Goal: Task Accomplishment & Management: Manage account settings

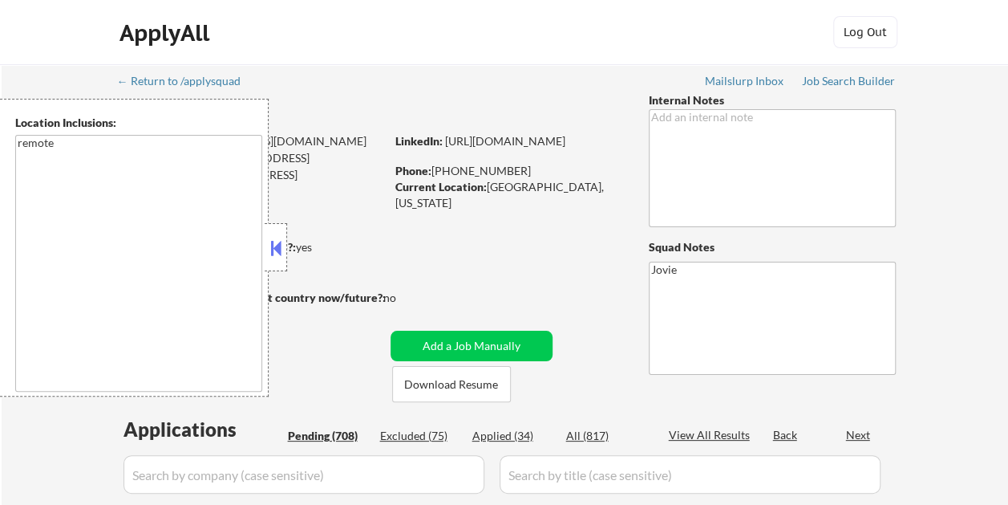
click at [278, 253] on button at bounding box center [276, 248] width 18 height 24
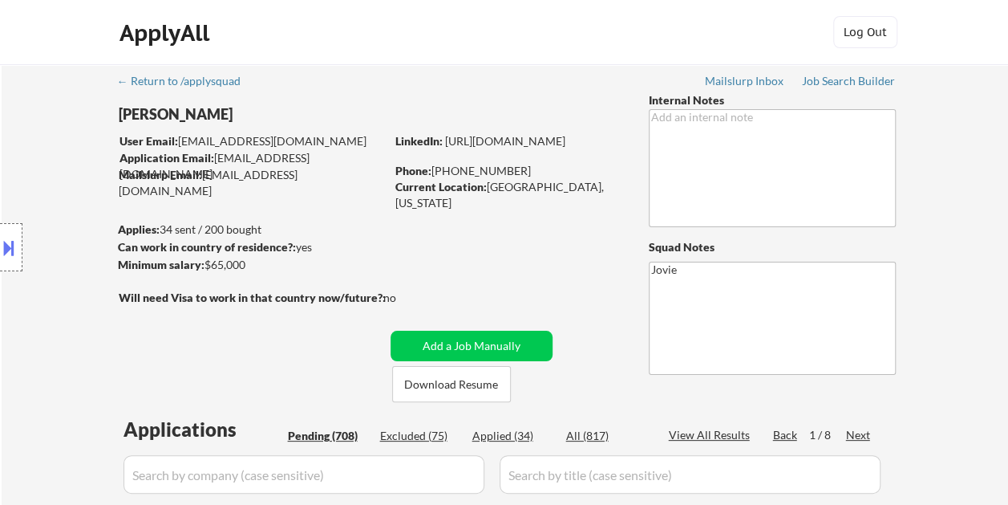
select select ""pending""
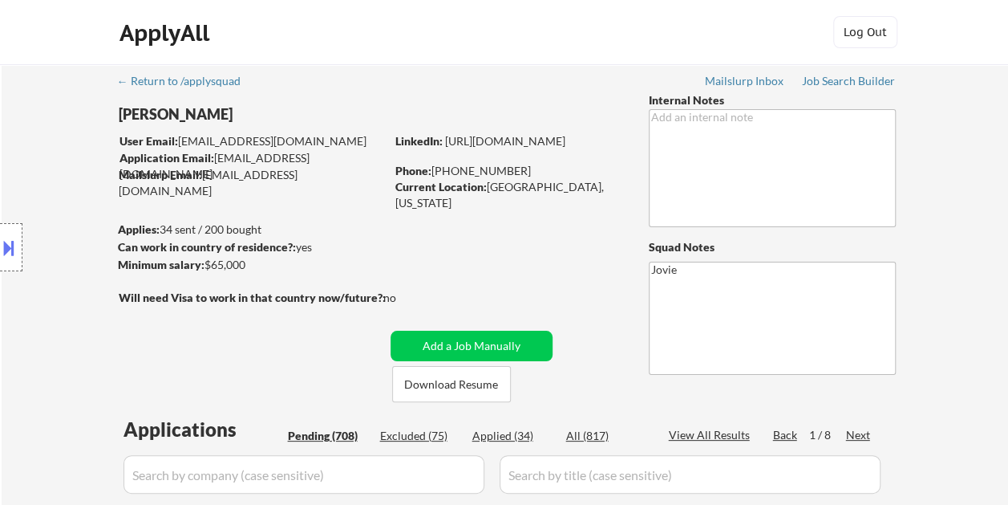
select select ""pending""
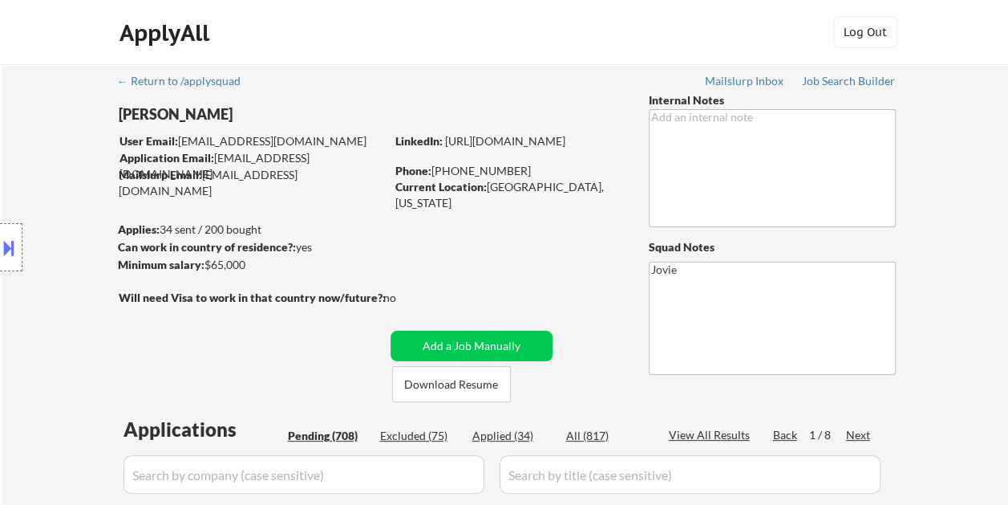
select select ""pending""
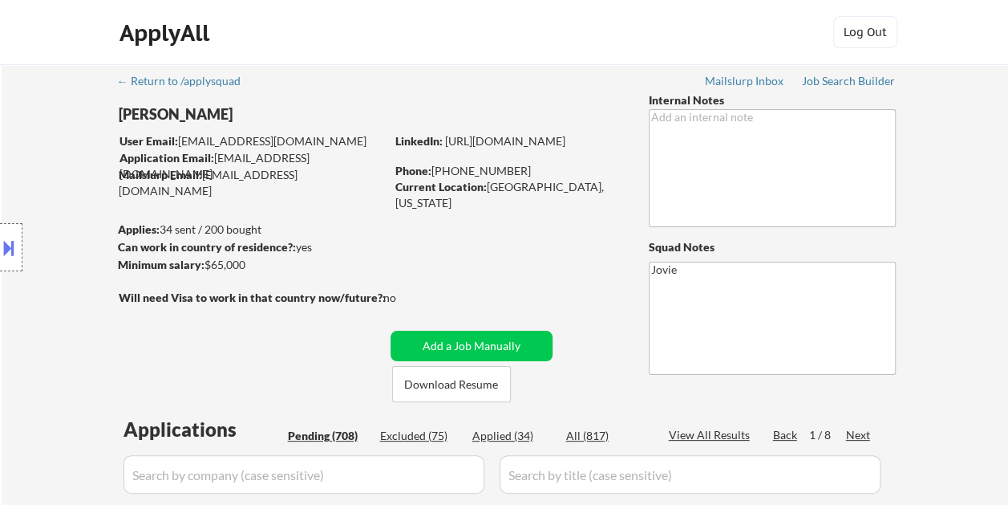
select select ""pending""
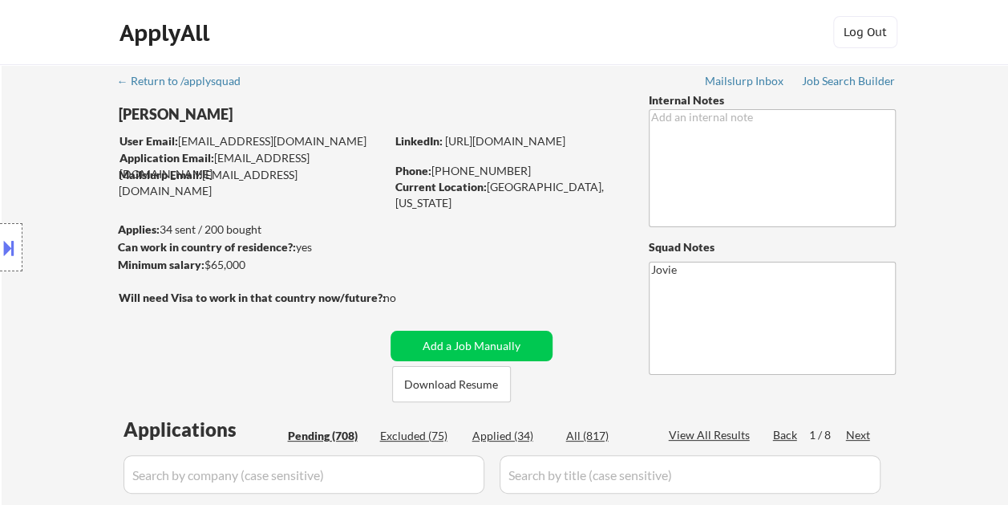
select select ""pending""
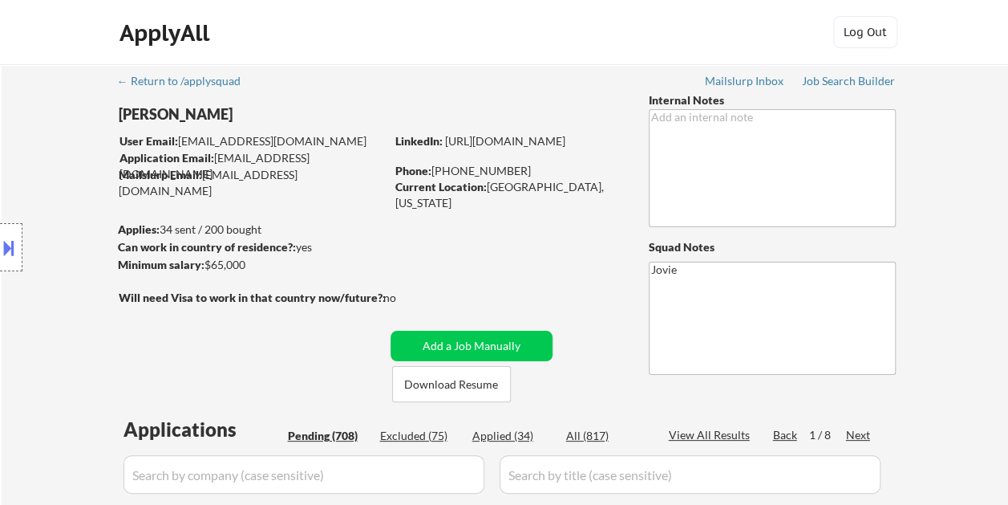
select select ""pending""
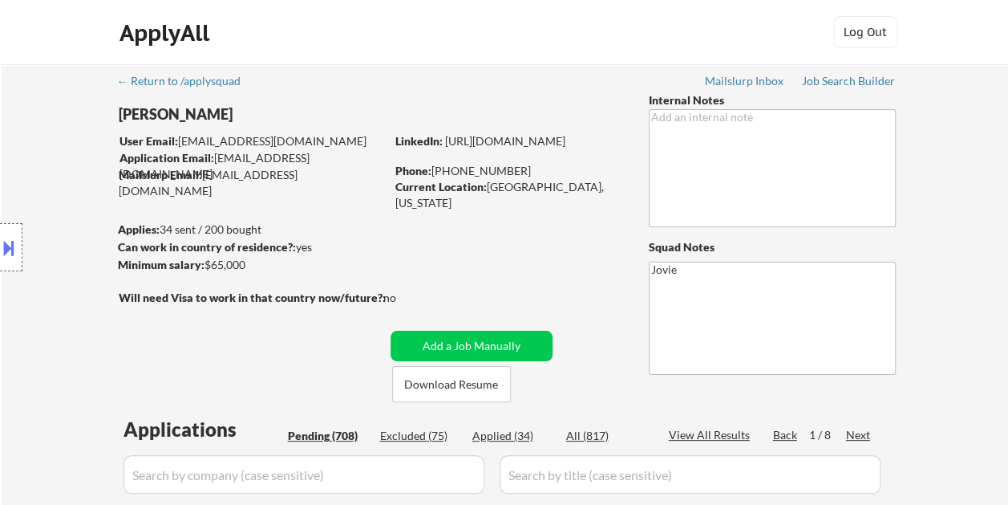
select select ""pending""
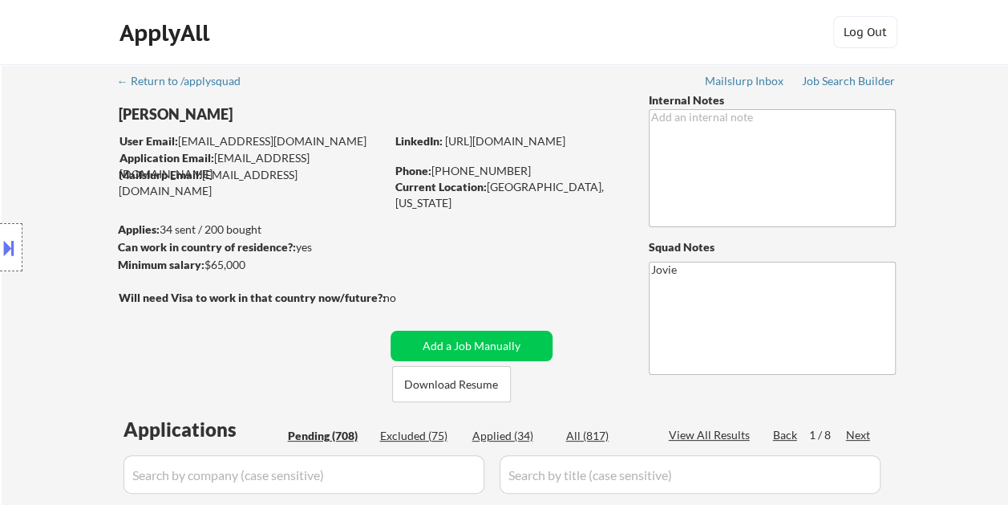
select select ""pending""
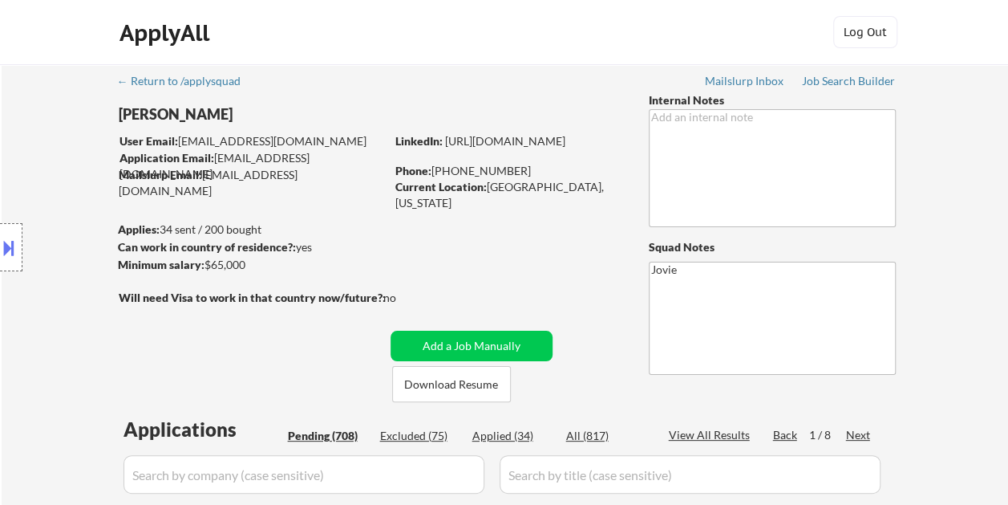
select select ""pending""
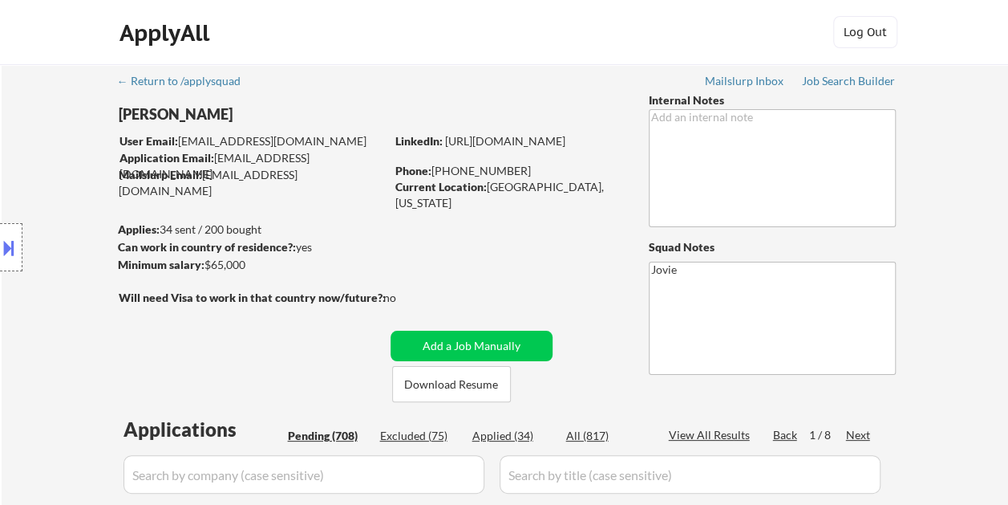
select select ""pending""
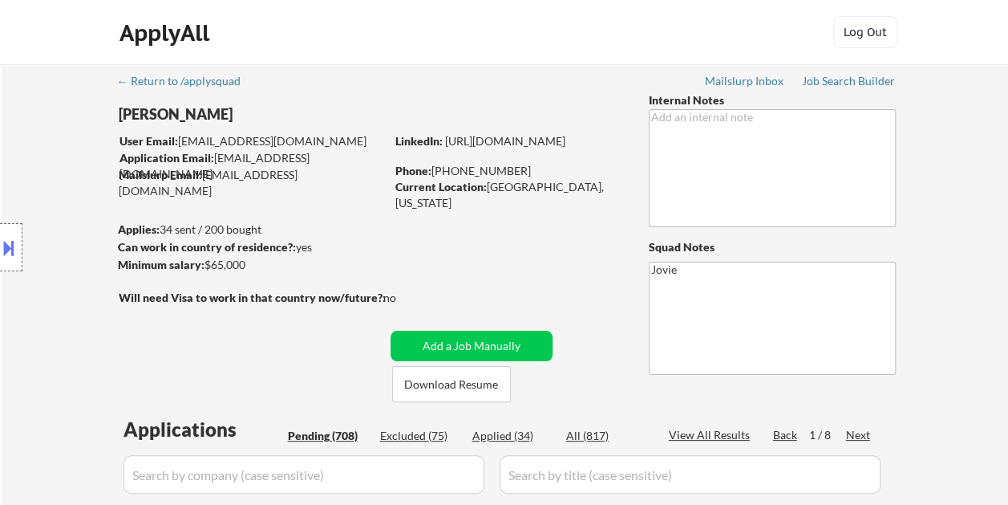
select select ""pending""
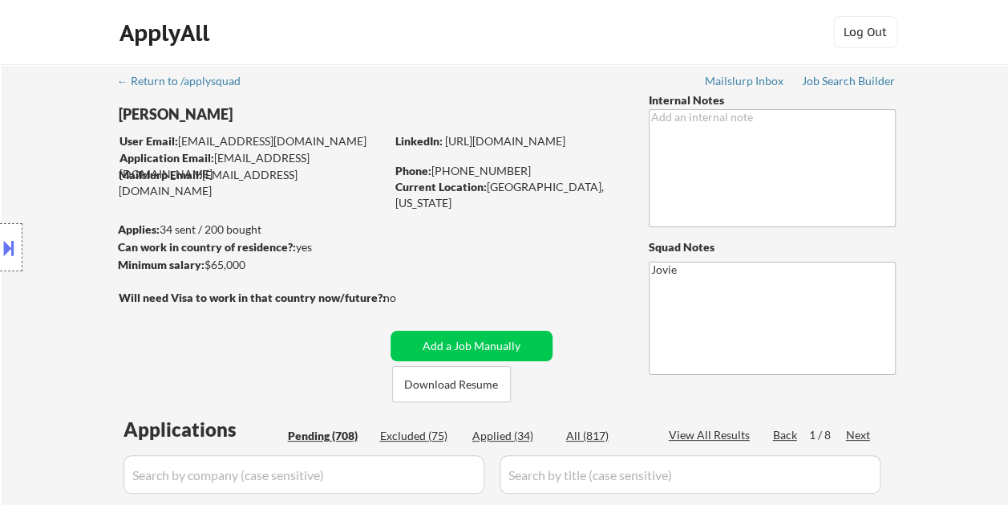
select select ""pending""
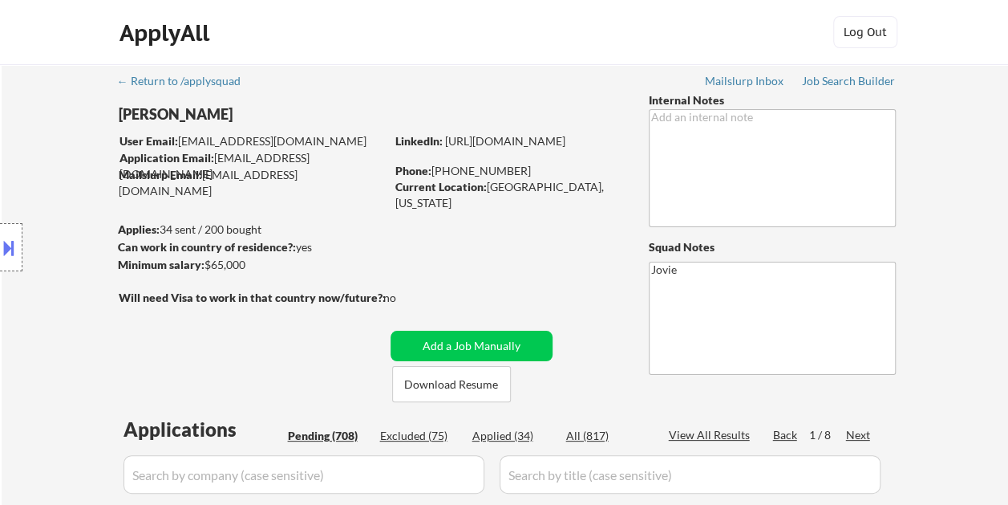
select select ""pending""
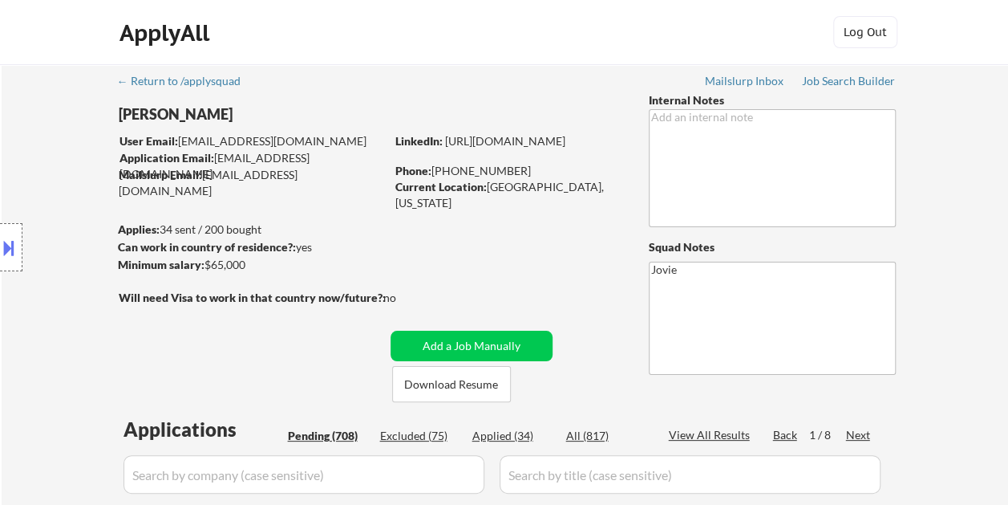
select select ""pending""
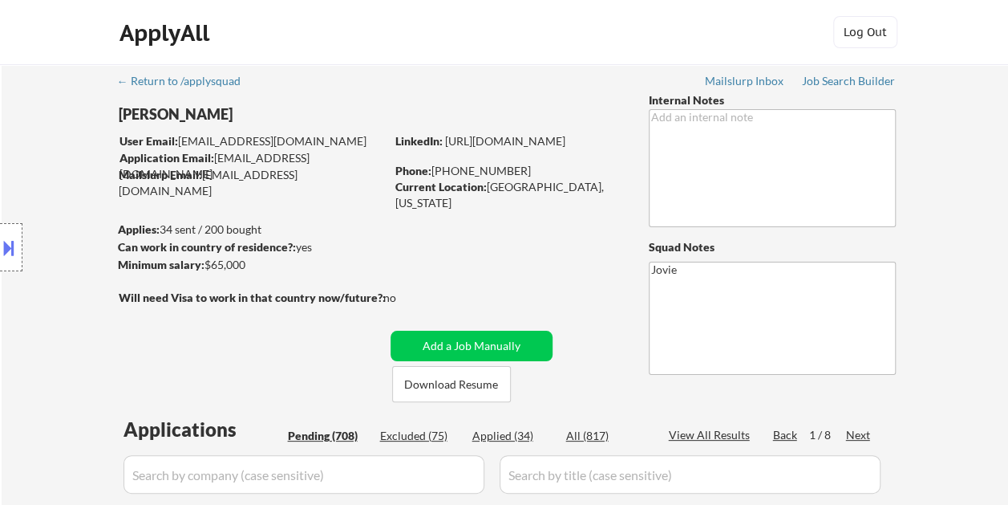
select select ""pending""
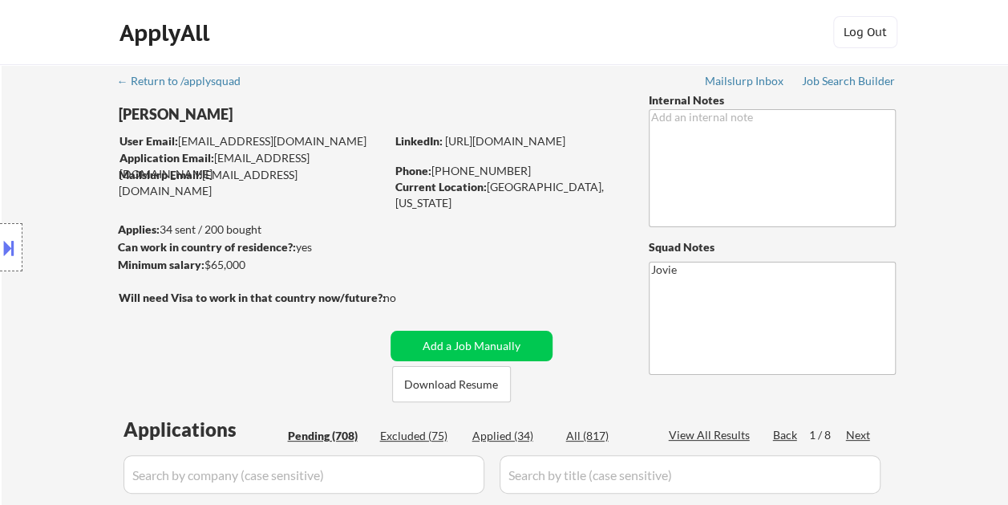
select select ""pending""
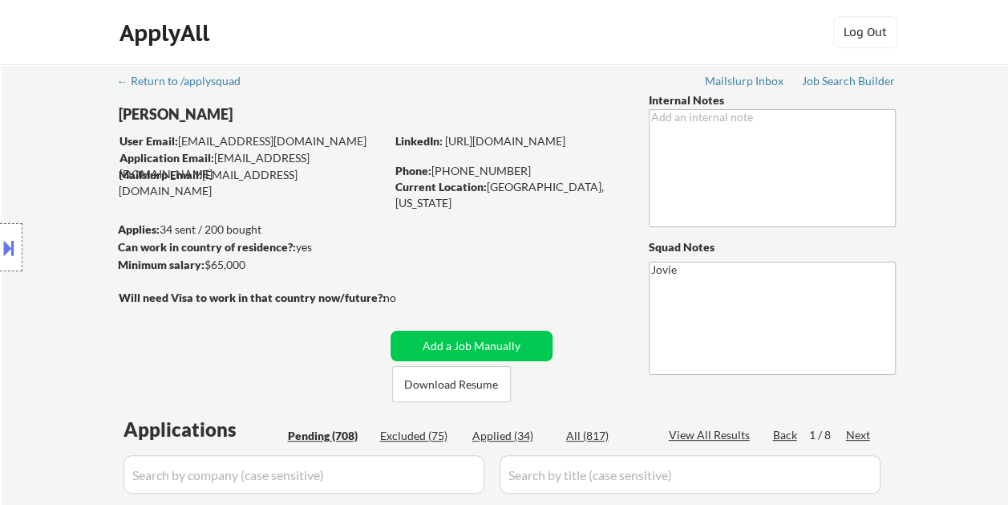
select select ""pending""
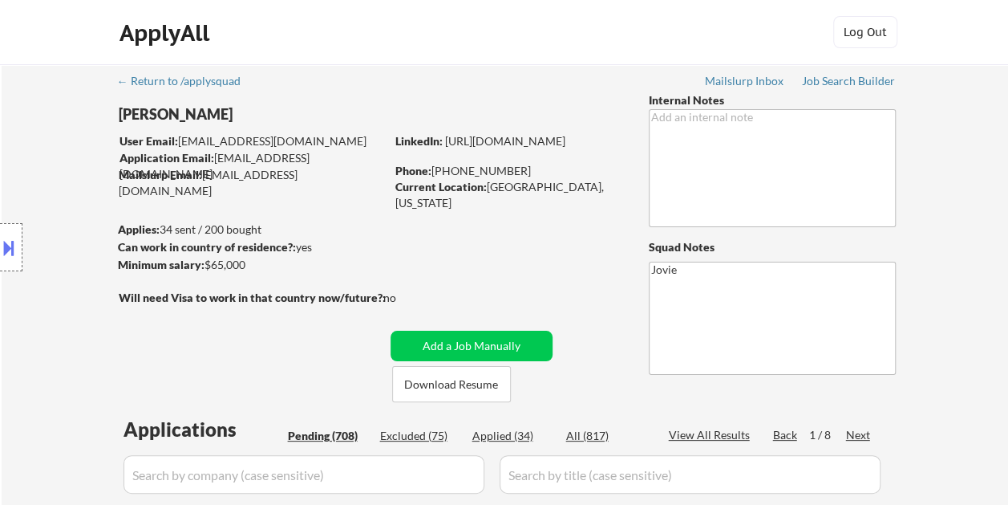
select select ""pending""
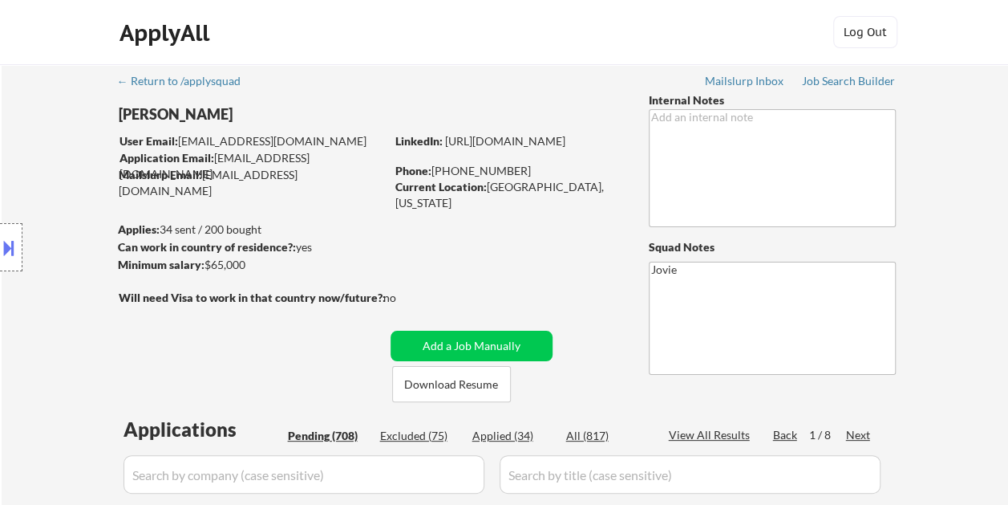
select select ""pending""
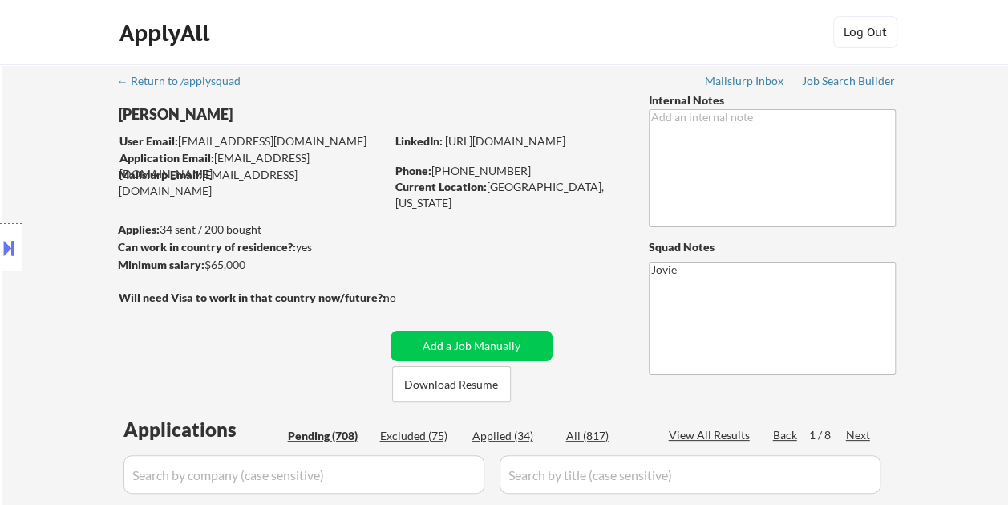
select select ""pending""
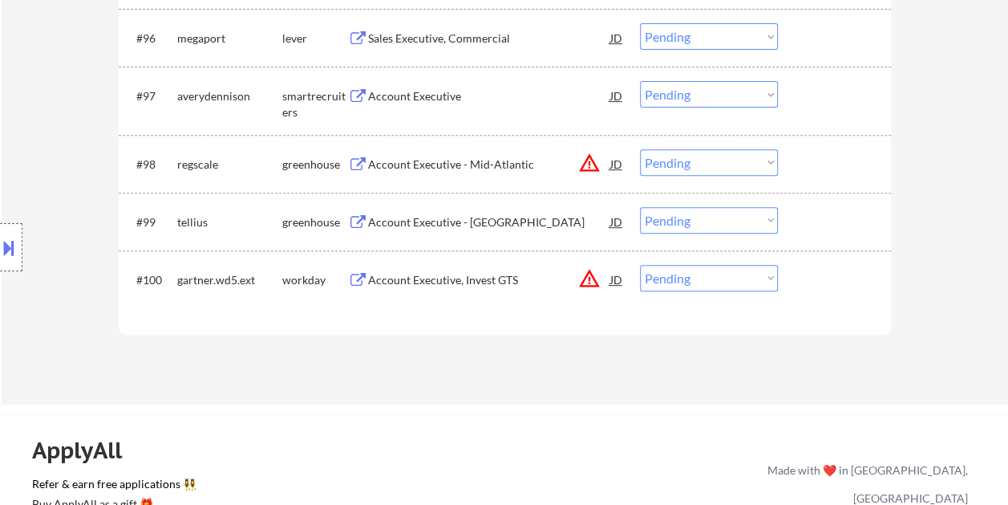
scroll to position [6220, 0]
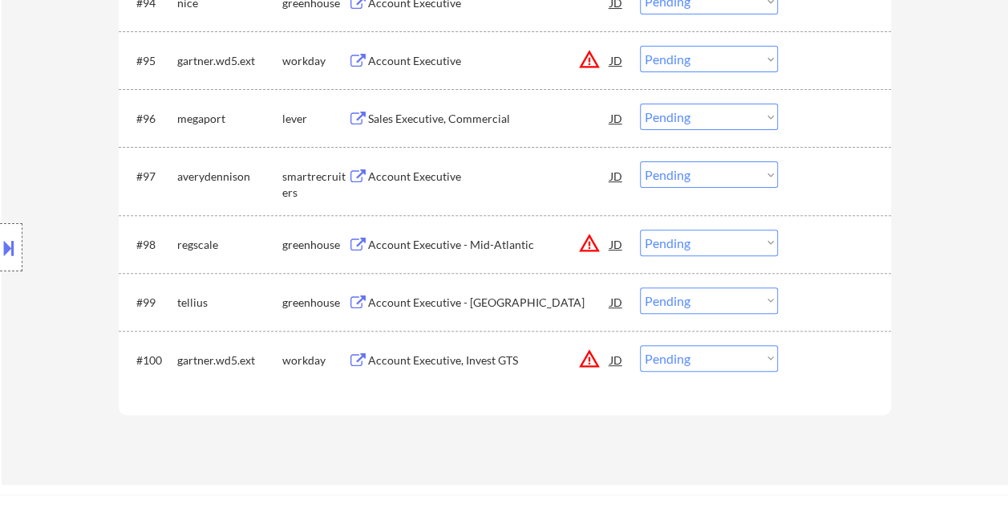
click at [828, 129] on div at bounding box center [836, 117] width 71 height 29
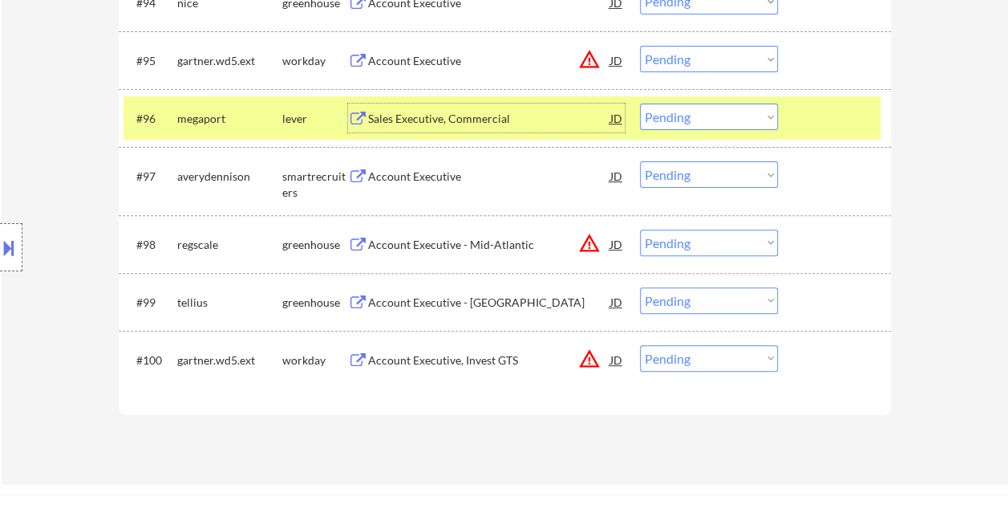
click at [484, 116] on div "Sales Executive, Commercial" at bounding box center [489, 119] width 242 height 16
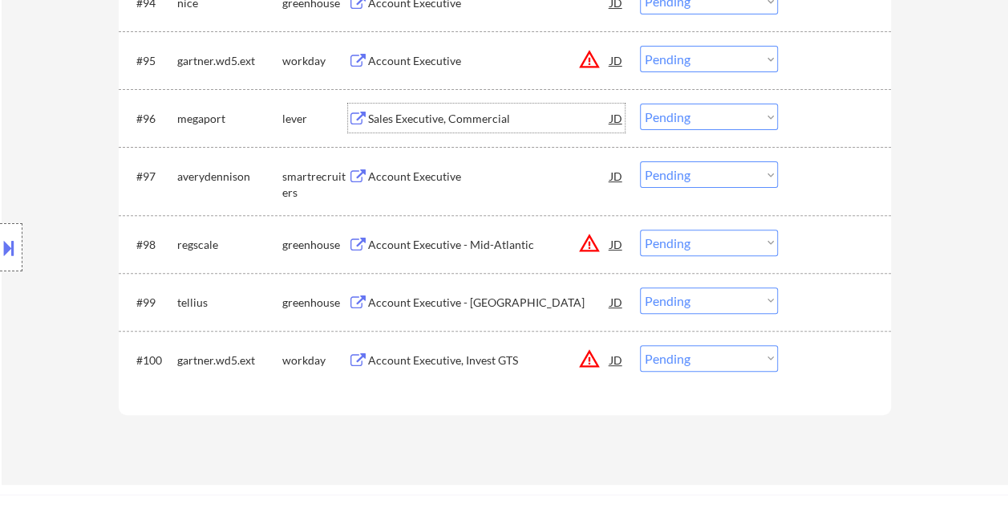
click at [764, 109] on select "Choose an option... Pending Applied Excluded (Questions) Excluded (Expired) Exc…" at bounding box center [709, 116] width 138 height 26
click at [640, 103] on select "Choose an option... Pending Applied Excluded (Questions) Excluded (Expired) Exc…" at bounding box center [709, 116] width 138 height 26
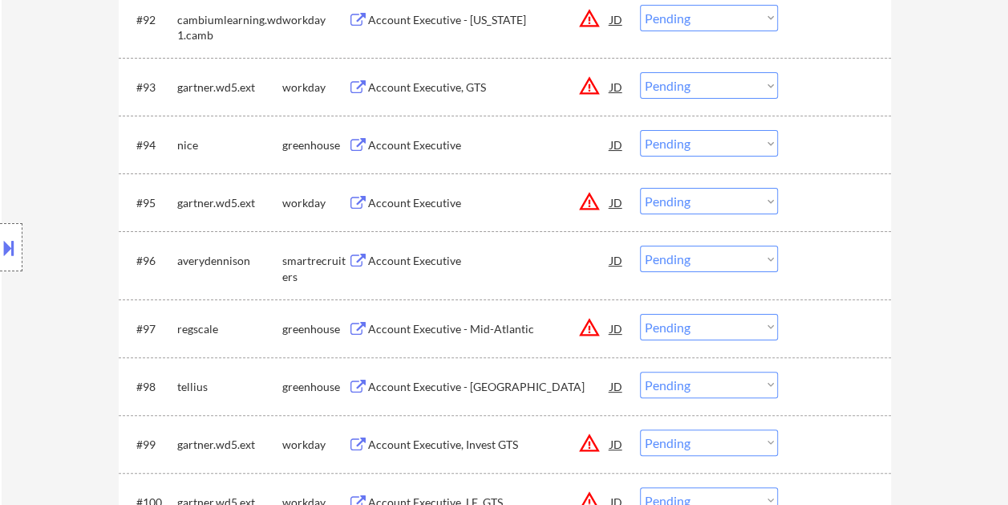
scroll to position [6060, 0]
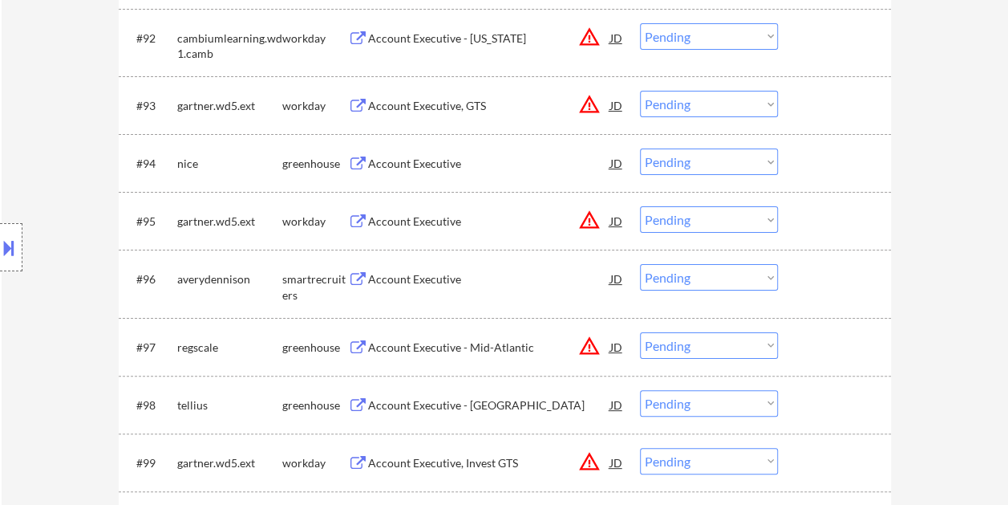
click at [820, 278] on div at bounding box center [836, 278] width 71 height 29
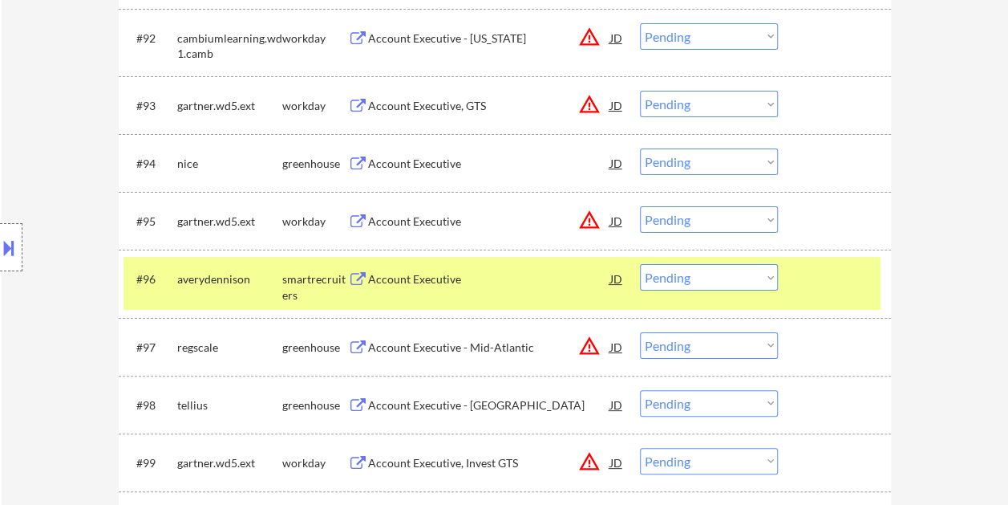
click at [464, 279] on div "Account Executive" at bounding box center [489, 279] width 242 height 16
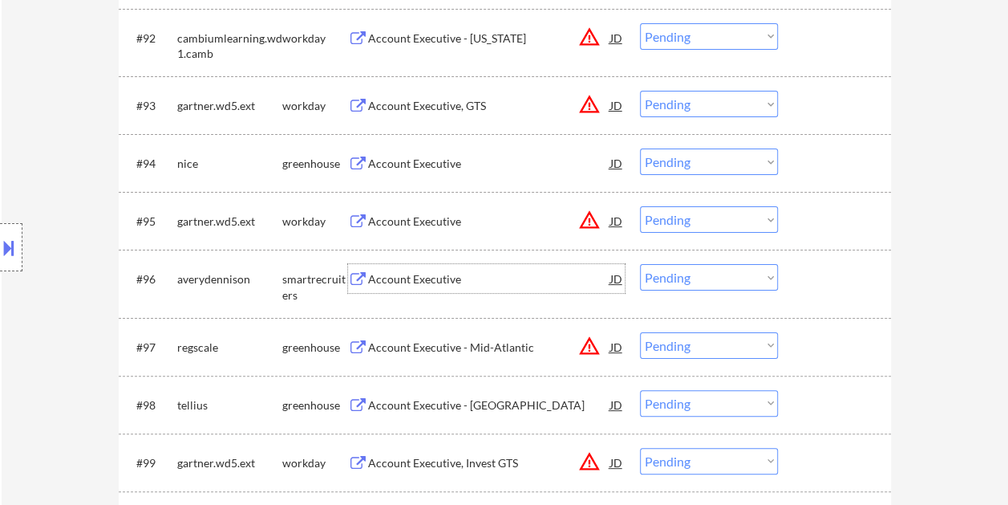
click at [847, 279] on div at bounding box center [836, 278] width 71 height 29
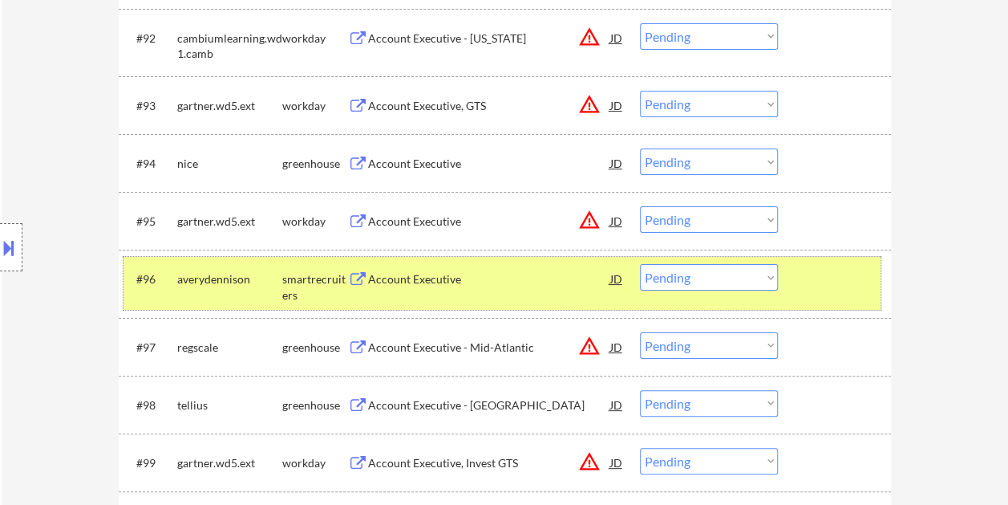
click at [802, 267] on div at bounding box center [836, 278] width 71 height 29
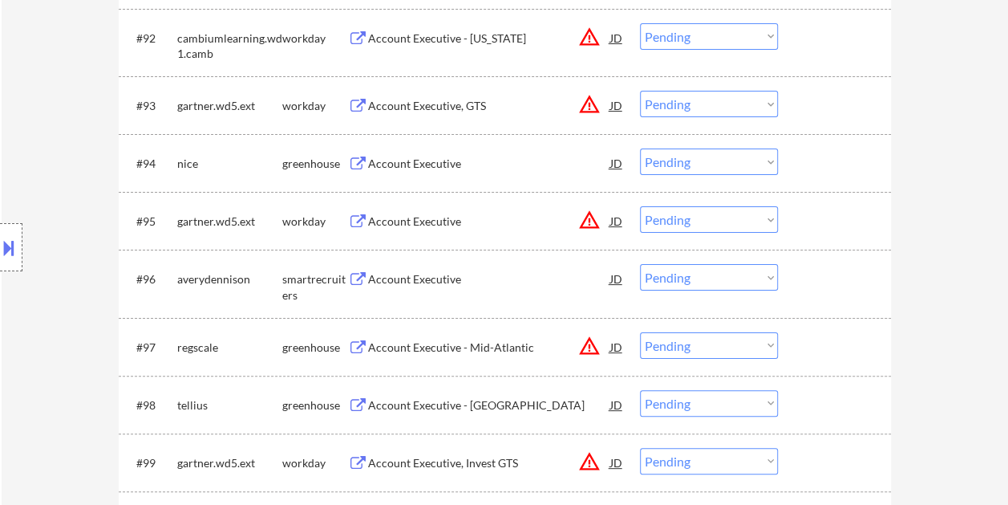
click at [768, 275] on select "Choose an option... Pending Applied Excluded (Questions) Excluded (Expired) Exc…" at bounding box center [709, 277] width 138 height 26
click at [640, 264] on select "Choose an option... Pending Applied Excluded (Questions) Excluded (Expired) Exc…" at bounding box center [709, 277] width 138 height 26
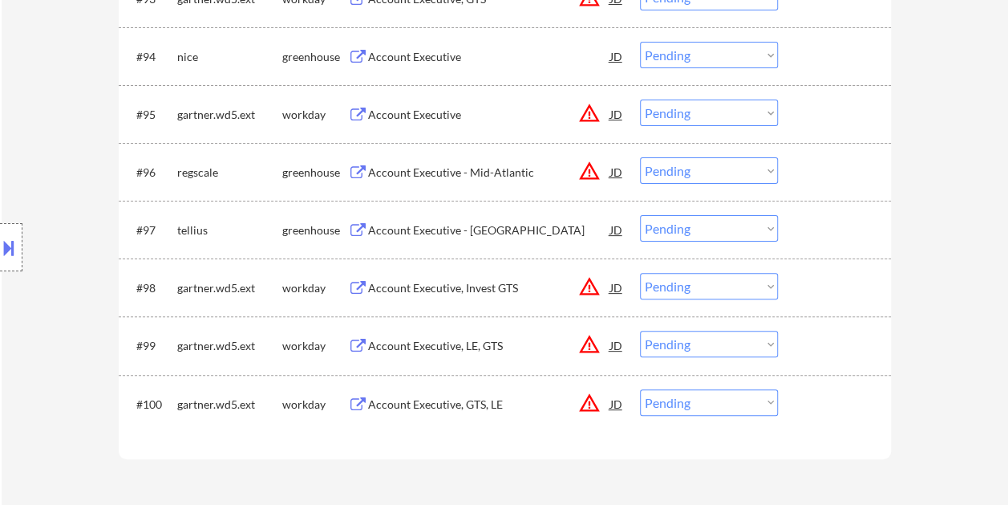
scroll to position [6140, 0]
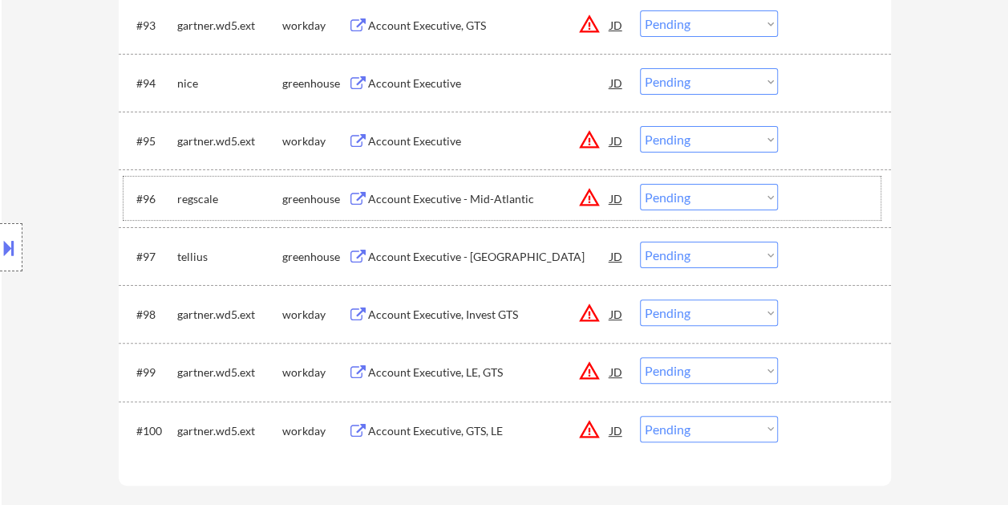
click at [813, 184] on div at bounding box center [836, 198] width 71 height 29
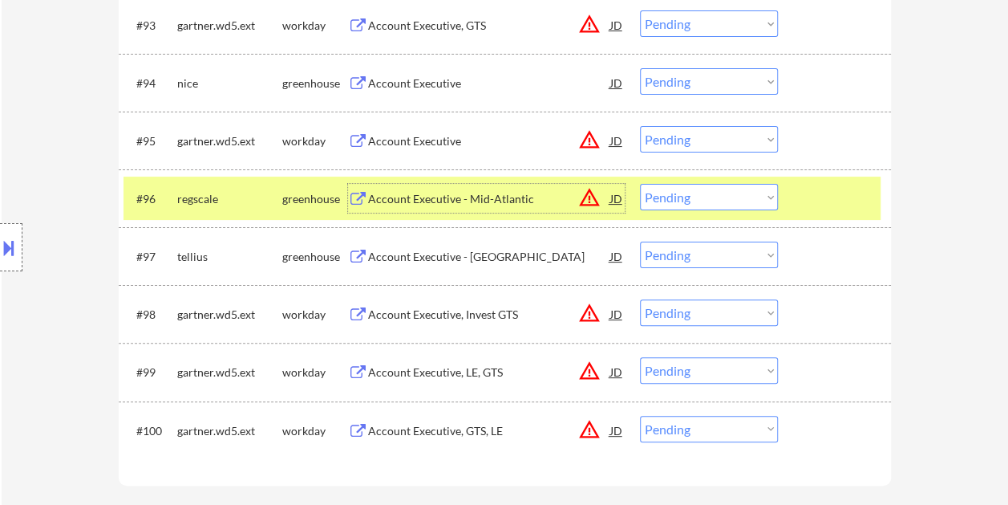
click at [436, 188] on div "Account Executive - Mid-Atlantic" at bounding box center [489, 198] width 242 height 29
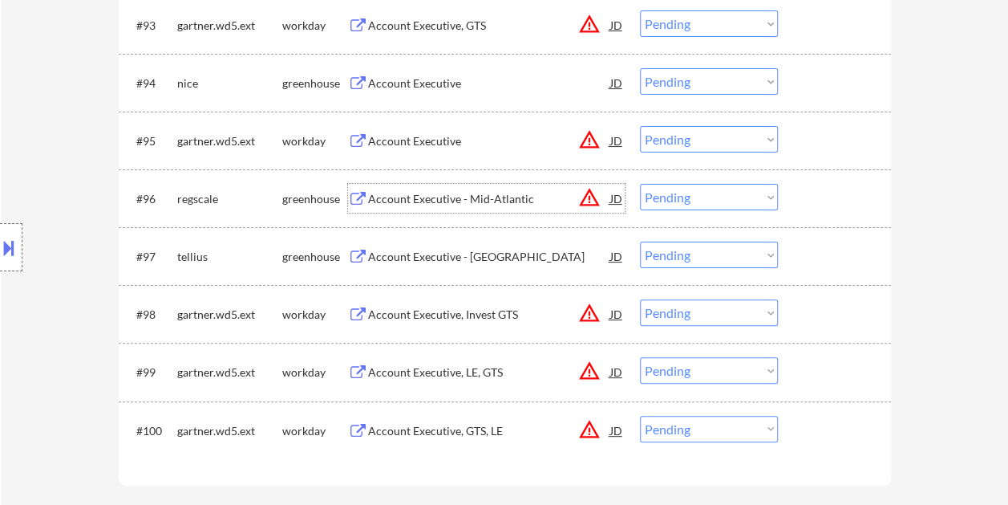
drag, startPoint x: 807, startPoint y: 197, endPoint x: 781, endPoint y: 198, distance: 25.7
click at [805, 198] on div at bounding box center [836, 198] width 71 height 29
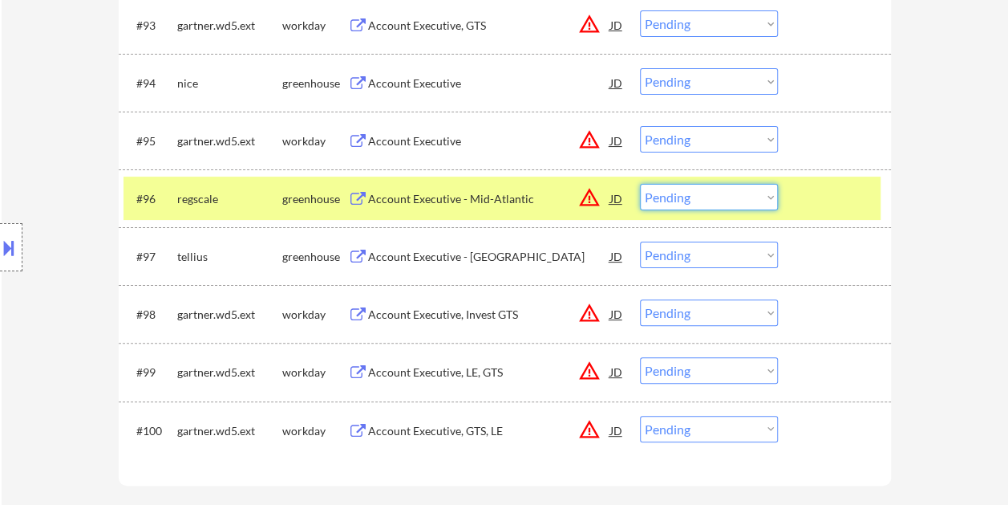
click at [764, 199] on select "Choose an option... Pending Applied Excluded (Questions) Excluded (Expired) Exc…" at bounding box center [709, 197] width 138 height 26
click at [640, 184] on select "Choose an option... Pending Applied Excluded (Questions) Excluded (Expired) Exc…" at bounding box center [709, 197] width 138 height 26
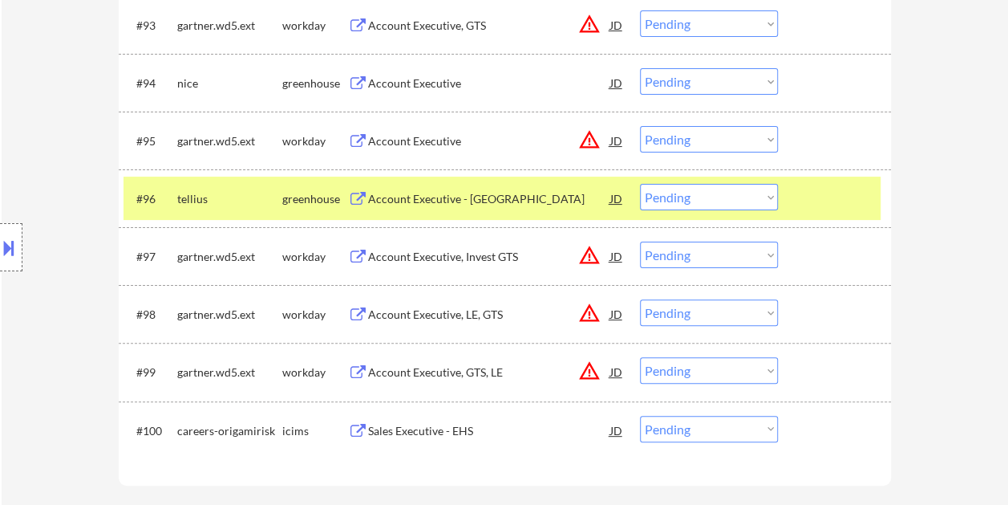
click at [824, 186] on div at bounding box center [836, 198] width 71 height 29
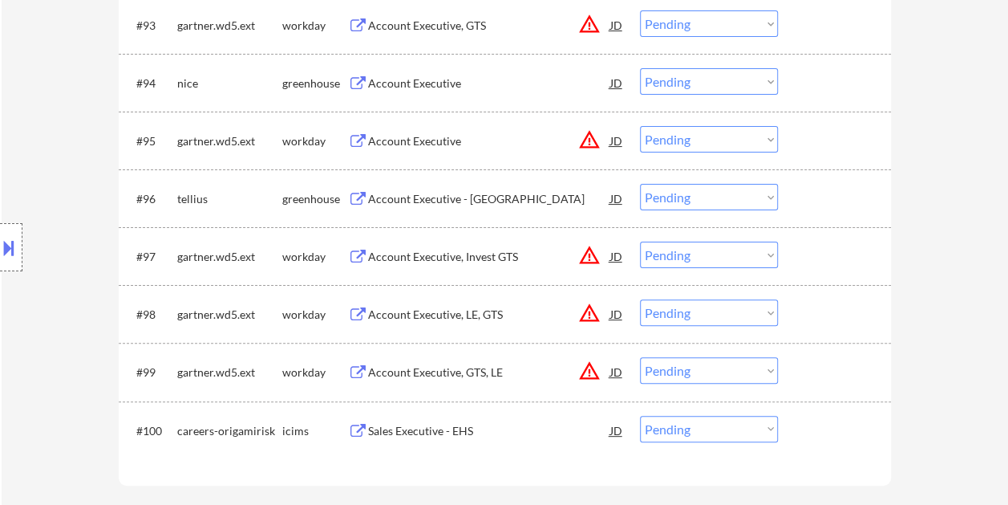
click at [845, 218] on div "#96 tellius greenhouse Account Executive - [GEOGRAPHIC_DATA] JD warning_amber C…" at bounding box center [502, 197] width 757 height 43
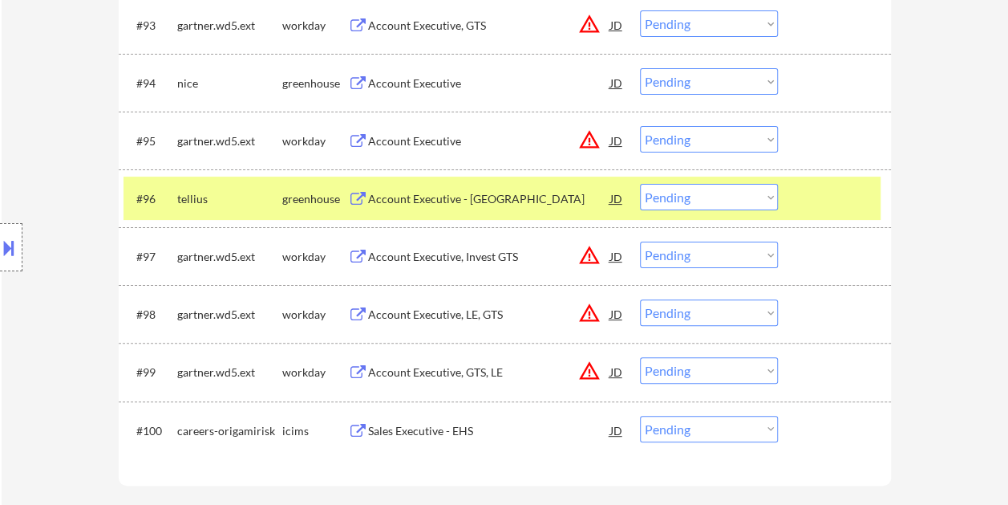
click at [448, 209] on div "Account Executive - [GEOGRAPHIC_DATA]" at bounding box center [489, 198] width 242 height 29
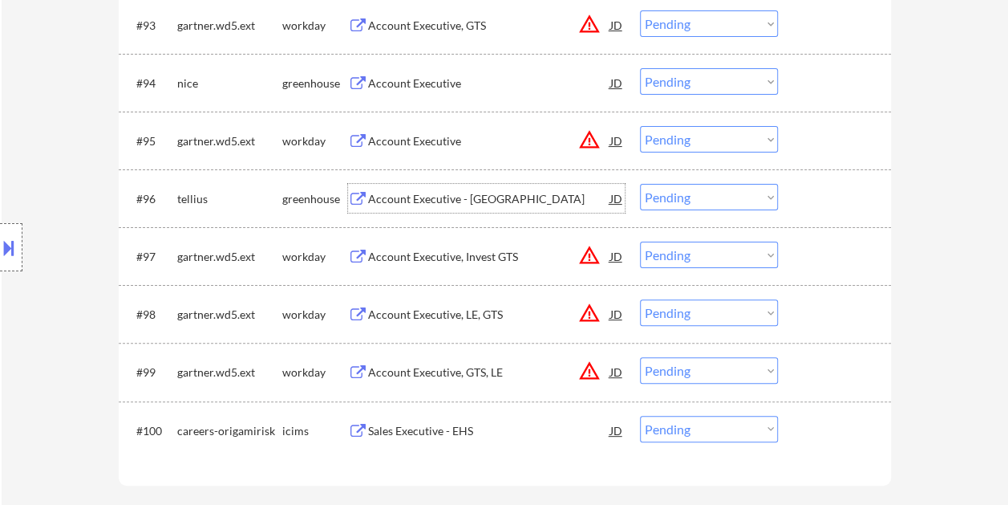
click at [801, 199] on div at bounding box center [836, 198] width 71 height 29
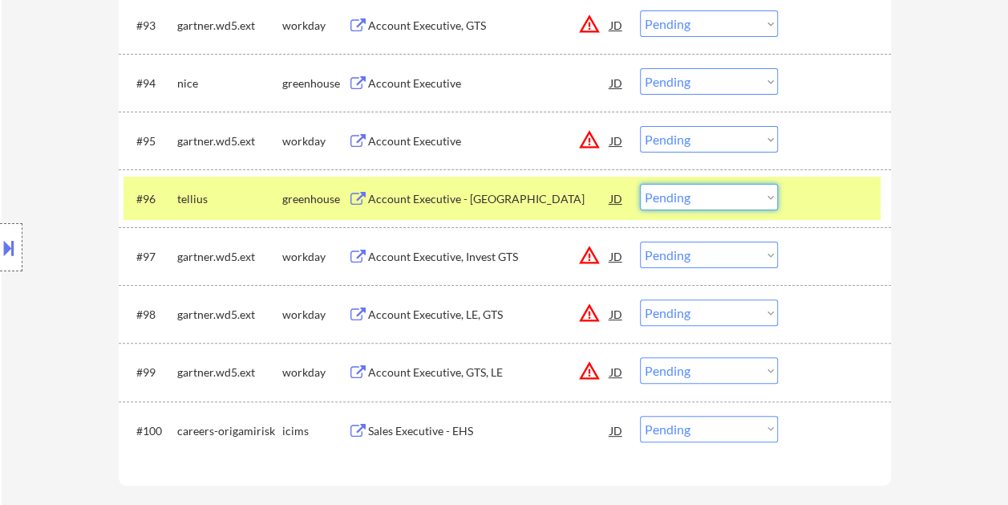
click at [764, 202] on select "Choose an option... Pending Applied Excluded (Questions) Excluded (Expired) Exc…" at bounding box center [709, 197] width 138 height 26
click at [640, 184] on select "Choose an option... Pending Applied Excluded (Questions) Excluded (Expired) Exc…" at bounding box center [709, 197] width 138 height 26
select select ""pending""
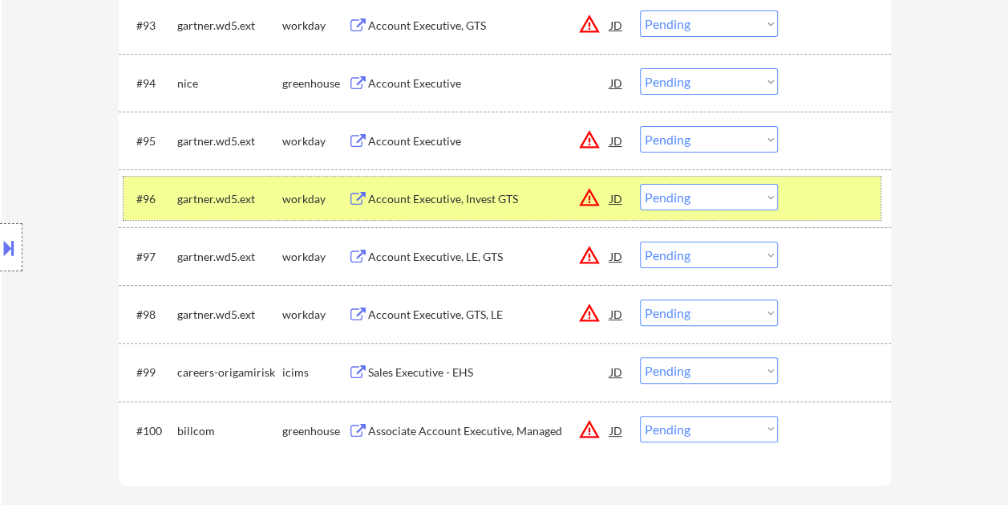
click at [856, 209] on div at bounding box center [836, 198] width 71 height 29
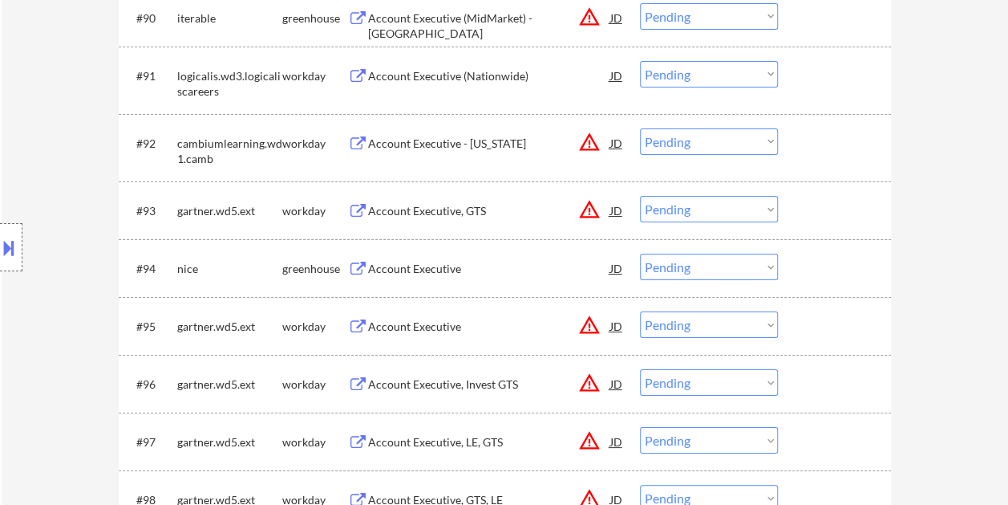
scroll to position [5980, 0]
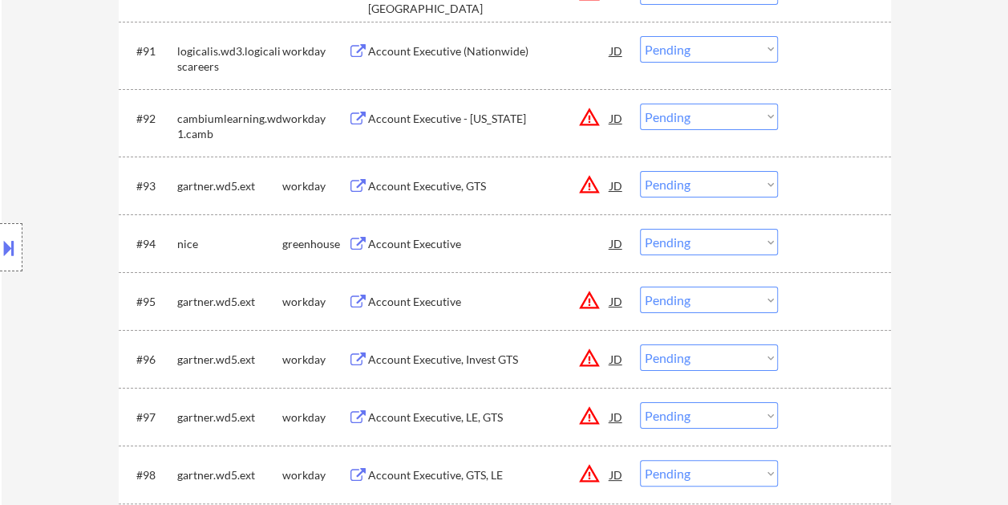
click at [817, 240] on div at bounding box center [836, 243] width 71 height 29
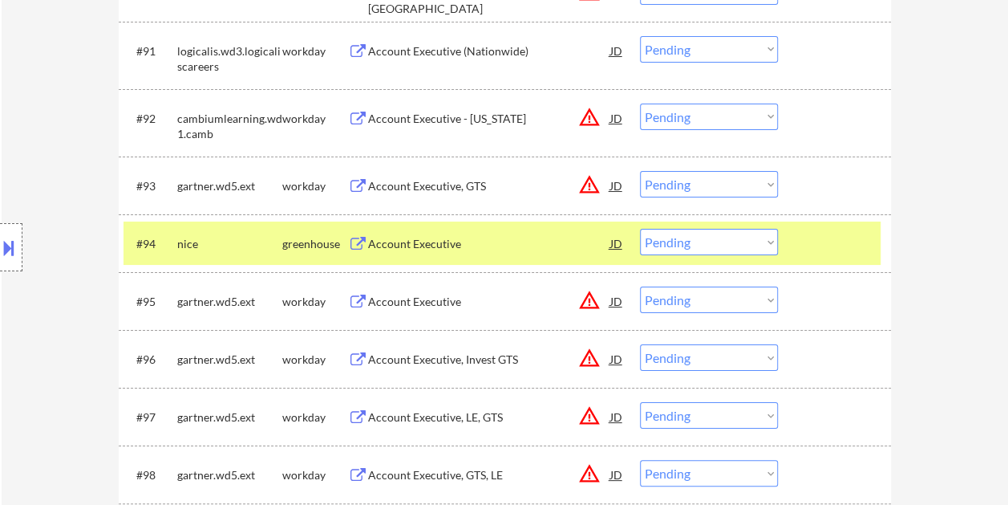
click at [507, 255] on div "Account Executive" at bounding box center [489, 243] width 242 height 29
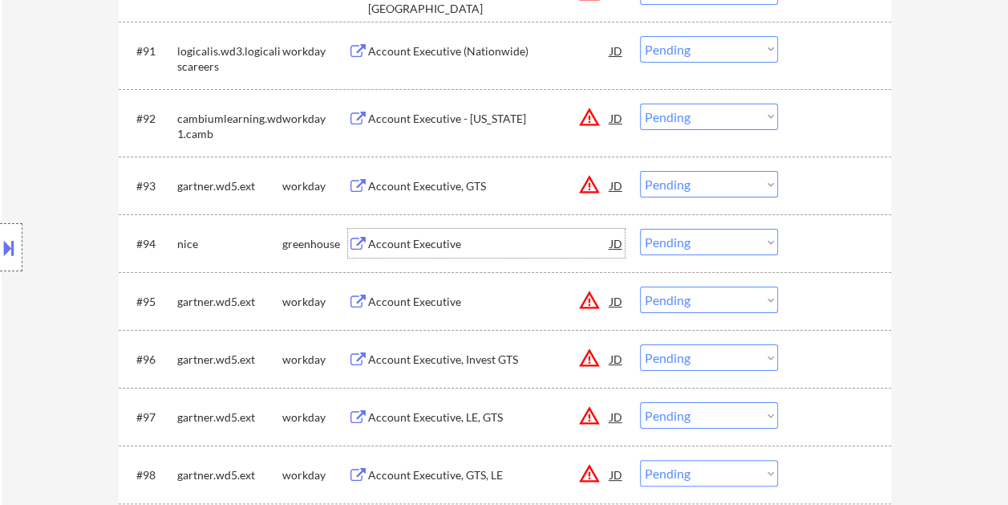
click at [812, 249] on div at bounding box center [836, 243] width 71 height 29
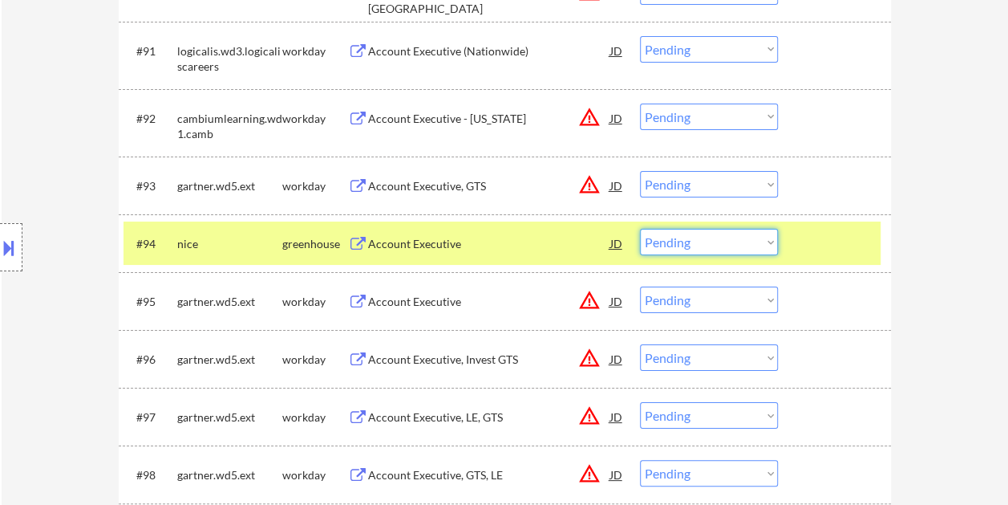
click at [768, 238] on select "Choose an option... Pending Applied Excluded (Questions) Excluded (Expired) Exc…" at bounding box center [709, 242] width 138 height 26
click at [640, 229] on select "Choose an option... Pending Applied Excluded (Questions) Excluded (Expired) Exc…" at bounding box center [709, 242] width 138 height 26
select select ""pending""
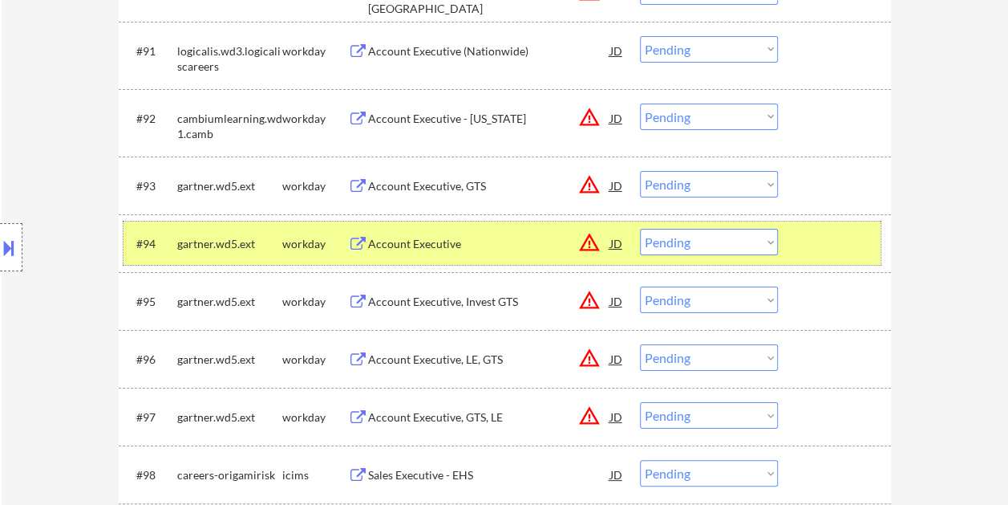
click at [815, 242] on div at bounding box center [836, 243] width 71 height 29
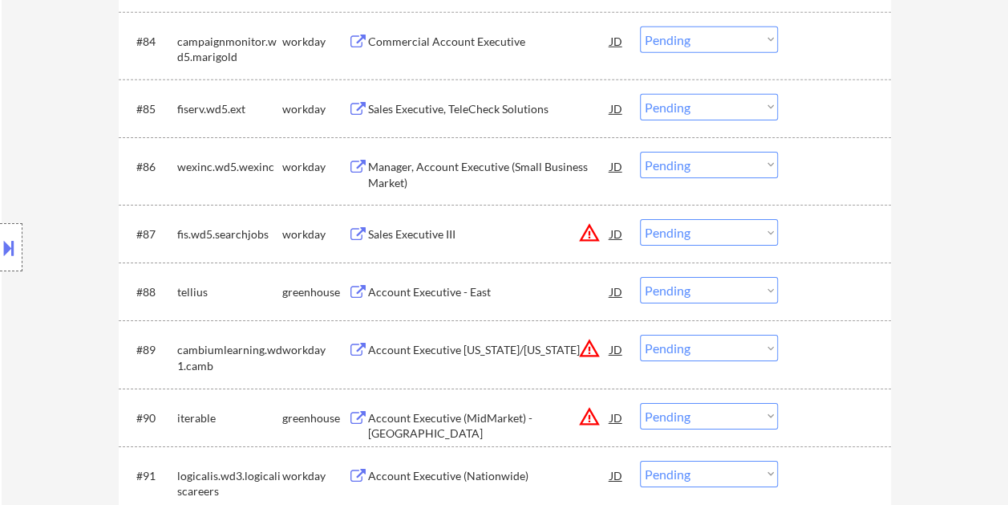
scroll to position [5498, 0]
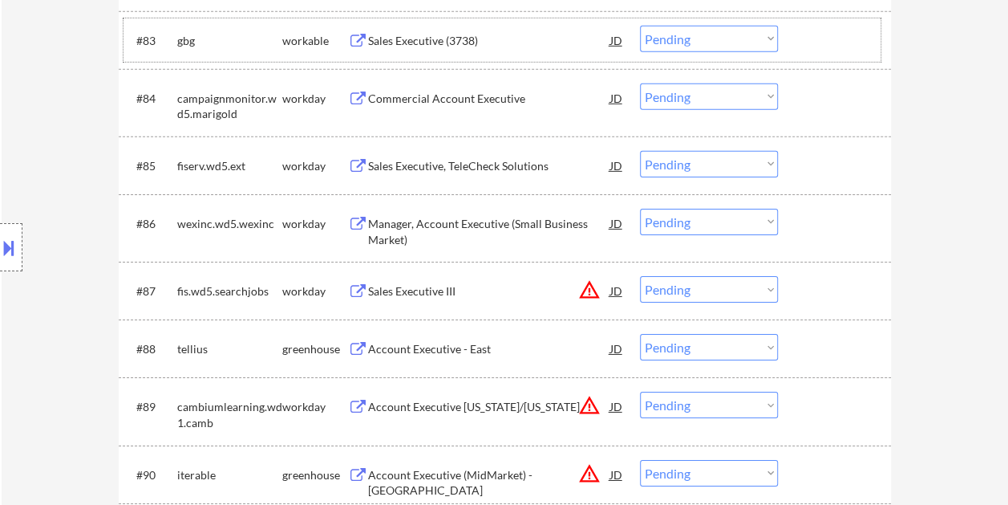
drag, startPoint x: 849, startPoint y: 35, endPoint x: 691, endPoint y: 52, distance: 158.1
click at [847, 35] on div at bounding box center [836, 40] width 71 height 29
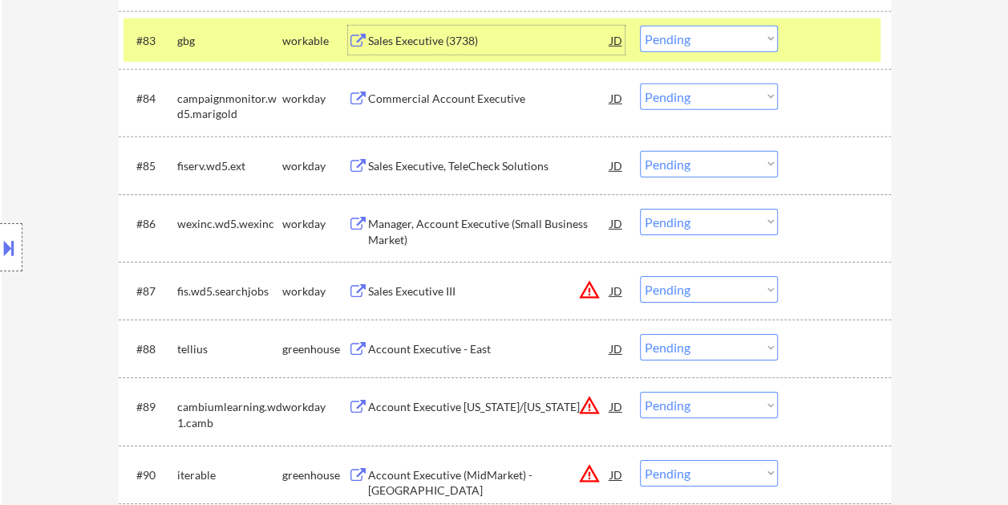
click at [520, 34] on div "Sales Executive (3738)" at bounding box center [489, 41] width 242 height 16
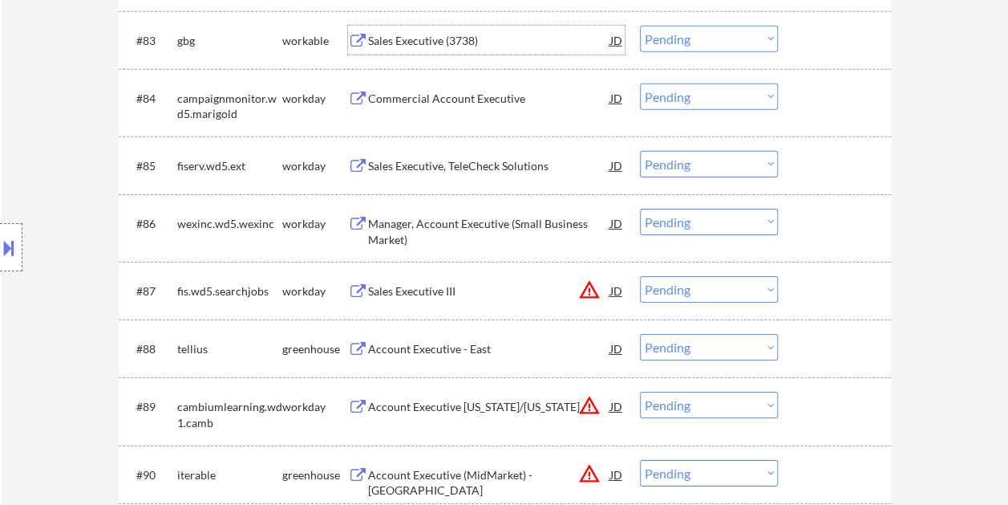
click at [818, 39] on div at bounding box center [836, 40] width 71 height 29
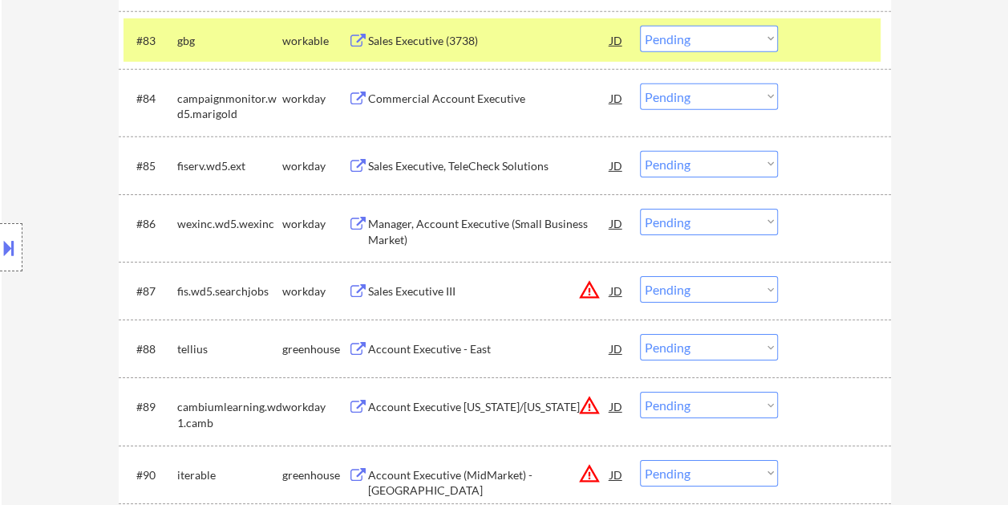
click at [749, 36] on select "Choose an option... Pending Applied Excluded (Questions) Excluded (Expired) Exc…" at bounding box center [709, 39] width 138 height 26
click at [640, 26] on select "Choose an option... Pending Applied Excluded (Questions) Excluded (Expired) Exc…" at bounding box center [709, 39] width 138 height 26
select select ""pending""
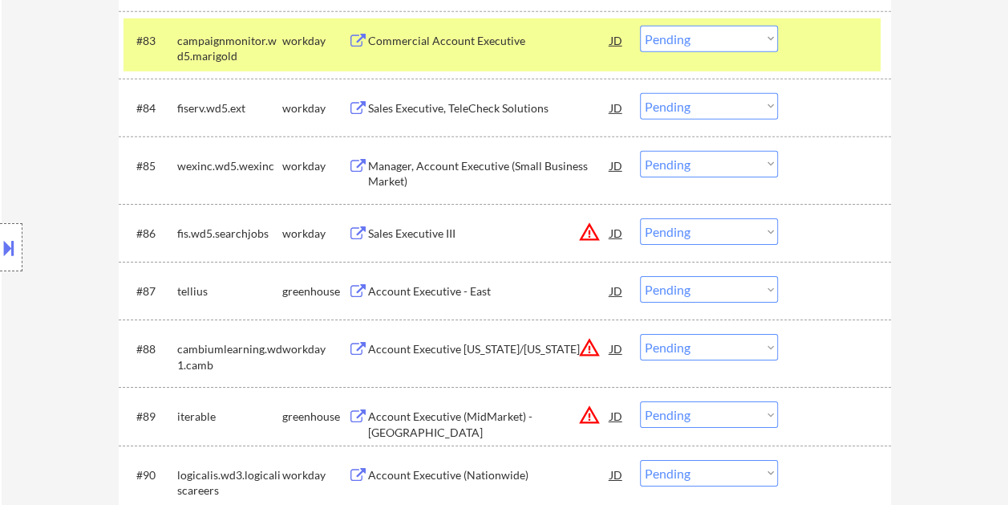
click at [813, 41] on div at bounding box center [836, 40] width 71 height 29
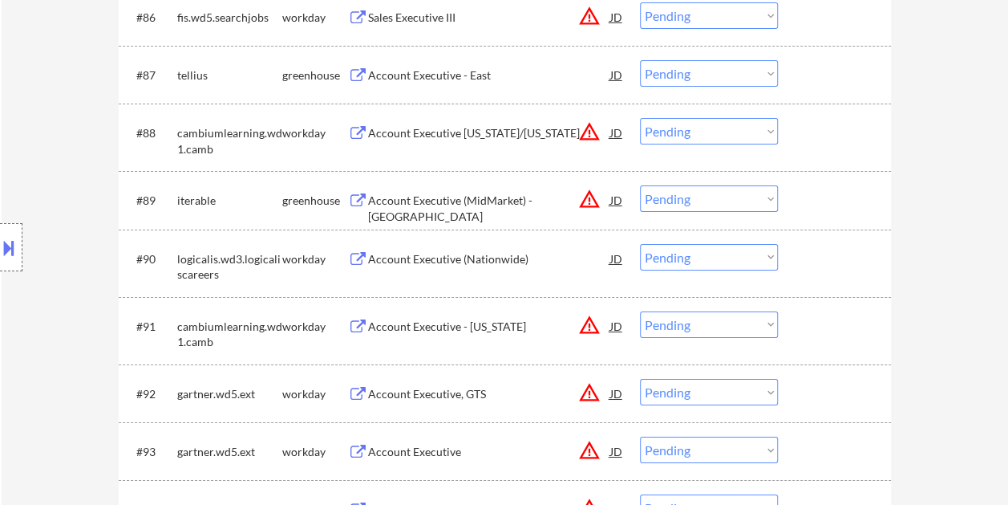
scroll to position [5739, 0]
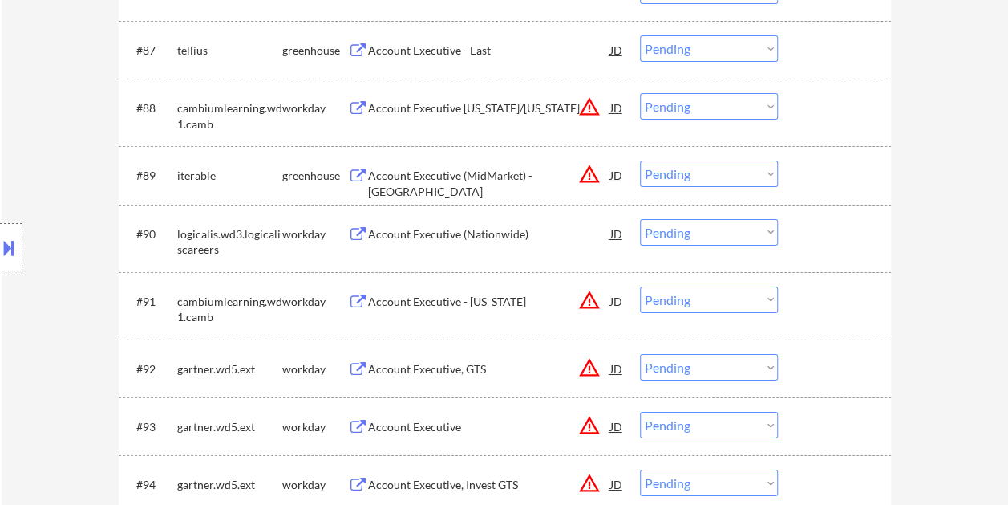
click at [817, 170] on div at bounding box center [836, 174] width 71 height 29
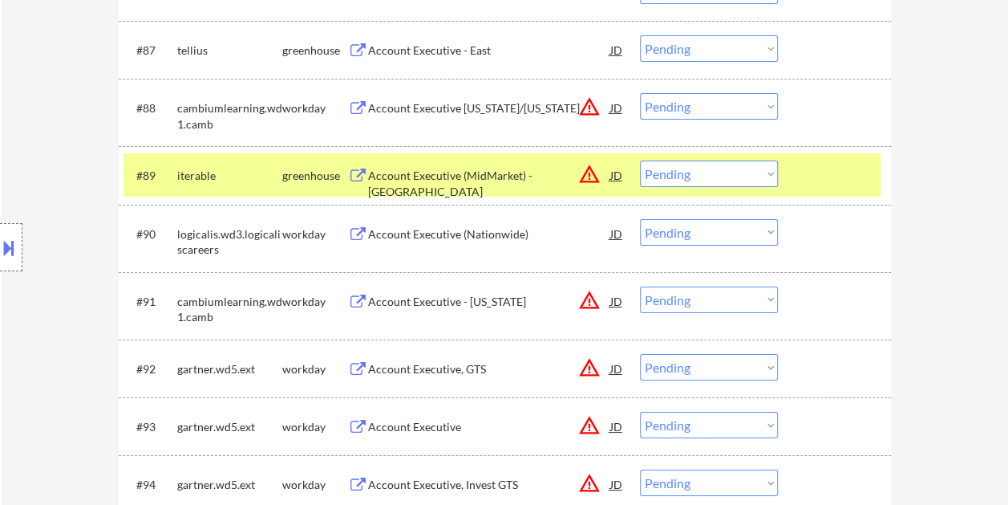
click at [505, 168] on div "Account Executive (MidMarket) - [GEOGRAPHIC_DATA]" at bounding box center [489, 183] width 242 height 31
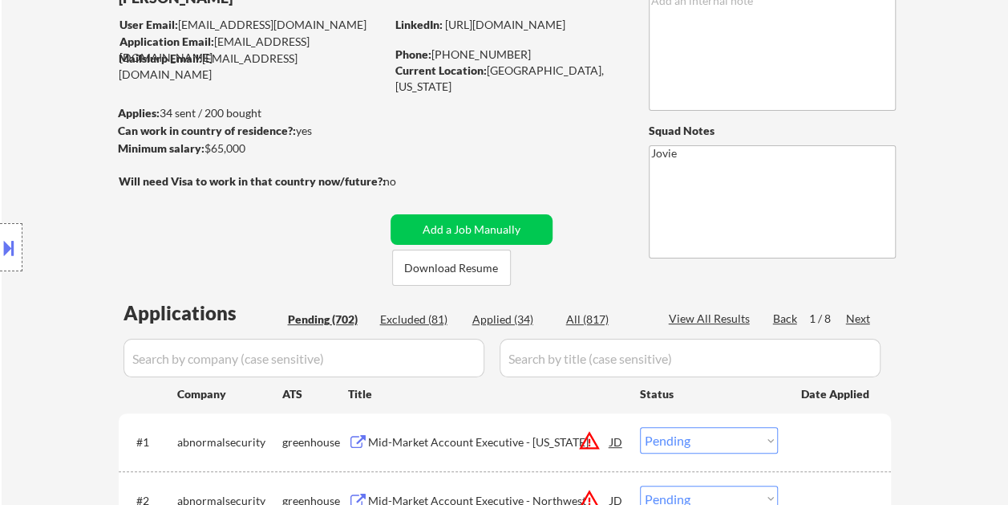
scroll to position [160, 0]
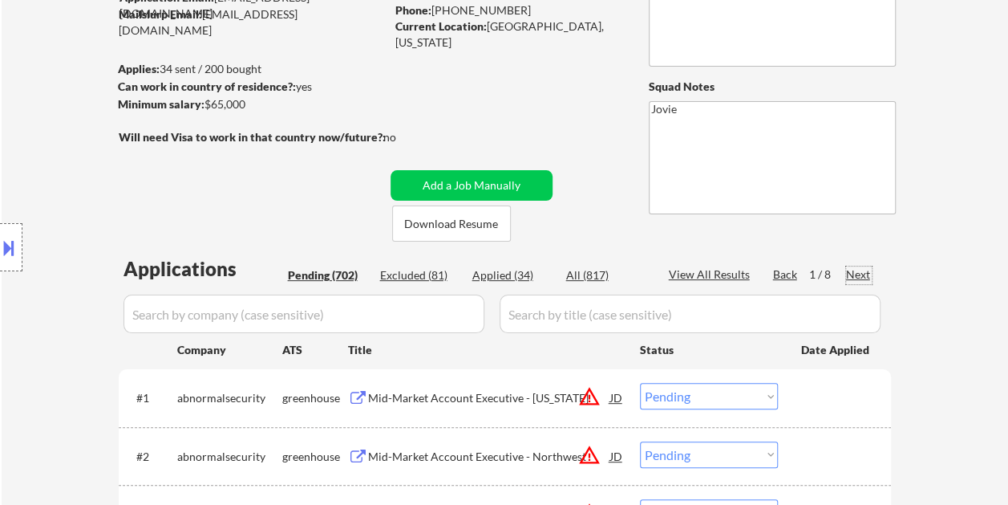
click at [853, 272] on div "Next" at bounding box center [859, 274] width 26 height 16
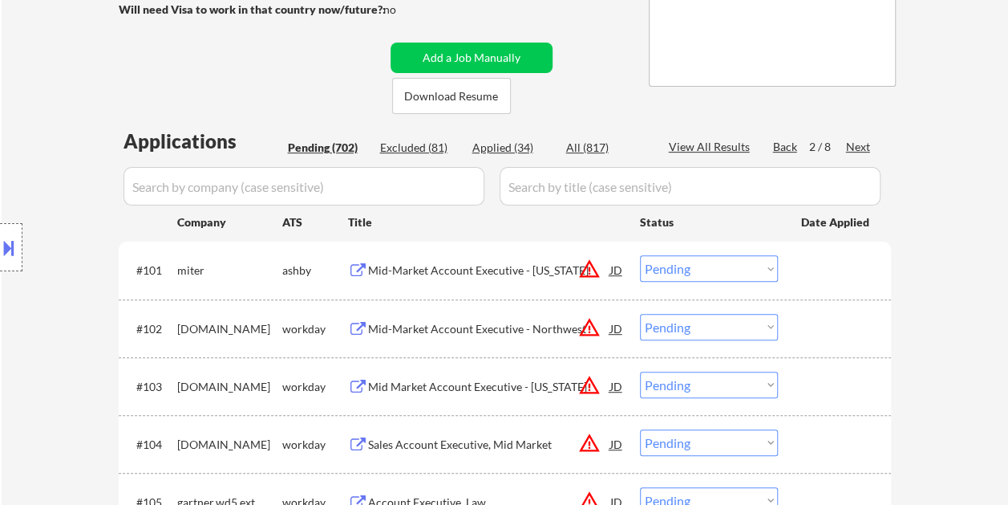
scroll to position [401, 0]
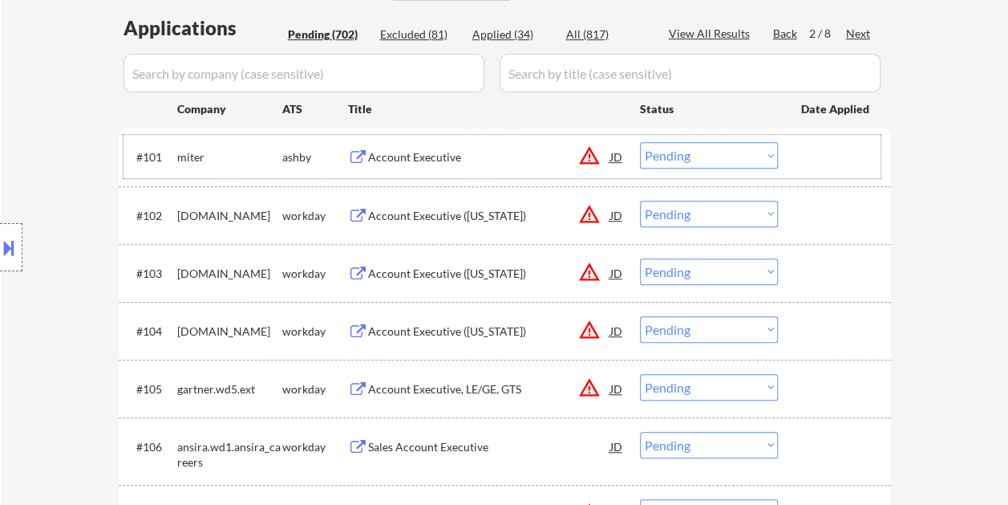
click at [806, 149] on div at bounding box center [836, 156] width 71 height 29
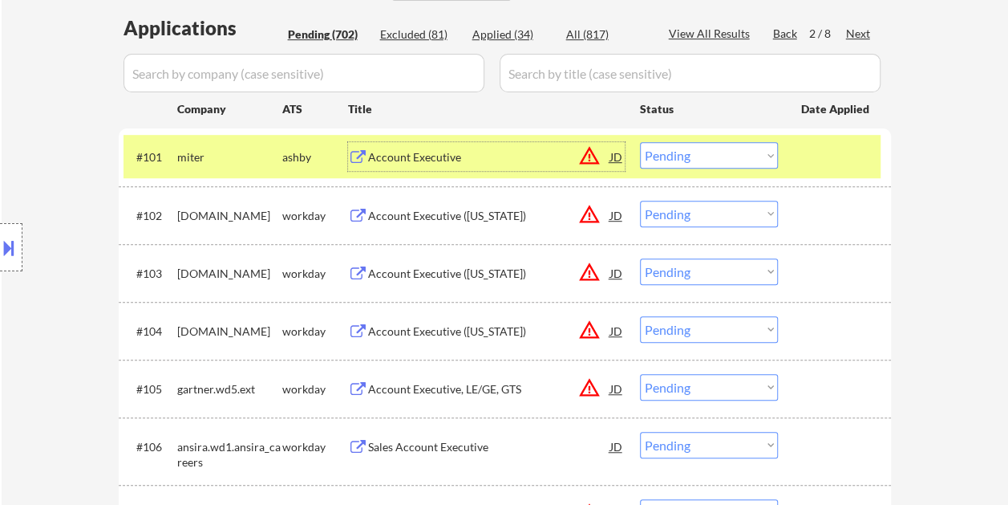
click at [476, 142] on div "Account Executive" at bounding box center [489, 156] width 242 height 29
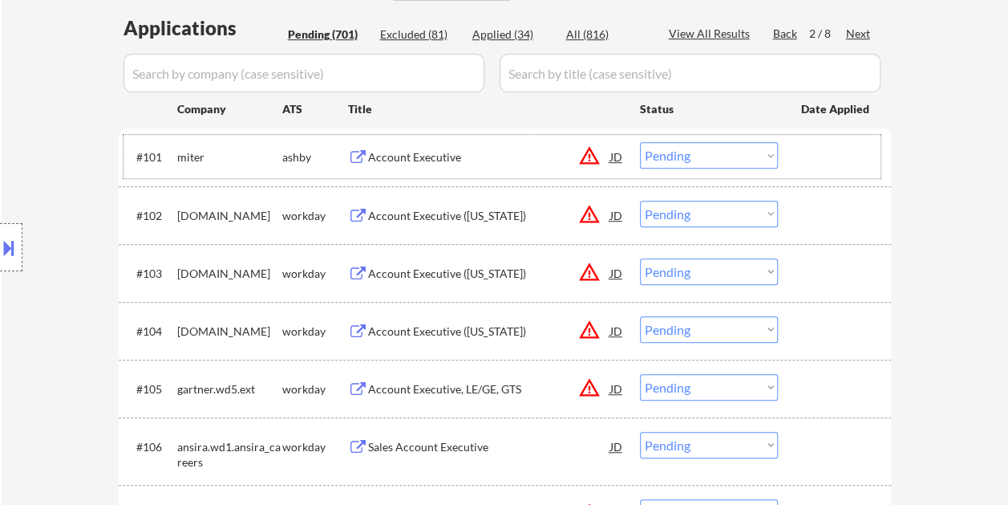
click at [794, 151] on div "#101 miter [PERSON_NAME] Account Executive JD warning_amber Choose an option...…" at bounding box center [502, 156] width 757 height 43
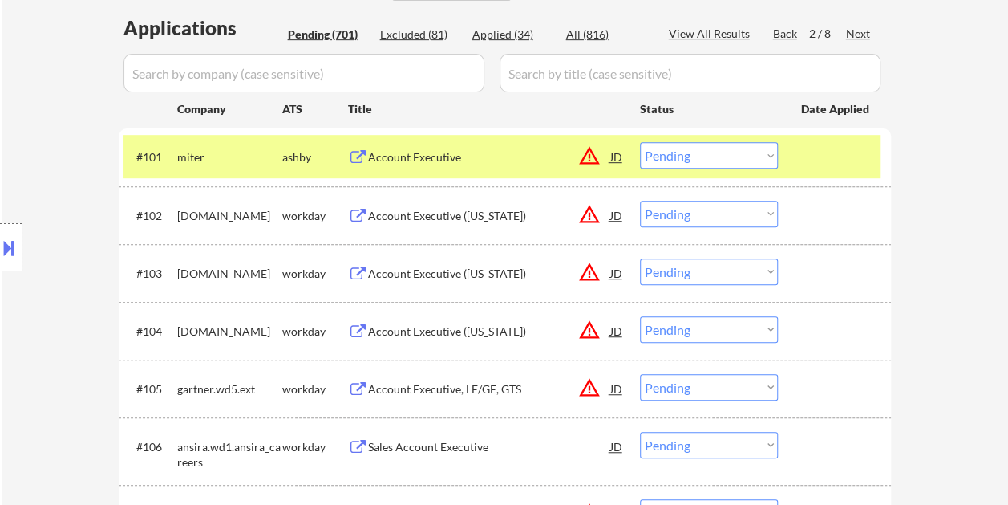
click at [764, 152] on select "Choose an option... Pending Applied Excluded (Questions) Excluded (Expired) Exc…" at bounding box center [709, 155] width 138 height 26
click at [640, 142] on select "Choose an option... Pending Applied Excluded (Questions) Excluded (Expired) Exc…" at bounding box center [709, 155] width 138 height 26
select select ""pending""
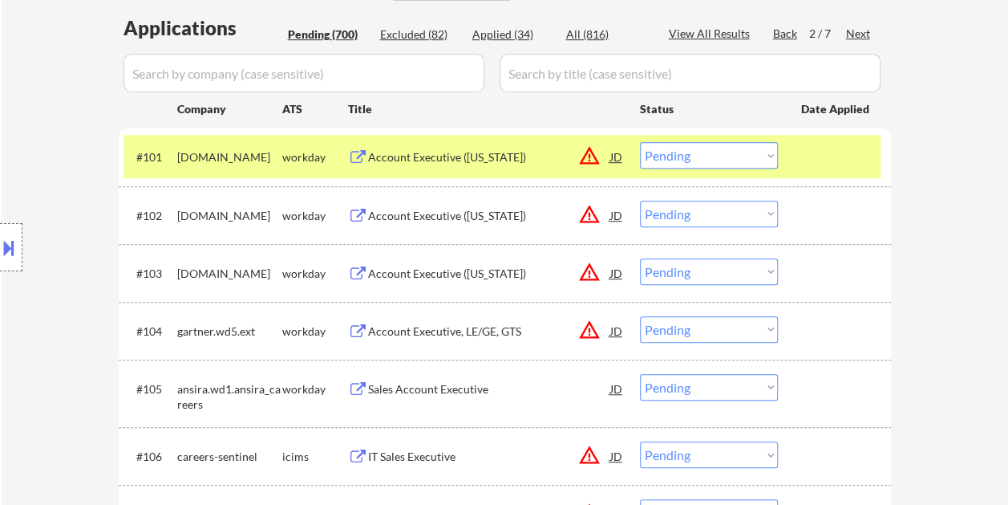
click at [815, 148] on div at bounding box center [836, 156] width 71 height 29
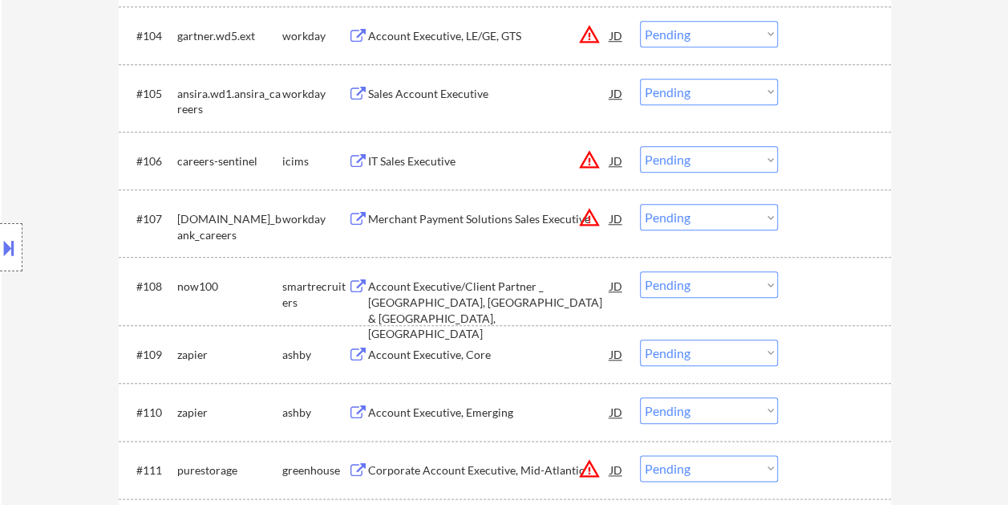
scroll to position [802, 0]
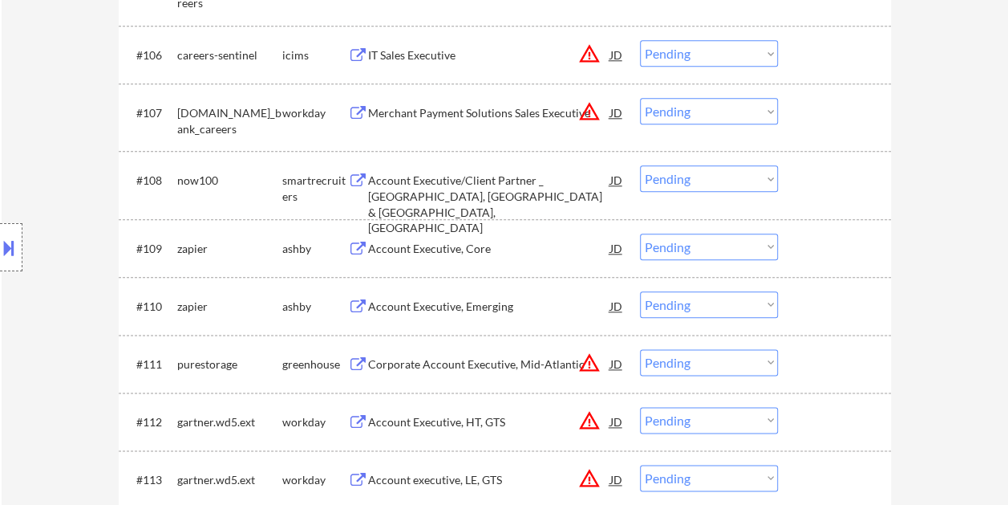
click at [811, 191] on div at bounding box center [836, 179] width 71 height 29
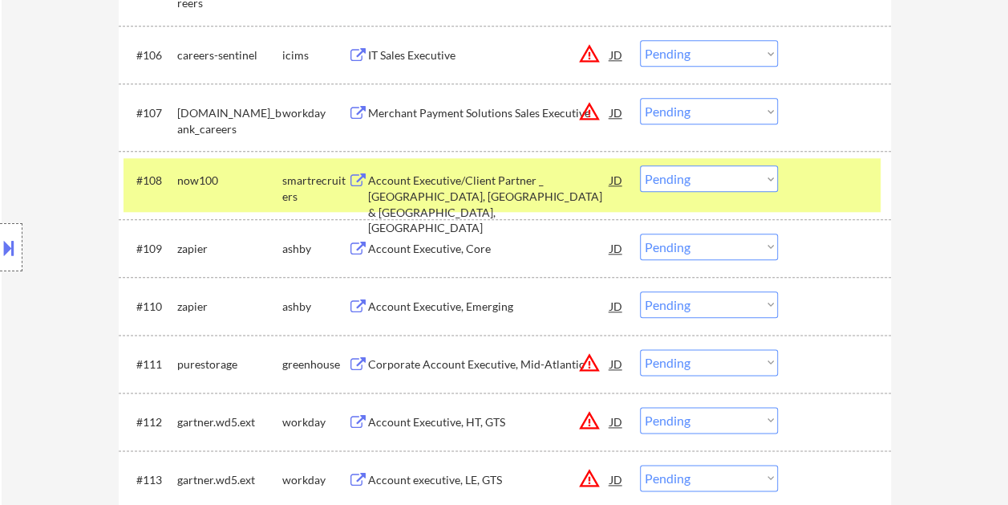
click at [505, 194] on div "Account Executive/Client Partner _ [GEOGRAPHIC_DATA], [GEOGRAPHIC_DATA] & [GEOG…" at bounding box center [489, 203] width 242 height 63
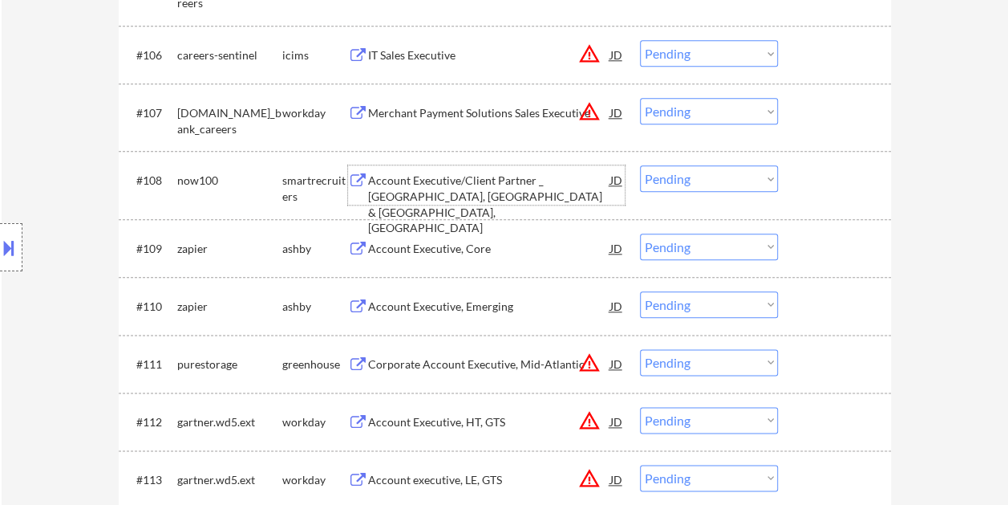
drag, startPoint x: 793, startPoint y: 179, endPoint x: 768, endPoint y: 176, distance: 25.0
click at [794, 178] on div "#108 now100 smartrecruiters Account Executive/Client Partner _ [GEOGRAPHIC_DATA…" at bounding box center [502, 184] width 757 height 53
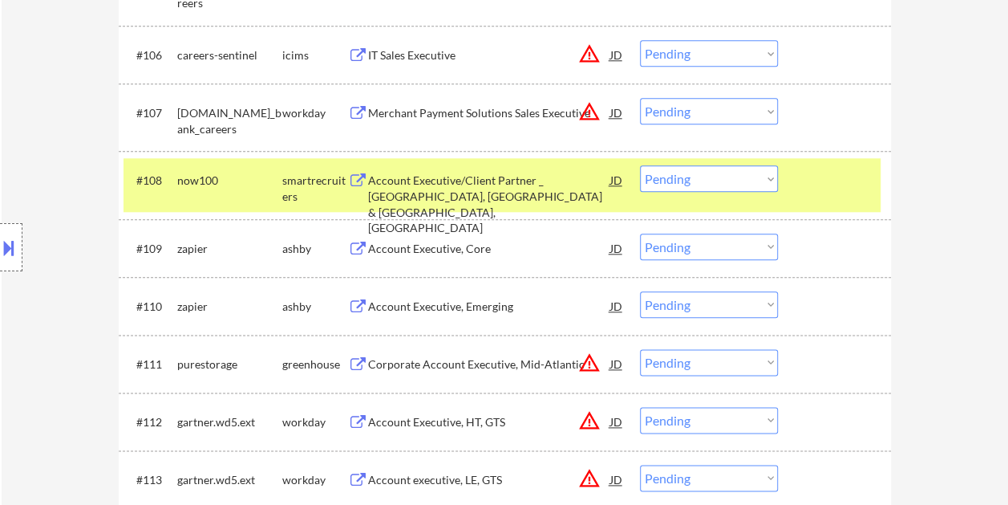
click at [764, 176] on select "Choose an option... Pending Applied Excluded (Questions) Excluded (Expired) Exc…" at bounding box center [709, 178] width 138 height 26
click at [640, 165] on select "Choose an option... Pending Applied Excluded (Questions) Excluded (Expired) Exc…" at bounding box center [709, 178] width 138 height 26
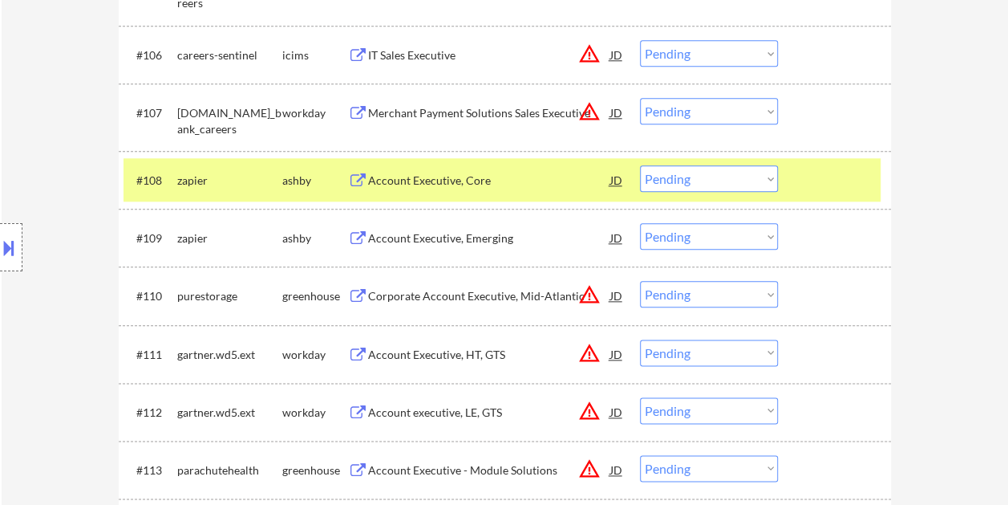
click at [828, 186] on div at bounding box center [836, 179] width 71 height 29
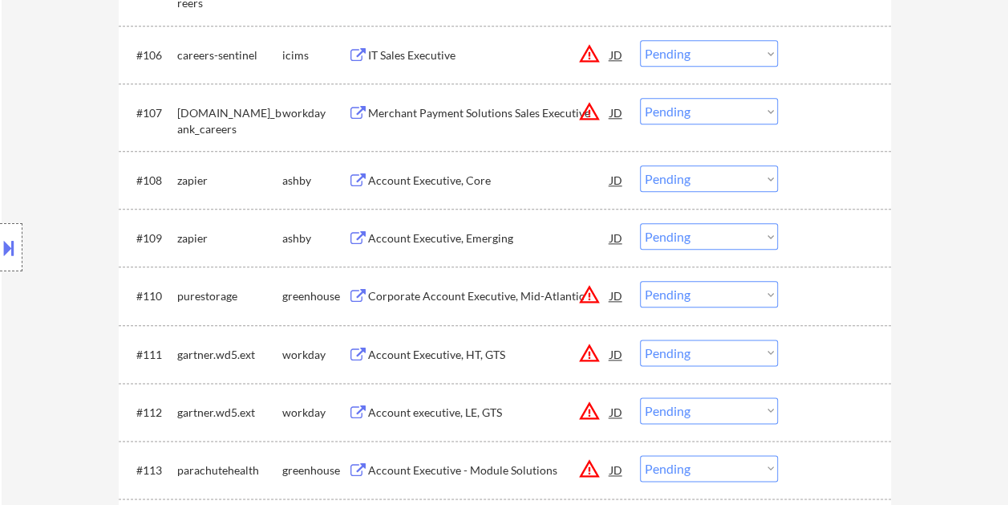
drag, startPoint x: 819, startPoint y: 181, endPoint x: 719, endPoint y: 188, distance: 100.5
click at [821, 183] on div at bounding box center [836, 179] width 71 height 29
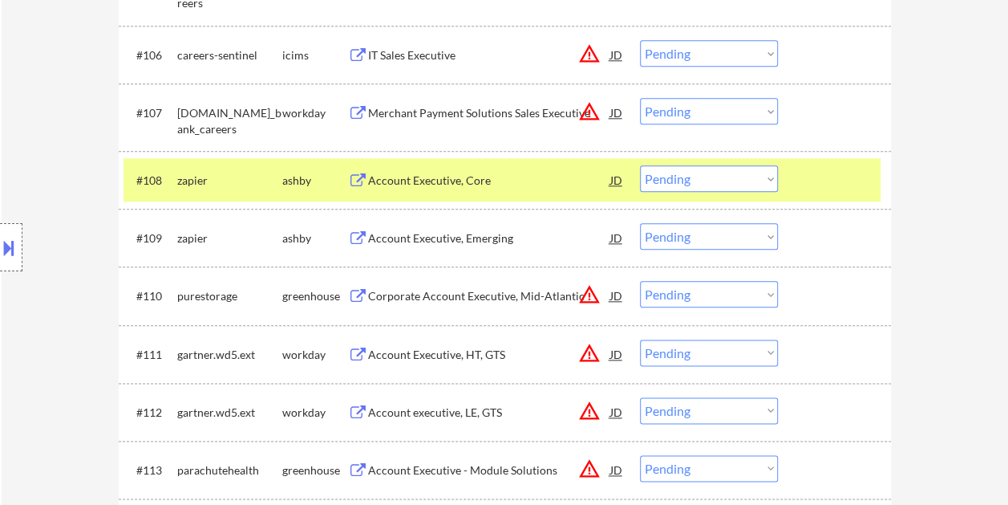
click at [501, 178] on div "Account Executive, Core" at bounding box center [489, 180] width 242 height 16
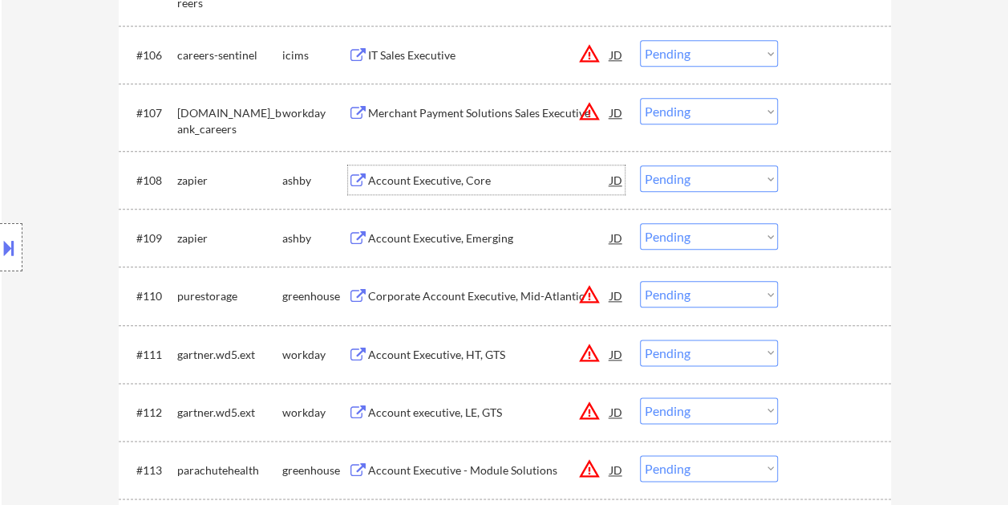
click at [802, 184] on div at bounding box center [836, 179] width 71 height 29
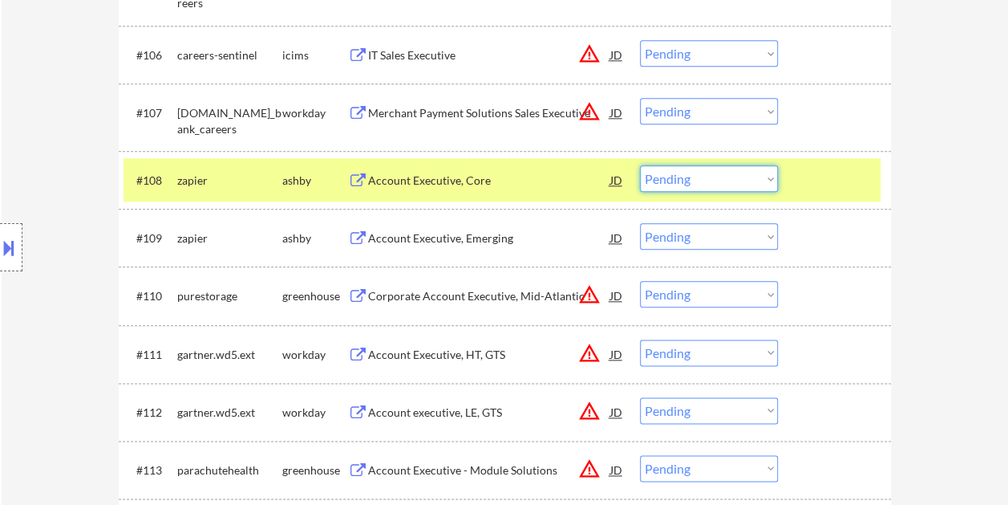
click at [762, 176] on select "Choose an option... Pending Applied Excluded (Questions) Excluded (Expired) Exc…" at bounding box center [709, 178] width 138 height 26
click at [640, 165] on select "Choose an option... Pending Applied Excluded (Questions) Excluded (Expired) Exc…" at bounding box center [709, 178] width 138 height 26
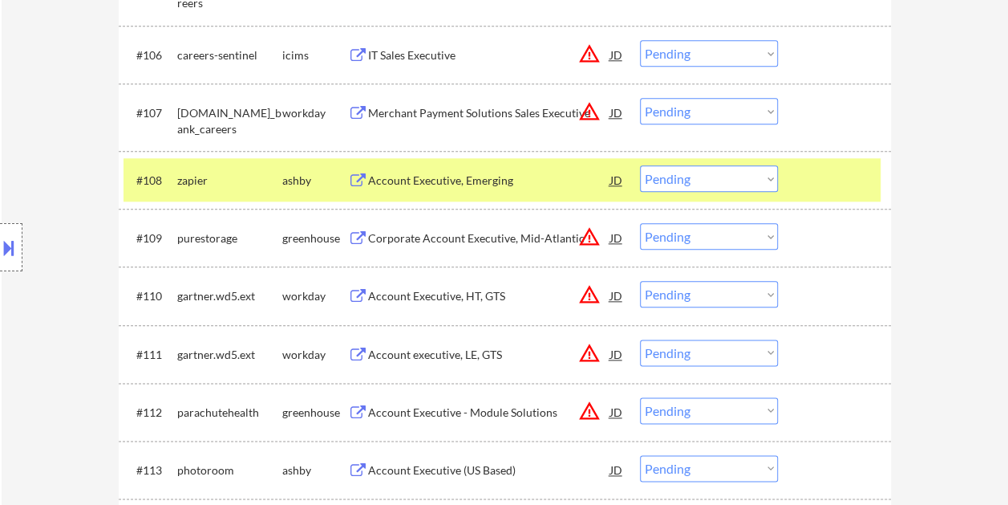
click at [838, 184] on div at bounding box center [836, 179] width 71 height 29
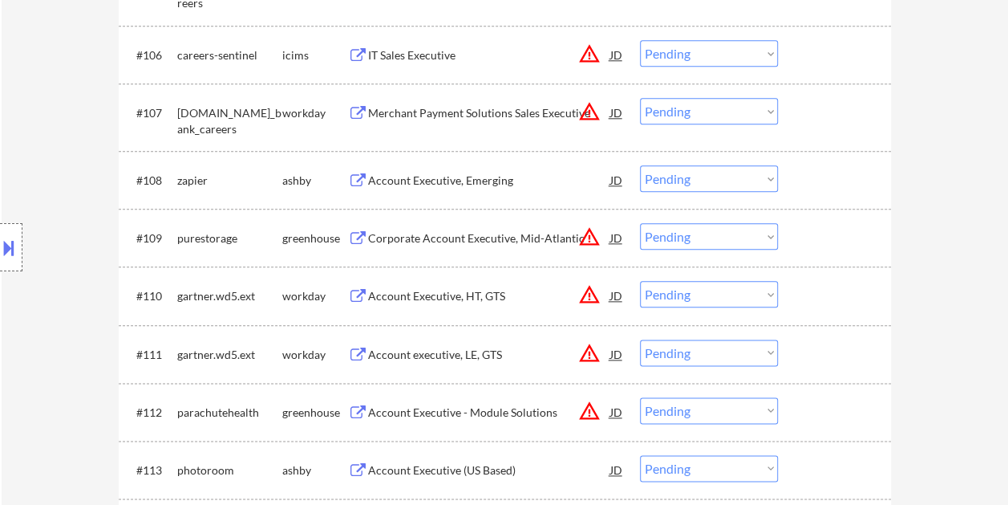
drag, startPoint x: 810, startPoint y: 172, endPoint x: 667, endPoint y: 175, distance: 143.6
click at [809, 173] on div "#108 zapier [PERSON_NAME] Account Executive, Emerging JD warning_amber Choose a…" at bounding box center [502, 179] width 757 height 43
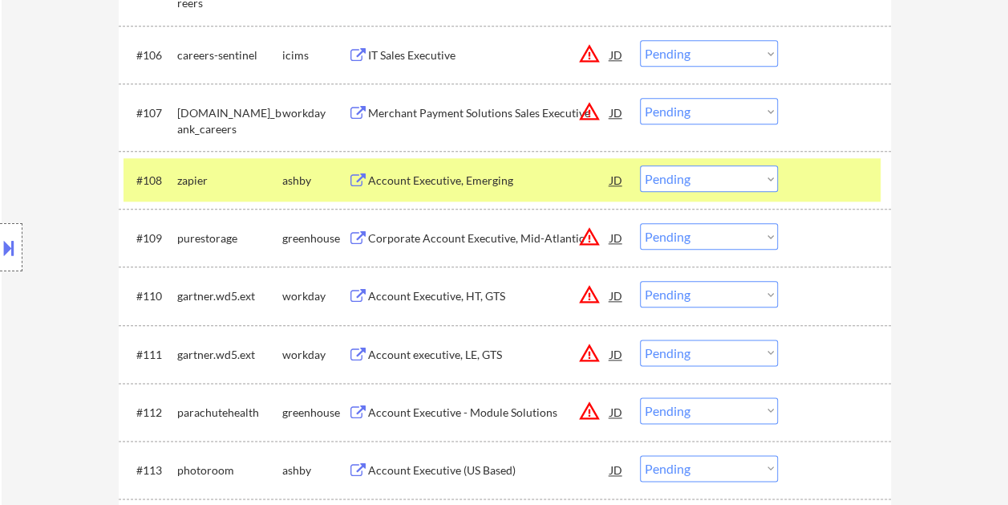
click at [503, 168] on div "Account Executive, Emerging" at bounding box center [489, 179] width 242 height 29
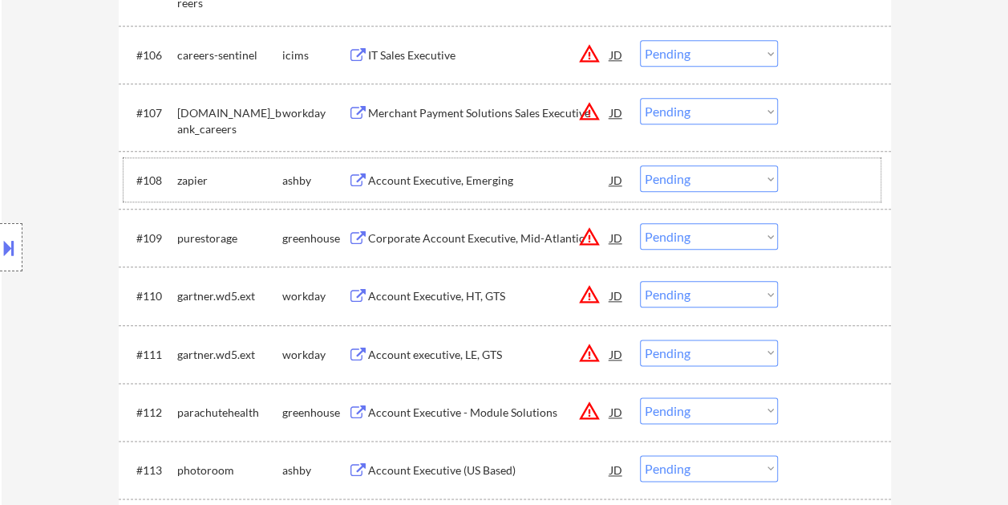
click at [807, 180] on div at bounding box center [836, 179] width 71 height 29
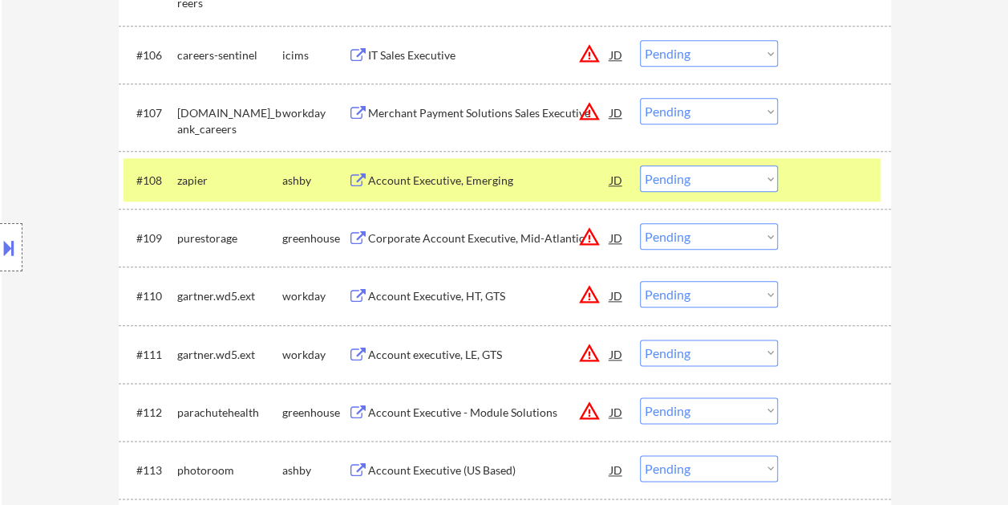
click at [502, 168] on div "Account Executive, Emerging" at bounding box center [489, 179] width 242 height 29
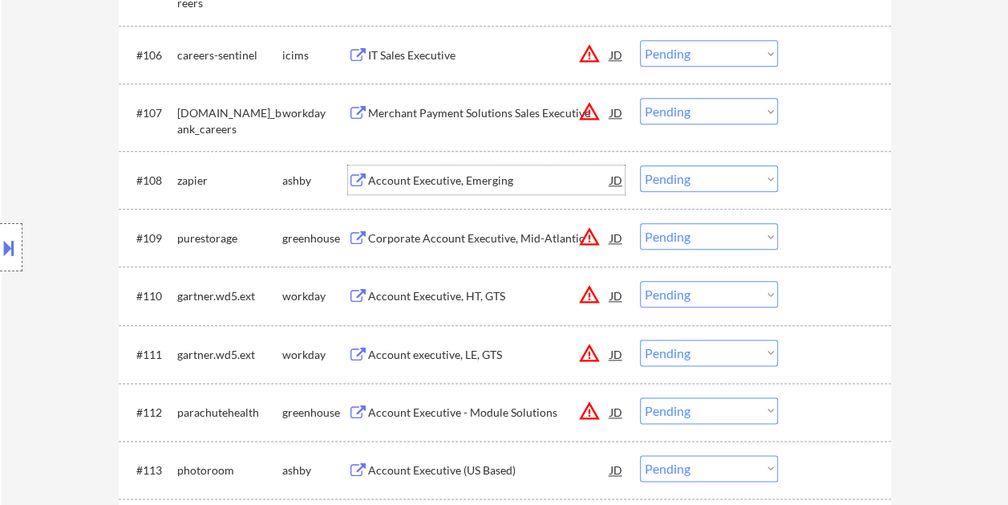
click at [804, 178] on div at bounding box center [836, 179] width 71 height 29
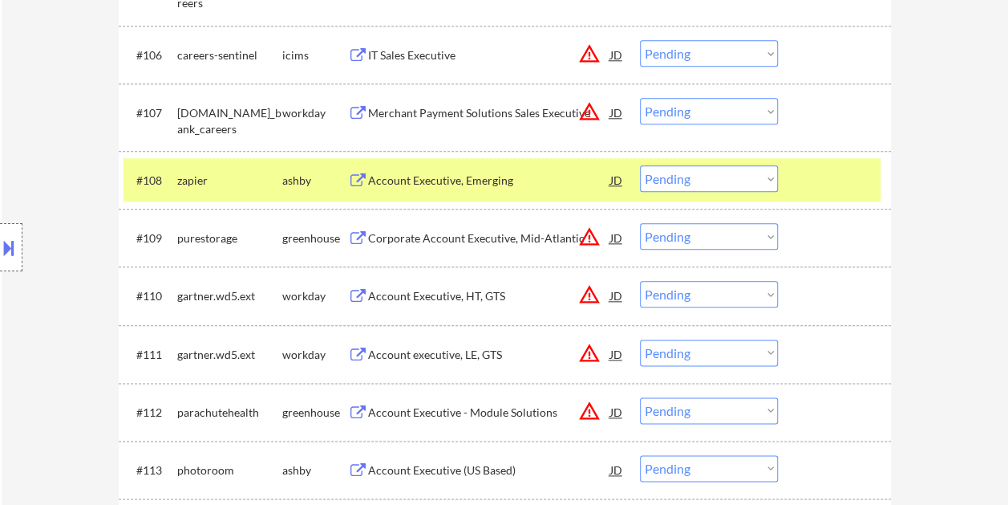
click at [768, 178] on select "Choose an option... Pending Applied Excluded (Questions) Excluded (Expired) Exc…" at bounding box center [709, 178] width 138 height 26
click at [640, 165] on select "Choose an option... Pending Applied Excluded (Questions) Excluded (Expired) Exc…" at bounding box center [709, 178] width 138 height 26
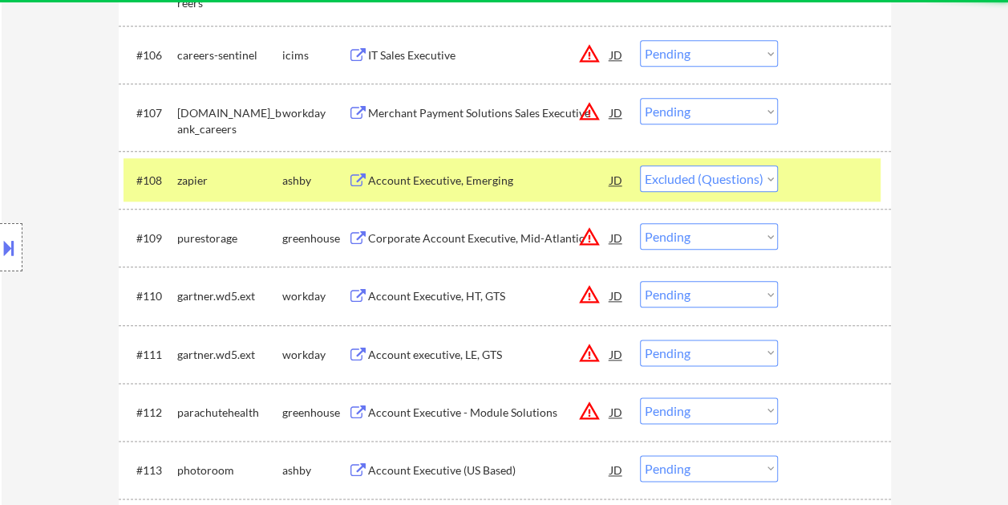
select select ""pending""
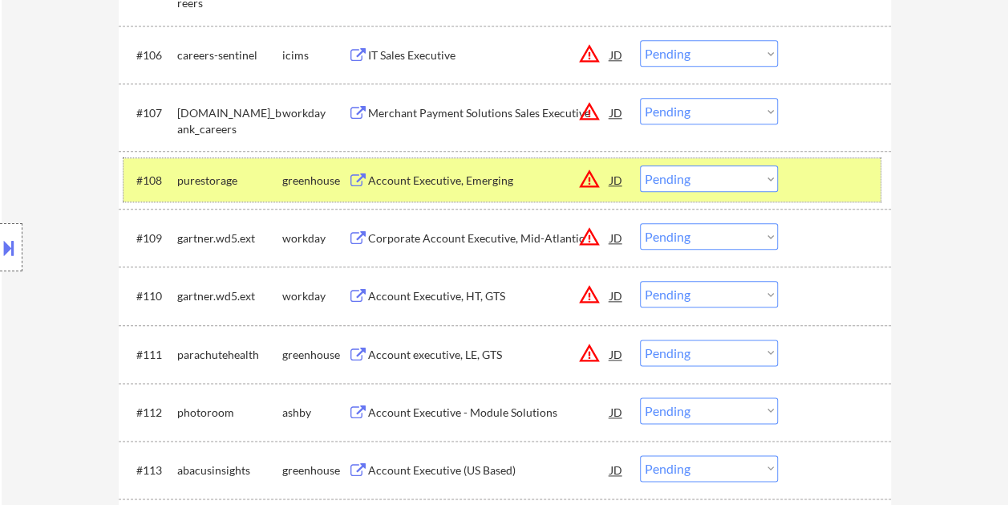
click at [802, 172] on div at bounding box center [836, 179] width 71 height 29
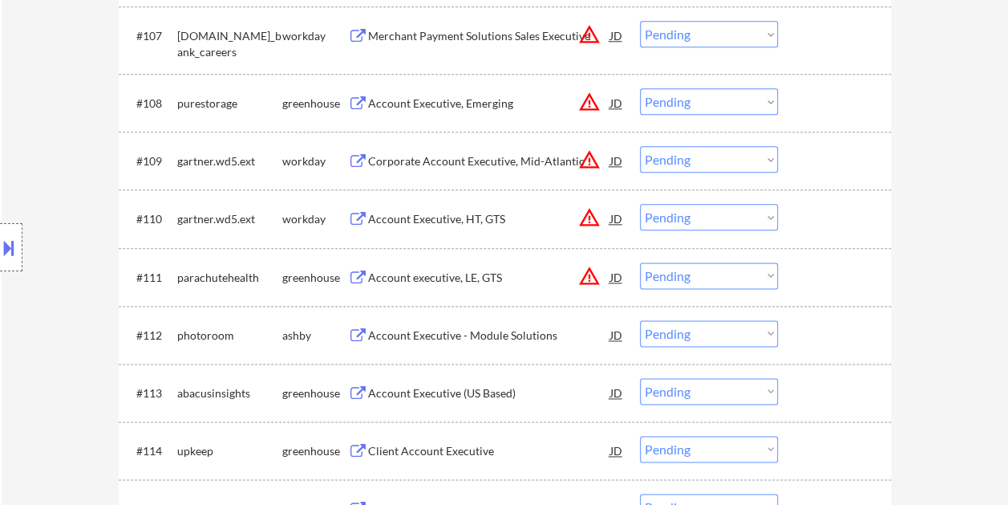
scroll to position [1043, 0]
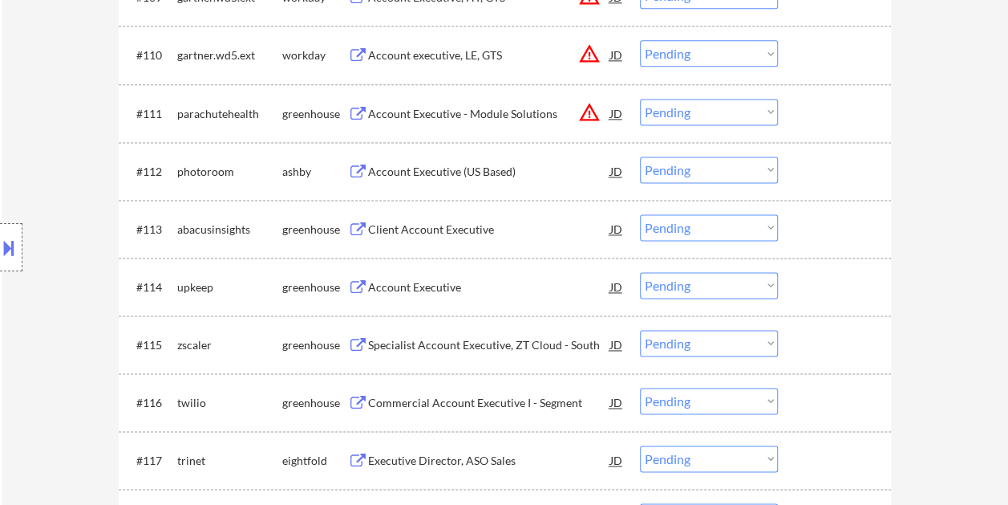
drag, startPoint x: 820, startPoint y: 163, endPoint x: 743, endPoint y: 168, distance: 77.2
click at [821, 163] on div at bounding box center [836, 170] width 71 height 29
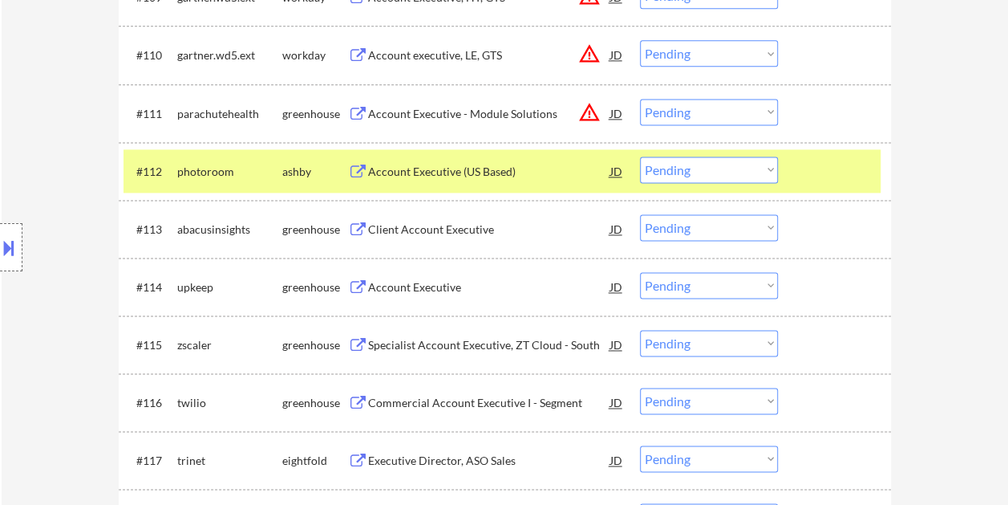
click at [518, 170] on div "Account Executive (US Based)" at bounding box center [489, 172] width 242 height 16
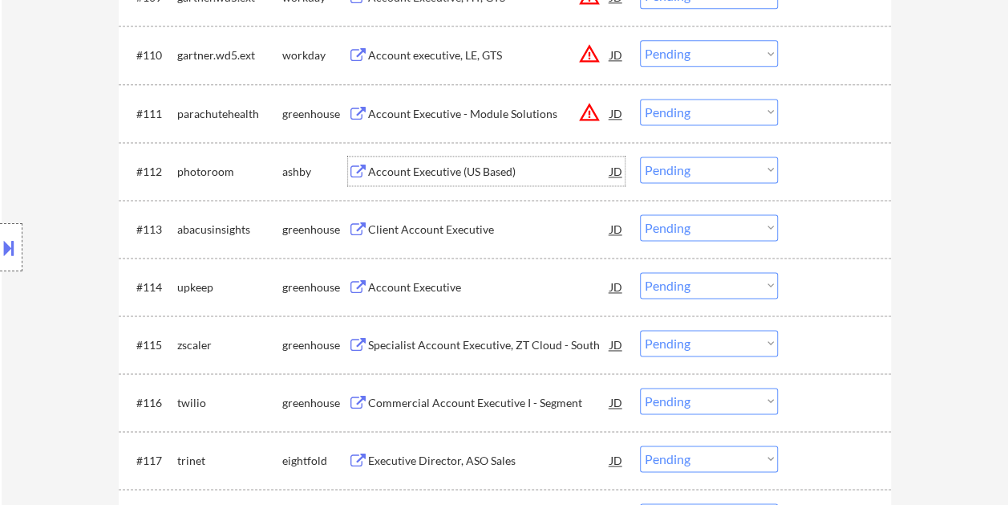
click at [813, 170] on div at bounding box center [836, 170] width 71 height 29
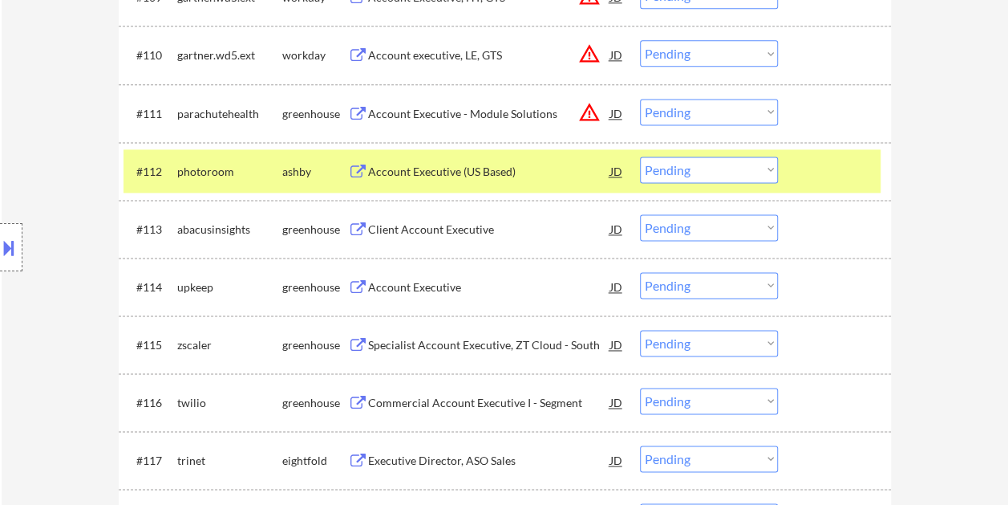
click at [756, 165] on select "Choose an option... Pending Applied Excluded (Questions) Excluded (Expired) Exc…" at bounding box center [709, 169] width 138 height 26
click at [640, 156] on select "Choose an option... Pending Applied Excluded (Questions) Excluded (Expired) Exc…" at bounding box center [709, 169] width 138 height 26
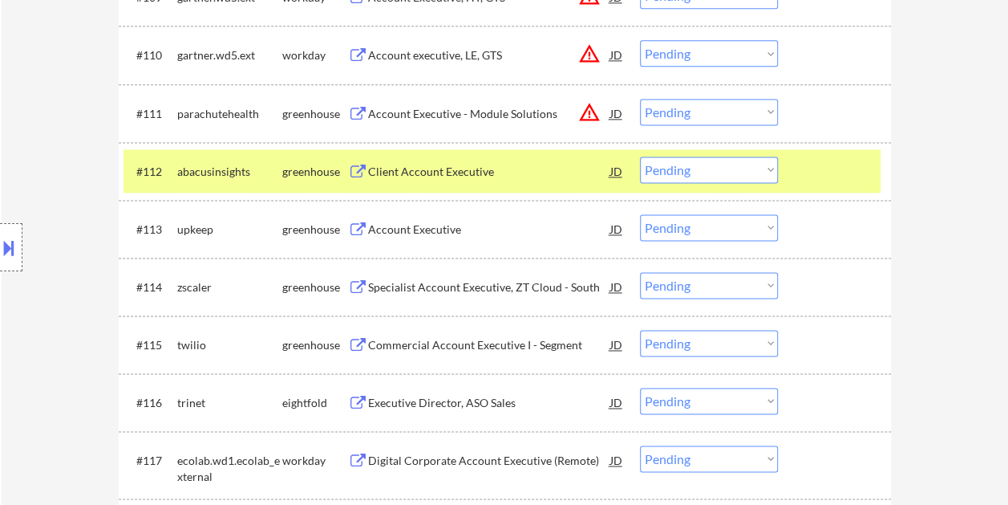
click at [813, 183] on div at bounding box center [836, 170] width 71 height 29
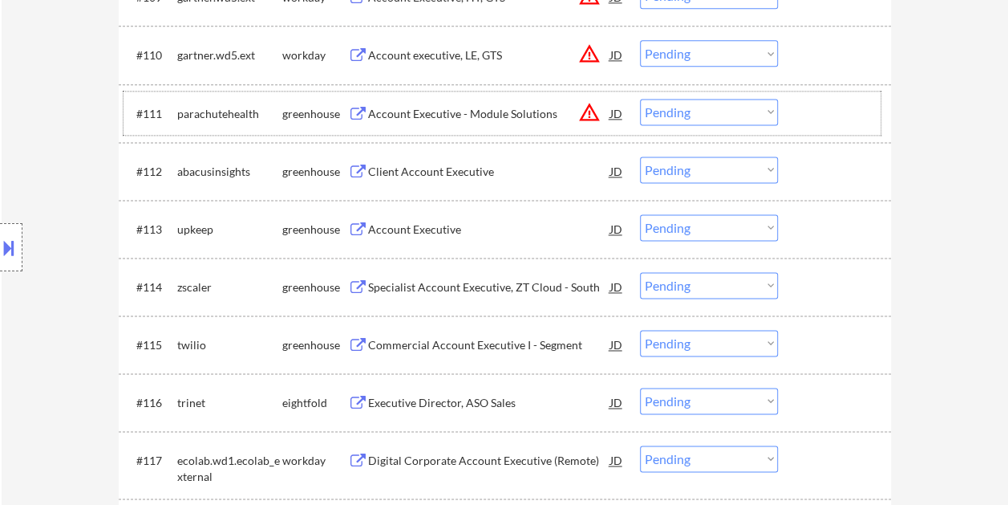
click at [825, 122] on div at bounding box center [836, 113] width 71 height 29
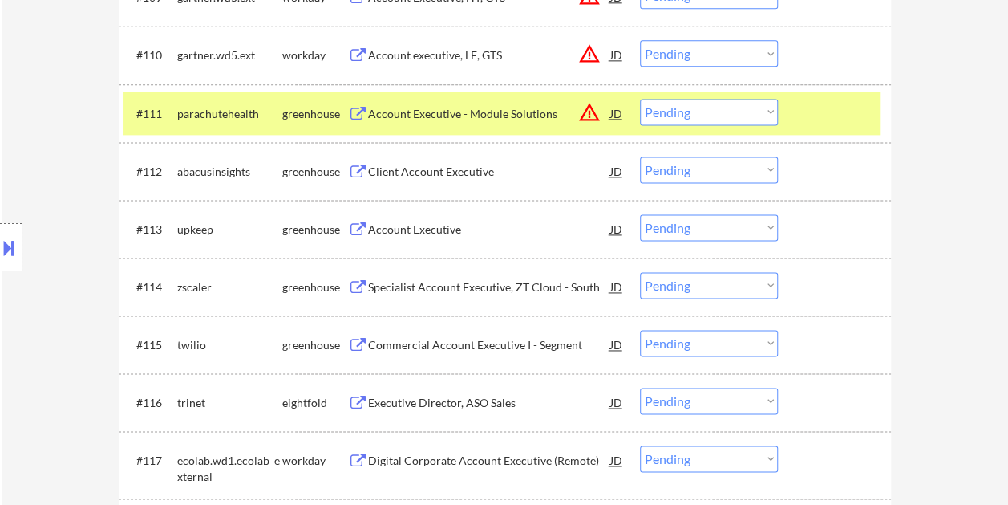
click at [794, 120] on div "#111 parachutehealth greenhouse Account Executive - Module Solutions JD warning…" at bounding box center [502, 112] width 757 height 43
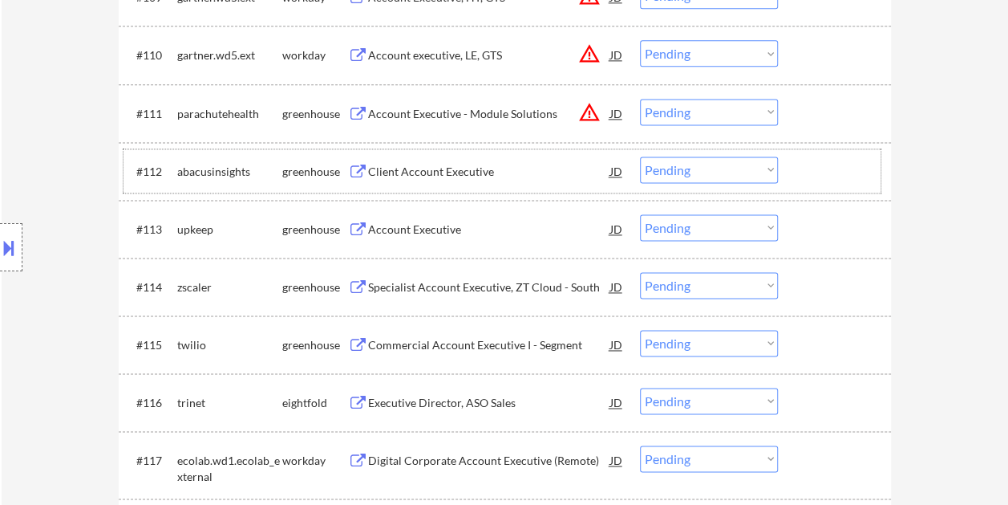
click at [828, 172] on div at bounding box center [836, 170] width 71 height 29
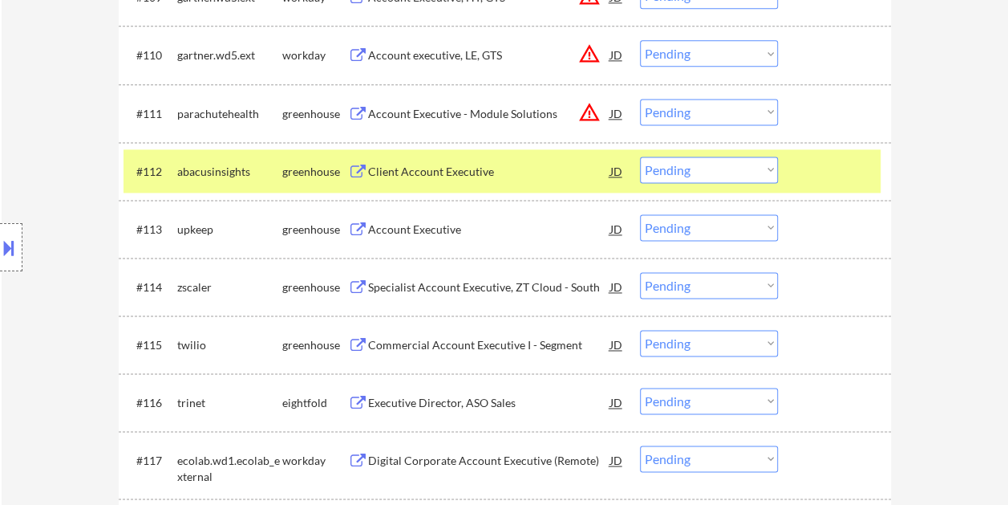
click at [519, 173] on div "Client Account Executive" at bounding box center [489, 172] width 242 height 16
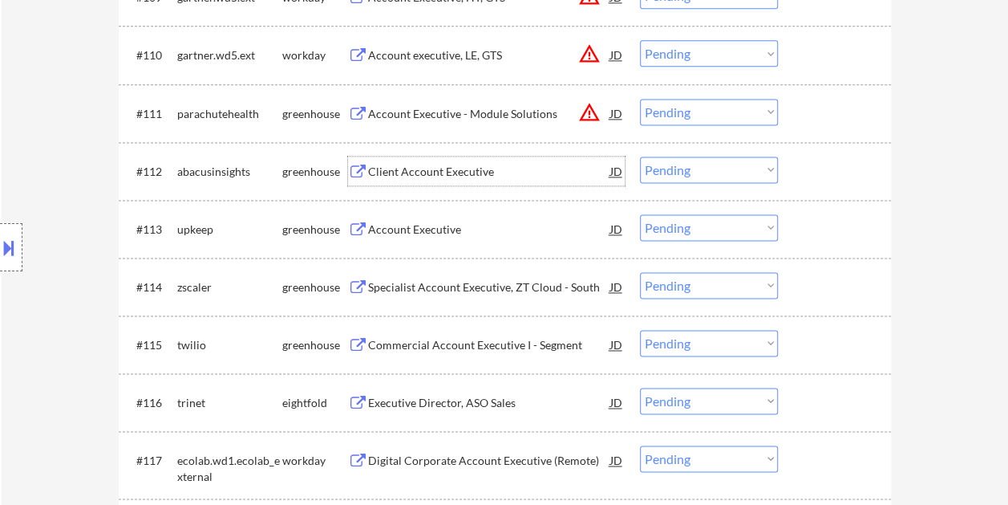
click at [806, 179] on div at bounding box center [836, 170] width 71 height 29
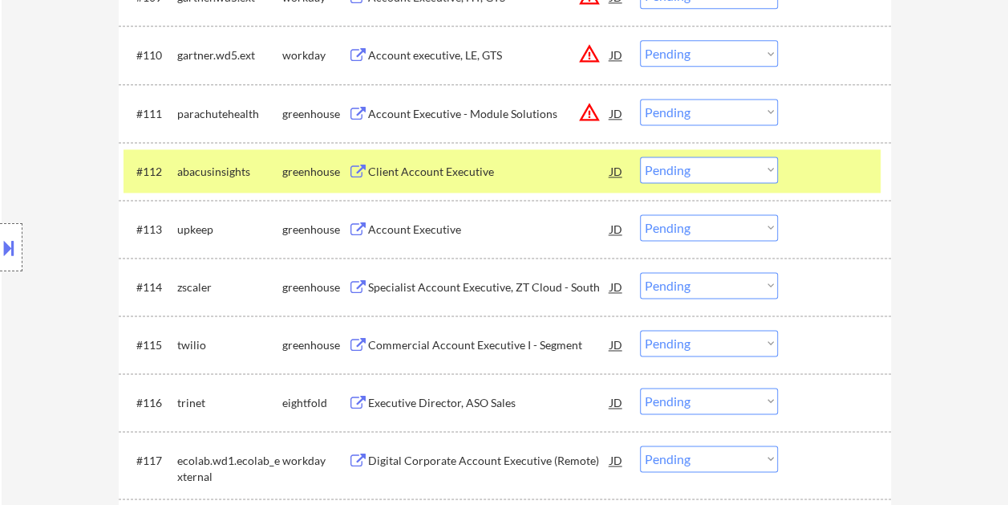
click at [762, 169] on select "Choose an option... Pending Applied Excluded (Questions) Excluded (Expired) Exc…" at bounding box center [709, 169] width 138 height 26
click at [640, 156] on select "Choose an option... Pending Applied Excluded (Questions) Excluded (Expired) Exc…" at bounding box center [709, 169] width 138 height 26
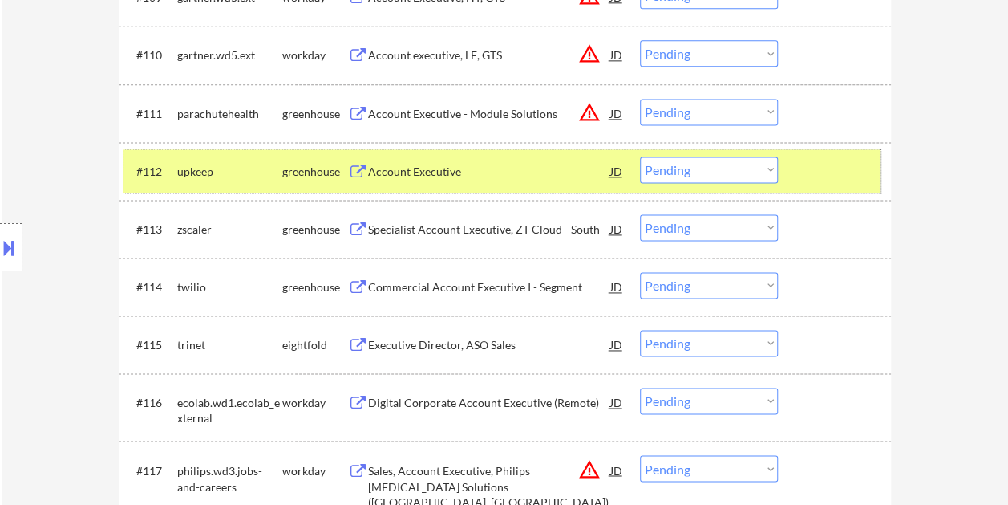
click at [821, 157] on div at bounding box center [836, 170] width 71 height 29
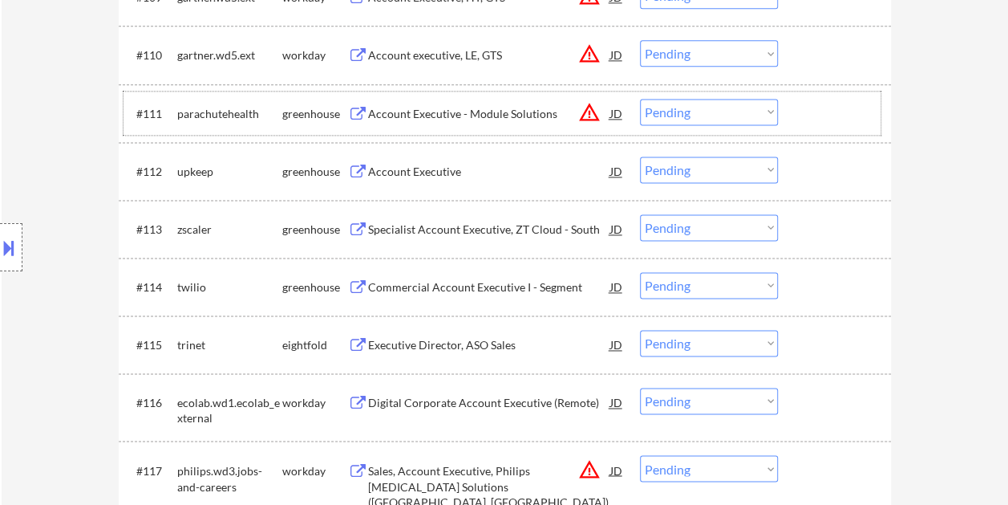
click at [833, 112] on div at bounding box center [836, 113] width 71 height 29
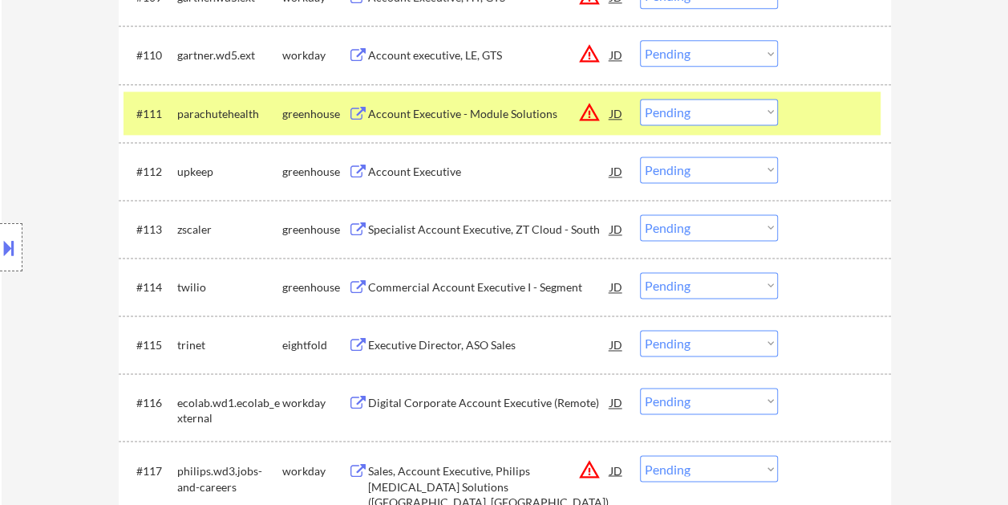
drag, startPoint x: 823, startPoint y: 116, endPoint x: 820, endPoint y: 138, distance: 22.7
click at [822, 116] on div at bounding box center [836, 113] width 71 height 29
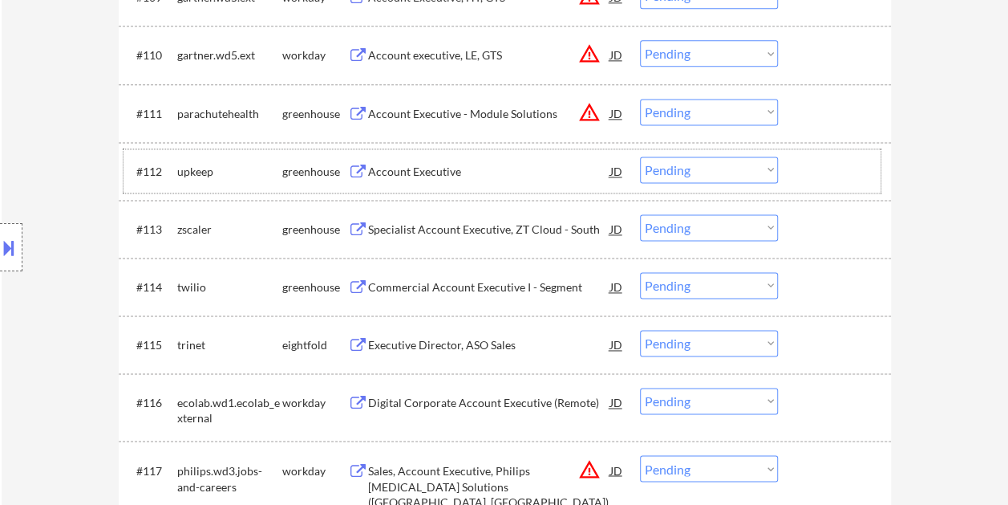
click at [829, 182] on div at bounding box center [836, 170] width 71 height 29
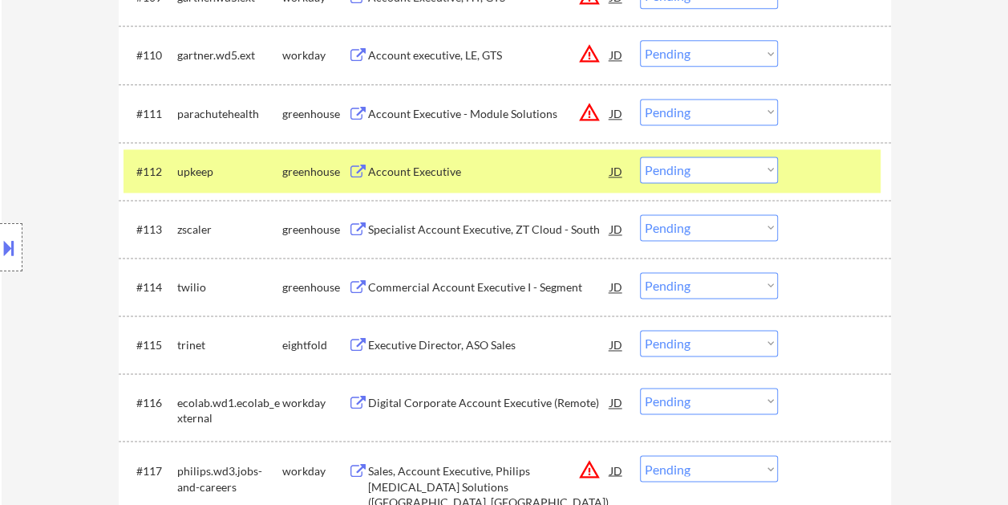
click at [490, 167] on div "Account Executive" at bounding box center [489, 172] width 242 height 16
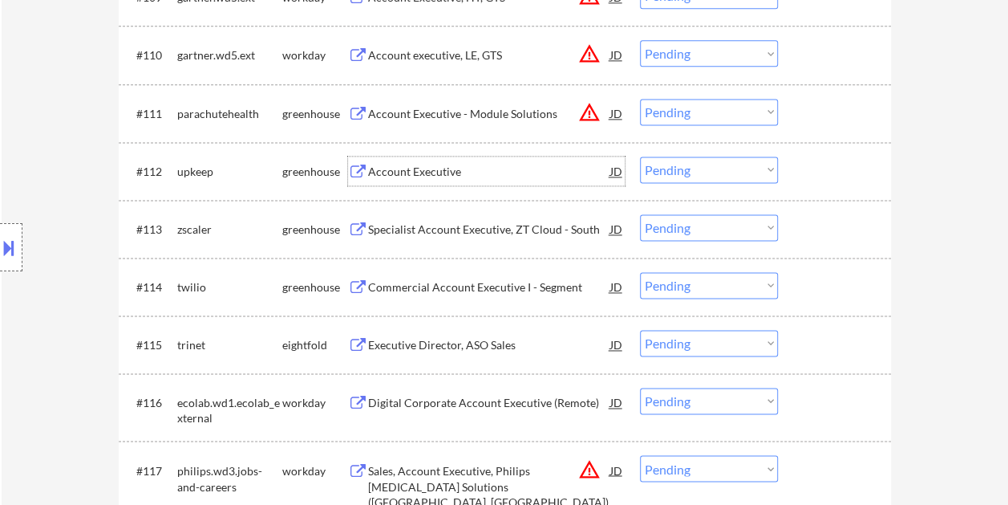
click at [805, 167] on div at bounding box center [836, 170] width 71 height 29
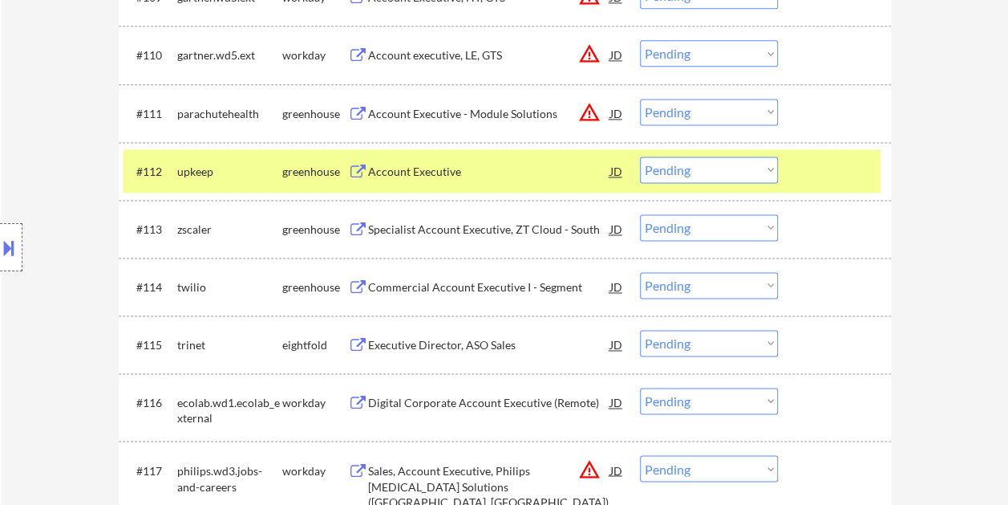
click at [745, 168] on select "Choose an option... Pending Applied Excluded (Questions) Excluded (Expired) Exc…" at bounding box center [709, 169] width 138 height 26
click at [640, 156] on select "Choose an option... Pending Applied Excluded (Questions) Excluded (Expired) Exc…" at bounding box center [709, 169] width 138 height 26
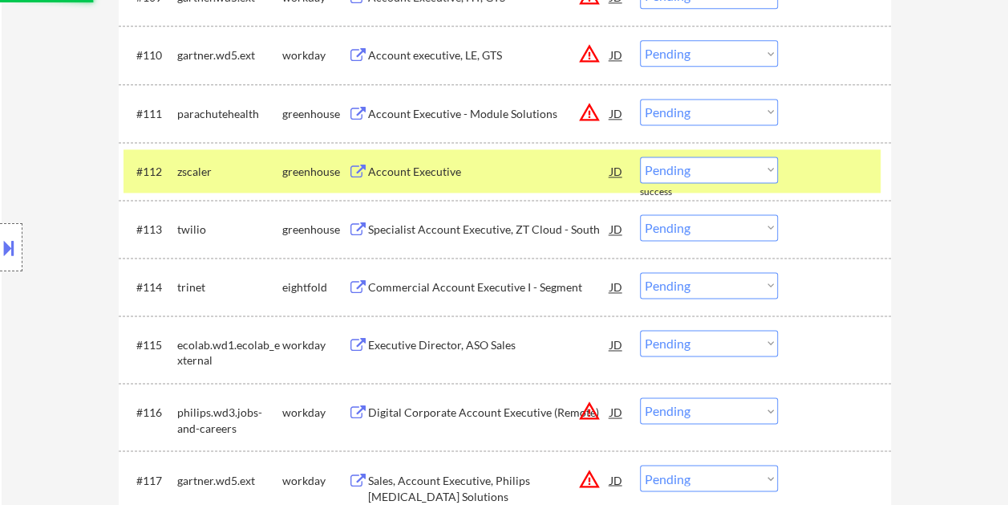
click at [812, 162] on div at bounding box center [836, 170] width 71 height 29
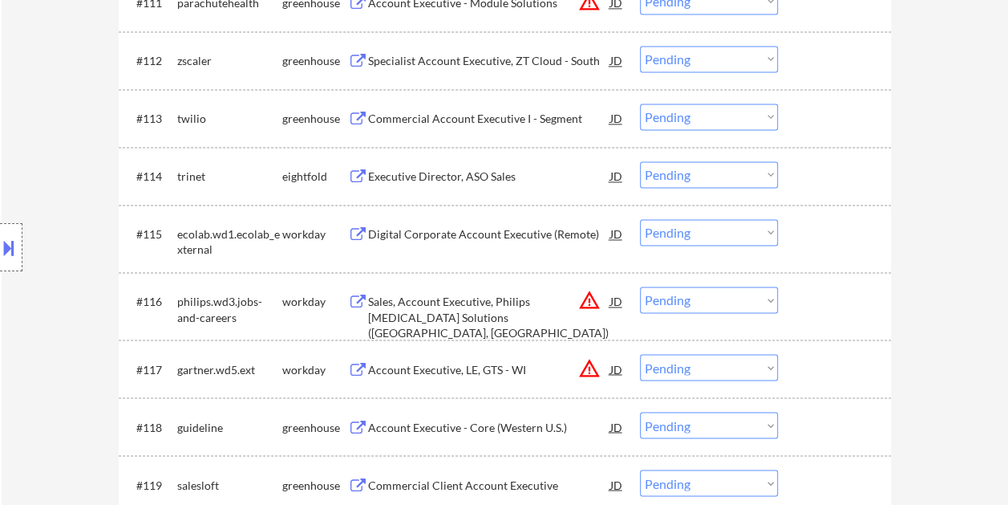
scroll to position [1123, 0]
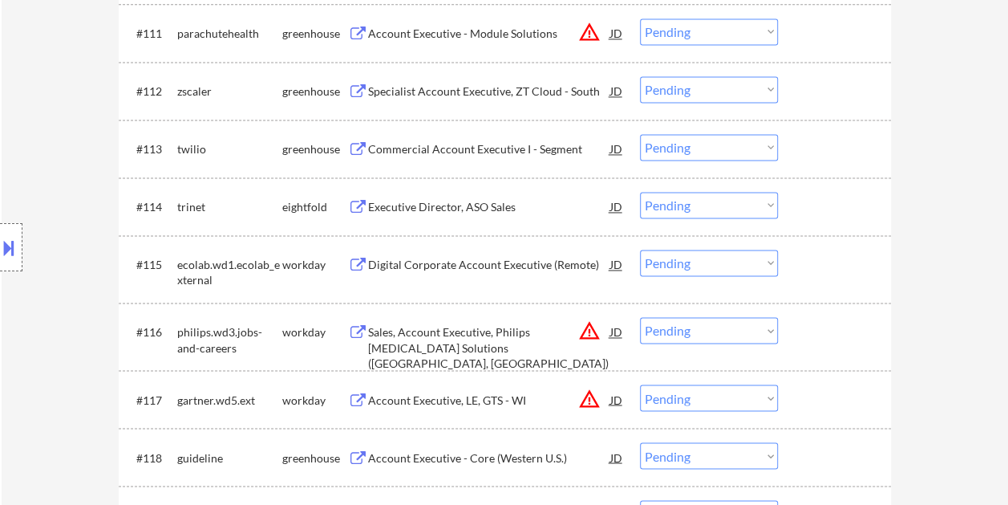
drag, startPoint x: 828, startPoint y: 80, endPoint x: 759, endPoint y: 91, distance: 69.9
click at [829, 82] on div at bounding box center [836, 90] width 71 height 29
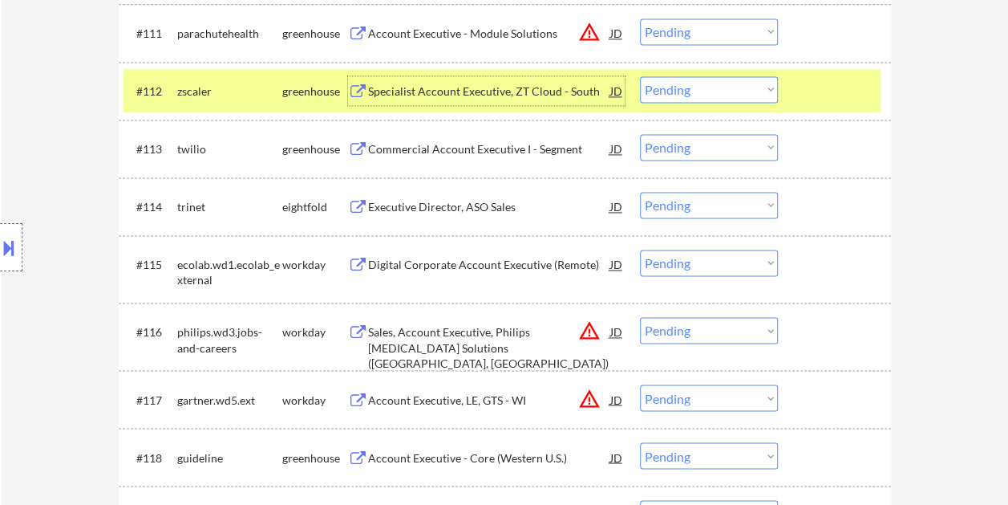
click at [503, 83] on div "Specialist Account Executive, ZT Cloud - South" at bounding box center [489, 91] width 242 height 16
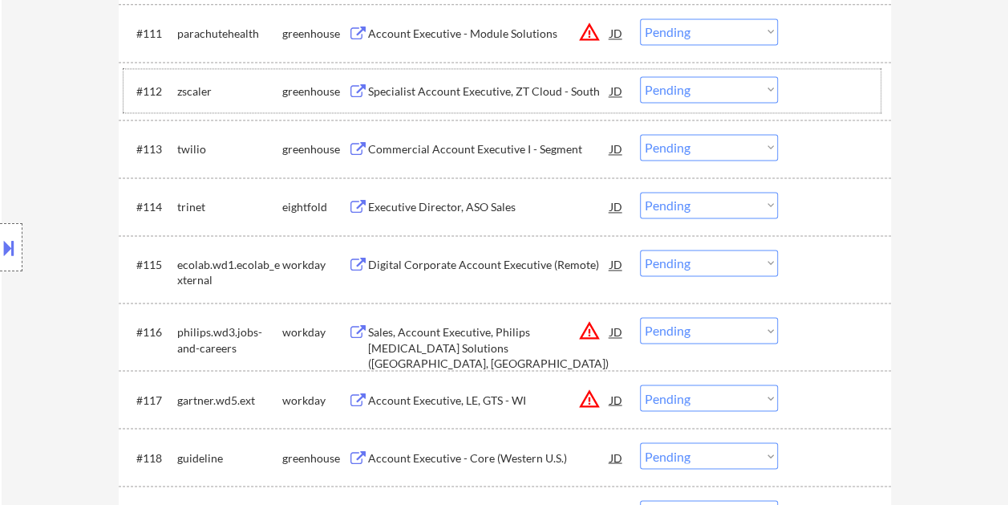
drag, startPoint x: 812, startPoint y: 90, endPoint x: 753, endPoint y: 89, distance: 58.6
click at [812, 90] on div at bounding box center [836, 90] width 71 height 29
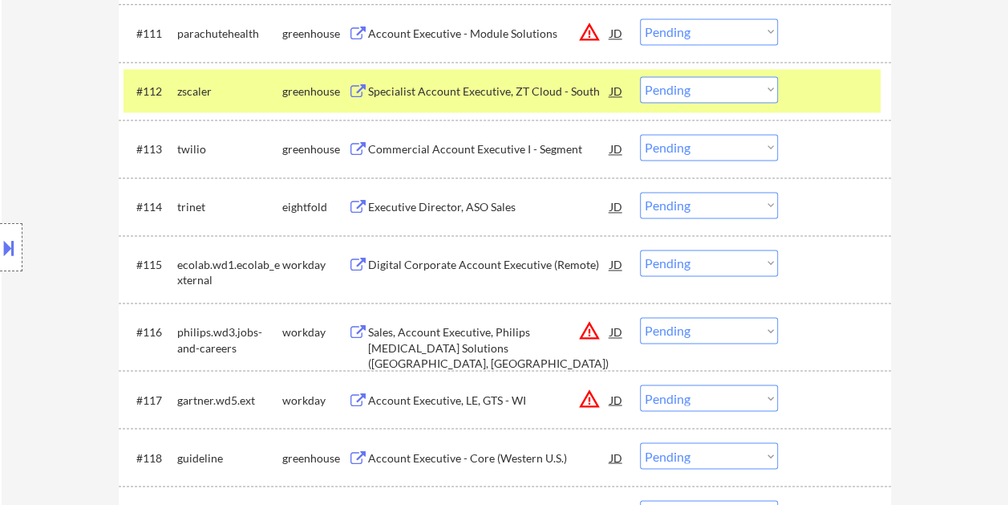
click at [751, 89] on select "Choose an option... Pending Applied Excluded (Questions) Excluded (Expired) Exc…" at bounding box center [709, 89] width 138 height 26
click at [640, 76] on select "Choose an option... Pending Applied Excluded (Questions) Excluded (Expired) Exc…" at bounding box center [709, 89] width 138 height 26
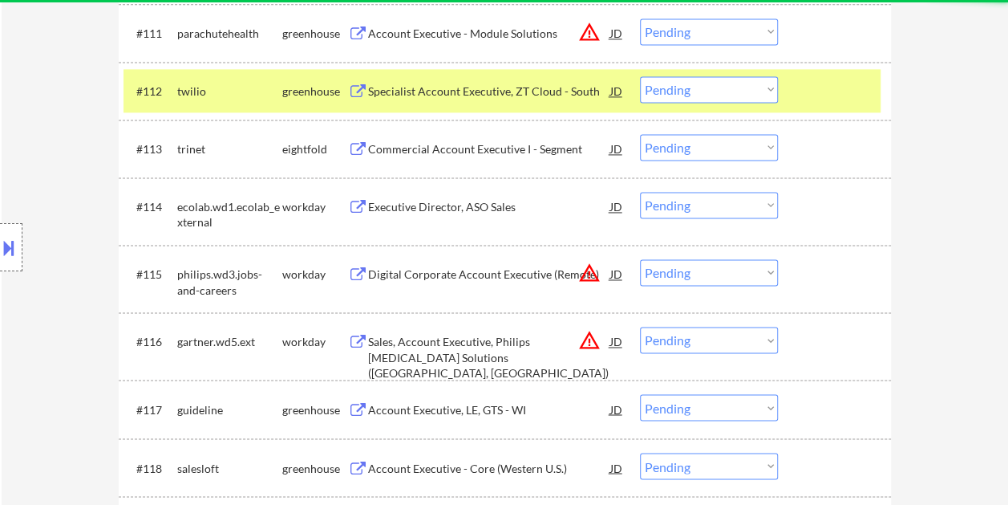
click at [828, 98] on div at bounding box center [836, 90] width 71 height 29
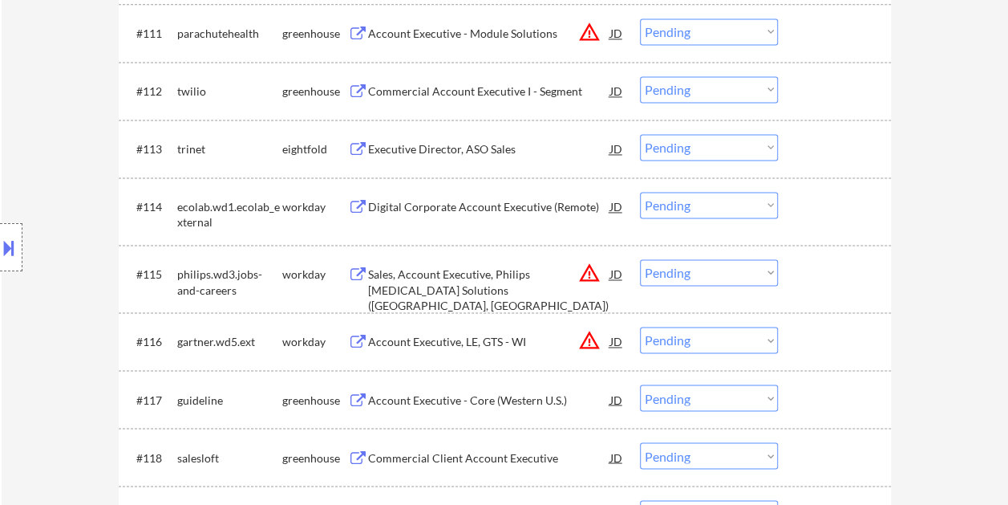
click at [811, 76] on div at bounding box center [836, 90] width 71 height 29
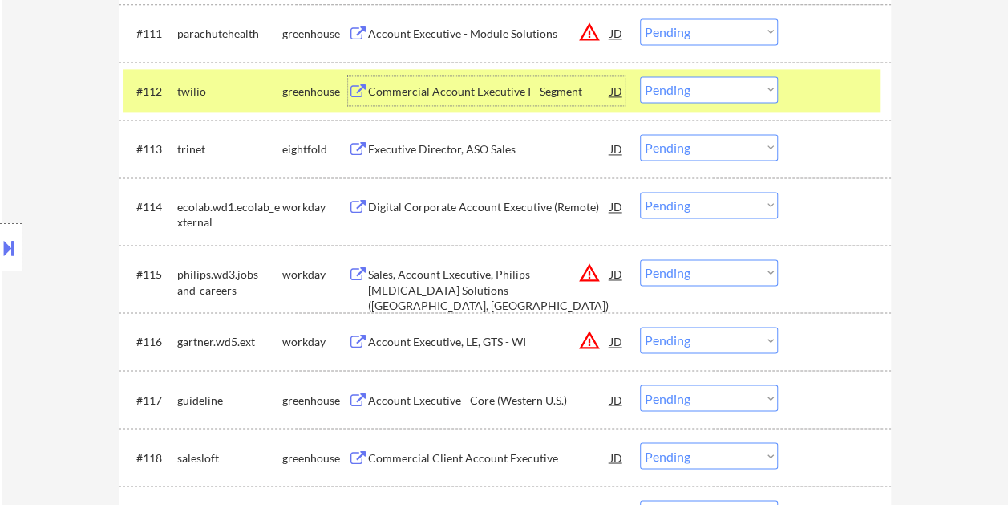
click at [533, 88] on div "Commercial Account Executive I - Segment" at bounding box center [489, 91] width 242 height 16
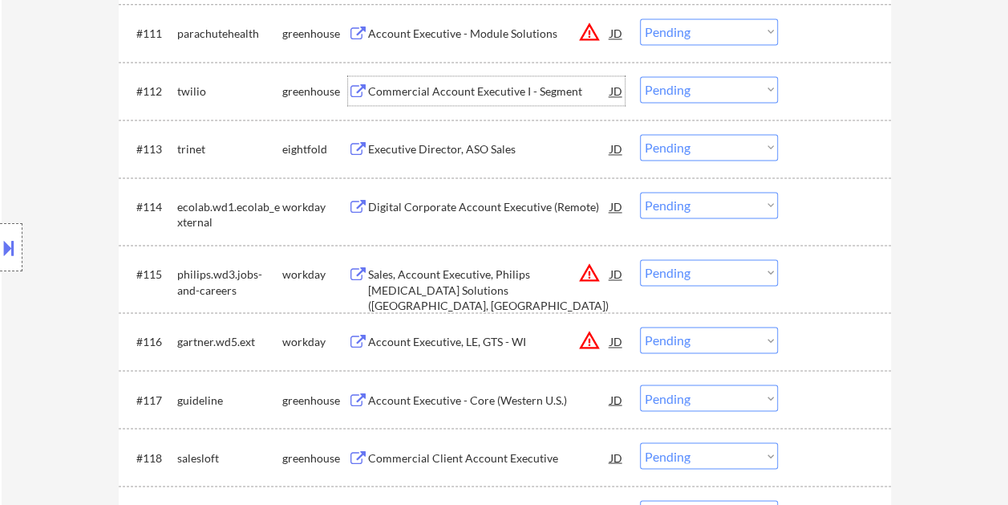
click at [799, 96] on div "#112 twilio greenhouse Commercial Account Executive I - Segment JD warning_ambe…" at bounding box center [502, 90] width 757 height 43
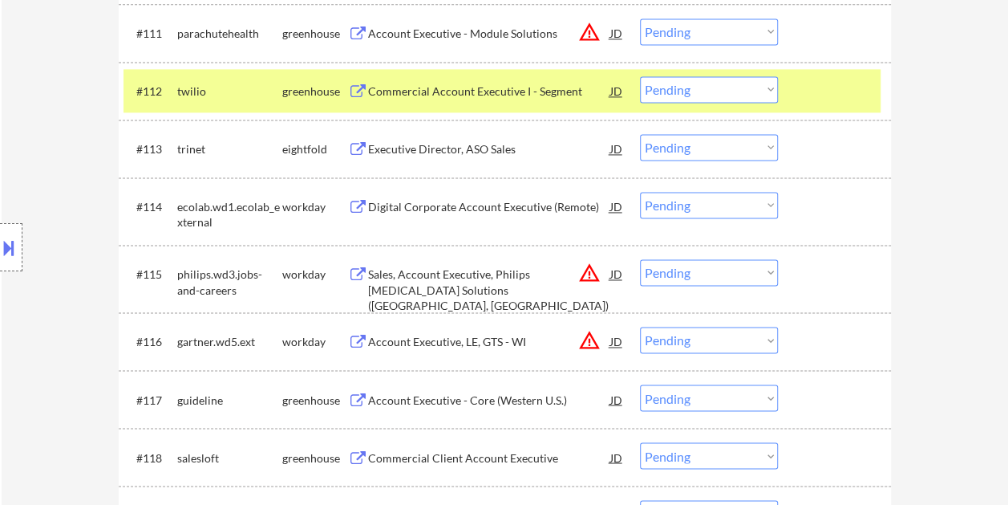
drag, startPoint x: 764, startPoint y: 90, endPoint x: 763, endPoint y: 98, distance: 8.1
click at [764, 90] on select "Choose an option... Pending Applied Excluded (Questions) Excluded (Expired) Exc…" at bounding box center [709, 89] width 138 height 26
click at [640, 76] on select "Choose an option... Pending Applied Excluded (Questions) Excluded (Expired) Exc…" at bounding box center [709, 89] width 138 height 26
select select ""pending""
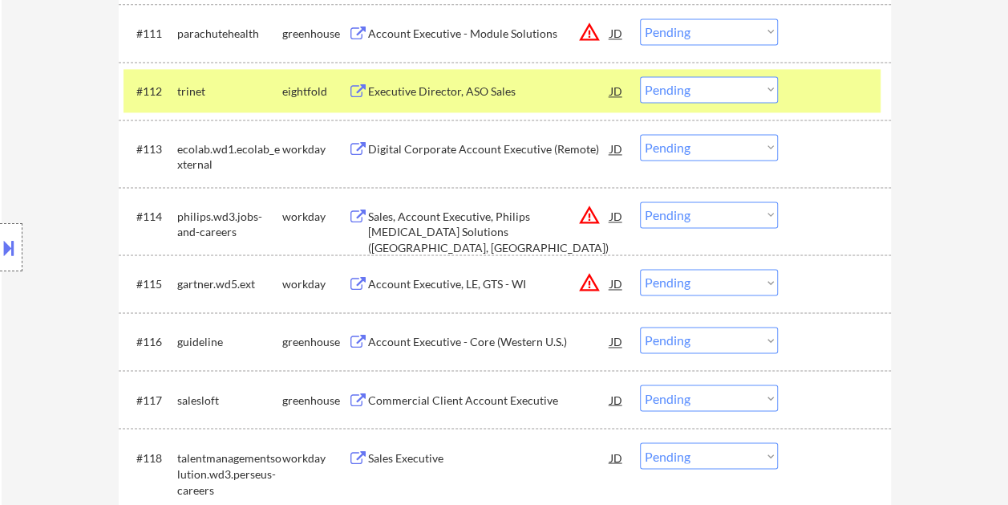
click at [786, 82] on div "#112 trinet eightfold Executive Director, ASO Sales JD warning_amber Choose an …" at bounding box center [502, 90] width 757 height 43
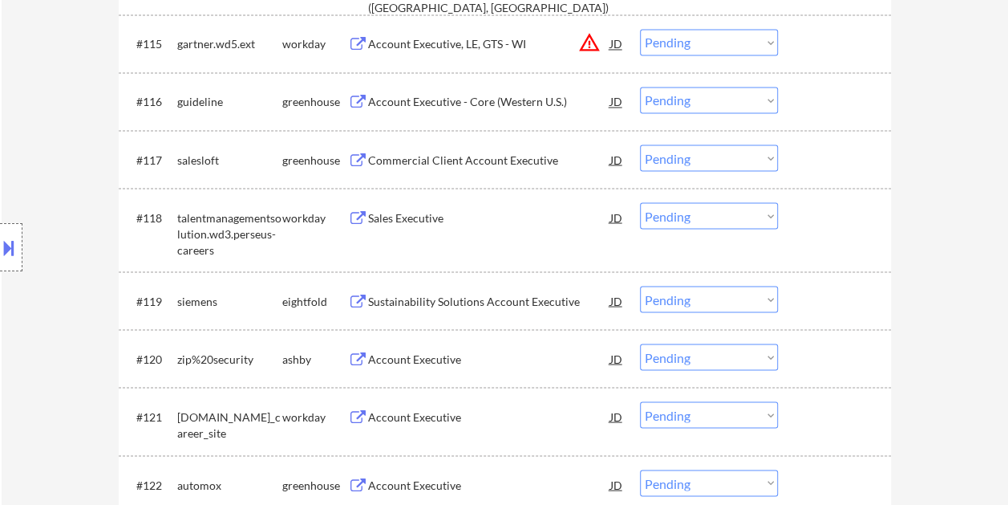
scroll to position [1364, 0]
click at [841, 358] on div at bounding box center [836, 357] width 71 height 29
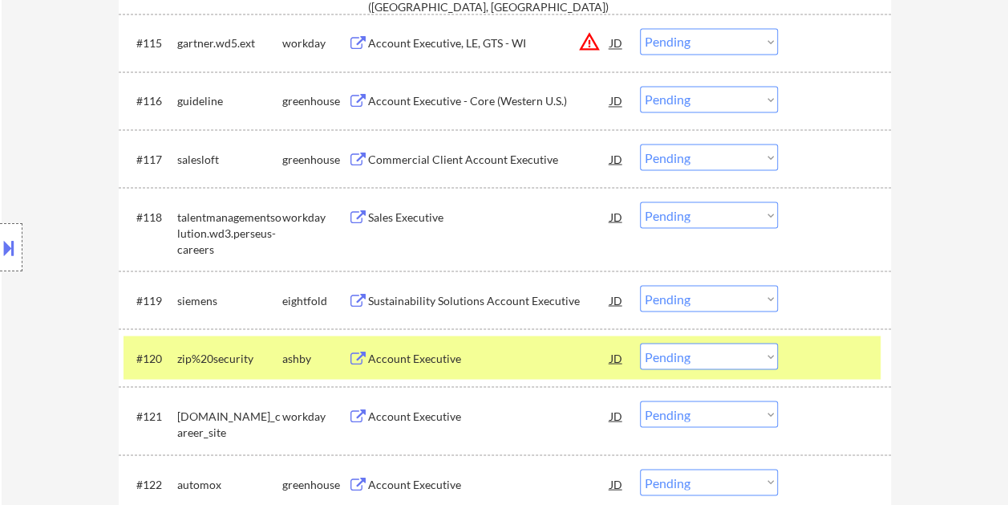
click at [518, 363] on div "Account Executive" at bounding box center [489, 358] width 242 height 16
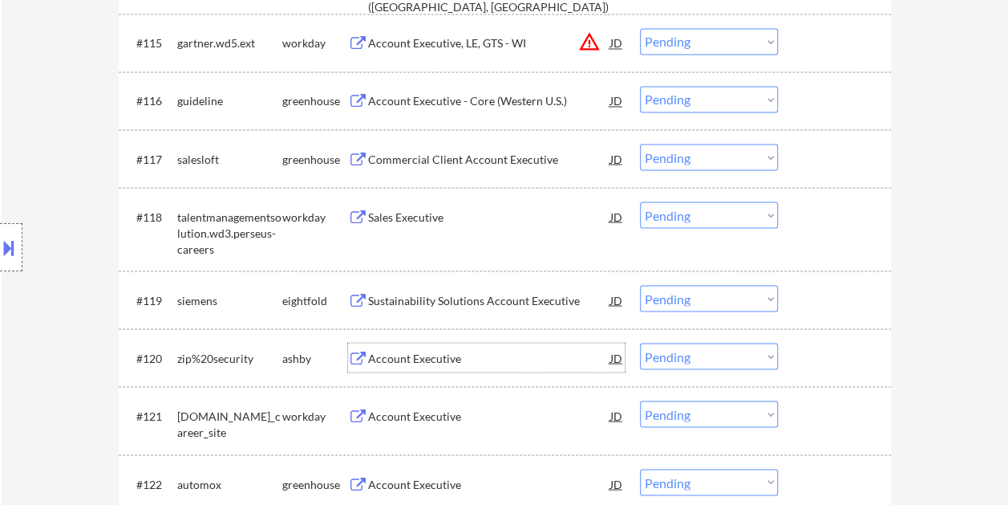
drag, startPoint x: 815, startPoint y: 348, endPoint x: 783, endPoint y: 347, distance: 32.1
click at [815, 349] on div at bounding box center [836, 357] width 71 height 29
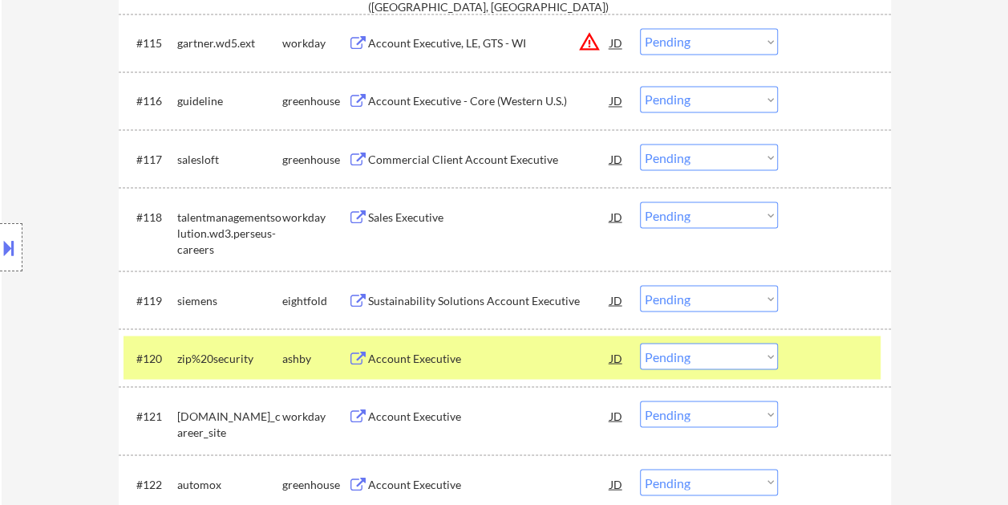
click at [764, 360] on select "Choose an option... Pending Applied Excluded (Questions) Excluded (Expired) Exc…" at bounding box center [709, 356] width 138 height 26
click at [640, 343] on select "Choose an option... Pending Applied Excluded (Questions) Excluded (Expired) Exc…" at bounding box center [709, 356] width 138 height 26
select select ""pending""
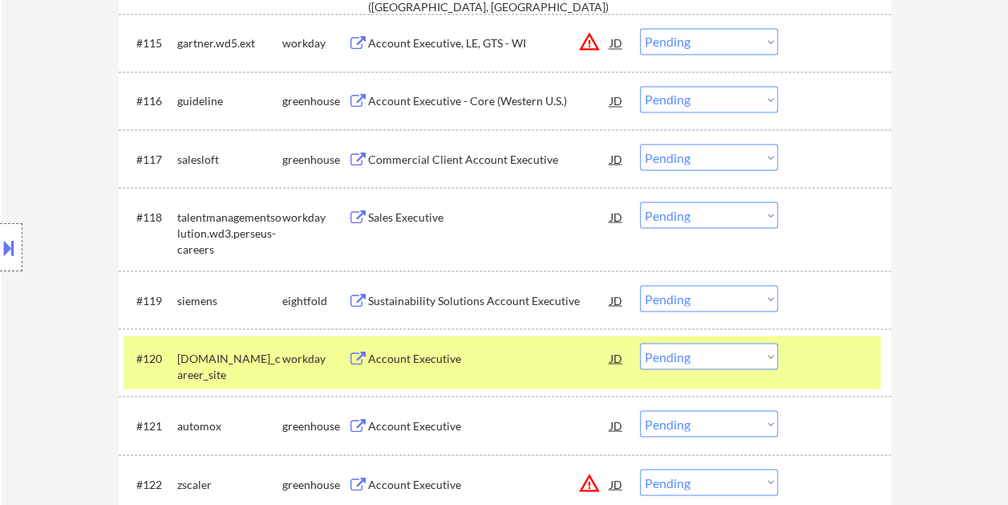
click at [807, 353] on div at bounding box center [836, 357] width 71 height 29
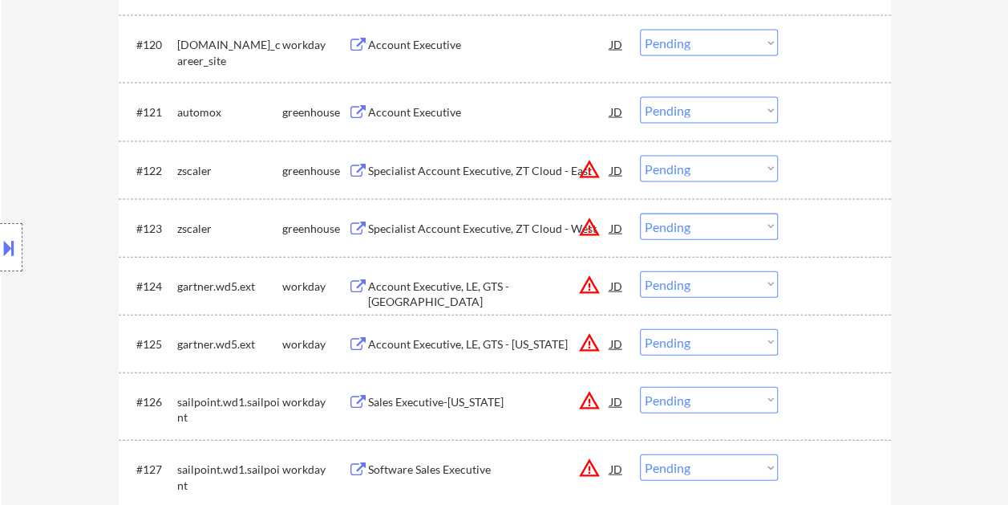
scroll to position [1684, 0]
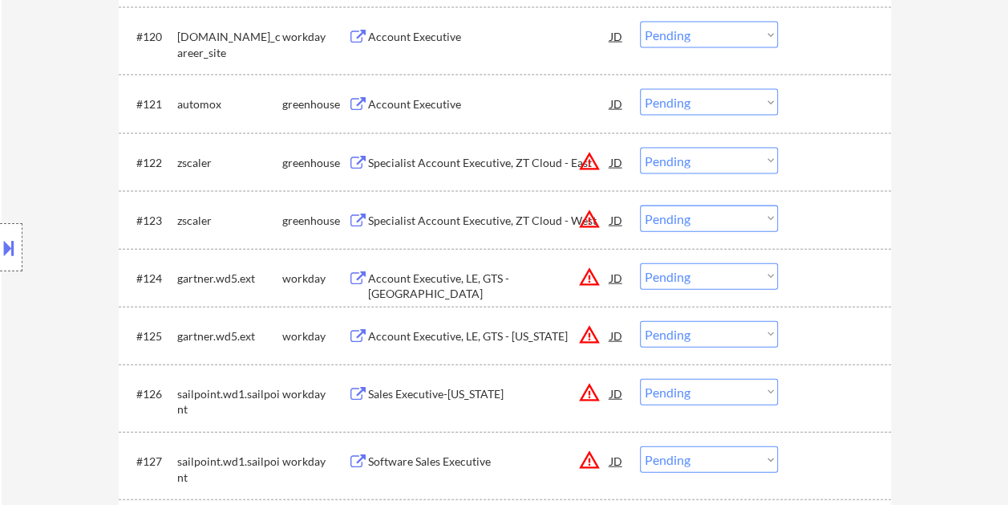
click at [816, 108] on div at bounding box center [836, 103] width 71 height 29
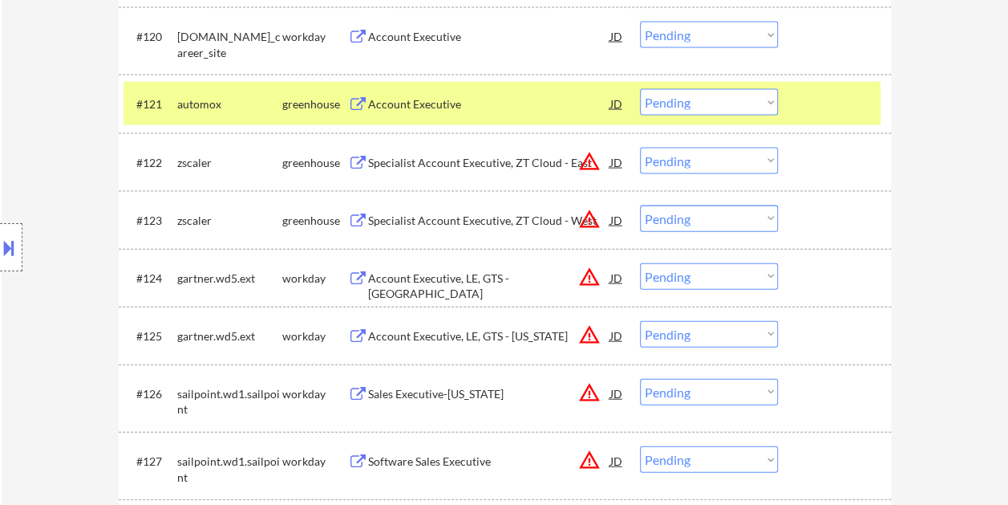
click at [469, 108] on div "Account Executive" at bounding box center [489, 104] width 242 height 16
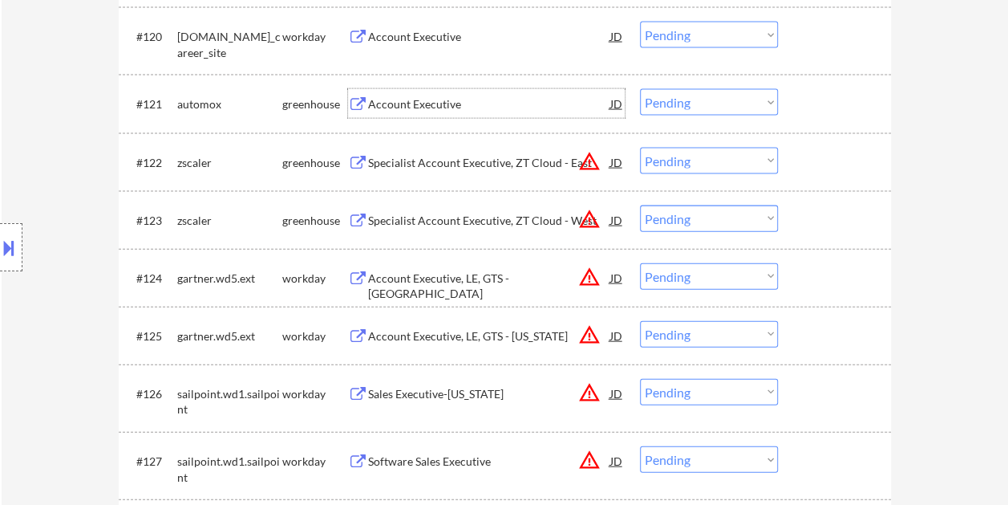
click at [807, 110] on div at bounding box center [836, 103] width 71 height 29
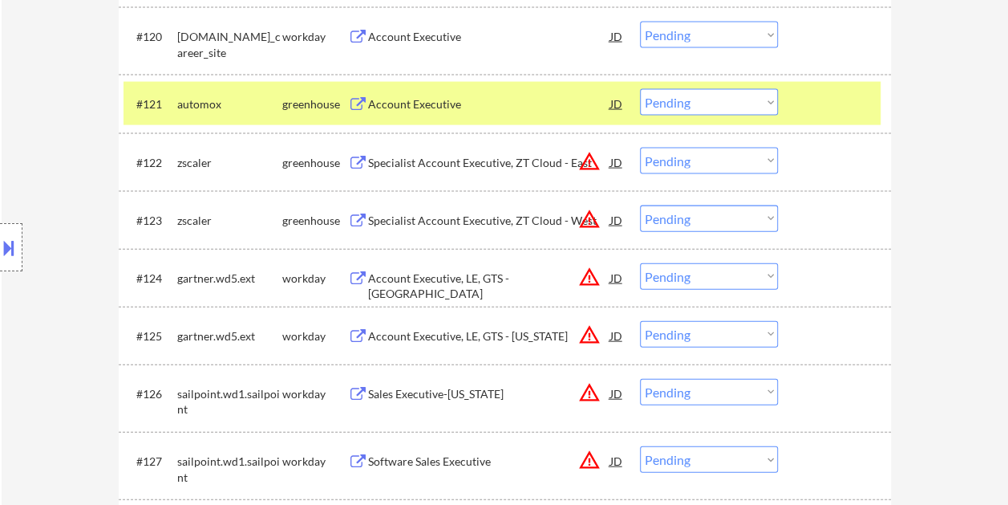
click at [769, 107] on select "Choose an option... Pending Applied Excluded (Questions) Excluded (Expired) Exc…" at bounding box center [709, 102] width 138 height 26
click at [640, 89] on select "Choose an option... Pending Applied Excluded (Questions) Excluded (Expired) Exc…" at bounding box center [709, 102] width 138 height 26
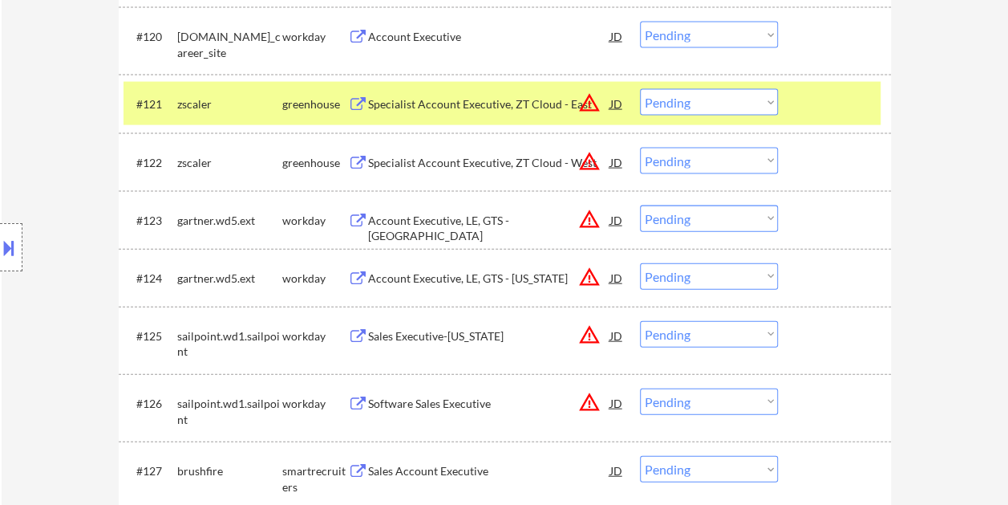
click at [799, 95] on div "#121 zscaler greenhouse Specialist Account Executive, ZT Cloud - East JD warnin…" at bounding box center [502, 103] width 757 height 43
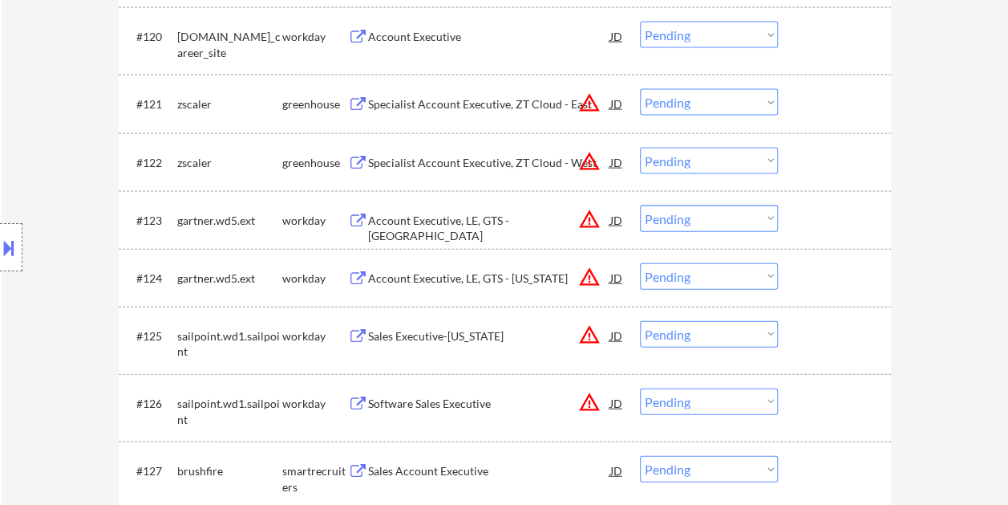
click at [783, 103] on div "#121 zscaler greenhouse Specialist Account Executive, ZT Cloud - East JD warnin…" at bounding box center [502, 103] width 757 height 43
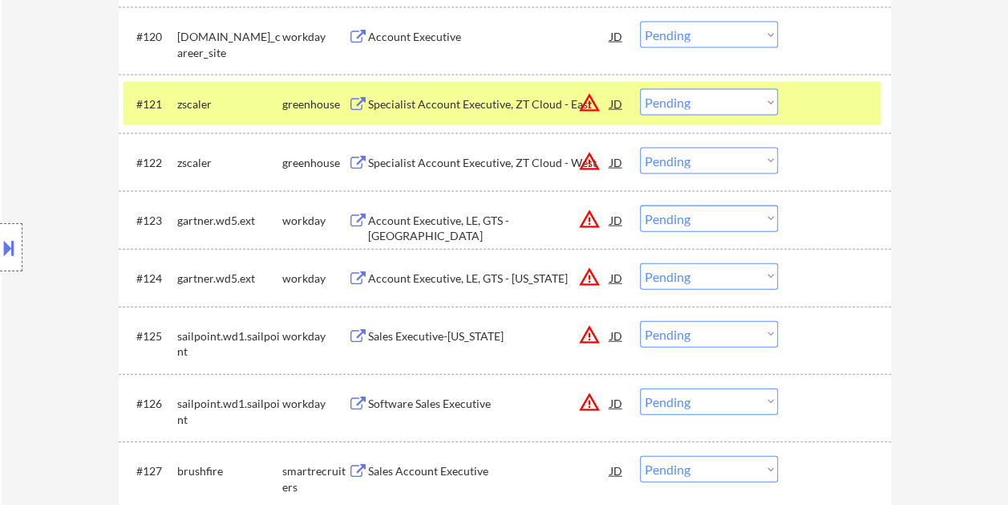
click at [521, 107] on div "Specialist Account Executive, ZT Cloud - East" at bounding box center [489, 104] width 242 height 16
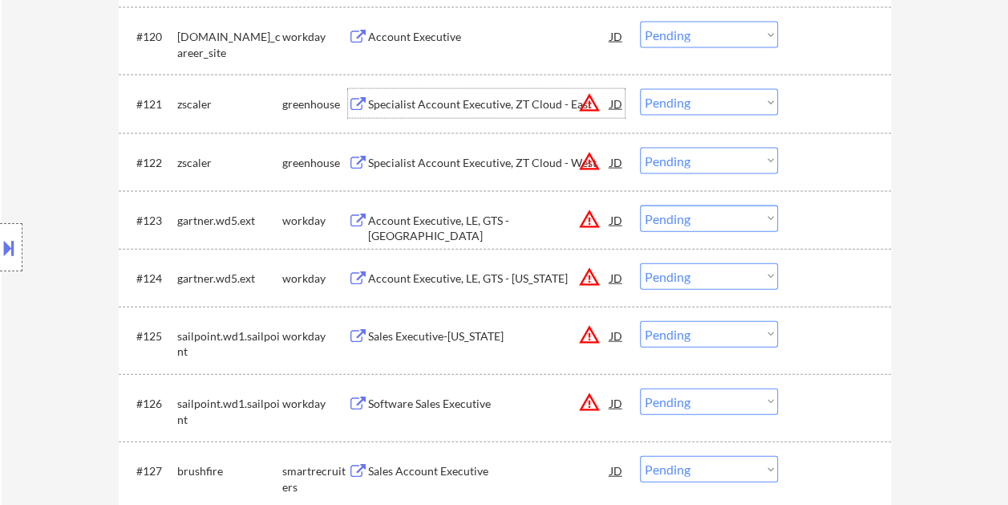
click at [821, 98] on div at bounding box center [836, 103] width 71 height 29
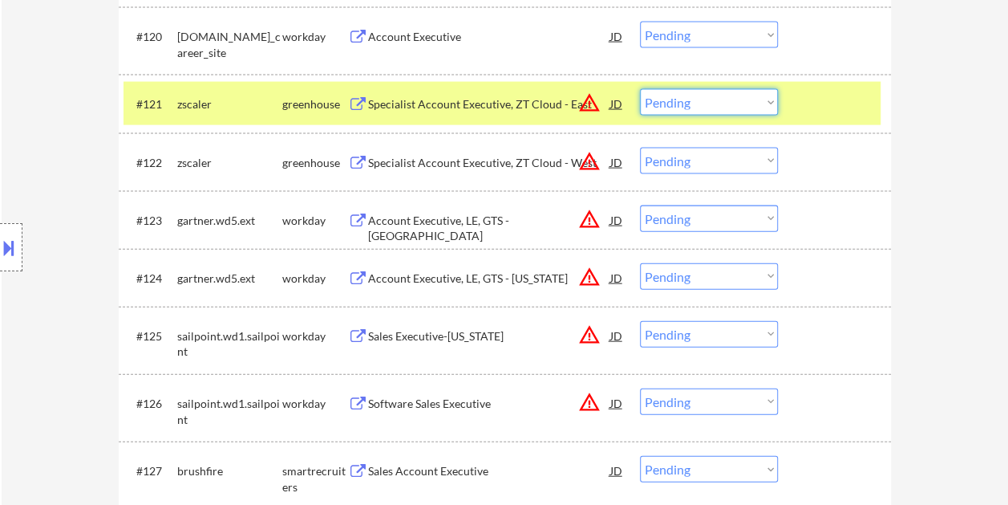
click at [773, 103] on select "Choose an option... Pending Applied Excluded (Questions) Excluded (Expired) Exc…" at bounding box center [709, 102] width 138 height 26
click at [640, 89] on select "Choose an option... Pending Applied Excluded (Questions) Excluded (Expired) Exc…" at bounding box center [709, 102] width 138 height 26
select select ""pending""
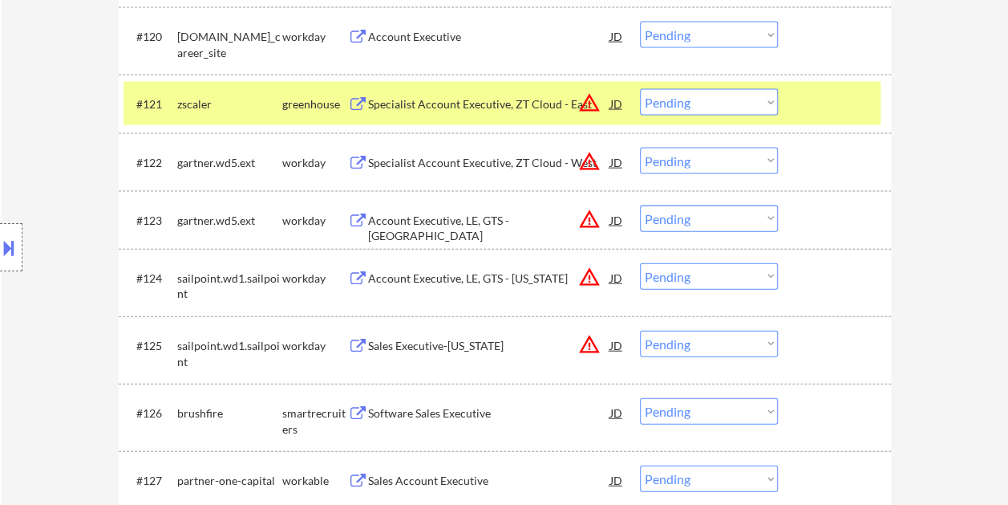
click at [804, 99] on div at bounding box center [836, 103] width 71 height 29
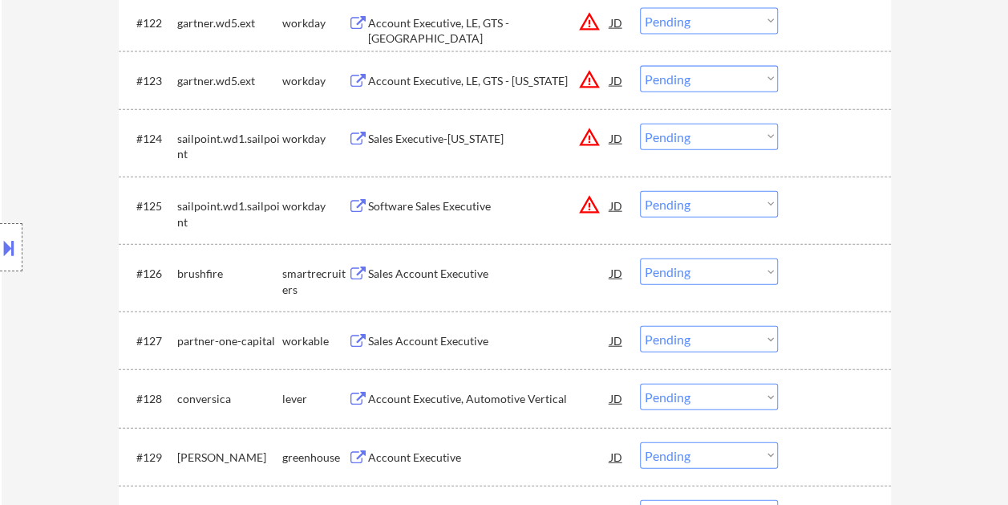
scroll to position [1845, 0]
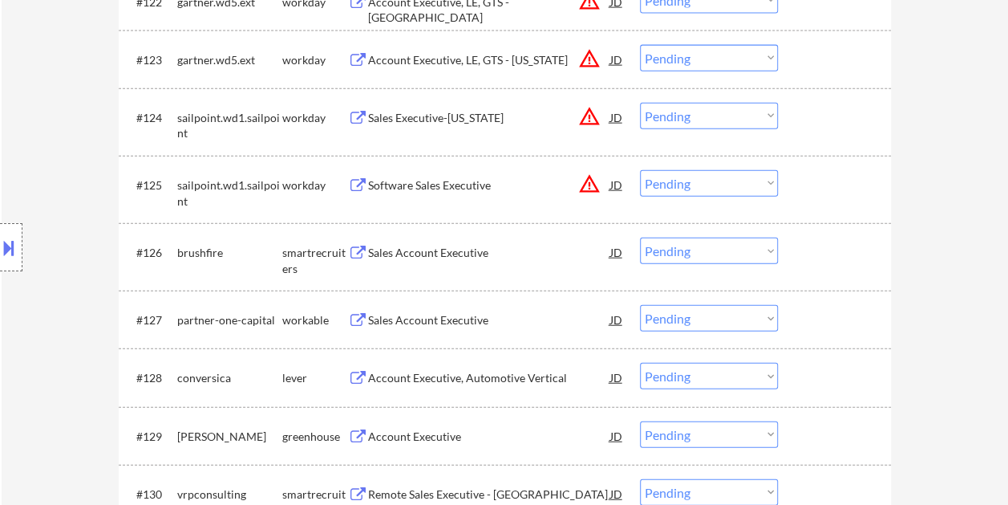
drag, startPoint x: 829, startPoint y: 251, endPoint x: 679, endPoint y: 238, distance: 150.5
click at [829, 253] on div at bounding box center [836, 251] width 71 height 29
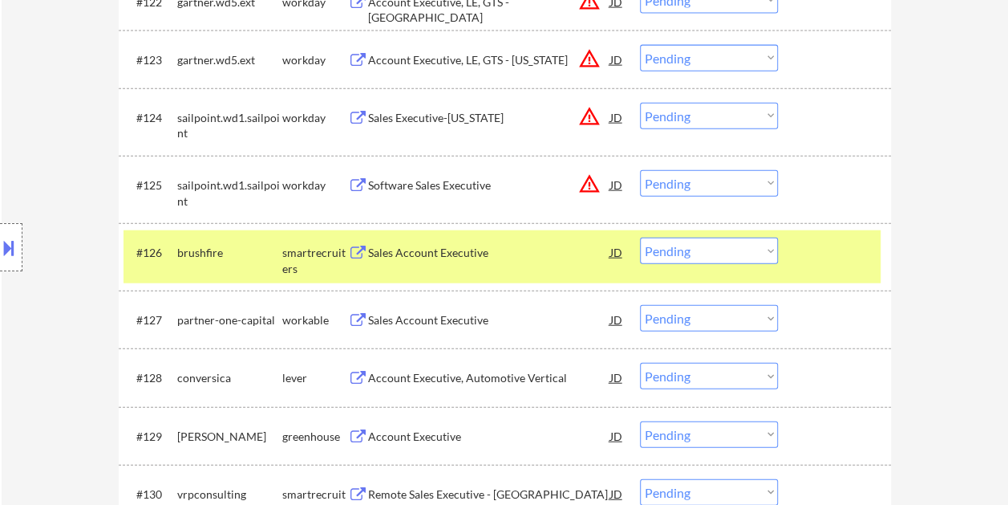
click at [519, 253] on div "Sales Account Executive" at bounding box center [489, 253] width 242 height 16
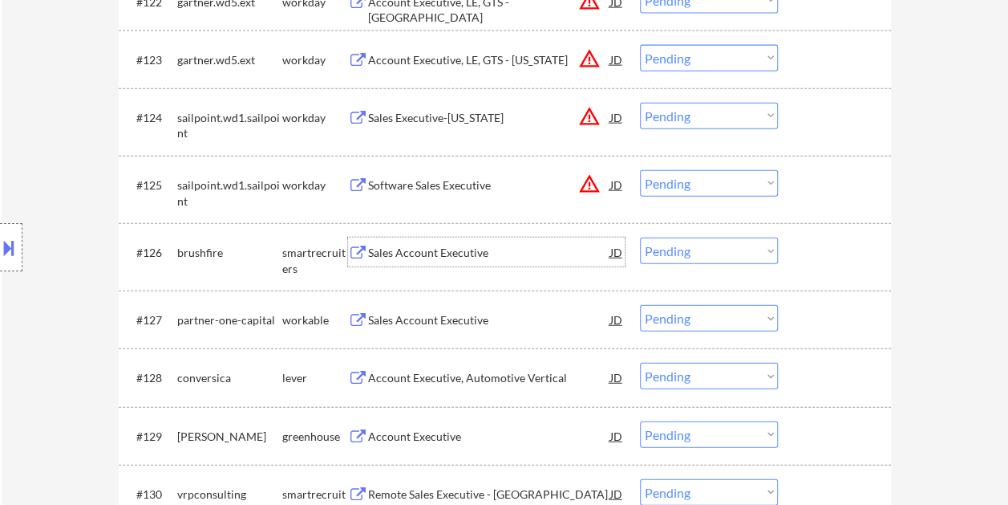
drag, startPoint x: 839, startPoint y: 258, endPoint x: 779, endPoint y: 253, distance: 60.4
click at [837, 258] on div at bounding box center [836, 251] width 71 height 29
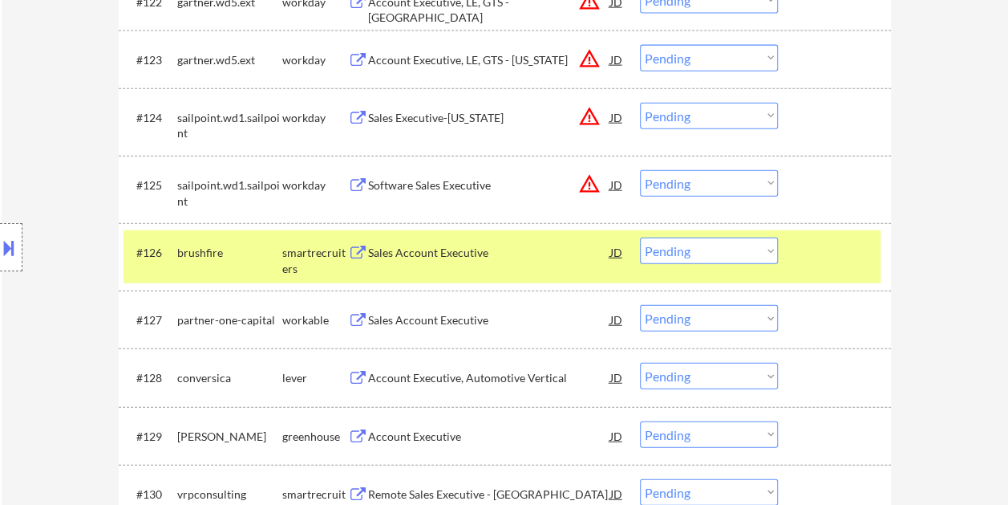
click at [776, 253] on div "#126 brushfire smartrecruiters Sales Account Executive JD warning_amber Choose …" at bounding box center [502, 256] width 757 height 53
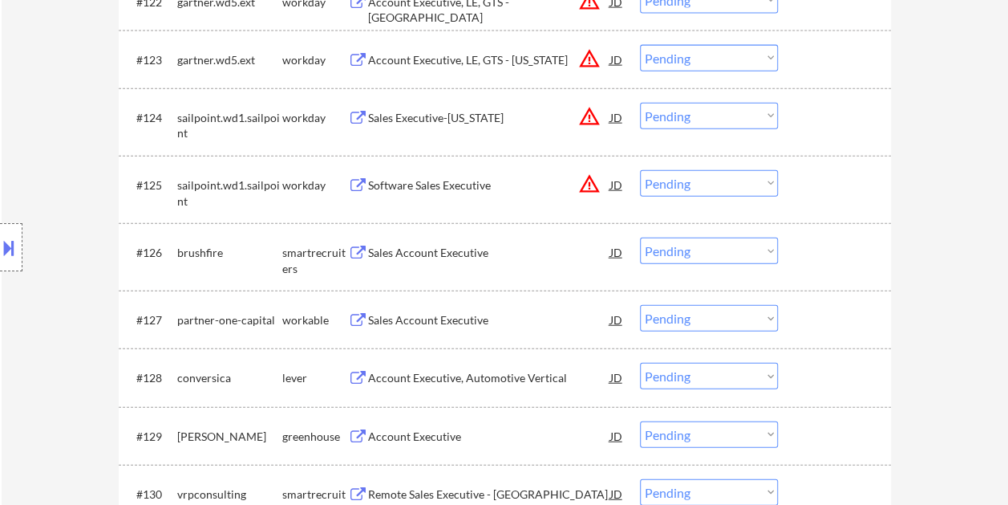
click at [799, 259] on div "#126 brushfire smartrecruiters Sales Account Executive JD warning_amber Choose …" at bounding box center [502, 256] width 757 height 53
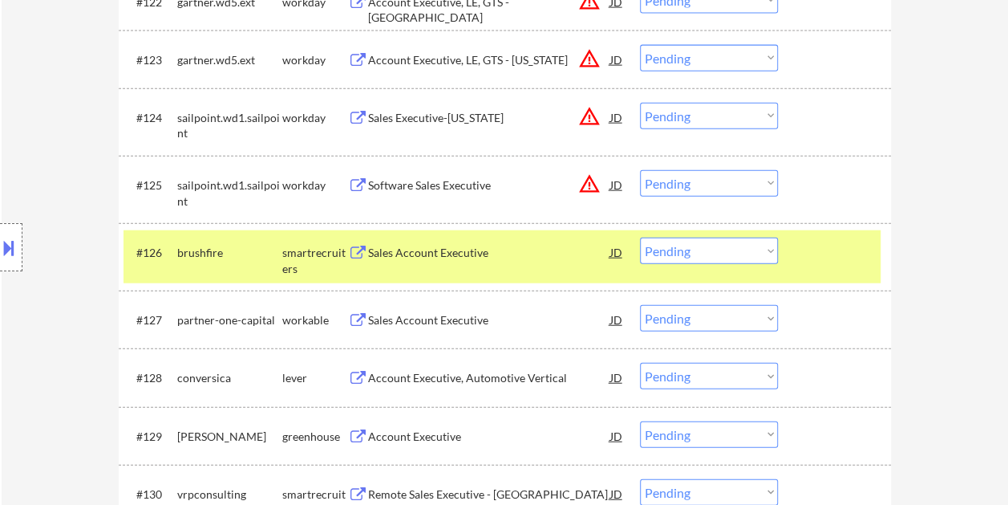
click at [751, 249] on select "Choose an option... Pending Applied Excluded (Questions) Excluded (Expired) Exc…" at bounding box center [709, 250] width 138 height 26
click at [640, 237] on select "Choose an option... Pending Applied Excluded (Questions) Excluded (Expired) Exc…" at bounding box center [709, 250] width 138 height 26
select select ""pending""
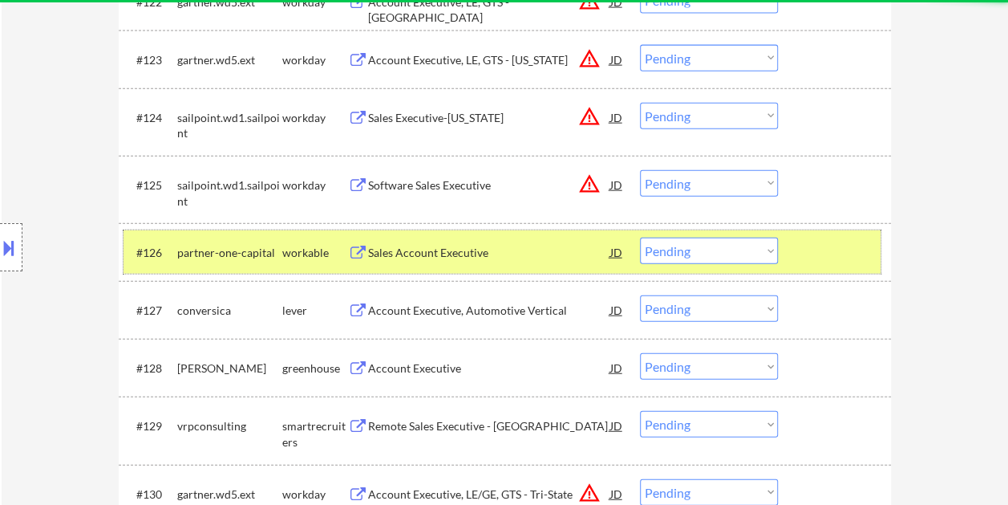
click at [818, 255] on div at bounding box center [836, 251] width 71 height 29
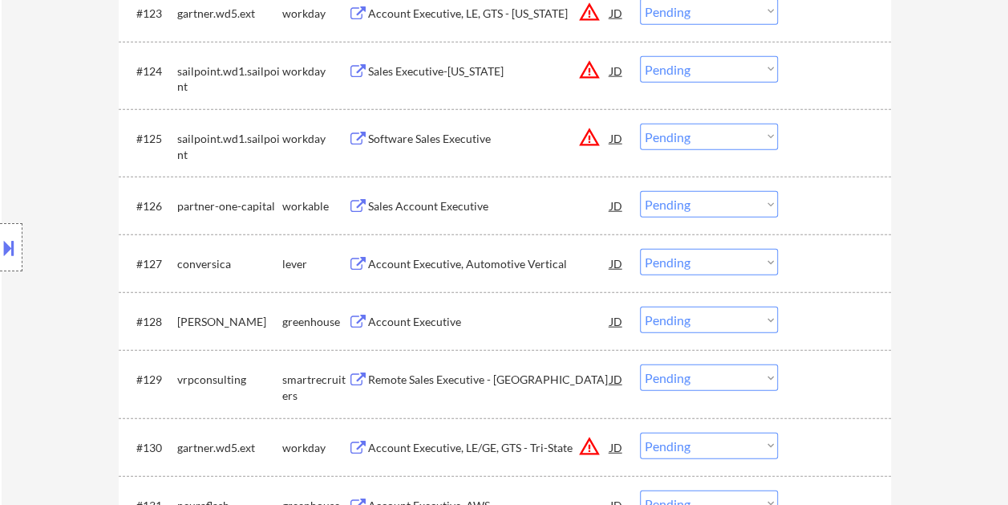
scroll to position [1925, 0]
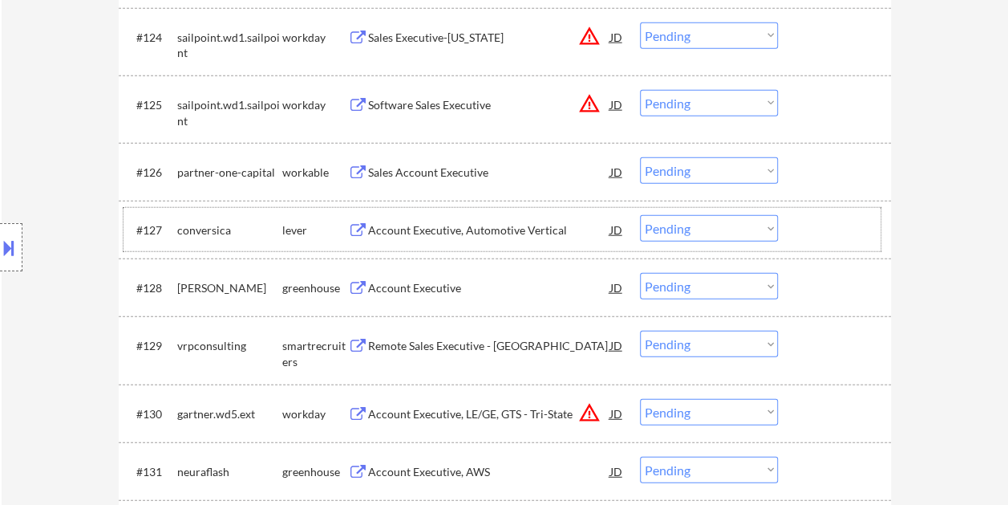
click at [816, 225] on div at bounding box center [836, 229] width 71 height 29
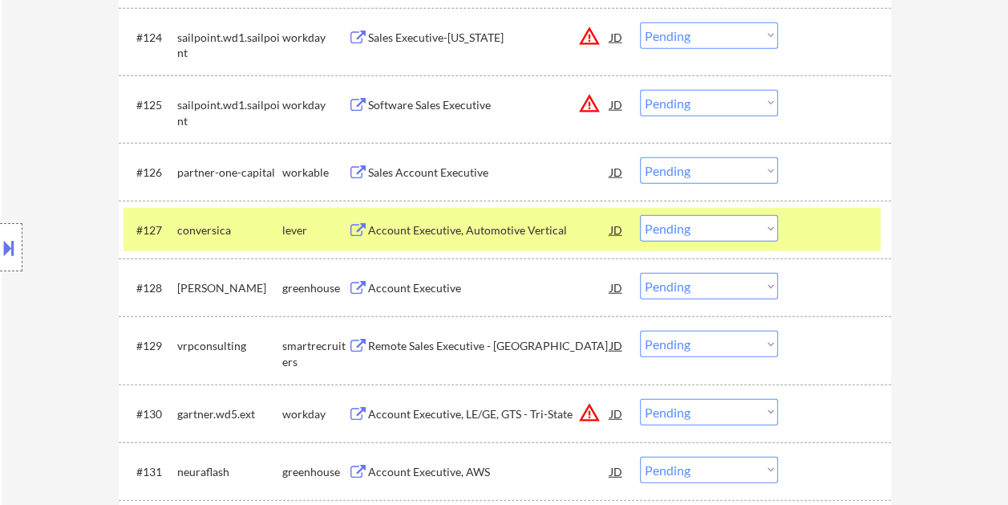
click at [422, 228] on div "Account Executive, Automotive Vertical" at bounding box center [489, 230] width 242 height 16
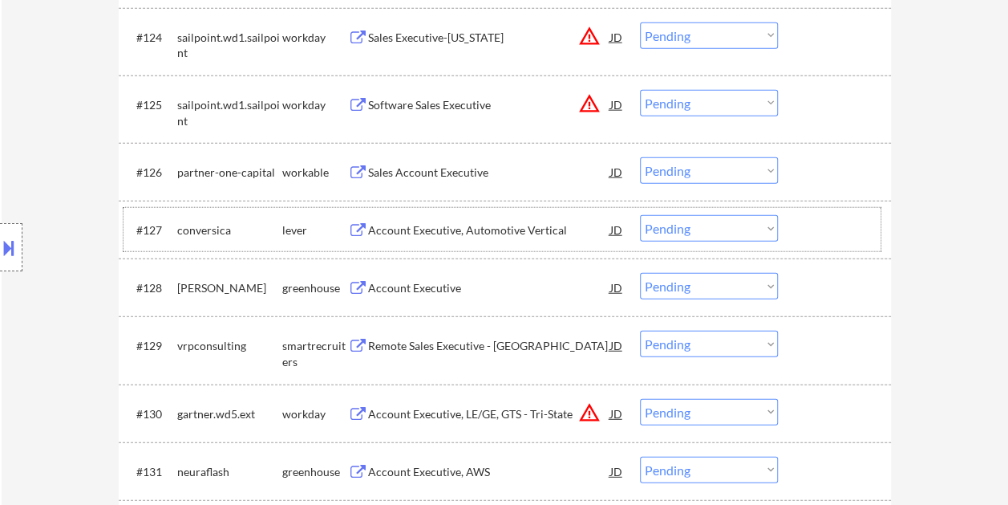
click at [837, 235] on div at bounding box center [836, 229] width 71 height 29
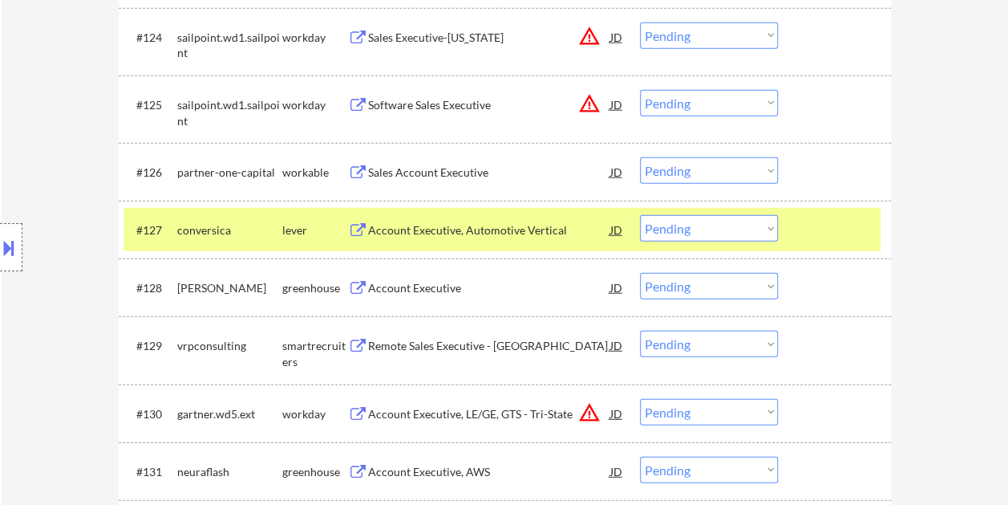
click at [770, 230] on select "Choose an option... Pending Applied Excluded (Questions) Excluded (Expired) Exc…" at bounding box center [709, 228] width 138 height 26
click at [640, 215] on select "Choose an option... Pending Applied Excluded (Questions) Excluded (Expired) Exc…" at bounding box center [709, 228] width 138 height 26
select select ""pending""
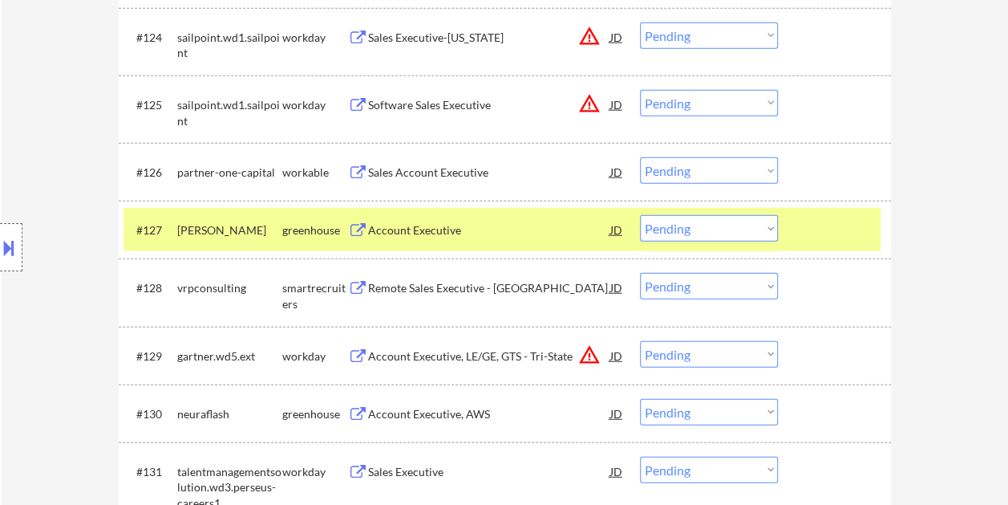
click at [796, 221] on div "#127 [PERSON_NAME] greenhouse Account Executive JD warning_amber Choose an opti…" at bounding box center [502, 229] width 757 height 43
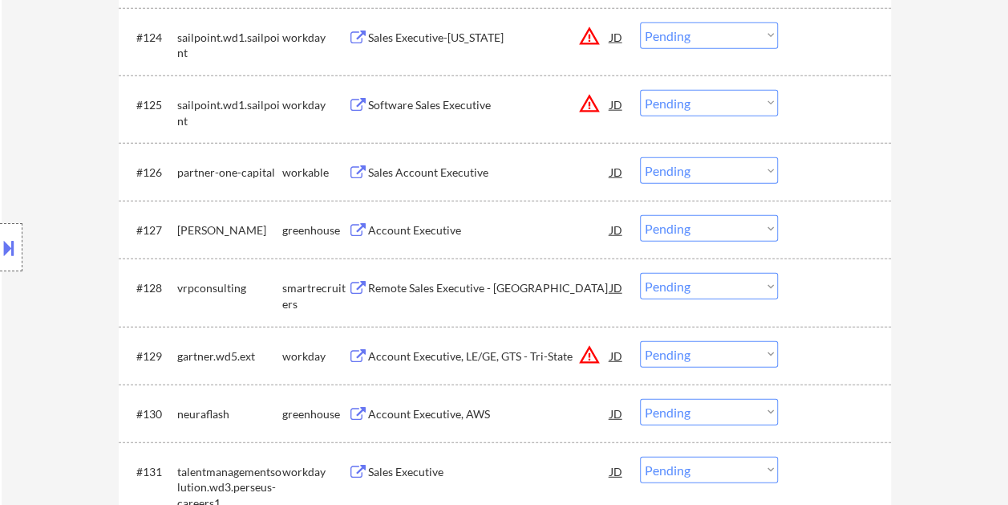
click at [821, 175] on div at bounding box center [836, 171] width 71 height 29
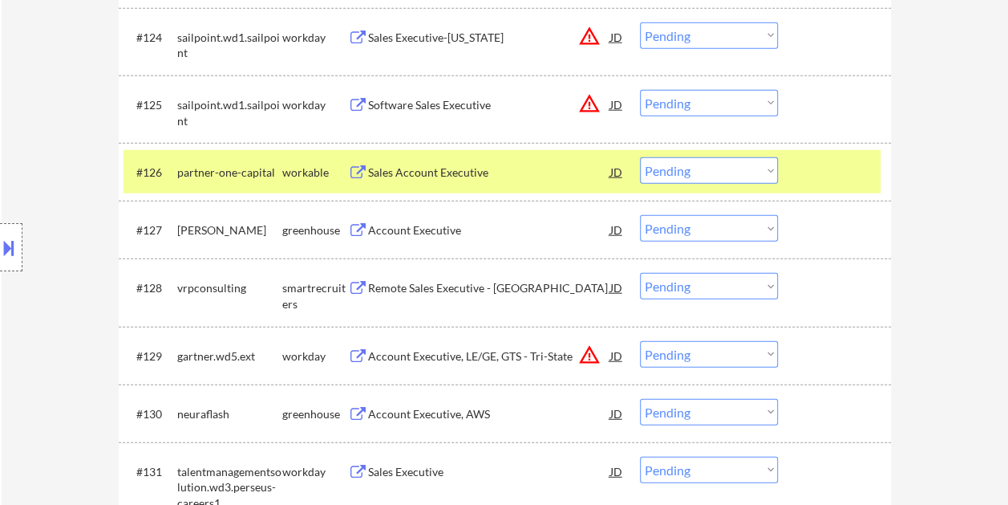
click at [528, 167] on div "Sales Account Executive" at bounding box center [489, 172] width 242 height 16
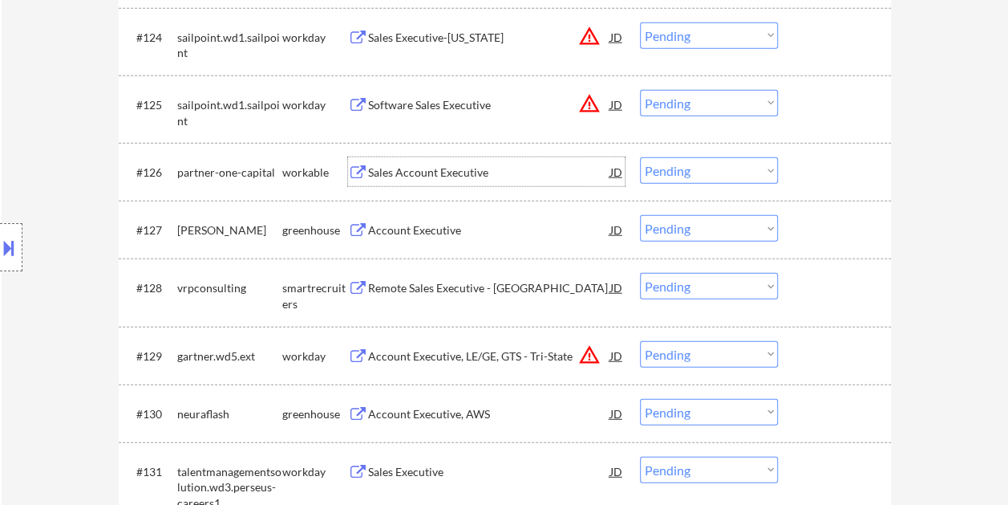
drag, startPoint x: 805, startPoint y: 173, endPoint x: 779, endPoint y: 172, distance: 25.7
click at [801, 173] on div at bounding box center [836, 171] width 71 height 29
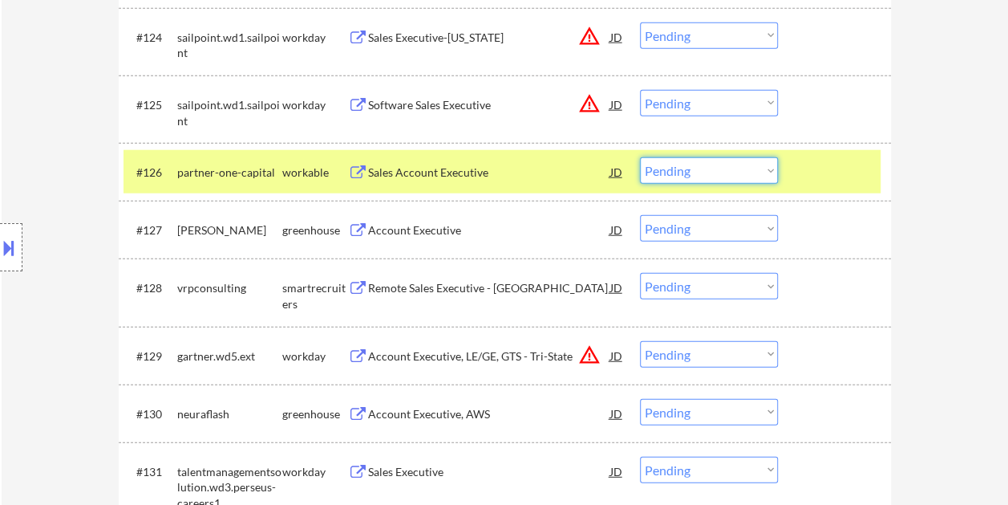
click at [752, 167] on select "Choose an option... Pending Applied Excluded (Questions) Excluded (Expired) Exc…" at bounding box center [709, 170] width 138 height 26
click at [640, 157] on select "Choose an option... Pending Applied Excluded (Questions) Excluded (Expired) Exc…" at bounding box center [709, 170] width 138 height 26
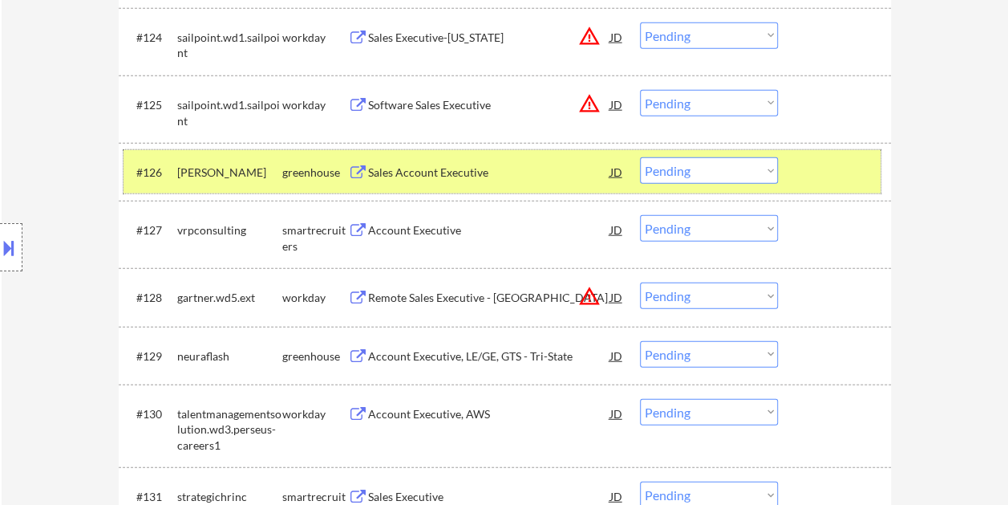
click at [818, 172] on div at bounding box center [836, 171] width 71 height 29
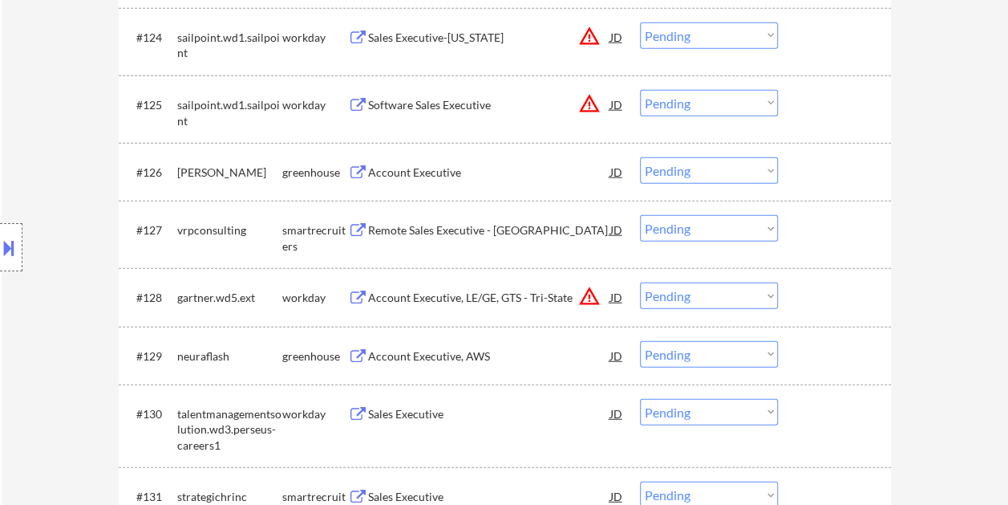
click at [823, 181] on div at bounding box center [836, 171] width 71 height 29
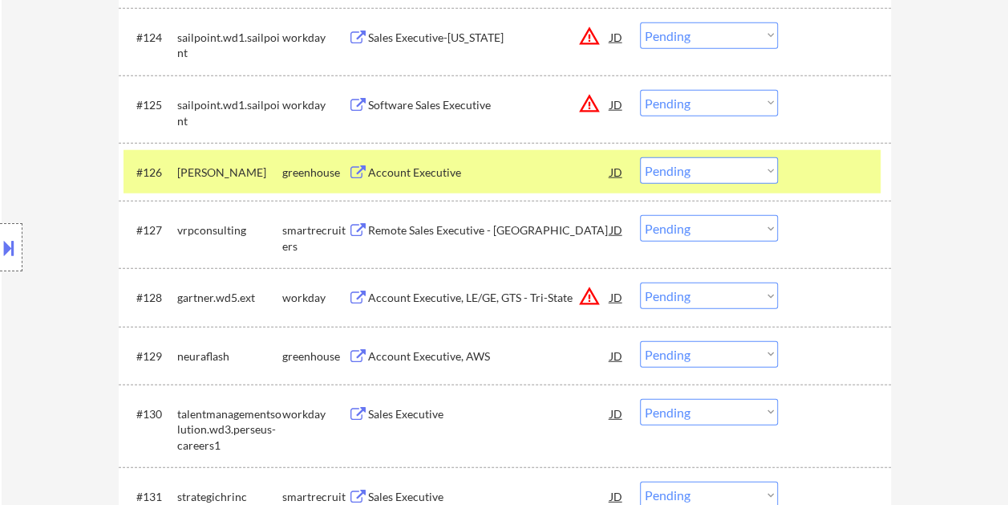
click at [489, 172] on div "Account Executive" at bounding box center [489, 172] width 242 height 16
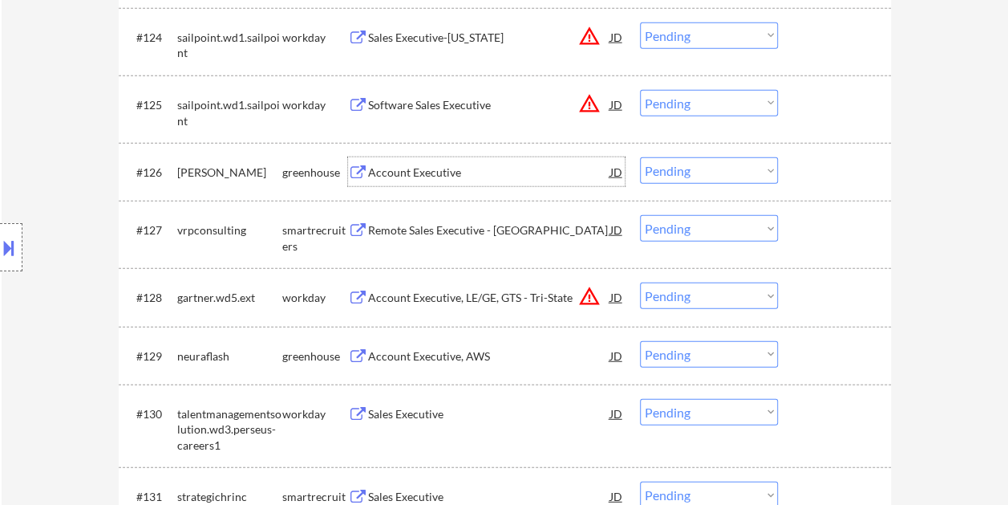
click at [802, 175] on div at bounding box center [836, 171] width 71 height 29
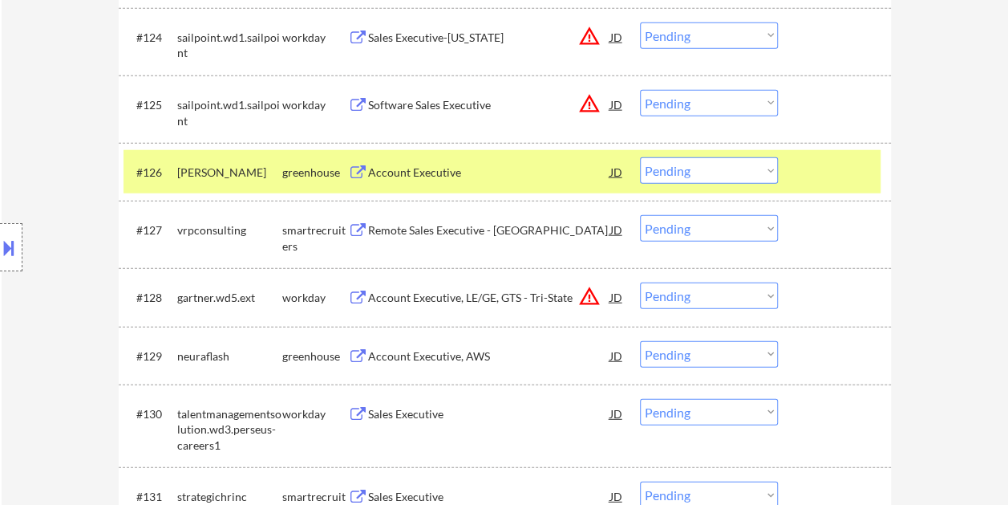
click at [767, 172] on select "Choose an option... Pending Applied Excluded (Questions) Excluded (Expired) Exc…" at bounding box center [709, 170] width 138 height 26
click at [640, 157] on select "Choose an option... Pending Applied Excluded (Questions) Excluded (Expired) Exc…" at bounding box center [709, 170] width 138 height 26
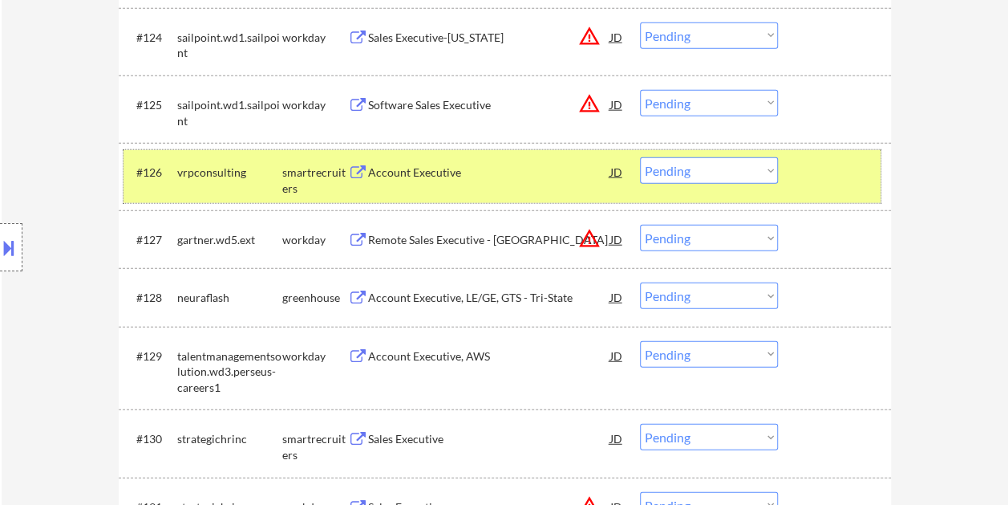
click at [831, 166] on div at bounding box center [836, 171] width 71 height 29
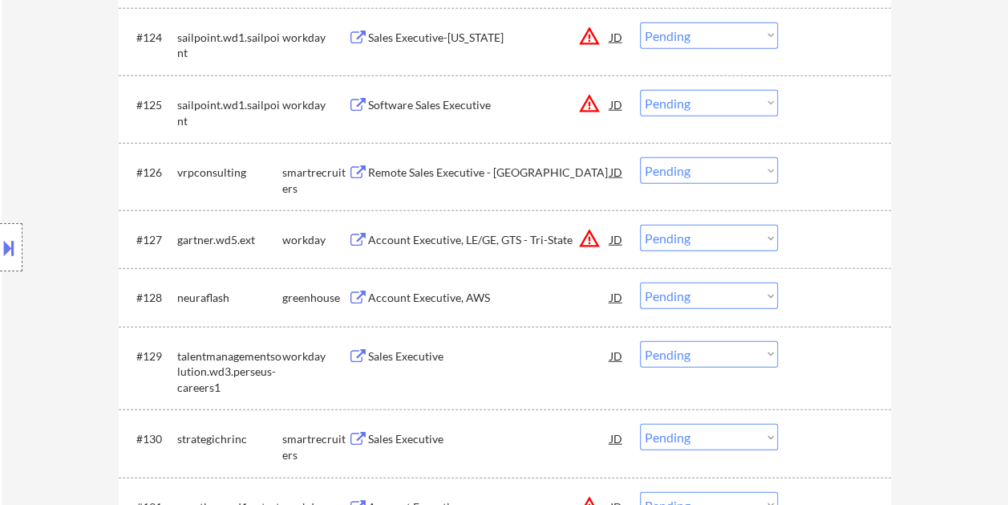
click at [799, 189] on div "#126 vrpconsulting smartrecruiters Remote Sales Executive - US JD warning_amber…" at bounding box center [502, 176] width 757 height 53
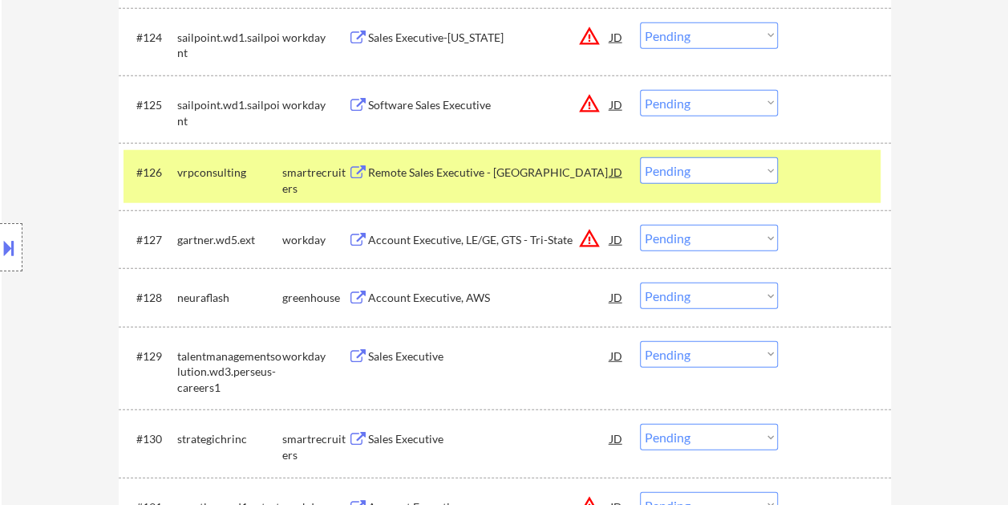
click at [448, 150] on div "#126 vrpconsulting smartrecruiters Remote Sales Executive - US JD warning_amber…" at bounding box center [502, 176] width 757 height 53
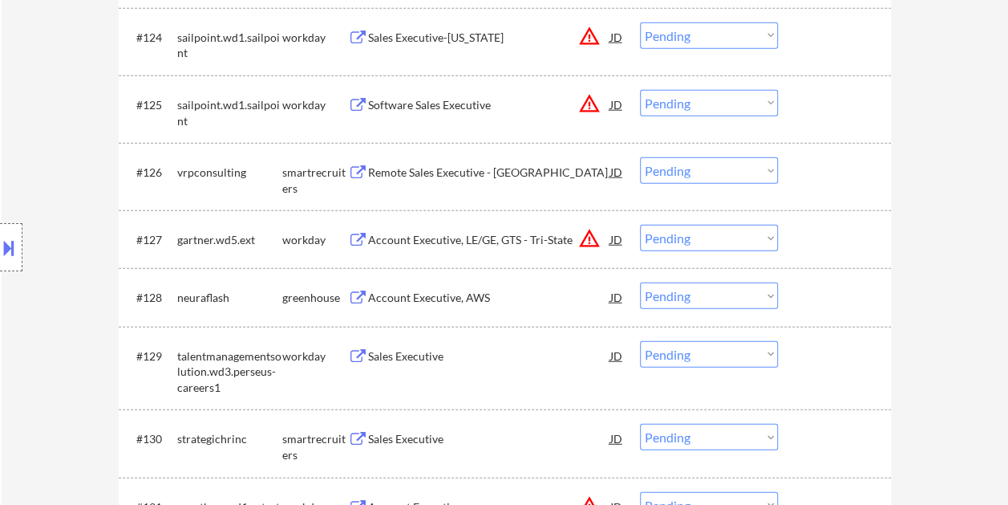
click at [815, 180] on div at bounding box center [836, 171] width 71 height 29
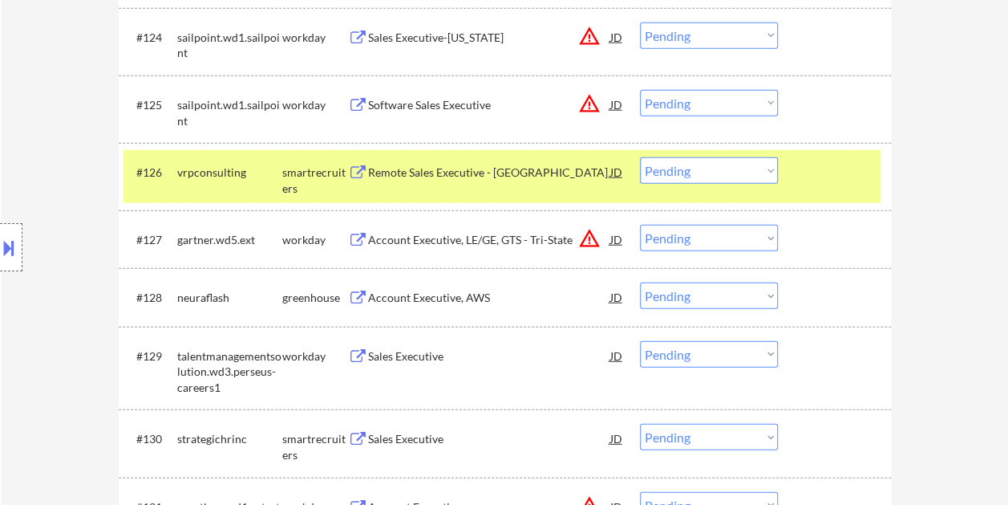
click at [522, 175] on div "Remote Sales Executive - [GEOGRAPHIC_DATA]" at bounding box center [489, 172] width 242 height 16
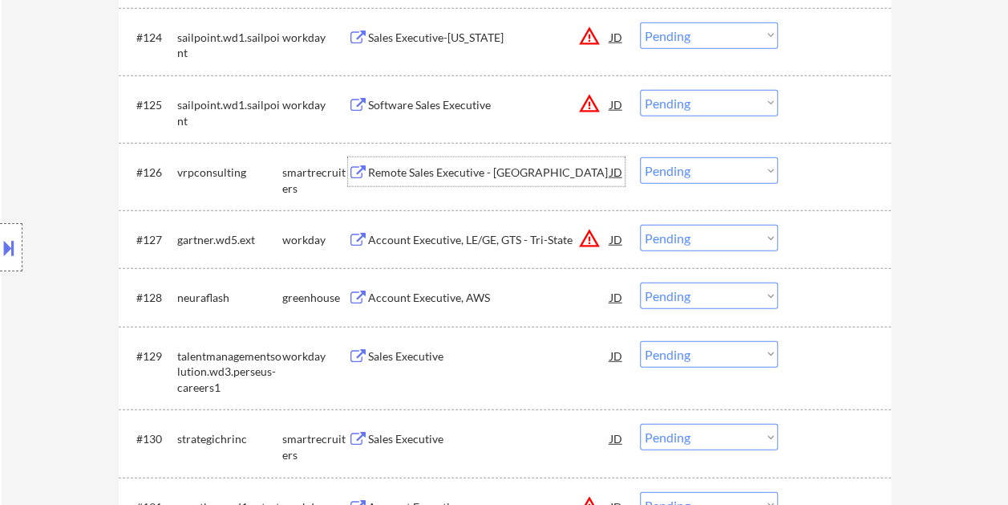
click at [786, 173] on div "#126 vrpconsulting smartrecruiters Remote Sales Executive - US JD warning_amber…" at bounding box center [502, 176] width 757 height 53
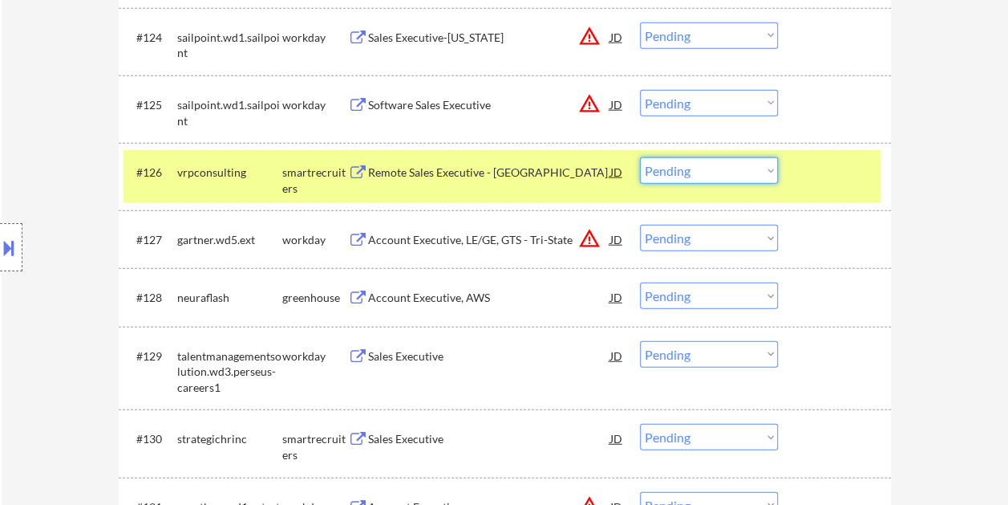
click at [754, 172] on select "Choose an option... Pending Applied Excluded (Questions) Excluded (Expired) Exc…" at bounding box center [709, 170] width 138 height 26
click at [640, 157] on select "Choose an option... Pending Applied Excluded (Questions) Excluded (Expired) Exc…" at bounding box center [709, 170] width 138 height 26
select select ""pending""
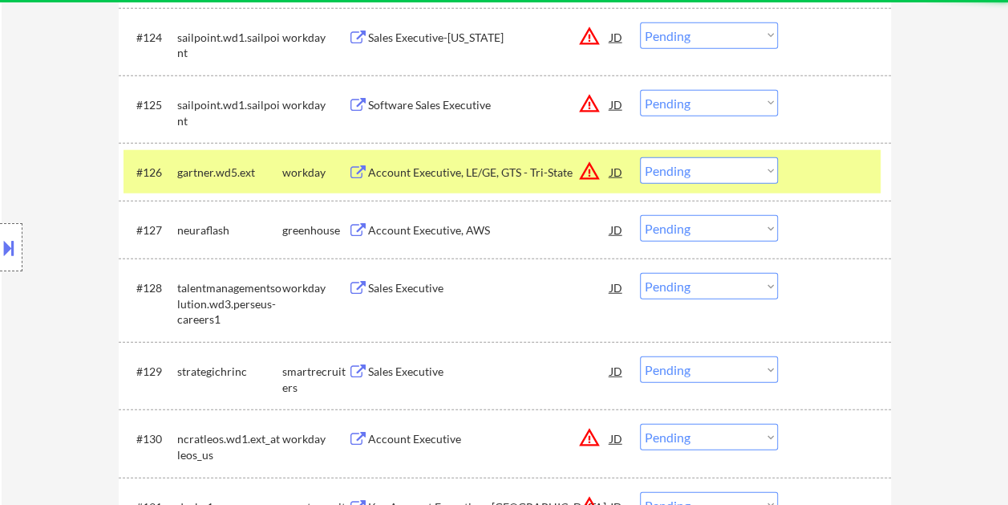
click at [805, 171] on div at bounding box center [836, 171] width 71 height 29
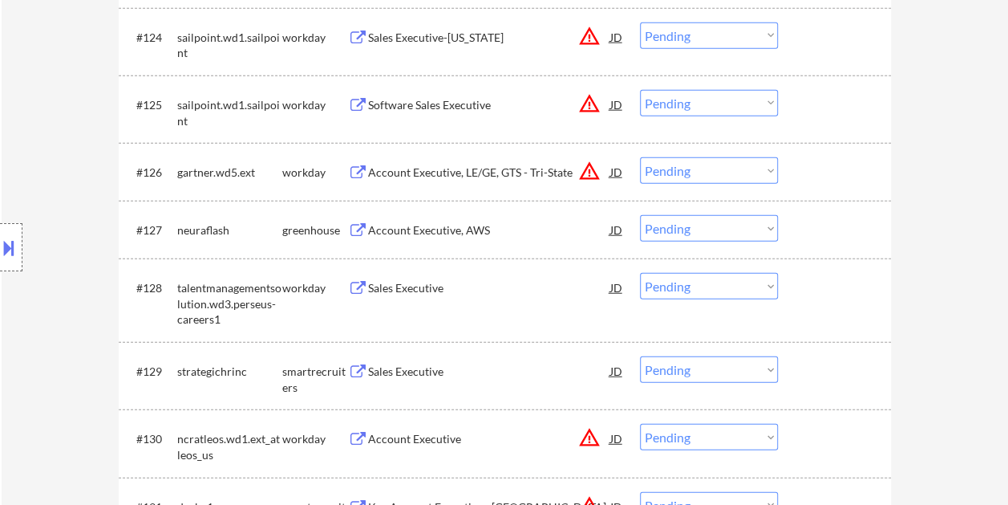
click at [805, 225] on div at bounding box center [836, 229] width 71 height 29
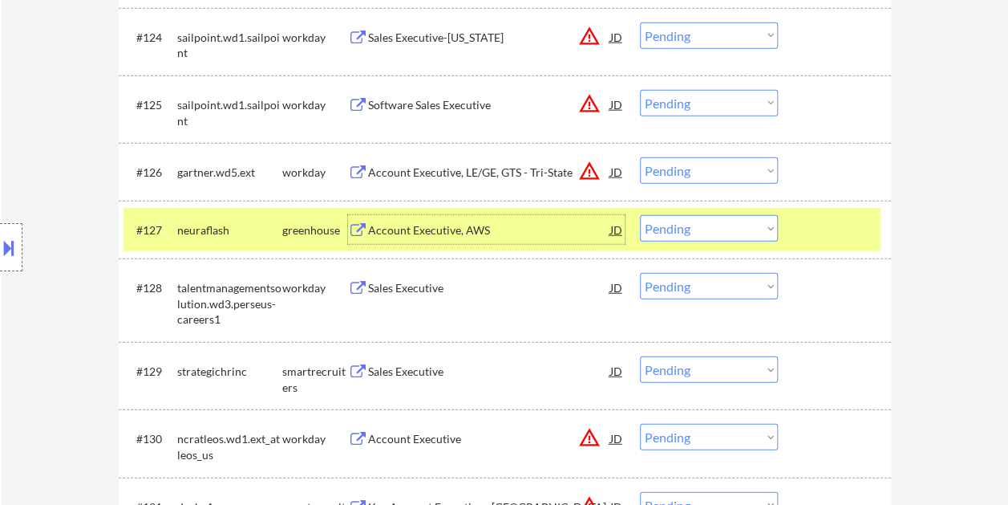
click at [468, 223] on div "Account Executive, AWS" at bounding box center [489, 230] width 242 height 16
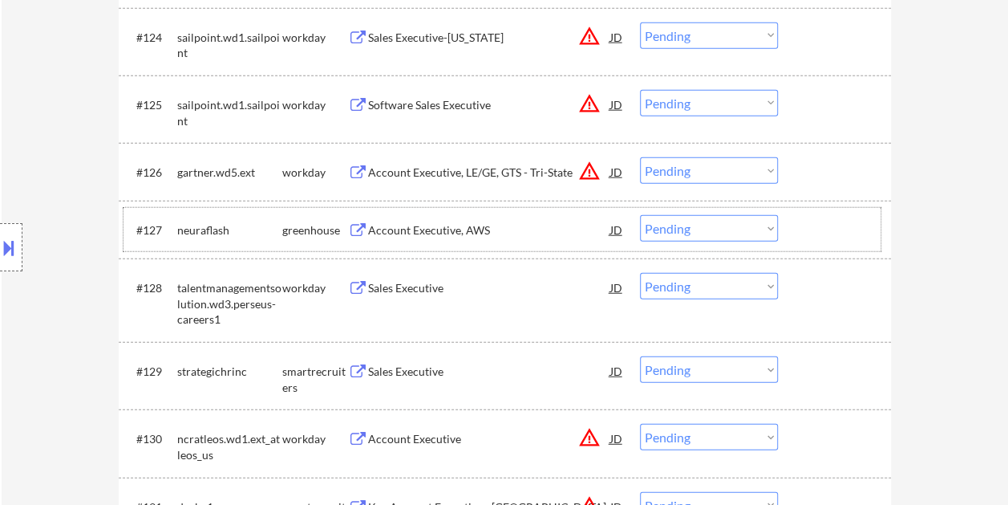
drag, startPoint x: 850, startPoint y: 239, endPoint x: 809, endPoint y: 237, distance: 41.8
click at [850, 238] on div at bounding box center [836, 229] width 71 height 29
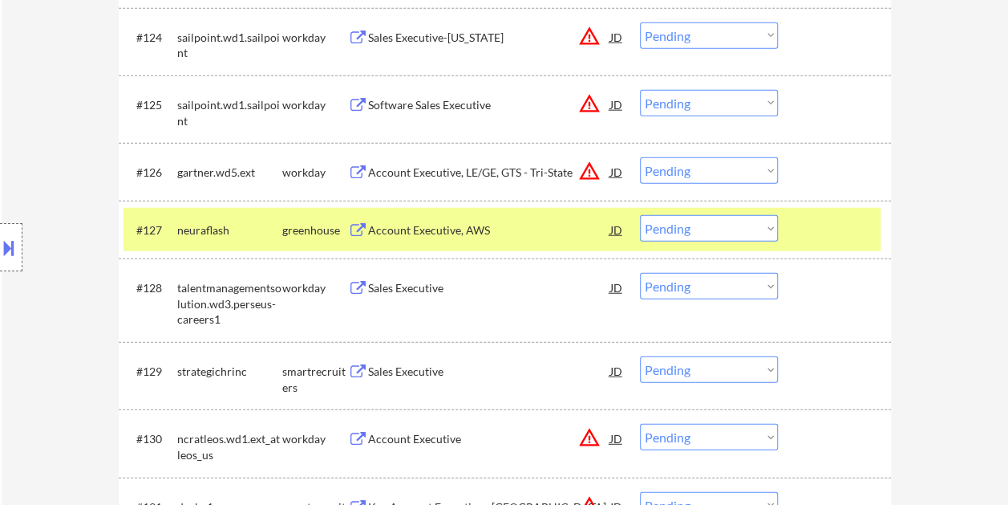
click at [770, 229] on select "Choose an option... Pending Applied Excluded (Questions) Excluded (Expired) Exc…" at bounding box center [709, 228] width 138 height 26
click at [640, 215] on select "Choose an option... Pending Applied Excluded (Questions) Excluded (Expired) Exc…" at bounding box center [709, 228] width 138 height 26
select select ""pending""
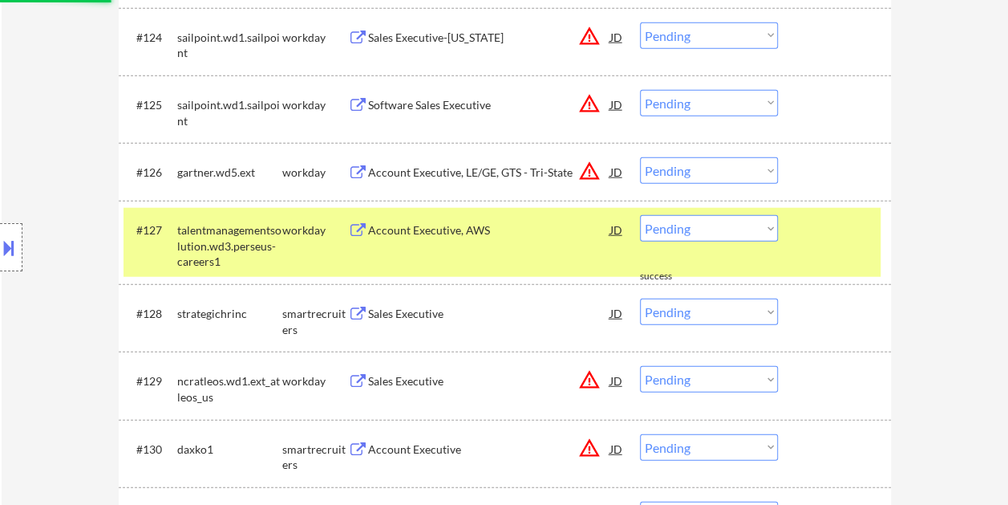
click at [845, 247] on div "#127 talentmanagementsolution.wd3.perseus-careers1 workday Account Executive, A…" at bounding box center [502, 242] width 757 height 69
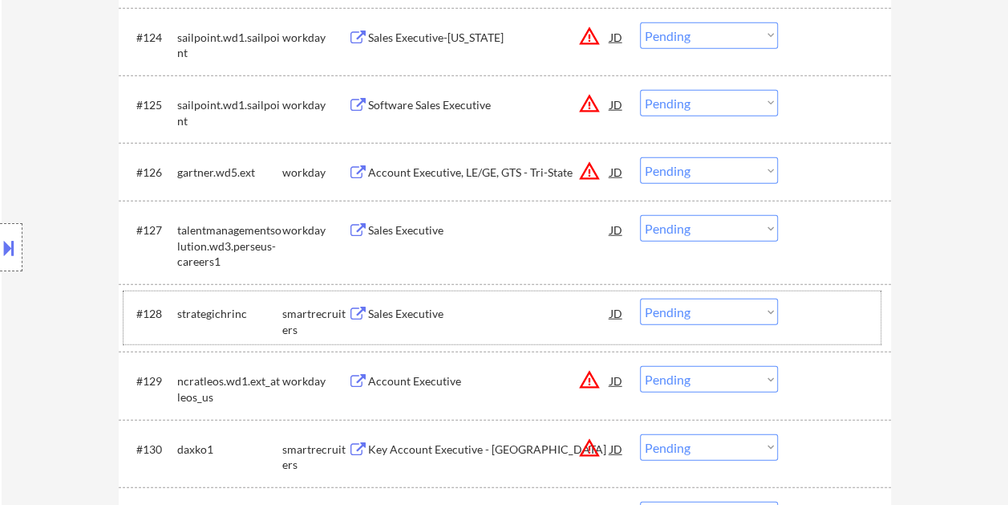
click at [836, 306] on div at bounding box center [836, 312] width 71 height 29
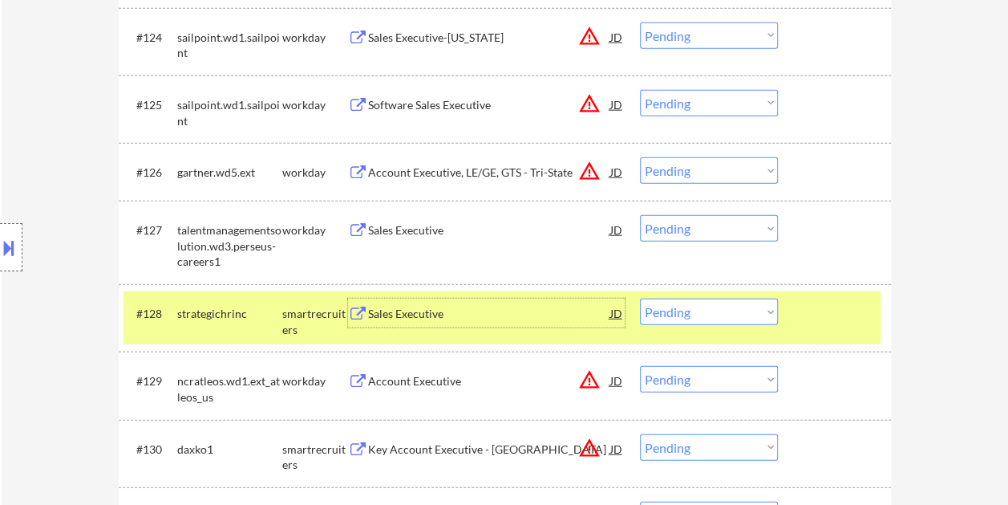
click at [472, 320] on div "Sales Executive" at bounding box center [489, 314] width 242 height 16
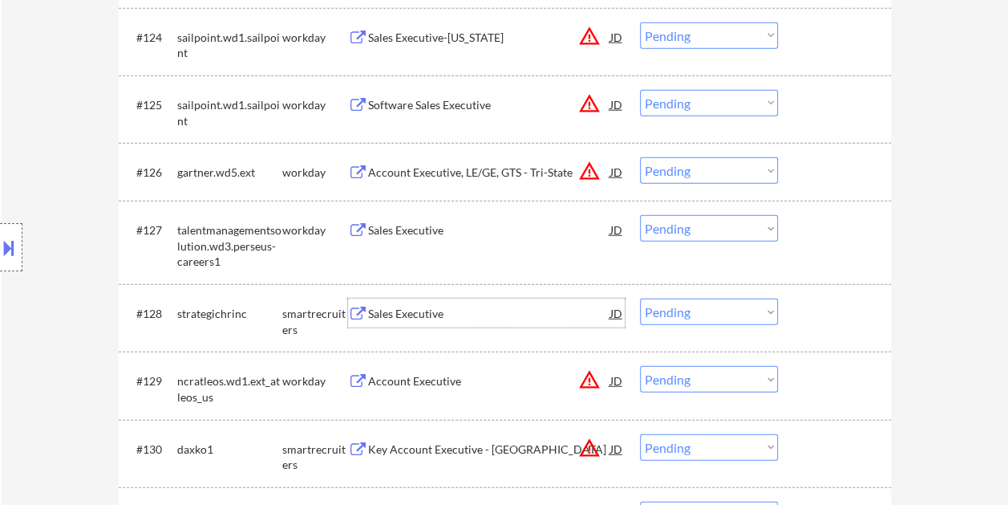
click at [812, 318] on div at bounding box center [836, 312] width 71 height 29
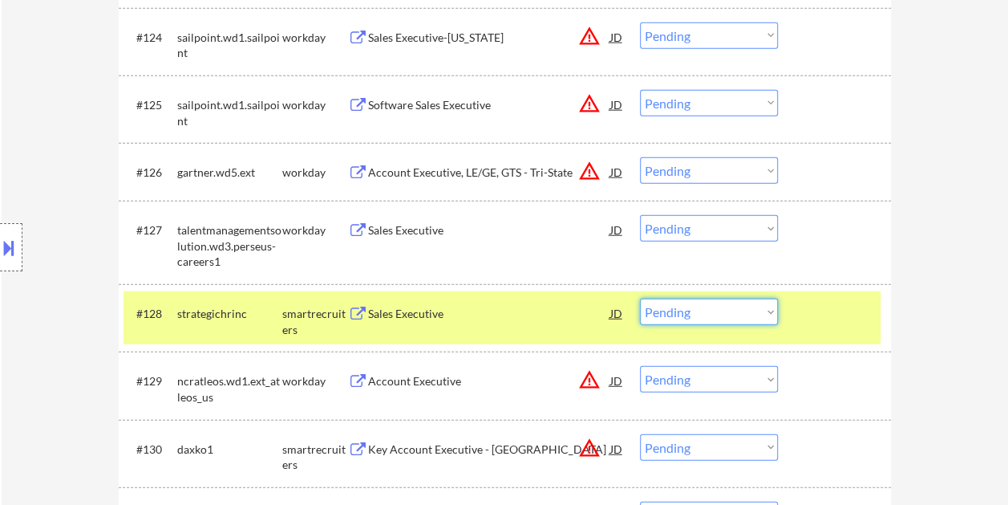
click at [760, 311] on select "Choose an option... Pending Applied Excluded (Questions) Excluded (Expired) Exc…" at bounding box center [709, 311] width 138 height 26
click at [640, 298] on select "Choose an option... Pending Applied Excluded (Questions) Excluded (Expired) Exc…" at bounding box center [709, 311] width 138 height 26
select select ""pending""
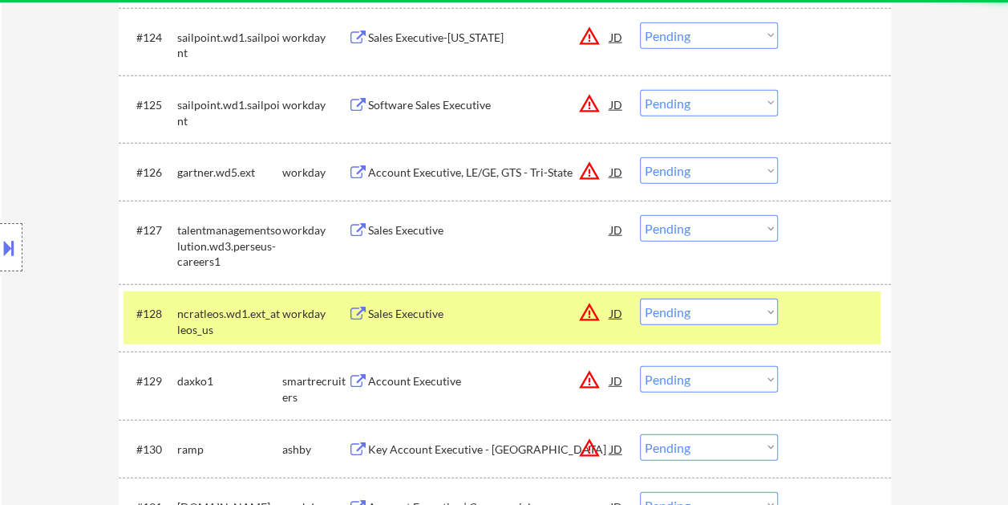
click at [853, 322] on div at bounding box center [836, 312] width 71 height 29
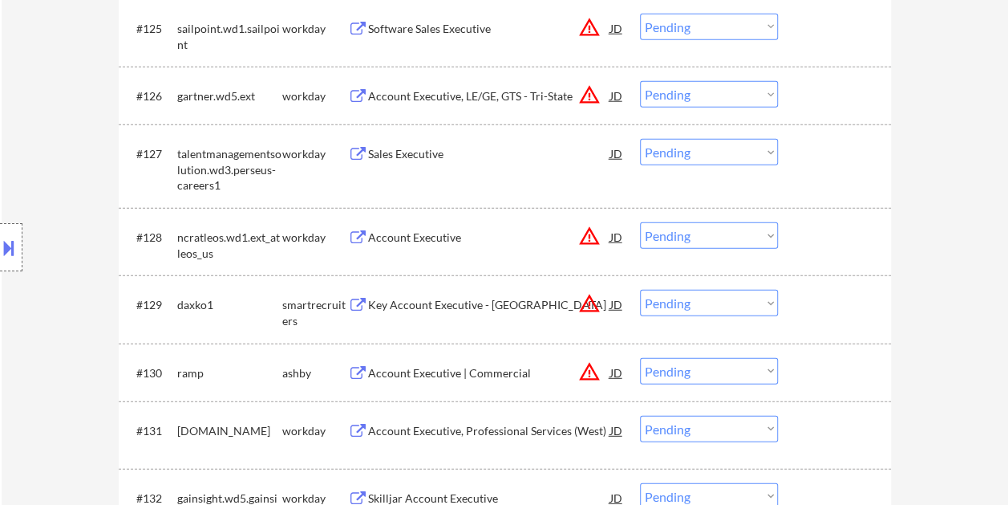
scroll to position [2085, 0]
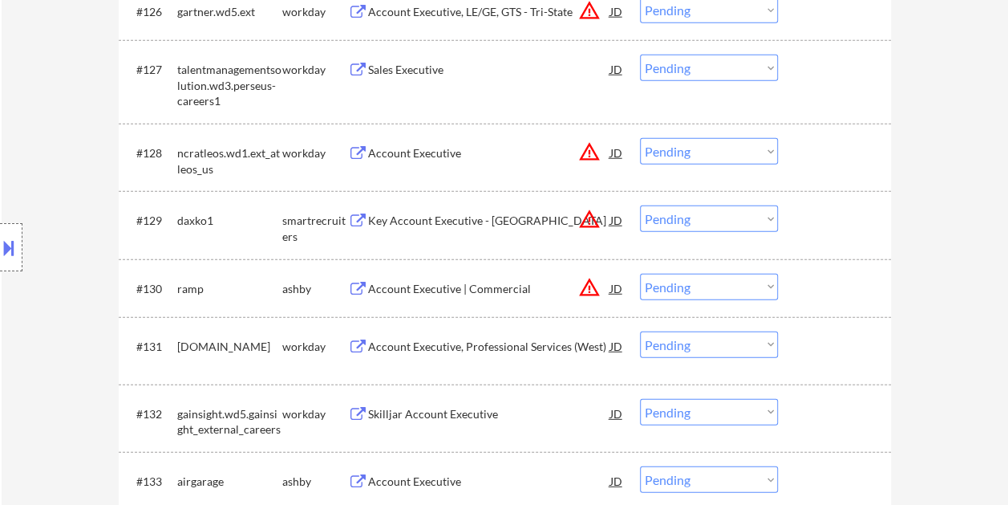
drag, startPoint x: 807, startPoint y: 233, endPoint x: 799, endPoint y: 237, distance: 9.0
click at [807, 233] on div at bounding box center [836, 219] width 71 height 29
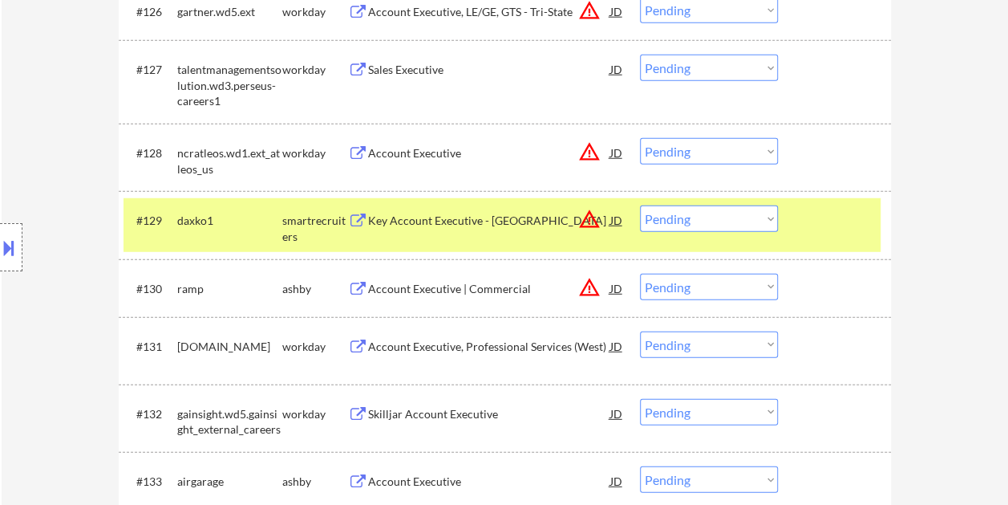
click at [456, 218] on div "Key Account Executive - [GEOGRAPHIC_DATA]" at bounding box center [489, 221] width 242 height 16
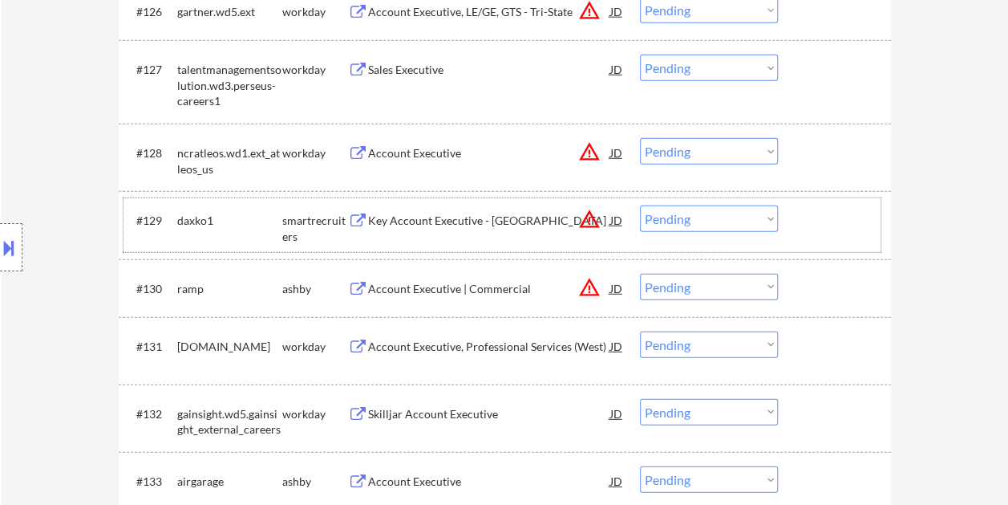
drag, startPoint x: 845, startPoint y: 221, endPoint x: 829, endPoint y: 225, distance: 16.5
click at [845, 222] on div at bounding box center [836, 219] width 71 height 29
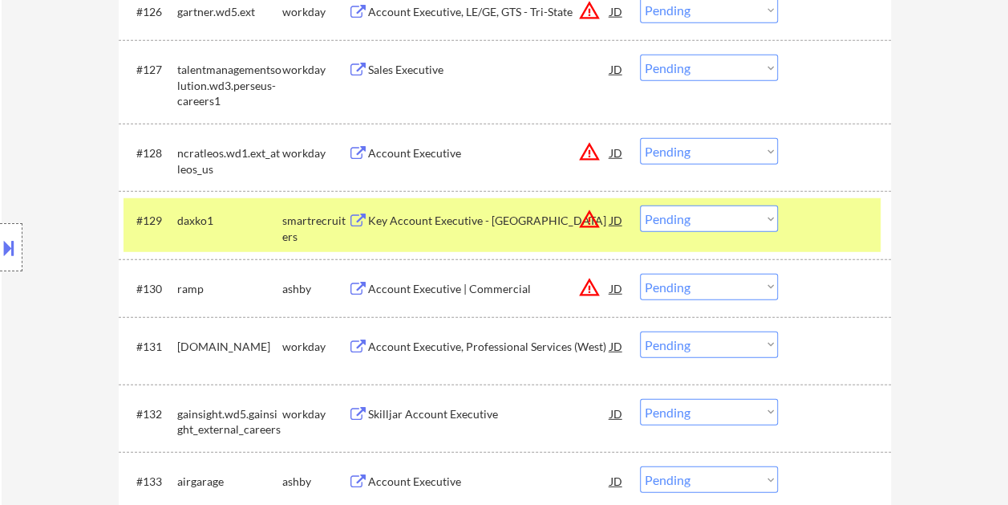
click at [763, 220] on select "Choose an option... Pending Applied Excluded (Questions) Excluded (Expired) Exc…" at bounding box center [709, 218] width 138 height 26
click at [640, 205] on select "Choose an option... Pending Applied Excluded (Questions) Excluded (Expired) Exc…" at bounding box center [709, 218] width 138 height 26
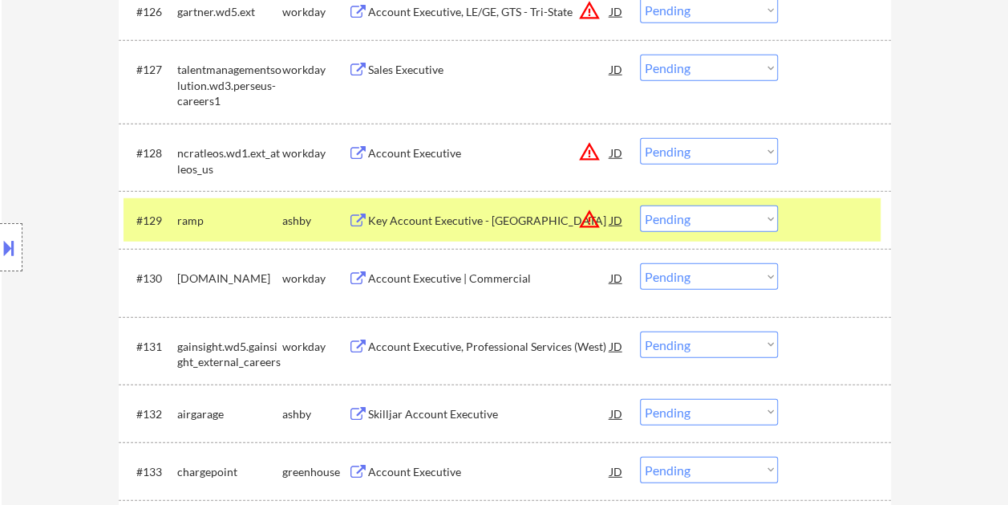
click at [836, 226] on div at bounding box center [836, 219] width 71 height 29
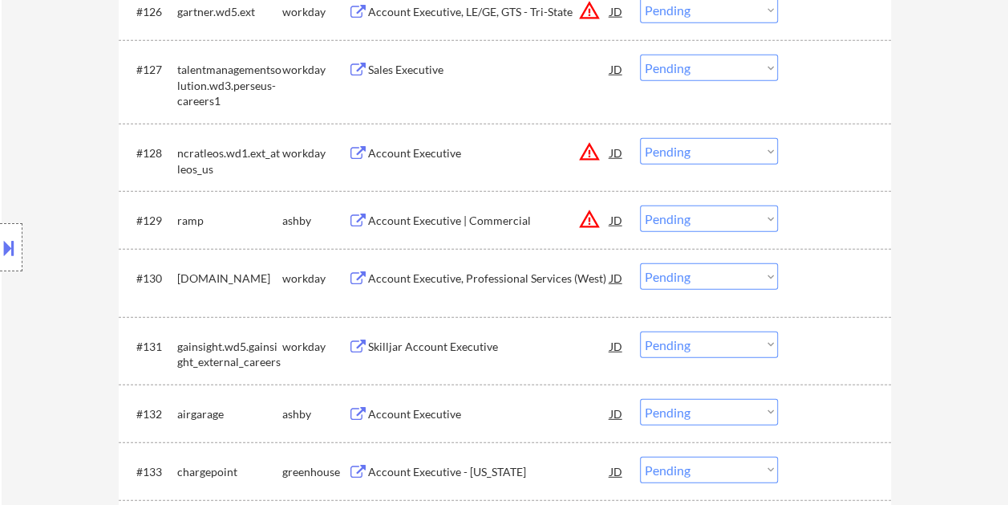
drag, startPoint x: 834, startPoint y: 223, endPoint x: 813, endPoint y: 223, distance: 20.9
click at [833, 223] on div at bounding box center [836, 219] width 71 height 29
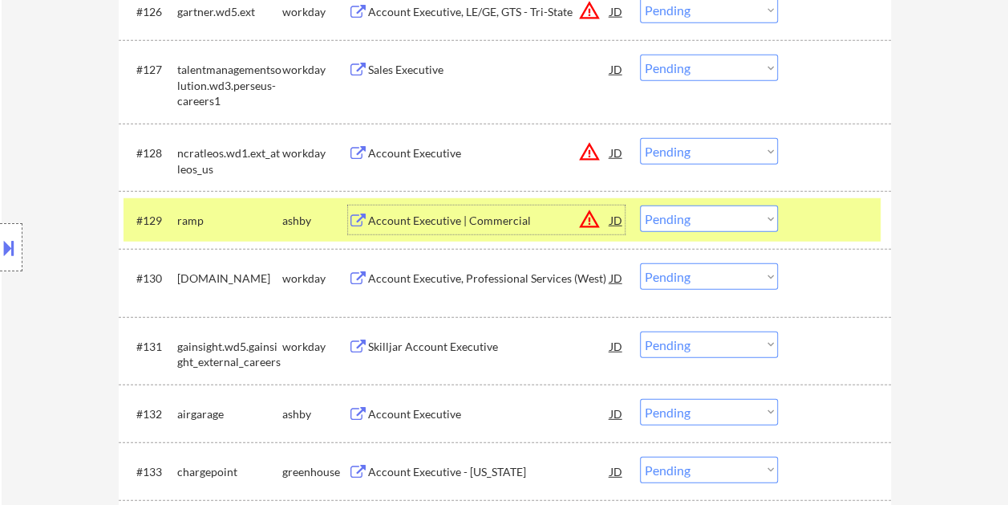
click at [518, 216] on div "Account Executive | Commercial" at bounding box center [489, 221] width 242 height 16
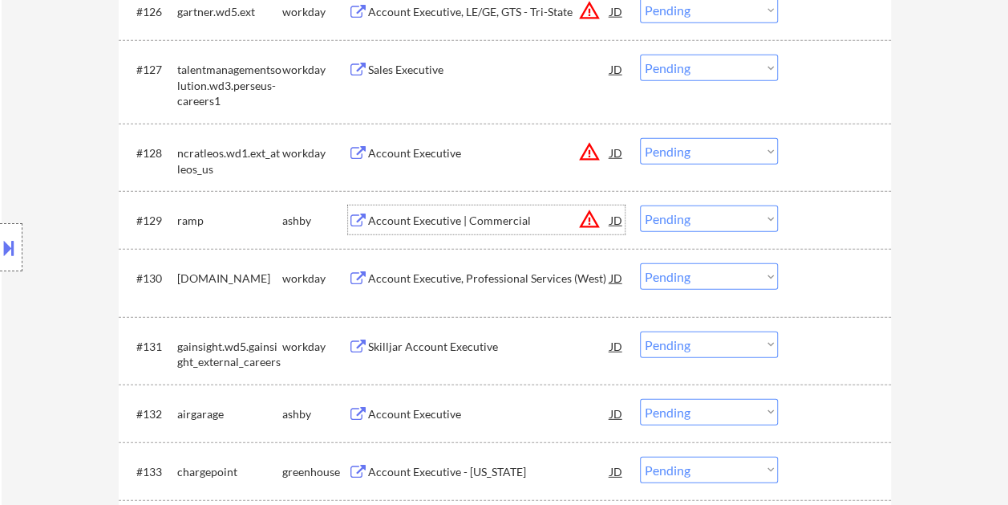
drag, startPoint x: 810, startPoint y: 221, endPoint x: 775, endPoint y: 222, distance: 35.3
click at [804, 221] on div at bounding box center [836, 219] width 71 height 29
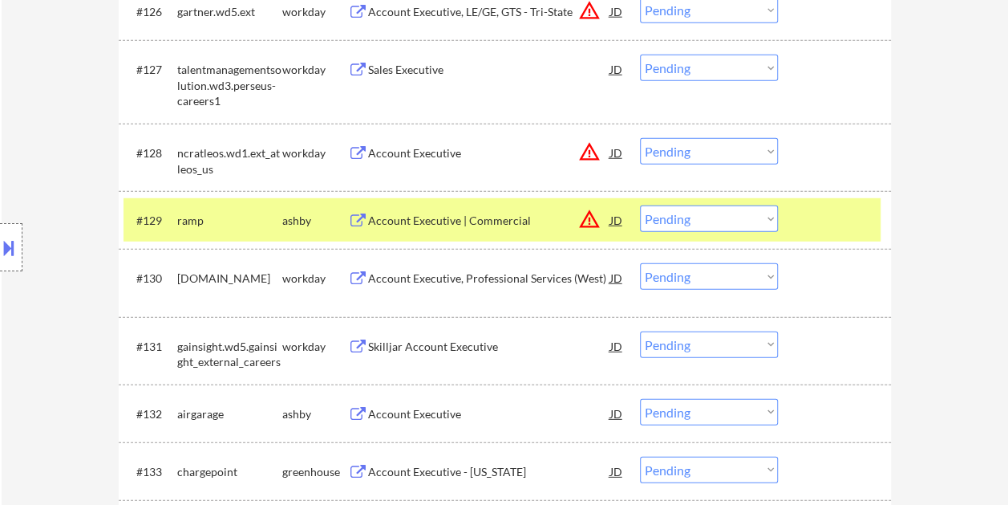
click at [736, 218] on select "Choose an option... Pending Applied Excluded (Questions) Excluded (Expired) Exc…" at bounding box center [709, 218] width 138 height 26
click at [640, 205] on select "Choose an option... Pending Applied Excluded (Questions) Excluded (Expired) Exc…" at bounding box center [709, 218] width 138 height 26
select select ""pending""
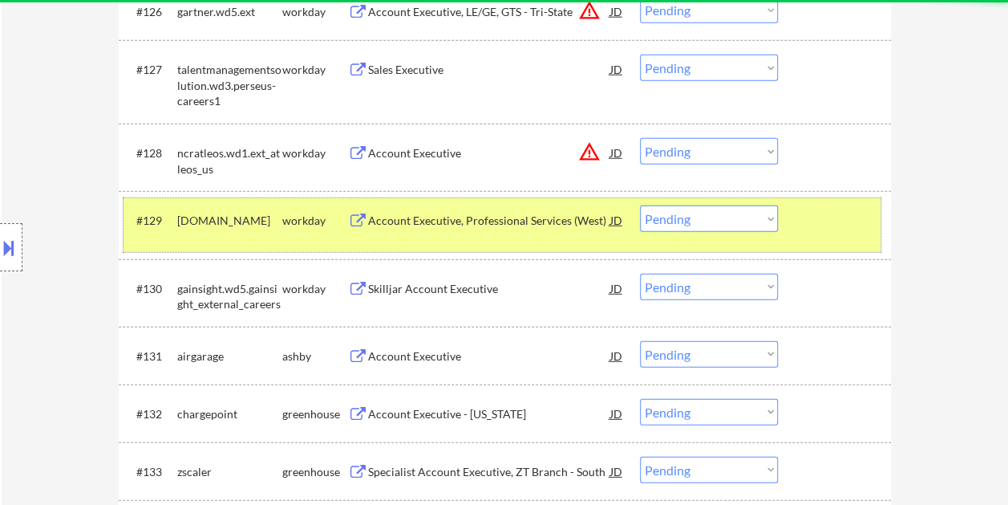
click at [809, 228] on div at bounding box center [836, 219] width 71 height 29
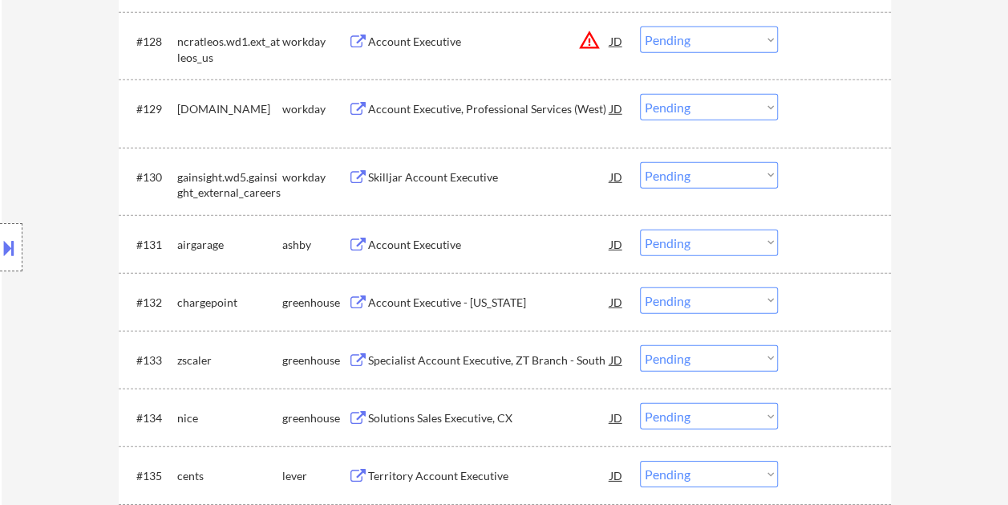
scroll to position [2246, 0]
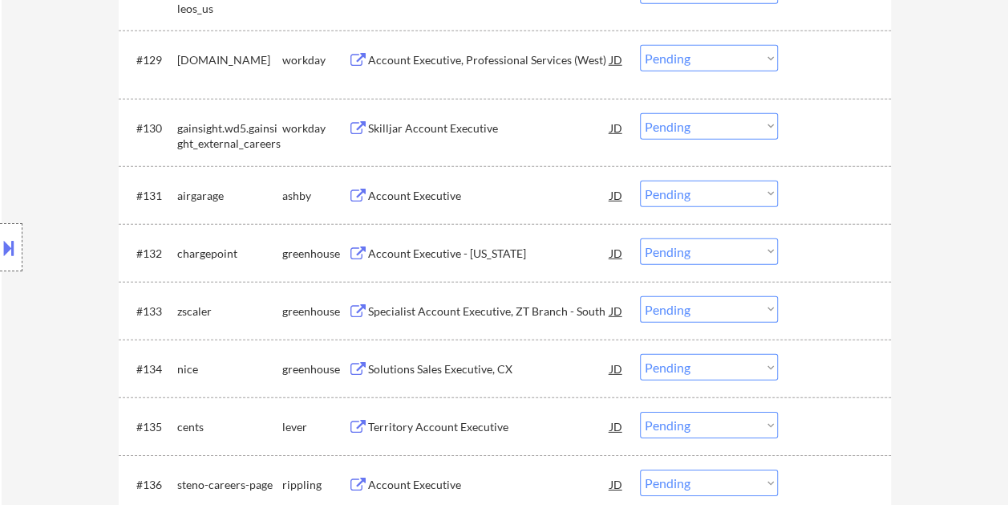
drag, startPoint x: 815, startPoint y: 205, endPoint x: 781, endPoint y: 204, distance: 33.7
click at [815, 205] on div at bounding box center [836, 194] width 71 height 29
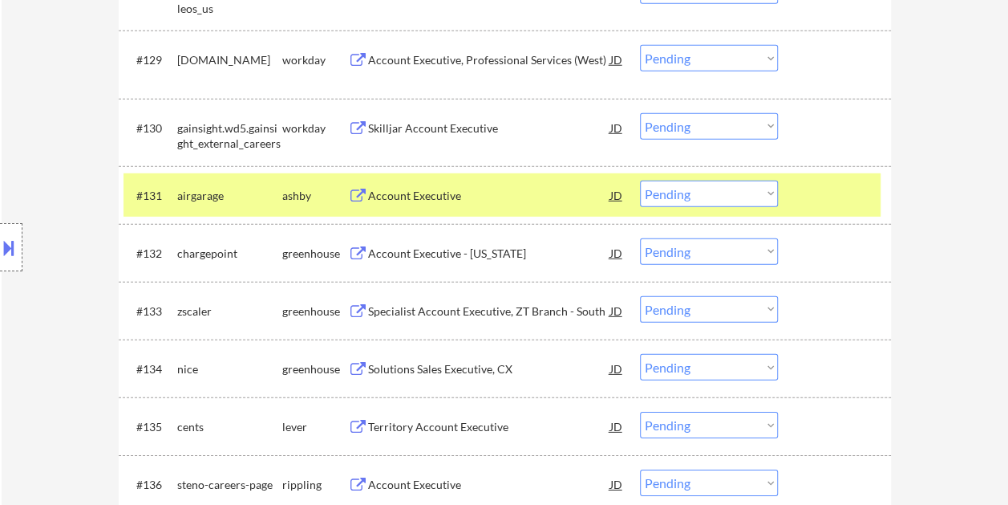
click at [424, 189] on div "Account Executive" at bounding box center [489, 196] width 242 height 16
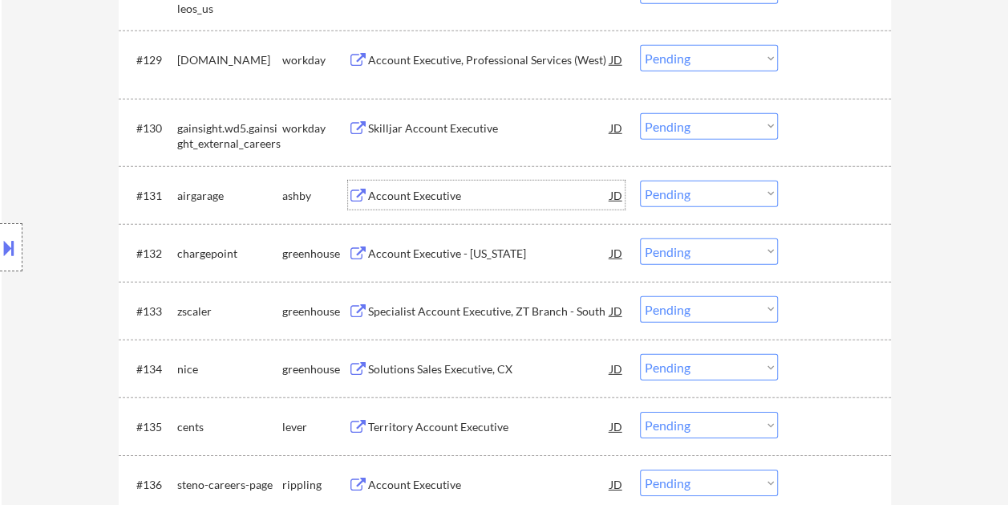
drag, startPoint x: 826, startPoint y: 191, endPoint x: 801, endPoint y: 193, distance: 24.9
click at [825, 191] on div at bounding box center [836, 194] width 71 height 29
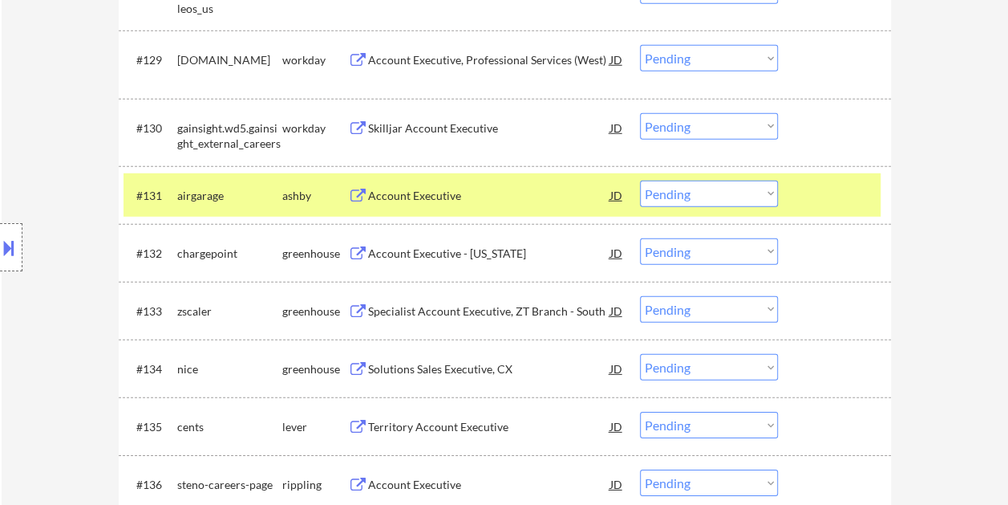
click at [771, 191] on select "Choose an option... Pending Applied Excluded (Questions) Excluded (Expired) Exc…" at bounding box center [709, 193] width 138 height 26
click at [640, 180] on select "Choose an option... Pending Applied Excluded (Questions) Excluded (Expired) Exc…" at bounding box center [709, 193] width 138 height 26
select select ""pending""
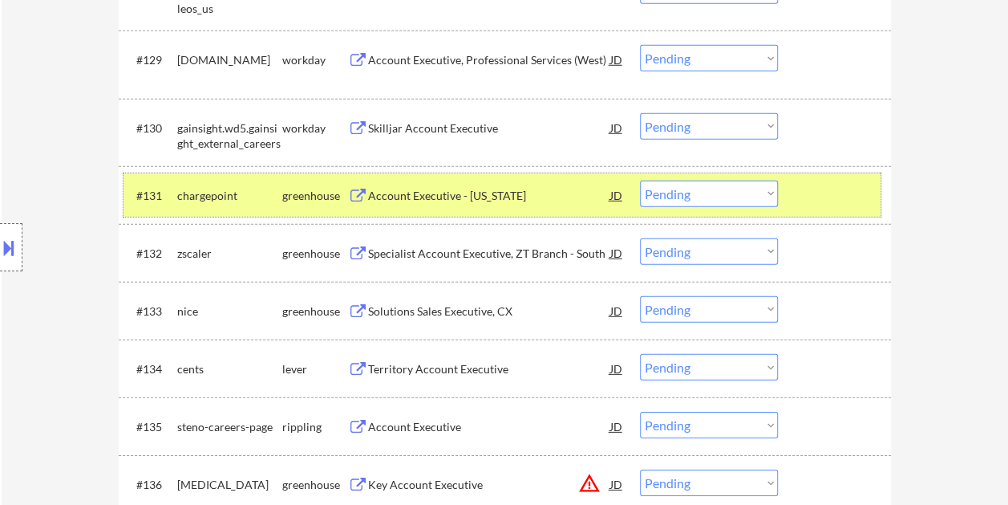
click at [823, 196] on div at bounding box center [836, 194] width 71 height 29
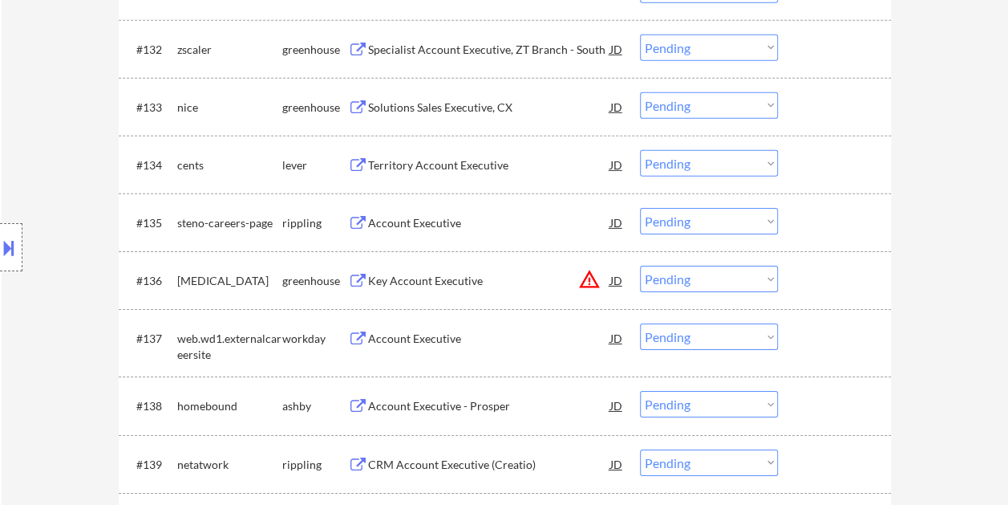
scroll to position [2487, 0]
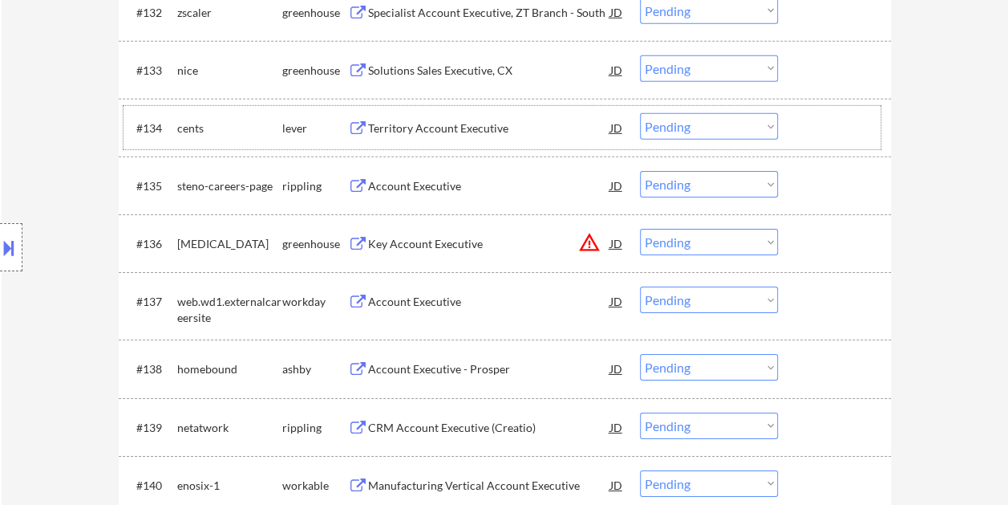
drag, startPoint x: 813, startPoint y: 124, endPoint x: 776, endPoint y: 130, distance: 38.2
click at [810, 124] on div at bounding box center [836, 127] width 71 height 29
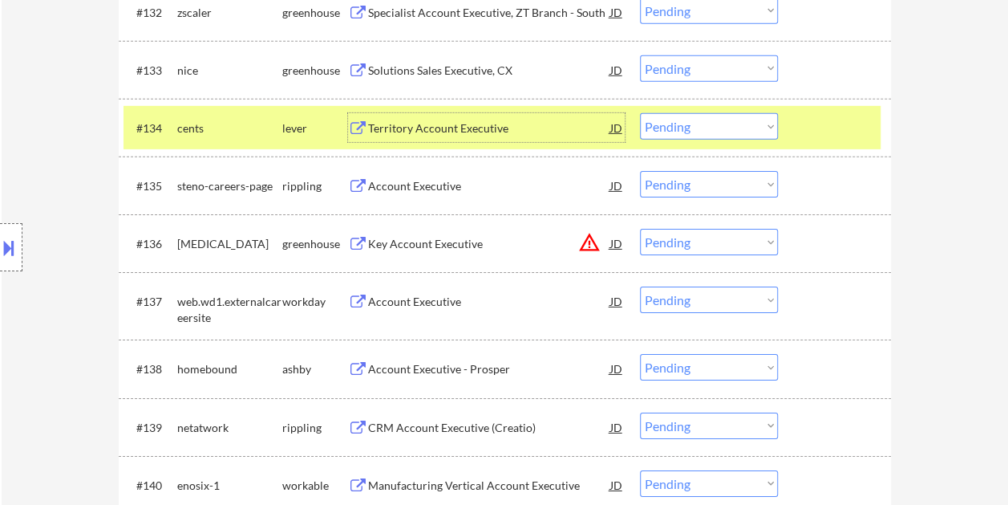
click at [529, 124] on div "Territory Account Executive" at bounding box center [489, 128] width 242 height 16
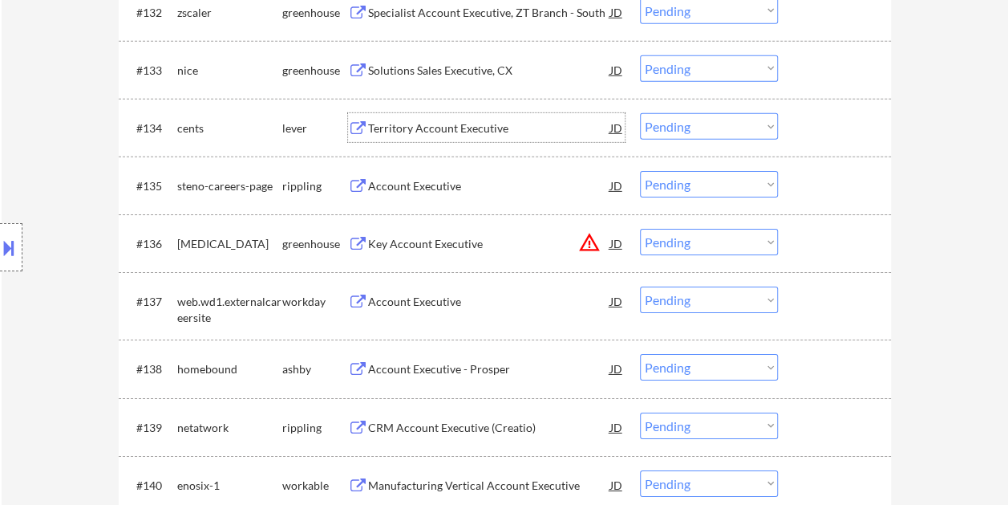
click at [797, 121] on div "#134 cents lever Territory Account Executive JD warning_amber Choose an option.…" at bounding box center [502, 127] width 757 height 43
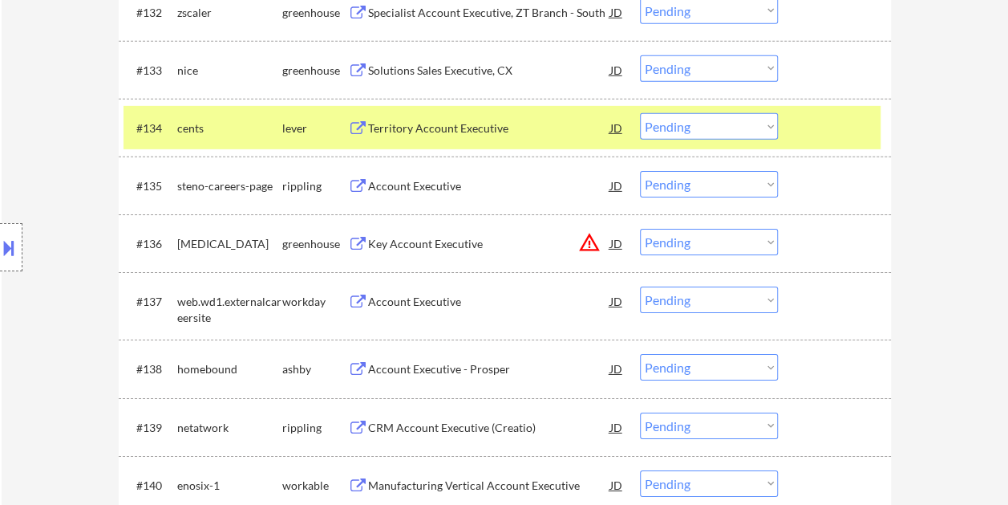
click at [762, 122] on select "Choose an option... Pending Applied Excluded (Questions) Excluded (Expired) Exc…" at bounding box center [709, 126] width 138 height 26
click at [640, 113] on select "Choose an option... Pending Applied Excluded (Questions) Excluded (Expired) Exc…" at bounding box center [709, 126] width 138 height 26
select select ""pending""
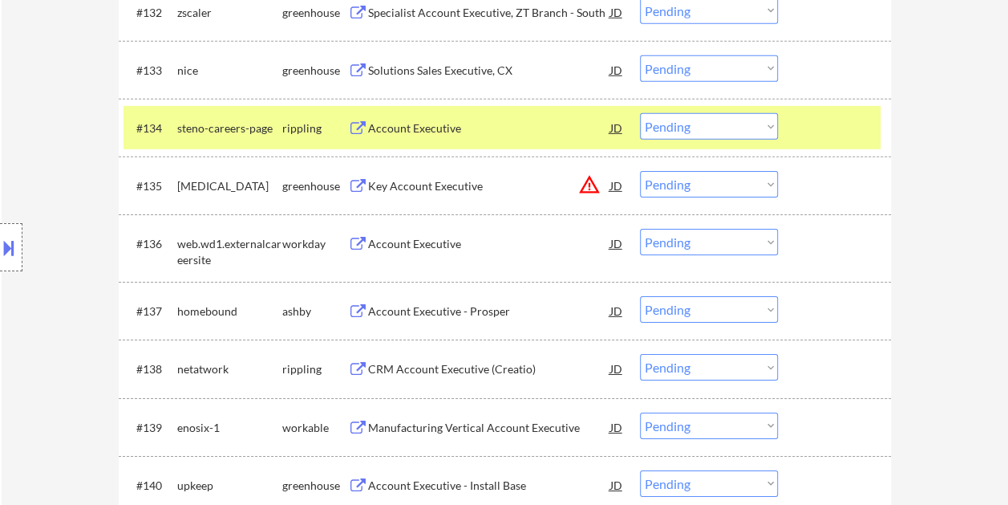
click at [841, 117] on div at bounding box center [836, 127] width 71 height 29
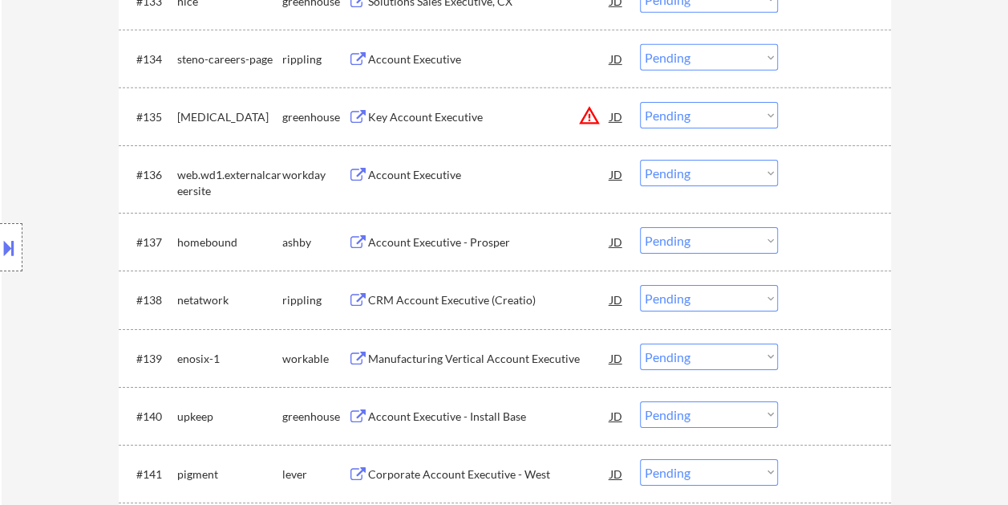
scroll to position [2567, 0]
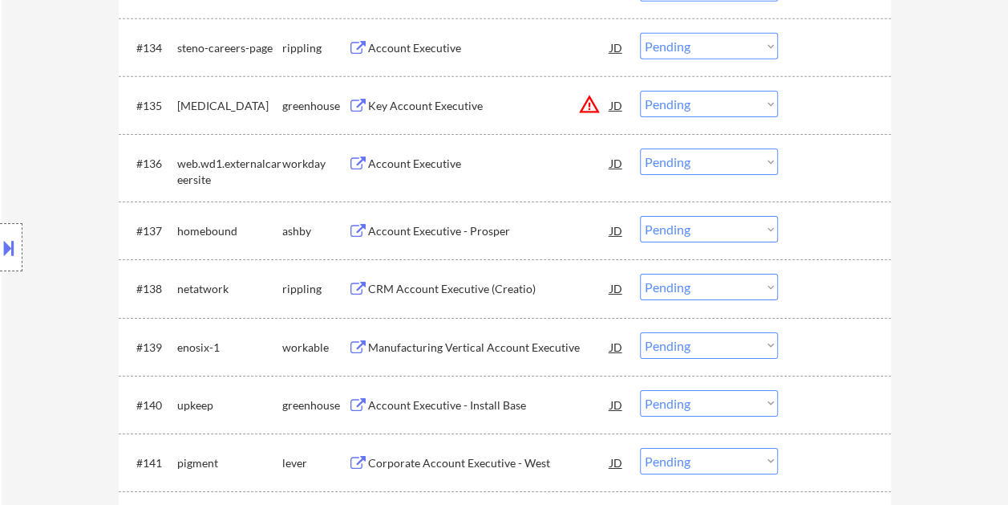
drag, startPoint x: 813, startPoint y: 215, endPoint x: 717, endPoint y: 237, distance: 98.7
click at [810, 221] on div "#137 homebound [PERSON_NAME] Account Executive - [PERSON_NAME] warning_amber Ch…" at bounding box center [502, 230] width 757 height 43
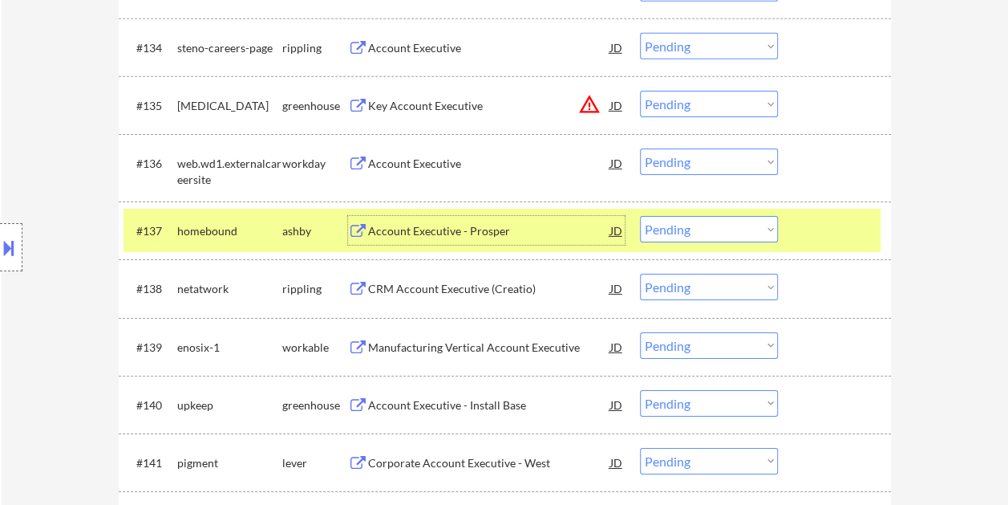
click at [525, 234] on div "Account Executive - Prosper" at bounding box center [489, 231] width 242 height 16
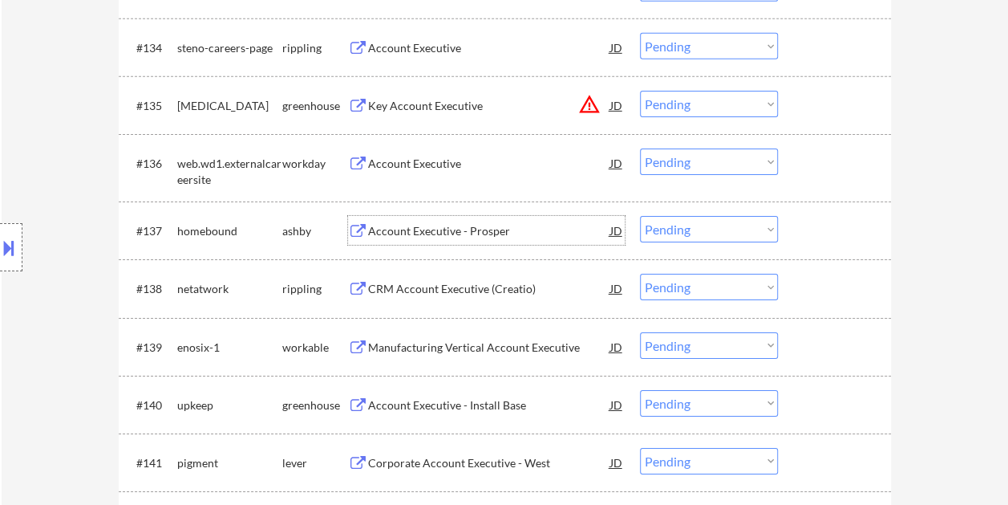
click at [805, 231] on div at bounding box center [836, 230] width 71 height 29
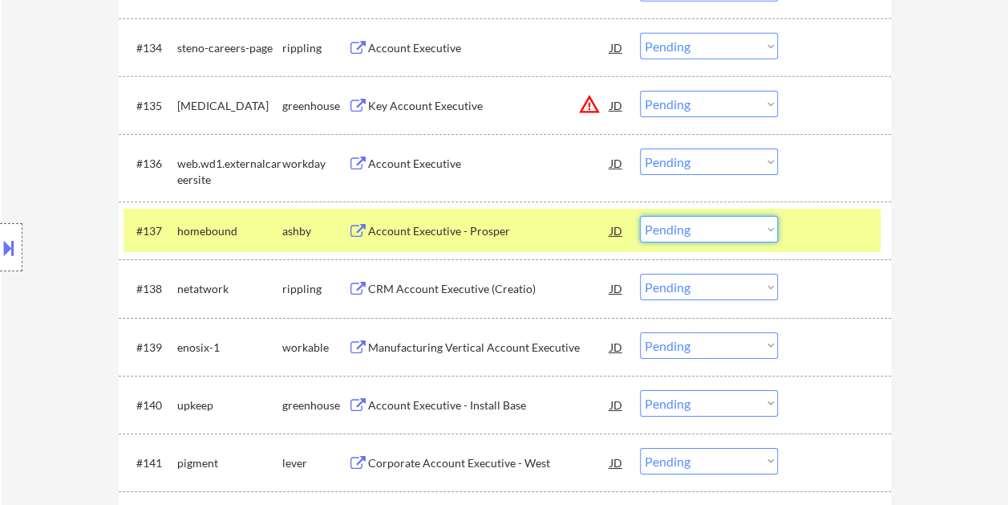
click at [772, 233] on select "Choose an option... Pending Applied Excluded (Questions) Excluded (Expired) Exc…" at bounding box center [709, 229] width 138 height 26
click at [640, 216] on select "Choose an option... Pending Applied Excluded (Questions) Excluded (Expired) Exc…" at bounding box center [709, 229] width 138 height 26
select select ""pending""
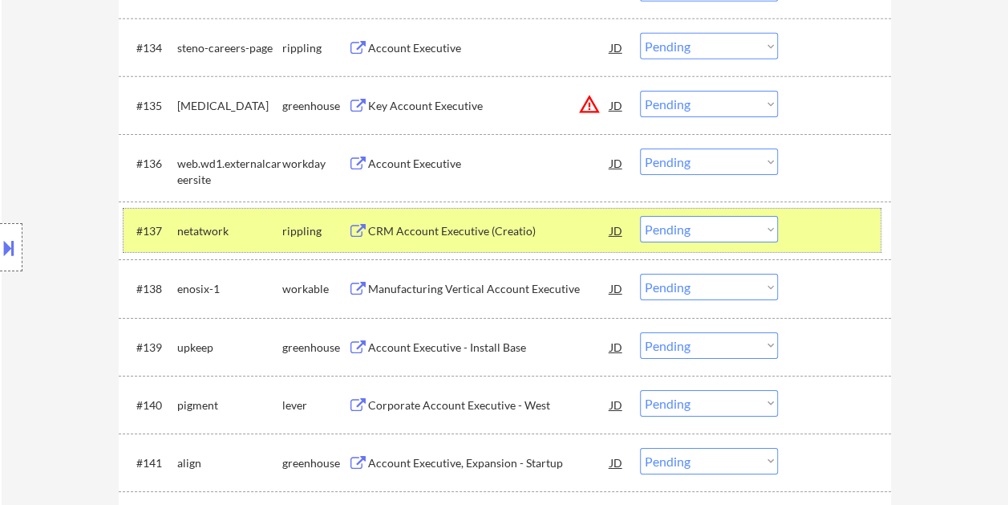
drag, startPoint x: 849, startPoint y: 219, endPoint x: 767, endPoint y: 281, distance: 102.5
click at [848, 219] on div at bounding box center [836, 230] width 71 height 29
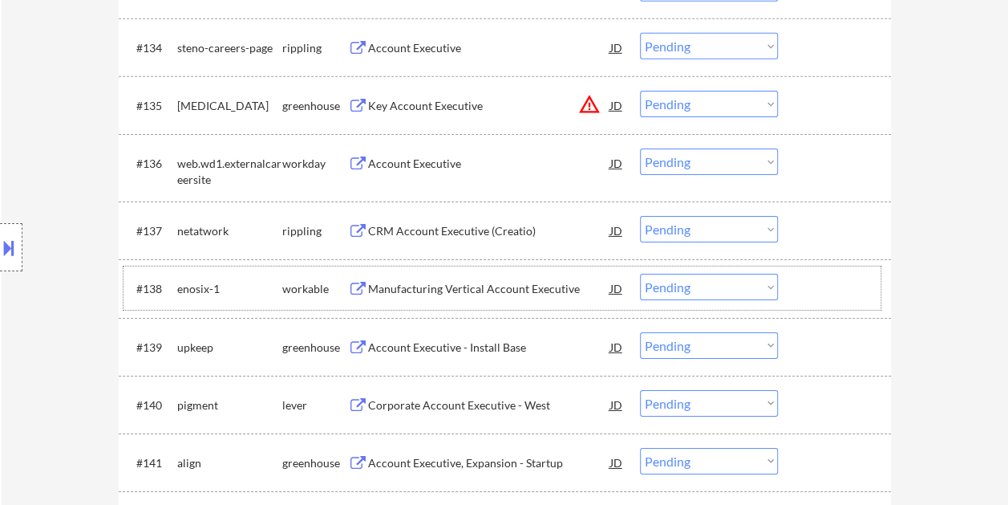
click at [796, 296] on div "#138 enosix-1 workable Manufacturing Vertical Account Executive JD warning_ambe…" at bounding box center [502, 287] width 757 height 43
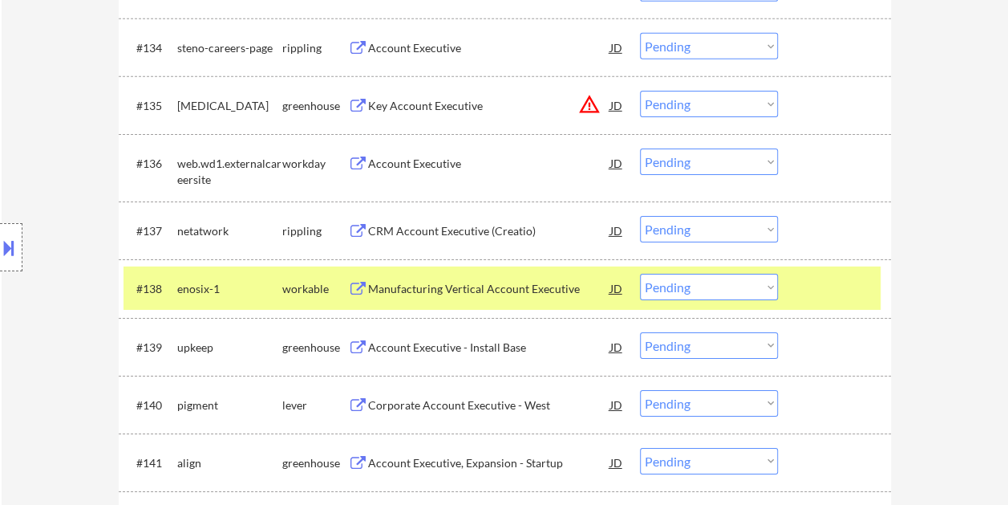
click at [458, 287] on div "Manufacturing Vertical Account Executive" at bounding box center [489, 289] width 242 height 16
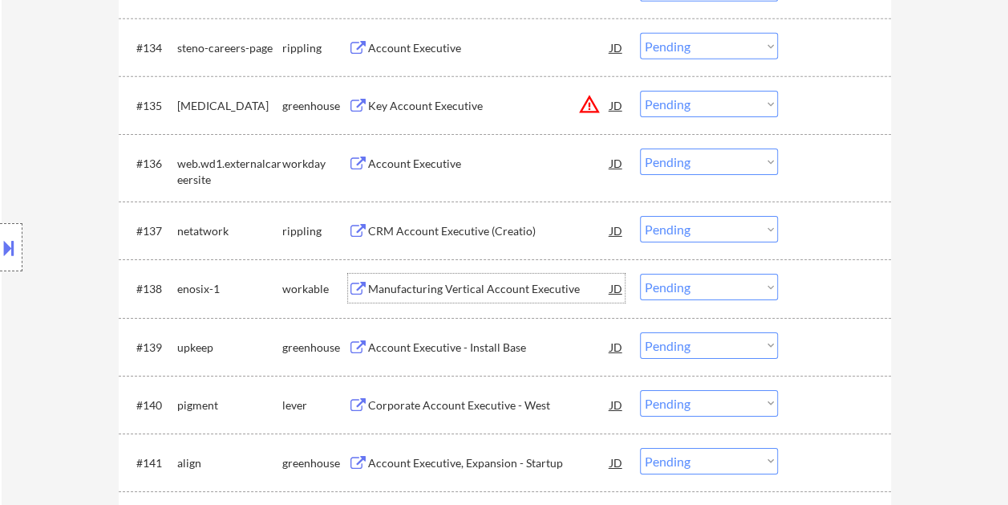
click at [804, 294] on div at bounding box center [836, 288] width 71 height 29
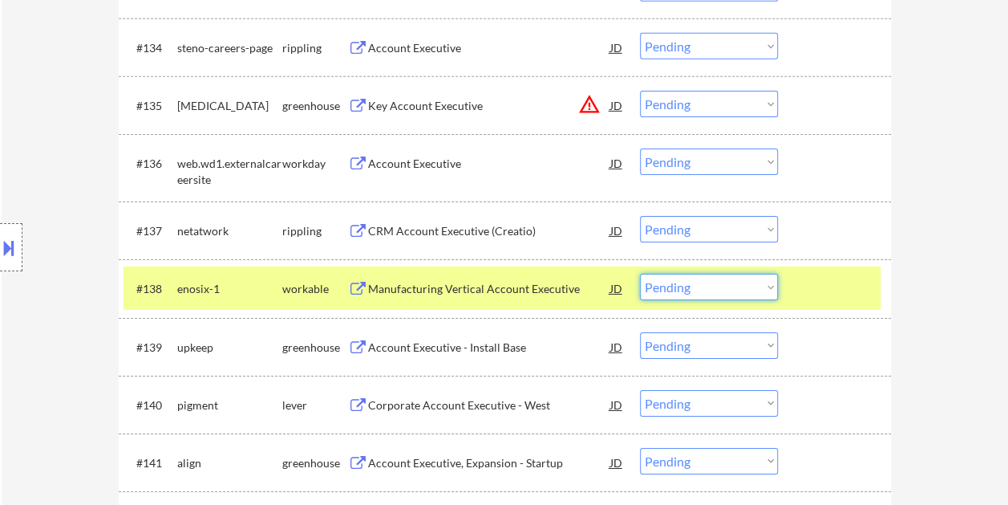
click at [772, 279] on select "Choose an option... Pending Applied Excluded (Questions) Excluded (Expired) Exc…" at bounding box center [709, 287] width 138 height 26
click at [640, 274] on select "Choose an option... Pending Applied Excluded (Questions) Excluded (Expired) Exc…" at bounding box center [709, 287] width 138 height 26
select select ""pending""
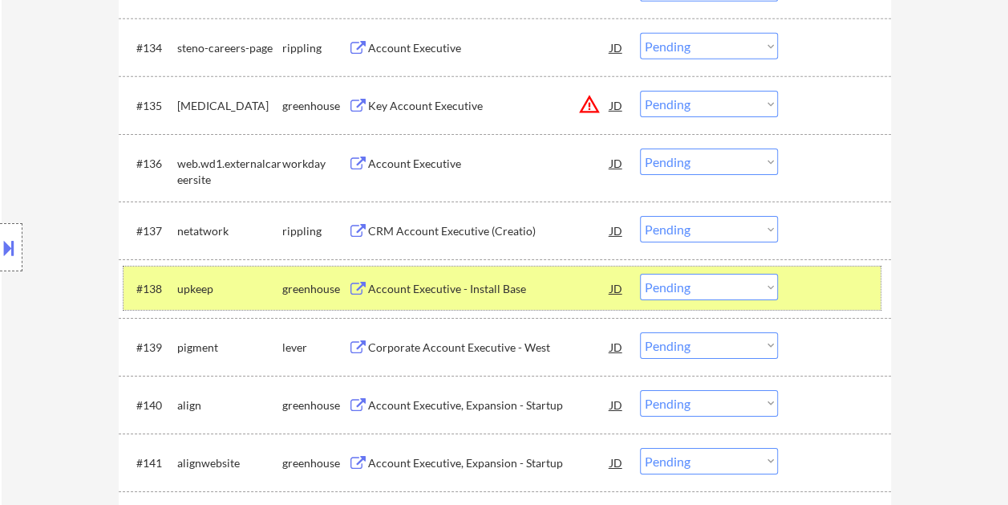
click at [828, 282] on div at bounding box center [836, 288] width 71 height 29
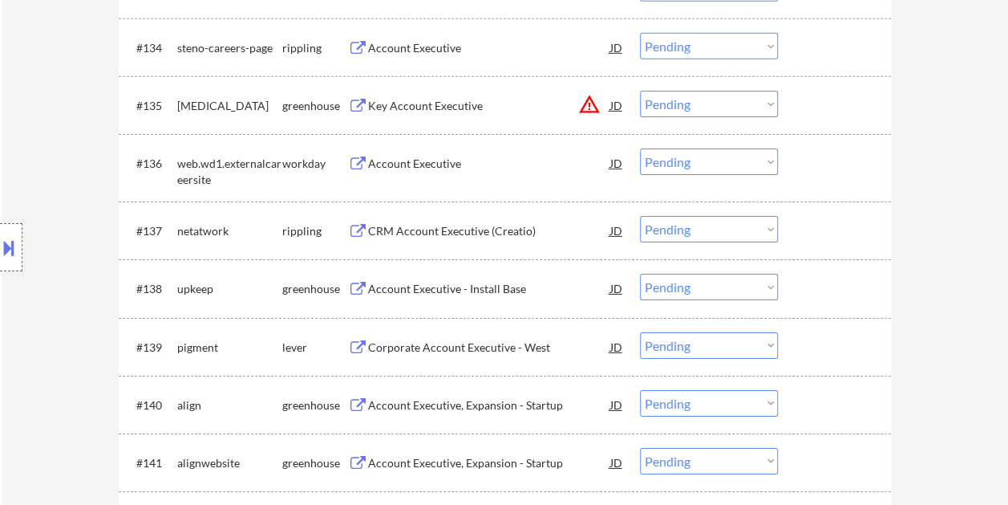
click at [806, 278] on div at bounding box center [836, 288] width 71 height 29
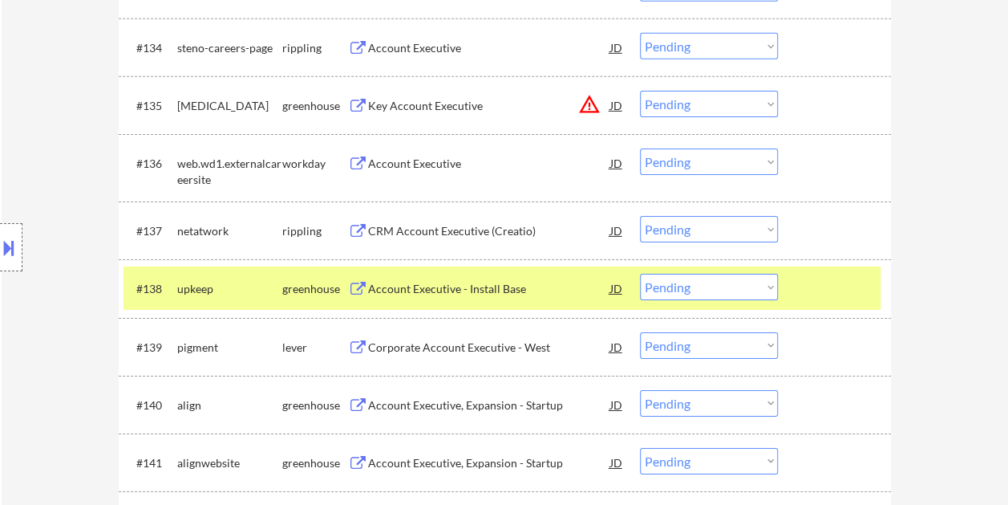
click at [826, 277] on div at bounding box center [836, 288] width 71 height 29
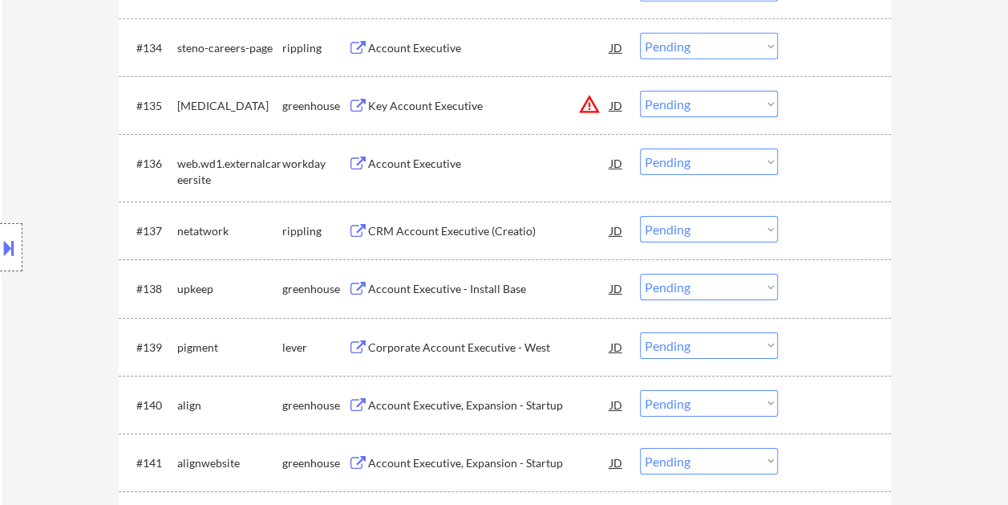
click at [826, 277] on div at bounding box center [836, 288] width 71 height 29
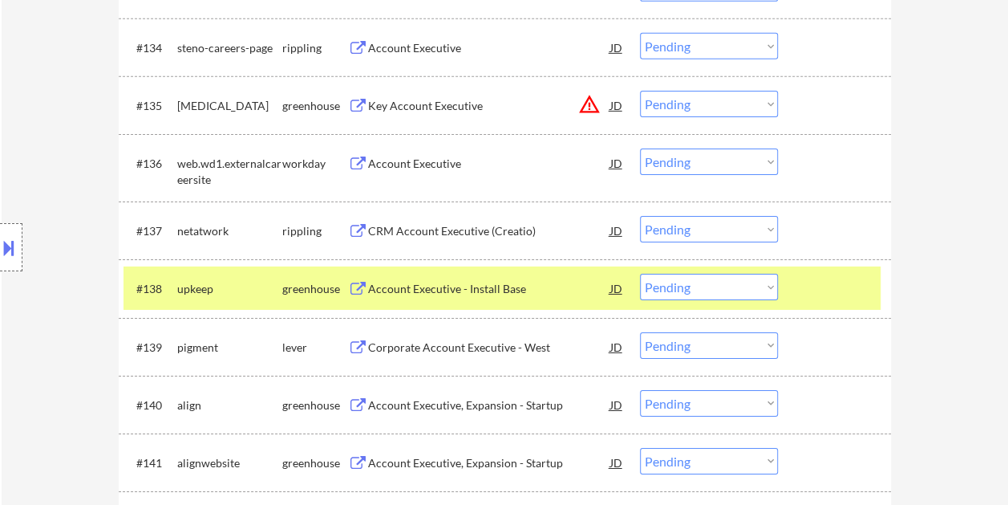
click at [838, 278] on div at bounding box center [836, 288] width 71 height 29
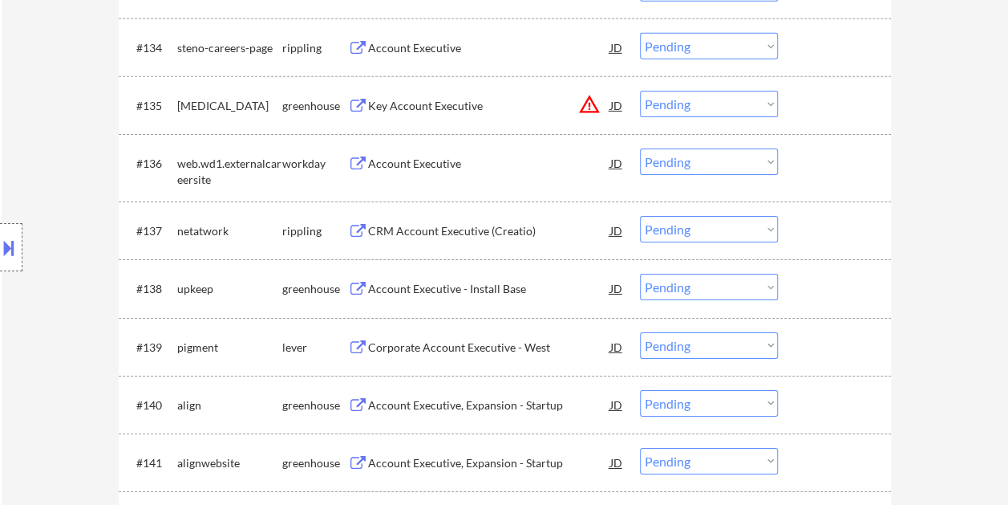
click at [807, 348] on div at bounding box center [836, 346] width 71 height 29
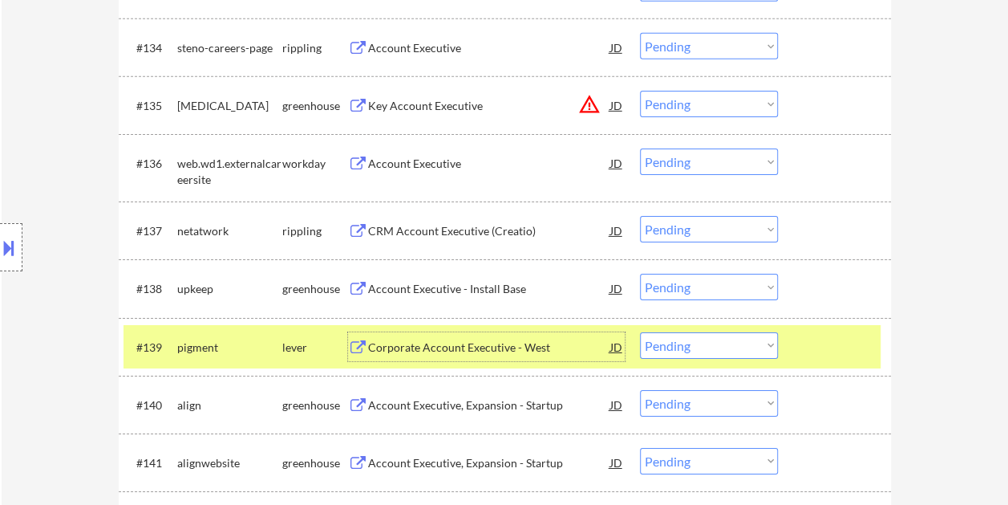
click at [528, 335] on div "Corporate Account Executive - West" at bounding box center [489, 346] width 242 height 29
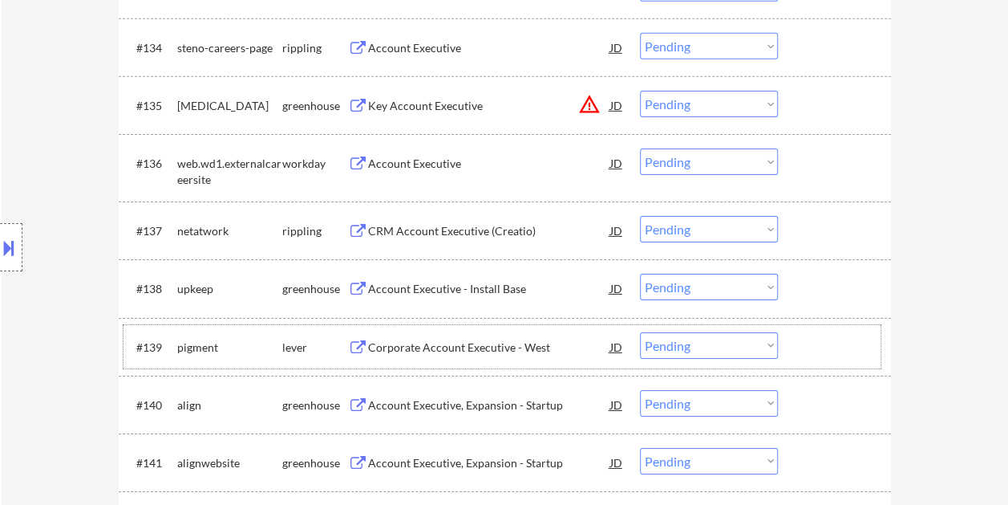
click at [805, 352] on div at bounding box center [836, 346] width 71 height 29
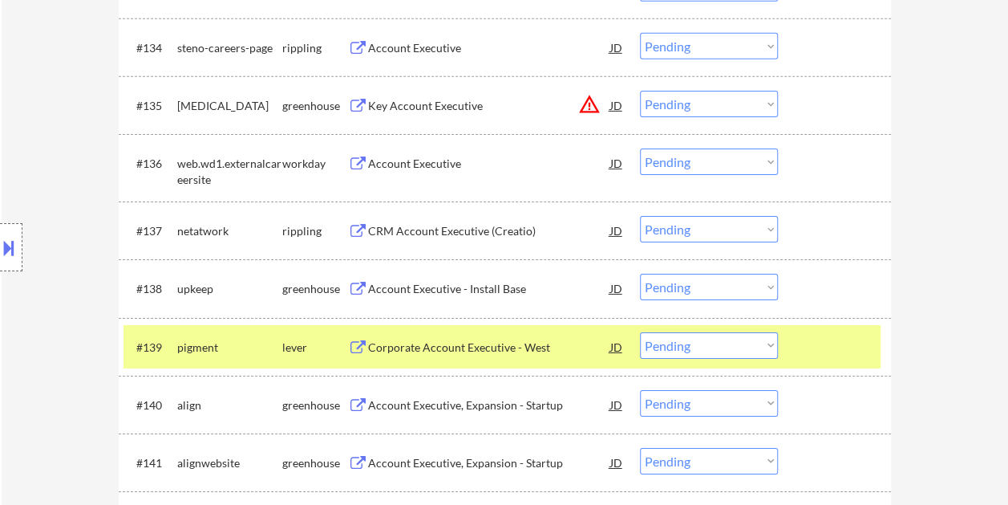
click at [768, 347] on select "Choose an option... Pending Applied Excluded (Questions) Excluded (Expired) Exc…" at bounding box center [709, 345] width 138 height 26
click at [640, 332] on select "Choose an option... Pending Applied Excluded (Questions) Excluded (Expired) Exc…" at bounding box center [709, 345] width 138 height 26
select select ""pending""
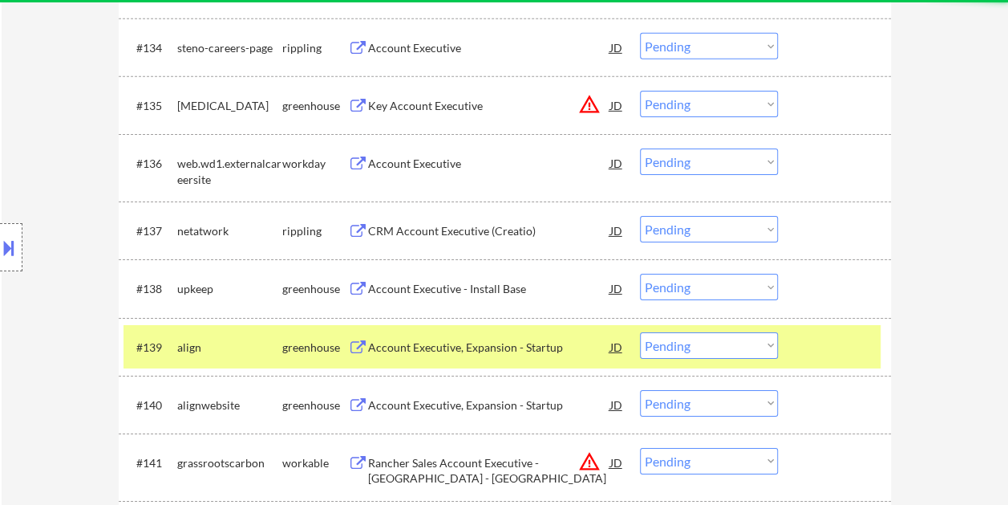
click at [844, 350] on div at bounding box center [836, 346] width 71 height 29
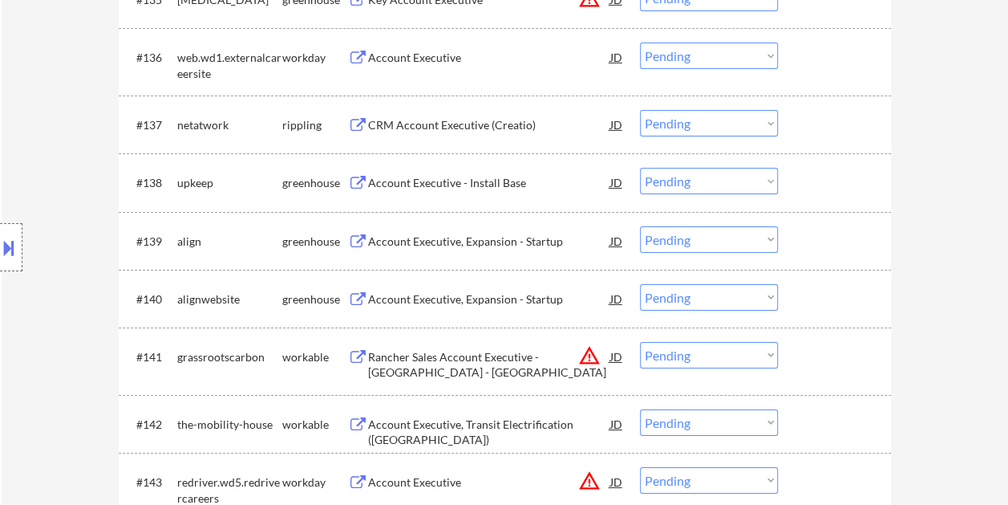
scroll to position [2727, 0]
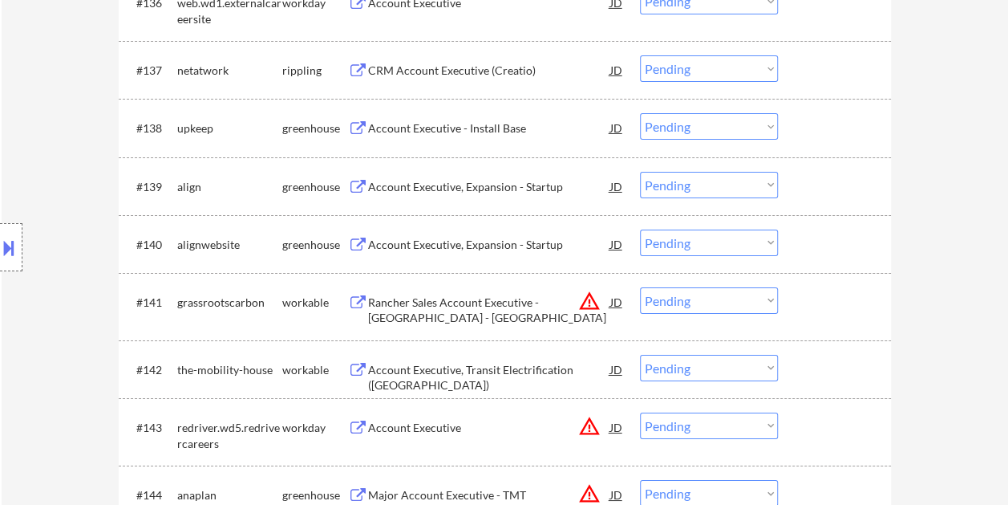
click at [820, 304] on div at bounding box center [836, 301] width 71 height 29
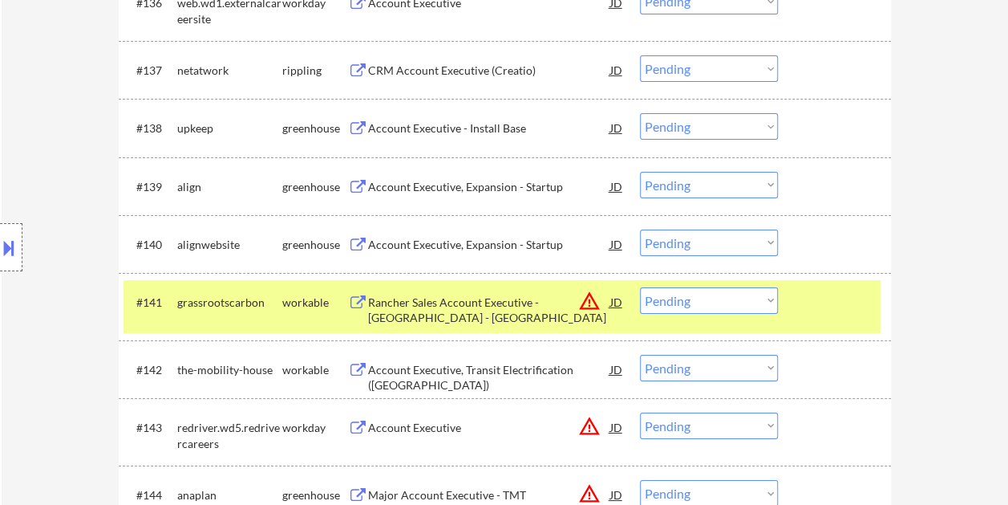
click at [528, 290] on div "Rancher Sales Account Executive - [GEOGRAPHIC_DATA] - [GEOGRAPHIC_DATA]" at bounding box center [489, 306] width 242 height 39
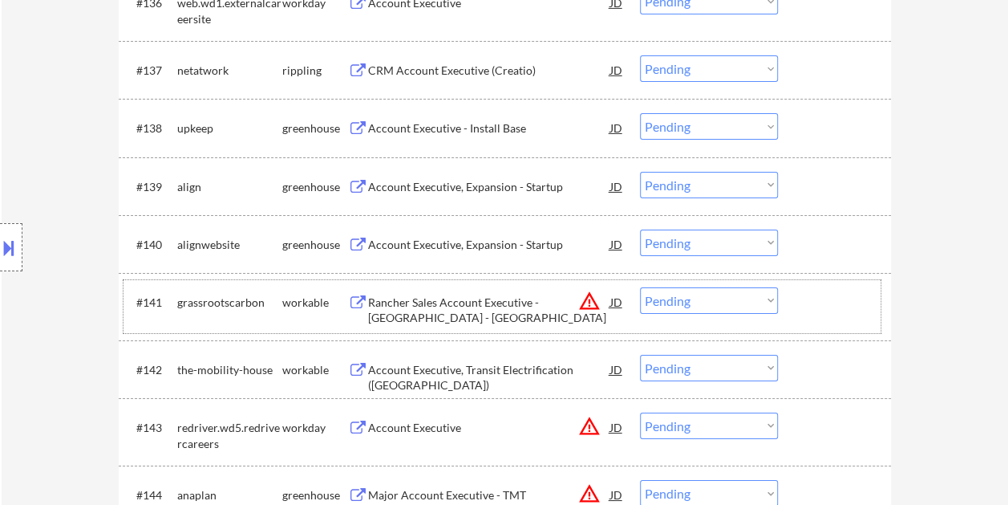
drag, startPoint x: 813, startPoint y: 305, endPoint x: 805, endPoint y: 307, distance: 8.4
click at [813, 307] on div at bounding box center [836, 301] width 71 height 29
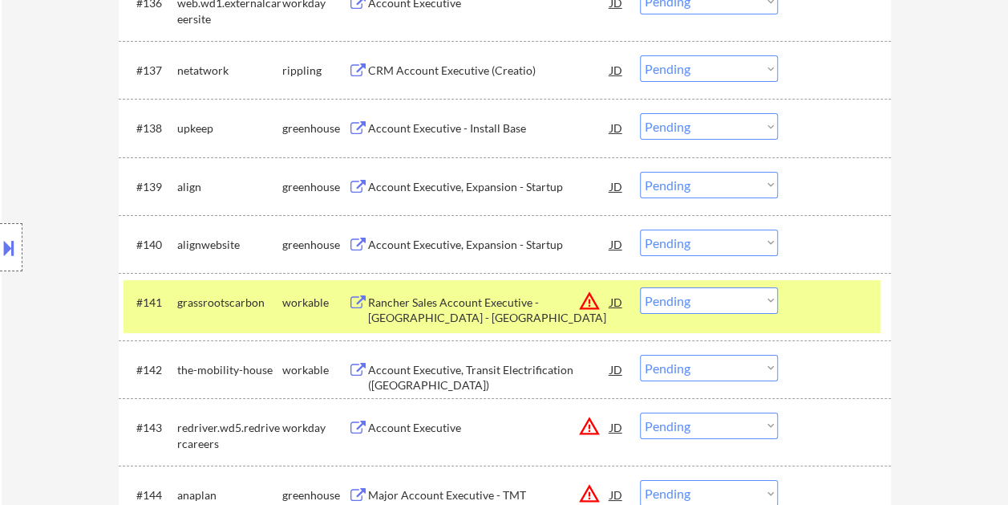
click at [763, 298] on select "Choose an option... Pending Applied Excluded (Questions) Excluded (Expired) Exc…" at bounding box center [709, 300] width 138 height 26
click at [640, 287] on select "Choose an option... Pending Applied Excluded (Questions) Excluded (Expired) Exc…" at bounding box center [709, 300] width 138 height 26
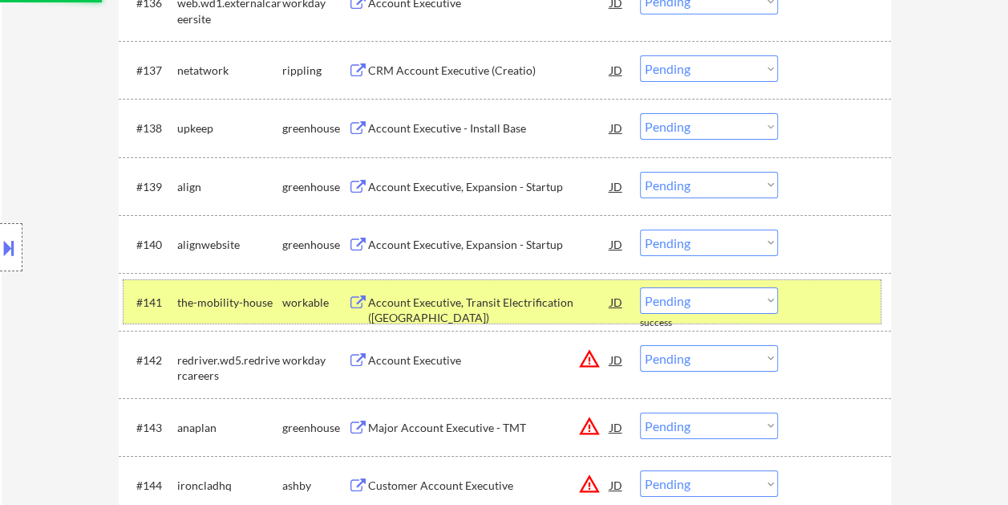
click at [841, 310] on div at bounding box center [836, 301] width 71 height 29
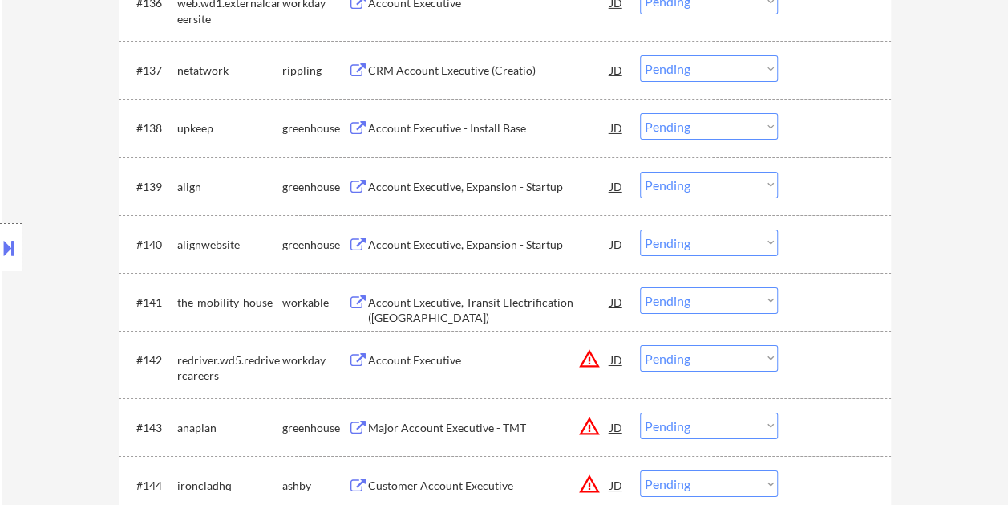
click at [805, 298] on div at bounding box center [836, 301] width 71 height 29
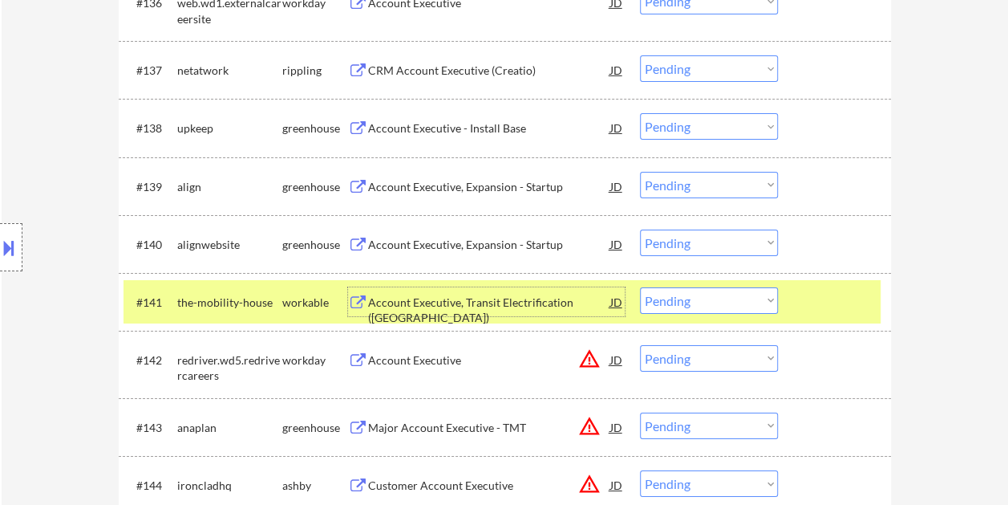
click at [531, 302] on div "Account Executive, Transit Electrification ([GEOGRAPHIC_DATA])" at bounding box center [489, 309] width 242 height 31
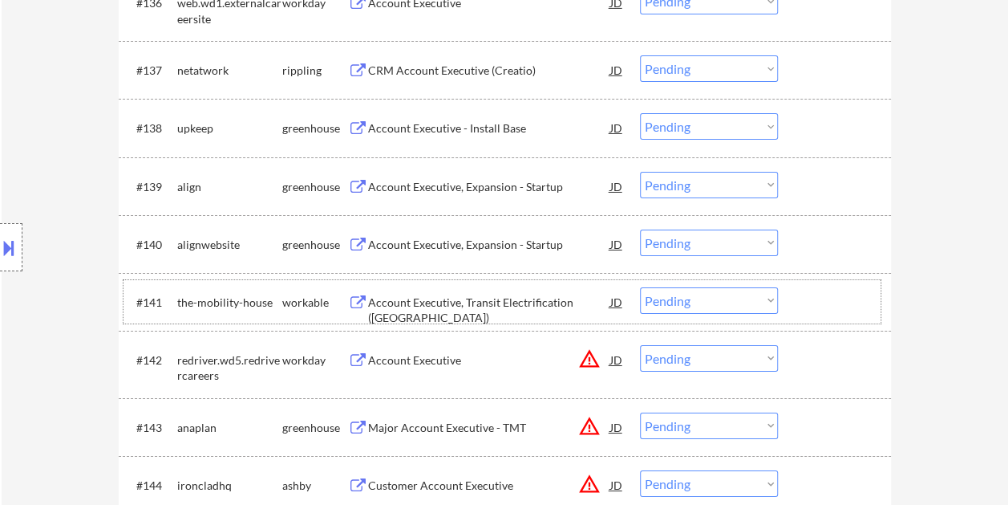
click at [830, 302] on div at bounding box center [836, 301] width 71 height 29
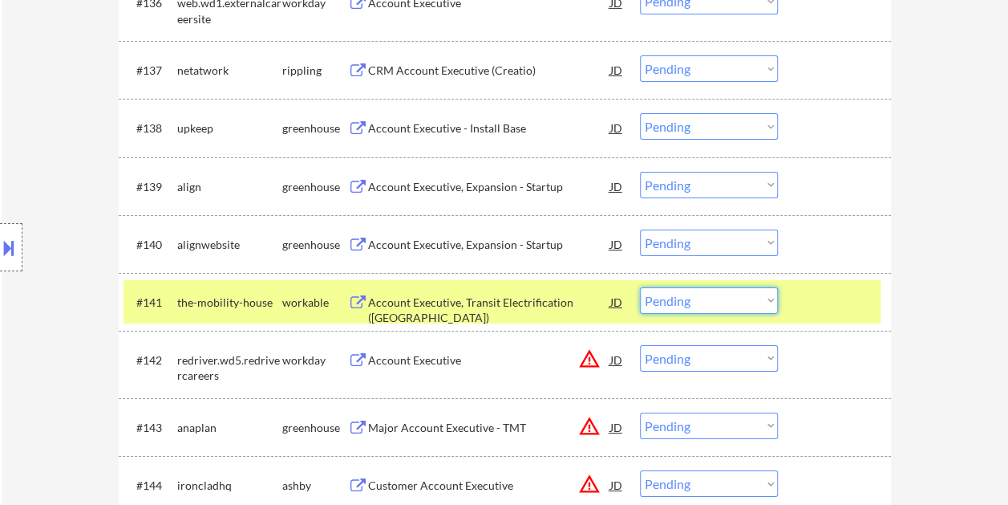
click at [772, 294] on select "Choose an option... Pending Applied Excluded (Questions) Excluded (Expired) Exc…" at bounding box center [709, 300] width 138 height 26
click at [640, 287] on select "Choose an option... Pending Applied Excluded (Questions) Excluded (Expired) Exc…" at bounding box center [709, 300] width 138 height 26
select select ""pending""
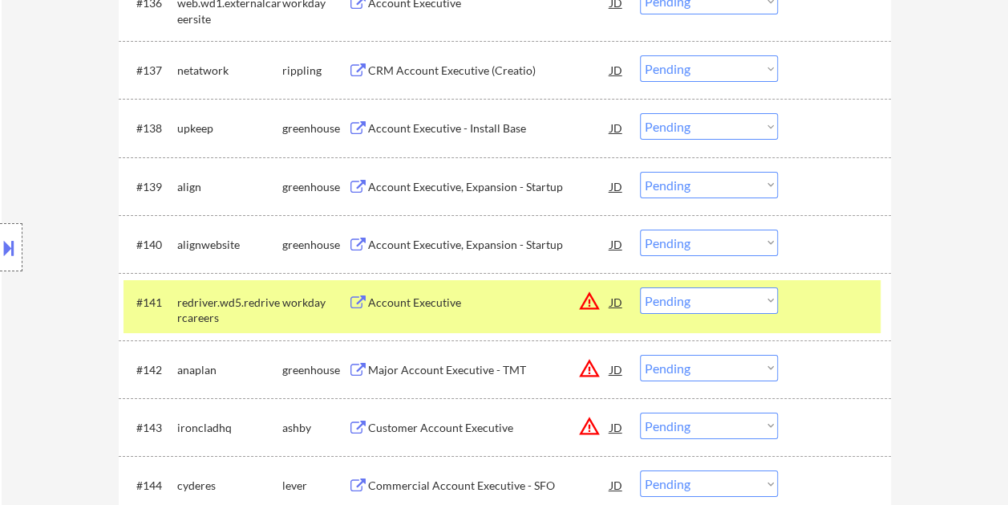
click at [844, 302] on div at bounding box center [836, 301] width 71 height 29
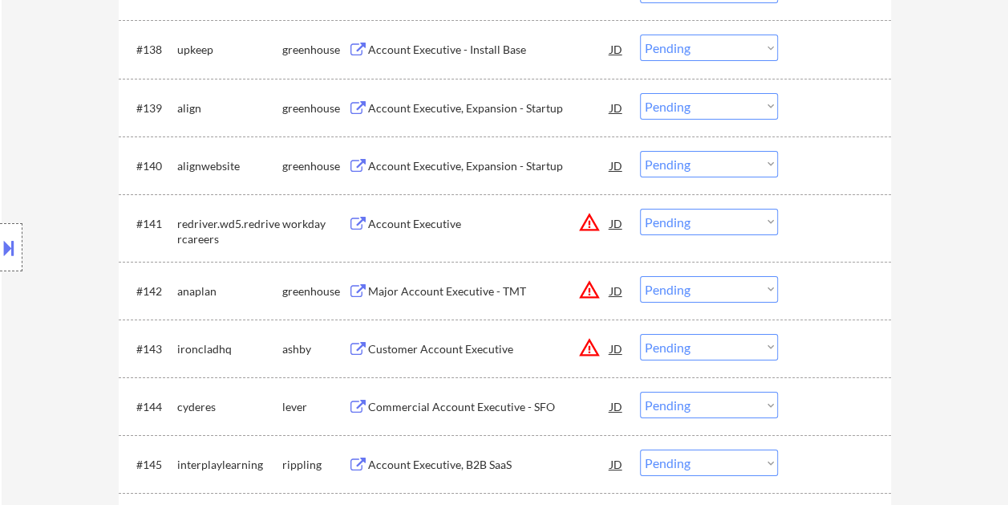
scroll to position [2888, 0]
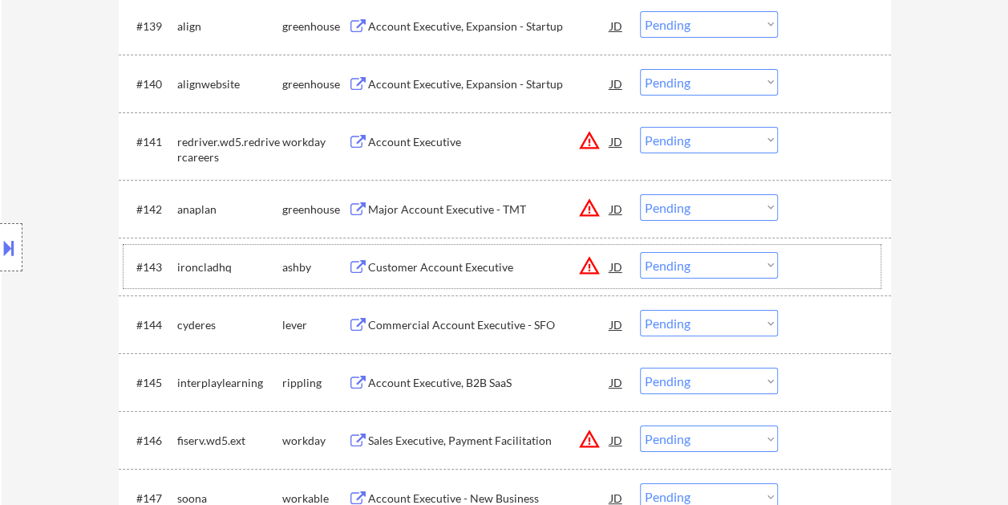
drag, startPoint x: 828, startPoint y: 269, endPoint x: 815, endPoint y: 271, distance: 13.1
click at [825, 271] on div at bounding box center [836, 266] width 71 height 29
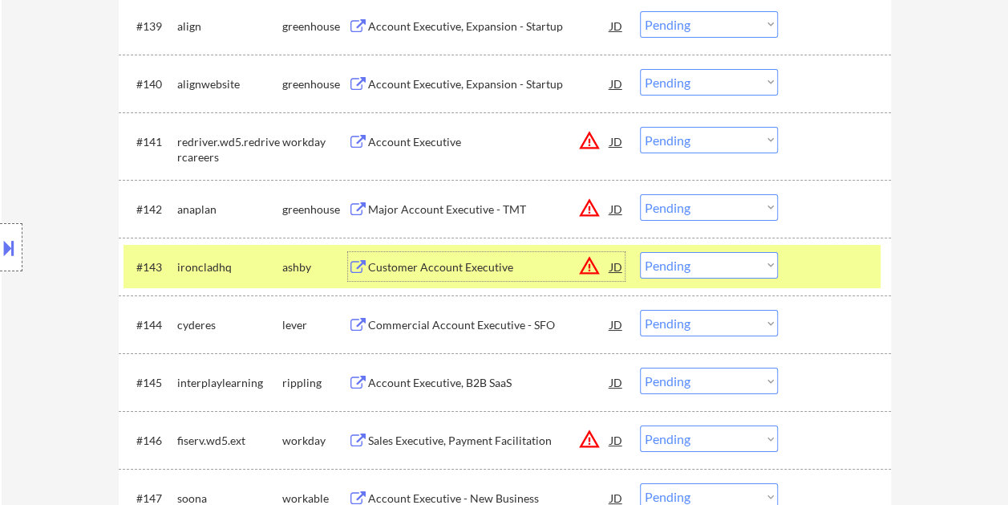
click at [491, 270] on div "Customer Account Executive" at bounding box center [489, 267] width 242 height 16
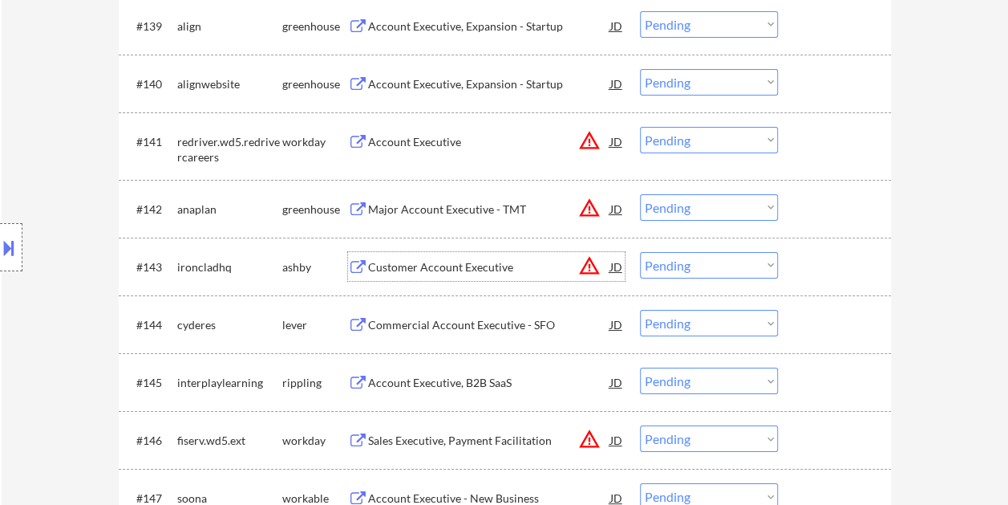
click at [845, 271] on div at bounding box center [836, 266] width 71 height 29
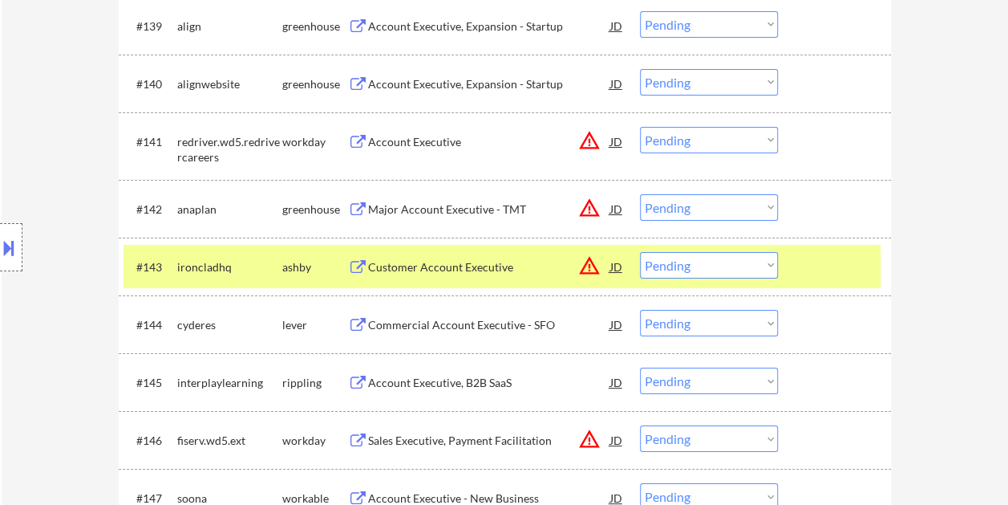
click at [763, 258] on select "Choose an option... Pending Applied Excluded (Questions) Excluded (Expired) Exc…" at bounding box center [709, 265] width 138 height 26
click at [640, 252] on select "Choose an option... Pending Applied Excluded (Questions) Excluded (Expired) Exc…" at bounding box center [709, 265] width 138 height 26
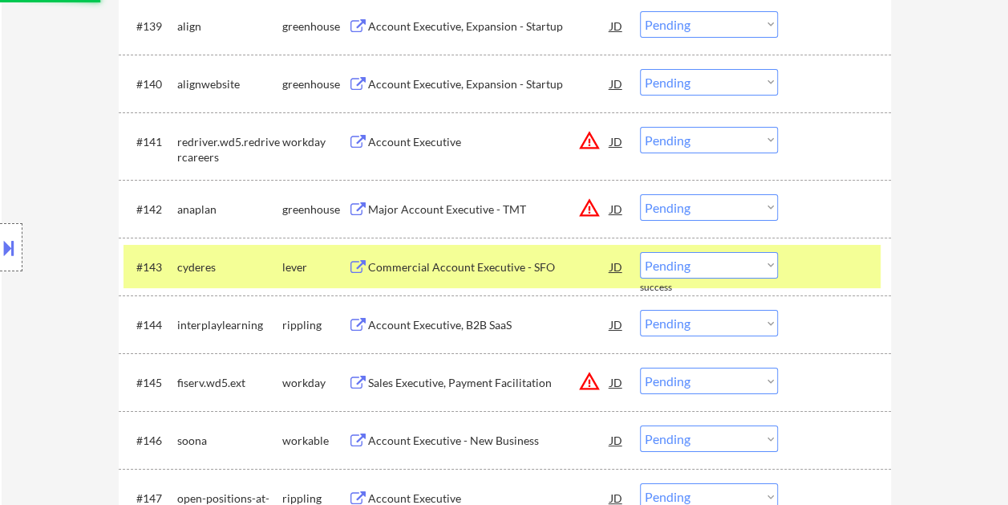
click at [821, 262] on div at bounding box center [836, 266] width 71 height 29
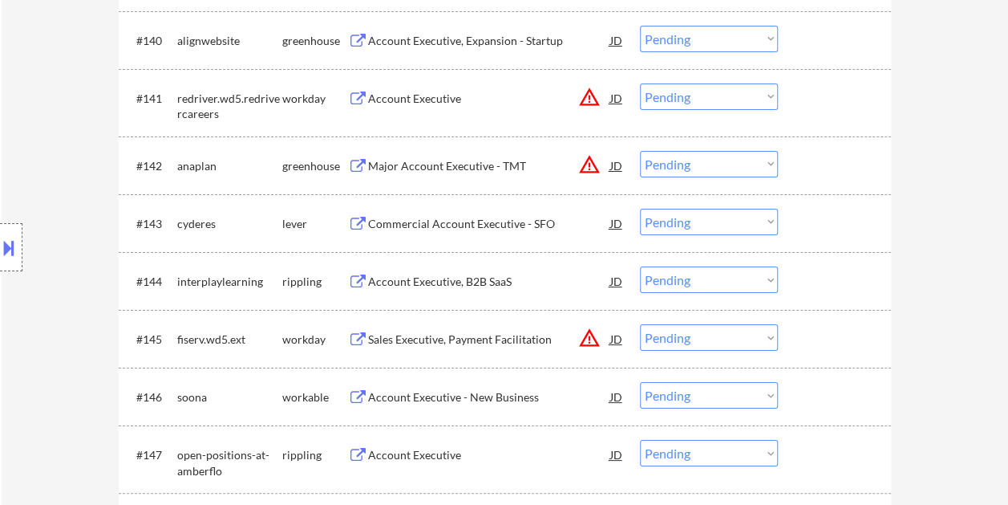
scroll to position [2968, 0]
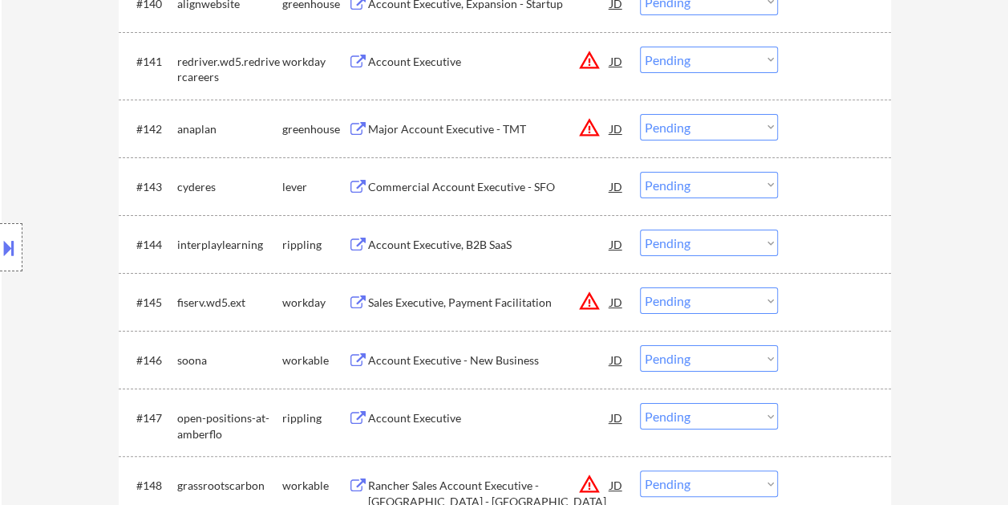
drag, startPoint x: 820, startPoint y: 201, endPoint x: 776, endPoint y: 190, distance: 44.7
click at [820, 201] on div "#143 cyderes lever Commercial Account Executive - SFO JD warning_amber Choose a…" at bounding box center [502, 185] width 757 height 43
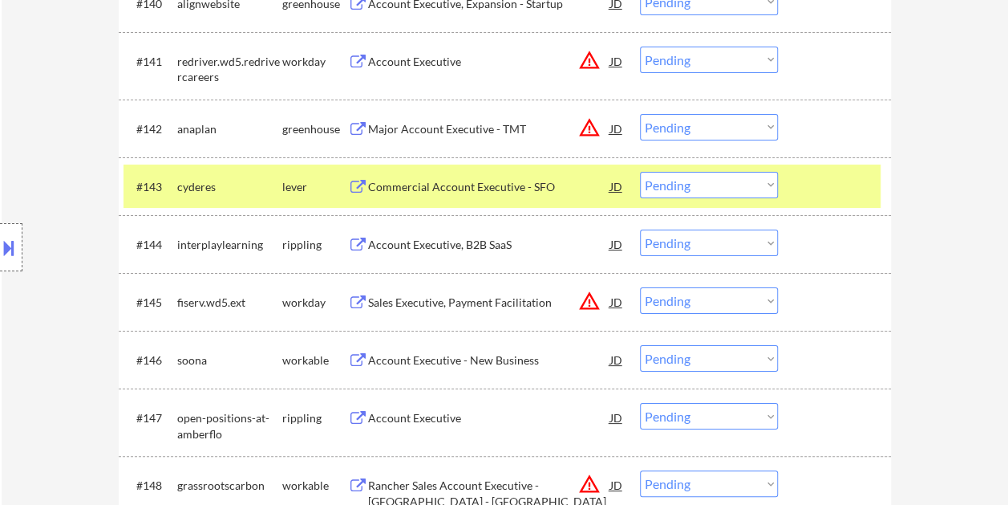
click at [479, 184] on div "Commercial Account Executive - SFO" at bounding box center [489, 187] width 242 height 16
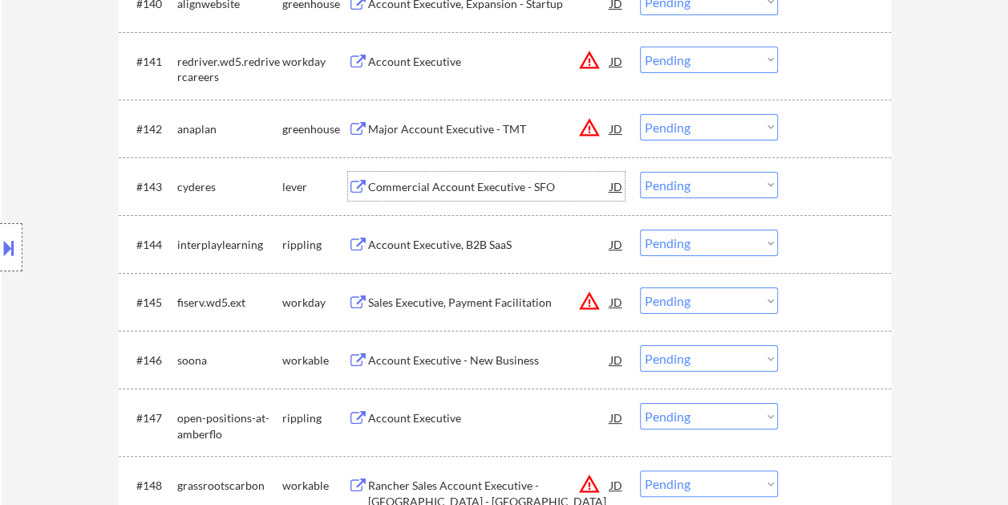
drag, startPoint x: 806, startPoint y: 193, endPoint x: 773, endPoint y: 188, distance: 33.2
click at [806, 192] on div at bounding box center [836, 186] width 71 height 29
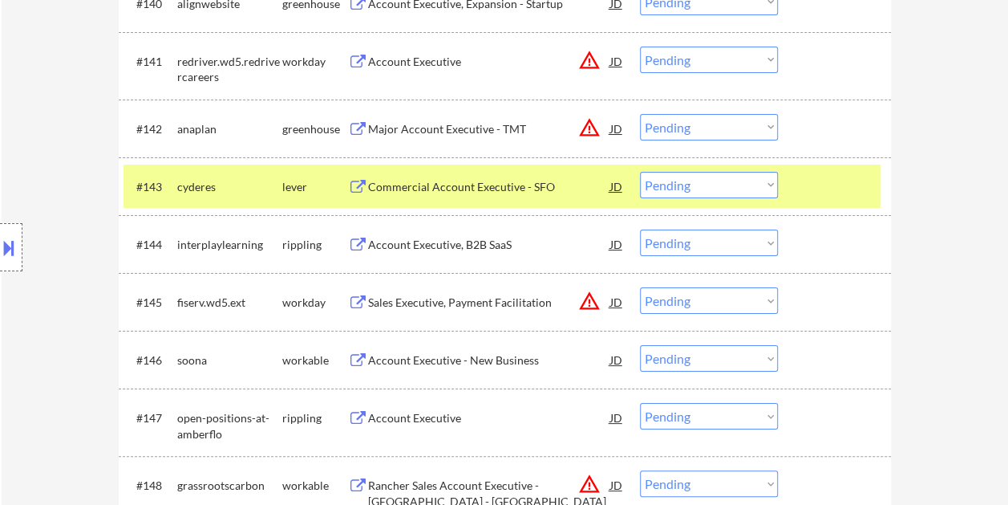
click at [760, 186] on select "Choose an option... Pending Applied Excluded (Questions) Excluded (Expired) Exc…" at bounding box center [709, 185] width 138 height 26
click at [640, 172] on select "Choose an option... Pending Applied Excluded (Questions) Excluded (Expired) Exc…" at bounding box center [709, 185] width 138 height 26
click at [849, 185] on div at bounding box center [836, 186] width 71 height 29
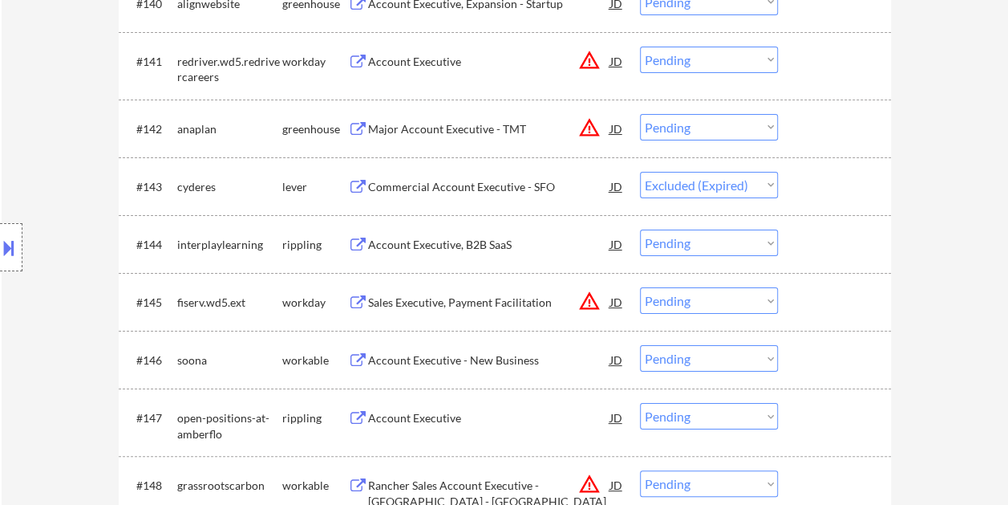
select select ""pending""
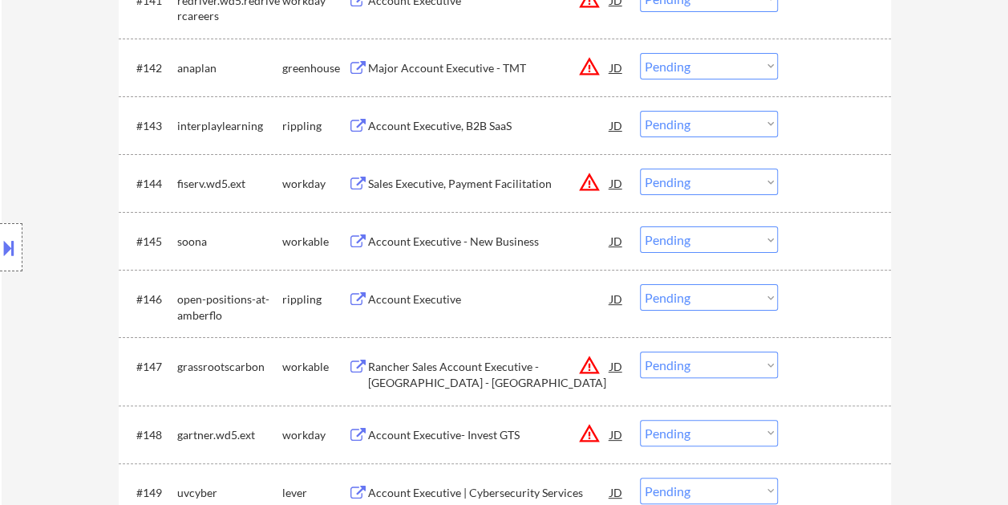
scroll to position [3128, 0]
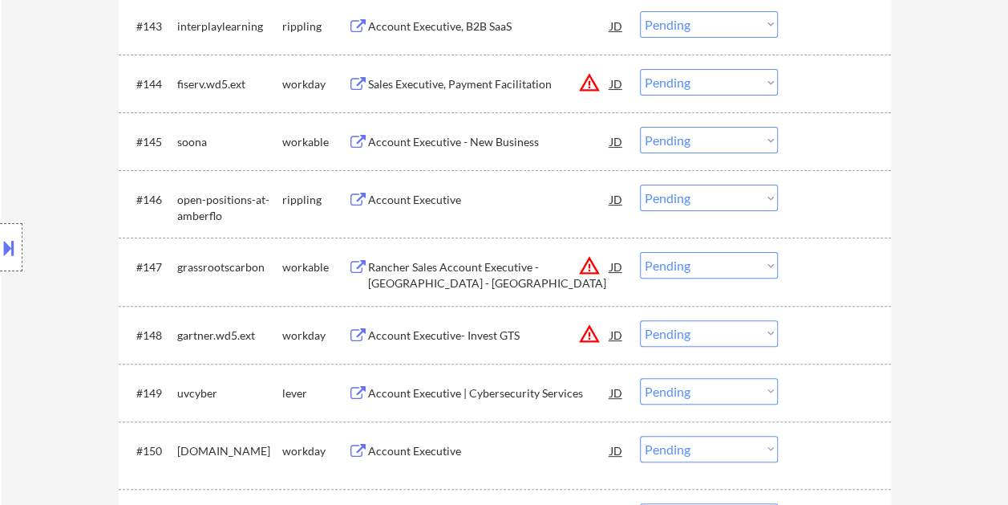
click at [831, 152] on div at bounding box center [836, 141] width 71 height 29
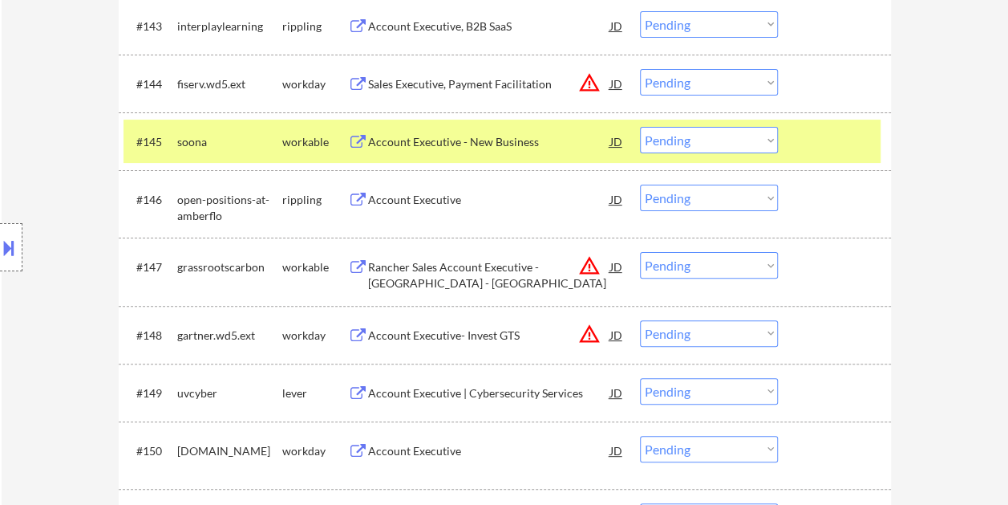
click at [497, 128] on div "Account Executive - New Business" at bounding box center [489, 141] width 242 height 29
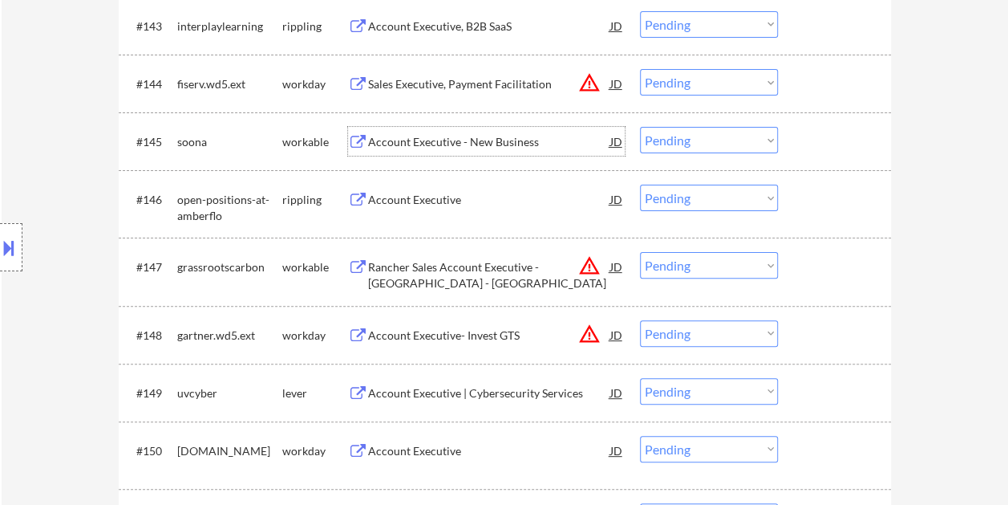
click at [802, 146] on div at bounding box center [836, 141] width 71 height 29
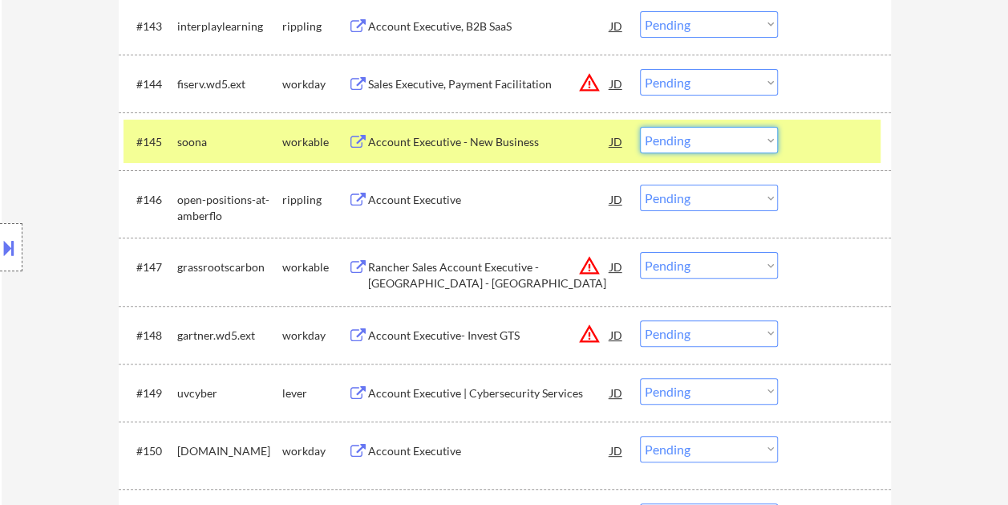
click at [772, 146] on select "Choose an option... Pending Applied Excluded (Questions) Excluded (Expired) Exc…" at bounding box center [709, 140] width 138 height 26
click at [640, 127] on select "Choose an option... Pending Applied Excluded (Questions) Excluded (Expired) Exc…" at bounding box center [709, 140] width 138 height 26
select select ""pending""
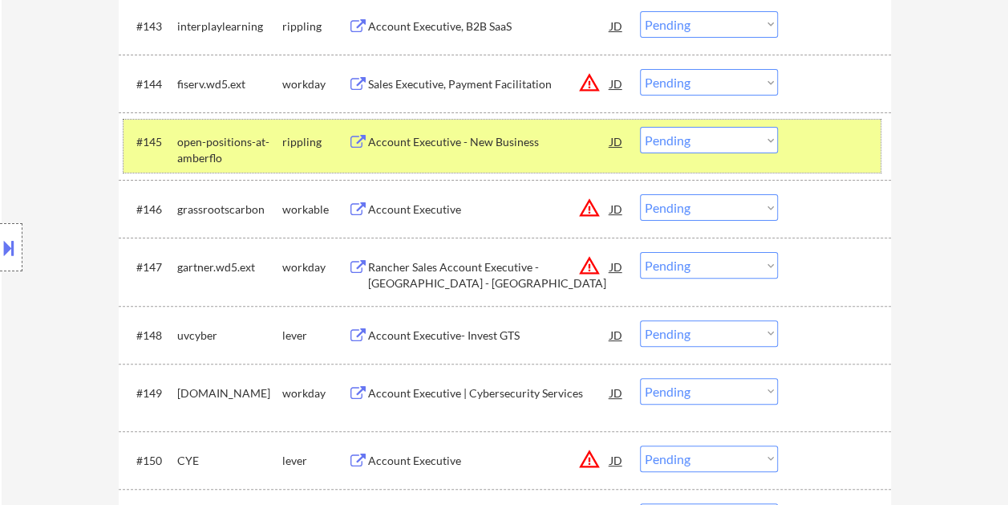
click at [800, 146] on div "#145 open-positions-at-amberflo rippling Account Executive - New Business JD wa…" at bounding box center [502, 146] width 757 height 53
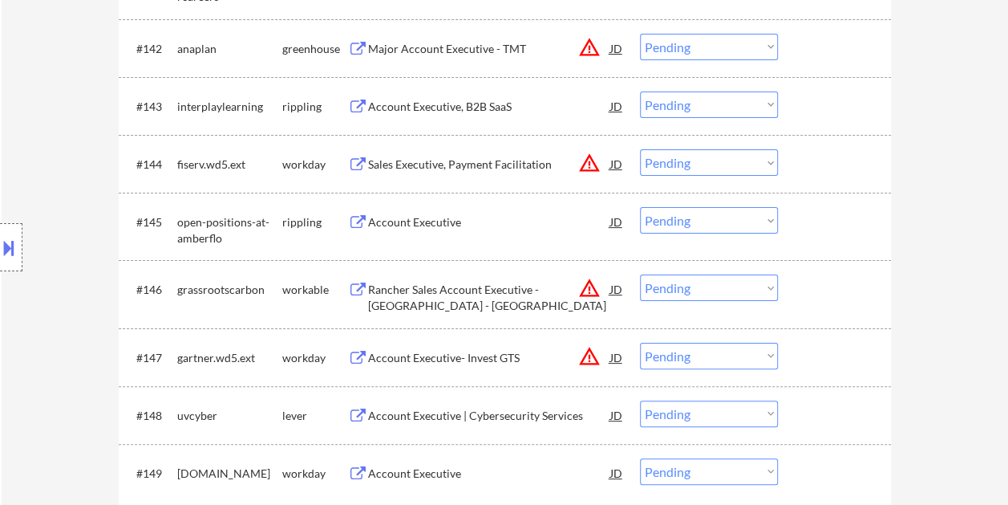
scroll to position [3048, 0]
click at [833, 287] on div at bounding box center [836, 288] width 71 height 29
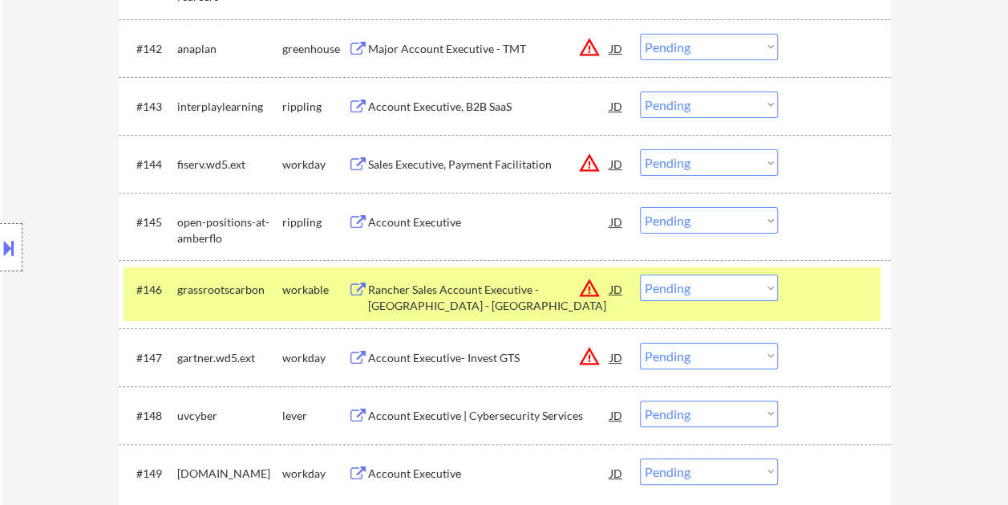
click at [464, 287] on div "Rancher Sales Account Executive - [GEOGRAPHIC_DATA] - [GEOGRAPHIC_DATA]" at bounding box center [489, 297] width 242 height 31
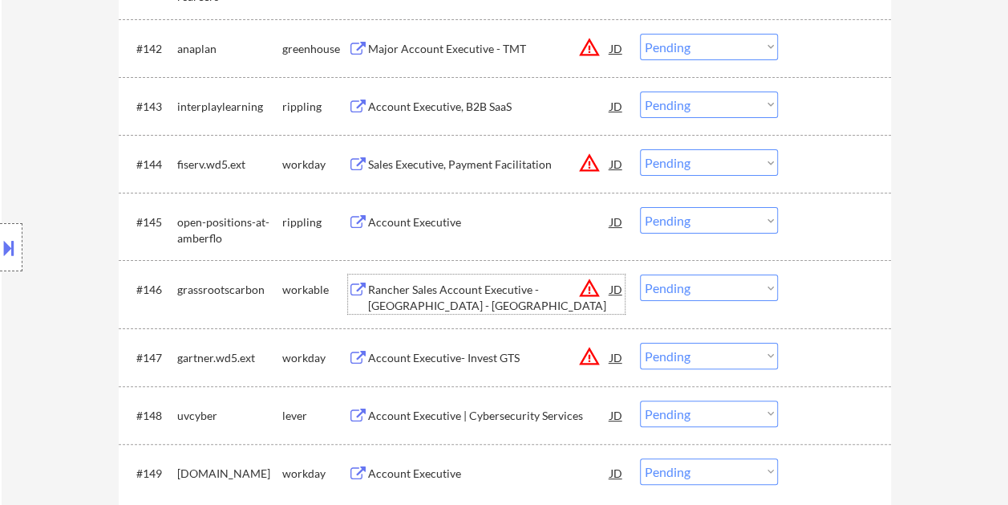
click at [770, 286] on select "Choose an option... Pending Applied Excluded (Questions) Excluded (Expired) Exc…" at bounding box center [709, 287] width 138 height 26
click at [640, 274] on select "Choose an option... Pending Applied Excluded (Questions) Excluded (Expired) Exc…" at bounding box center [709, 287] width 138 height 26
select select ""pending""
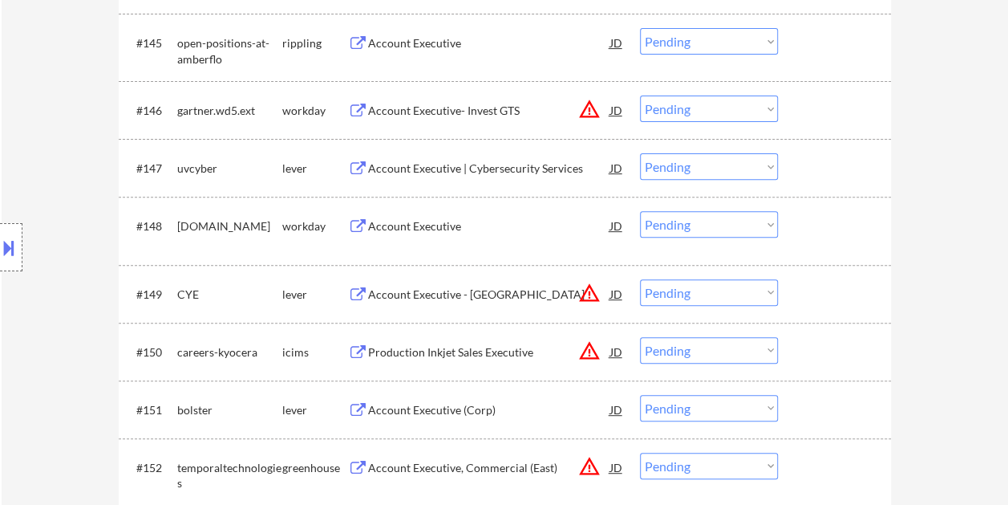
scroll to position [3208, 0]
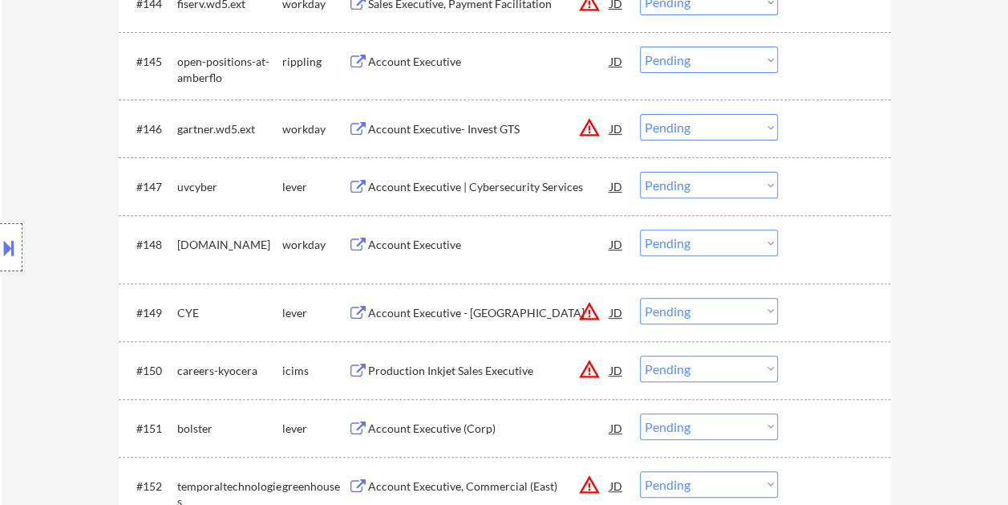
drag, startPoint x: 815, startPoint y: 180, endPoint x: 759, endPoint y: 181, distance: 56.2
click at [814, 180] on div at bounding box center [836, 186] width 71 height 29
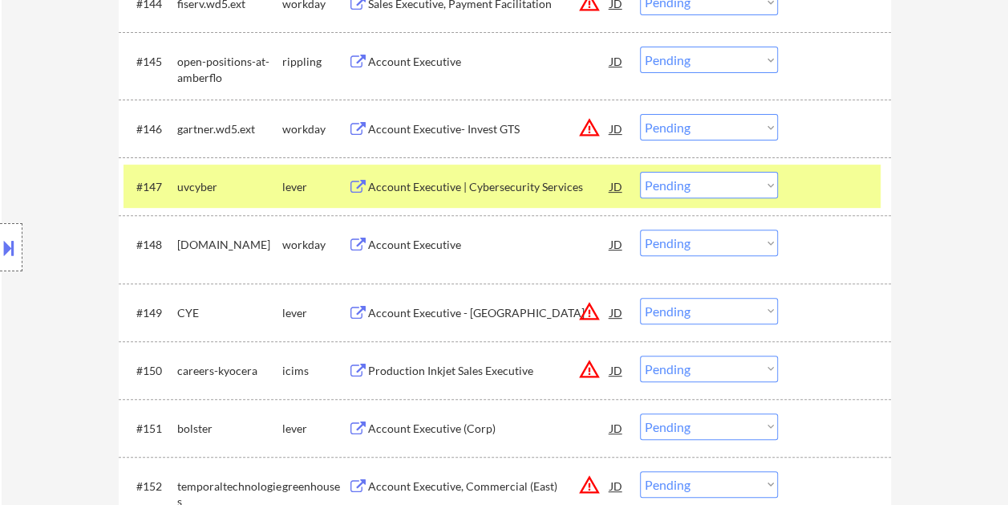
click at [518, 187] on div "Account Executive | Cybersecurity Services" at bounding box center [489, 187] width 242 height 16
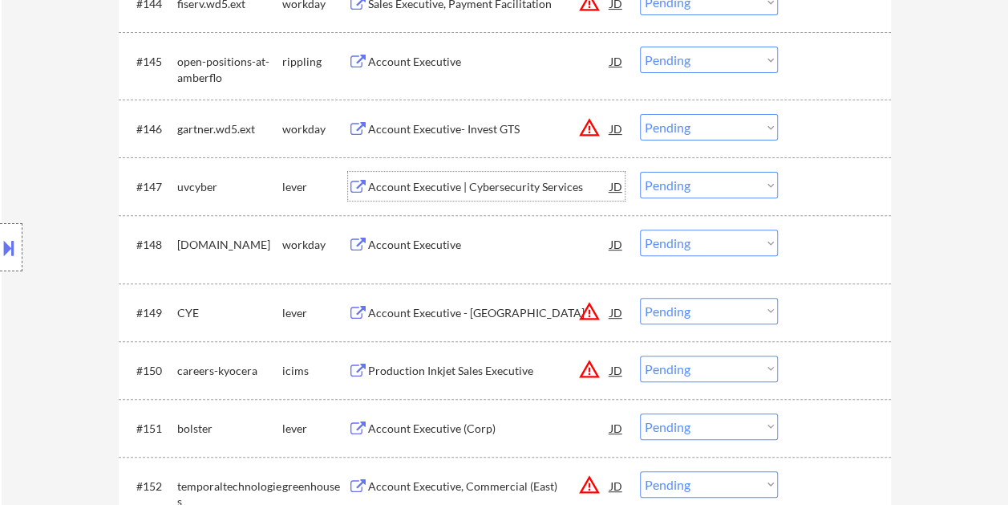
click at [803, 197] on div at bounding box center [836, 186] width 71 height 29
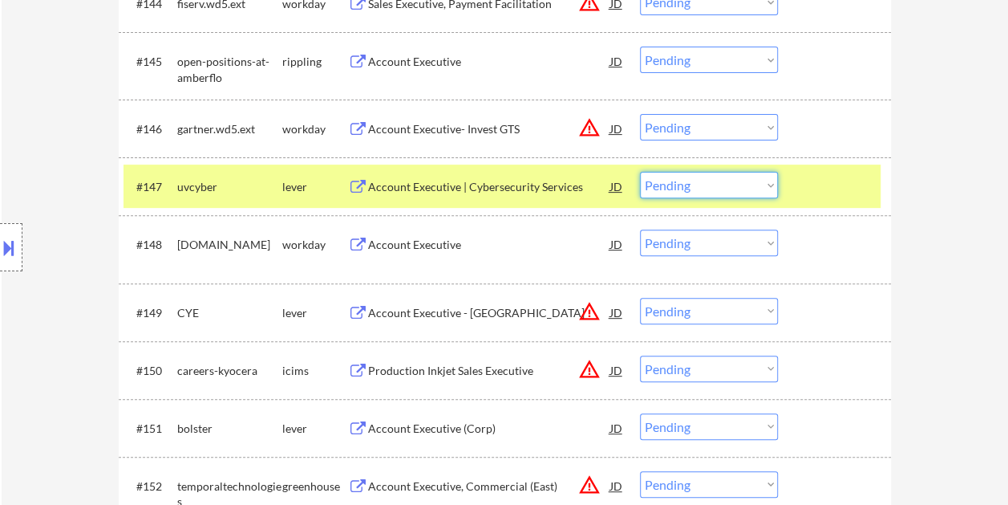
click at [768, 188] on select "Choose an option... Pending Applied Excluded (Questions) Excluded (Expired) Exc…" at bounding box center [709, 185] width 138 height 26
click at [764, 187] on select "Choose an option... Pending Applied Excluded (Questions) Excluded (Expired) Exc…" at bounding box center [709, 185] width 138 height 26
click at [640, 172] on select "Choose an option... Pending Applied Excluded (Questions) Excluded (Expired) Exc…" at bounding box center [709, 185] width 138 height 26
select select ""pending""
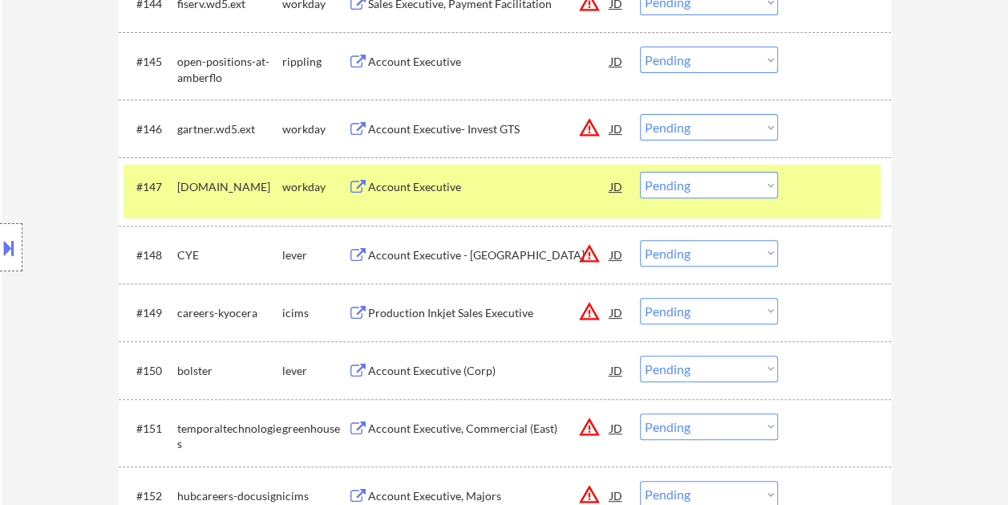
click at [827, 192] on div at bounding box center [836, 186] width 71 height 29
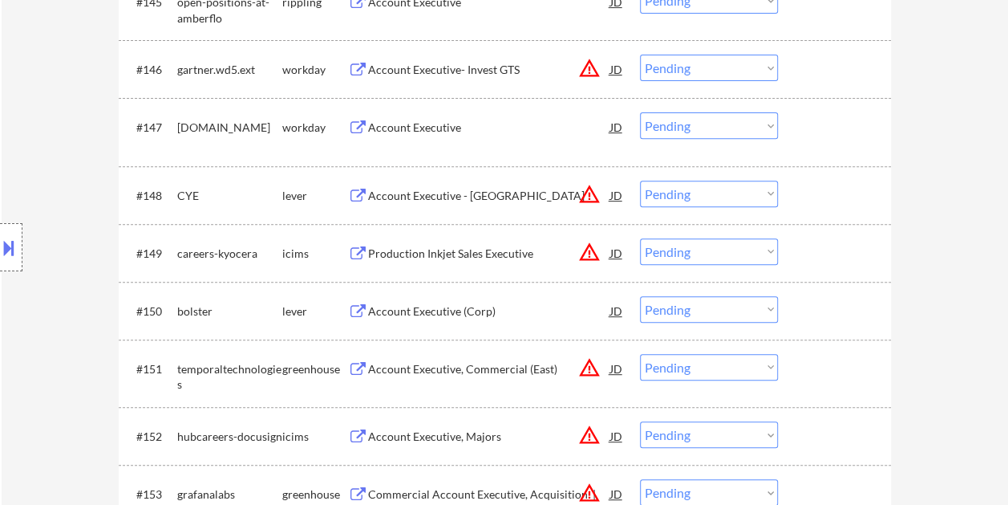
scroll to position [3289, 0]
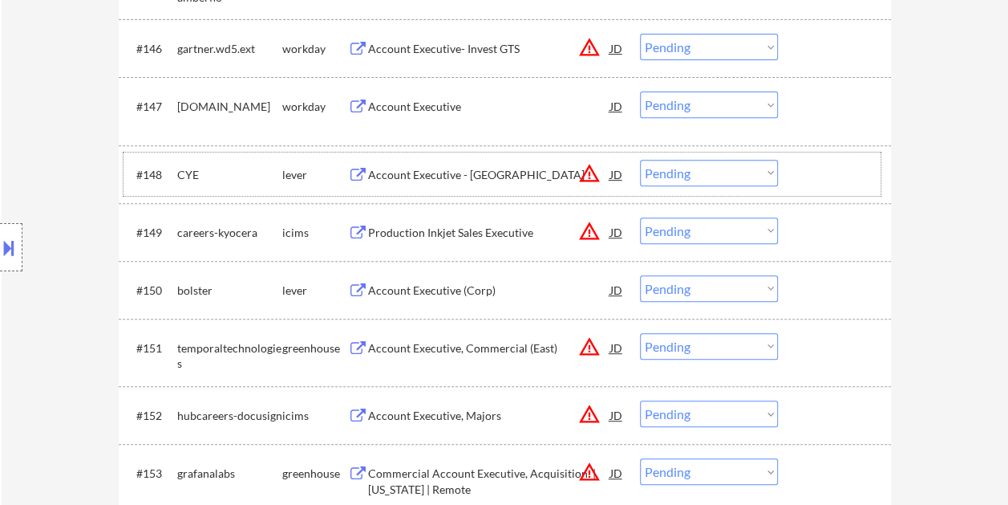
drag, startPoint x: 829, startPoint y: 176, endPoint x: 766, endPoint y: 171, distance: 63.5
click at [829, 179] on div at bounding box center [836, 174] width 71 height 29
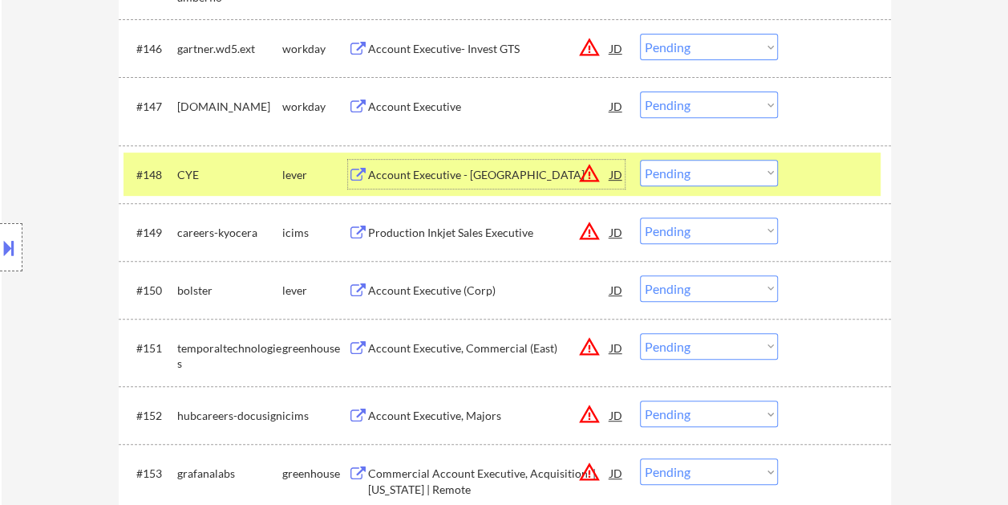
click at [452, 169] on div "Account Executive - [GEOGRAPHIC_DATA]" at bounding box center [489, 175] width 242 height 16
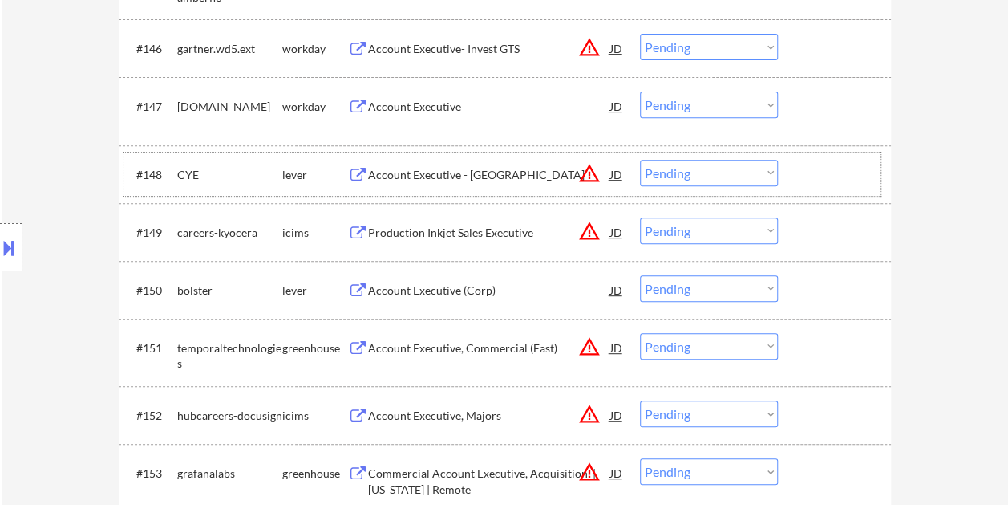
click at [805, 175] on div at bounding box center [836, 174] width 71 height 29
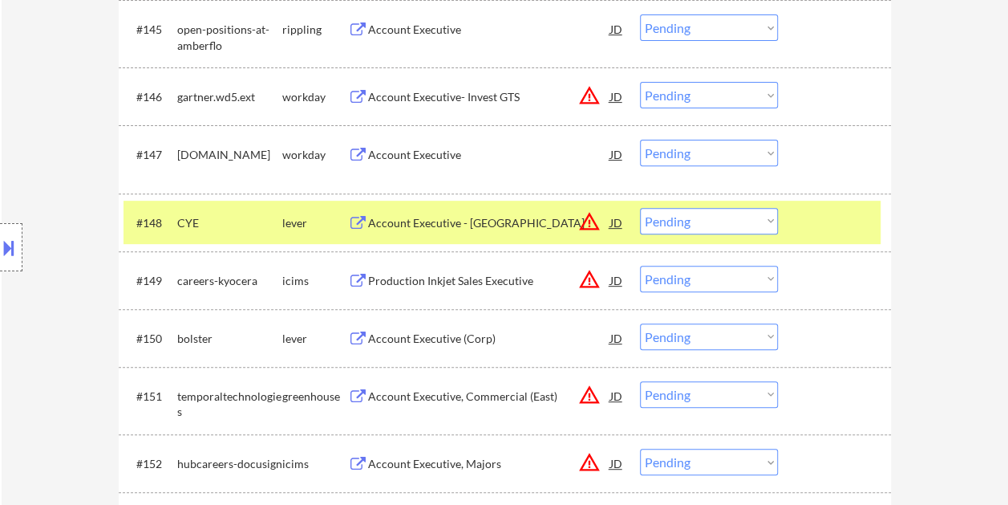
scroll to position [3208, 0]
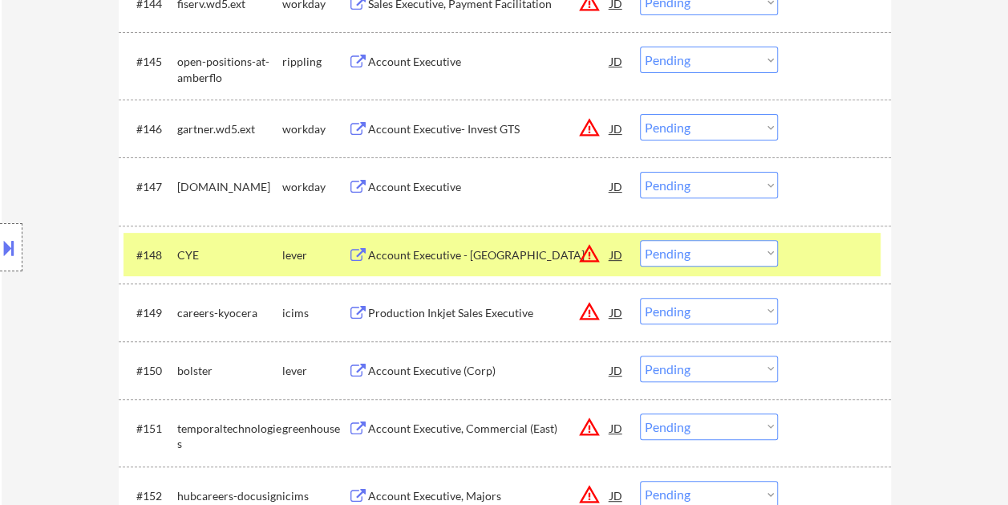
click at [770, 171] on div "#147 [DOMAIN_NAME] workday Account Executive JD warning_amber Choose an option.…" at bounding box center [502, 190] width 757 height 53
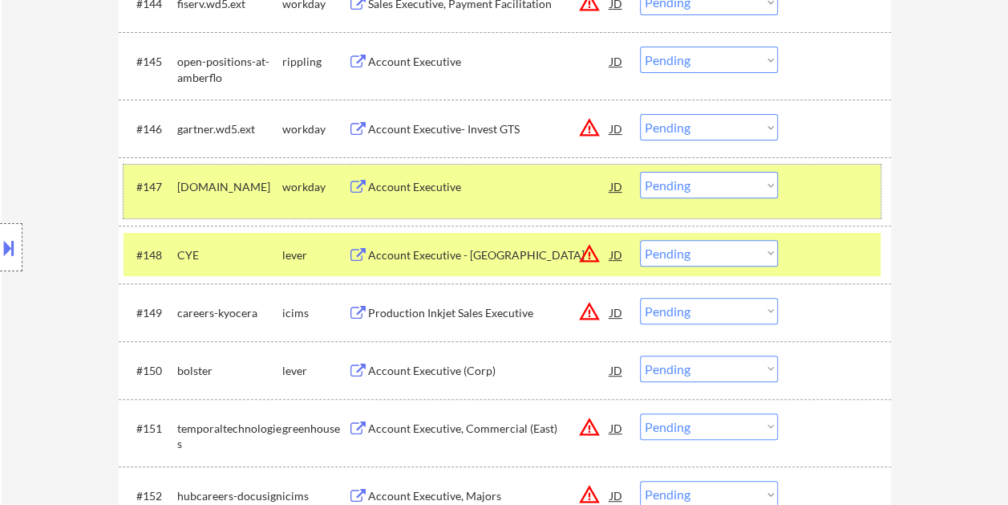
click at [812, 196] on div at bounding box center [836, 186] width 71 height 29
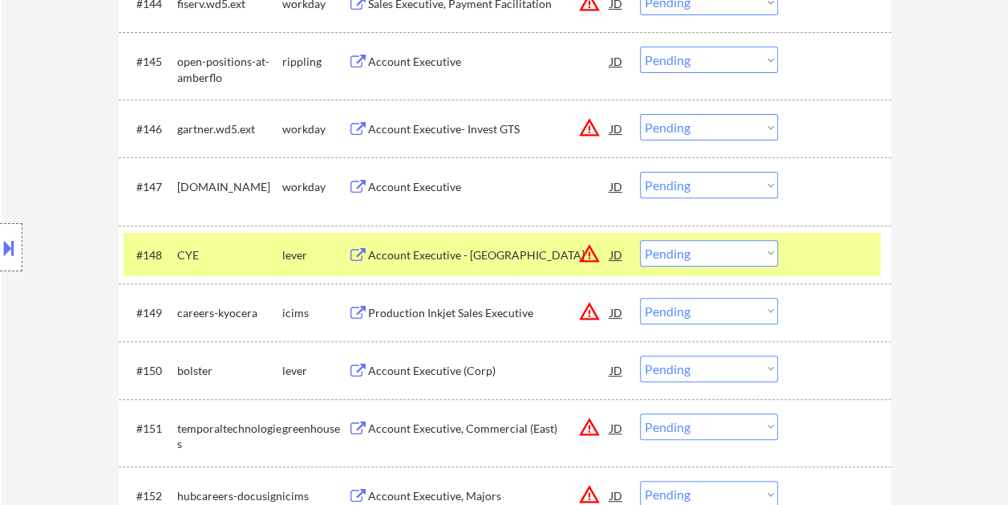
click at [772, 253] on select "Choose an option... Pending Applied Excluded (Questions) Excluded (Expired) Exc…" at bounding box center [709, 253] width 138 height 26
click at [640, 240] on select "Choose an option... Pending Applied Excluded (Questions) Excluded (Expired) Exc…" at bounding box center [709, 253] width 138 height 26
select select ""pending""
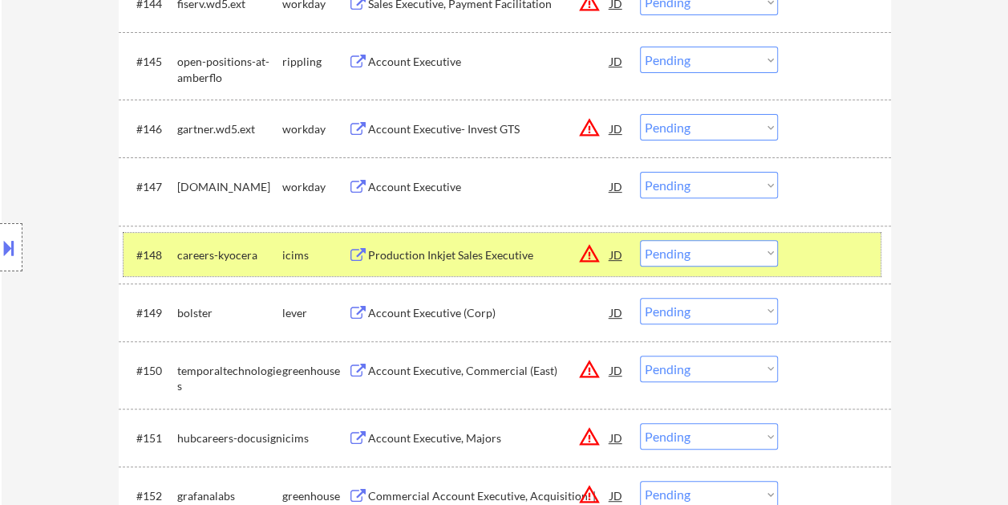
click at [829, 265] on div at bounding box center [836, 254] width 71 height 29
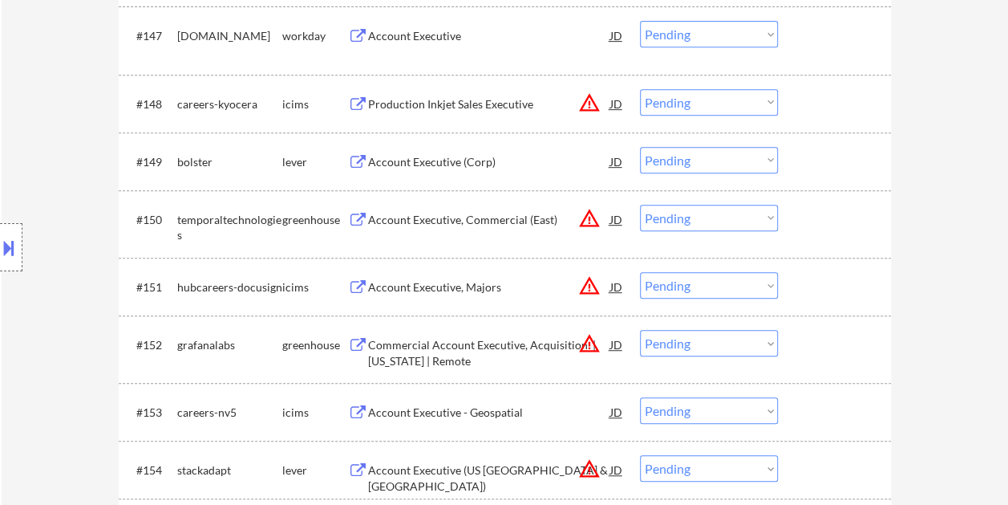
scroll to position [3369, 0]
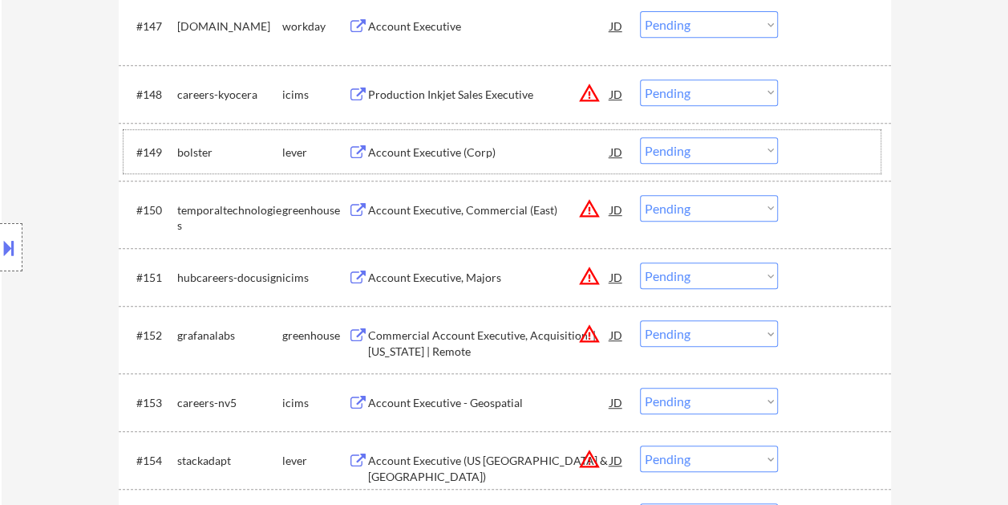
drag, startPoint x: 825, startPoint y: 151, endPoint x: 715, endPoint y: 160, distance: 110.3
click at [827, 151] on div at bounding box center [836, 151] width 71 height 29
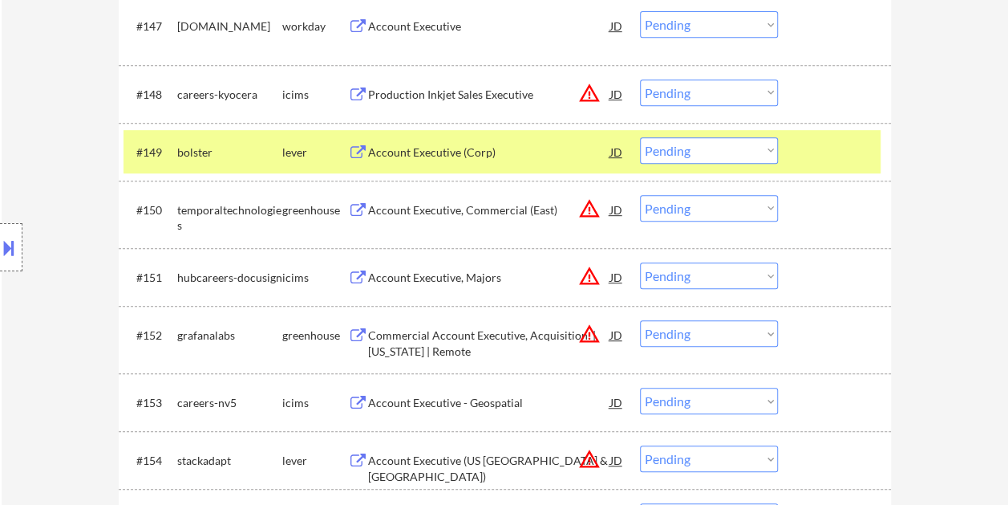
click at [496, 160] on div "Account Executive (Corp)" at bounding box center [489, 151] width 242 height 29
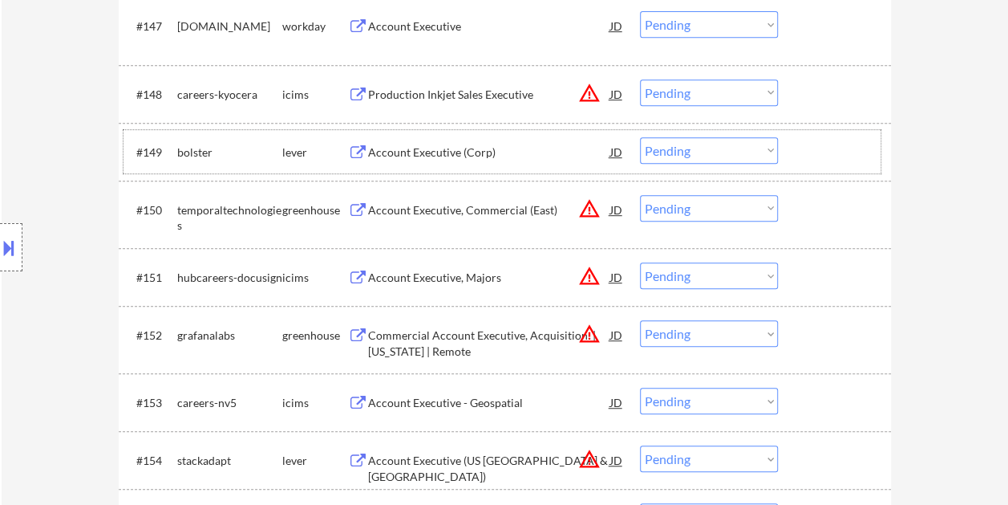
click at [804, 157] on div at bounding box center [836, 151] width 71 height 29
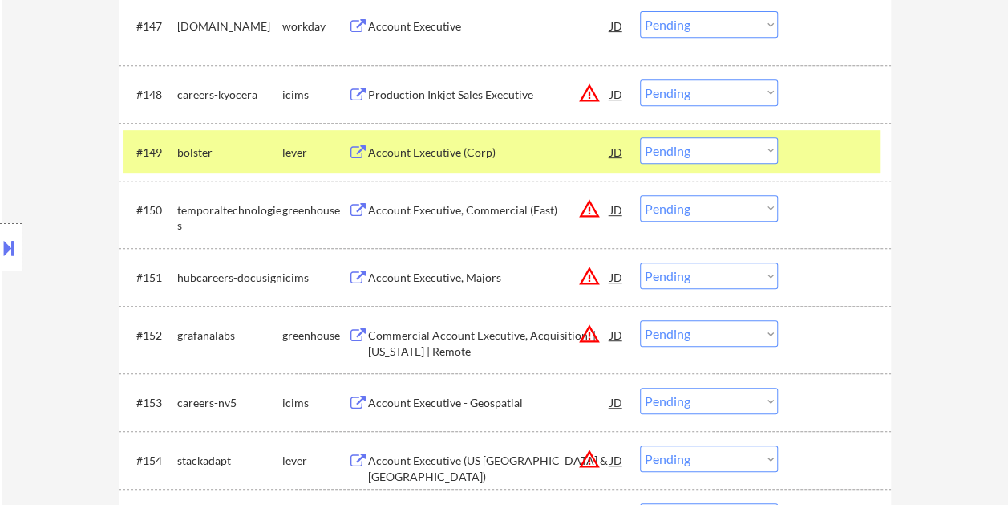
click at [771, 151] on select "Choose an option... Pending Applied Excluded (Questions) Excluded (Expired) Exc…" at bounding box center [709, 150] width 138 height 26
click at [640, 137] on select "Choose an option... Pending Applied Excluded (Questions) Excluded (Expired) Exc…" at bounding box center [709, 150] width 138 height 26
select select ""pending""
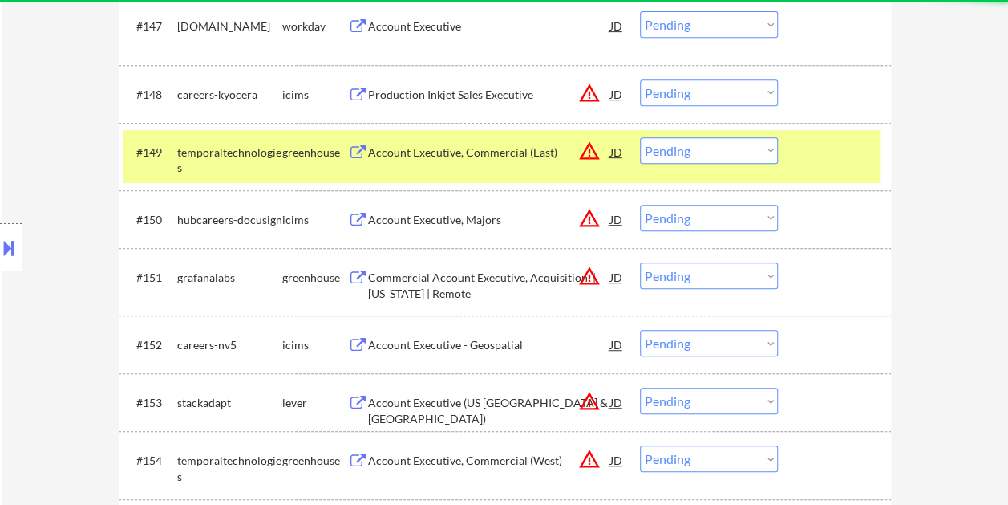
click at [829, 152] on div at bounding box center [836, 151] width 71 height 29
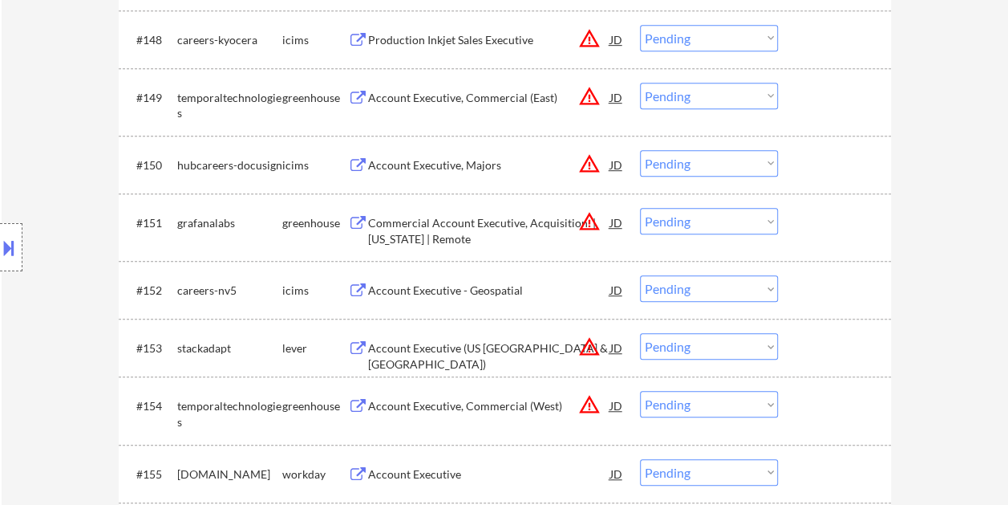
scroll to position [3449, 0]
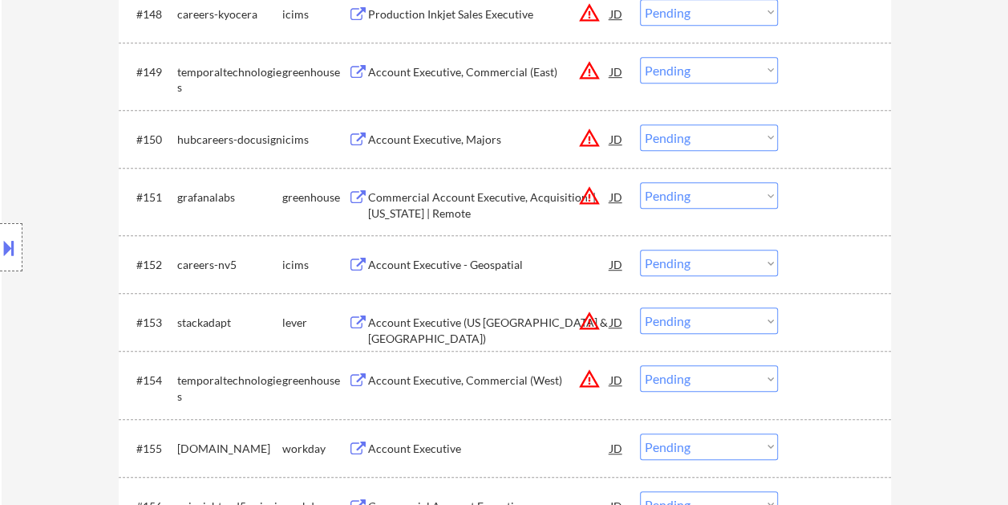
drag, startPoint x: 826, startPoint y: 330, endPoint x: 817, endPoint y: 329, distance: 9.0
click at [826, 330] on div at bounding box center [836, 321] width 71 height 29
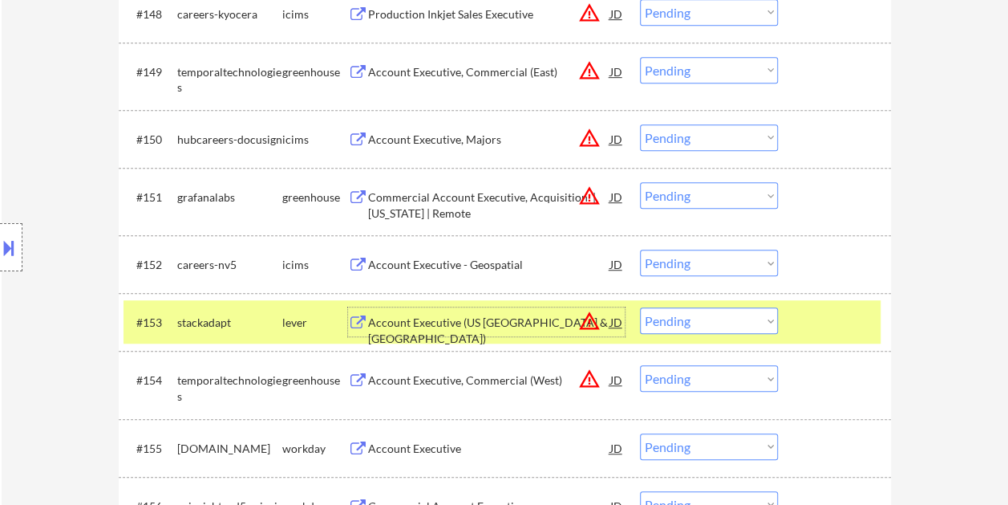
click at [466, 322] on div "Account Executive (US [GEOGRAPHIC_DATA] & [GEOGRAPHIC_DATA])" at bounding box center [489, 329] width 242 height 31
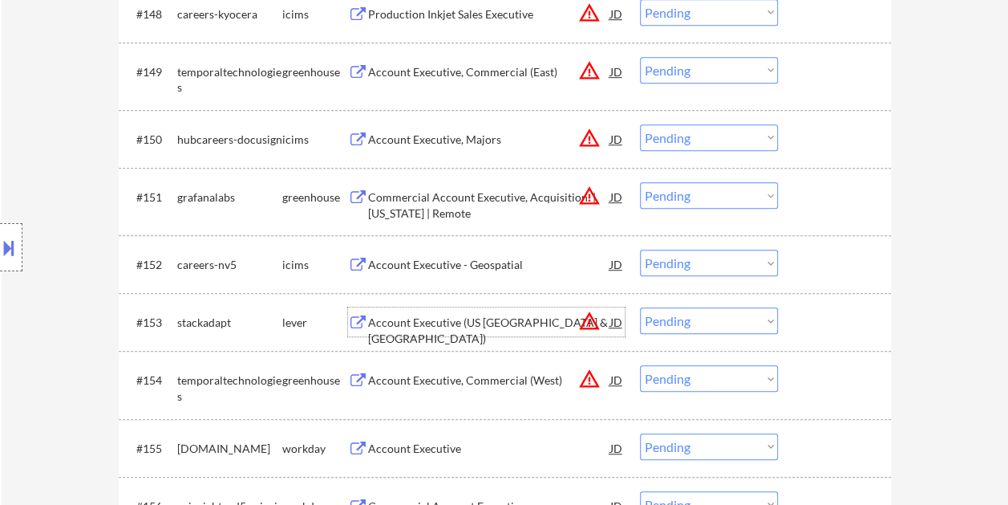
click at [804, 323] on div at bounding box center [836, 321] width 71 height 29
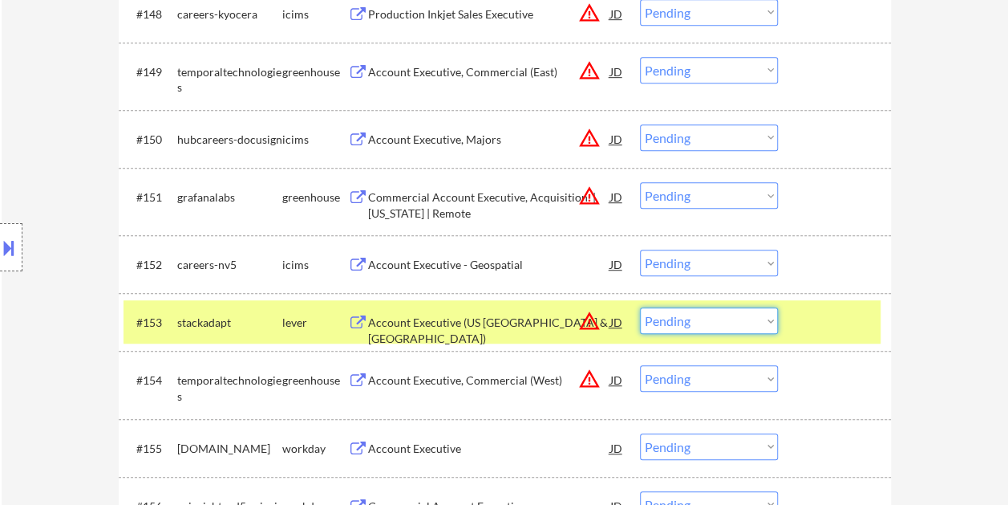
click at [766, 318] on select "Choose an option... Pending Applied Excluded (Questions) Excluded (Expired) Exc…" at bounding box center [709, 320] width 138 height 26
click at [640, 307] on select "Choose an option... Pending Applied Excluded (Questions) Excluded (Expired) Exc…" at bounding box center [709, 320] width 138 height 26
select select ""pending""
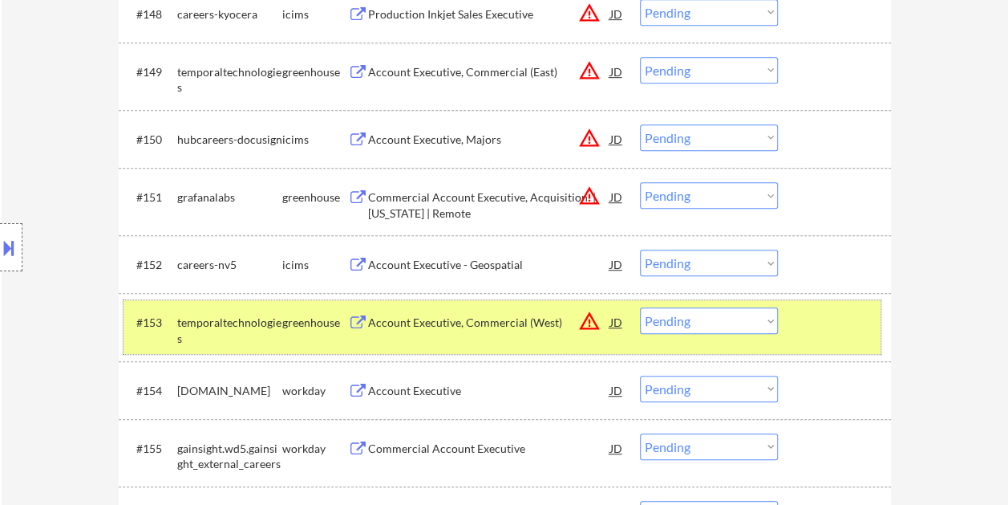
click at [807, 327] on div at bounding box center [836, 321] width 71 height 29
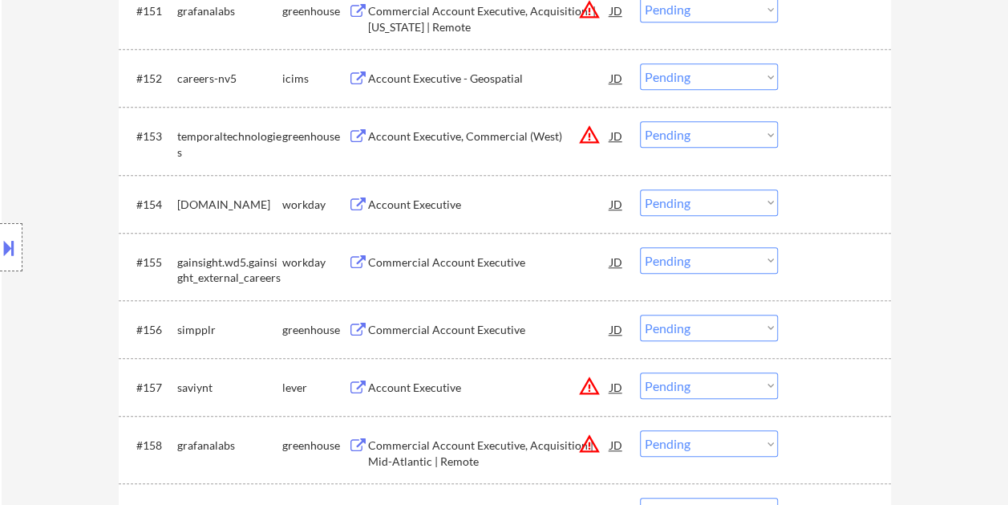
scroll to position [3690, 0]
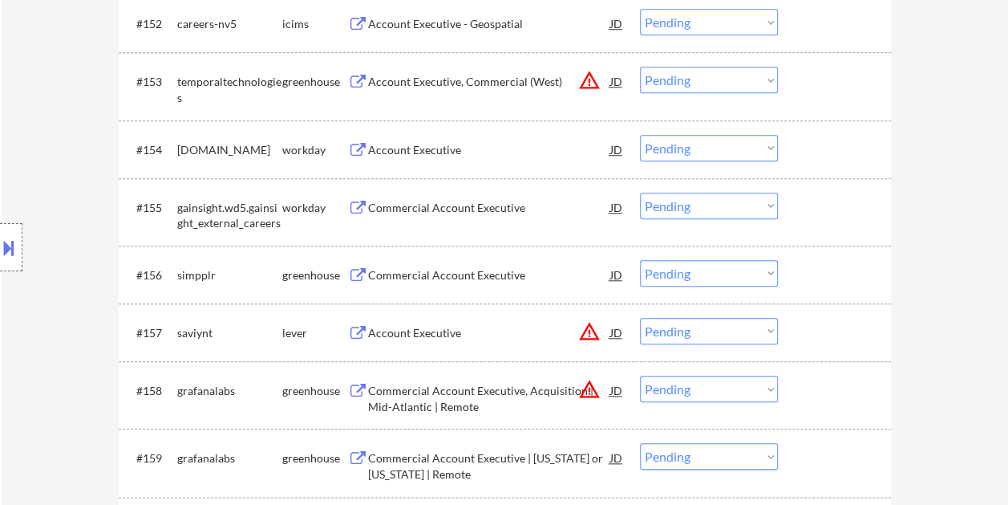
click at [813, 320] on div at bounding box center [836, 332] width 71 height 29
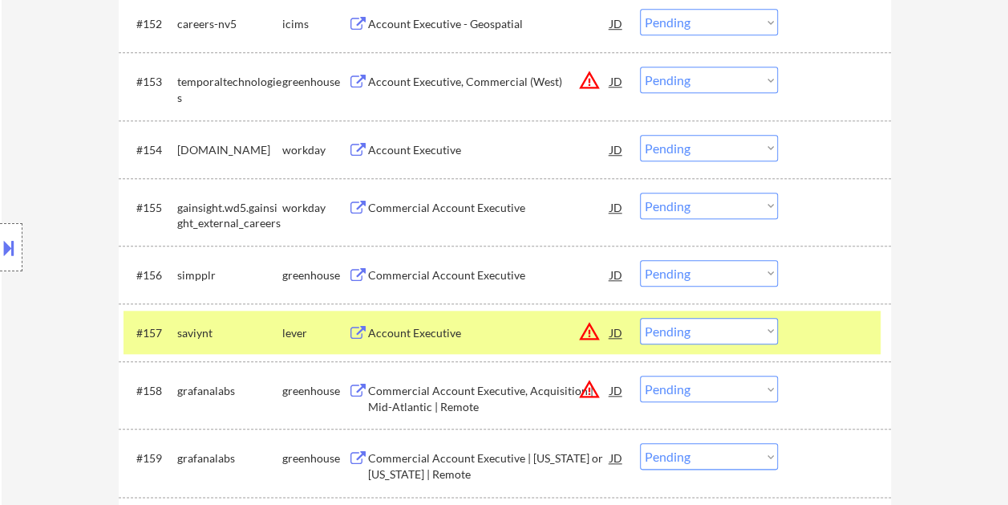
click at [504, 318] on div "Account Executive" at bounding box center [489, 332] width 242 height 29
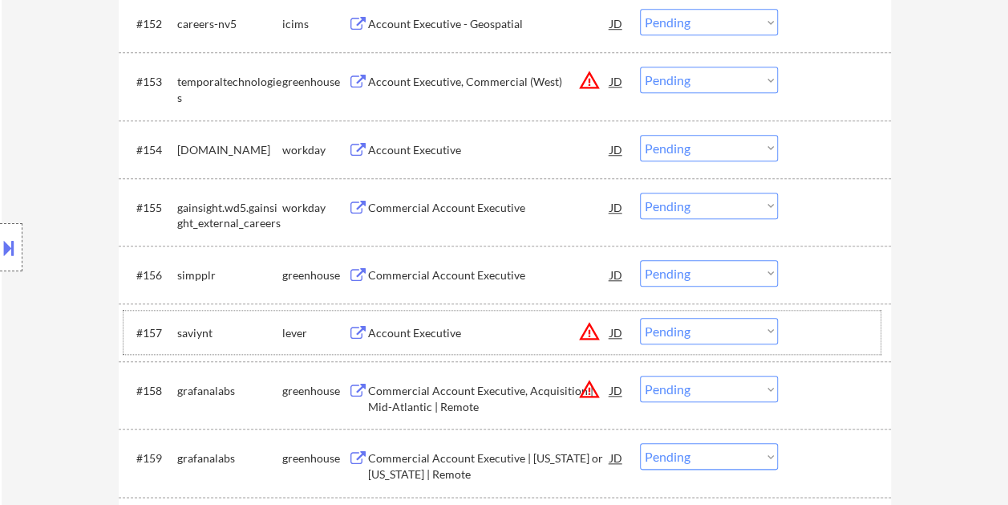
click at [813, 331] on div at bounding box center [836, 332] width 71 height 29
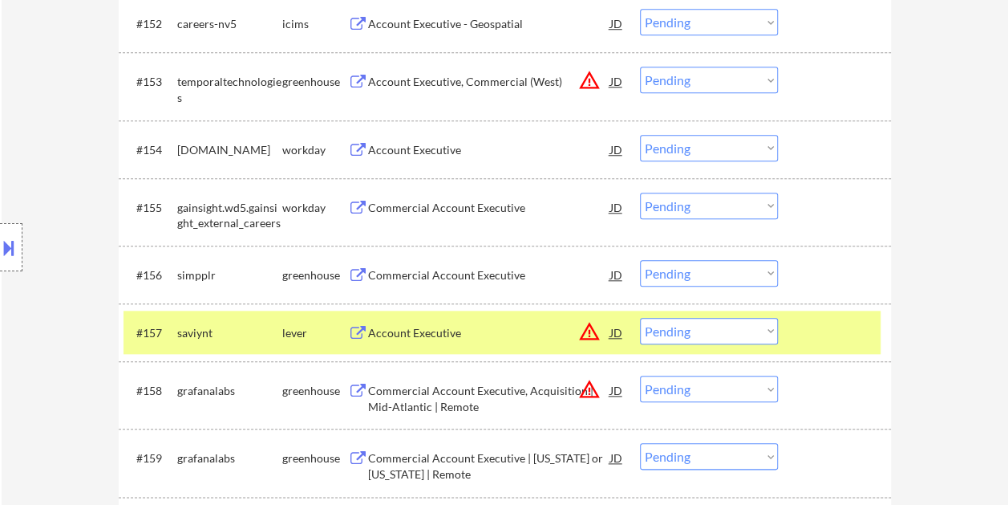
click at [769, 328] on select "Choose an option... Pending Applied Excluded (Questions) Excluded (Expired) Exc…" at bounding box center [709, 331] width 138 height 26
click at [640, 318] on select "Choose an option... Pending Applied Excluded (Questions) Excluded (Expired) Exc…" at bounding box center [709, 331] width 138 height 26
select select ""pending""
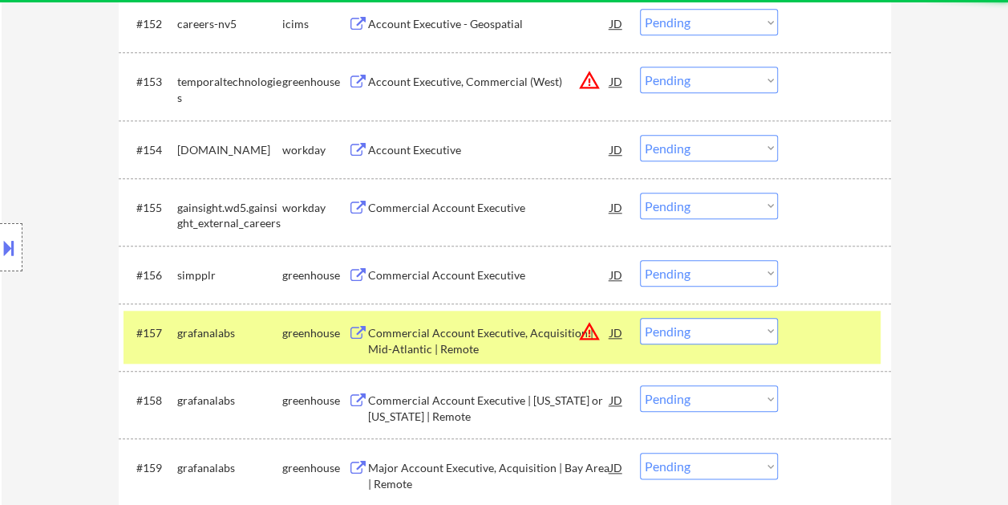
click at [812, 341] on div at bounding box center [836, 332] width 71 height 29
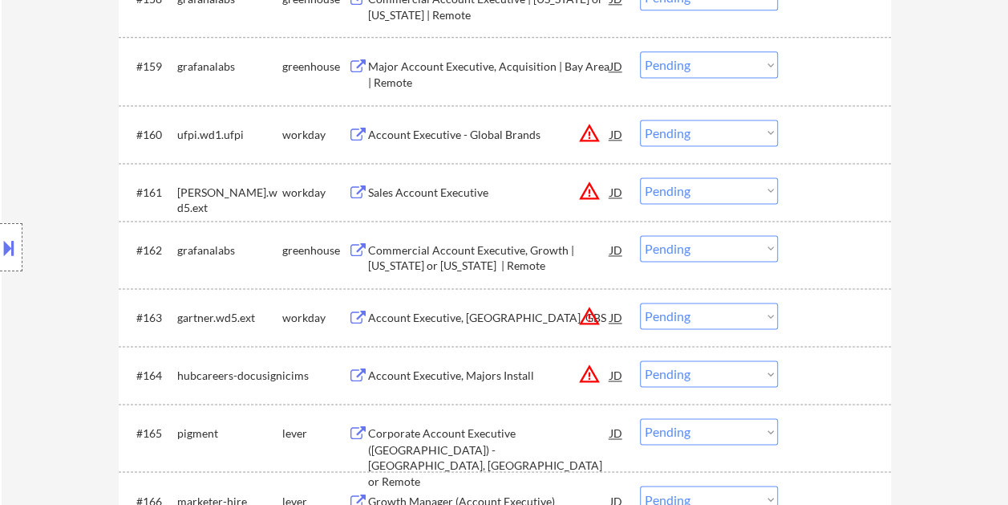
scroll to position [4171, 0]
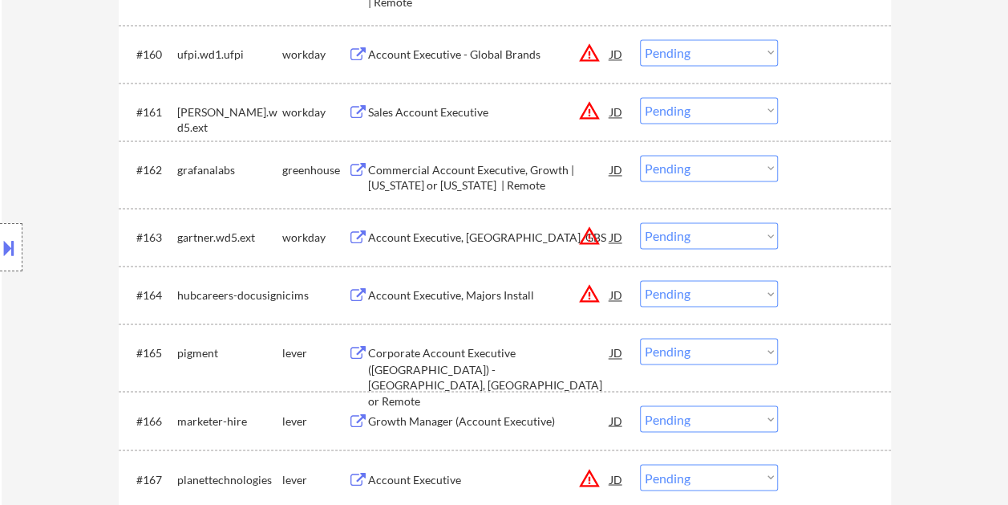
click at [802, 348] on div at bounding box center [836, 352] width 71 height 29
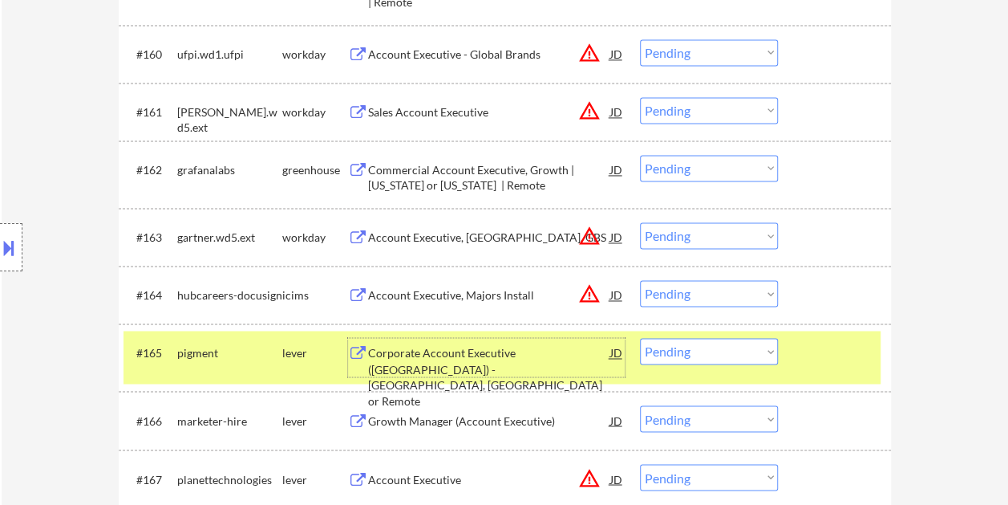
click at [460, 350] on div "Corporate Account Executive ([GEOGRAPHIC_DATA]) - [GEOGRAPHIC_DATA], [GEOGRAPHI…" at bounding box center [489, 376] width 242 height 63
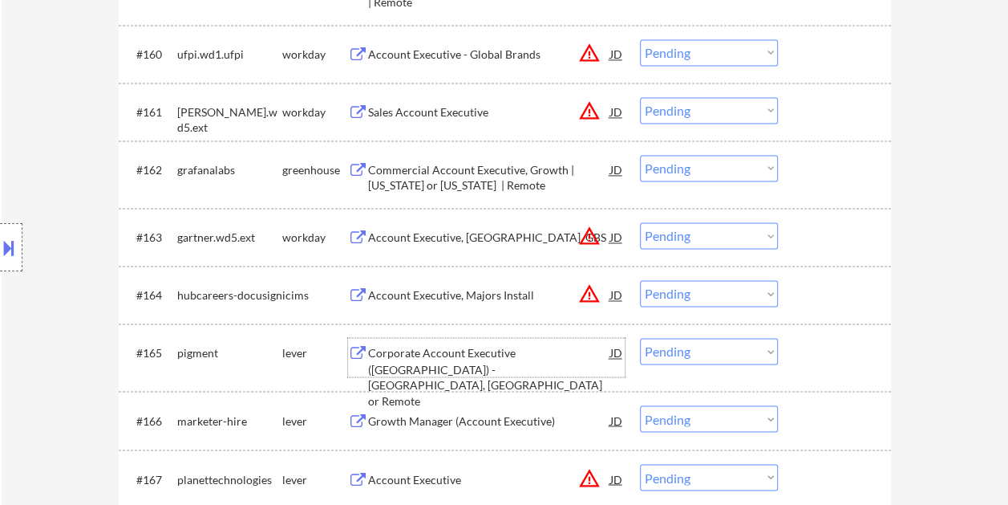
click at [821, 334] on div "#165 pigment lever Corporate Account Executive ([GEOGRAPHIC_DATA]) - [GEOGRAPHI…" at bounding box center [502, 356] width 757 height 53
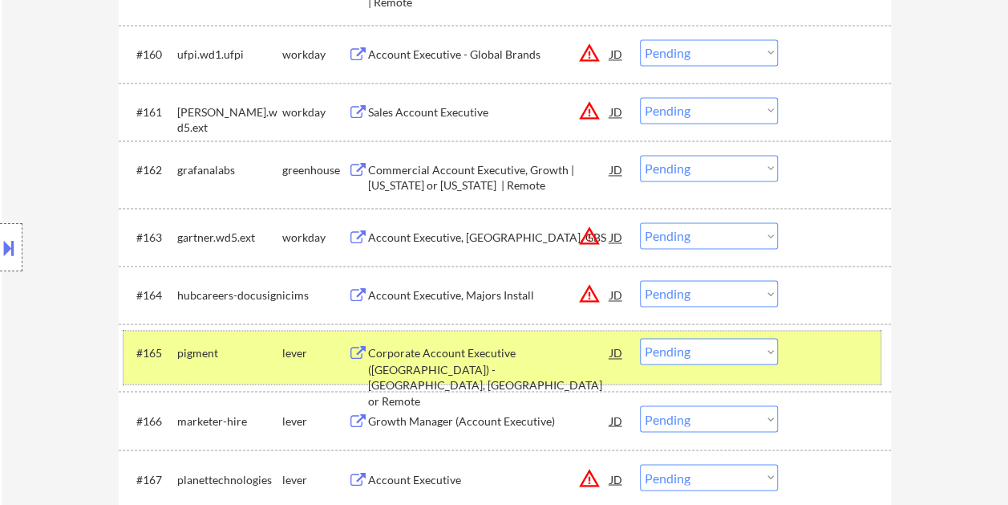
click at [765, 354] on select "Choose an option... Pending Applied Excluded (Questions) Excluded (Expired) Exc…" at bounding box center [709, 351] width 138 height 26
click at [640, 338] on select "Choose an option... Pending Applied Excluded (Questions) Excluded (Expired) Exc…" at bounding box center [709, 351] width 138 height 26
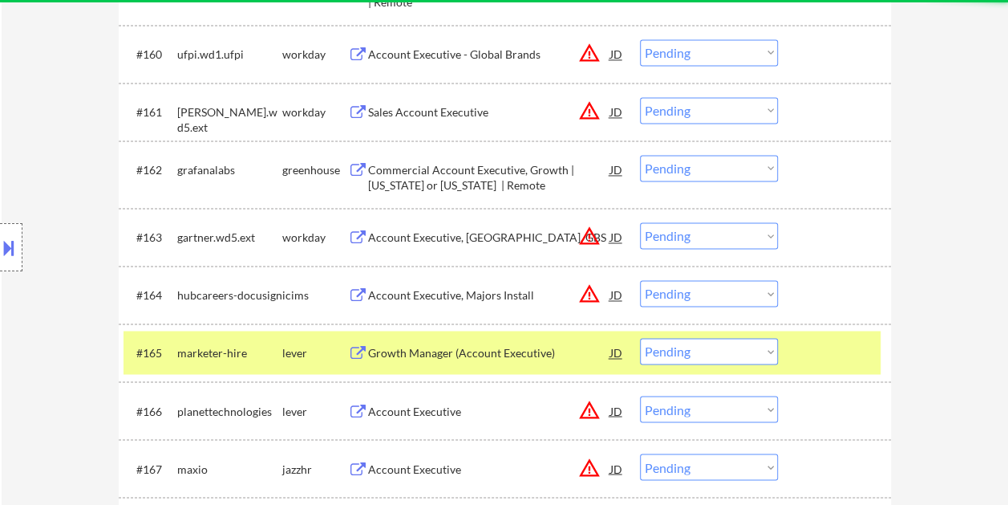
click at [815, 348] on div at bounding box center [836, 352] width 71 height 29
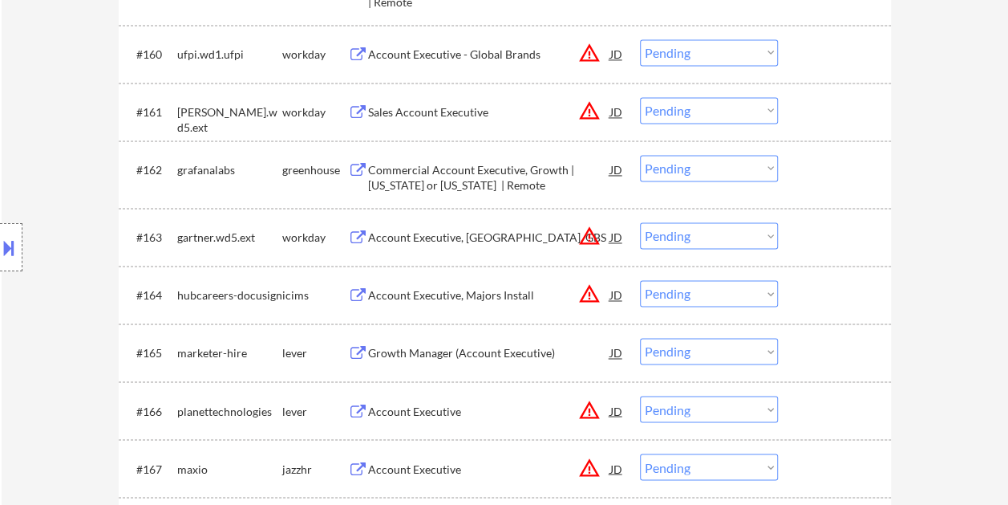
drag, startPoint x: 810, startPoint y: 352, endPoint x: 570, endPoint y: 335, distance: 240.4
click at [806, 352] on div at bounding box center [836, 352] width 71 height 29
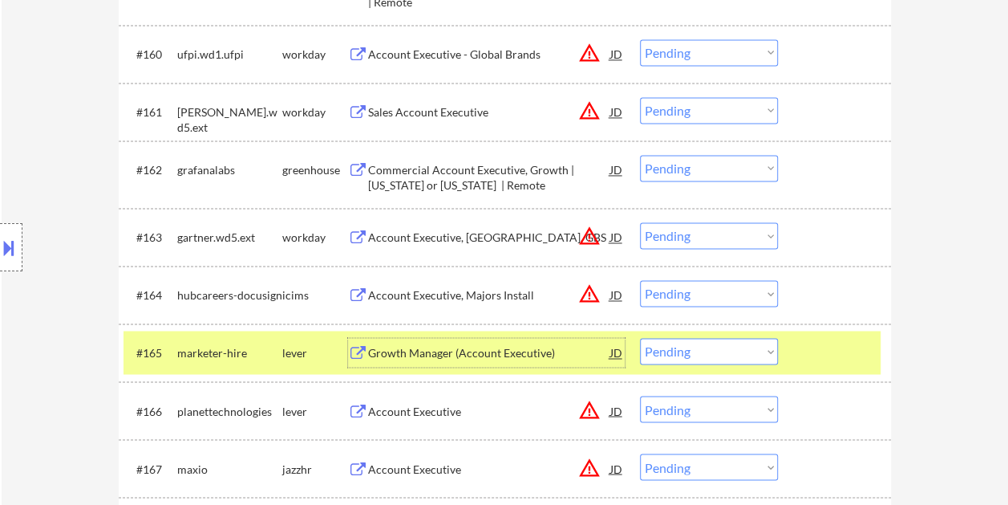
click at [459, 343] on div "Growth Manager (Account Executive)" at bounding box center [489, 352] width 242 height 29
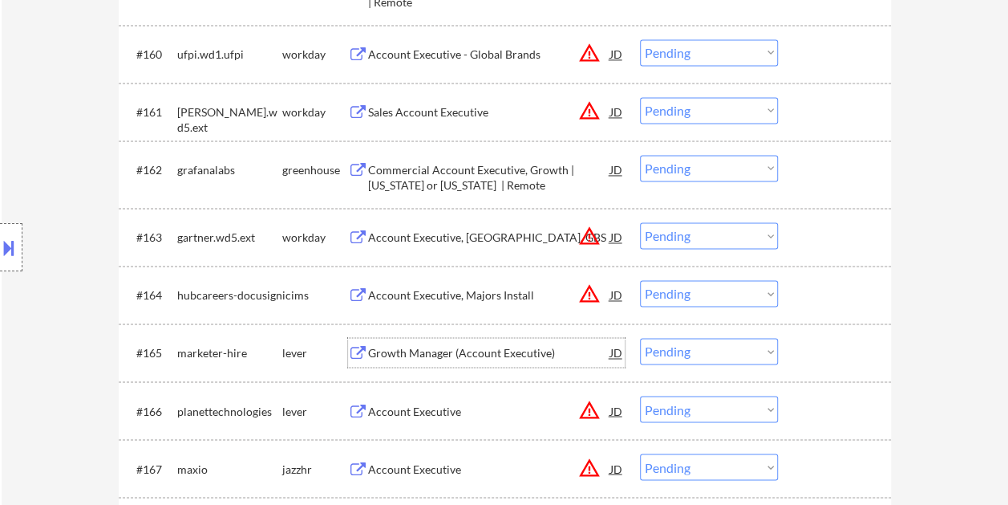
drag, startPoint x: 817, startPoint y: 343, endPoint x: 773, endPoint y: 340, distance: 43.4
click at [817, 343] on div at bounding box center [836, 352] width 71 height 29
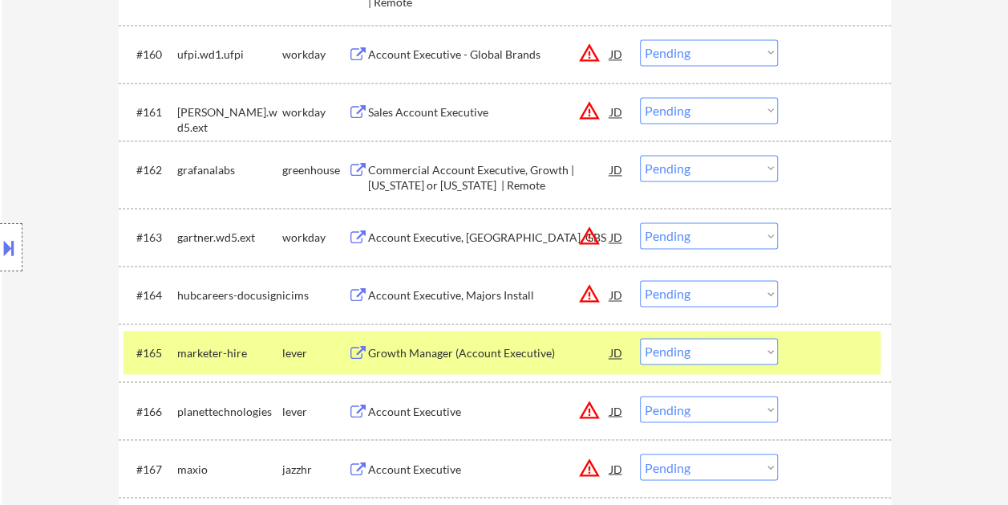
click at [767, 340] on select "Choose an option... Pending Applied Excluded (Questions) Excluded (Expired) Exc…" at bounding box center [709, 351] width 138 height 26
click at [640, 338] on select "Choose an option... Pending Applied Excluded (Questions) Excluded (Expired) Exc…" at bounding box center [709, 351] width 138 height 26
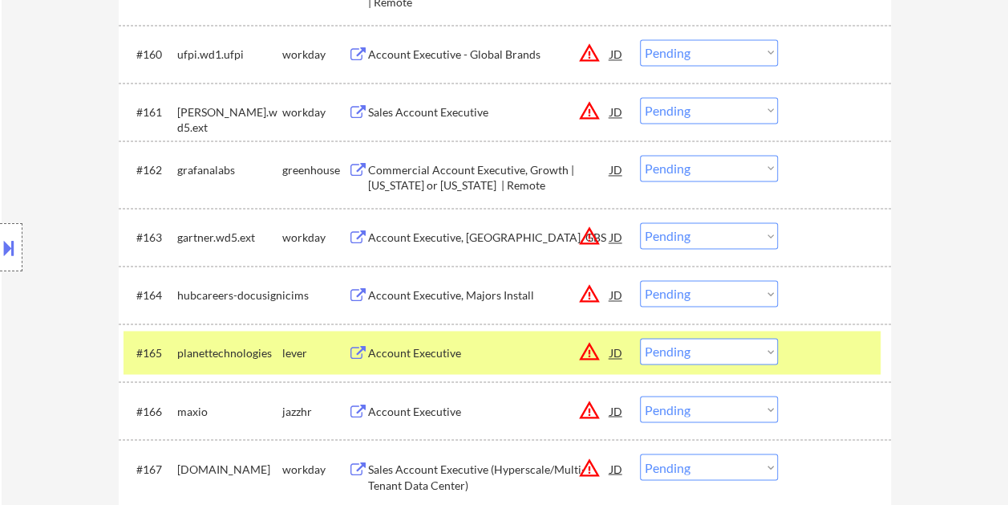
click at [844, 350] on div at bounding box center [836, 352] width 71 height 29
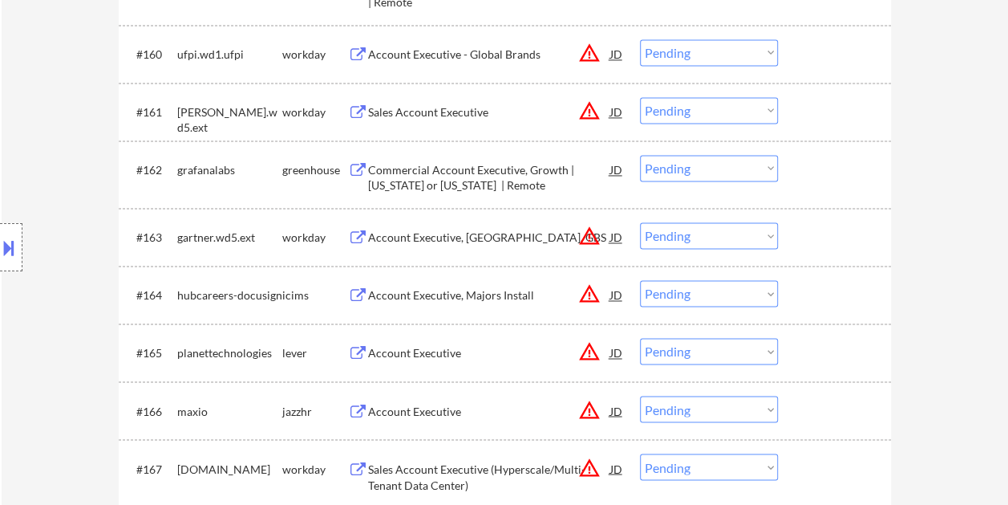
click at [842, 345] on div at bounding box center [836, 352] width 71 height 29
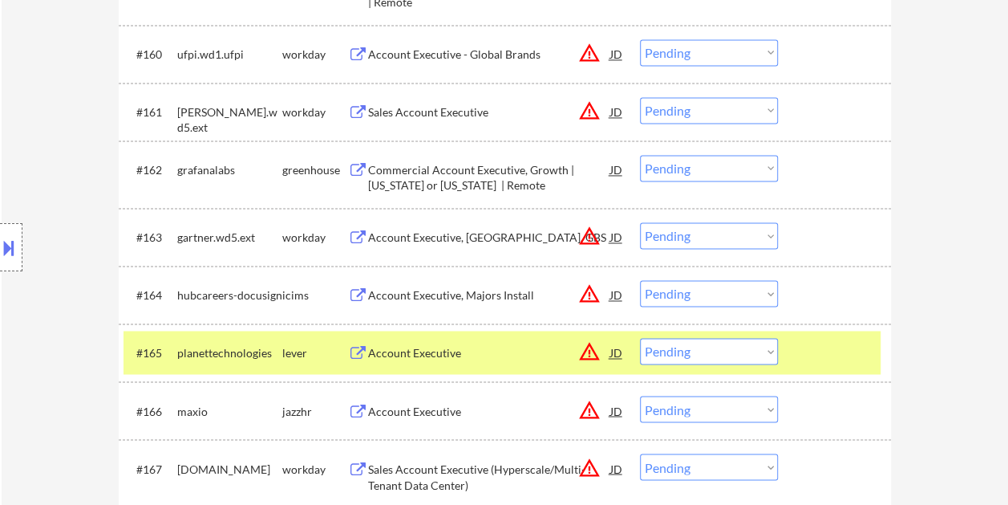
click at [416, 350] on div "Account Executive" at bounding box center [489, 353] width 242 height 16
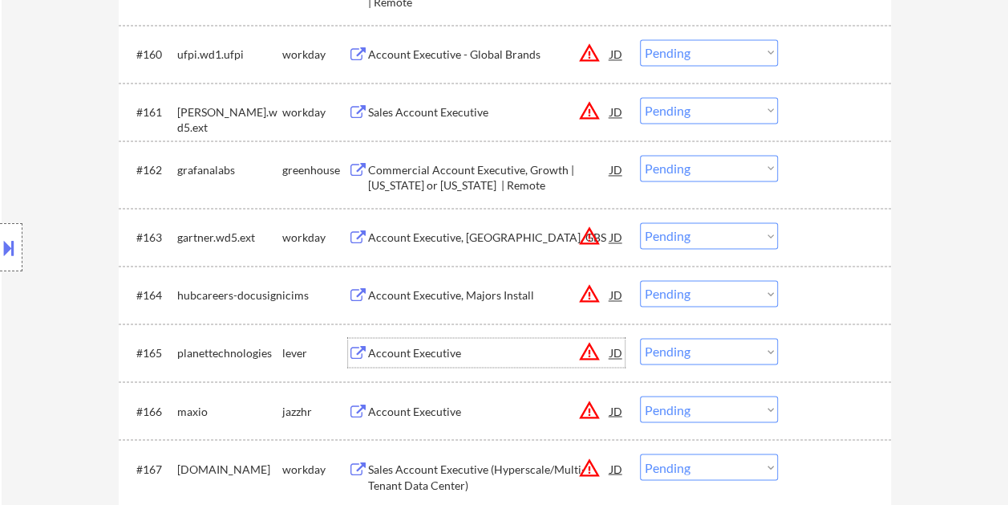
click at [807, 355] on div at bounding box center [836, 352] width 71 height 29
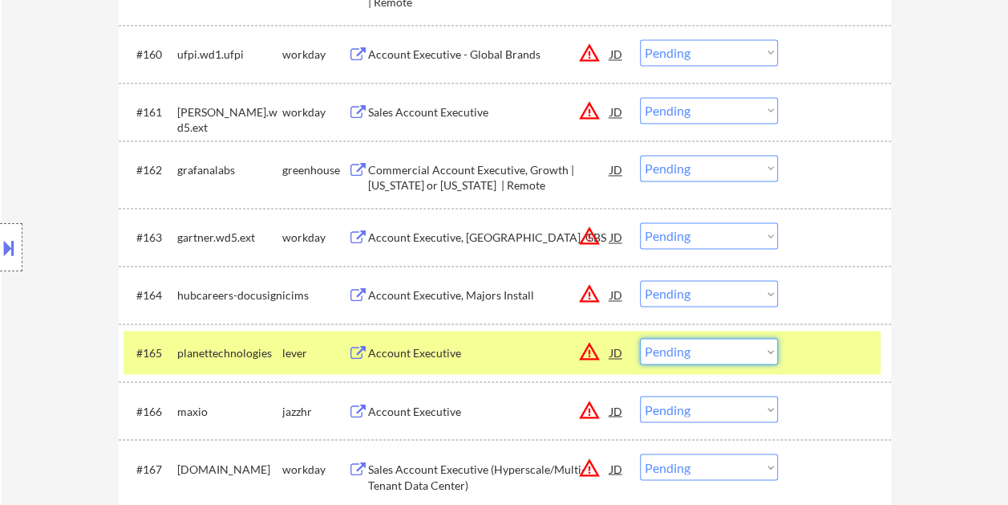
click at [756, 351] on select "Choose an option... Pending Applied Excluded (Questions) Excluded (Expired) Exc…" at bounding box center [709, 351] width 138 height 26
click at [640, 338] on select "Choose an option... Pending Applied Excluded (Questions) Excluded (Expired) Exc…" at bounding box center [709, 351] width 138 height 26
select select ""pending""
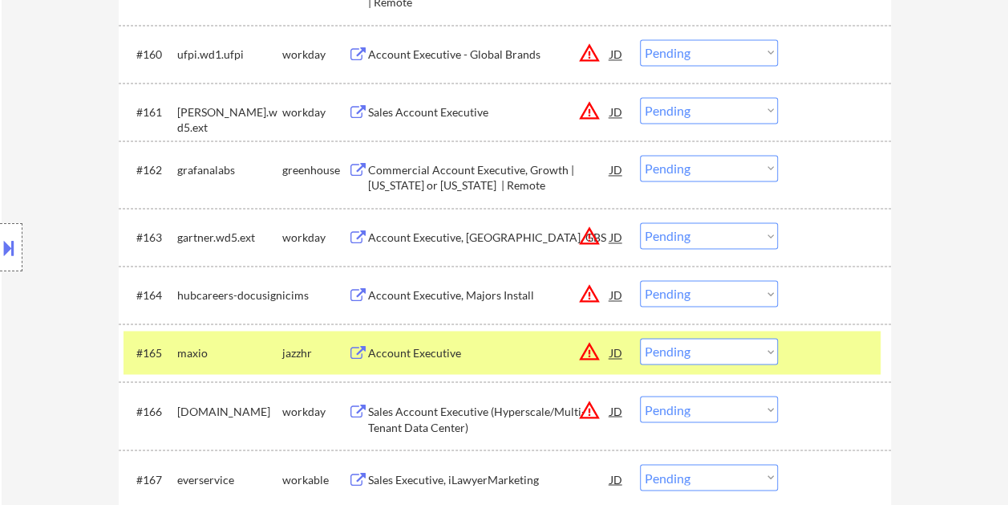
click at [826, 338] on div at bounding box center [836, 352] width 71 height 29
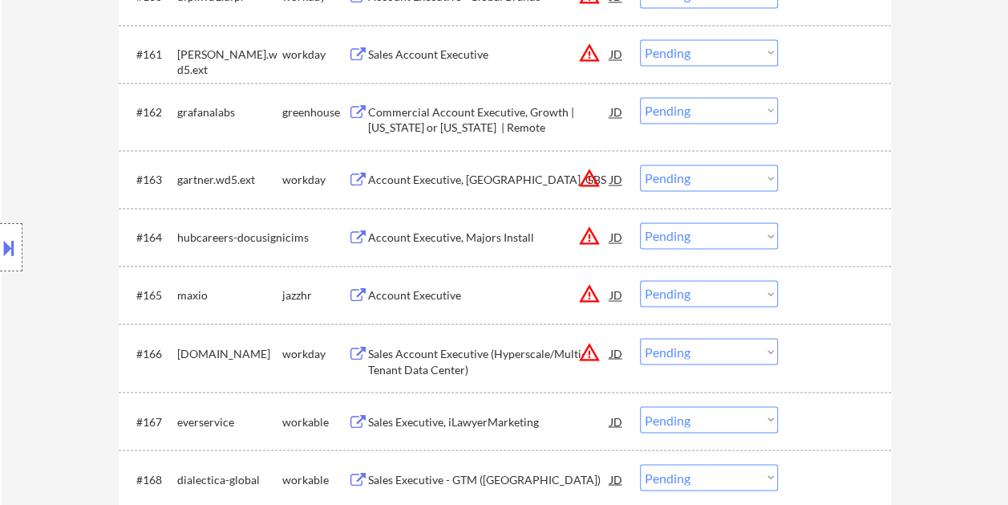
scroll to position [4251, 0]
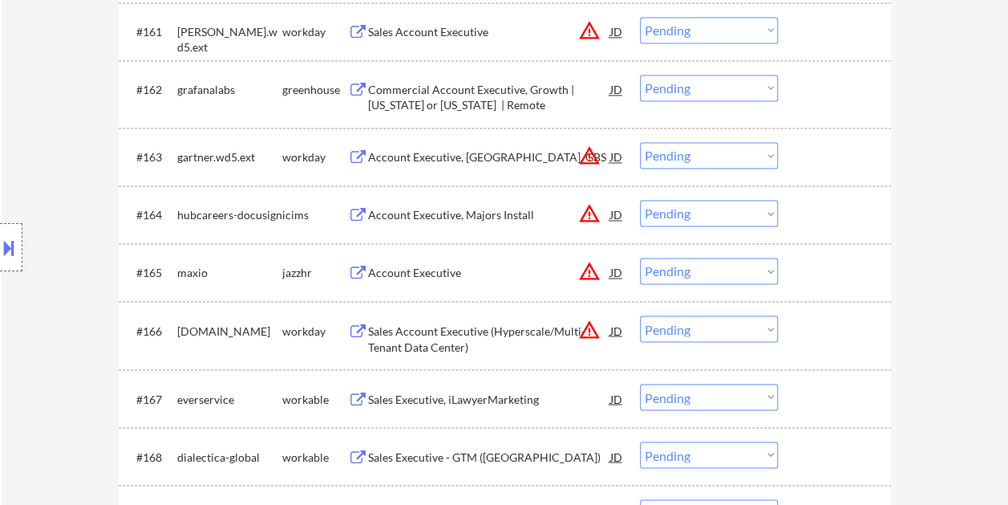
click at [840, 399] on div at bounding box center [836, 397] width 71 height 29
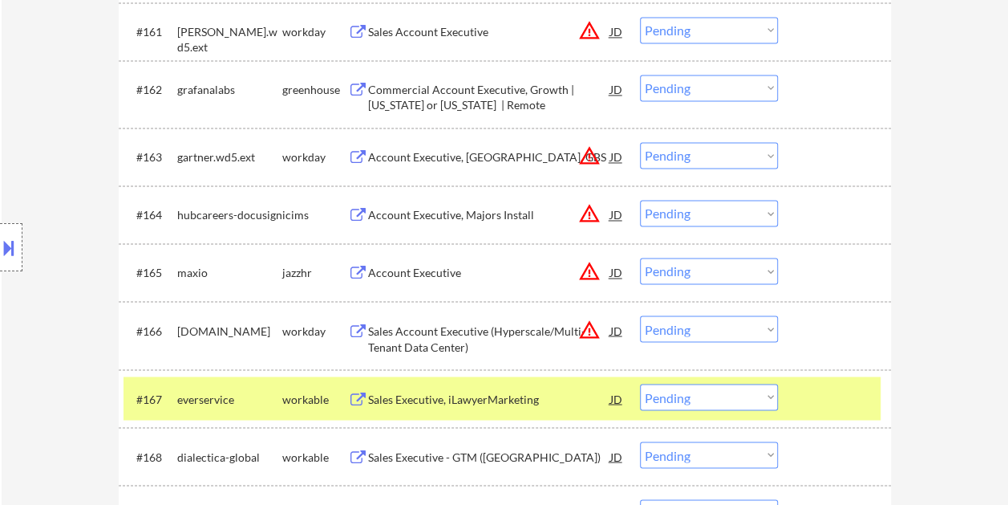
click at [470, 391] on div "Sales Executive, iLawyerMarketing" at bounding box center [489, 399] width 242 height 16
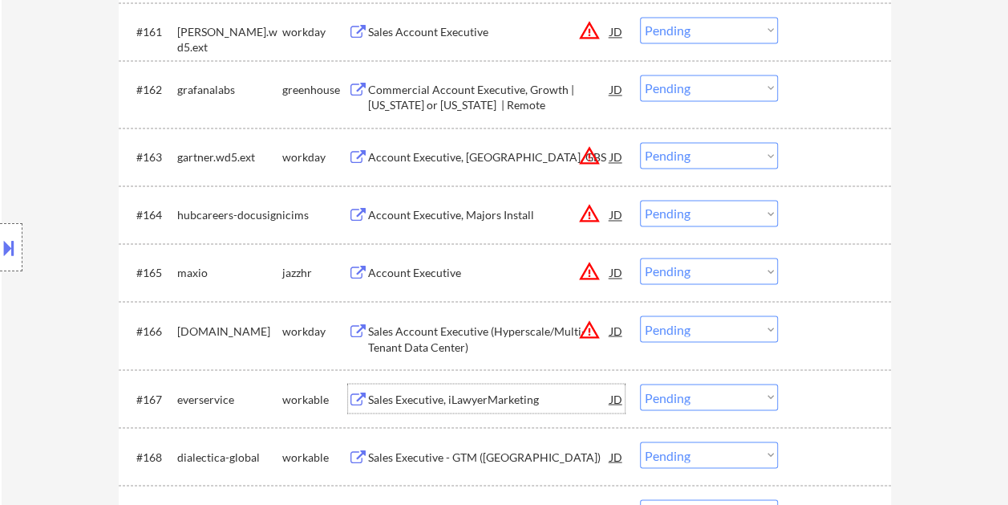
click at [793, 403] on div "#167 everservice workable Sales Executive, iLawyerMarketing JD warning_amber Ch…" at bounding box center [502, 397] width 757 height 43
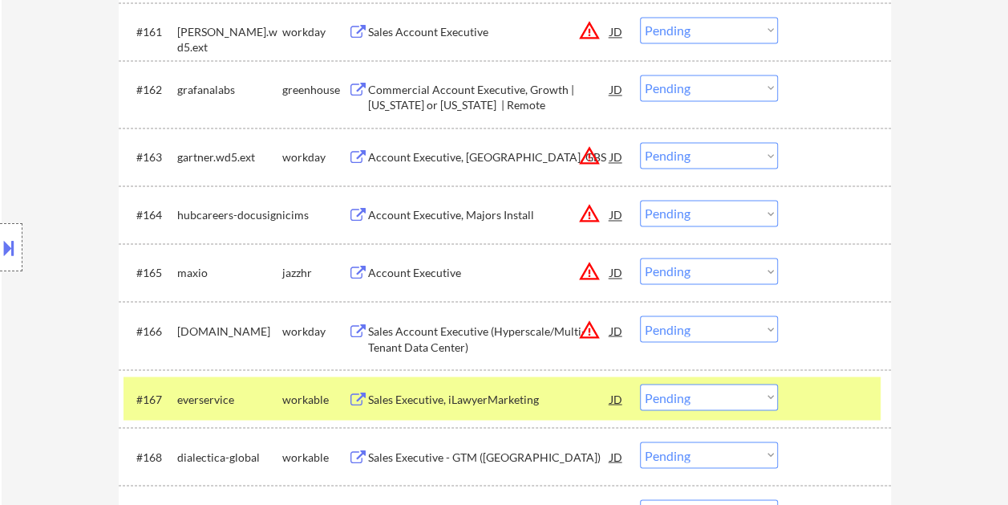
click at [757, 375] on div "#167 everservice workable Sales Executive, iLawyerMarketing JD warning_amber Ch…" at bounding box center [505, 398] width 772 height 58
click at [772, 390] on select "Choose an option... Pending Applied Excluded (Questions) Excluded (Expired) Exc…" at bounding box center [709, 396] width 138 height 26
click at [640, 383] on select "Choose an option... Pending Applied Excluded (Questions) Excluded (Expired) Exc…" at bounding box center [709, 396] width 138 height 26
click at [818, 391] on div at bounding box center [836, 397] width 71 height 29
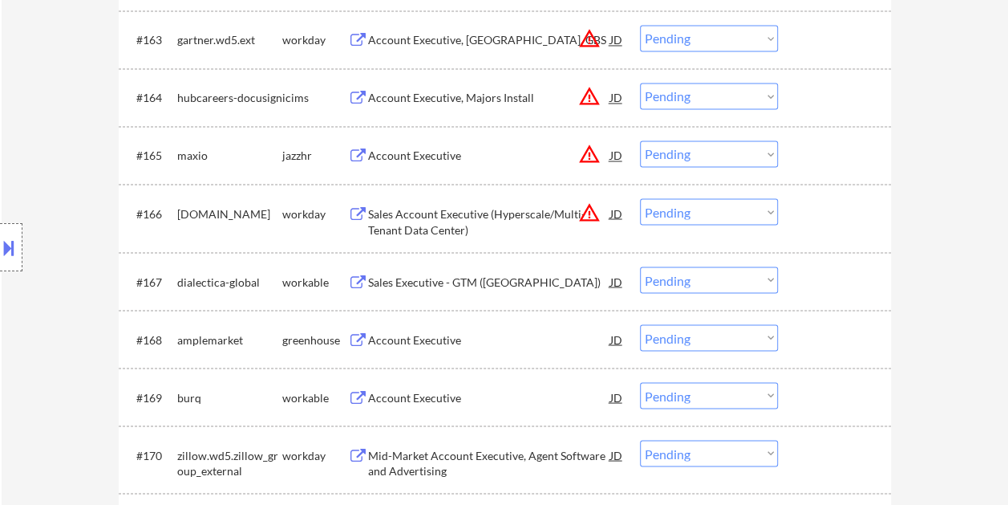
scroll to position [4412, 0]
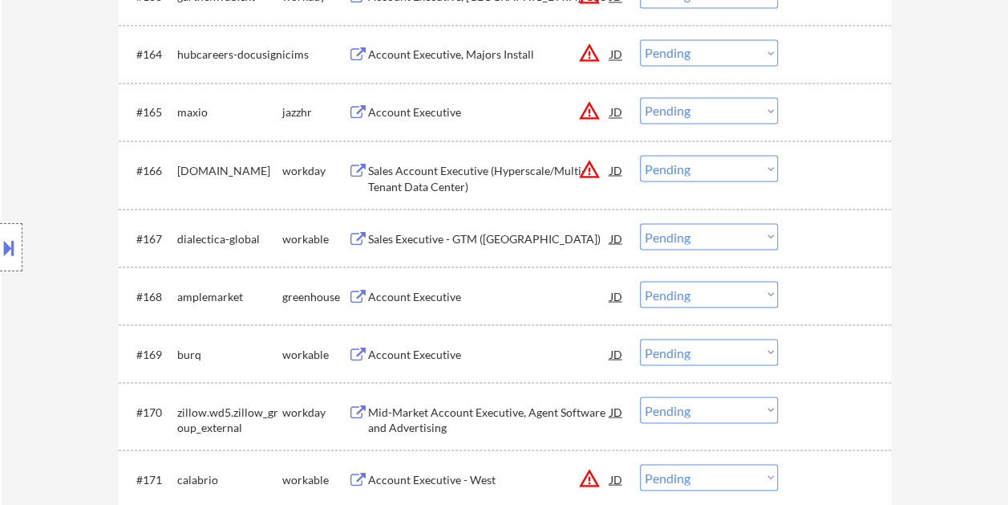
drag, startPoint x: 812, startPoint y: 240, endPoint x: 650, endPoint y: 250, distance: 162.4
click at [812, 241] on div at bounding box center [836, 237] width 71 height 29
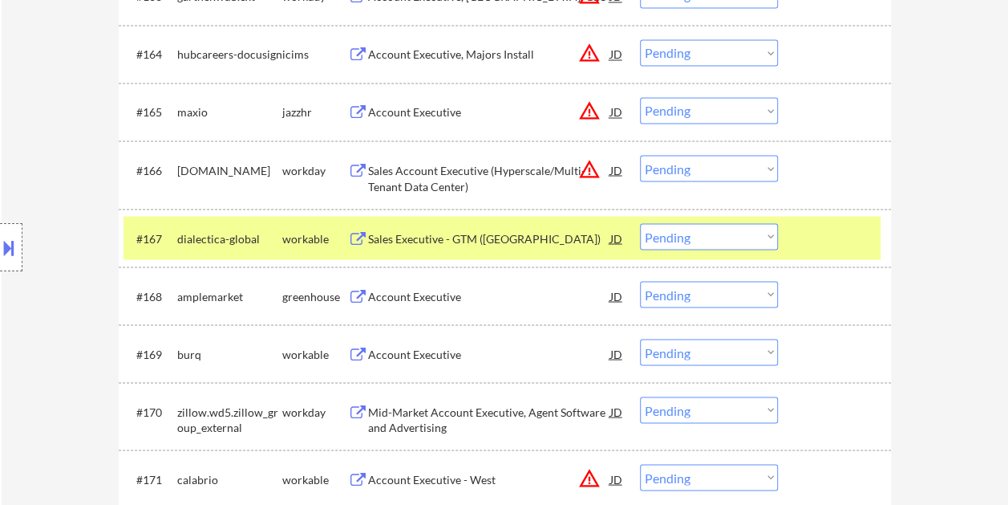
click at [510, 236] on div "Sales Executive - GTM ([GEOGRAPHIC_DATA])" at bounding box center [489, 238] width 242 height 16
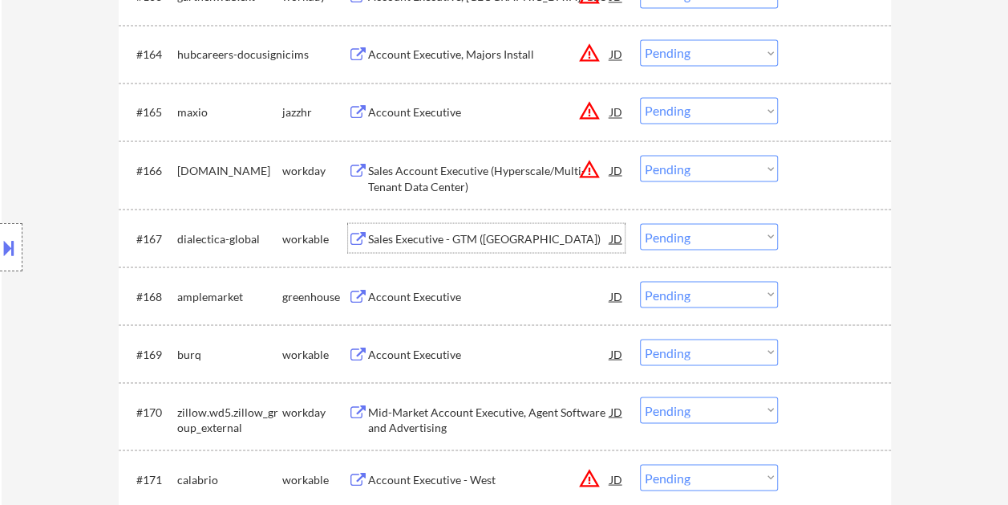
click at [834, 237] on div at bounding box center [836, 237] width 71 height 29
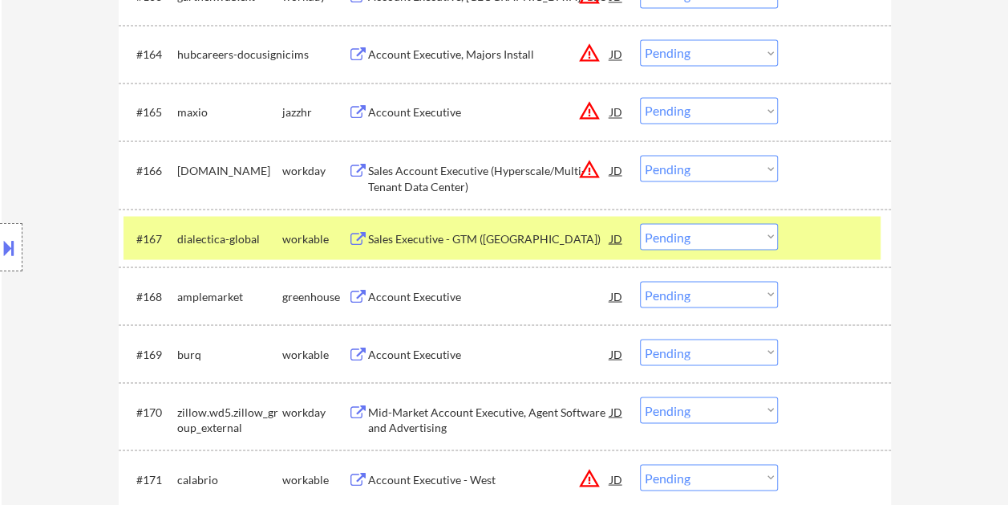
click at [773, 233] on select "Choose an option... Pending Applied Excluded (Questions) Excluded (Expired) Exc…" at bounding box center [709, 236] width 138 height 26
click at [640, 223] on select "Choose an option... Pending Applied Excluded (Questions) Excluded (Expired) Exc…" at bounding box center [709, 236] width 138 height 26
select select ""pending""
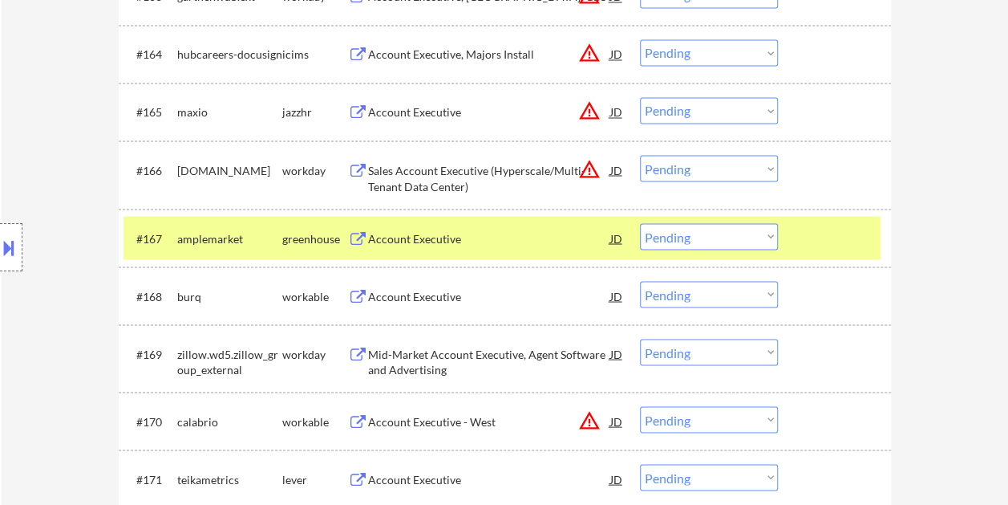
click at [820, 233] on div at bounding box center [836, 237] width 71 height 29
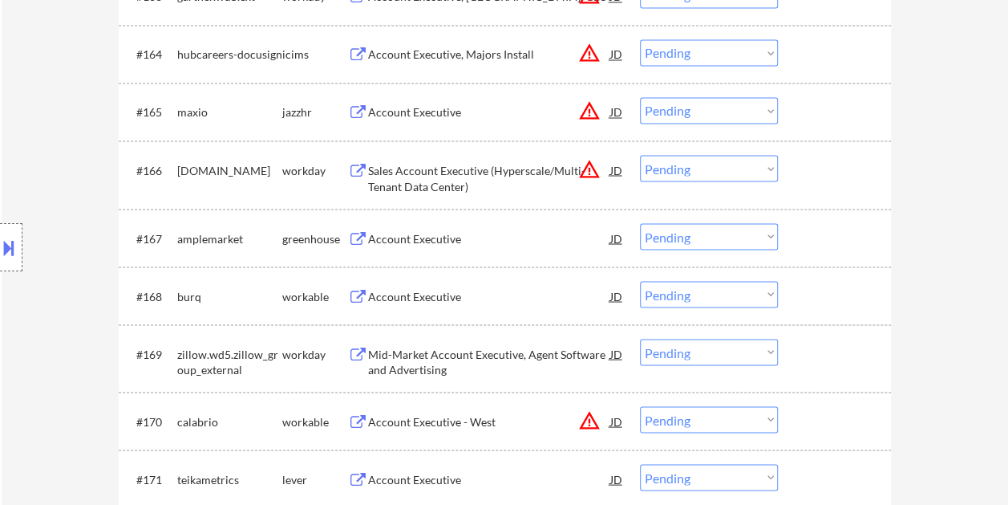
click at [868, 299] on div at bounding box center [836, 295] width 71 height 29
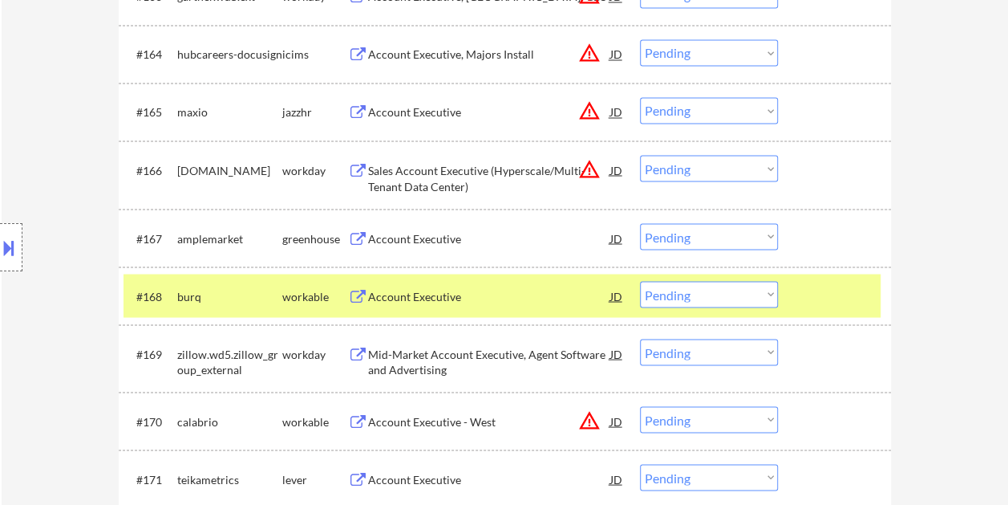
click at [525, 293] on div "Account Executive" at bounding box center [489, 296] width 242 height 16
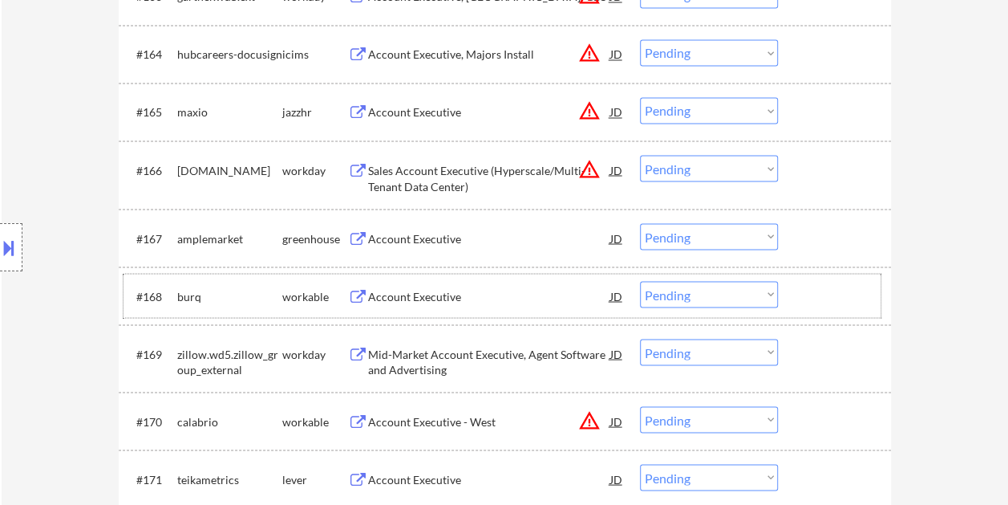
drag, startPoint x: 810, startPoint y: 298, endPoint x: 771, endPoint y: 289, distance: 40.3
click at [810, 298] on div at bounding box center [836, 295] width 71 height 29
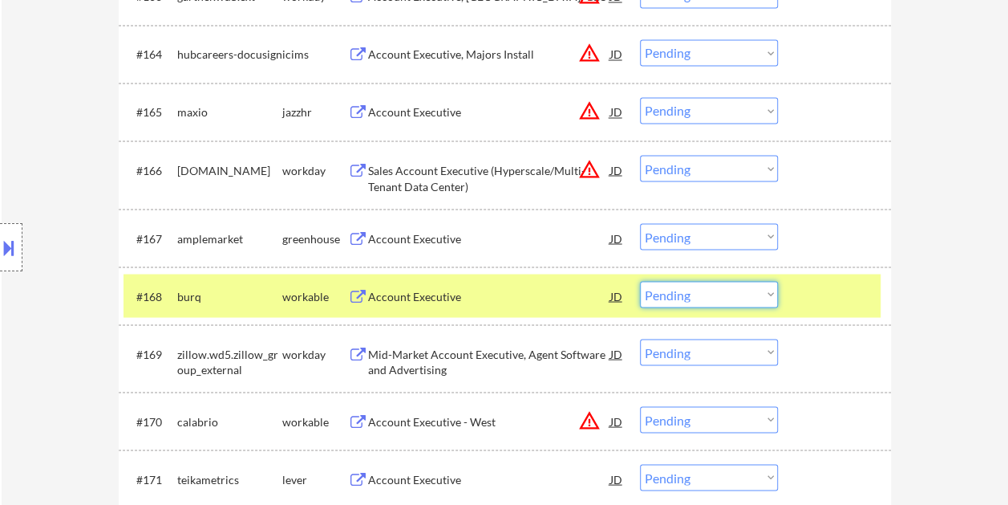
click at [764, 289] on select "Choose an option... Pending Applied Excluded (Questions) Excluded (Expired) Exc…" at bounding box center [709, 294] width 138 height 26
click at [640, 281] on select "Choose an option... Pending Applied Excluded (Questions) Excluded (Expired) Exc…" at bounding box center [709, 294] width 138 height 26
select select ""pending""
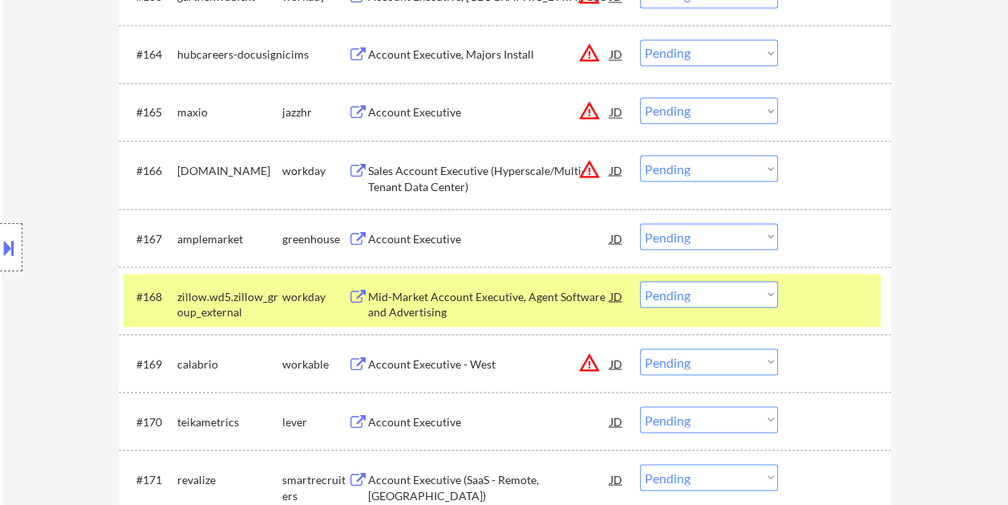
click at [840, 296] on div at bounding box center [836, 295] width 71 height 29
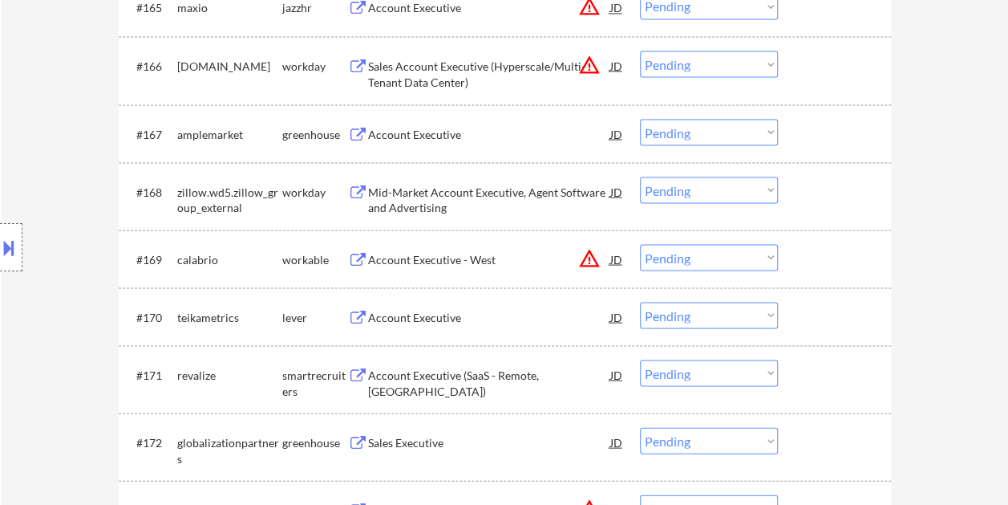
scroll to position [4652, 0]
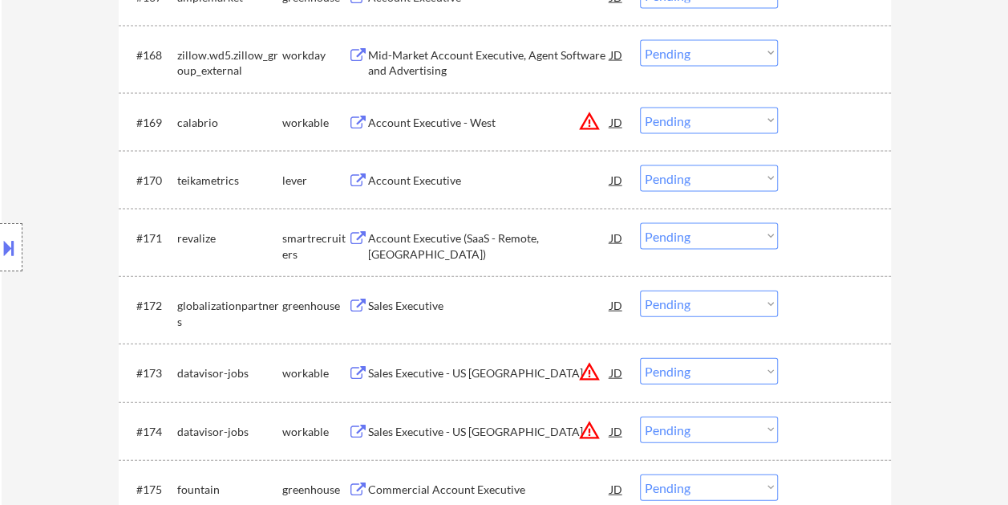
drag, startPoint x: 811, startPoint y: 120, endPoint x: 586, endPoint y: 152, distance: 227.7
click at [811, 121] on div at bounding box center [836, 121] width 71 height 29
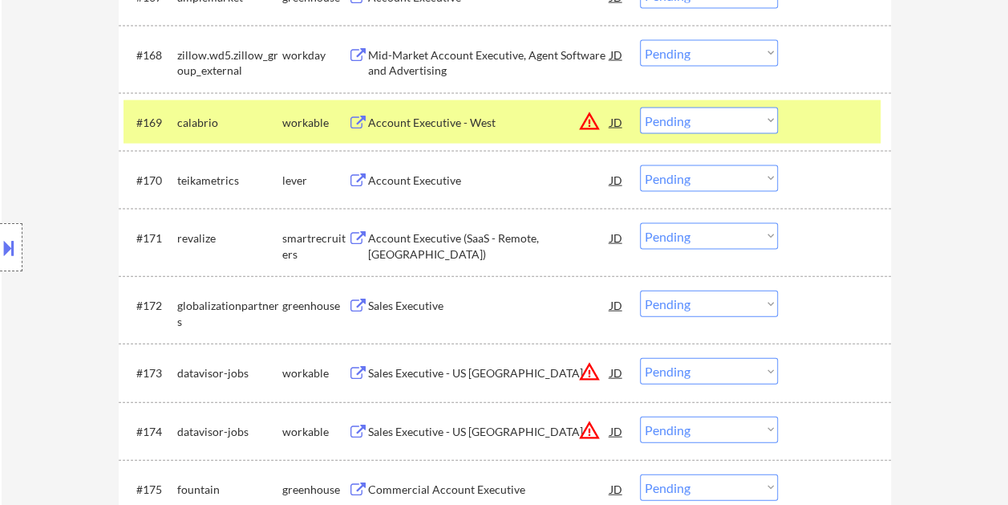
click at [509, 128] on div "Account Executive - West" at bounding box center [489, 123] width 242 height 16
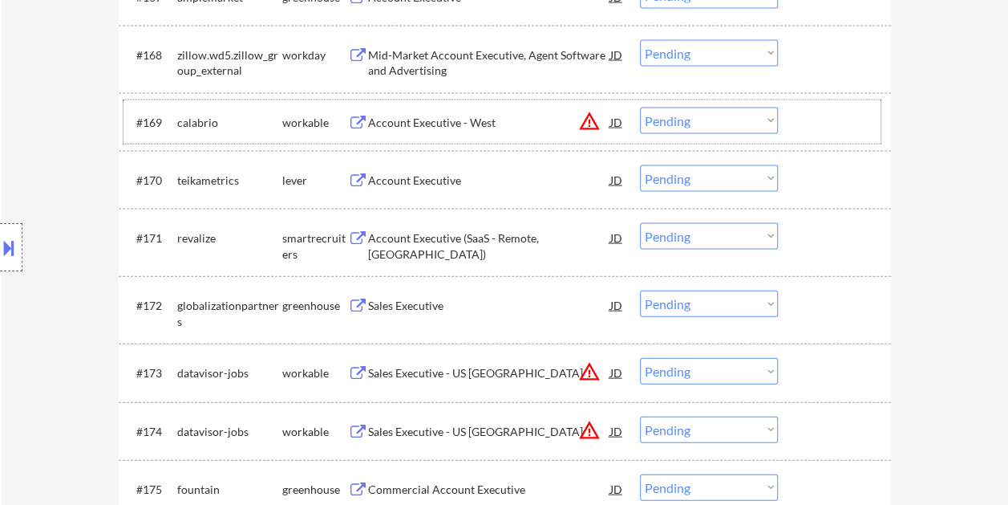
click at [824, 127] on div at bounding box center [836, 121] width 71 height 29
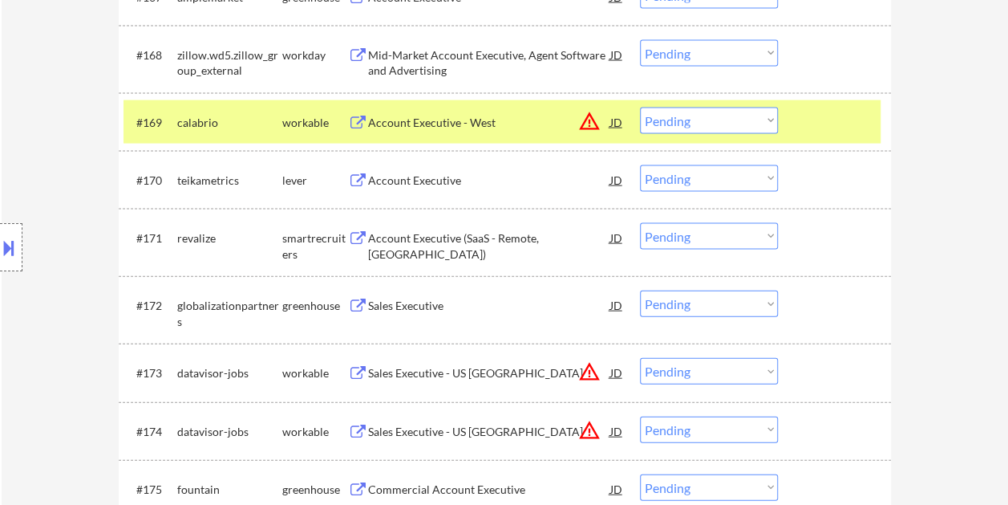
click at [824, 127] on div at bounding box center [836, 121] width 71 height 29
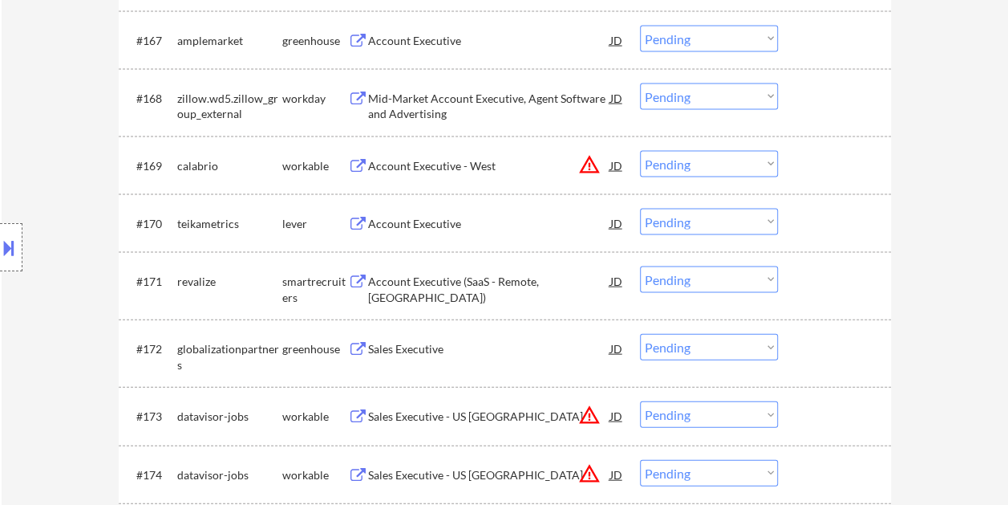
scroll to position [4572, 0]
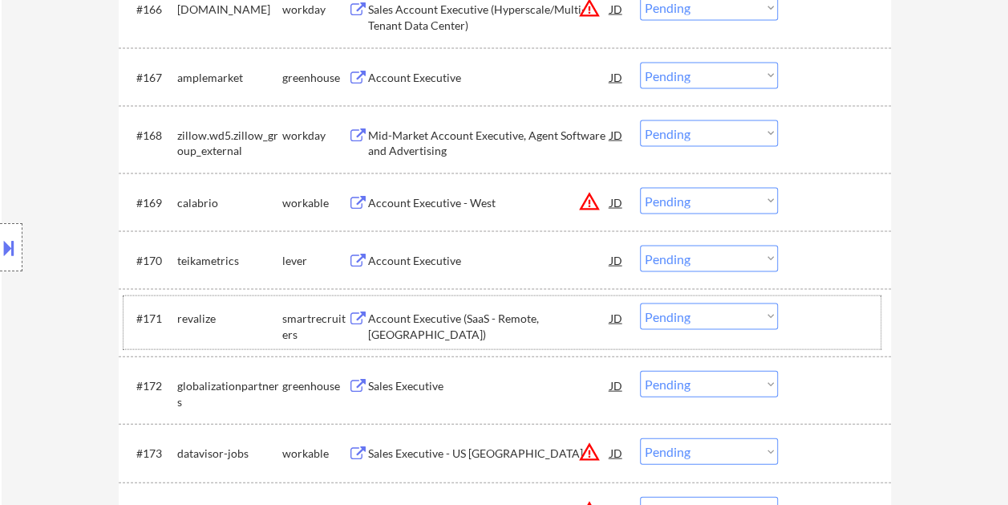
click at [809, 312] on div at bounding box center [836, 317] width 71 height 29
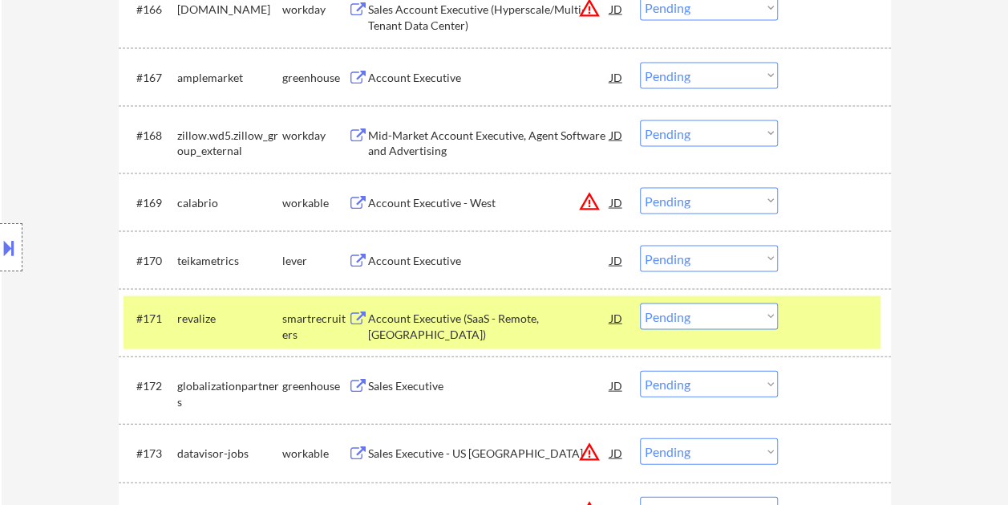
click at [801, 323] on div at bounding box center [836, 317] width 71 height 29
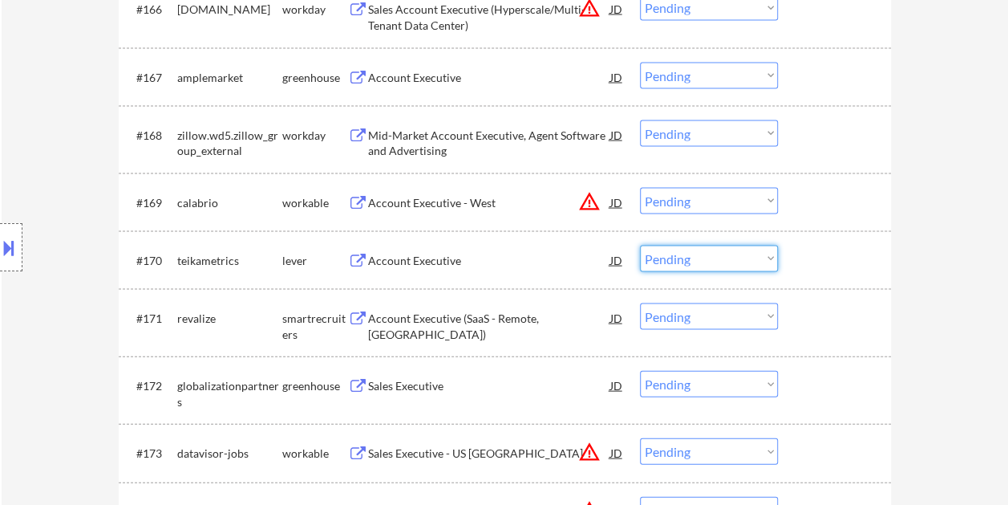
drag, startPoint x: 776, startPoint y: 269, endPoint x: 791, endPoint y: 270, distance: 14.5
click at [776, 270] on select "Choose an option... Pending Applied Excluded (Questions) Excluded (Expired) Exc…" at bounding box center [709, 258] width 138 height 26
click at [821, 313] on div at bounding box center [836, 317] width 71 height 29
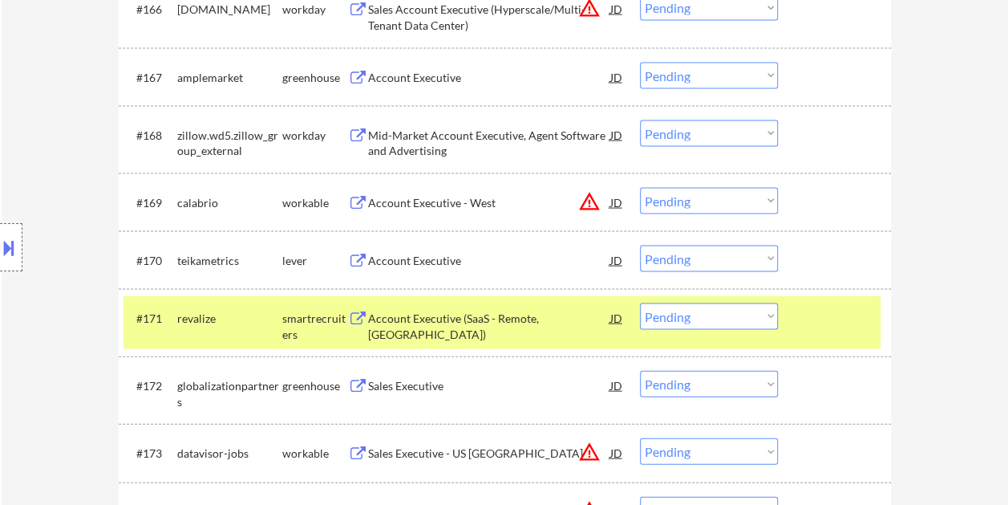
click at [818, 247] on div at bounding box center [836, 259] width 71 height 29
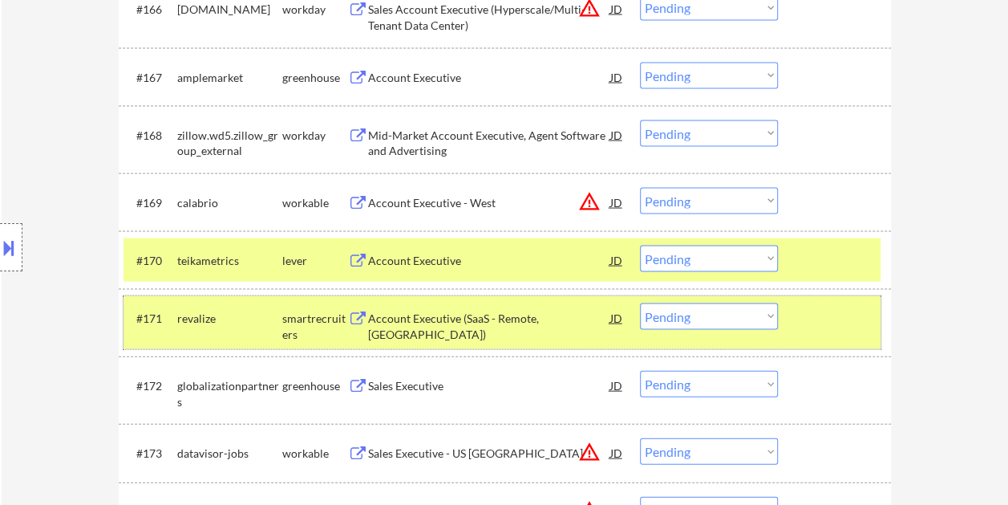
click at [857, 328] on div at bounding box center [836, 317] width 71 height 29
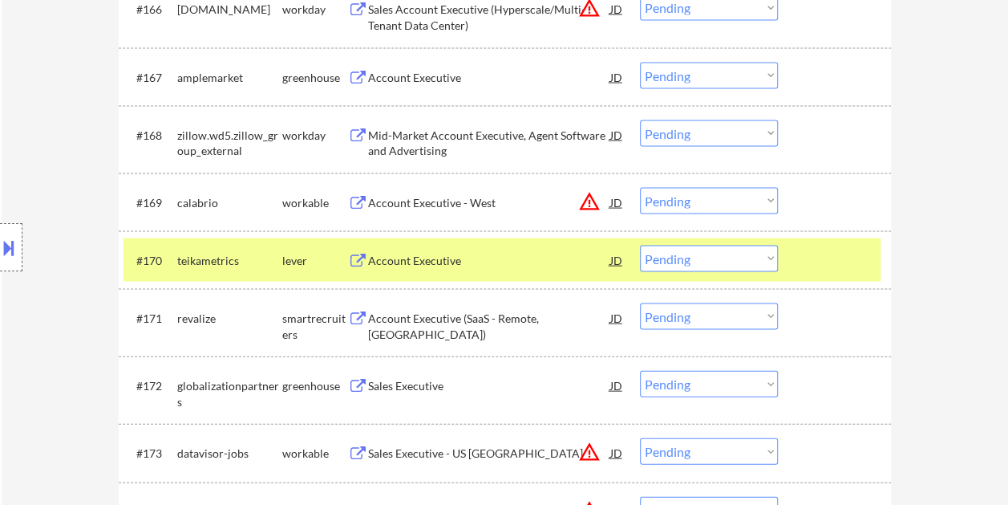
click at [839, 258] on div at bounding box center [836, 259] width 71 height 29
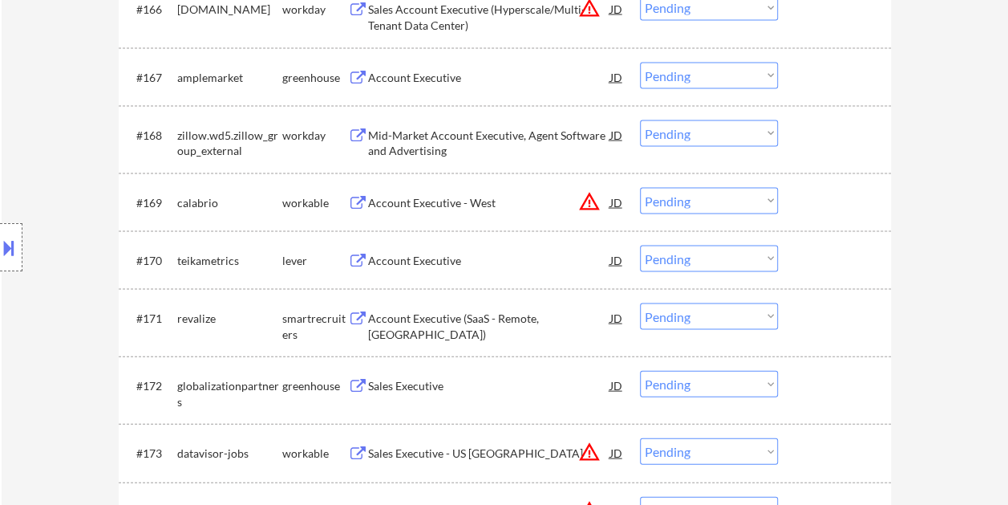
click at [832, 261] on div at bounding box center [836, 259] width 71 height 29
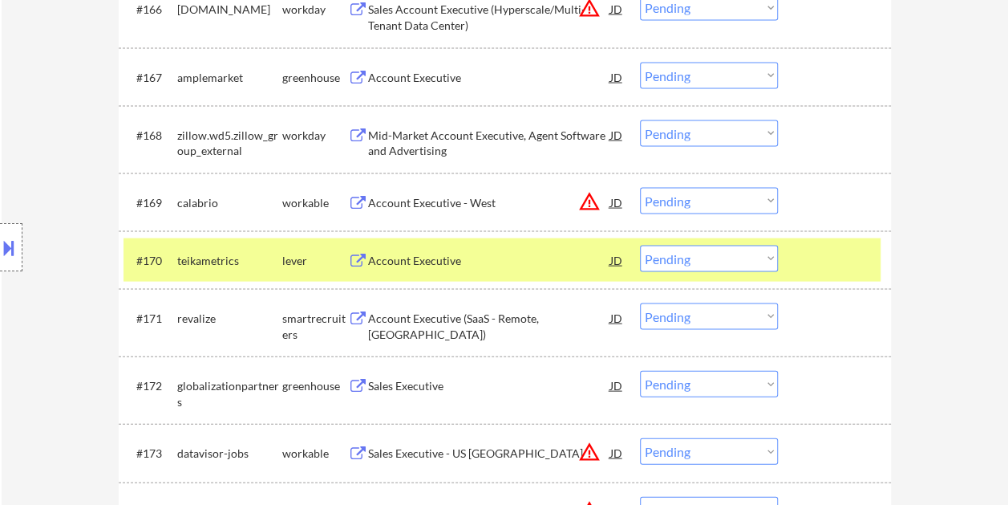
click at [523, 255] on div "Account Executive" at bounding box center [489, 261] width 242 height 16
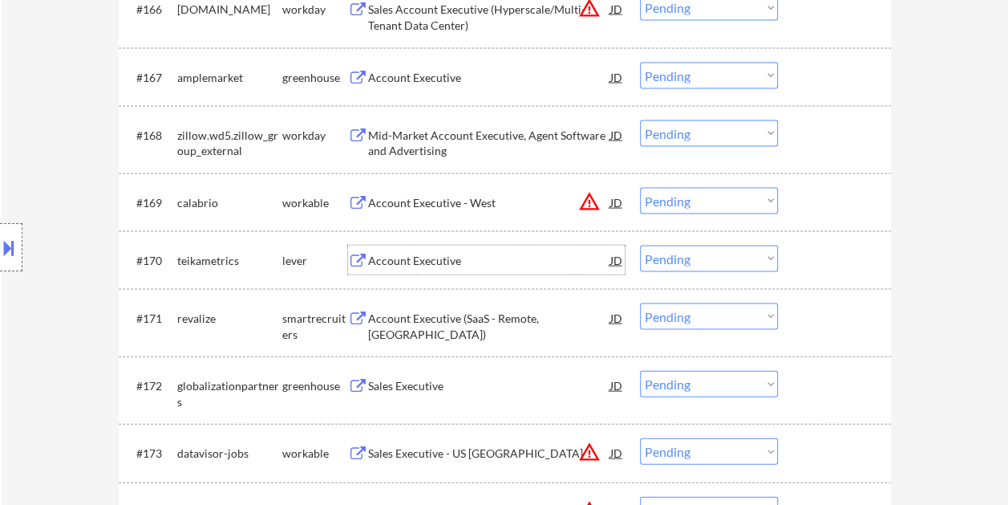
click at [820, 254] on div at bounding box center [836, 259] width 71 height 29
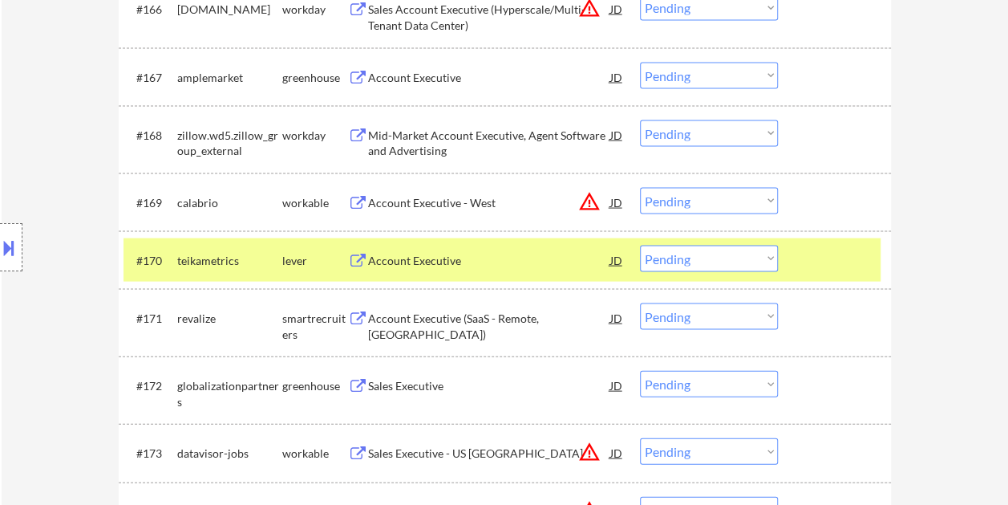
click at [771, 254] on select "Choose an option... Pending Applied Excluded (Questions) Excluded (Expired) Exc…" at bounding box center [709, 258] width 138 height 26
click at [640, 245] on select "Choose an option... Pending Applied Excluded (Questions) Excluded (Expired) Exc…" at bounding box center [709, 258] width 138 height 26
select select ""pending""
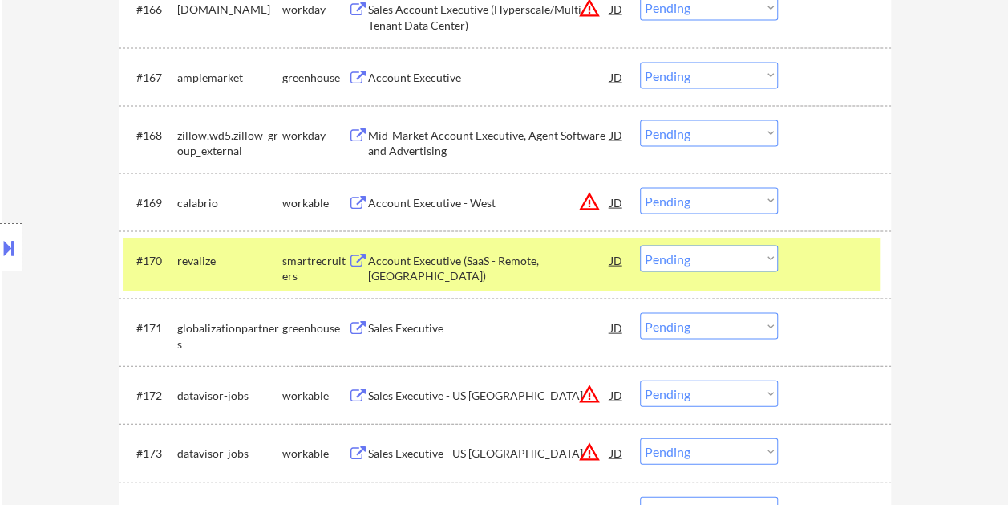
click at [837, 267] on div at bounding box center [836, 259] width 71 height 29
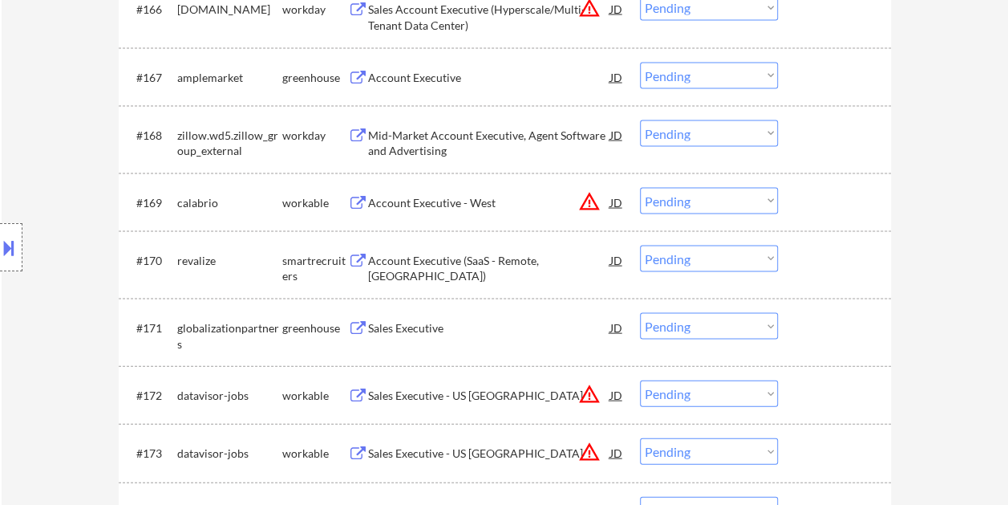
click at [810, 201] on div at bounding box center [836, 202] width 71 height 29
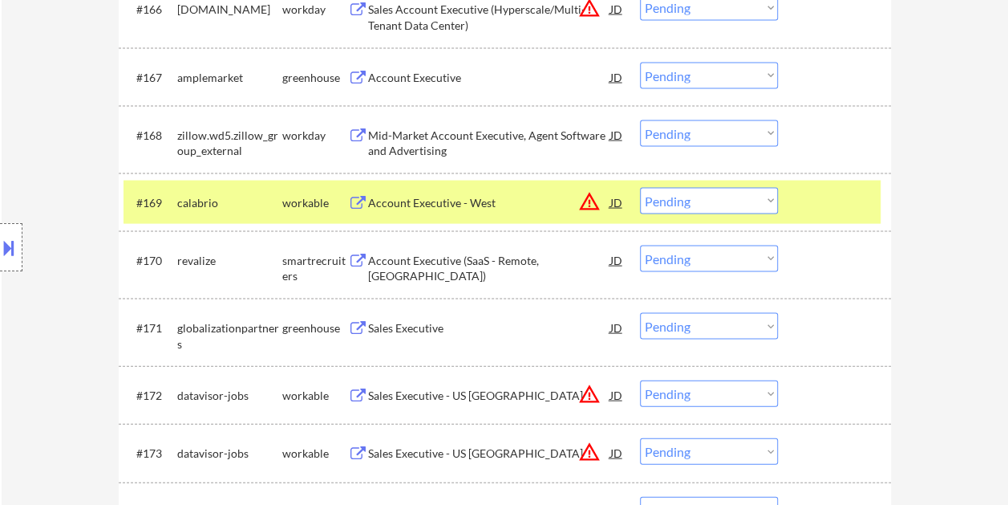
click at [517, 195] on div "Account Executive - West" at bounding box center [489, 203] width 242 height 16
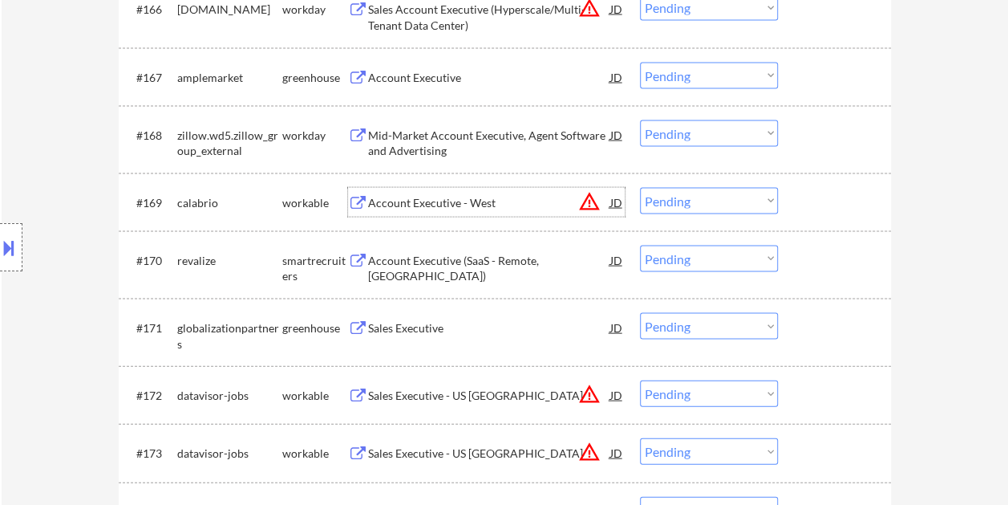
click at [833, 208] on div at bounding box center [836, 202] width 71 height 29
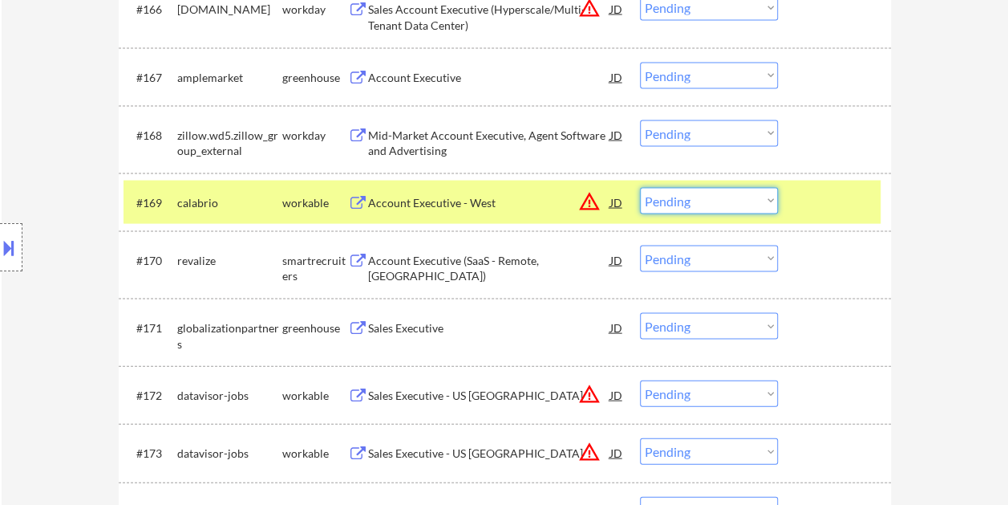
click at [756, 205] on select "Choose an option... Pending Applied Excluded (Questions) Excluded (Expired) Exc…" at bounding box center [709, 201] width 138 height 26
click at [640, 188] on select "Choose an option... Pending Applied Excluded (Questions) Excluded (Expired) Exc…" at bounding box center [709, 201] width 138 height 26
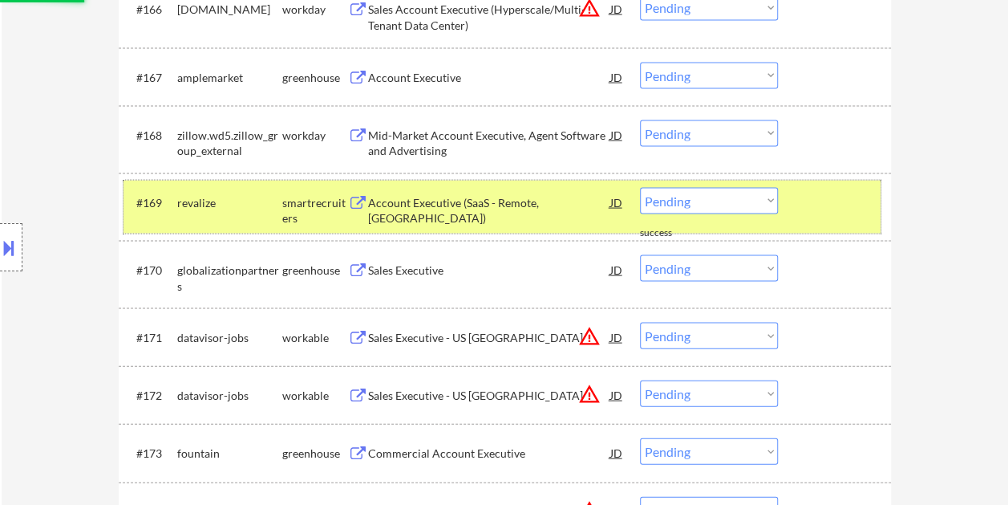
click at [813, 199] on div at bounding box center [836, 202] width 71 height 29
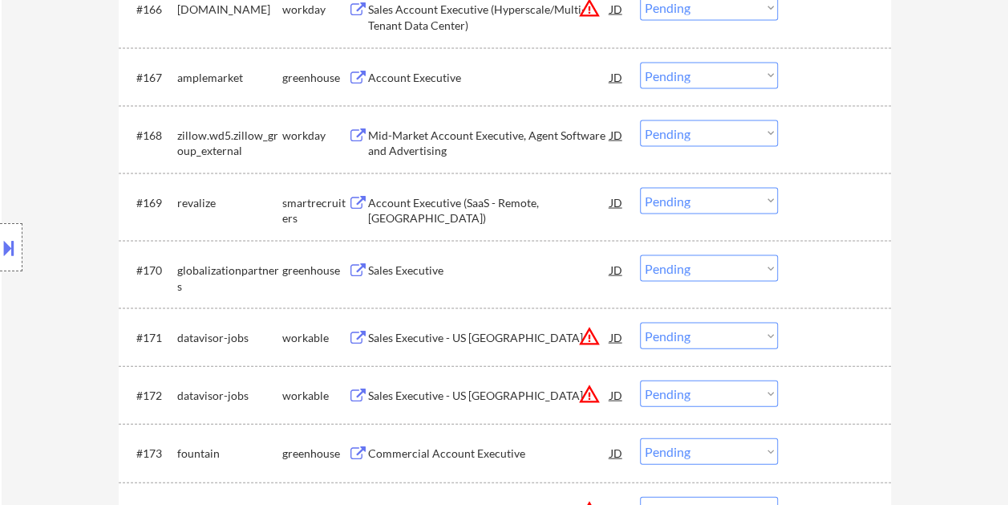
click at [817, 194] on div at bounding box center [836, 202] width 71 height 29
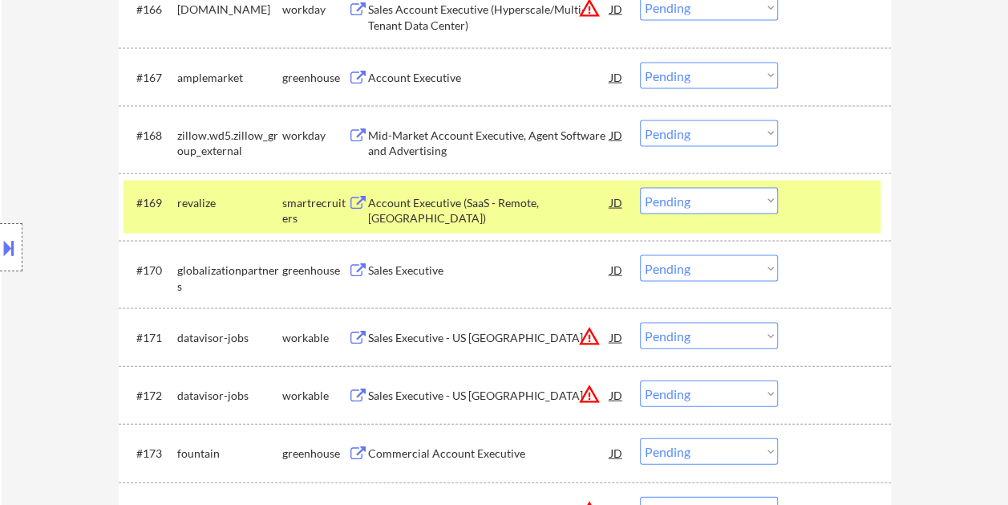
click at [515, 206] on div "Account Executive (SaaS - Remote, [GEOGRAPHIC_DATA])" at bounding box center [489, 210] width 242 height 31
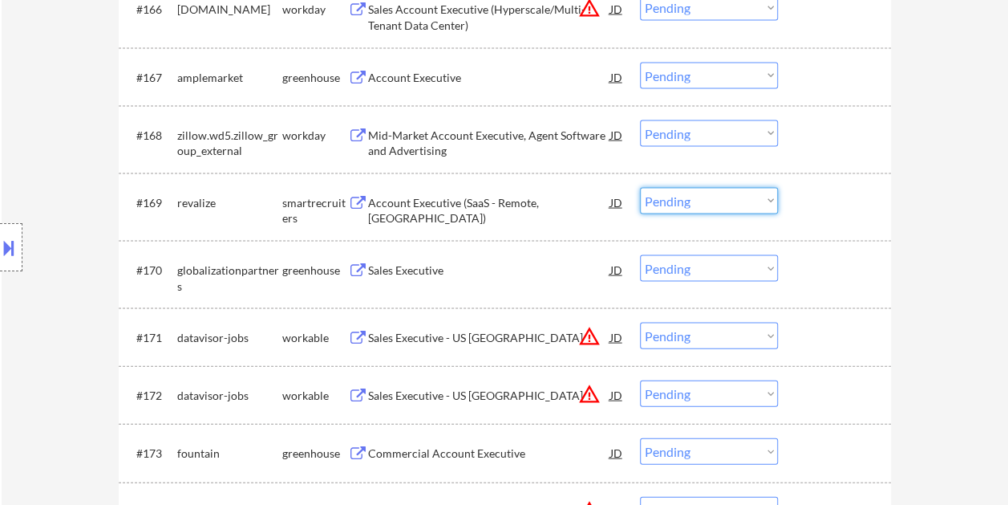
click at [772, 198] on select "Choose an option... Pending Applied Excluded (Questions) Excluded (Expired) Exc…" at bounding box center [709, 201] width 138 height 26
click at [640, 188] on select "Choose an option... Pending Applied Excluded (Questions) Excluded (Expired) Exc…" at bounding box center [709, 201] width 138 height 26
select select ""pending""
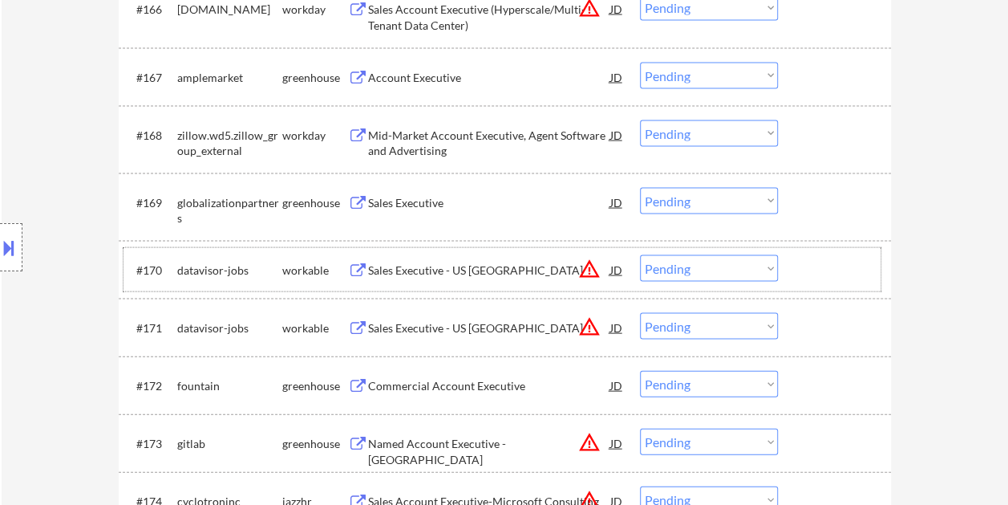
click at [833, 263] on div at bounding box center [836, 269] width 71 height 29
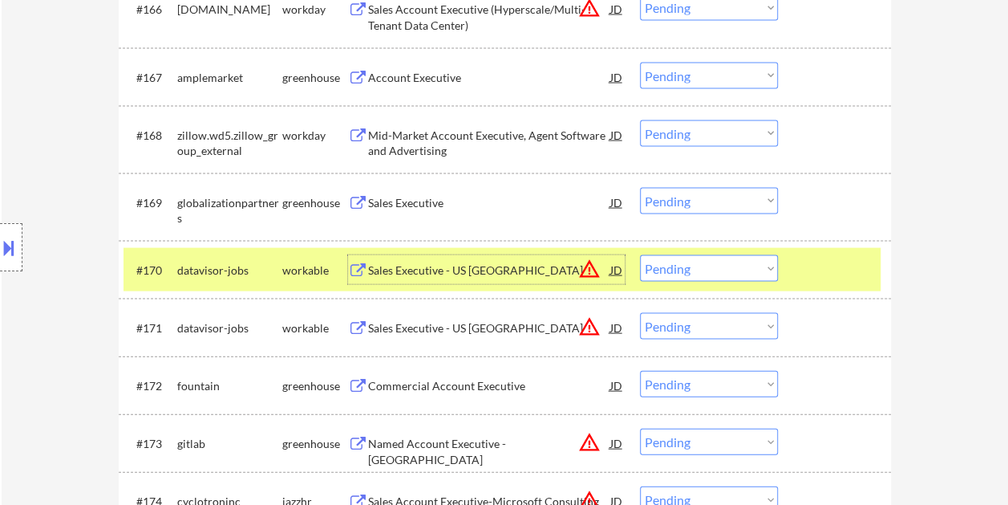
click at [419, 262] on div "Sales Executive - US [GEOGRAPHIC_DATA]" at bounding box center [489, 270] width 242 height 16
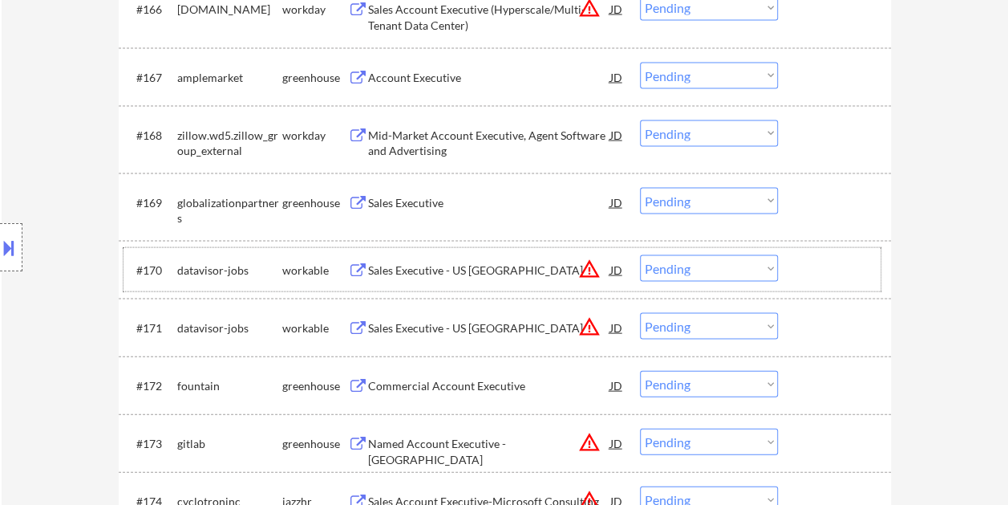
click at [801, 264] on div at bounding box center [836, 269] width 71 height 29
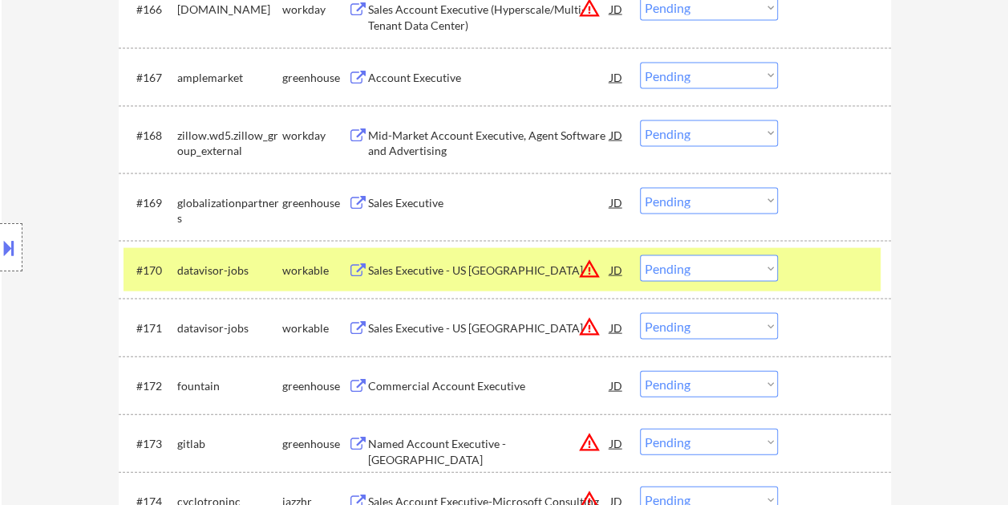
click at [768, 263] on select "Choose an option... Pending Applied Excluded (Questions) Excluded (Expired) Exc…" at bounding box center [709, 268] width 138 height 26
click at [640, 255] on select "Choose an option... Pending Applied Excluded (Questions) Excluded (Expired) Exc…" at bounding box center [709, 268] width 138 height 26
select select ""pending""
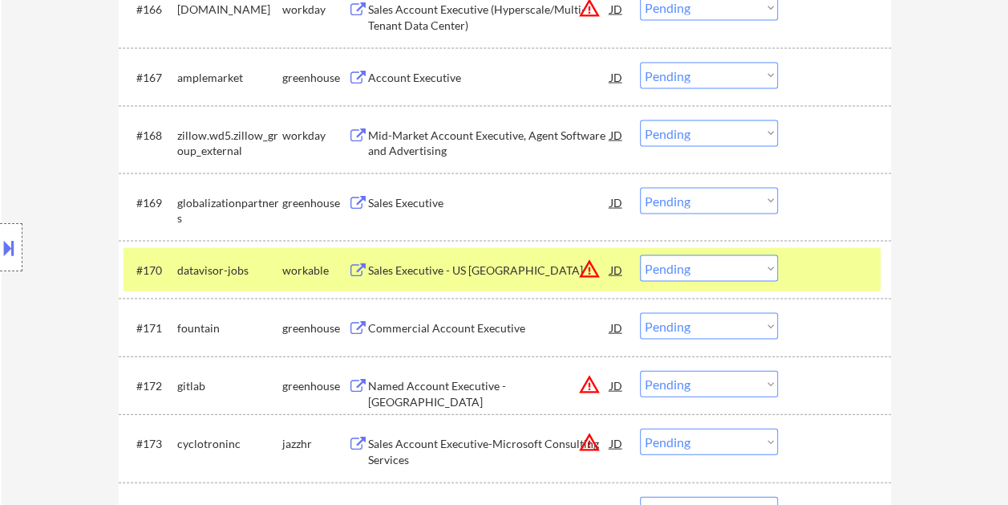
click at [821, 260] on div at bounding box center [836, 269] width 71 height 29
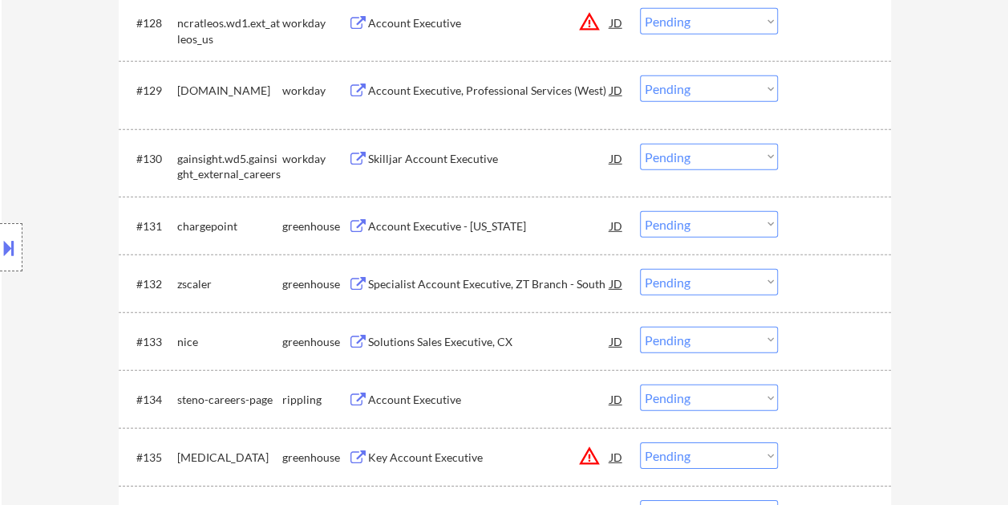
scroll to position [2260, 0]
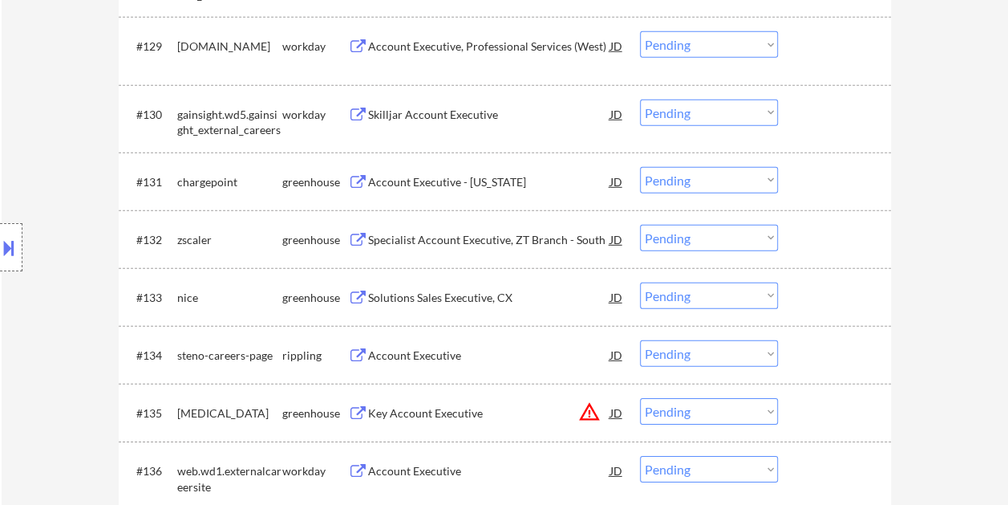
click at [802, 241] on div at bounding box center [836, 239] width 71 height 29
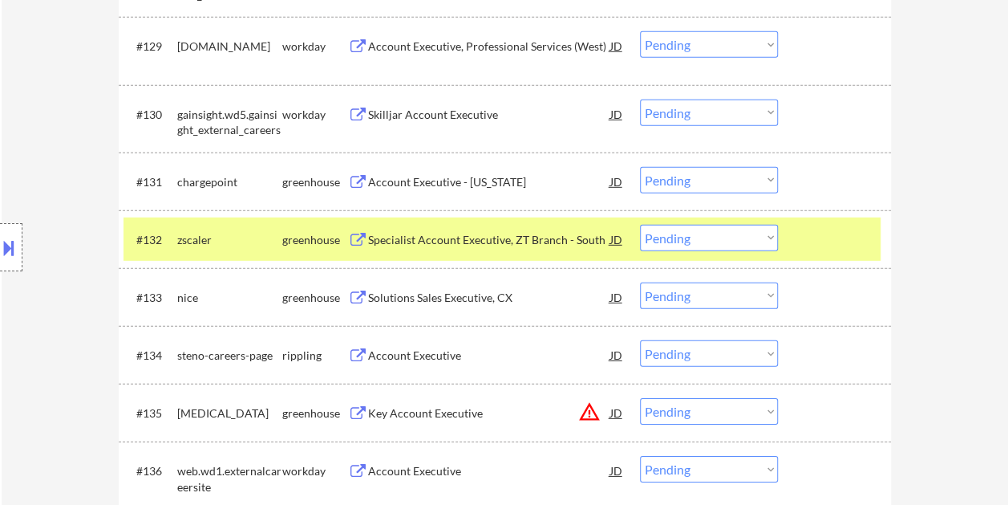
click at [545, 236] on div "Specialist Account Executive, ZT Branch - South" at bounding box center [489, 240] width 242 height 16
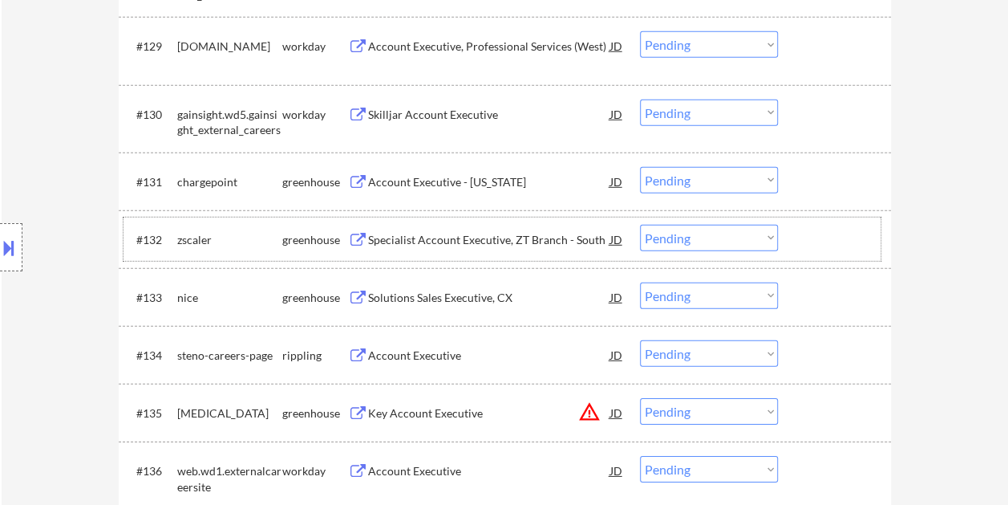
click at [815, 247] on div at bounding box center [836, 239] width 71 height 29
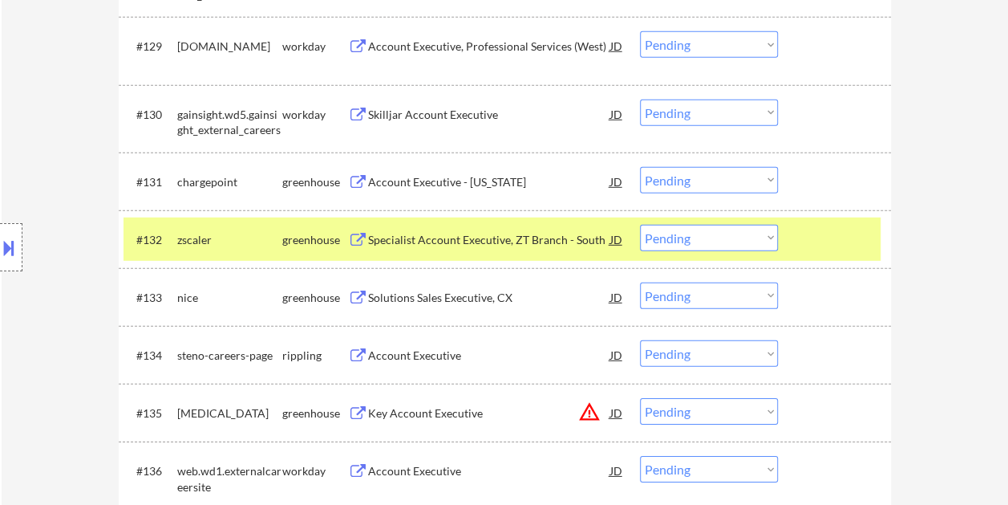
click at [770, 239] on select "Choose an option... Pending Applied Excluded (Questions) Excluded (Expired) Exc…" at bounding box center [709, 238] width 138 height 26
click at [640, 225] on select "Choose an option... Pending Applied Excluded (Questions) Excluded (Expired) Exc…" at bounding box center [709, 238] width 138 height 26
select select ""pending""
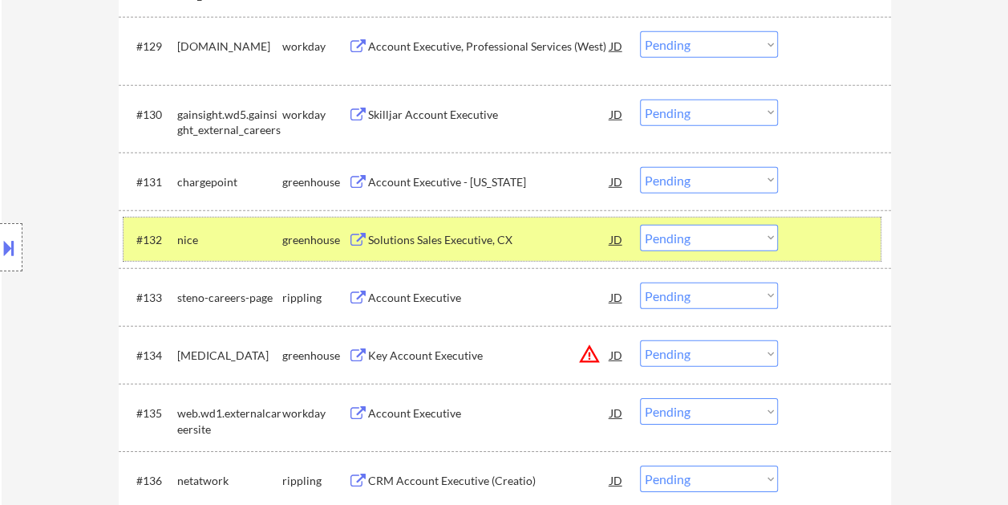
click at [849, 242] on div at bounding box center [836, 239] width 71 height 29
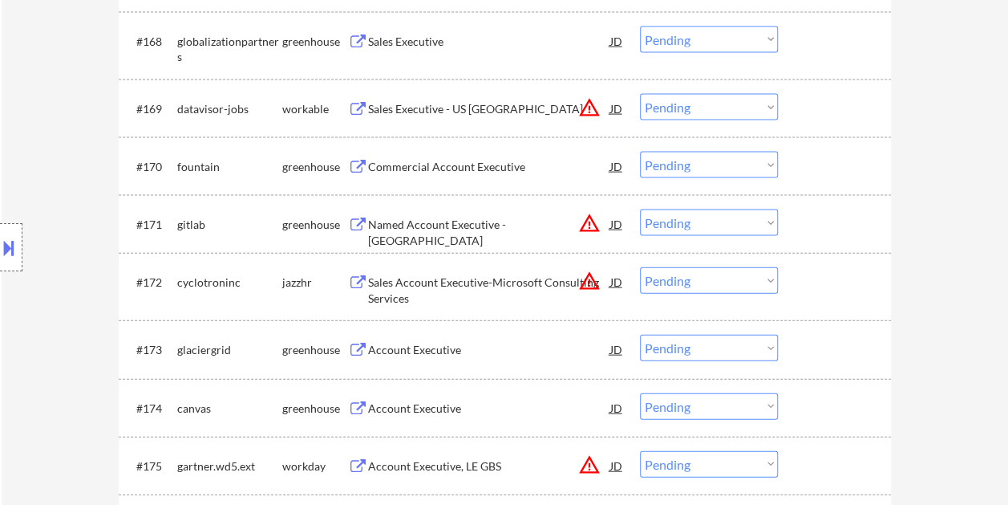
scroll to position [4676, 0]
drag, startPoint x: 829, startPoint y: 108, endPoint x: 594, endPoint y: 173, distance: 244.6
click at [829, 109] on div at bounding box center [836, 107] width 71 height 29
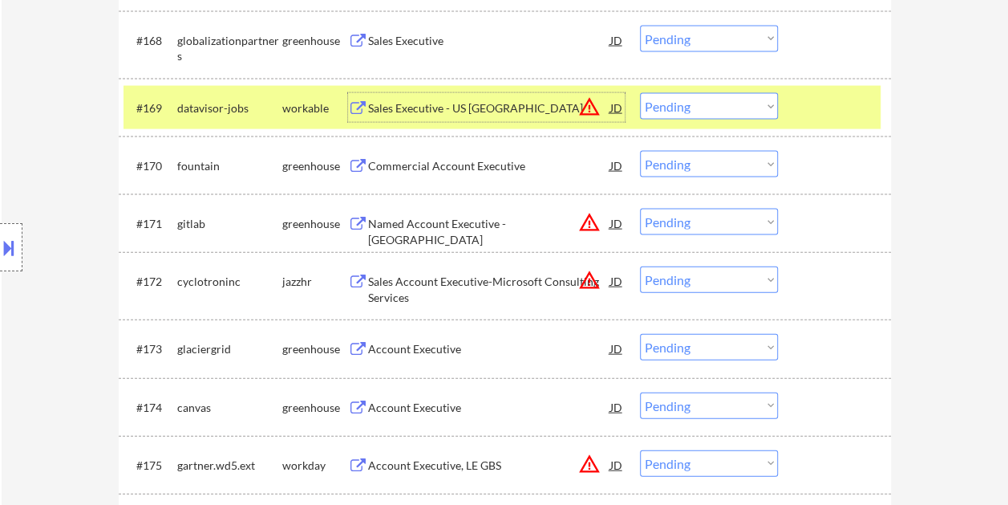
click at [488, 111] on div "Sales Executive - US [GEOGRAPHIC_DATA]" at bounding box center [489, 108] width 242 height 16
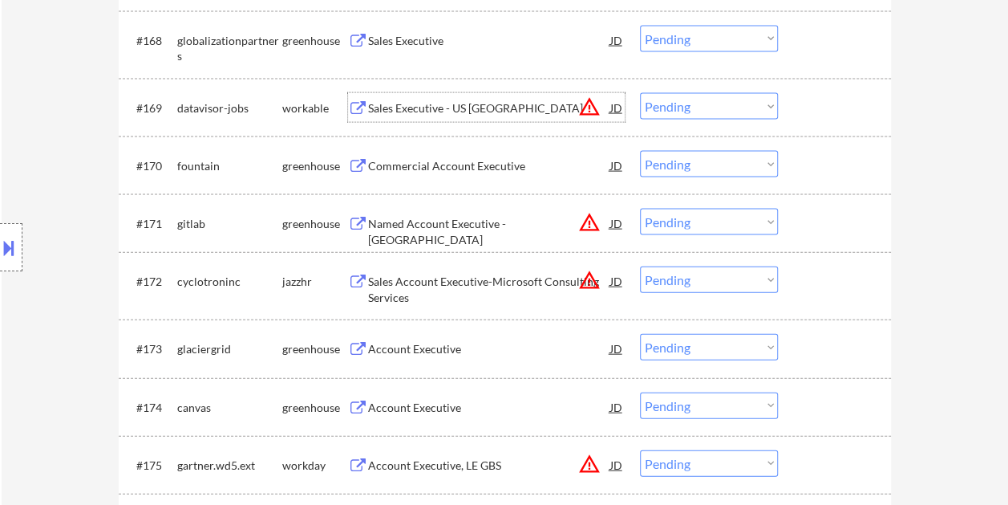
drag, startPoint x: 825, startPoint y: 107, endPoint x: 813, endPoint y: 109, distance: 11.3
click at [825, 107] on div at bounding box center [836, 107] width 71 height 29
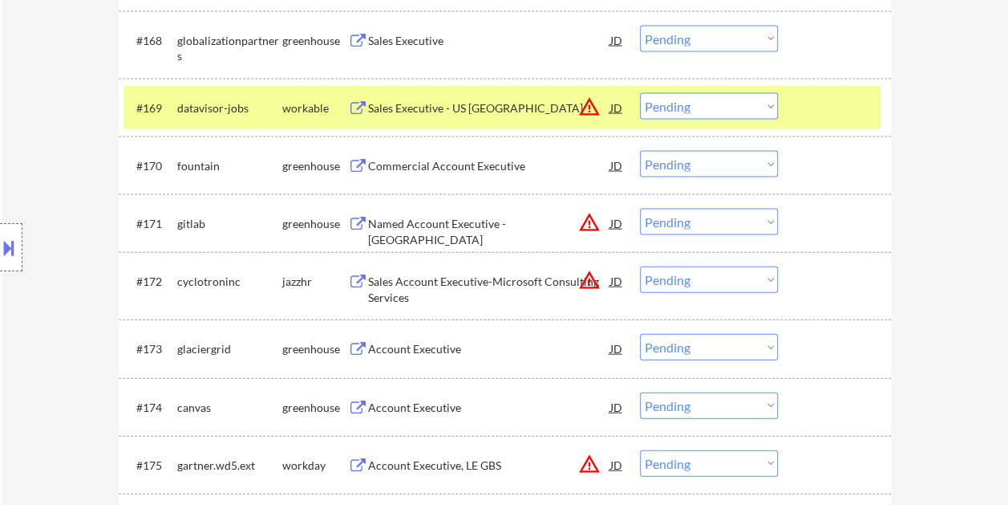
click at [773, 111] on select "Choose an option... Pending Applied Excluded (Questions) Excluded (Expired) Exc…" at bounding box center [709, 106] width 138 height 26
click at [640, 93] on select "Choose an option... Pending Applied Excluded (Questions) Excluded (Expired) Exc…" at bounding box center [709, 106] width 138 height 26
select select ""pending""
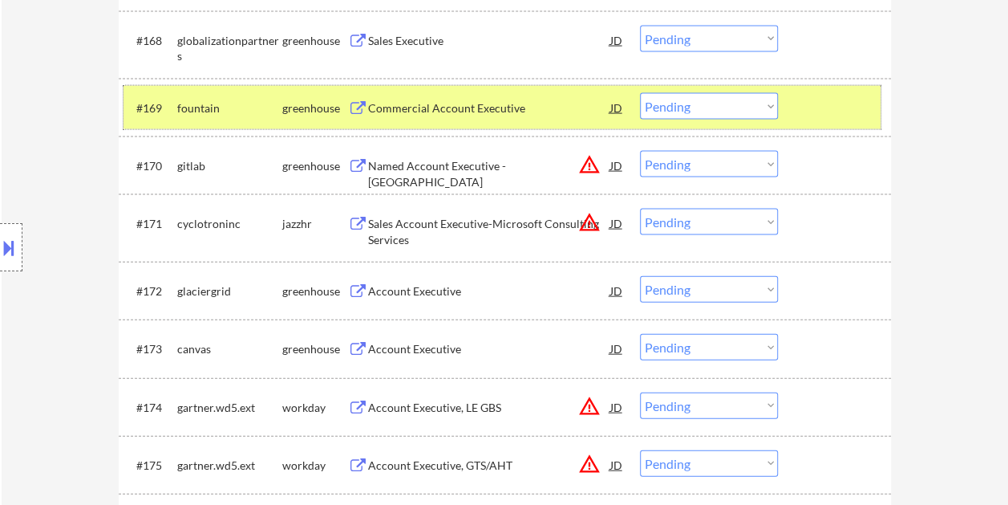
click at [833, 124] on div "#169 fountain greenhouse Commercial Account Executive JD warning_amber Choose a…" at bounding box center [502, 107] width 757 height 43
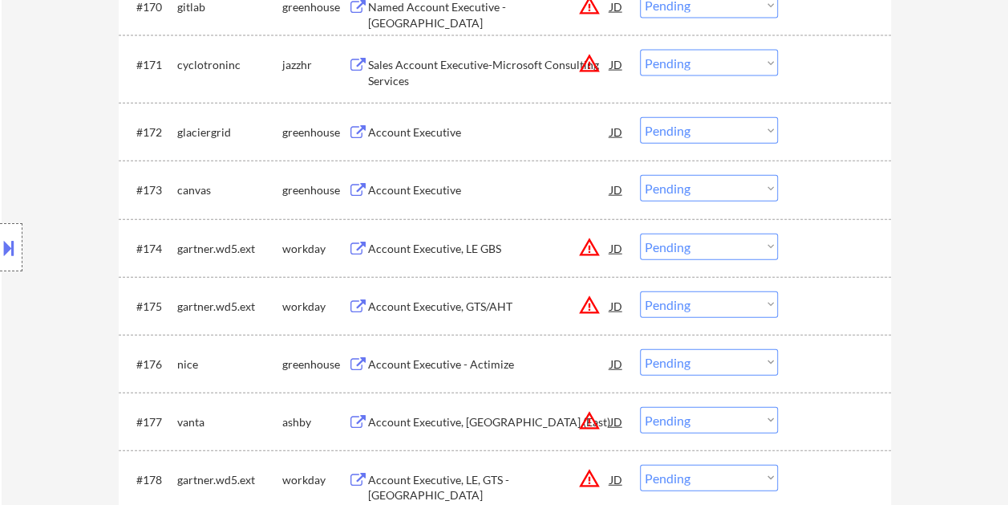
scroll to position [4837, 0]
click at [829, 430] on div at bounding box center [836, 419] width 71 height 29
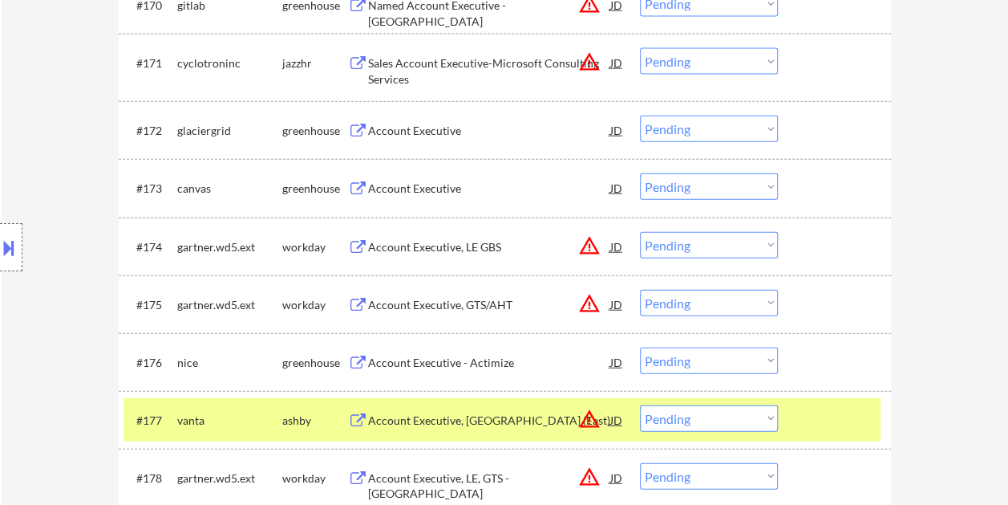
click at [452, 415] on div "Account Executive, [GEOGRAPHIC_DATA] (East)" at bounding box center [489, 420] width 242 height 16
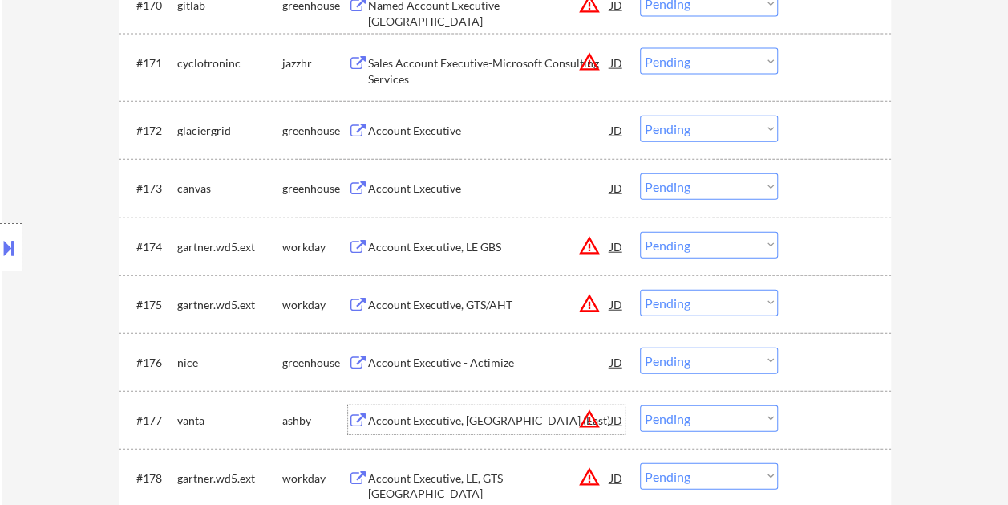
drag, startPoint x: 809, startPoint y: 420, endPoint x: 773, endPoint y: 420, distance: 36.1
click at [809, 420] on div at bounding box center [836, 419] width 71 height 29
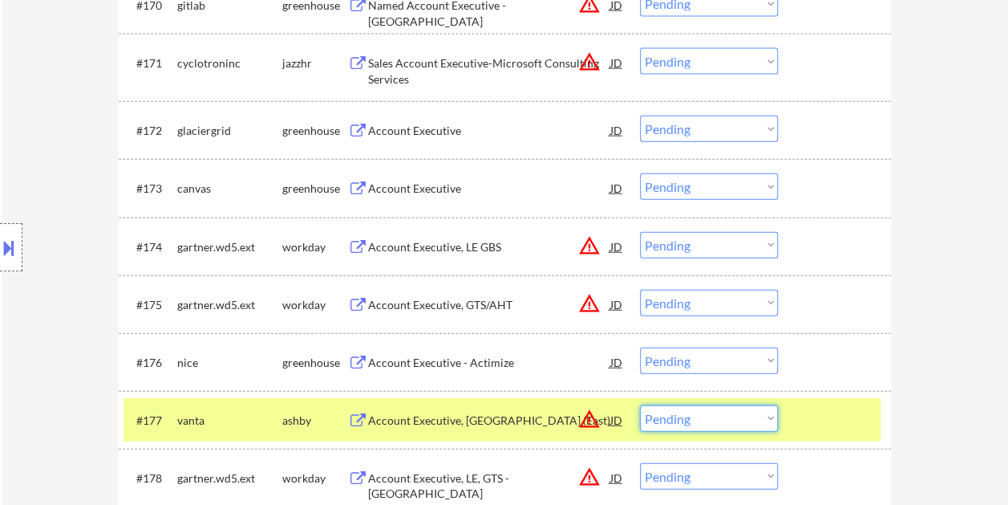
click at [769, 420] on select "Choose an option... Pending Applied Excluded (Questions) Excluded (Expired) Exc…" at bounding box center [709, 418] width 138 height 26
click at [640, 405] on select "Choose an option... Pending Applied Excluded (Questions) Excluded (Expired) Exc…" at bounding box center [709, 418] width 138 height 26
select select ""pending""
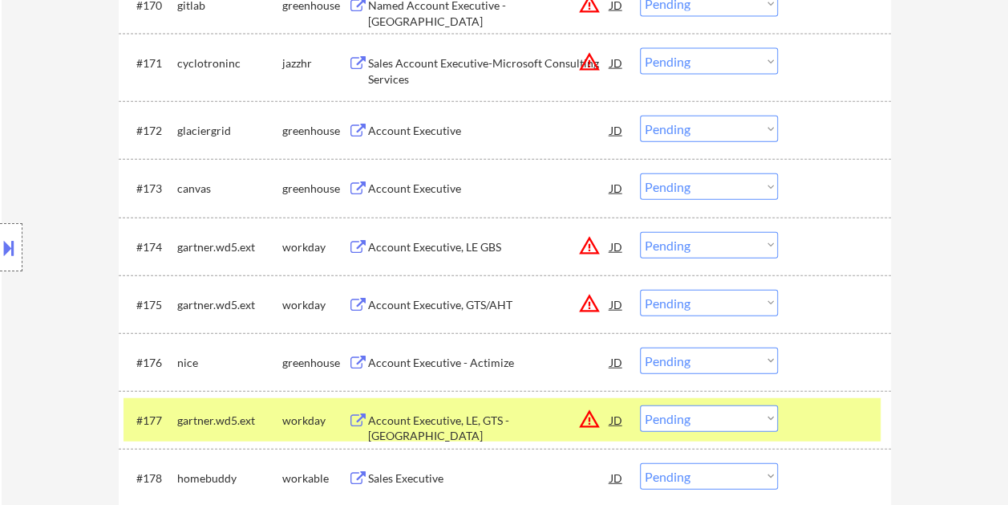
click at [810, 428] on div at bounding box center [836, 419] width 71 height 29
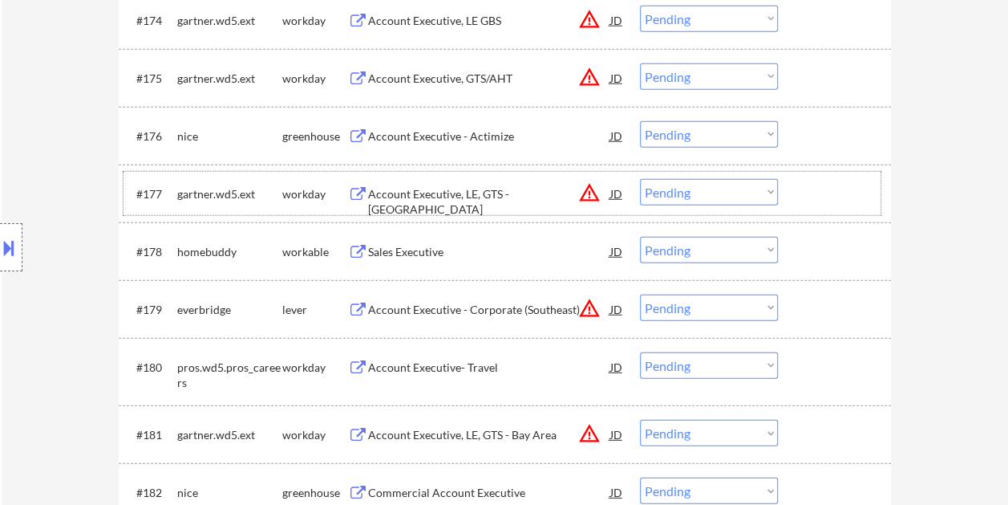
scroll to position [5077, 0]
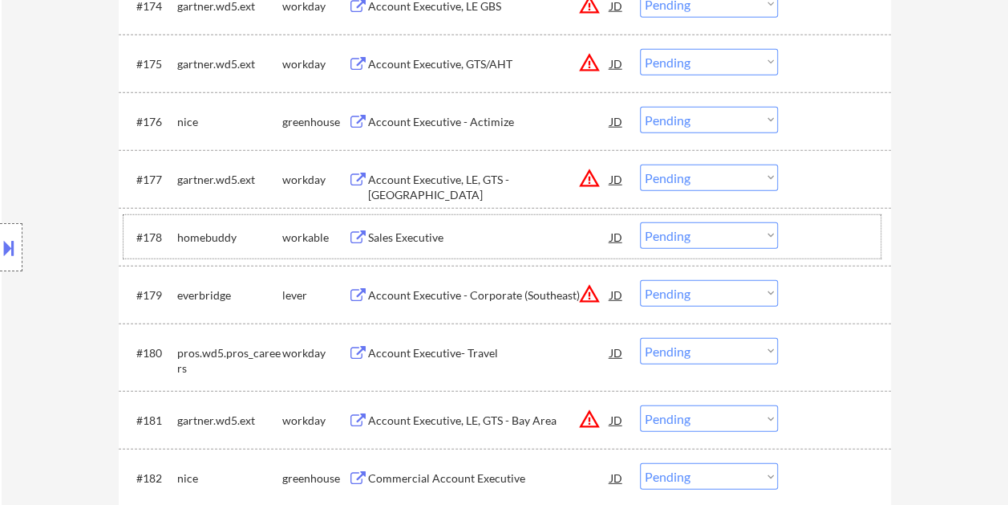
click at [826, 249] on div at bounding box center [836, 236] width 71 height 29
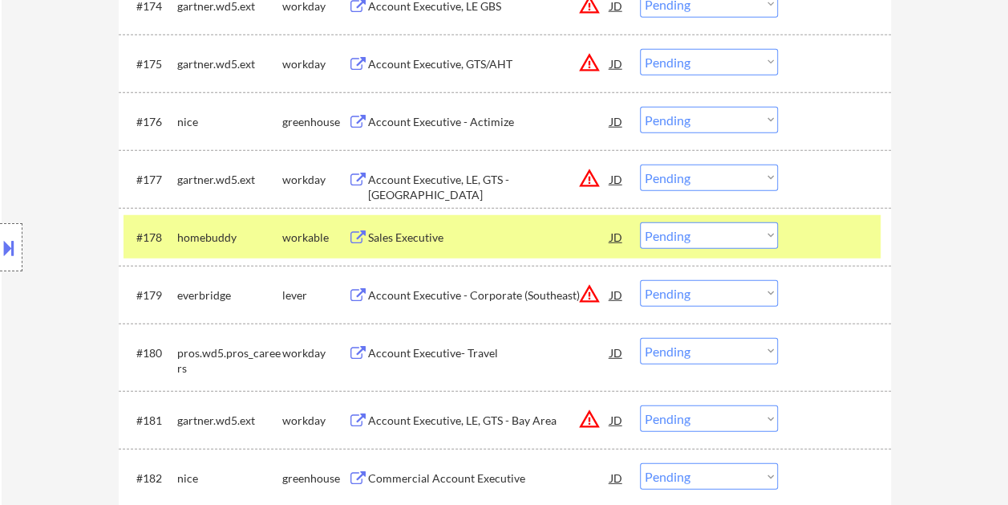
click at [494, 239] on div "Sales Executive" at bounding box center [489, 237] width 242 height 16
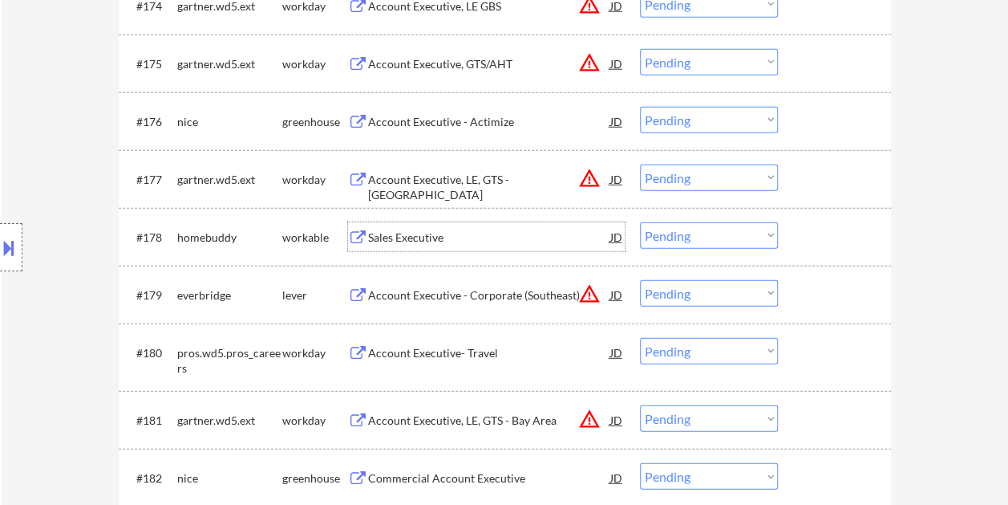
click at [825, 240] on div at bounding box center [836, 236] width 71 height 29
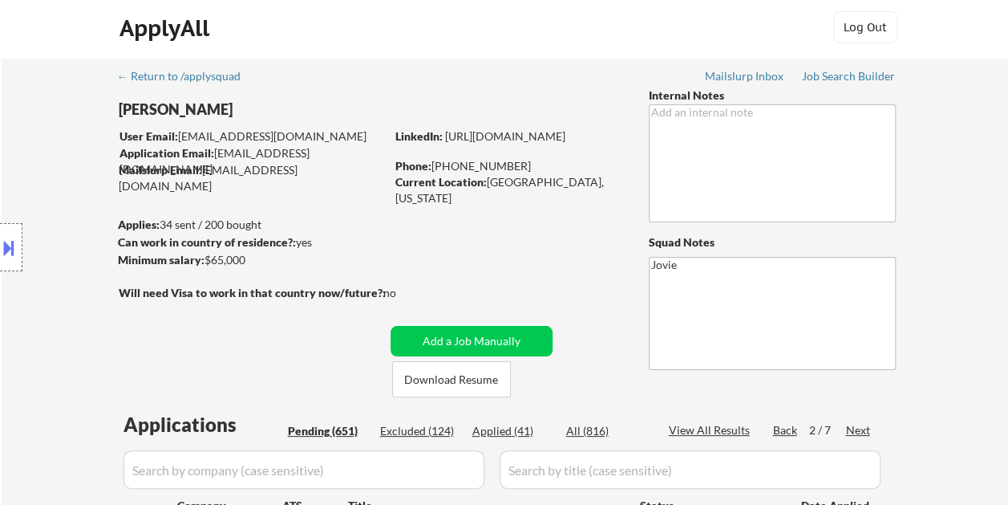
scroll to position [80, 0]
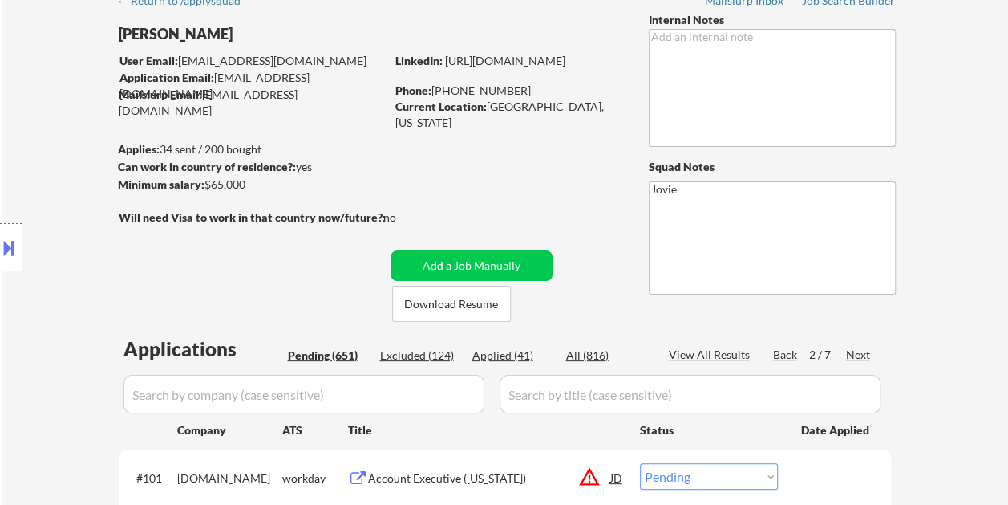
drag, startPoint x: 205, startPoint y: 183, endPoint x: 233, endPoint y: 185, distance: 27.4
click at [233, 185] on div "Location Inclusions: remote" at bounding box center [143, 248] width 287 height 298
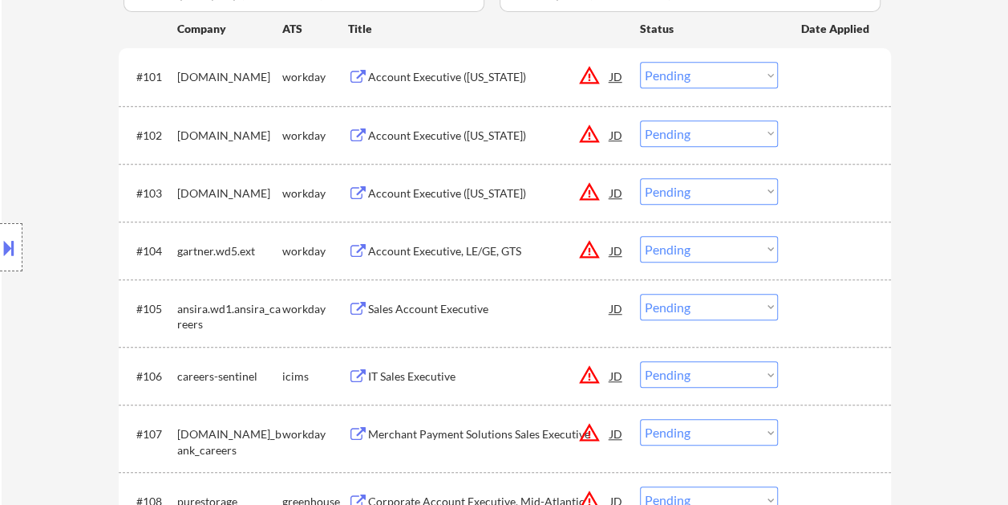
scroll to position [5062, 0]
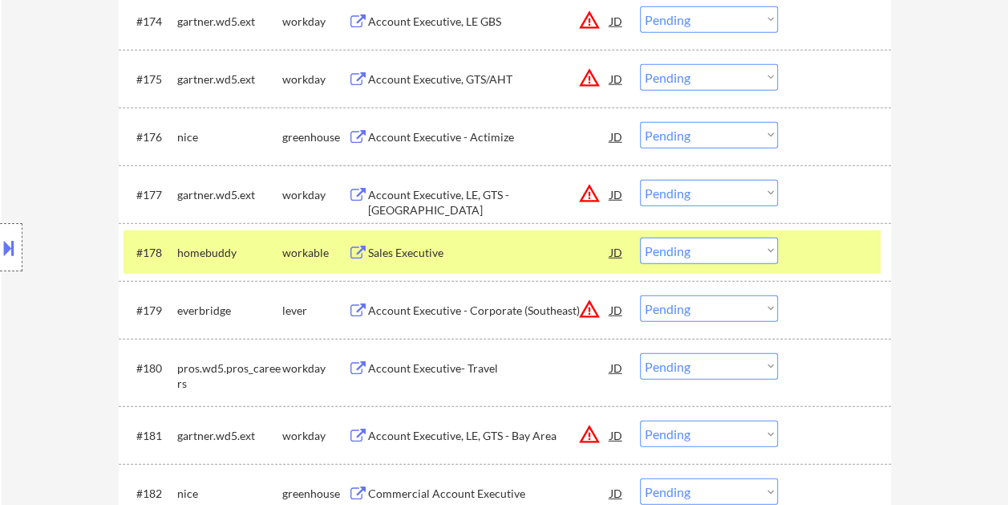
click at [760, 250] on select "Choose an option... Pending Applied Excluded (Questions) Excluded (Expired) Exc…" at bounding box center [709, 250] width 138 height 26
click at [640, 237] on select "Choose an option... Pending Applied Excluded (Questions) Excluded (Expired) Exc…" at bounding box center [709, 250] width 138 height 26
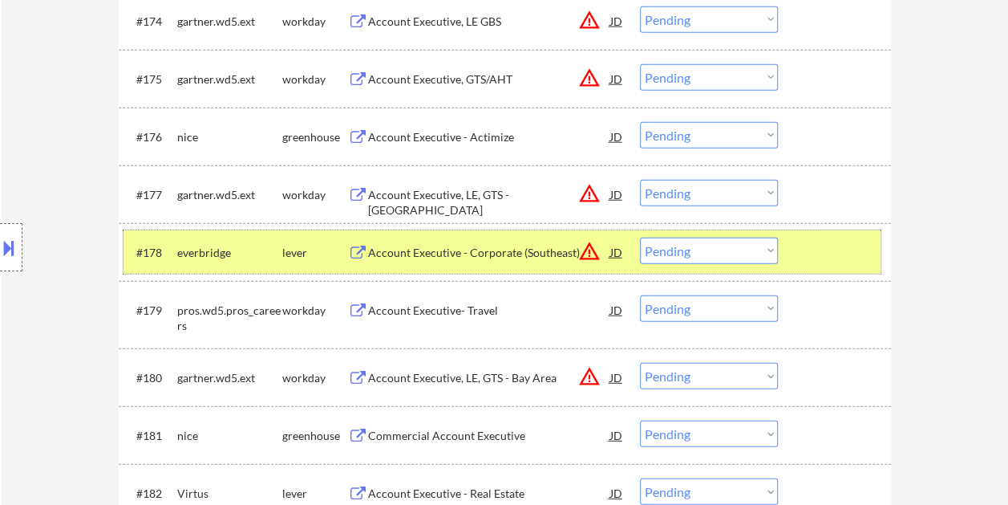
click at [820, 253] on div at bounding box center [836, 251] width 71 height 29
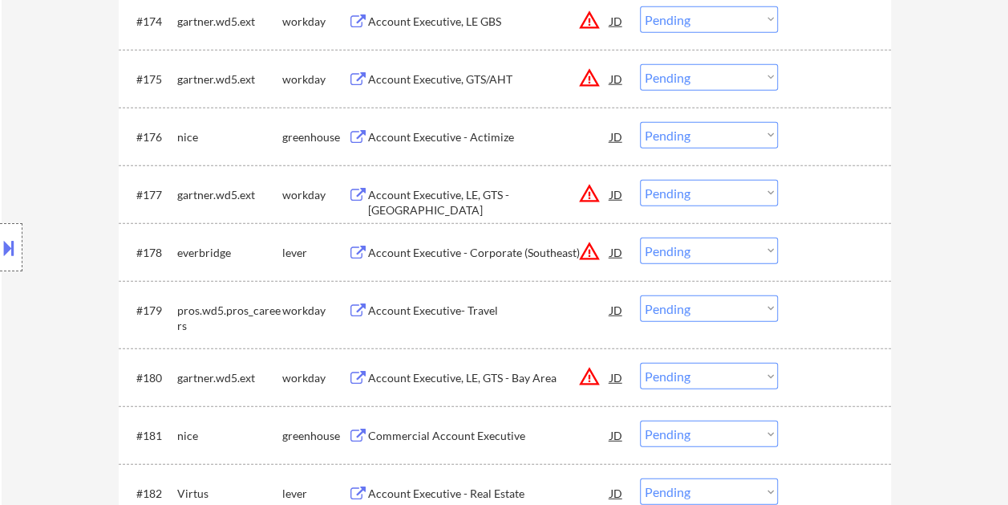
drag, startPoint x: 862, startPoint y: 255, endPoint x: 564, endPoint y: 233, distance: 299.2
click at [861, 255] on div at bounding box center [836, 251] width 71 height 29
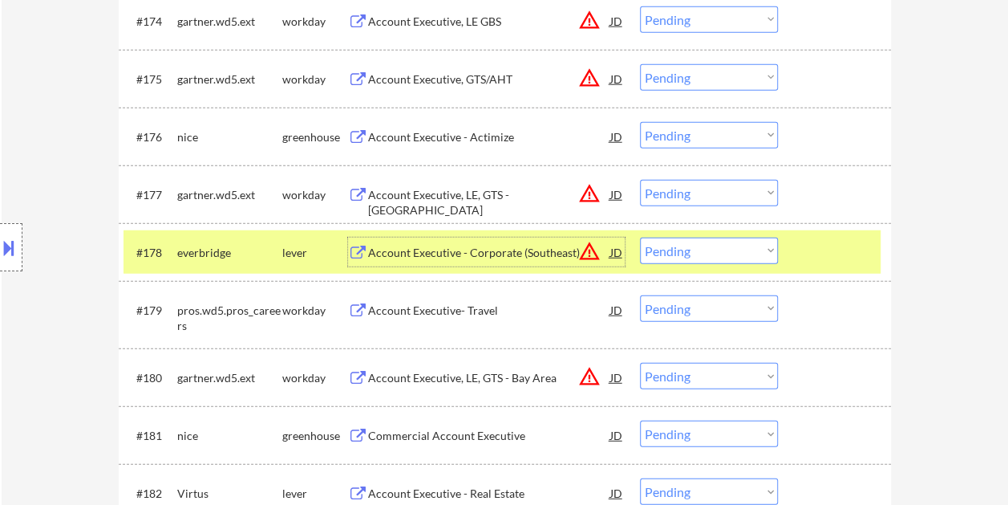
click at [476, 248] on div "Account Executive - Corporate (Southeast)" at bounding box center [489, 253] width 242 height 16
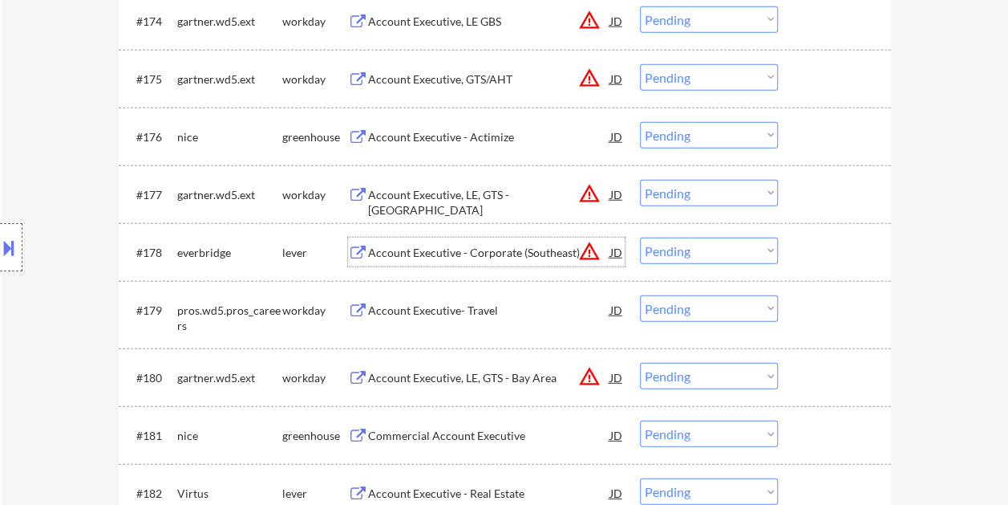
click at [802, 253] on div at bounding box center [836, 251] width 71 height 29
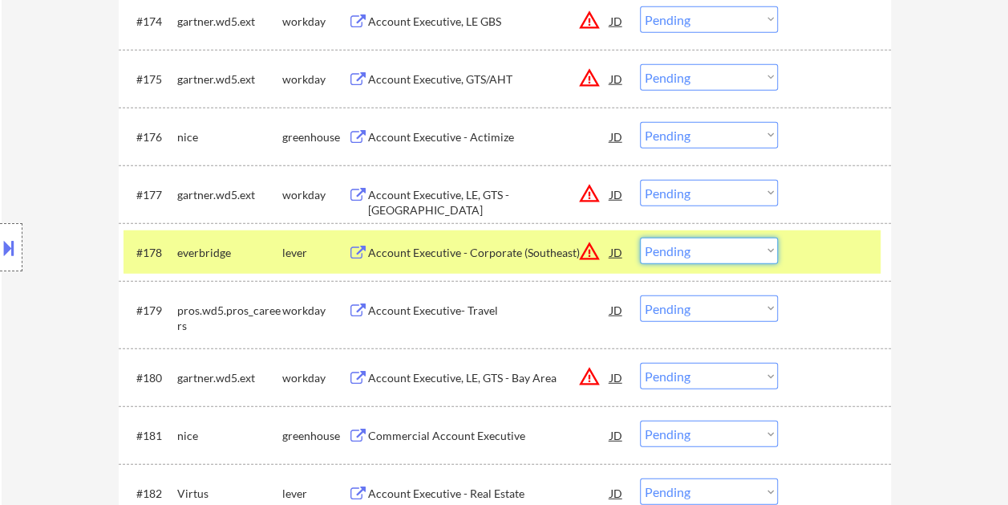
click at [770, 250] on select "Choose an option... Pending Applied Excluded (Questions) Excluded (Expired) Exc…" at bounding box center [709, 250] width 138 height 26
click at [640, 237] on select "Choose an option... Pending Applied Excluded (Questions) Excluded (Expired) Exc…" at bounding box center [709, 250] width 138 height 26
select select ""pending""
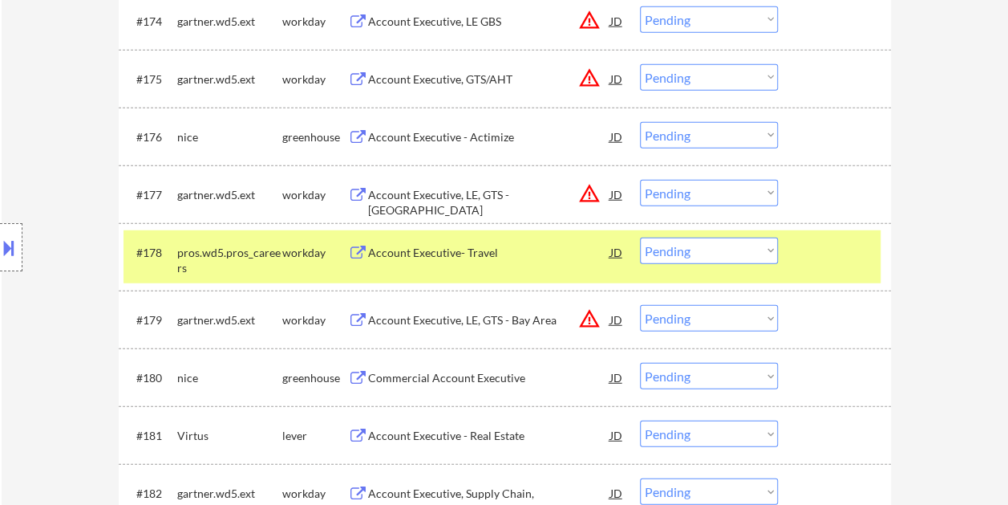
click at [794, 255] on div "#178 pros.wd5.pros_careers workday Account Executive- Travel JD warning_amber C…" at bounding box center [502, 256] width 757 height 53
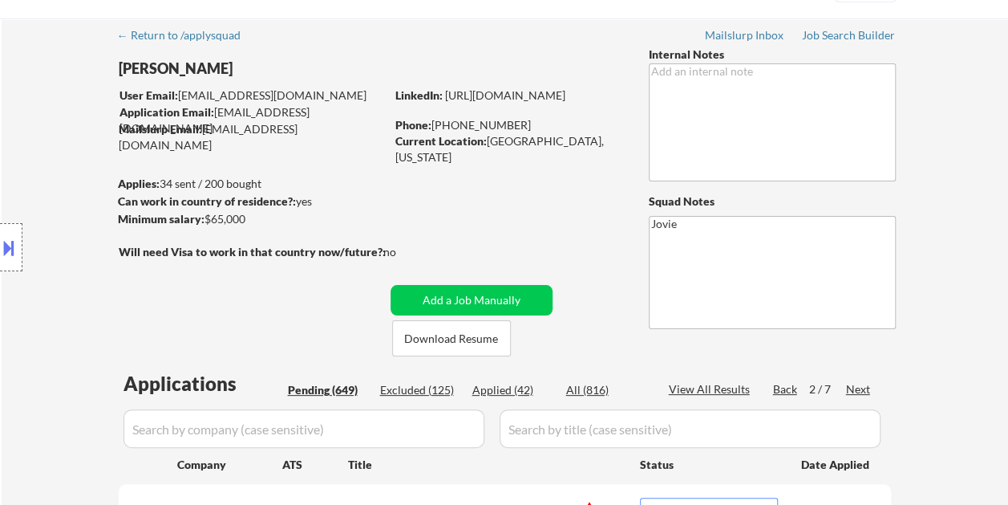
scroll to position [8, 0]
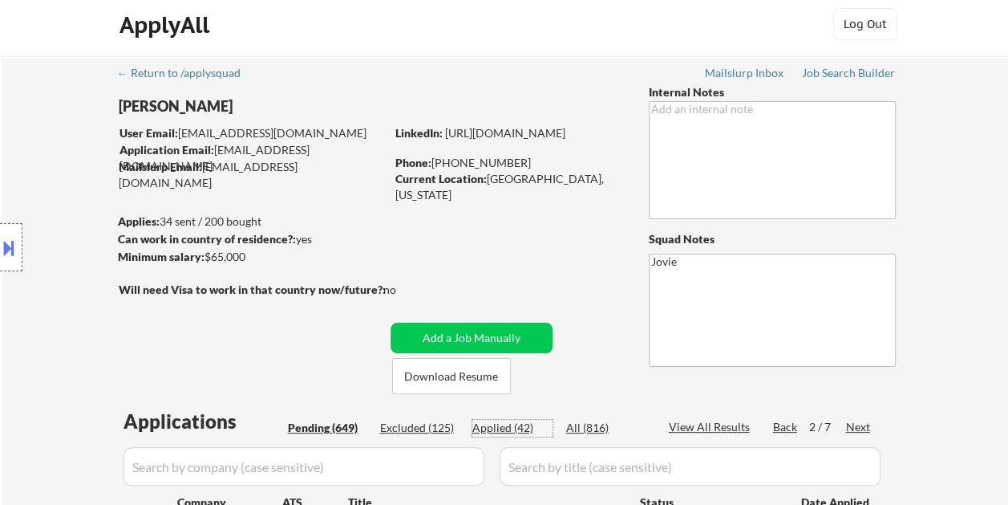
click at [507, 424] on div "Applied (42)" at bounding box center [512, 428] width 80 height 16
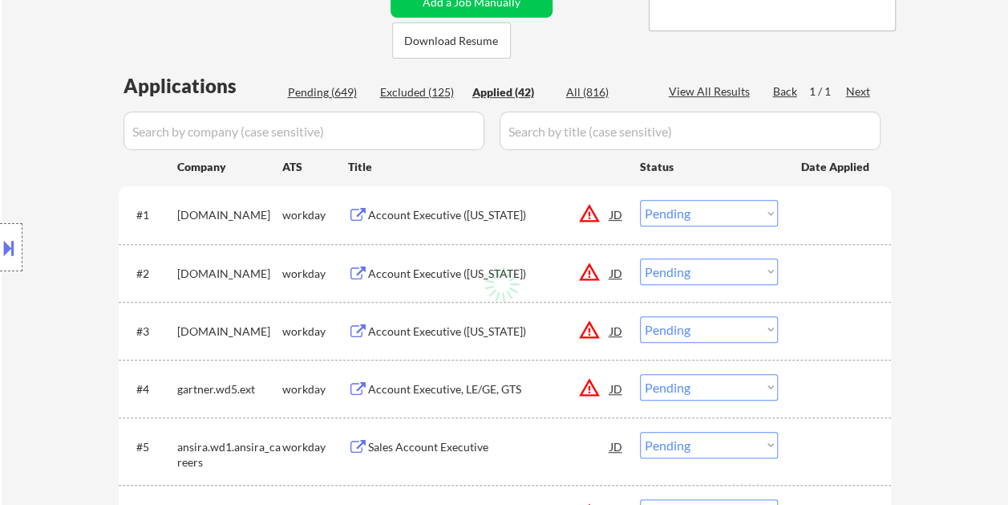
select select ""applied""
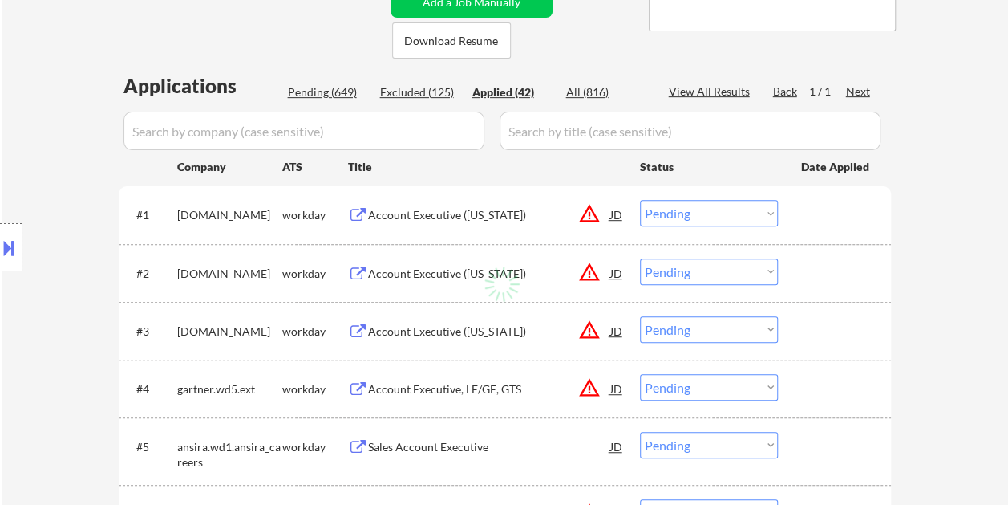
select select ""applied""
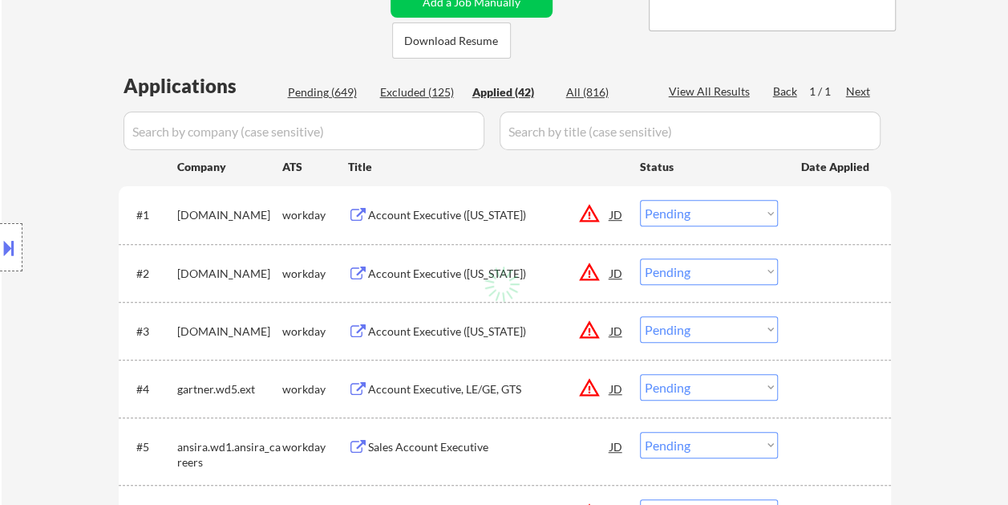
select select ""applied""
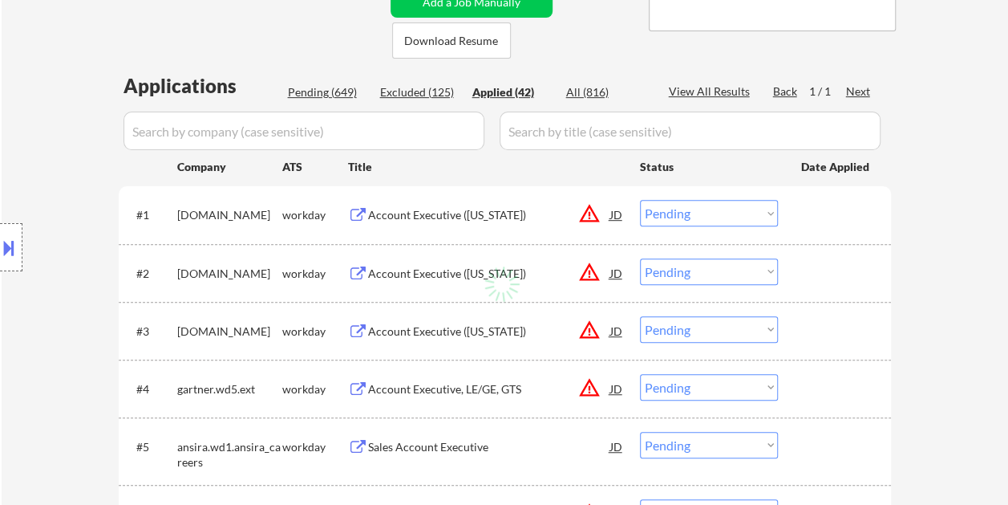
select select ""applied""
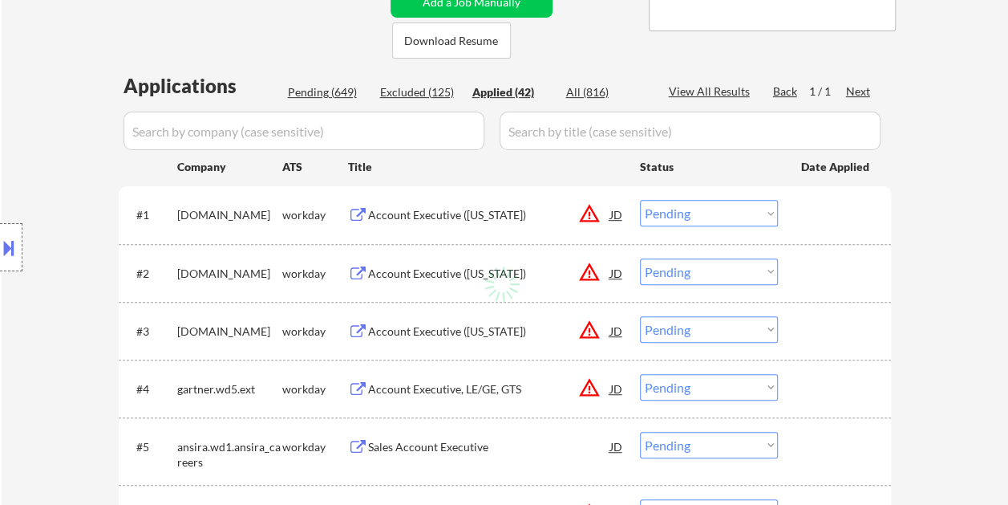
select select ""applied""
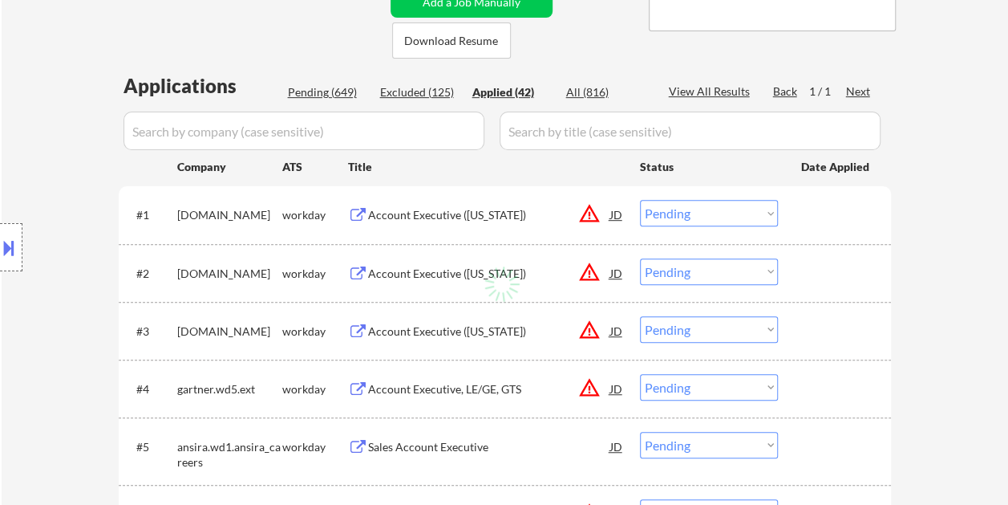
select select ""applied""
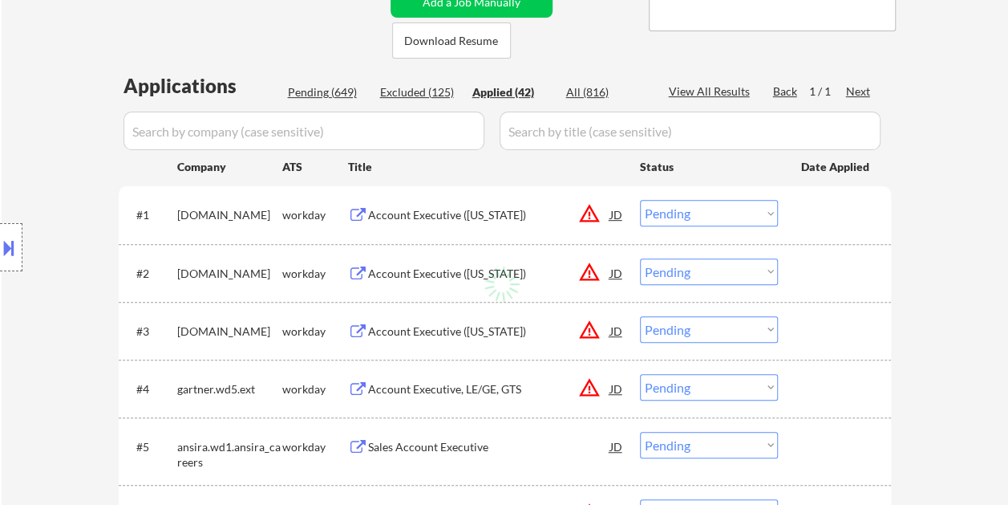
select select ""applied""
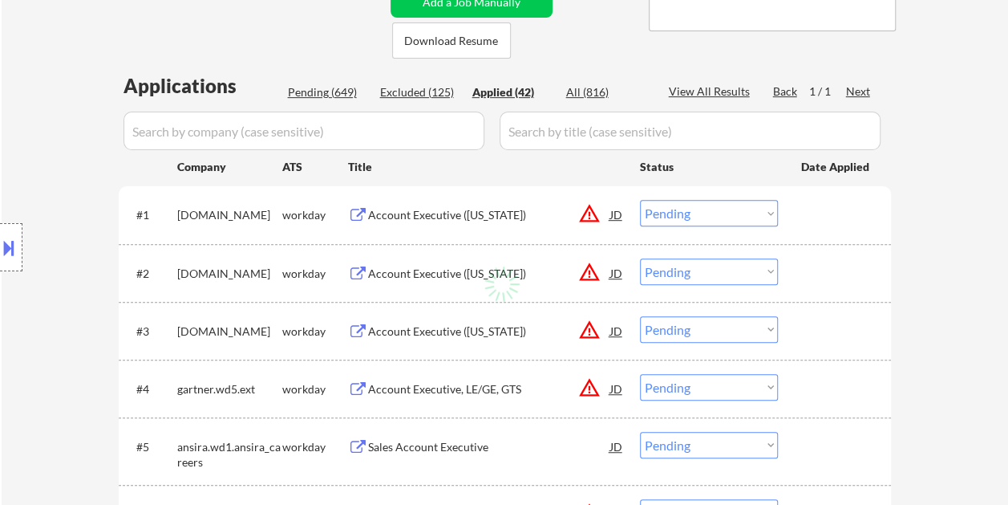
select select ""applied""
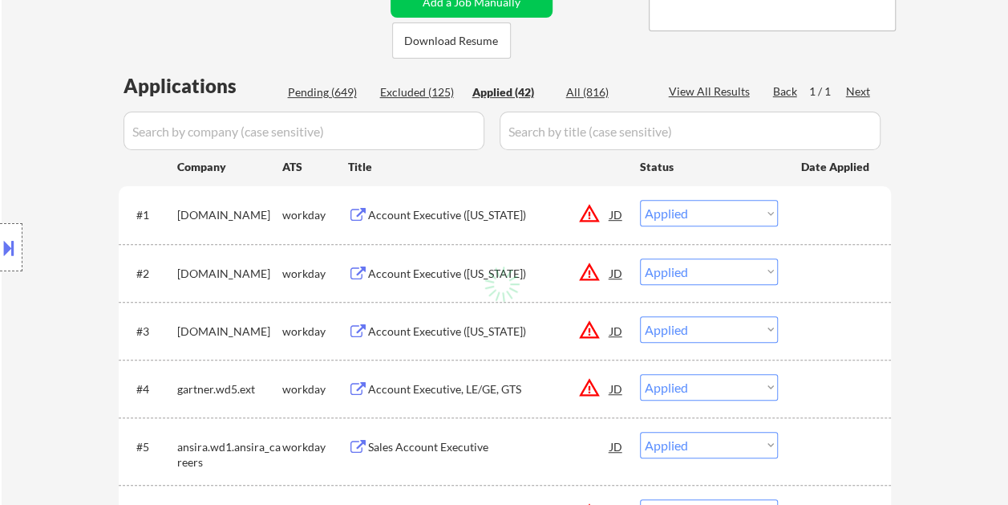
select select ""applied""
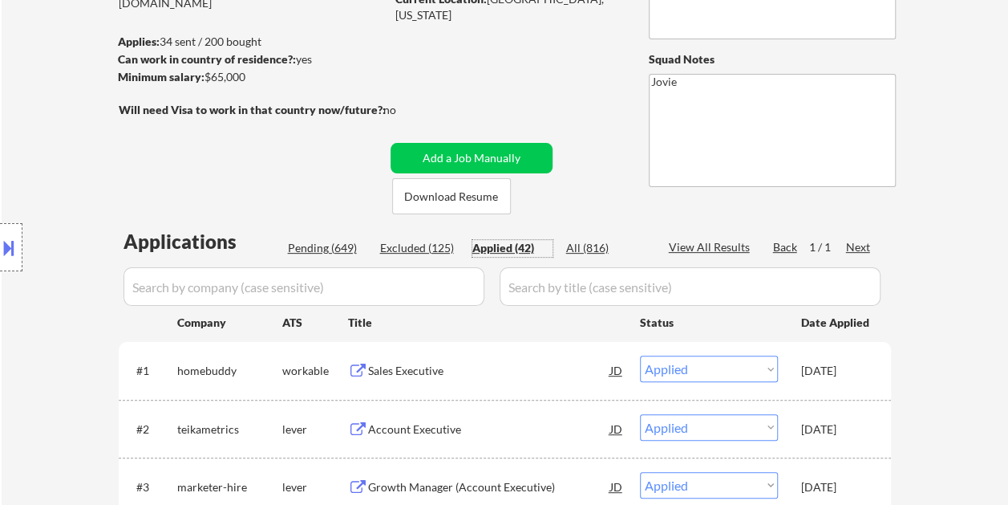
scroll to position [160, 0]
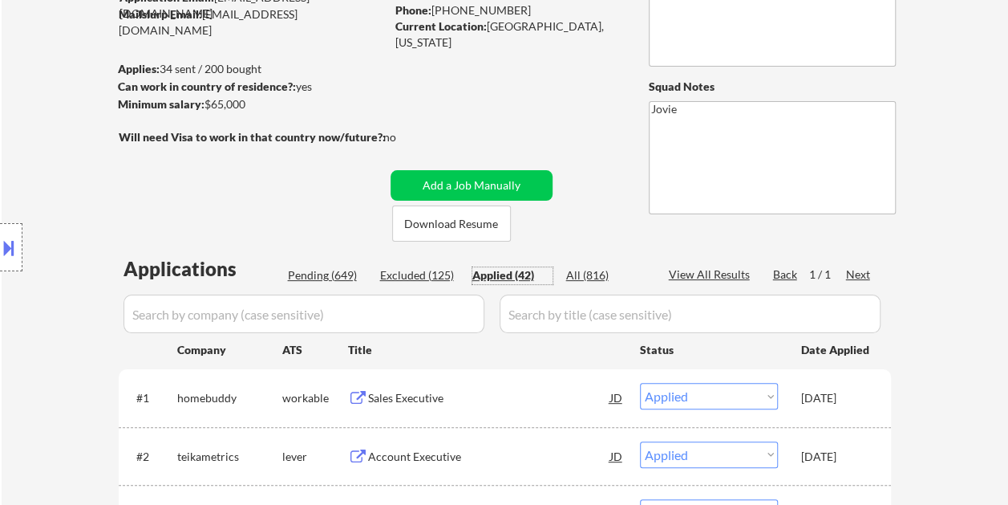
click at [313, 274] on div "Pending (649)" at bounding box center [328, 275] width 80 height 16
select select ""pending""
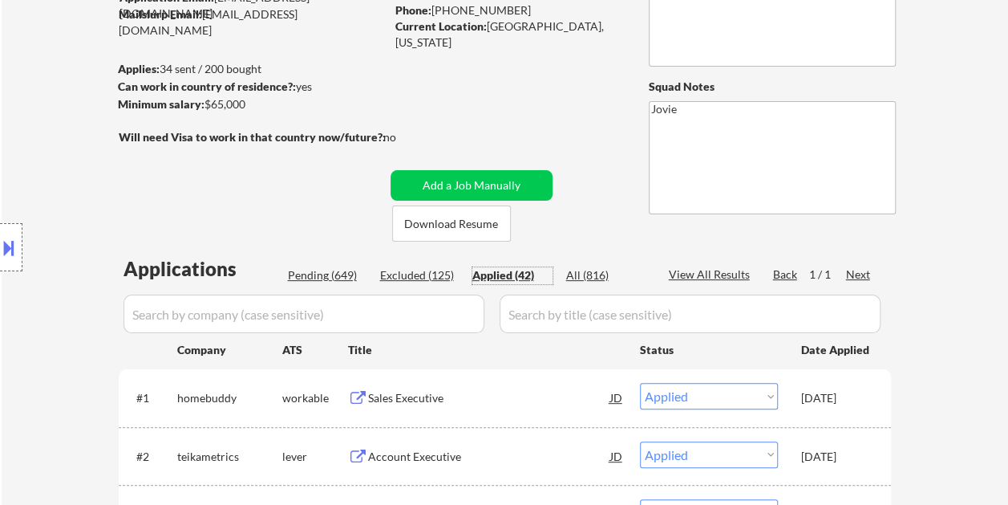
select select ""pending""
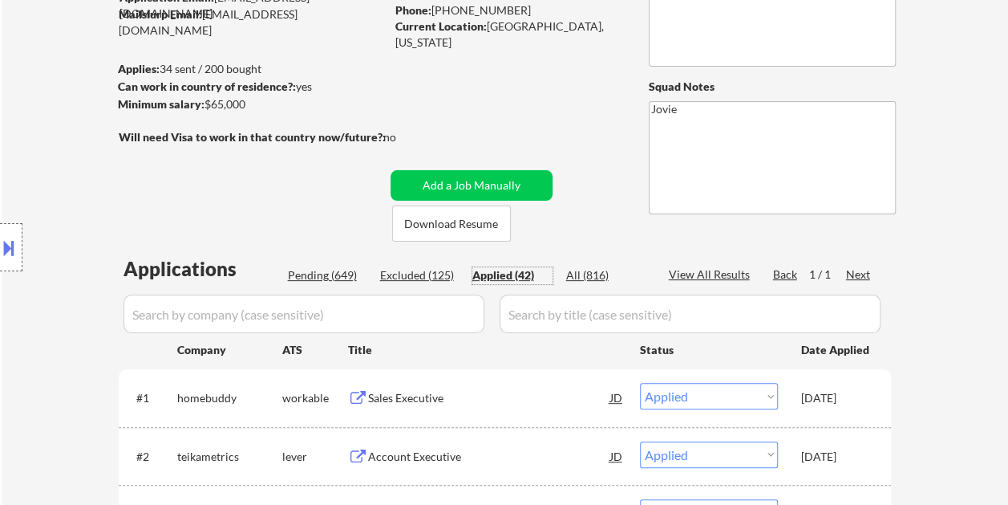
select select ""pending""
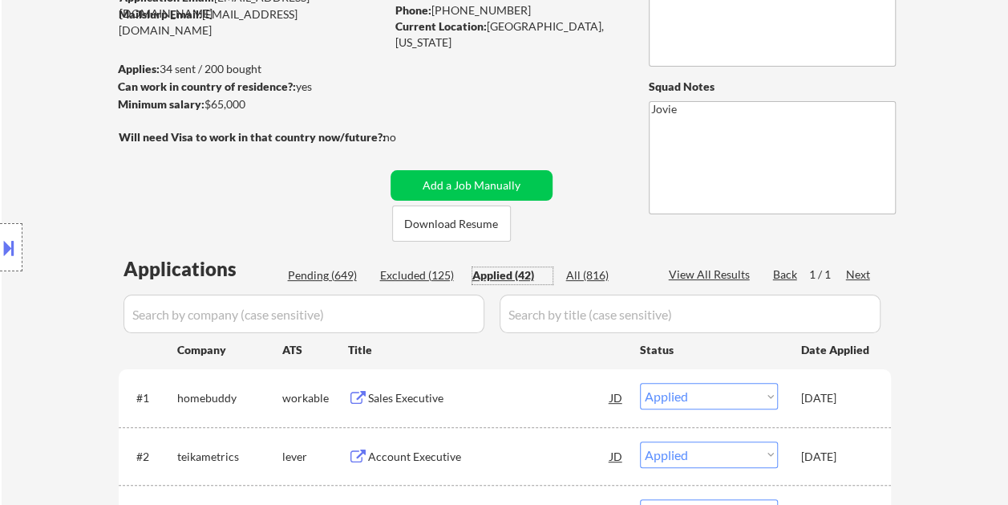
select select ""pending""
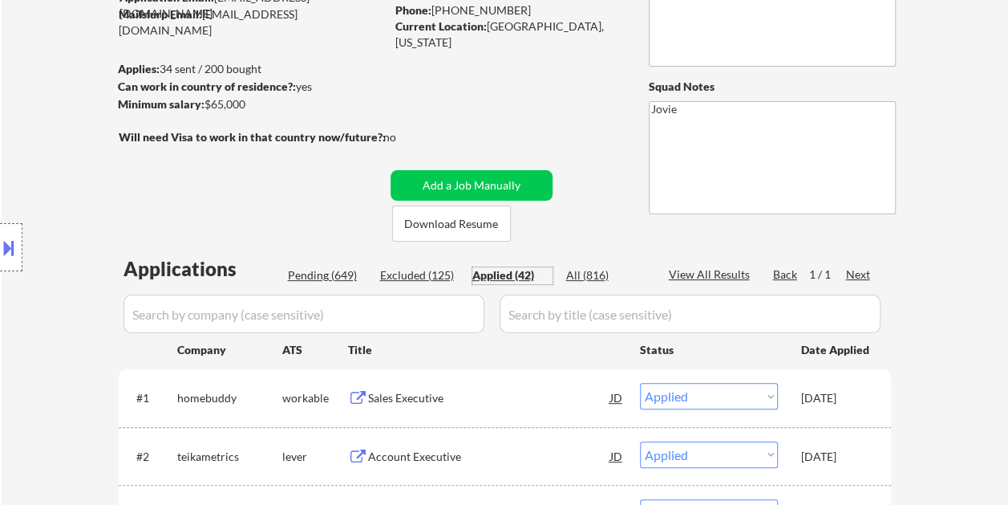
select select ""pending""
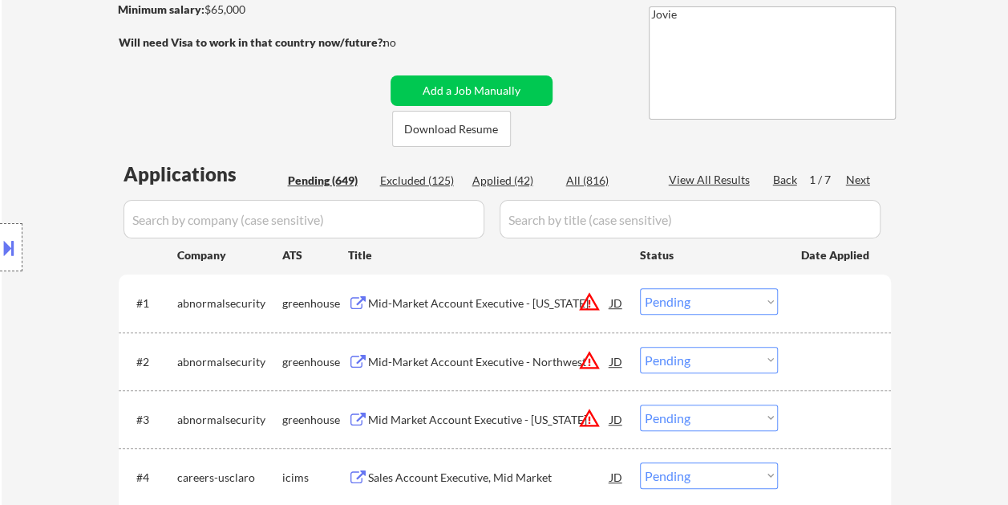
scroll to position [241, 0]
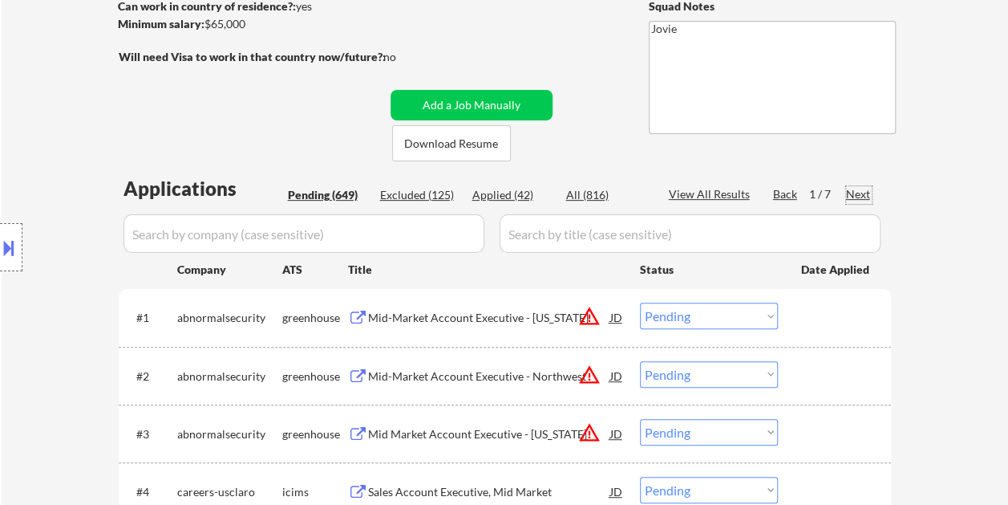
click at [851, 196] on div "Next" at bounding box center [859, 194] width 26 height 16
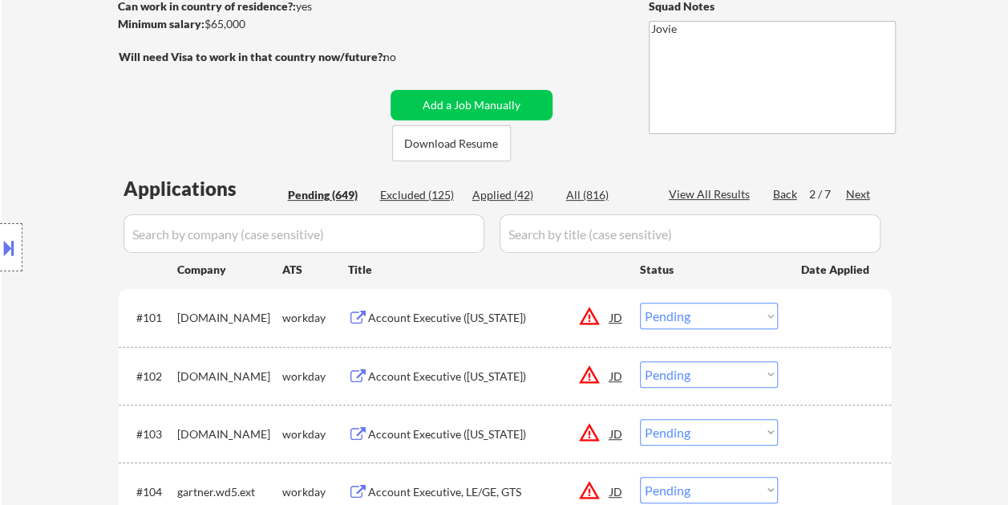
click at [855, 194] on div "Next" at bounding box center [859, 194] width 26 height 16
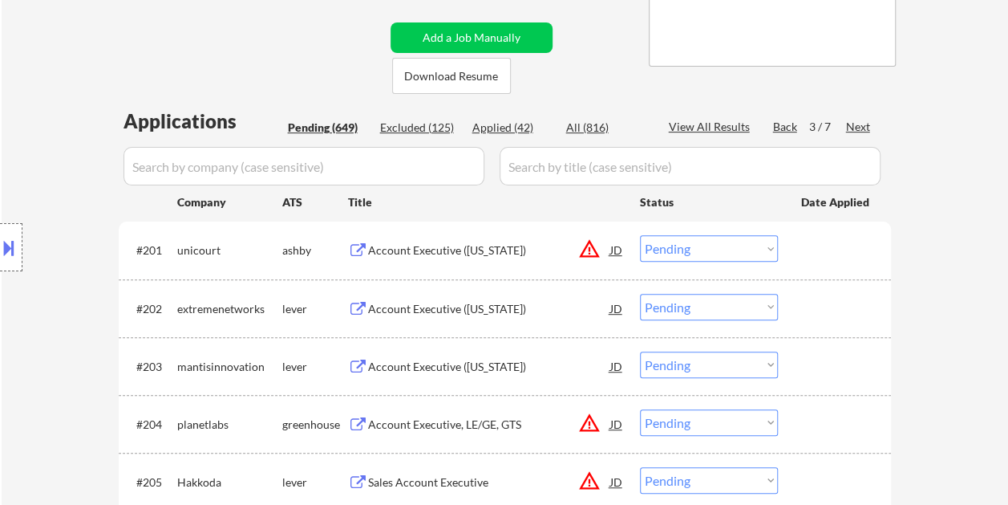
scroll to position [401, 0]
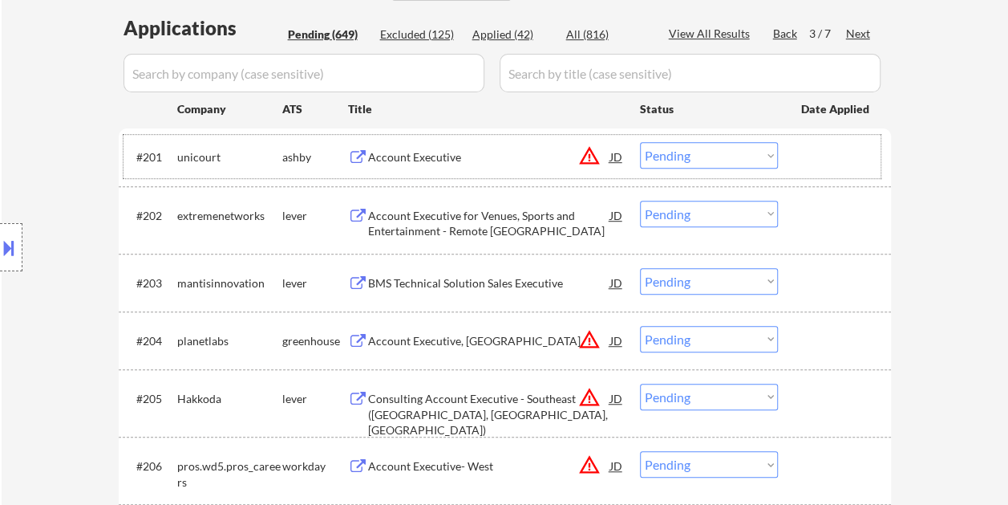
click at [829, 156] on div at bounding box center [836, 156] width 71 height 29
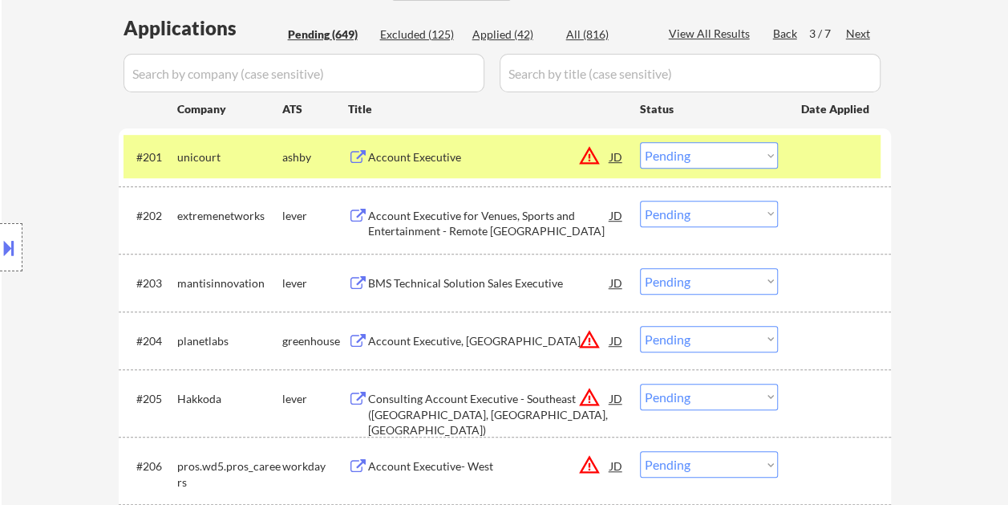
click at [399, 148] on div "Account Executive" at bounding box center [489, 156] width 242 height 29
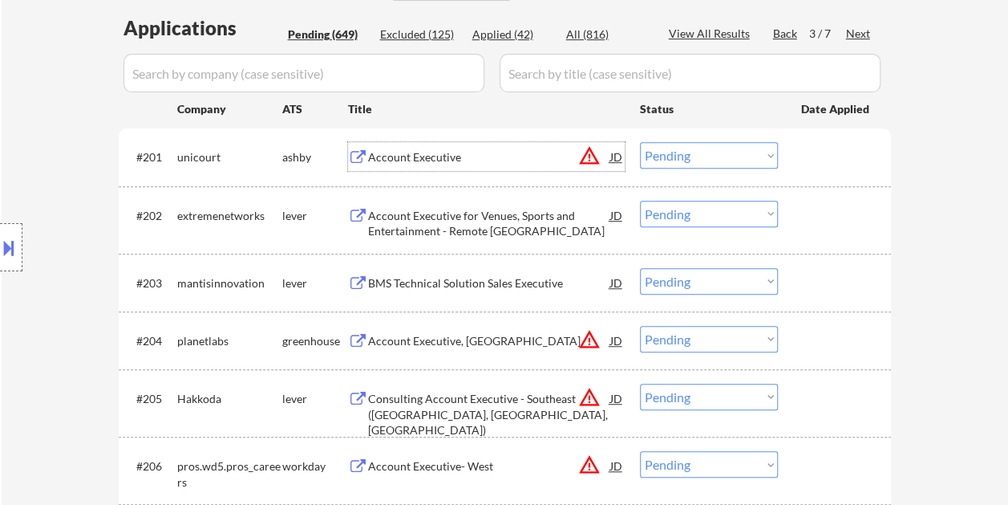
drag, startPoint x: 837, startPoint y: 168, endPoint x: 788, endPoint y: 157, distance: 51.0
click at [837, 168] on div at bounding box center [836, 156] width 71 height 29
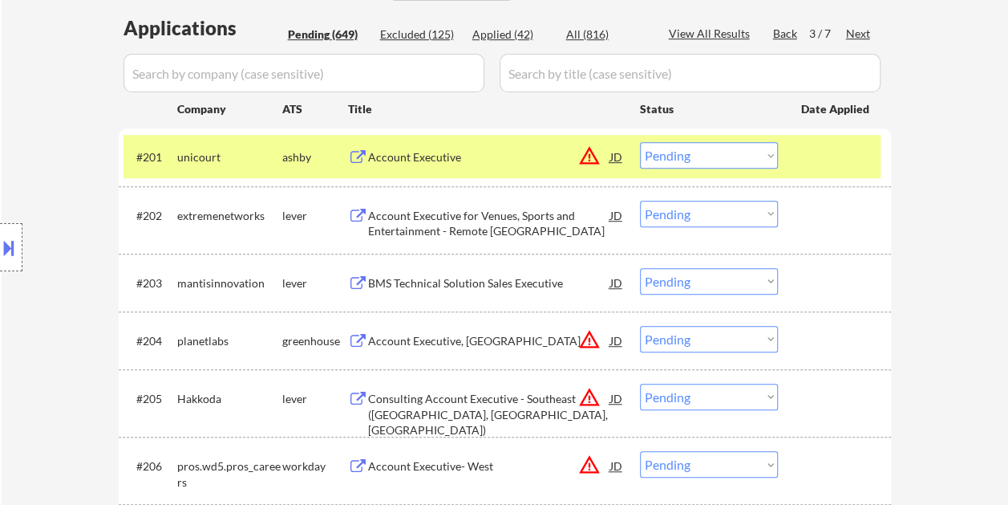
click at [770, 156] on select "Choose an option... Pending Applied Excluded (Questions) Excluded (Expired) Exc…" at bounding box center [709, 155] width 138 height 26
click at [640, 142] on select "Choose an option... Pending Applied Excluded (Questions) Excluded (Expired) Exc…" at bounding box center [709, 155] width 138 height 26
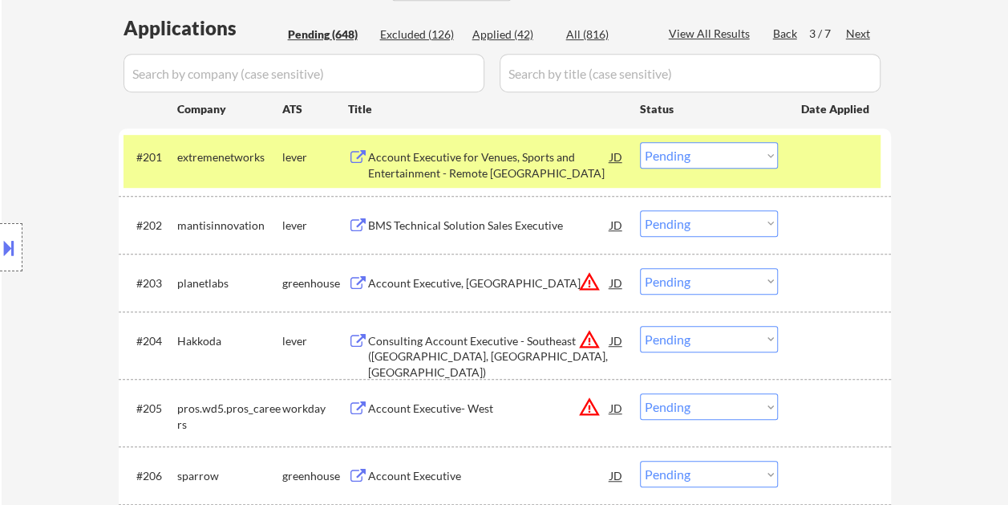
click at [803, 162] on div at bounding box center [836, 156] width 71 height 29
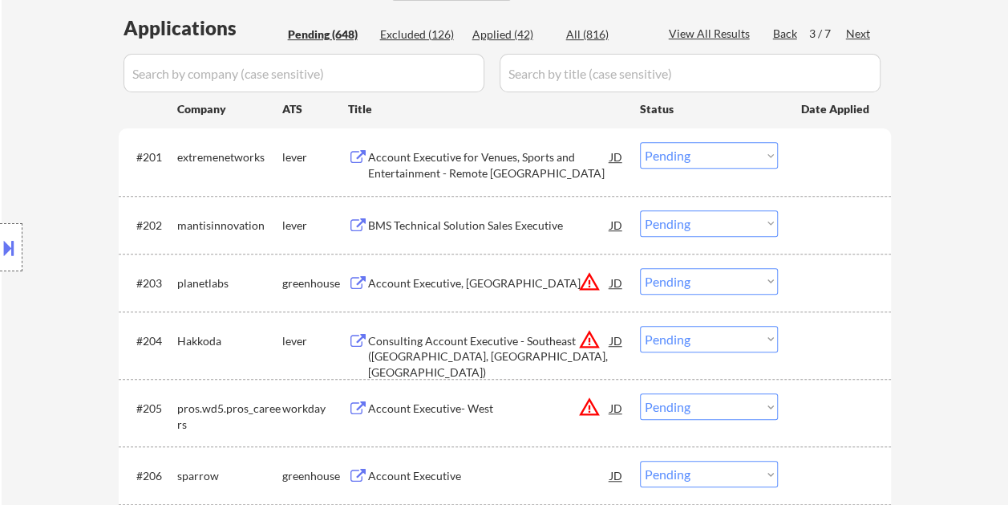
click at [827, 159] on div at bounding box center [836, 156] width 71 height 29
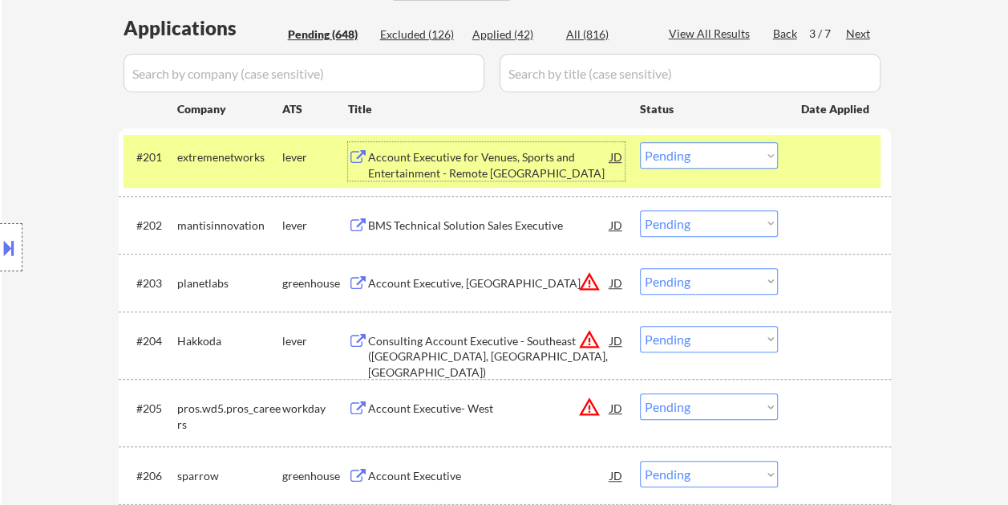
click at [452, 144] on div "Account Executive for Venues, Sports and Entertainment - Remote [GEOGRAPHIC_DAT…" at bounding box center [489, 161] width 242 height 39
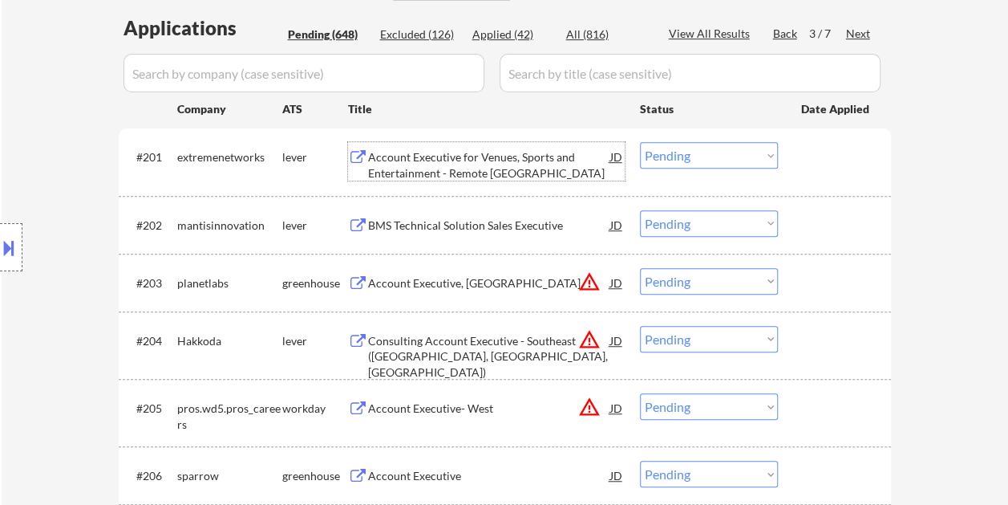
drag, startPoint x: 817, startPoint y: 170, endPoint x: 786, endPoint y: 164, distance: 31.8
click at [817, 170] on div at bounding box center [836, 156] width 71 height 29
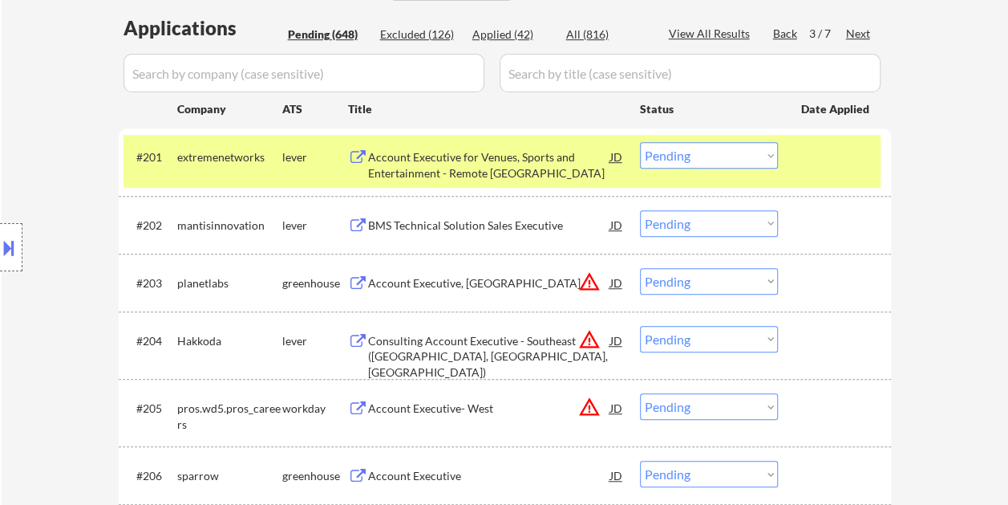
click at [766, 160] on select "Choose an option... Pending Applied Excluded (Questions) Excluded (Expired) Exc…" at bounding box center [709, 155] width 138 height 26
click at [640, 142] on select "Choose an option... Pending Applied Excluded (Questions) Excluded (Expired) Exc…" at bounding box center [709, 155] width 138 height 26
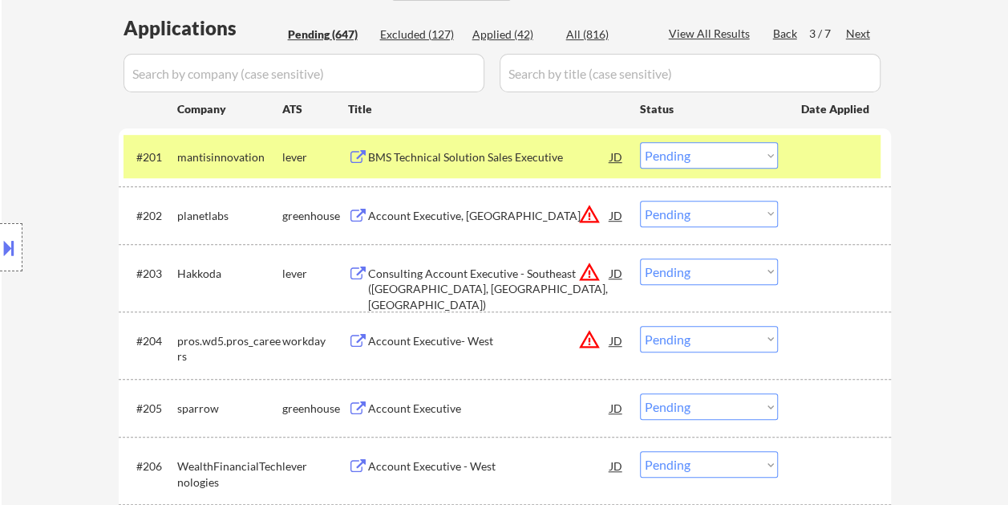
click at [801, 140] on div "#201 mantisinnovation lever BMS Technical Solution Sales Executive JD warning_a…" at bounding box center [502, 156] width 757 height 43
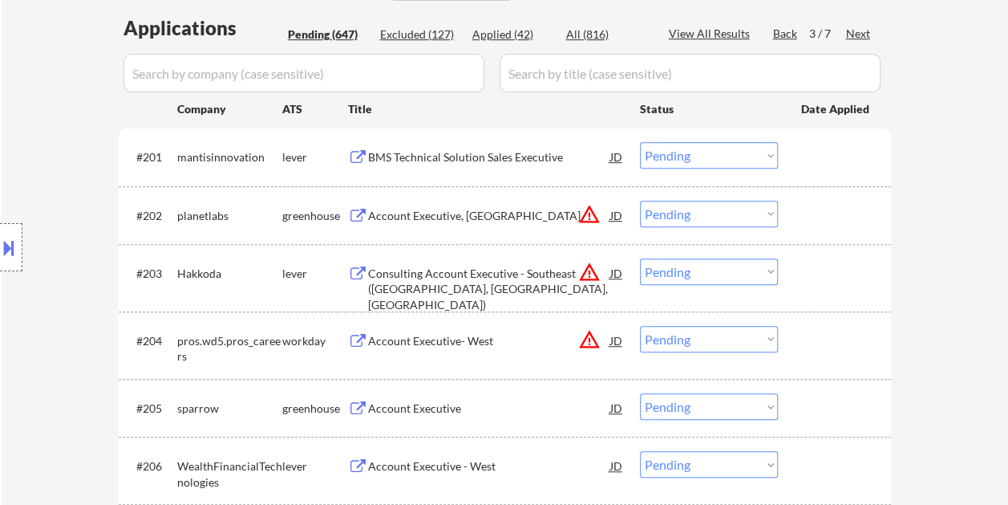
click at [825, 156] on div at bounding box center [836, 156] width 71 height 29
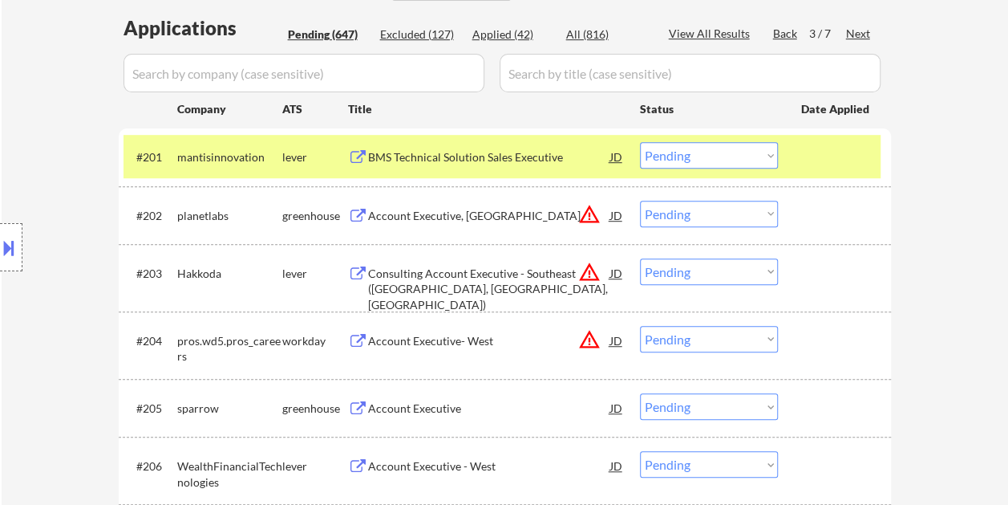
click at [538, 158] on div "BMS Technical Solution Sales Executive" at bounding box center [489, 157] width 242 height 16
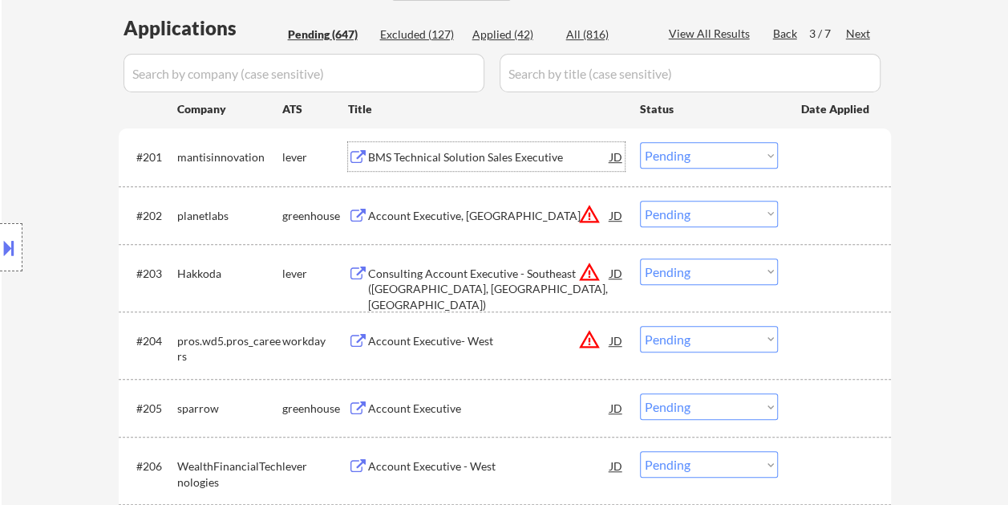
click at [820, 152] on div at bounding box center [836, 156] width 71 height 29
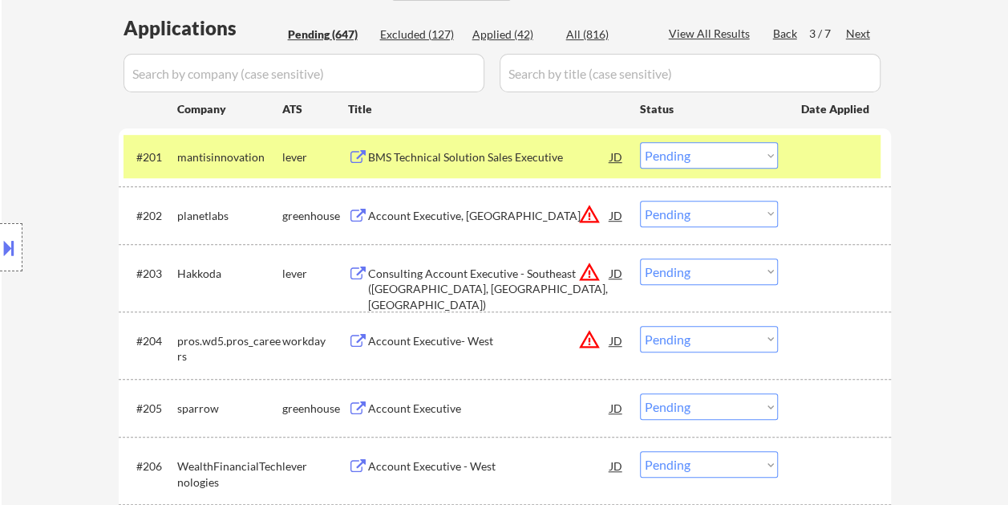
click at [766, 151] on select "Choose an option... Pending Applied Excluded (Questions) Excluded (Expired) Exc…" at bounding box center [709, 155] width 138 height 26
click at [640, 142] on select "Choose an option... Pending Applied Excluded (Questions) Excluded (Expired) Exc…" at bounding box center [709, 155] width 138 height 26
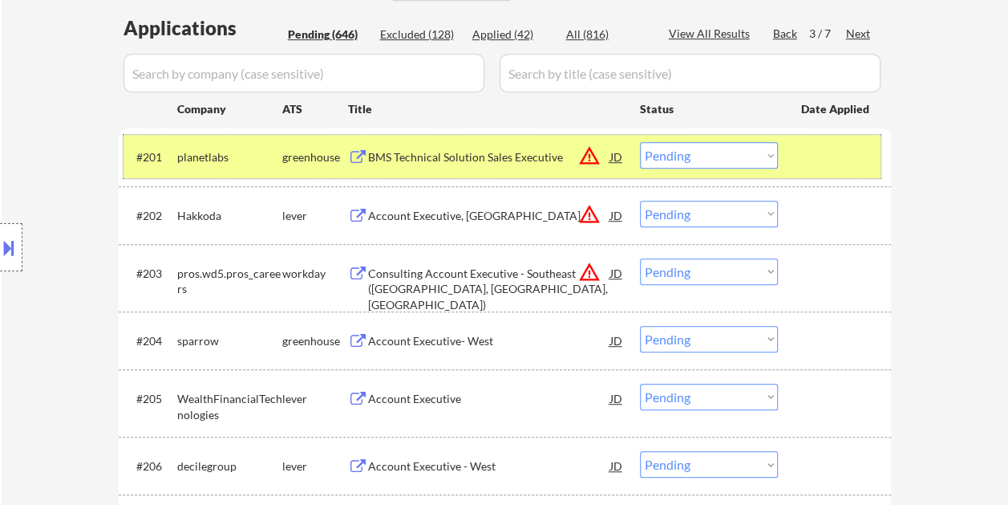
click at [809, 149] on div at bounding box center [836, 156] width 71 height 29
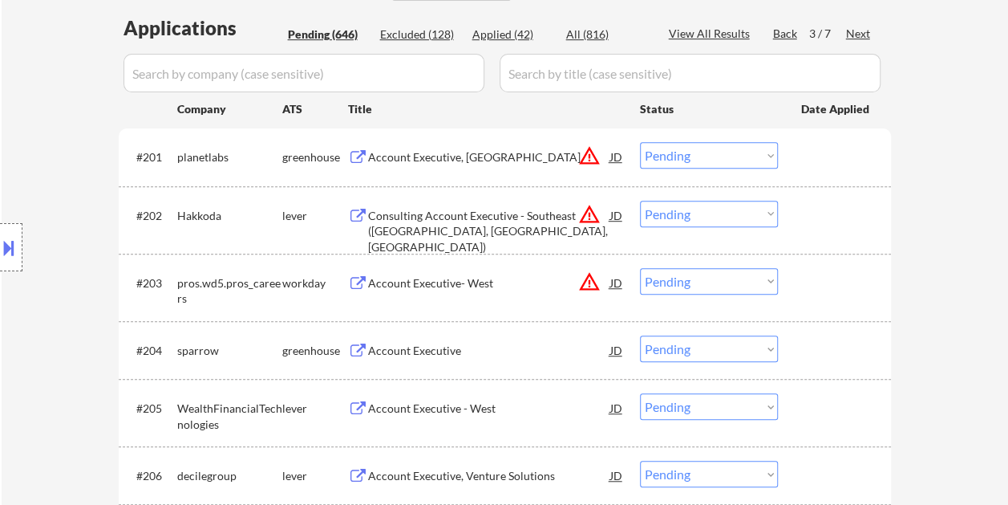
click at [831, 218] on div at bounding box center [836, 215] width 71 height 29
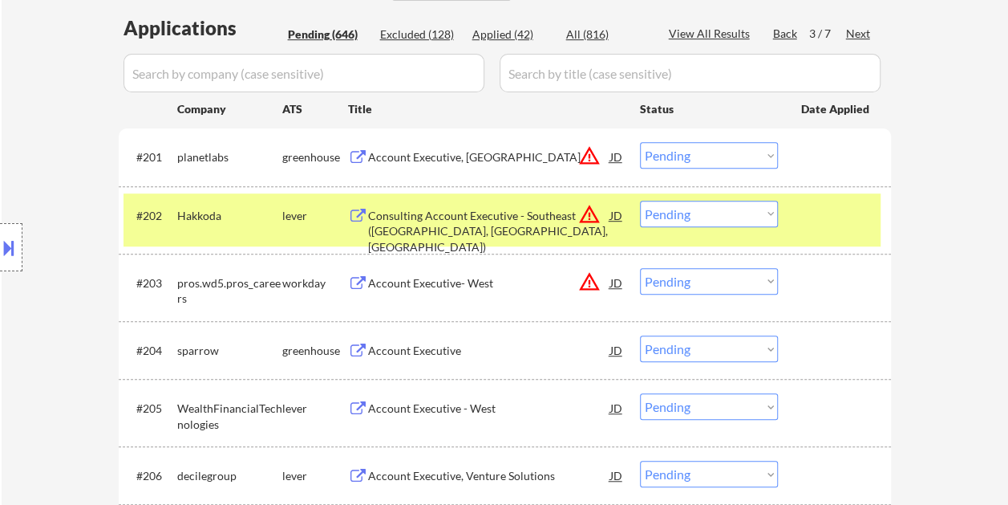
click at [457, 210] on div "Consulting Account Executive - Southeast ([GEOGRAPHIC_DATA], [GEOGRAPHIC_DATA],…" at bounding box center [489, 231] width 242 height 47
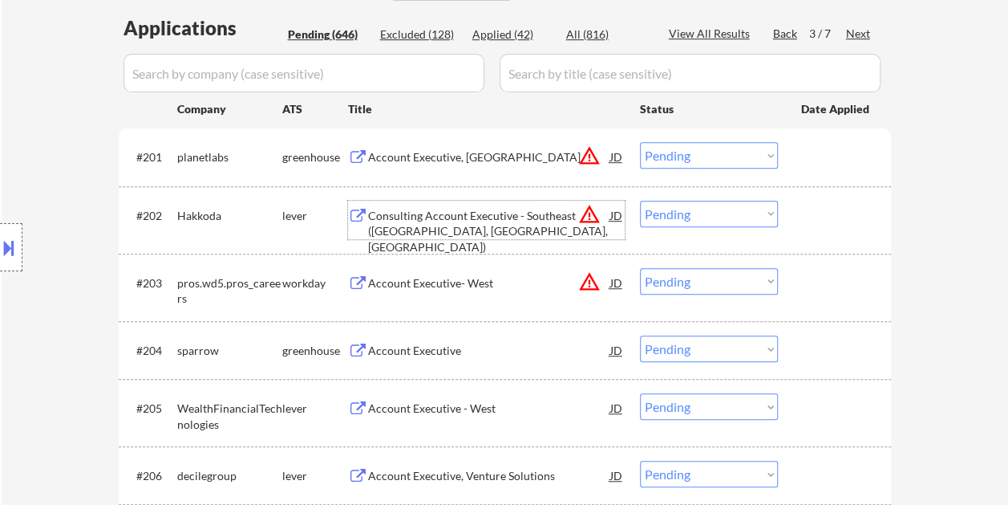
drag, startPoint x: 839, startPoint y: 202, endPoint x: 832, endPoint y: 209, distance: 9.7
click at [834, 207] on div at bounding box center [836, 215] width 71 height 29
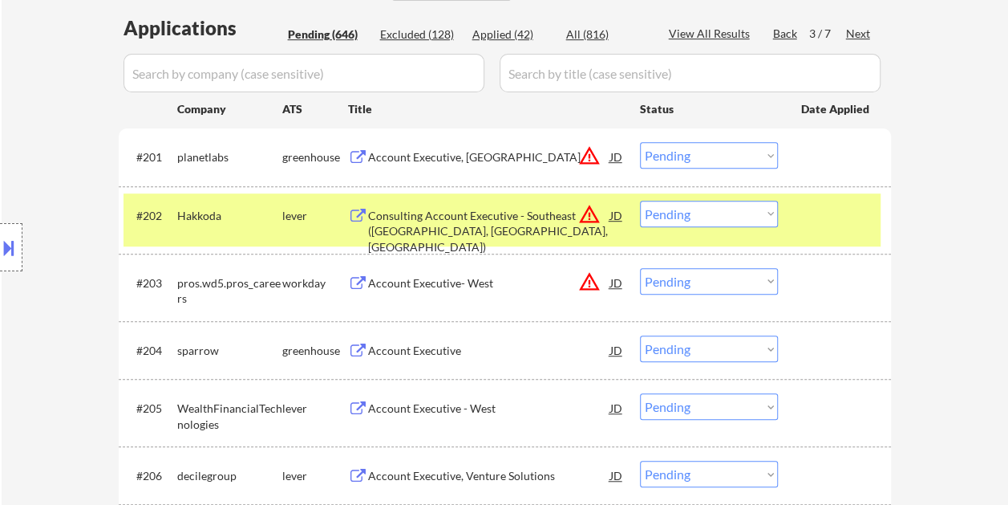
click at [764, 214] on select "Choose an option... Pending Applied Excluded (Questions) Excluded (Expired) Exc…" at bounding box center [709, 214] width 138 height 26
click at [640, 201] on select "Choose an option... Pending Applied Excluded (Questions) Excluded (Expired) Exc…" at bounding box center [709, 214] width 138 height 26
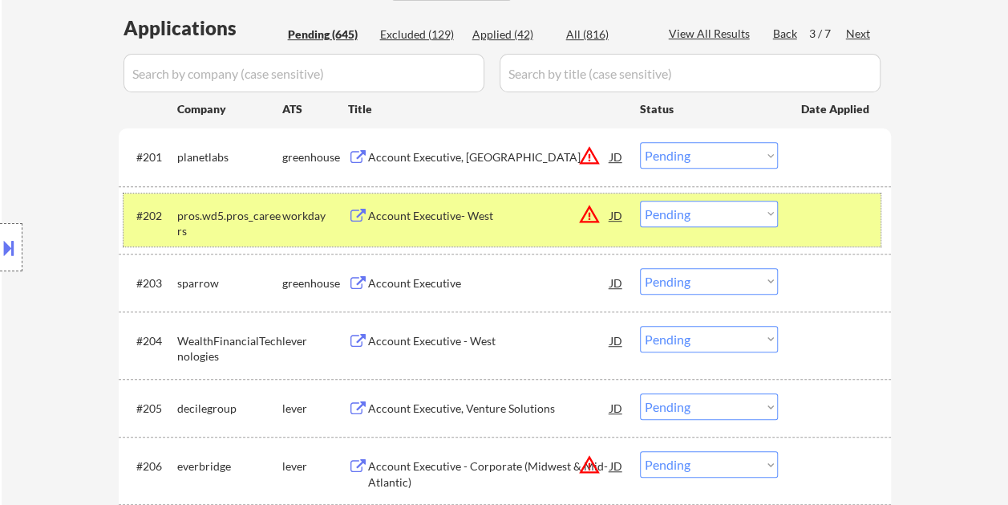
click at [850, 221] on div at bounding box center [836, 215] width 71 height 29
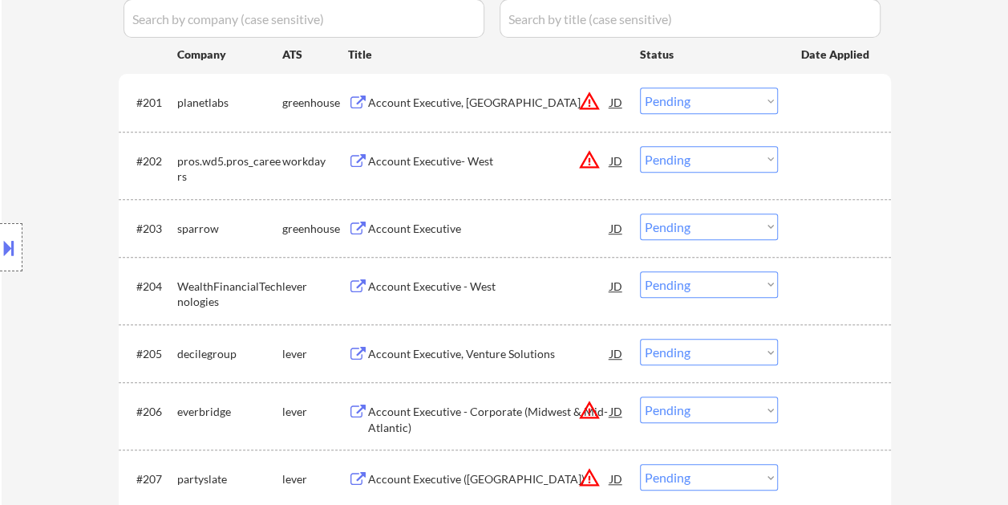
scroll to position [481, 0]
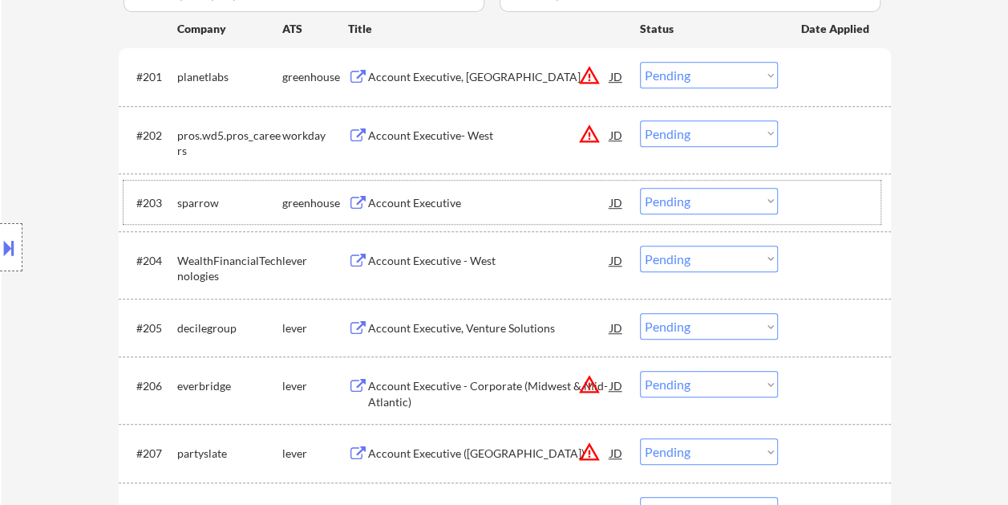
drag, startPoint x: 815, startPoint y: 182, endPoint x: 542, endPoint y: 209, distance: 274.0
click at [815, 183] on div "#203 sparrow greenhouse Account Executive JD warning_amber Choose an option... …" at bounding box center [502, 201] width 757 height 43
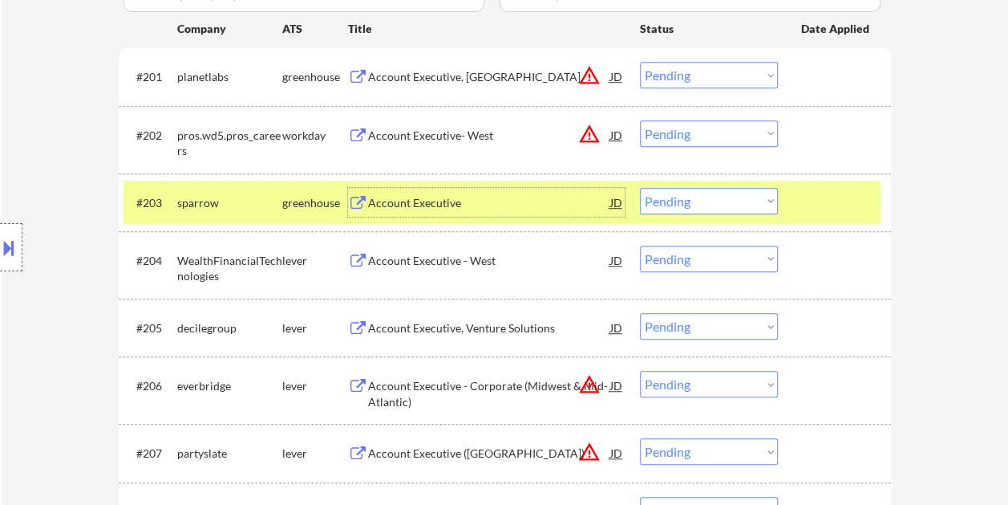
click at [473, 201] on div "Account Executive" at bounding box center [489, 203] width 242 height 16
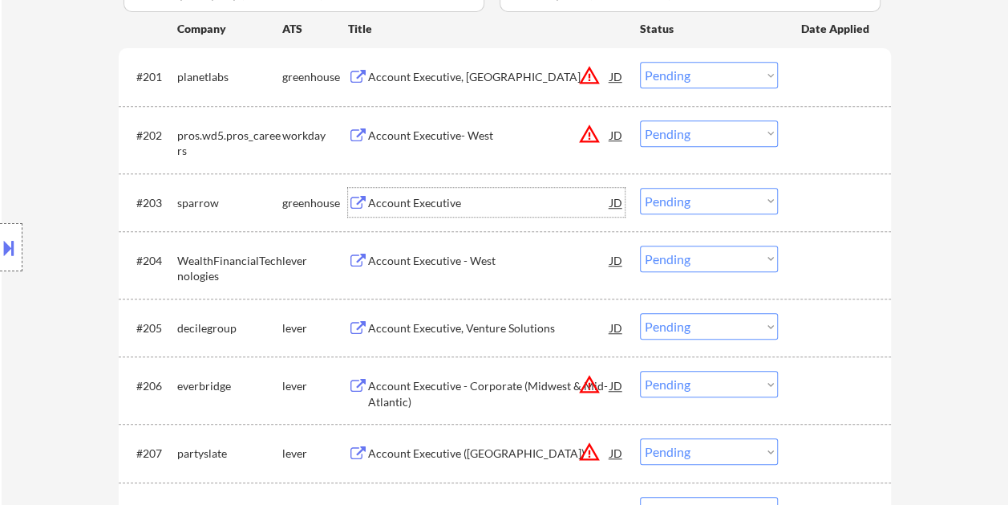
click at [809, 205] on div at bounding box center [836, 202] width 71 height 29
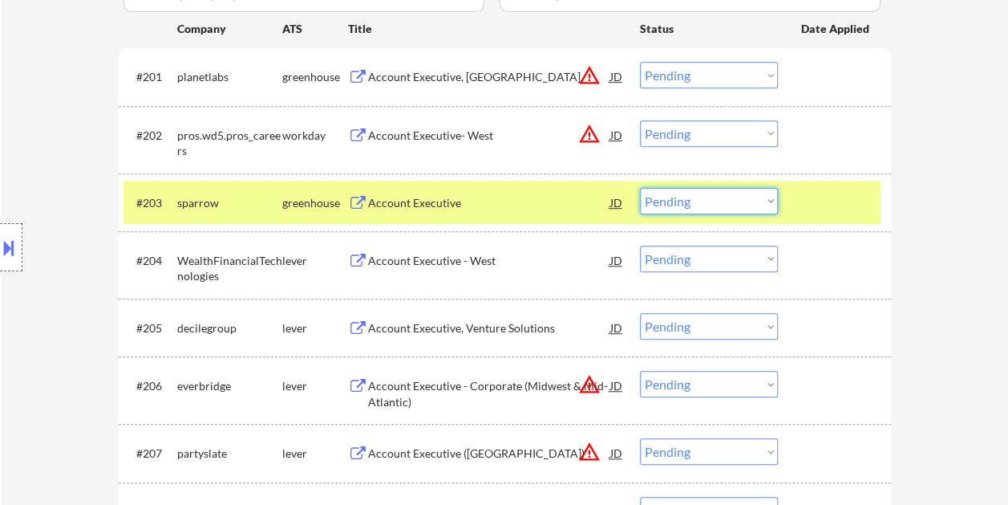
click at [770, 201] on select "Choose an option... Pending Applied Excluded (Questions) Excluded (Expired) Exc…" at bounding box center [709, 201] width 138 height 26
click at [640, 188] on select "Choose an option... Pending Applied Excluded (Questions) Excluded (Expired) Exc…" at bounding box center [709, 201] width 138 height 26
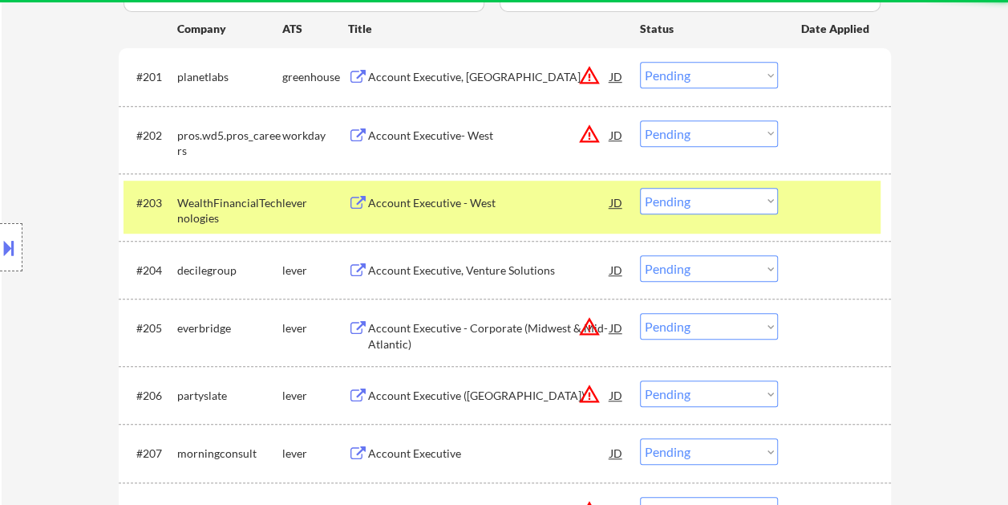
click at [848, 208] on div at bounding box center [836, 202] width 71 height 29
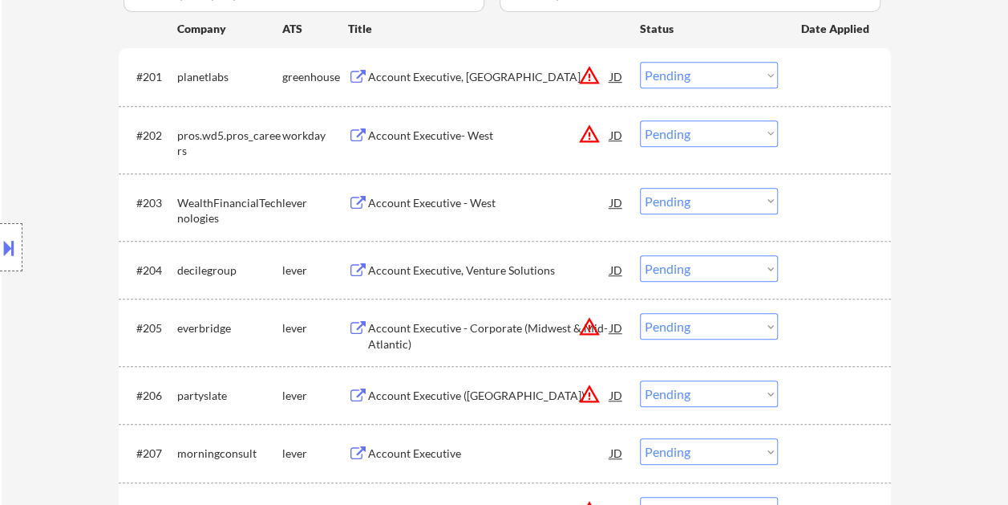
click at [821, 268] on div at bounding box center [836, 269] width 71 height 29
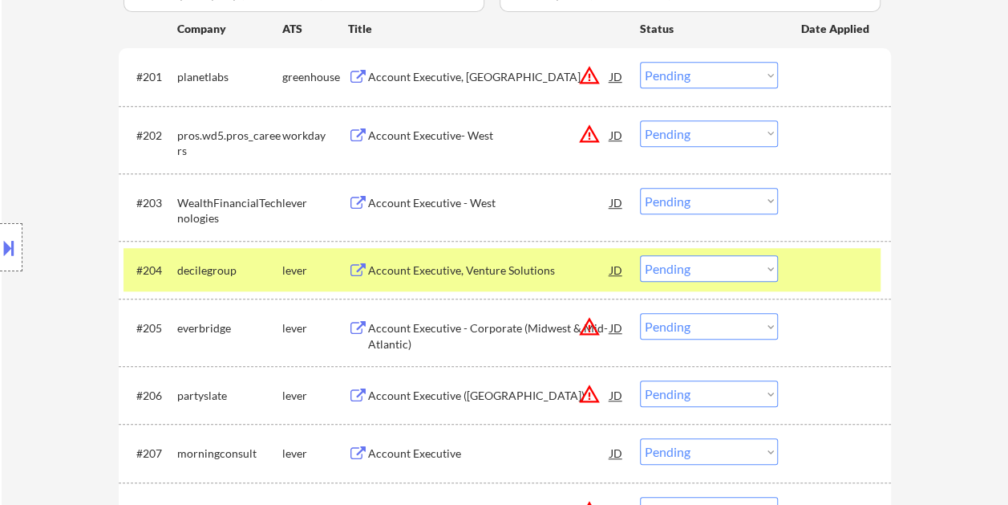
click at [435, 274] on div "Account Executive, Venture Solutions" at bounding box center [489, 270] width 242 height 16
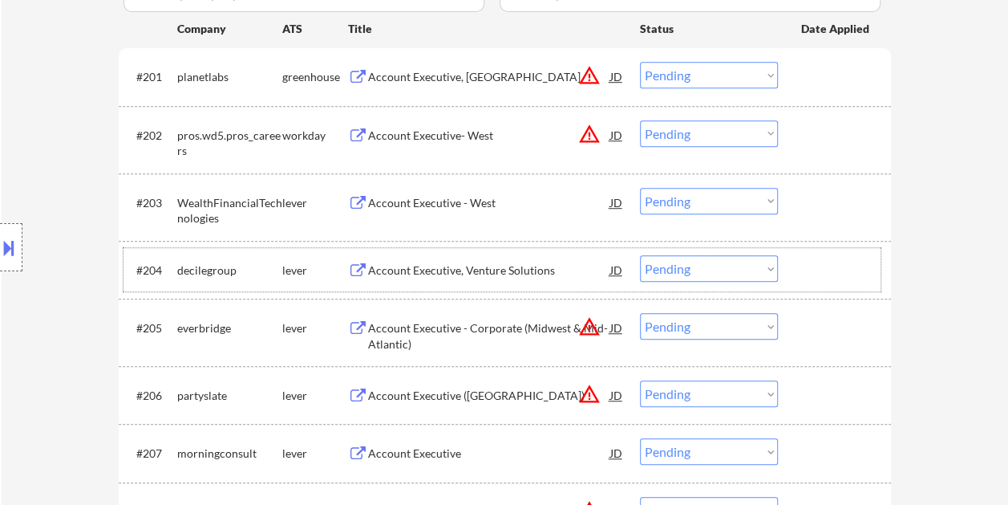
drag, startPoint x: 812, startPoint y: 274, endPoint x: 786, endPoint y: 274, distance: 25.7
click at [813, 274] on div at bounding box center [836, 269] width 71 height 29
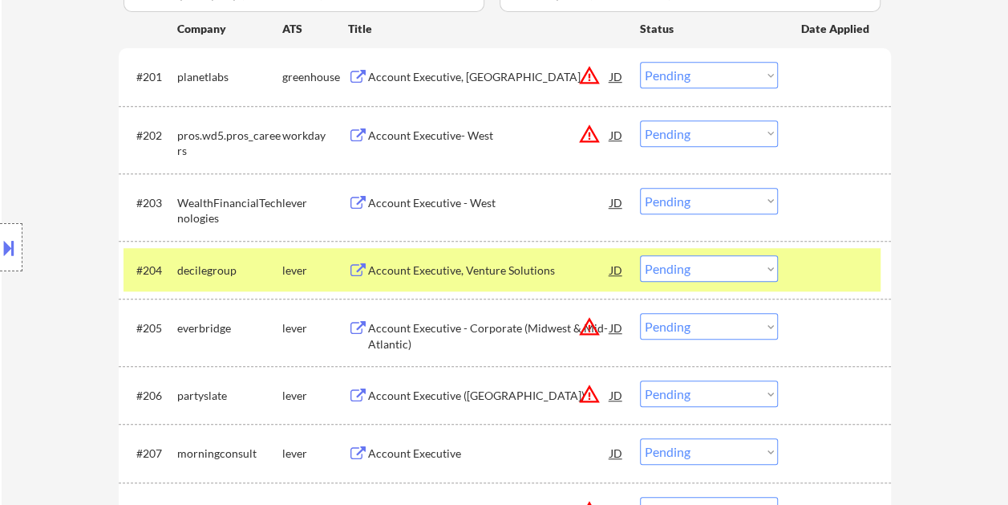
click at [776, 275] on select "Choose an option... Pending Applied Excluded (Questions) Excluded (Expired) Exc…" at bounding box center [709, 268] width 138 height 26
click at [640, 255] on select "Choose an option... Pending Applied Excluded (Questions) Excluded (Expired) Exc…" at bounding box center [709, 268] width 138 height 26
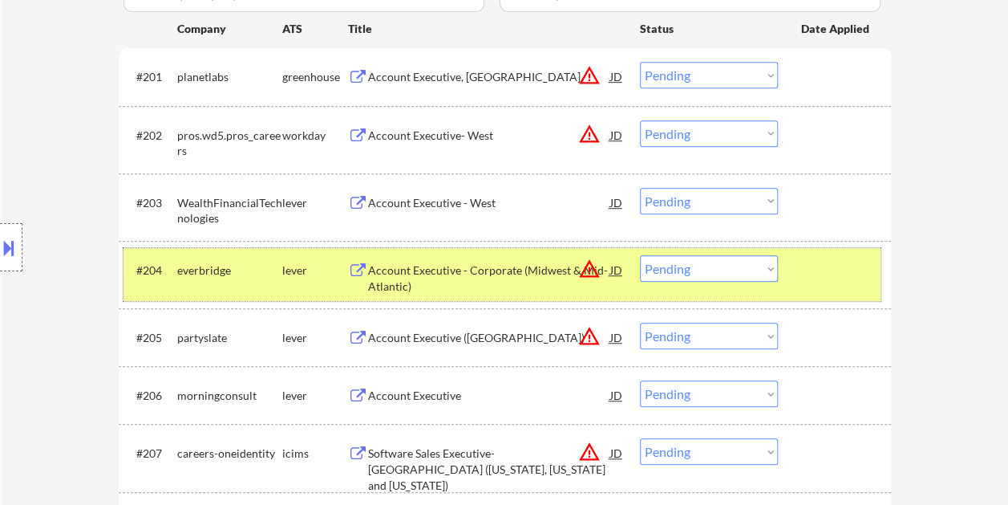
click at [786, 270] on div "#204 everbridge lever Account Executive - Corporate (Midwest & Mid-Atlantic) JD…" at bounding box center [502, 274] width 757 height 53
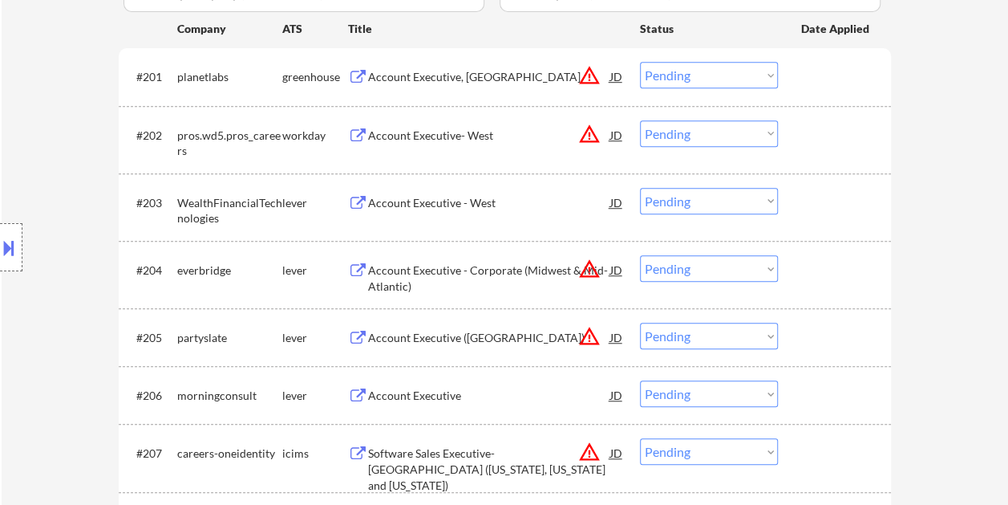
click at [817, 268] on div at bounding box center [836, 269] width 71 height 29
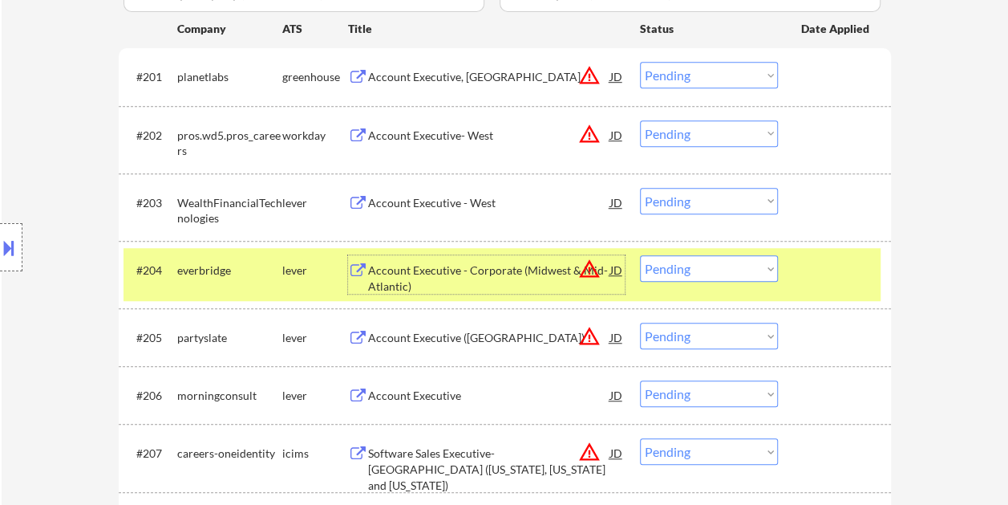
click at [446, 282] on div "Account Executive - Corporate (Midwest & Mid-Atlantic)" at bounding box center [489, 277] width 242 height 31
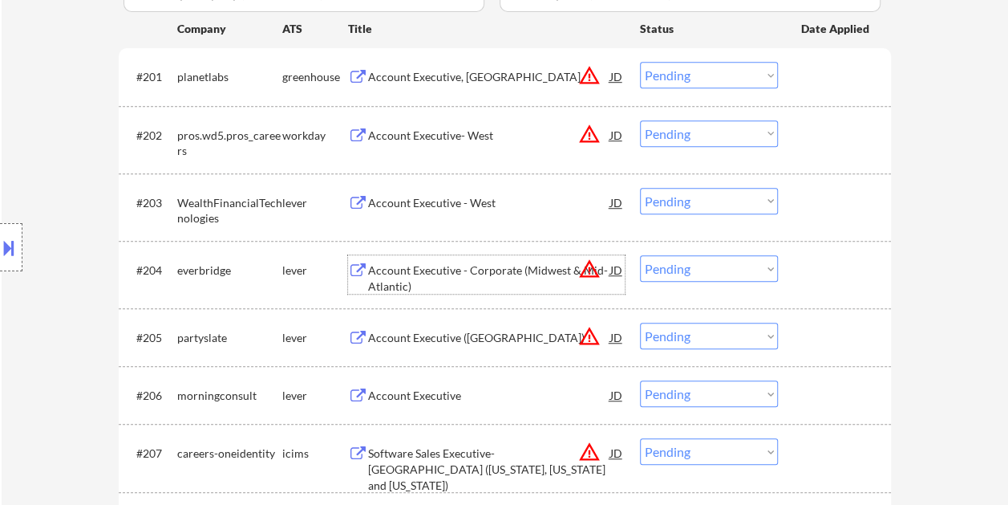
click at [818, 266] on div at bounding box center [836, 269] width 71 height 29
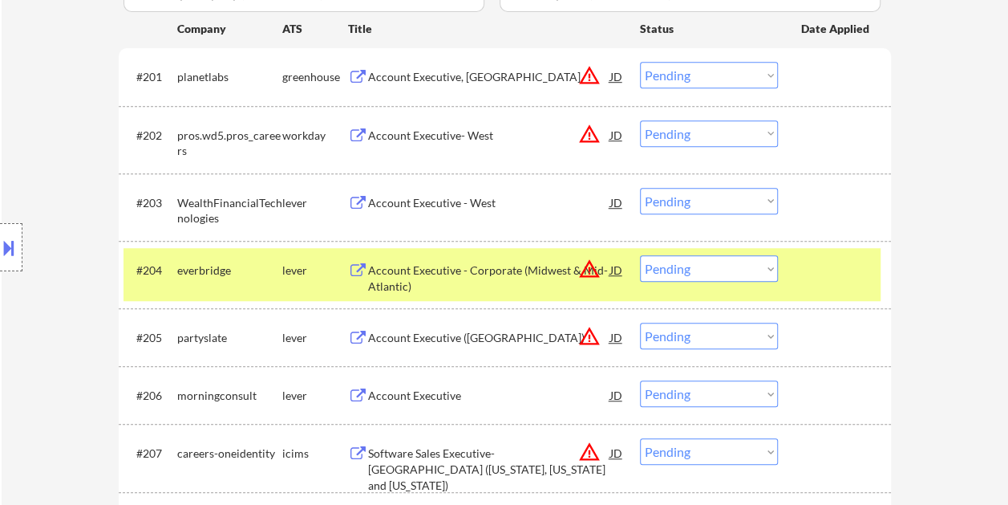
click at [764, 265] on select "Choose an option... Pending Applied Excluded (Questions) Excluded (Expired) Exc…" at bounding box center [709, 268] width 138 height 26
click at [640, 255] on select "Choose an option... Pending Applied Excluded (Questions) Excluded (Expired) Exc…" at bounding box center [709, 268] width 138 height 26
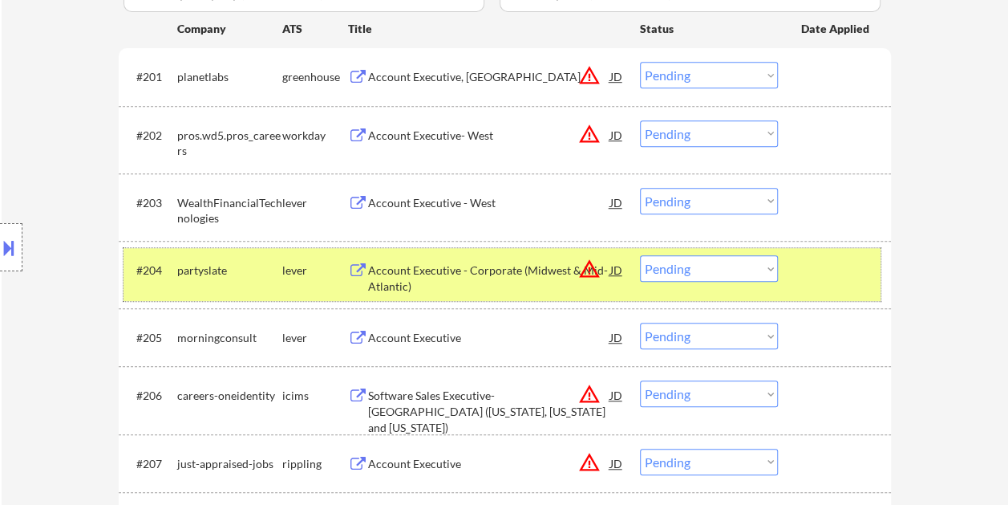
click at [838, 267] on div at bounding box center [836, 269] width 71 height 29
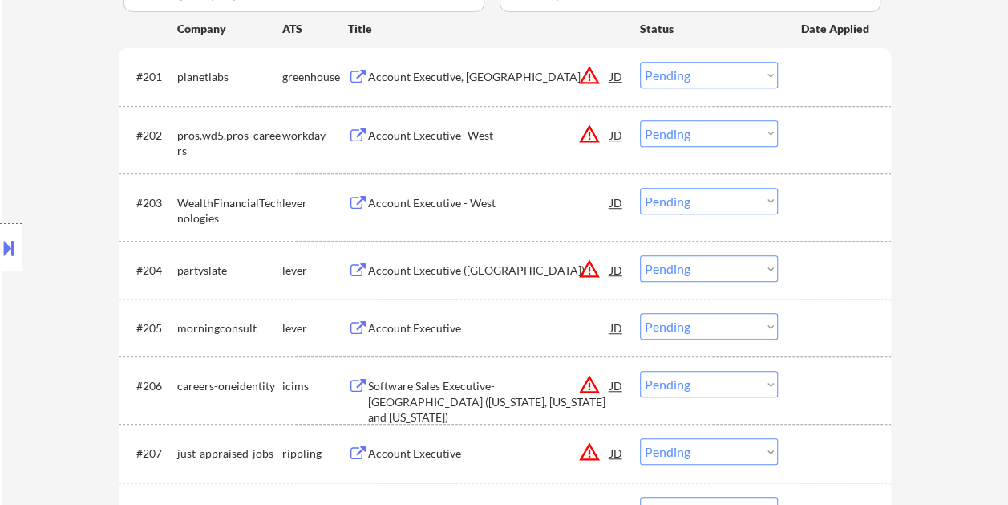
click at [810, 263] on div at bounding box center [836, 269] width 71 height 29
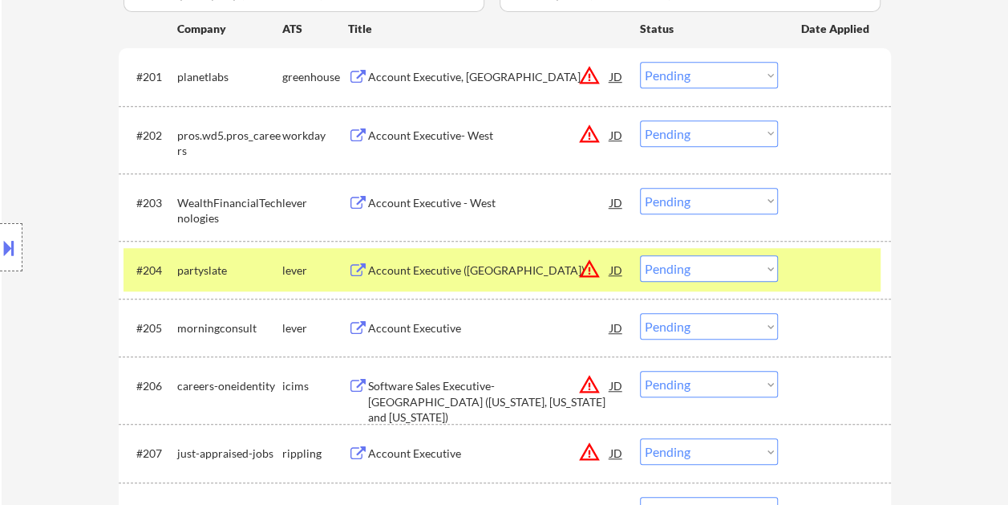
click at [817, 274] on div at bounding box center [836, 269] width 71 height 29
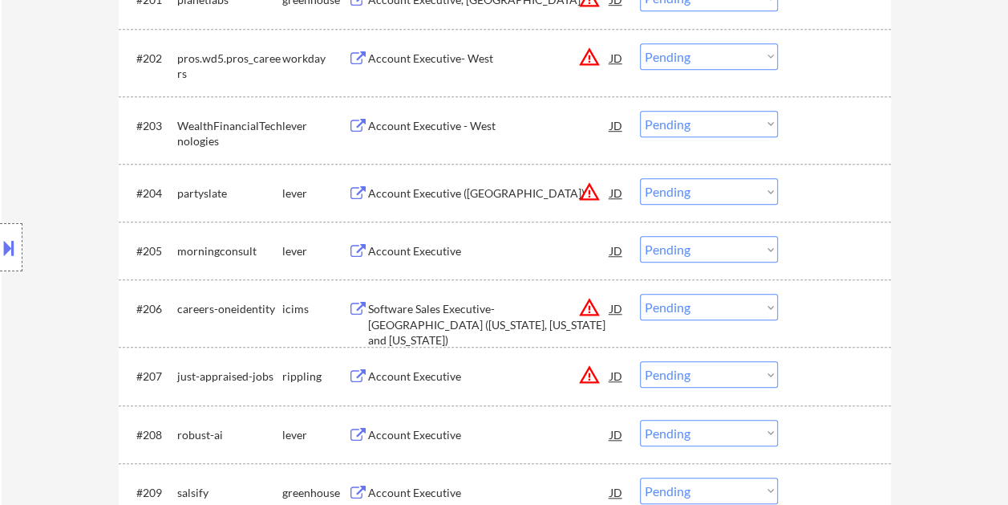
scroll to position [561, 0]
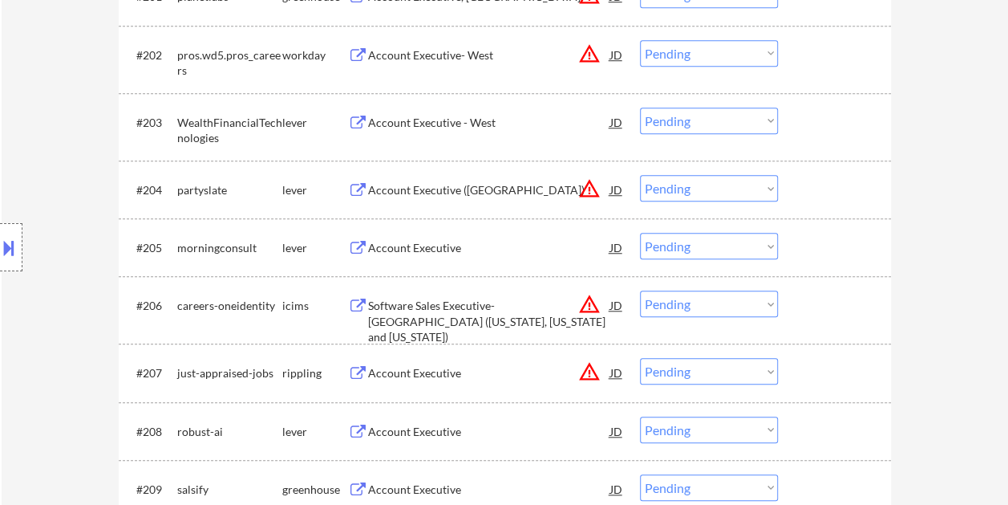
click at [836, 184] on div at bounding box center [836, 189] width 71 height 29
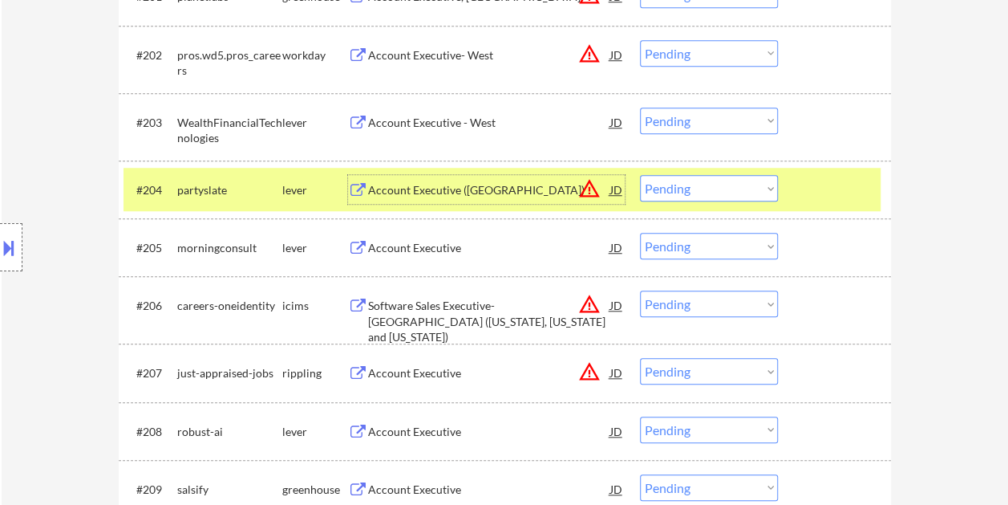
click at [488, 178] on div "Account Executive ([GEOGRAPHIC_DATA])" at bounding box center [489, 189] width 242 height 29
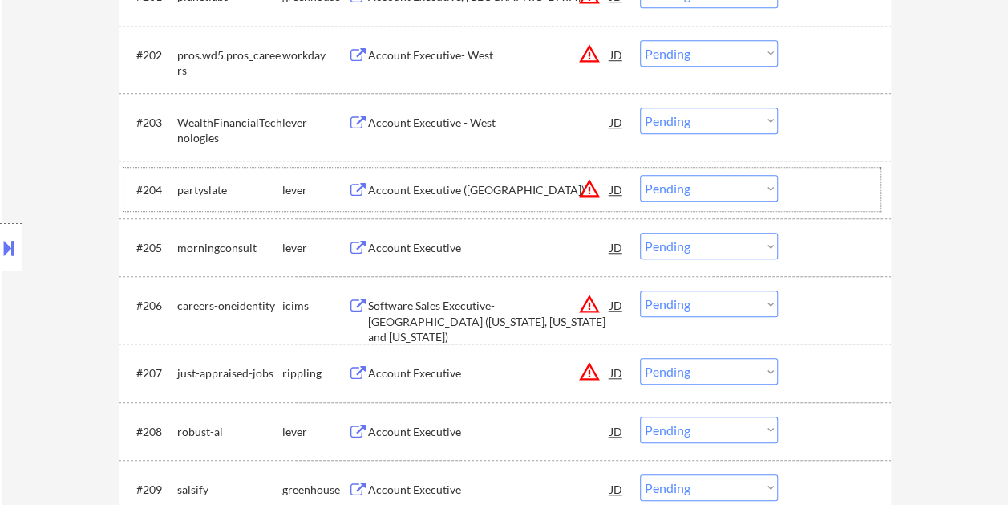
click at [820, 187] on div at bounding box center [836, 189] width 71 height 29
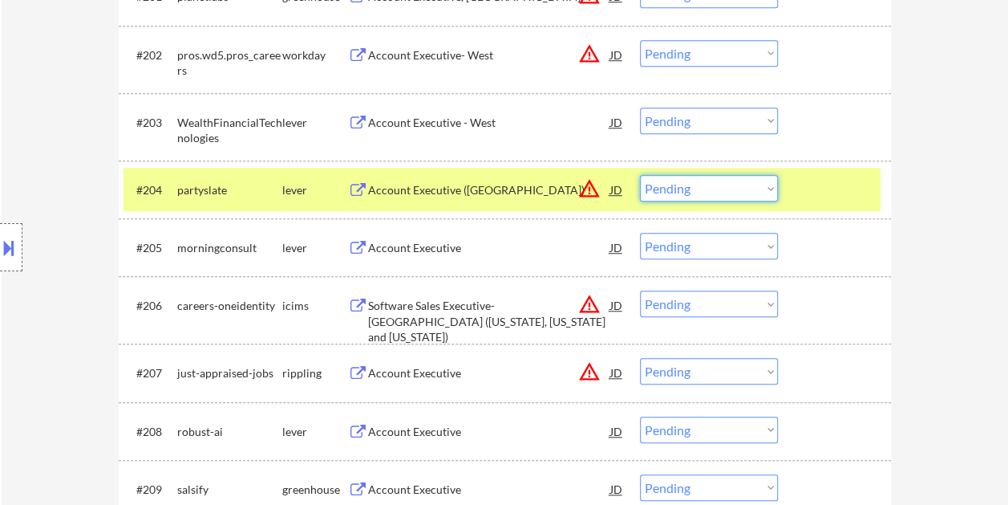
click at [768, 193] on select "Choose an option... Pending Applied Excluded (Questions) Excluded (Expired) Exc…" at bounding box center [709, 188] width 138 height 26
click at [640, 175] on select "Choose an option... Pending Applied Excluded (Questions) Excluded (Expired) Exc…" at bounding box center [709, 188] width 138 height 26
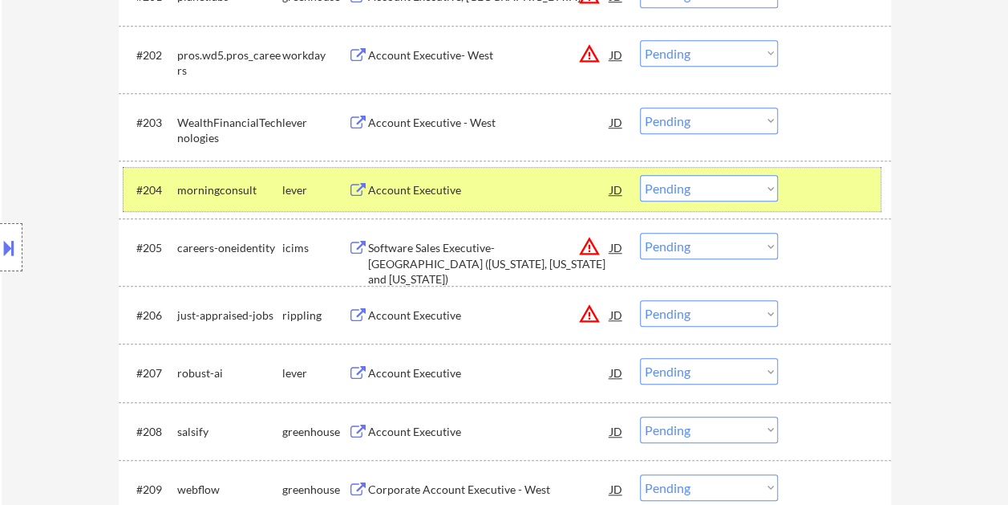
click at [819, 178] on div at bounding box center [836, 189] width 71 height 29
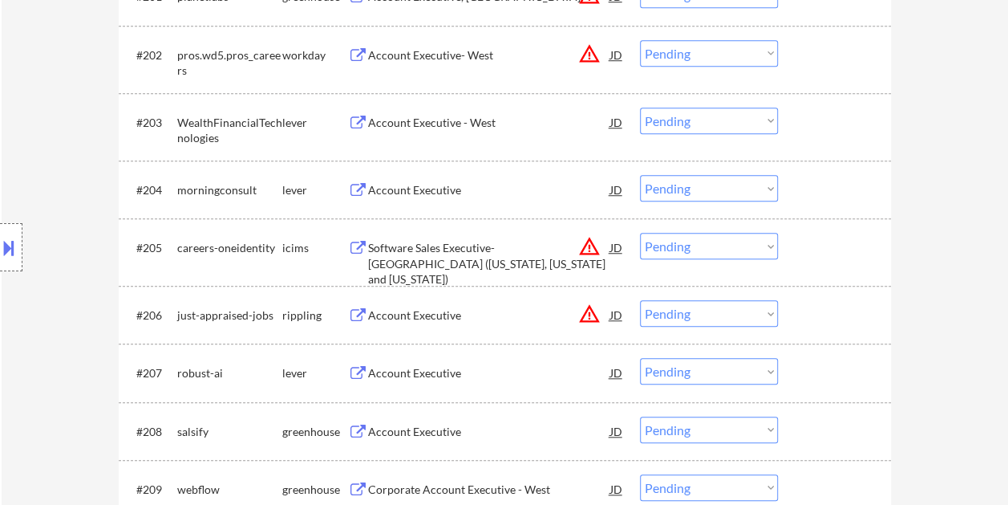
click at [836, 181] on div at bounding box center [836, 189] width 71 height 29
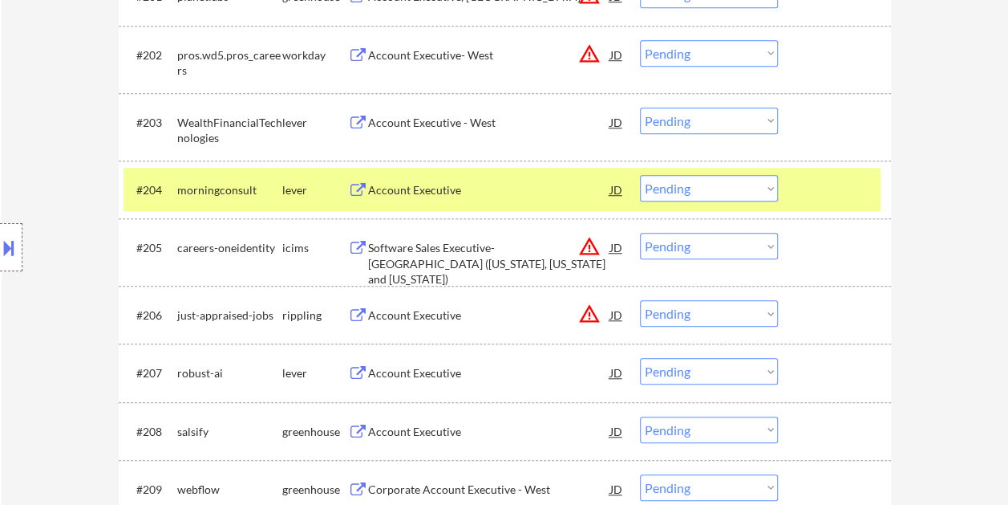
click at [536, 185] on div "Account Executive" at bounding box center [489, 190] width 242 height 16
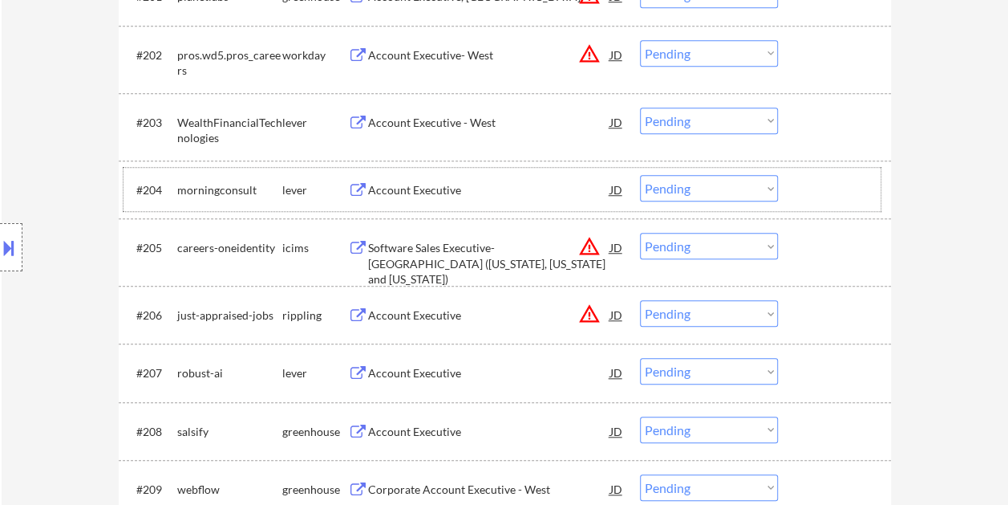
click at [810, 188] on div at bounding box center [836, 189] width 71 height 29
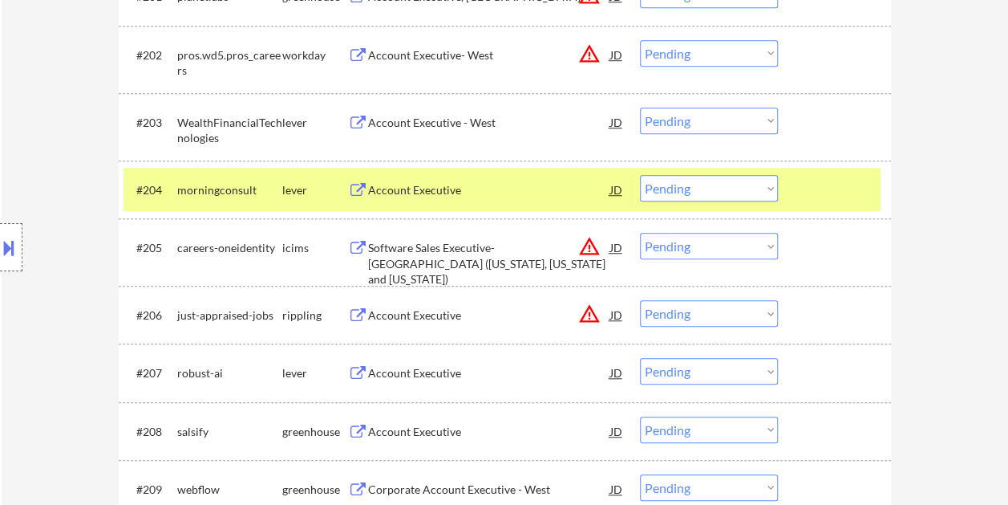
click at [772, 190] on select "Choose an option... Pending Applied Excluded (Questions) Excluded (Expired) Exc…" at bounding box center [709, 188] width 138 height 26
click at [640, 175] on select "Choose an option... Pending Applied Excluded (Questions) Excluded (Expired) Exc…" at bounding box center [709, 188] width 138 height 26
click at [807, 184] on div at bounding box center [836, 189] width 71 height 29
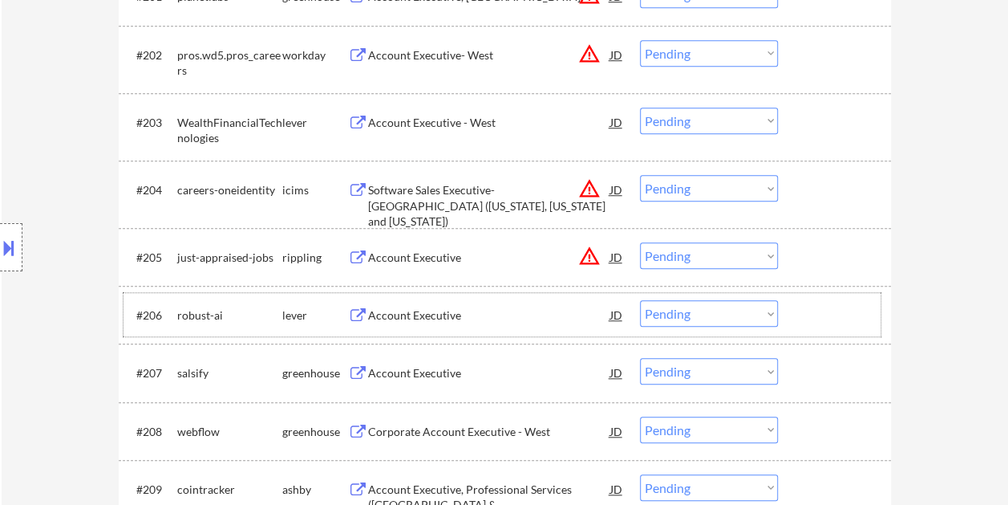
click at [829, 310] on div at bounding box center [836, 314] width 71 height 29
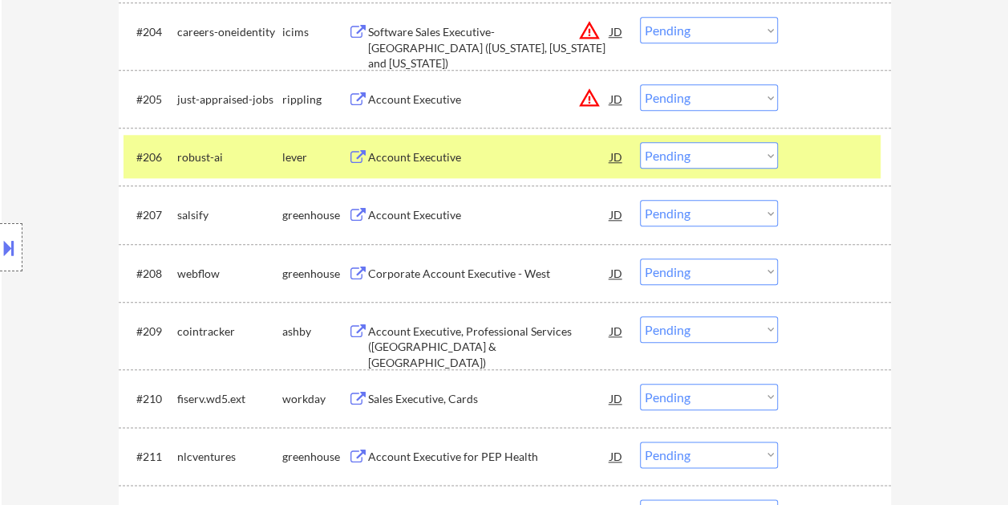
scroll to position [722, 0]
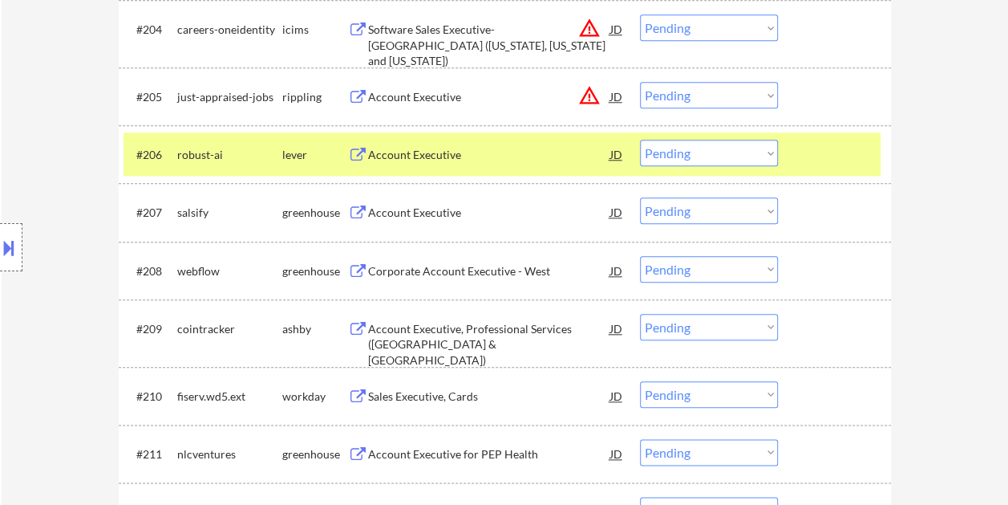
drag, startPoint x: 796, startPoint y: 159, endPoint x: 807, endPoint y: 170, distance: 15.3
click at [797, 158] on div "#206 robust-ai lever Account Executive JD warning_amber Choose an option... Pen…" at bounding box center [502, 153] width 757 height 43
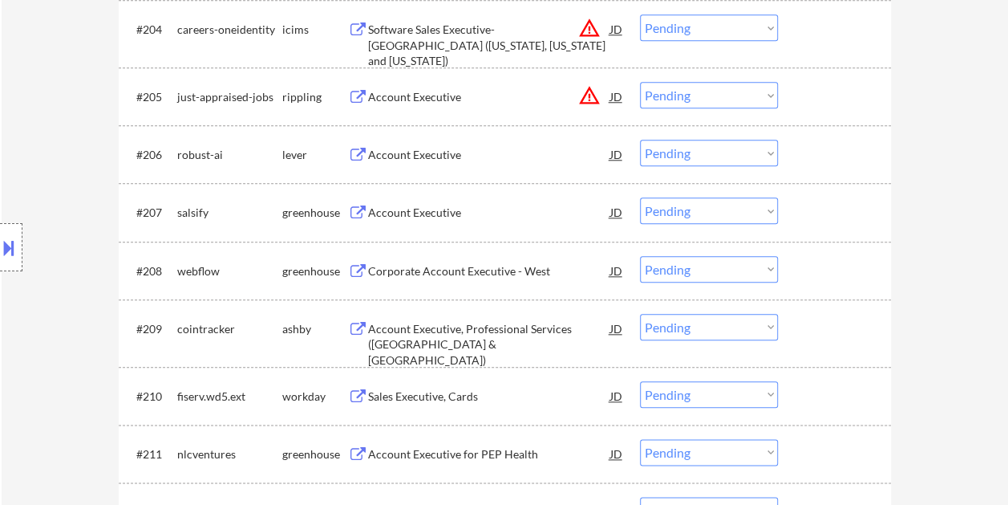
click at [820, 338] on div at bounding box center [836, 328] width 71 height 29
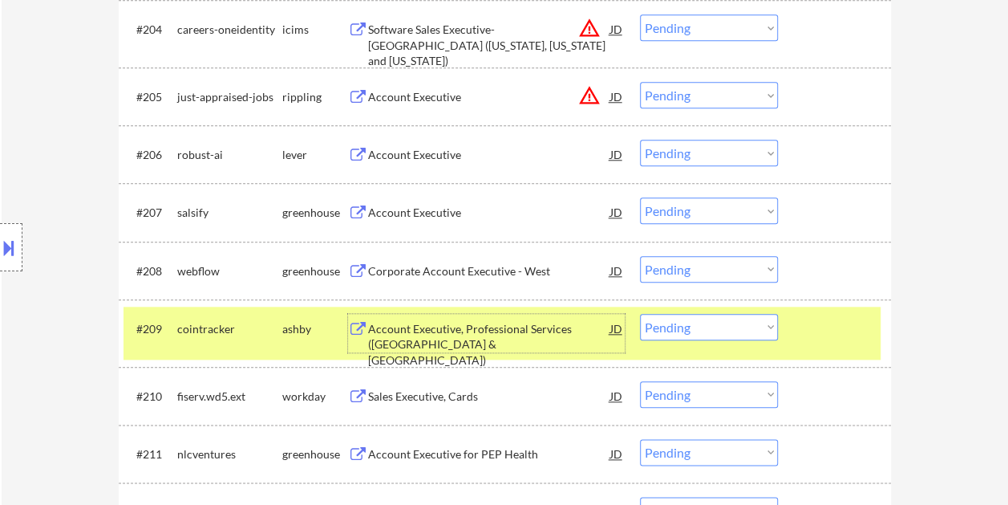
click at [397, 329] on div "Account Executive, Professional Services ([GEOGRAPHIC_DATA] & [GEOGRAPHIC_DATA])" at bounding box center [489, 344] width 242 height 47
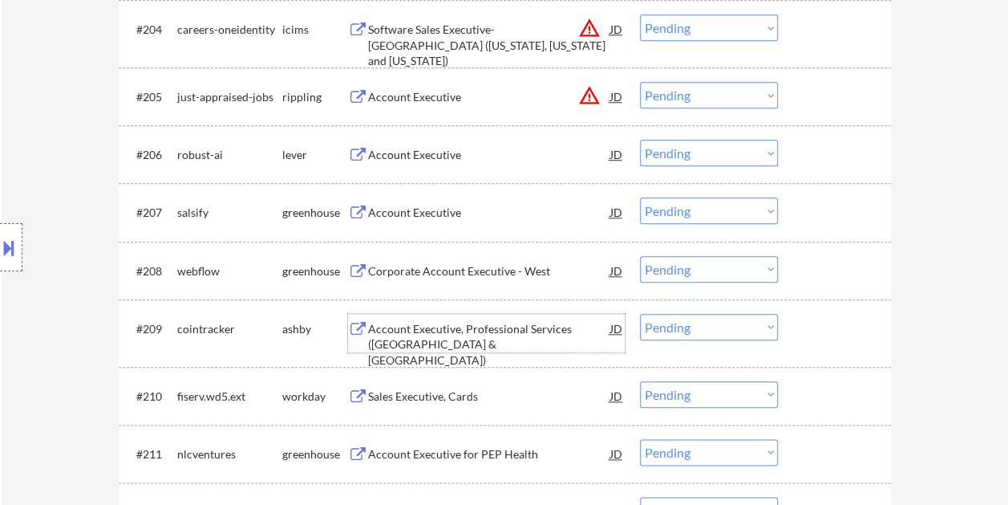
click at [814, 319] on div at bounding box center [836, 328] width 71 height 29
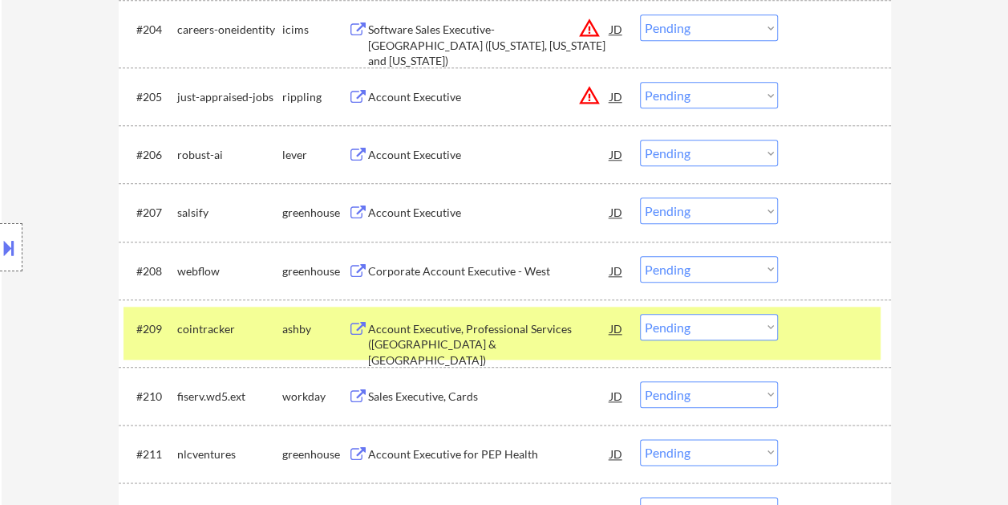
click at [773, 326] on select "Choose an option... Pending Applied Excluded (Questions) Excluded (Expired) Exc…" at bounding box center [709, 327] width 138 height 26
click at [640, 314] on select "Choose an option... Pending Applied Excluded (Questions) Excluded (Expired) Exc…" at bounding box center [709, 327] width 138 height 26
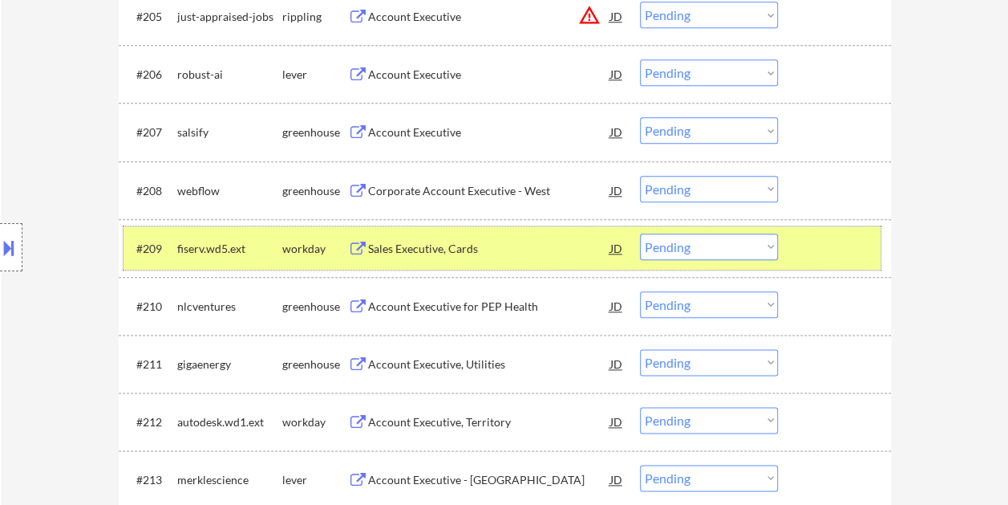
click at [850, 248] on div at bounding box center [836, 247] width 71 height 29
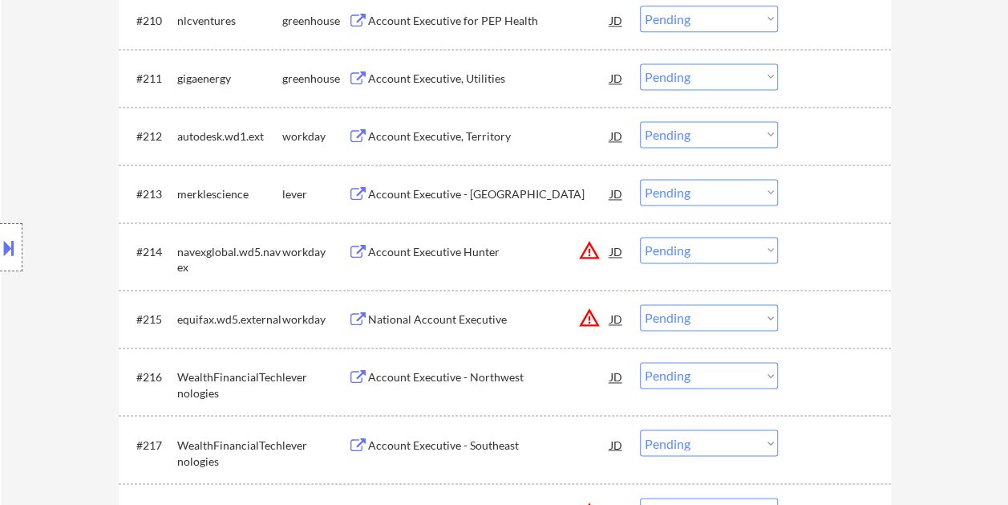
scroll to position [1123, 0]
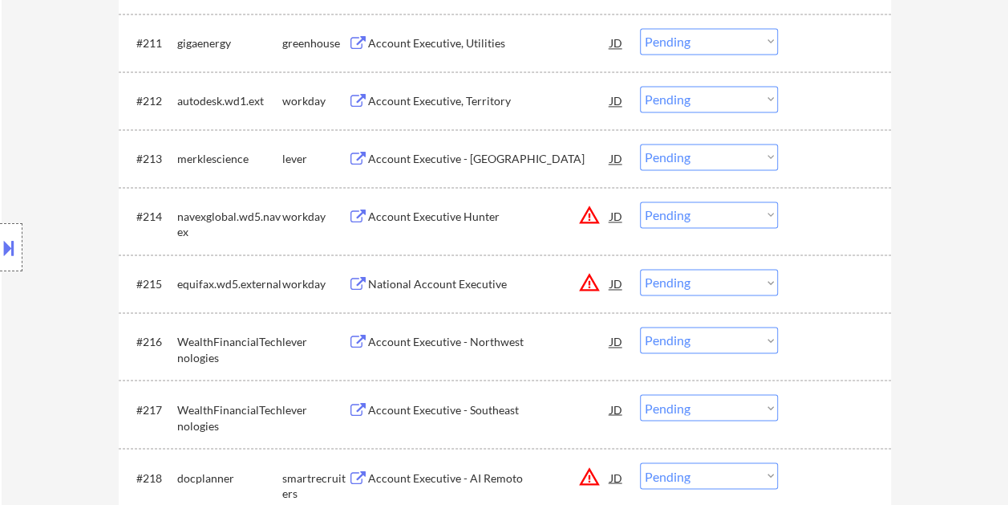
drag, startPoint x: 823, startPoint y: 156, endPoint x: 659, endPoint y: 168, distance: 164.1
click at [825, 156] on div at bounding box center [836, 158] width 71 height 29
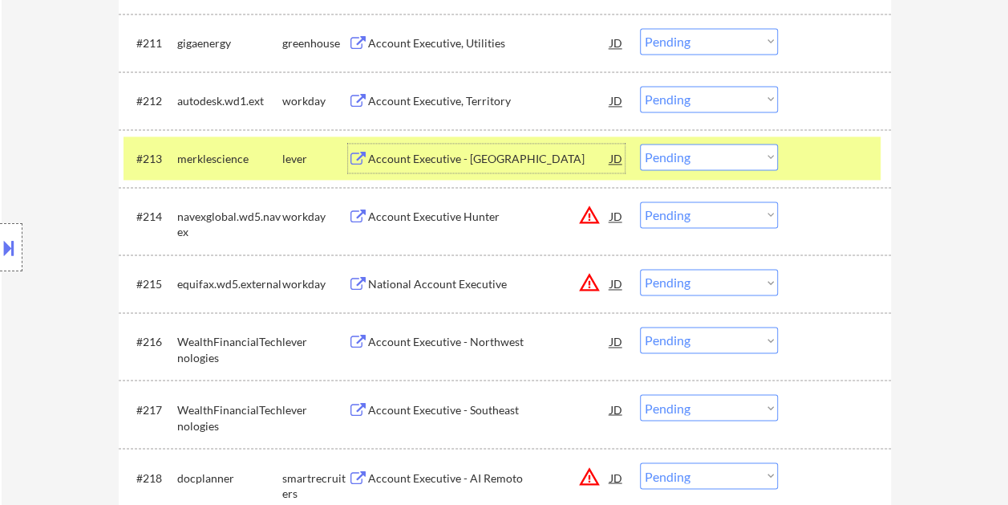
click at [448, 165] on div "Account Executive - [GEOGRAPHIC_DATA]" at bounding box center [489, 159] width 242 height 16
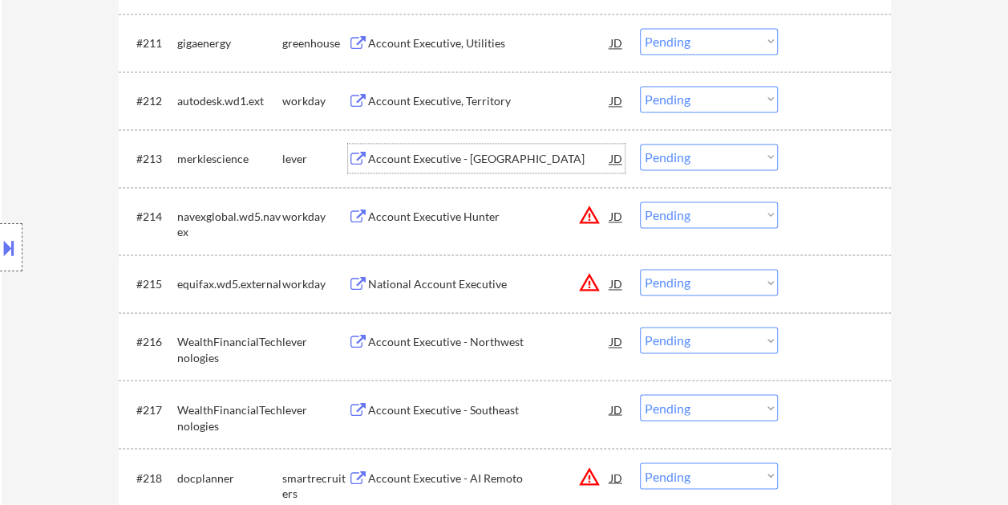
drag, startPoint x: 829, startPoint y: 148, endPoint x: 804, endPoint y: 163, distance: 29.2
click at [829, 148] on div at bounding box center [836, 158] width 71 height 29
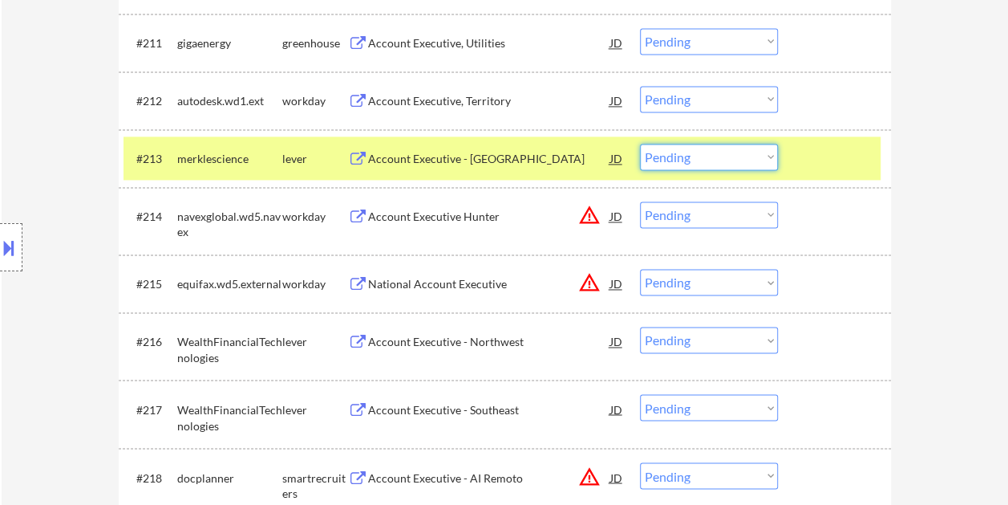
click at [772, 152] on select "Choose an option... Pending Applied Excluded (Questions) Excluded (Expired) Exc…" at bounding box center [709, 157] width 138 height 26
click at [640, 144] on select "Choose an option... Pending Applied Excluded (Questions) Excluded (Expired) Exc…" at bounding box center [709, 157] width 138 height 26
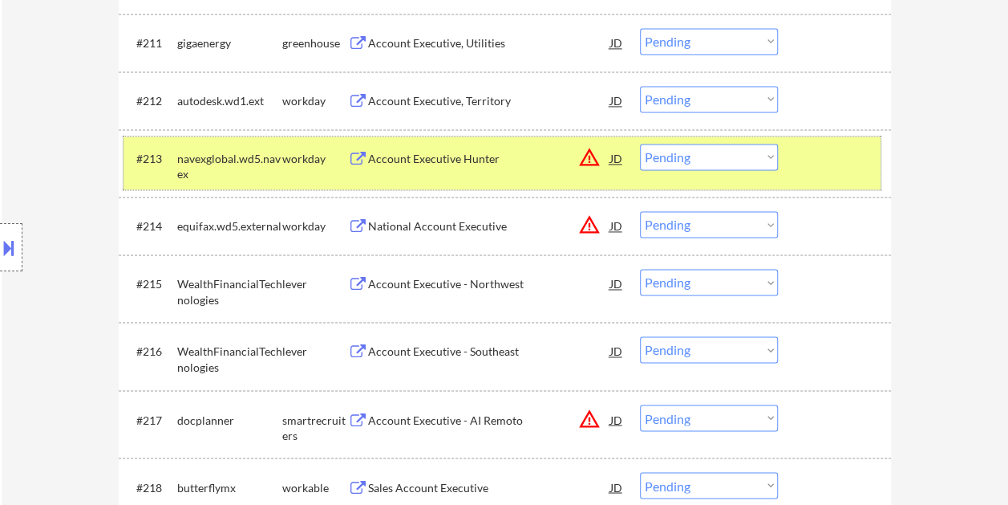
click at [829, 156] on div at bounding box center [836, 158] width 71 height 29
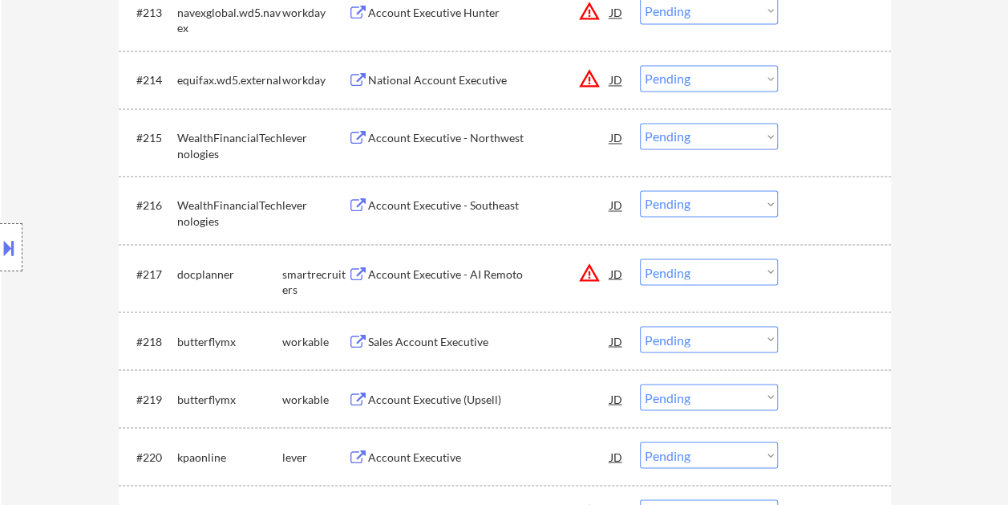
scroll to position [1283, 0]
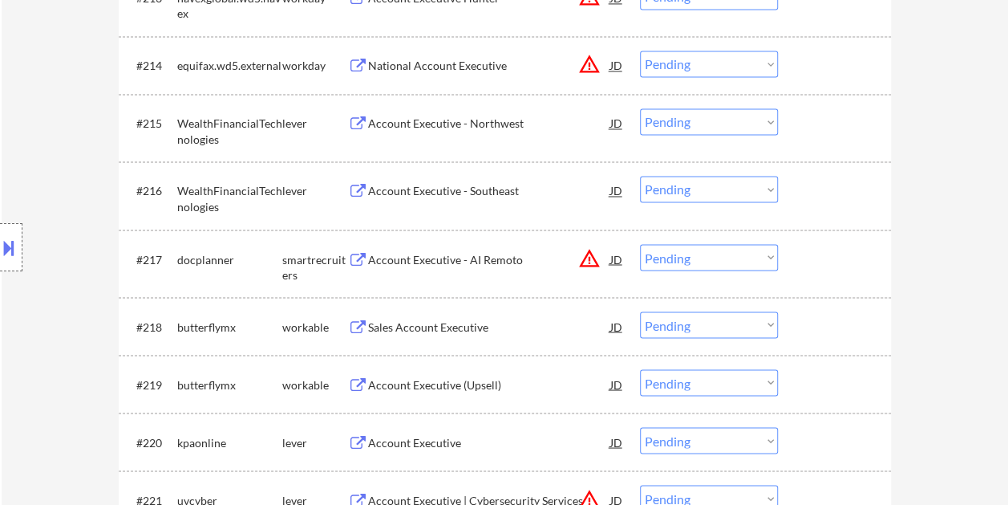
click at [829, 126] on div at bounding box center [836, 122] width 71 height 29
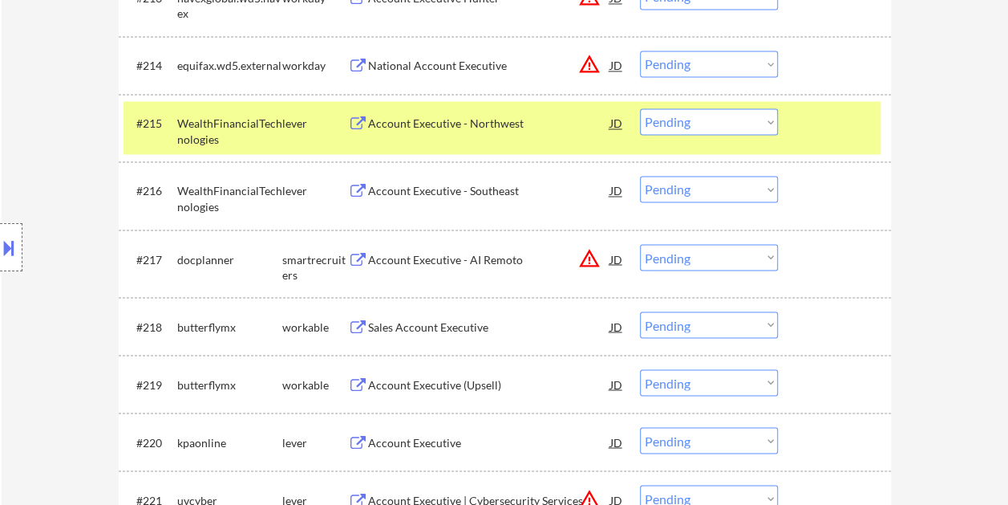
click at [475, 116] on div "Account Executive - Northwest" at bounding box center [489, 124] width 242 height 16
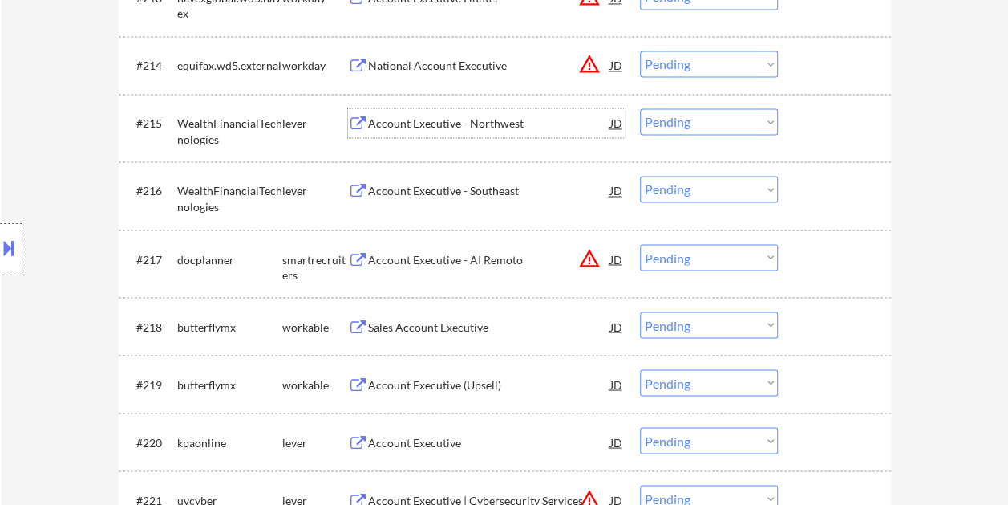
drag, startPoint x: 832, startPoint y: 125, endPoint x: 810, endPoint y: 130, distance: 22.2
click at [832, 126] on div at bounding box center [836, 122] width 71 height 29
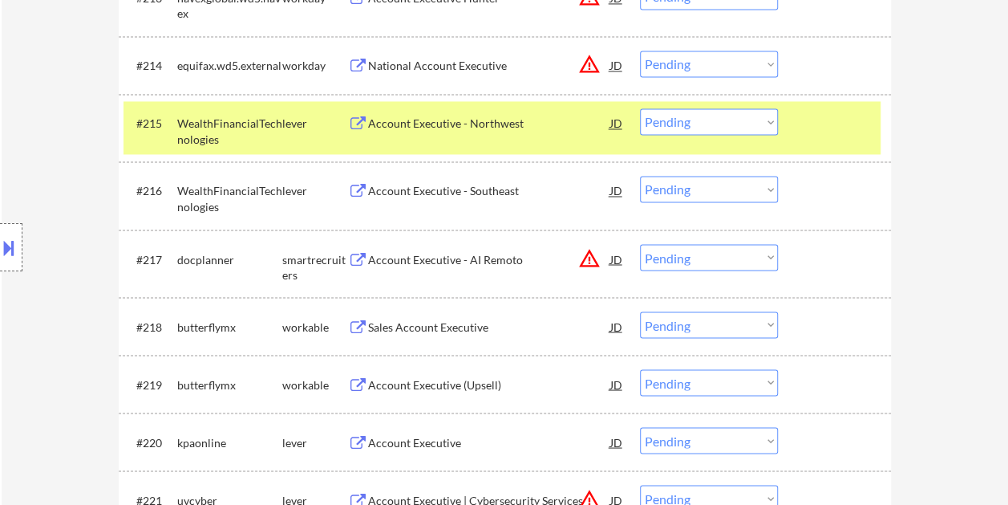
click at [772, 119] on select "Choose an option... Pending Applied Excluded (Questions) Excluded (Expired) Exc…" at bounding box center [709, 121] width 138 height 26
click at [640, 108] on select "Choose an option... Pending Applied Excluded (Questions) Excluded (Expired) Exc…" at bounding box center [709, 121] width 138 height 26
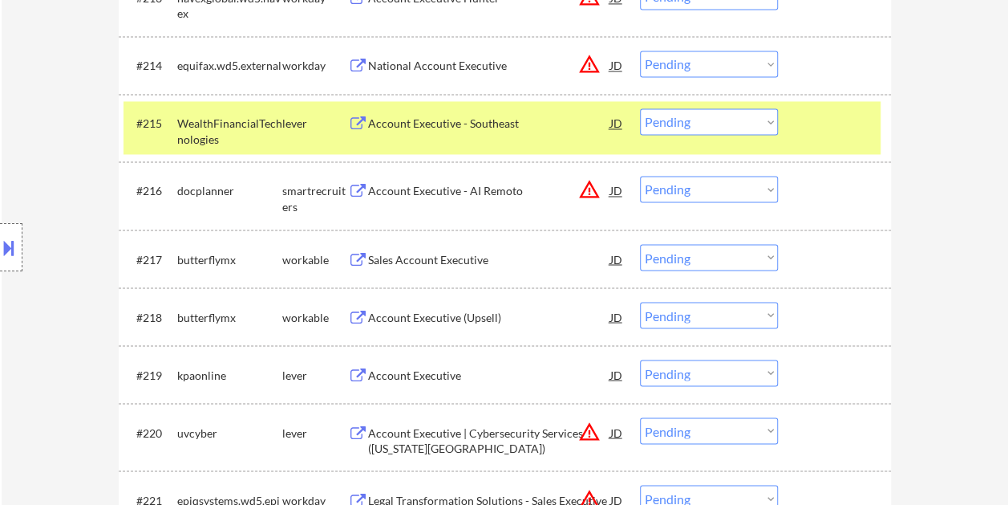
click at [841, 128] on div at bounding box center [836, 122] width 71 height 29
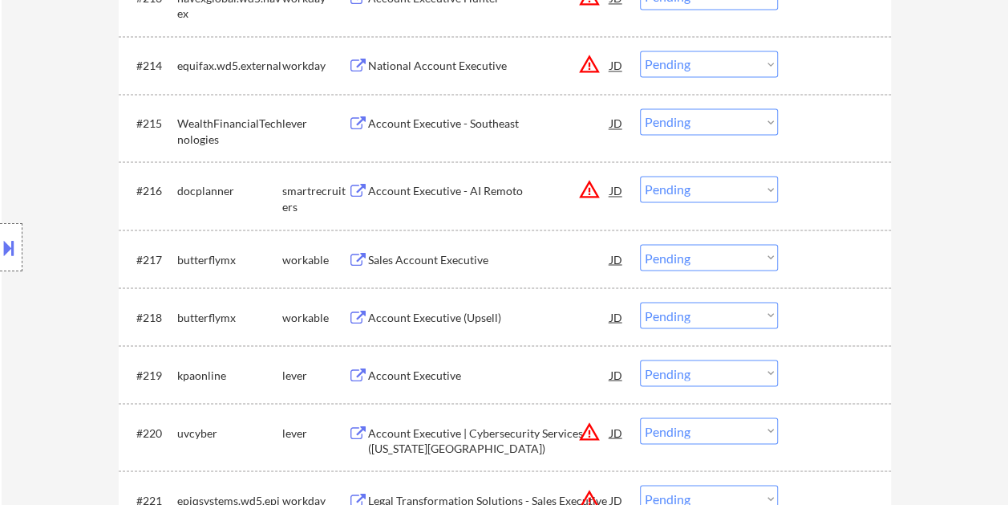
click at [834, 127] on div at bounding box center [836, 122] width 71 height 29
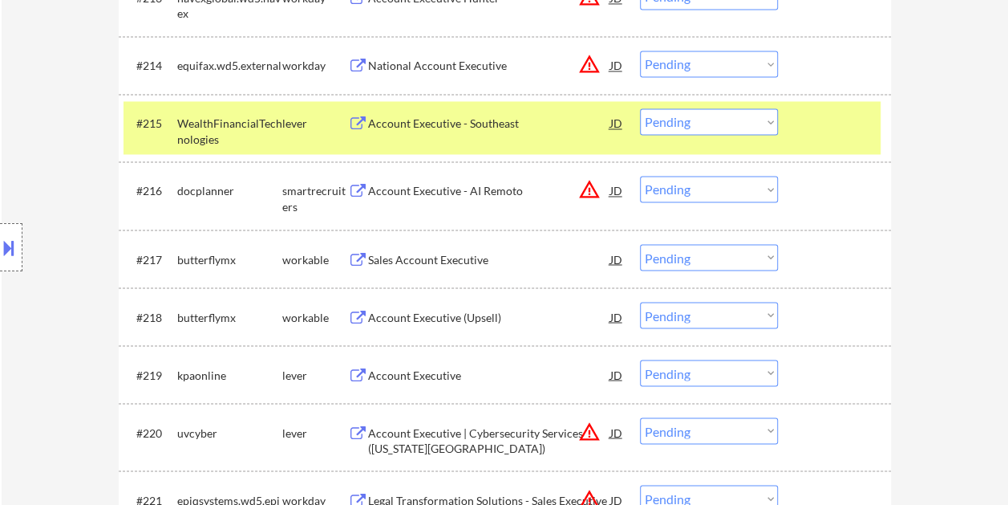
click at [492, 128] on div "Account Executive - Southeast" at bounding box center [489, 124] width 242 height 16
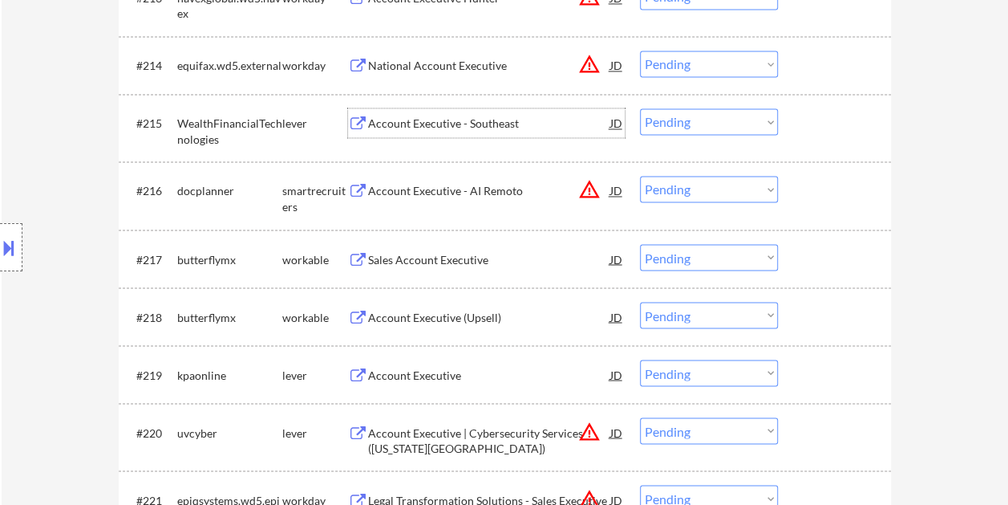
click at [801, 126] on div at bounding box center [836, 122] width 71 height 29
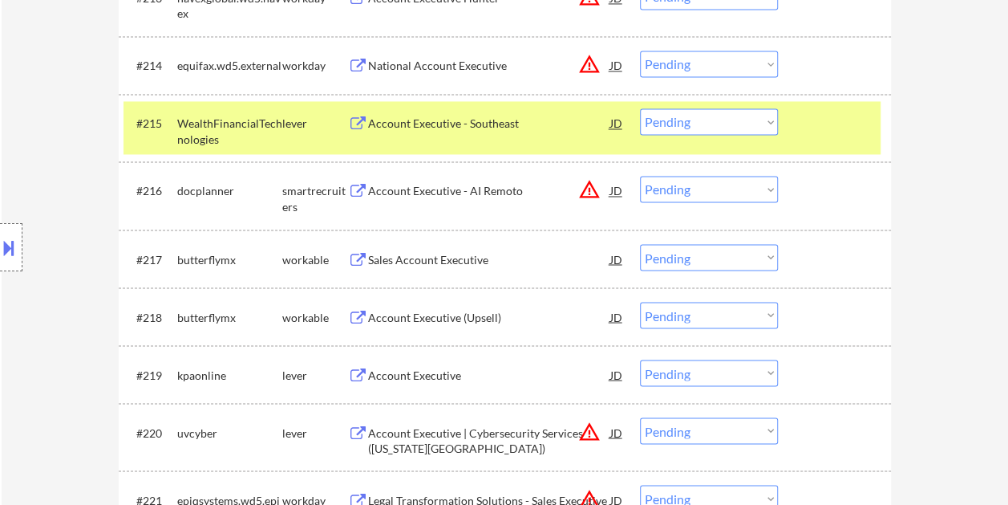
click at [768, 124] on select "Choose an option... Pending Applied Excluded (Questions) Excluded (Expired) Exc…" at bounding box center [709, 121] width 138 height 26
click at [640, 108] on select "Choose an option... Pending Applied Excluded (Questions) Excluded (Expired) Exc…" at bounding box center [709, 121] width 138 height 26
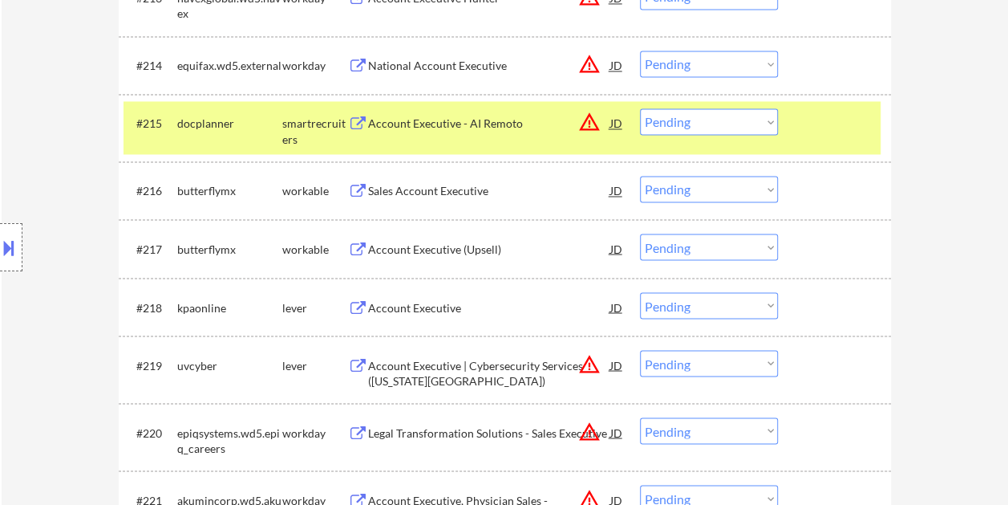
click at [830, 125] on div at bounding box center [836, 122] width 71 height 29
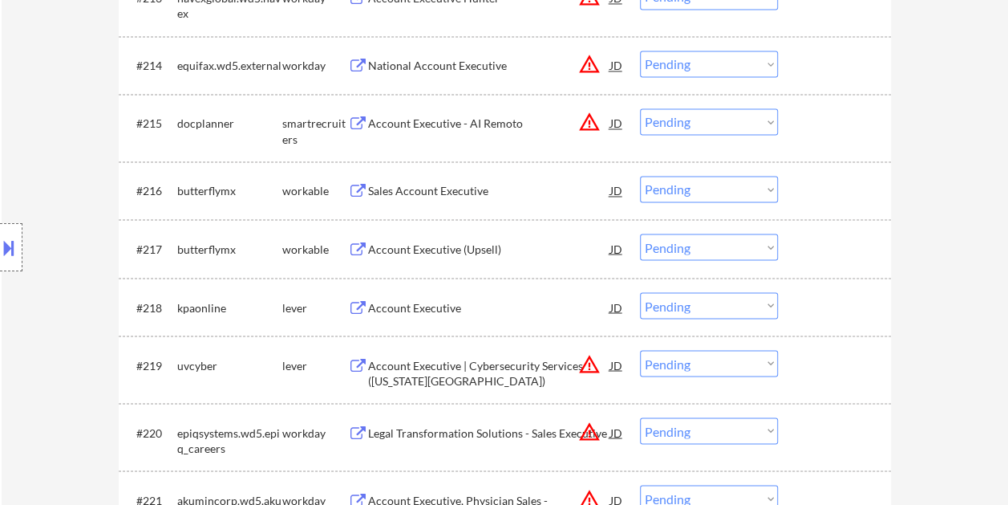
click at [825, 193] on div at bounding box center [836, 190] width 71 height 29
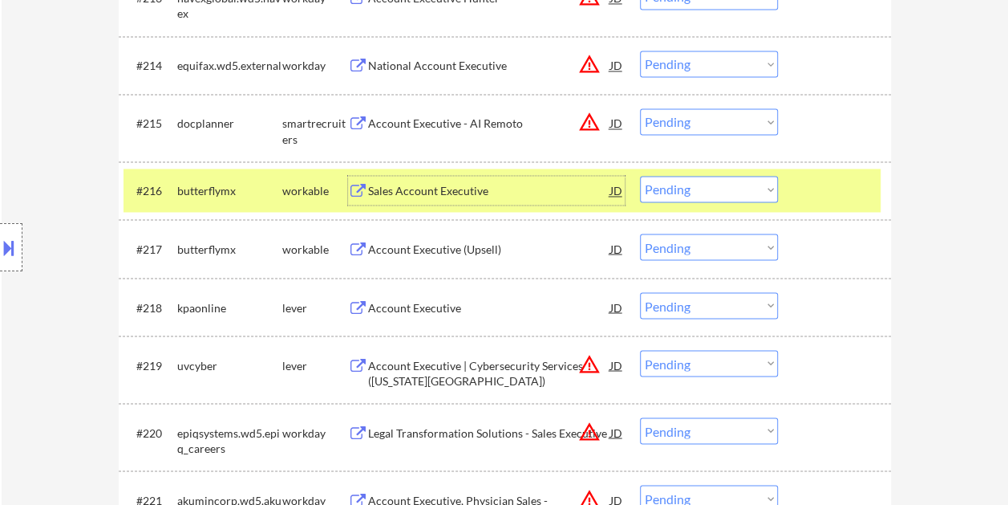
click at [496, 184] on div "Sales Account Executive" at bounding box center [489, 191] width 242 height 16
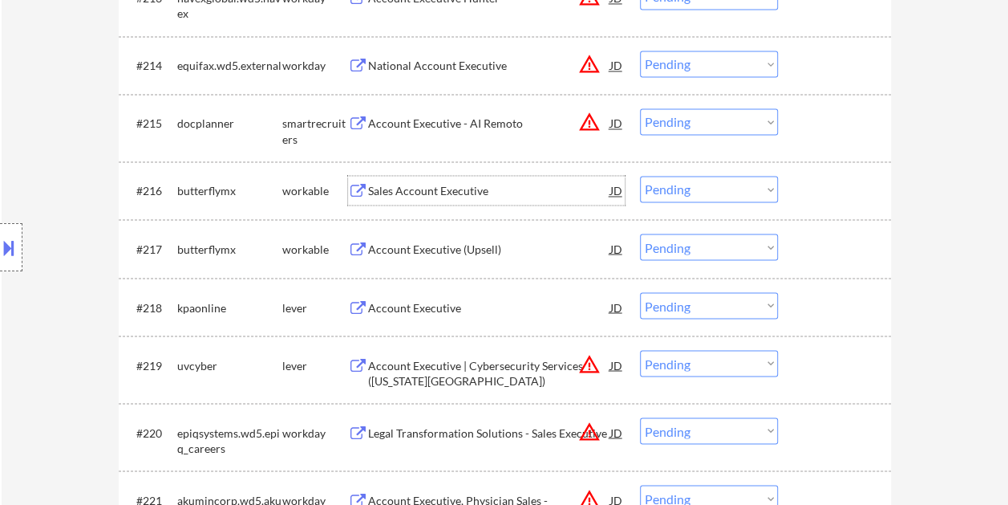
drag, startPoint x: 819, startPoint y: 186, endPoint x: 807, endPoint y: 186, distance: 12.0
click at [819, 185] on div at bounding box center [836, 190] width 71 height 29
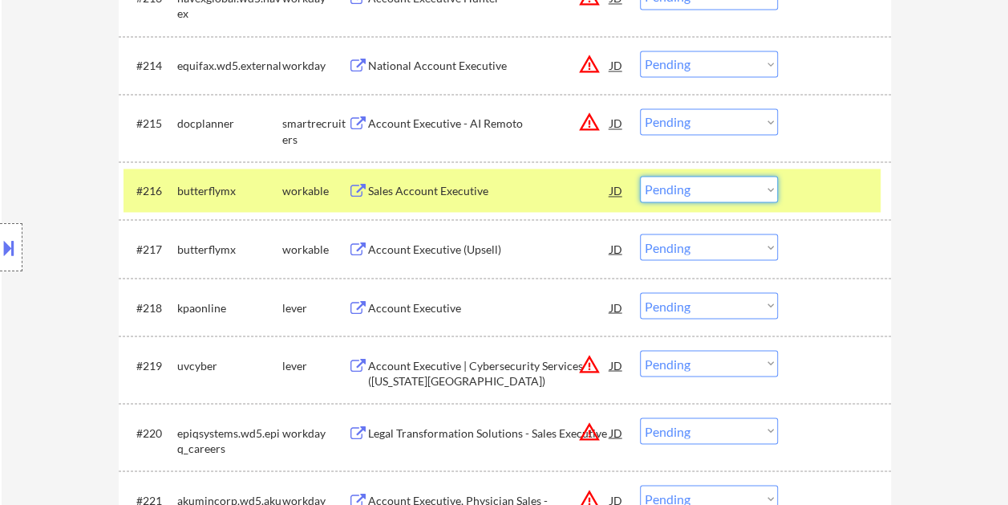
drag, startPoint x: 772, startPoint y: 188, endPoint x: 768, endPoint y: 197, distance: 10.1
click at [772, 188] on select "Choose an option... Pending Applied Excluded (Questions) Excluded (Expired) Exc…" at bounding box center [709, 189] width 138 height 26
click at [640, 176] on select "Choose an option... Pending Applied Excluded (Questions) Excluded (Expired) Exc…" at bounding box center [709, 189] width 138 height 26
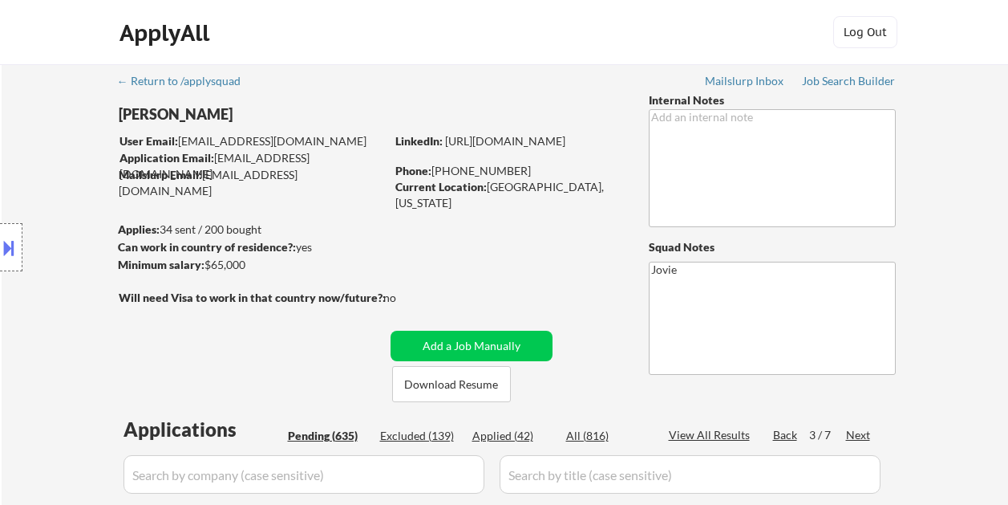
select select ""pending""
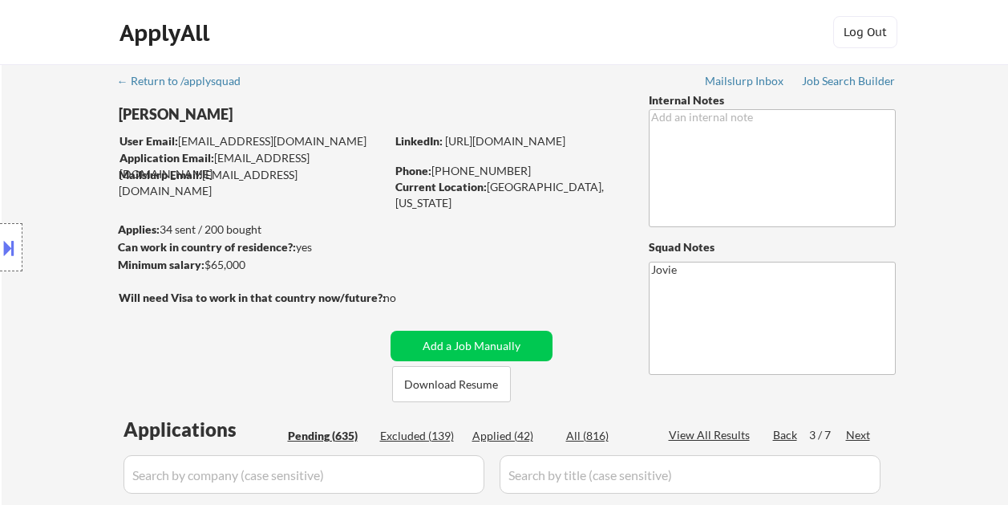
select select ""pending""
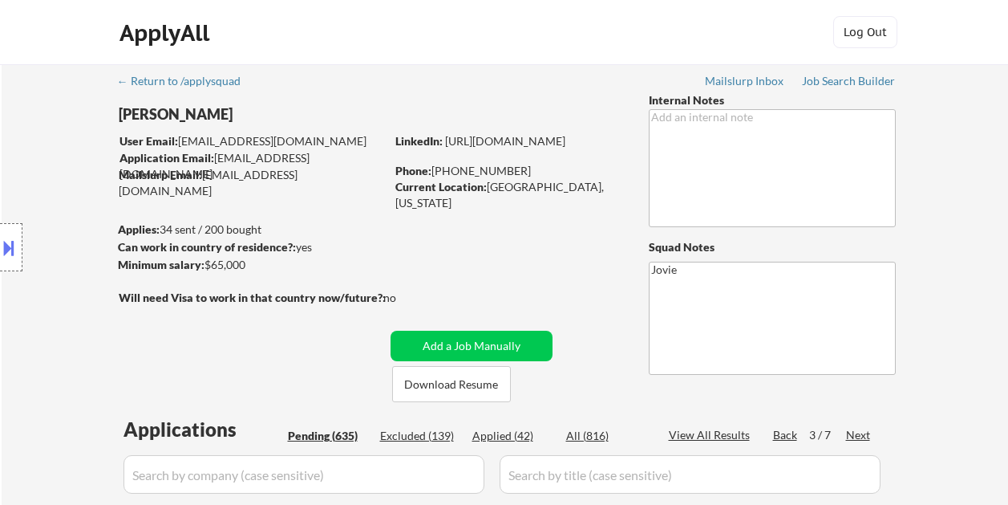
select select ""pending""
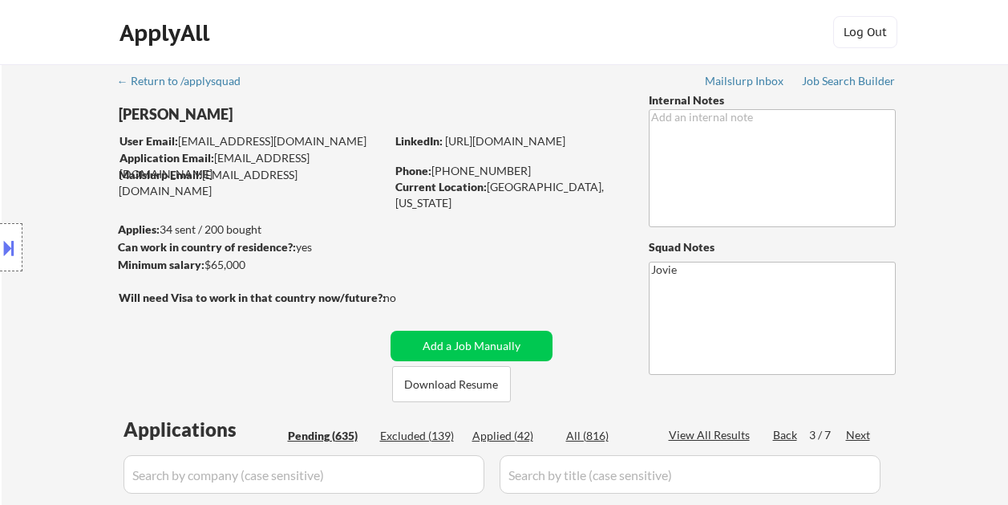
select select ""pending""
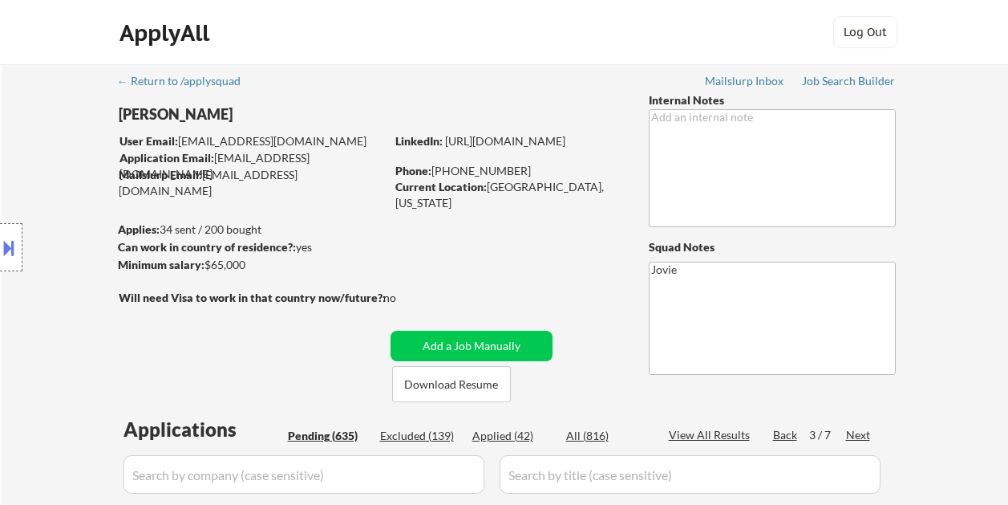
select select ""pending""
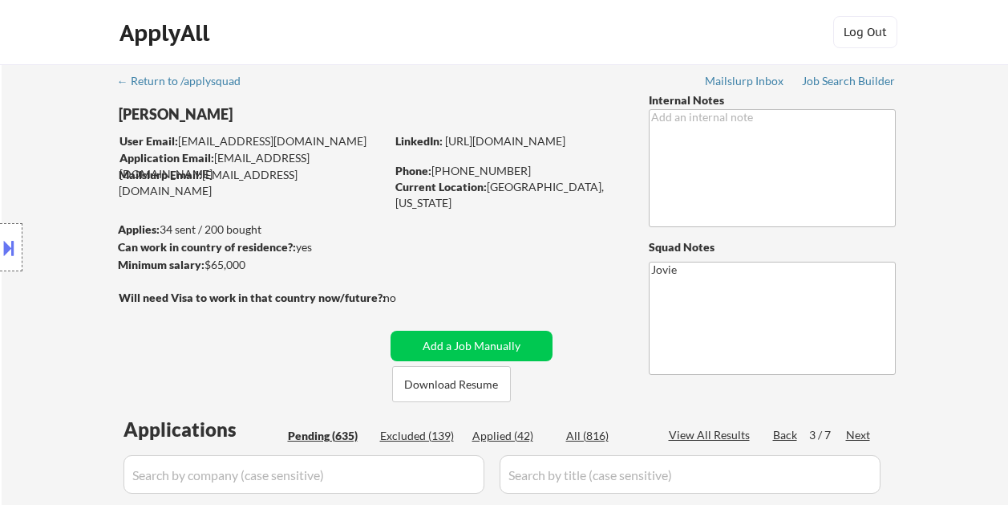
select select ""pending""
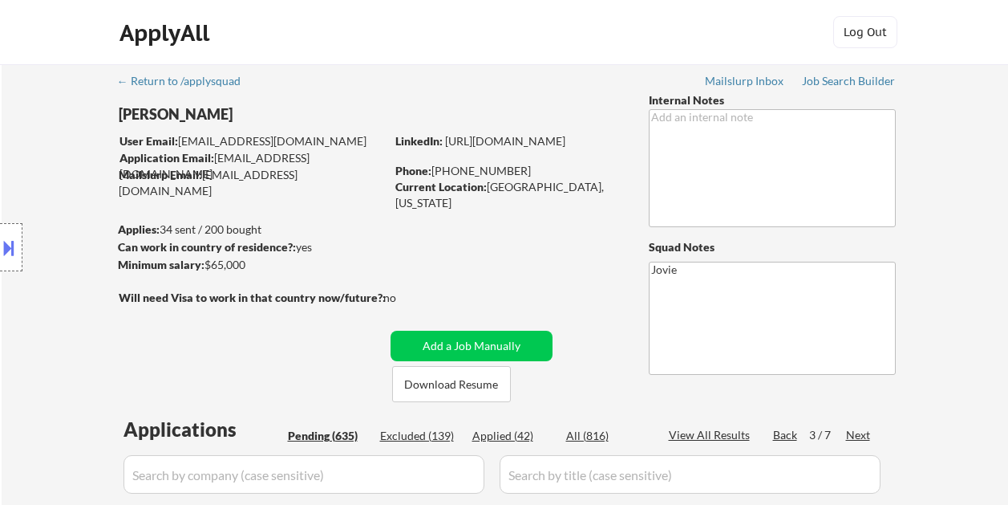
select select ""pending""
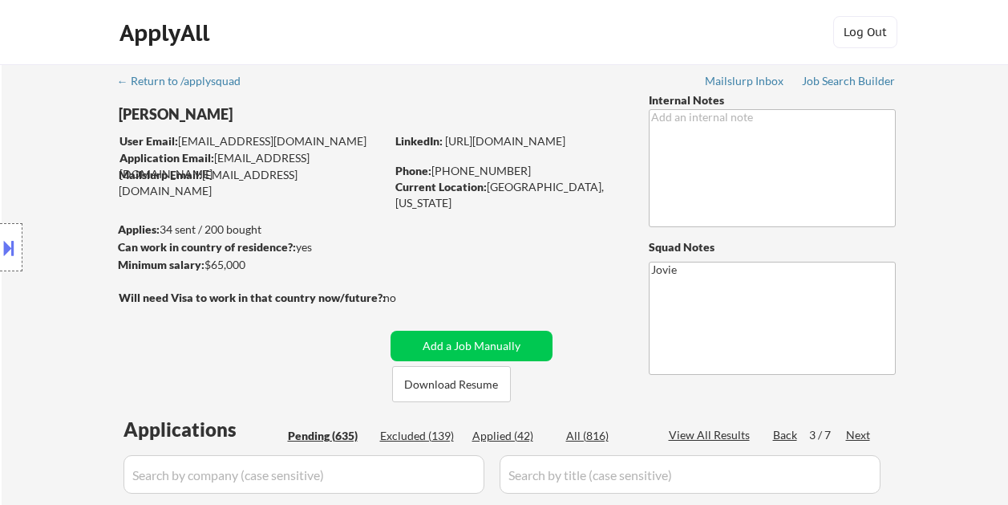
select select ""pending""
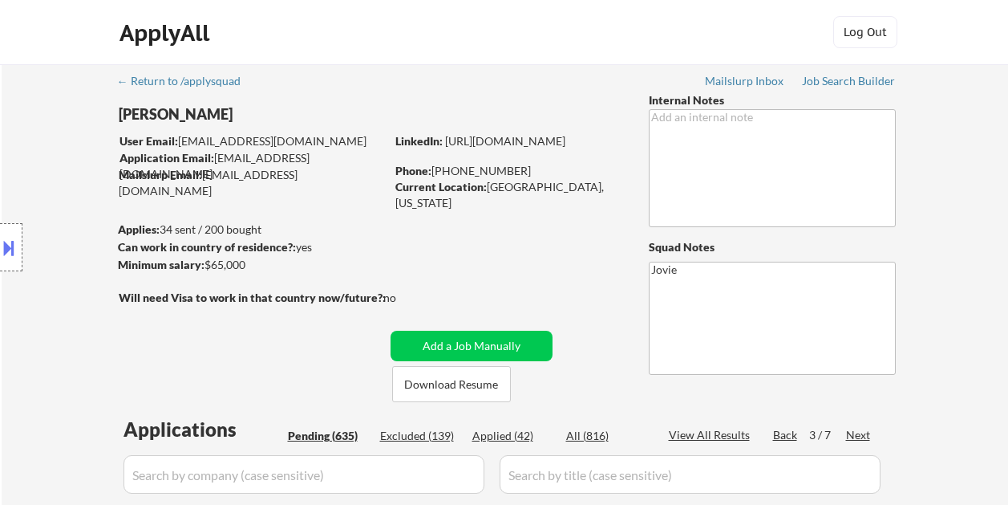
select select ""pending""
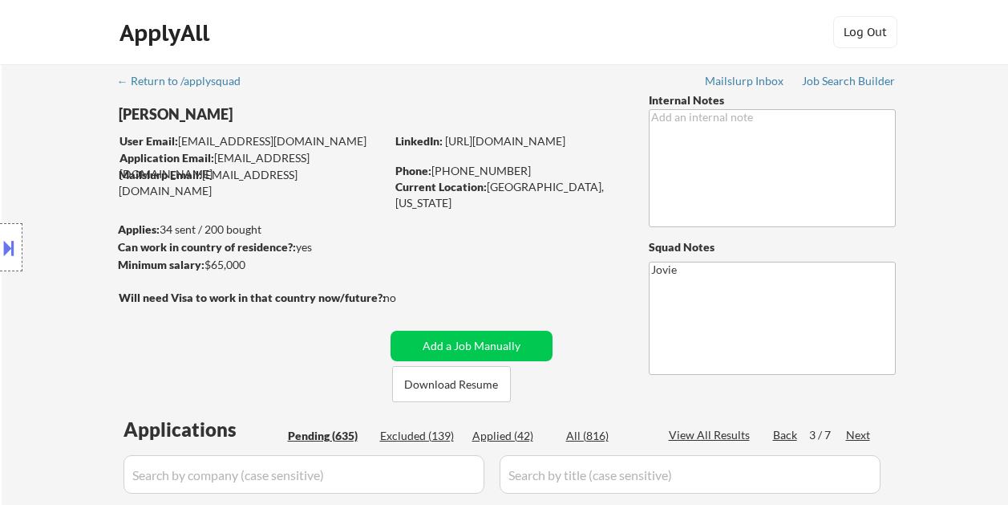
select select ""pending""
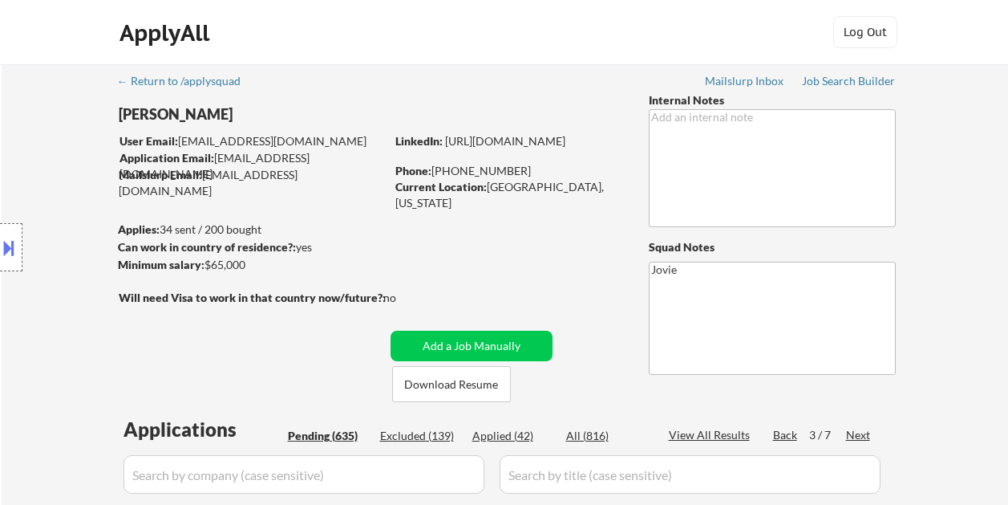
select select ""pending""
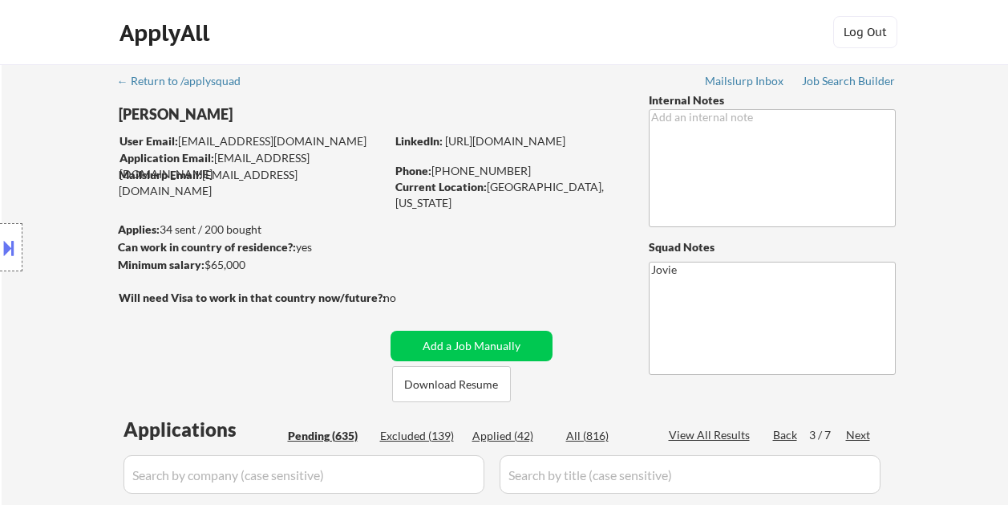
select select ""pending""
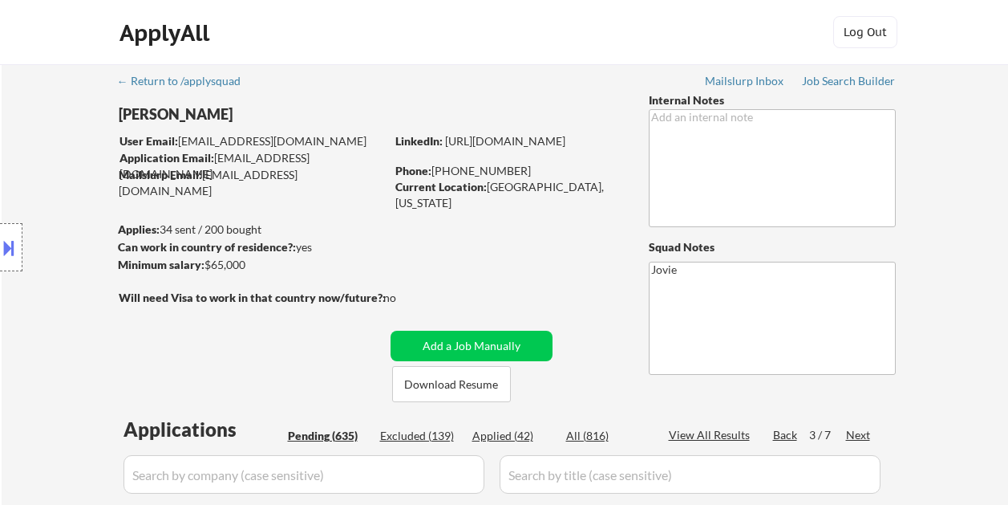
select select ""pending""
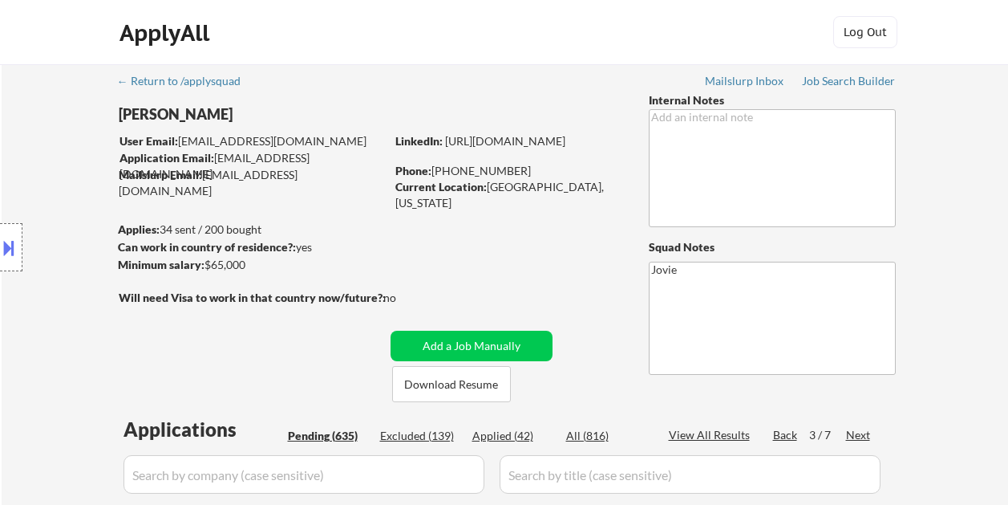
select select ""pending""
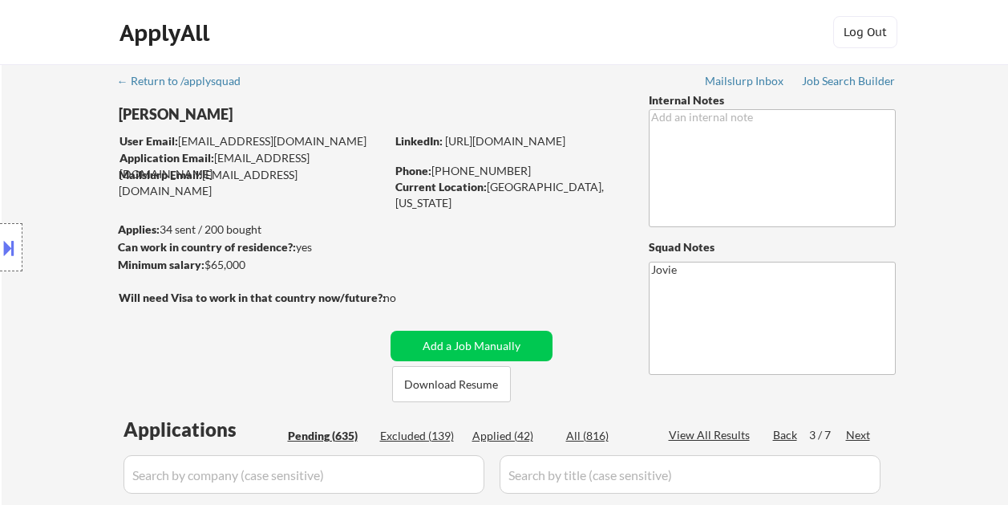
select select ""pending""
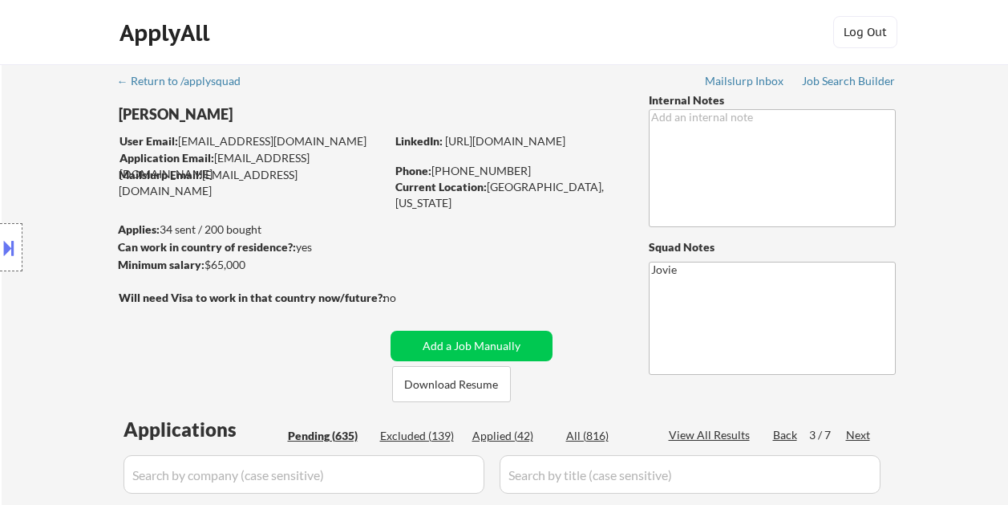
select select ""pending""
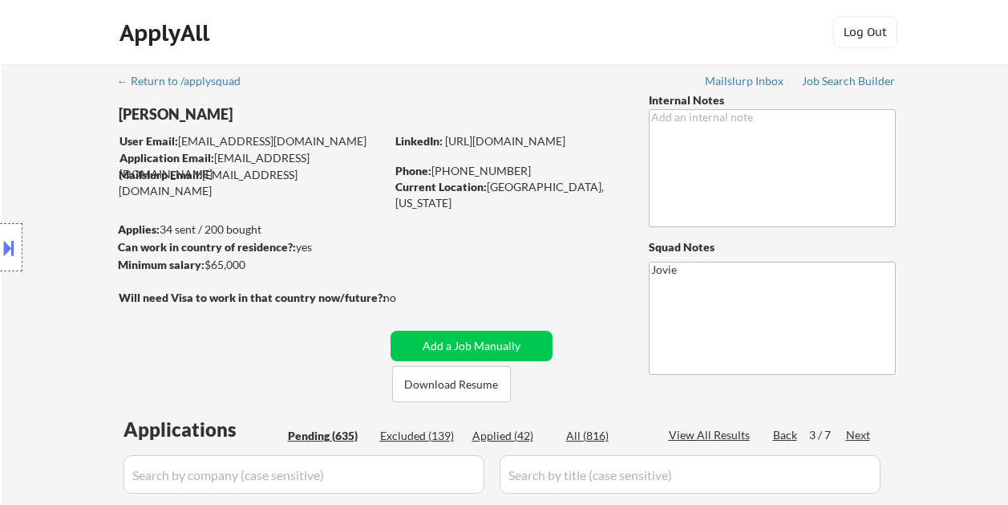
select select ""pending""
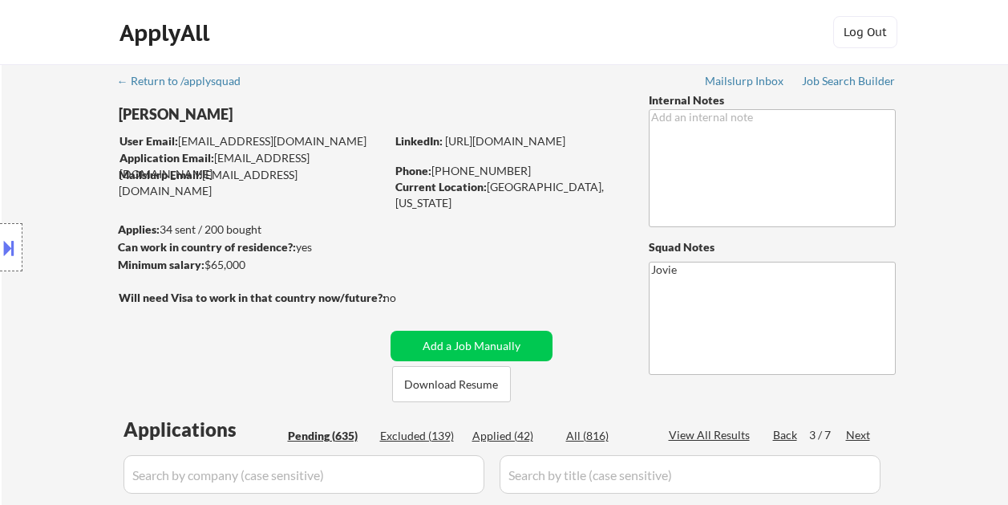
select select ""pending""
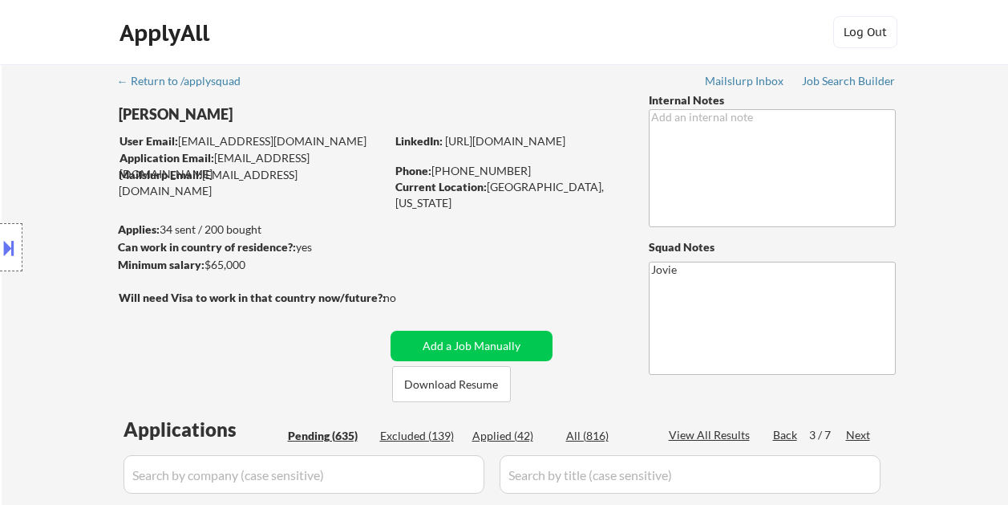
select select ""pending""
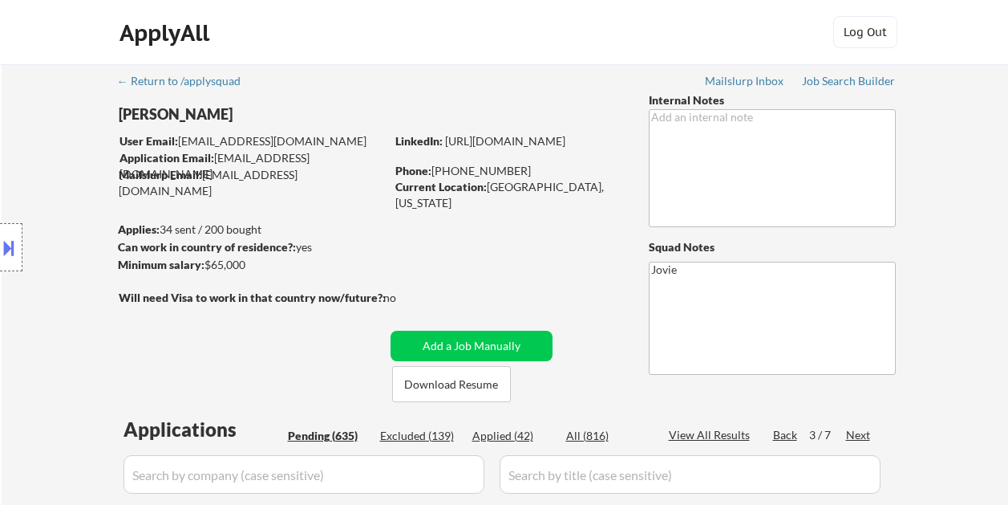
select select ""pending""
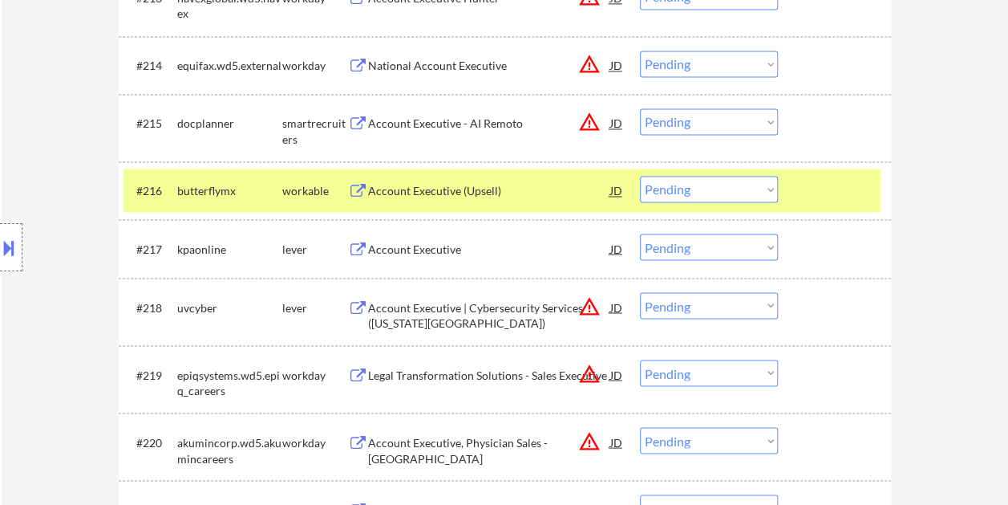
scroll to position [1283, 0]
click at [828, 189] on div at bounding box center [836, 190] width 71 height 29
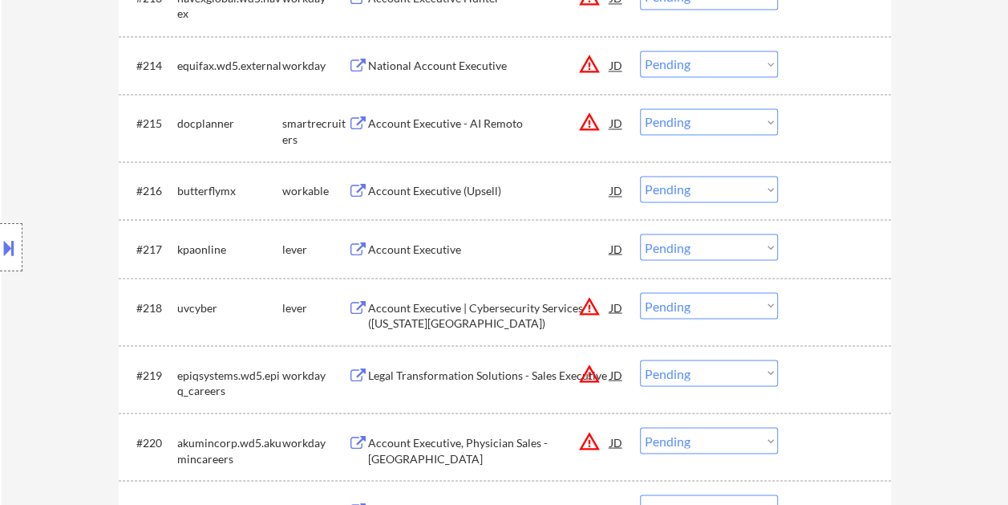
click at [837, 184] on div at bounding box center [836, 190] width 71 height 29
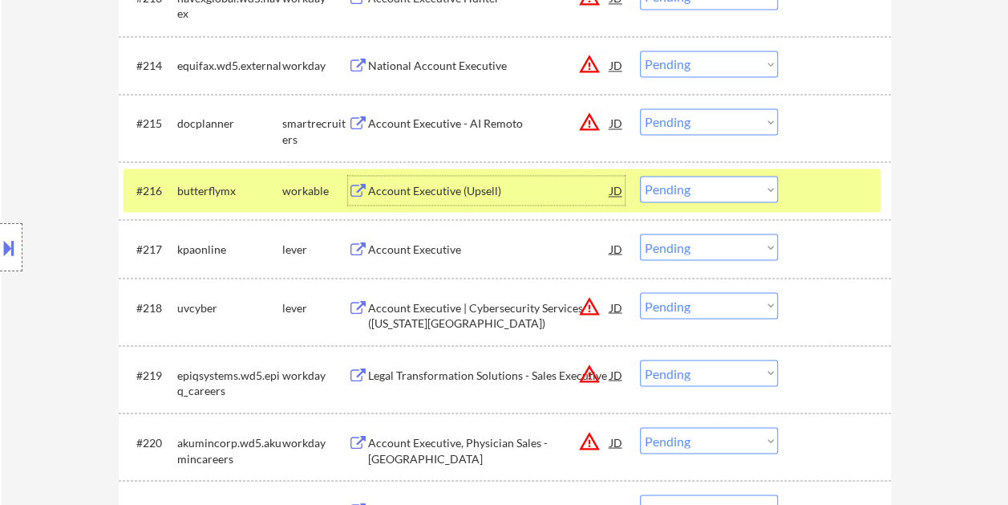
click at [456, 188] on div "Account Executive (Upsell)" at bounding box center [489, 191] width 242 height 16
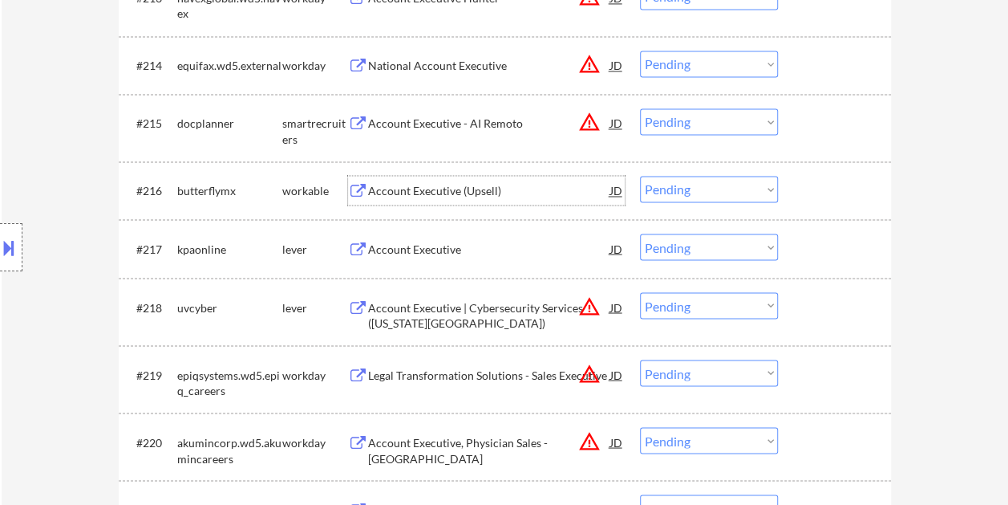
click at [807, 188] on div at bounding box center [836, 190] width 71 height 29
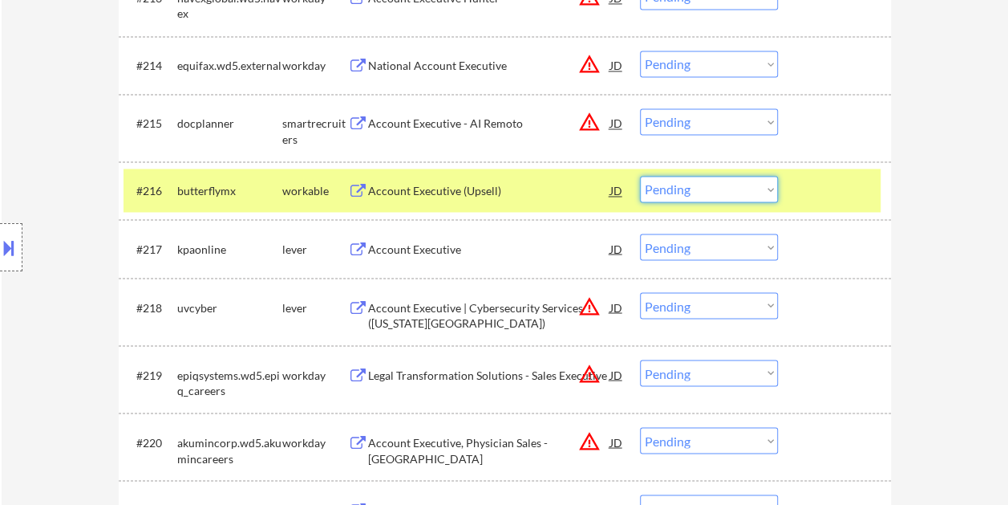
click at [759, 181] on select "Choose an option... Pending Applied Excluded (Questions) Excluded (Expired) Exc…" at bounding box center [709, 189] width 138 height 26
click at [640, 176] on select "Choose an option... Pending Applied Excluded (Questions) Excluded (Expired) Exc…" at bounding box center [709, 189] width 138 height 26
select select ""pending""
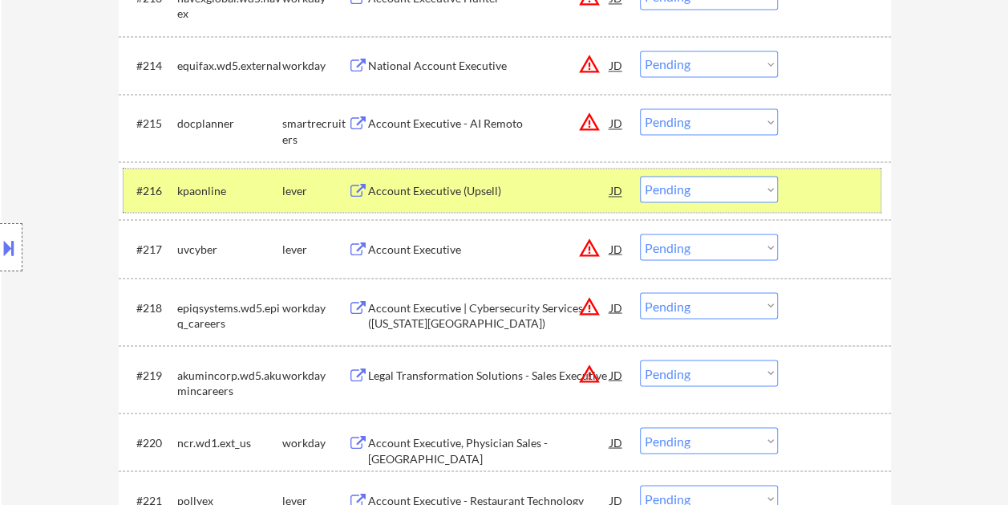
click at [844, 180] on div at bounding box center [836, 190] width 71 height 29
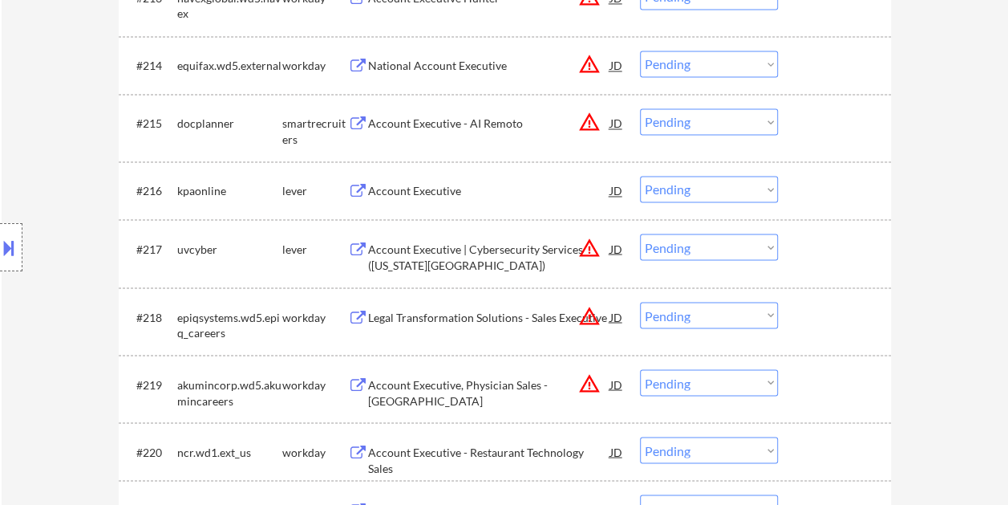
click at [820, 108] on div at bounding box center [836, 122] width 71 height 29
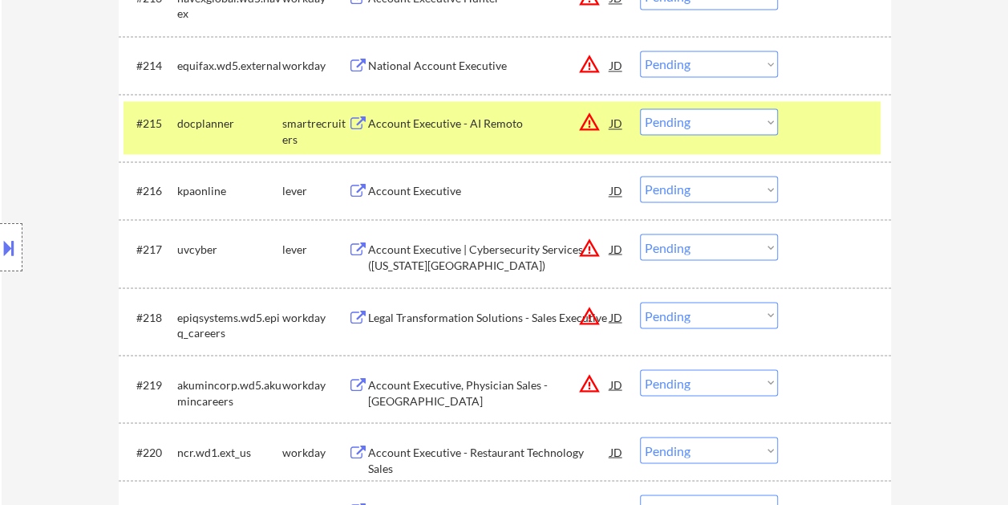
click at [506, 122] on div "Account Executive - AI Remoto" at bounding box center [489, 124] width 242 height 16
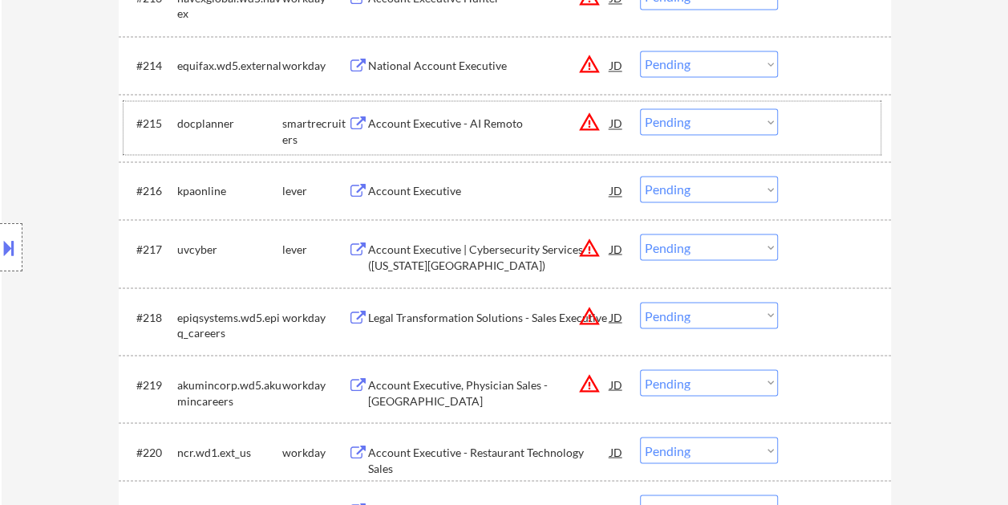
click at [804, 119] on div at bounding box center [836, 122] width 71 height 29
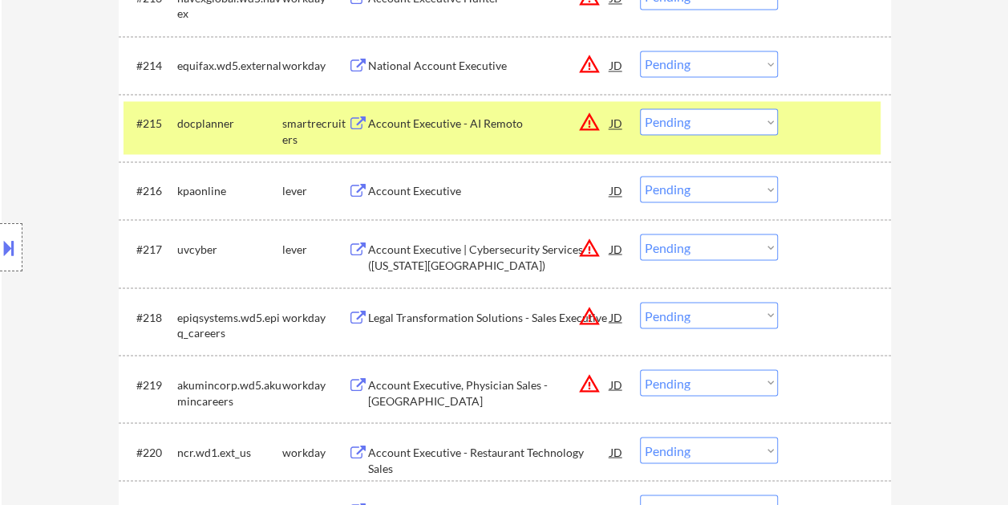
click at [760, 125] on select "Choose an option... Pending Applied Excluded (Questions) Excluded (Expired) Exc…" at bounding box center [709, 121] width 138 height 26
click at [640, 108] on select "Choose an option... Pending Applied Excluded (Questions) Excluded (Expired) Exc…" at bounding box center [709, 121] width 138 height 26
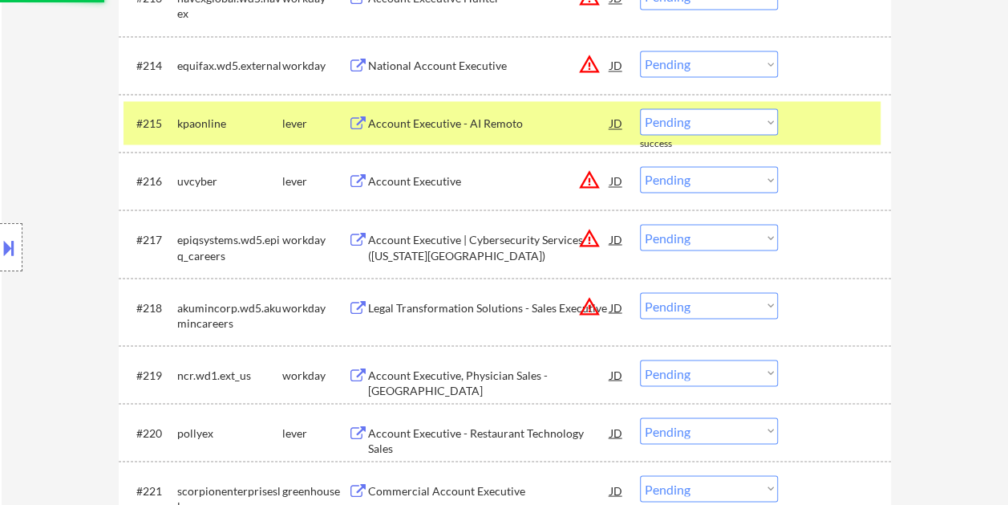
click at [823, 117] on div at bounding box center [836, 122] width 71 height 29
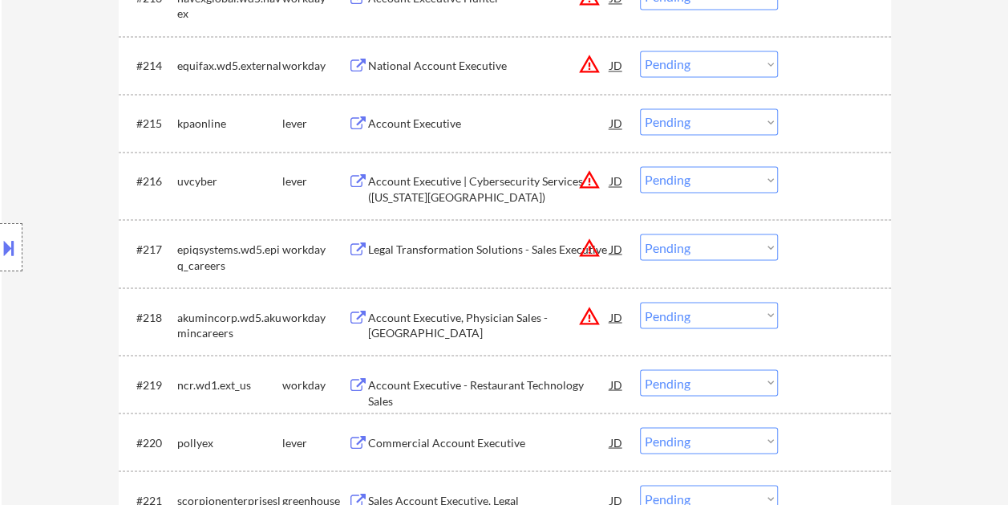
click at [841, 119] on div at bounding box center [836, 122] width 71 height 29
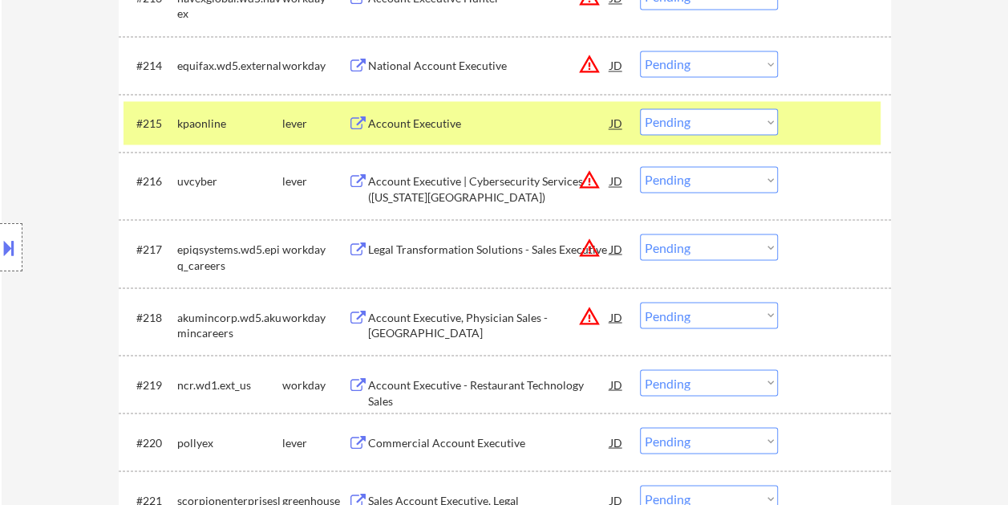
click at [451, 110] on div "Account Executive" at bounding box center [489, 122] width 242 height 29
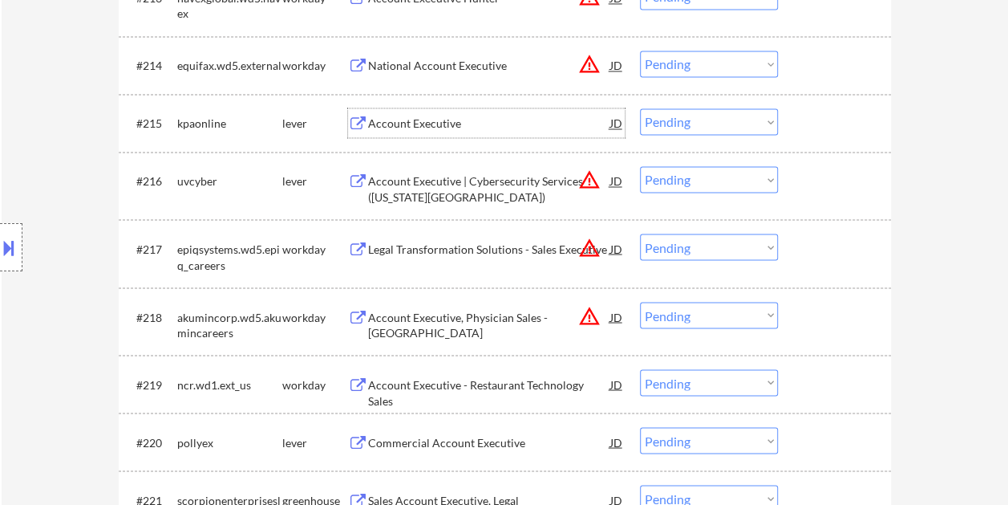
click at [805, 117] on div at bounding box center [836, 122] width 71 height 29
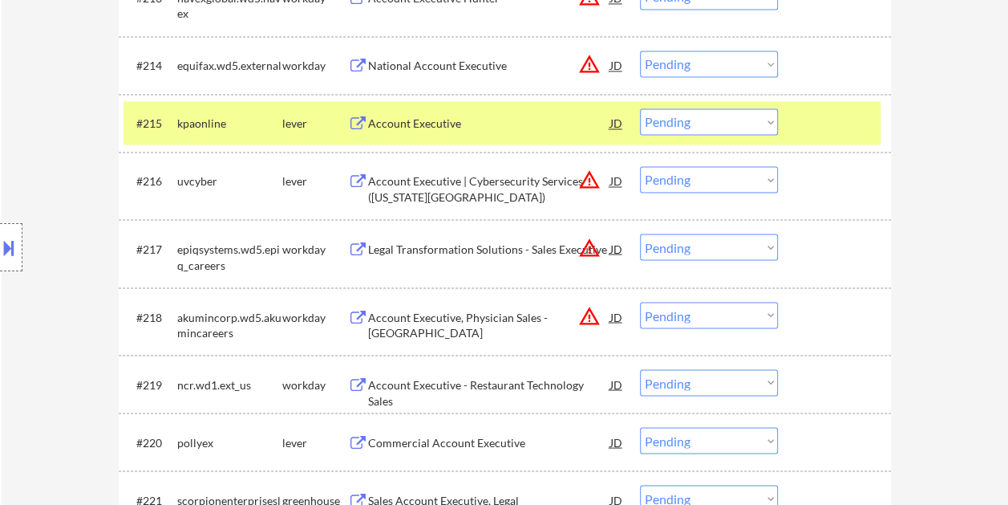
click at [773, 119] on select "Choose an option... Pending Applied Excluded (Questions) Excluded (Expired) Exc…" at bounding box center [709, 121] width 138 height 26
click at [640, 108] on select "Choose an option... Pending Applied Excluded (Questions) Excluded (Expired) Exc…" at bounding box center [709, 121] width 138 height 26
select select ""pending""
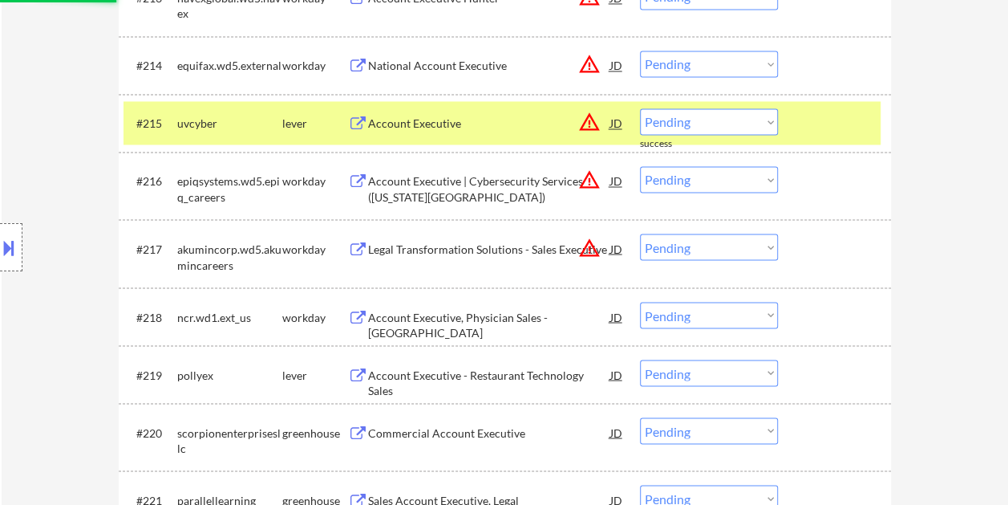
click at [825, 116] on div at bounding box center [836, 122] width 71 height 29
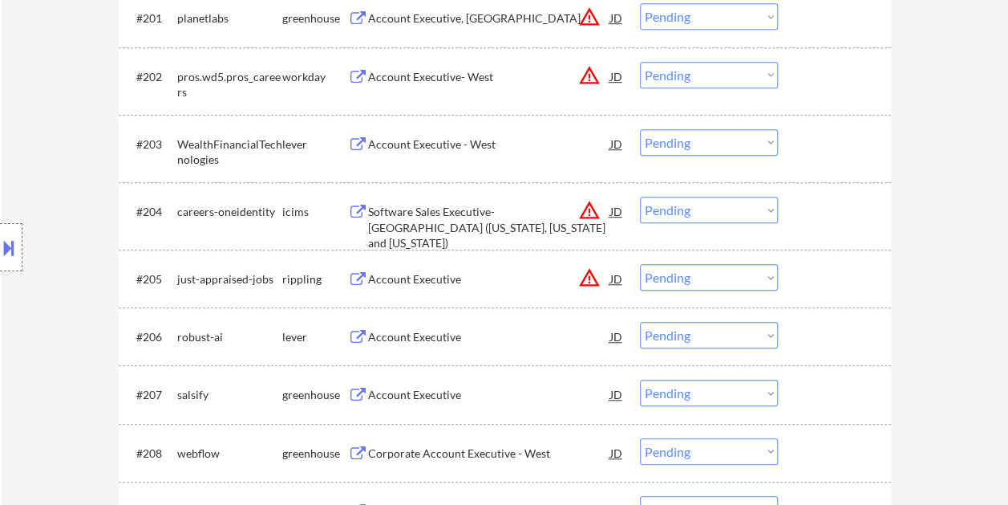
scroll to position [642, 0]
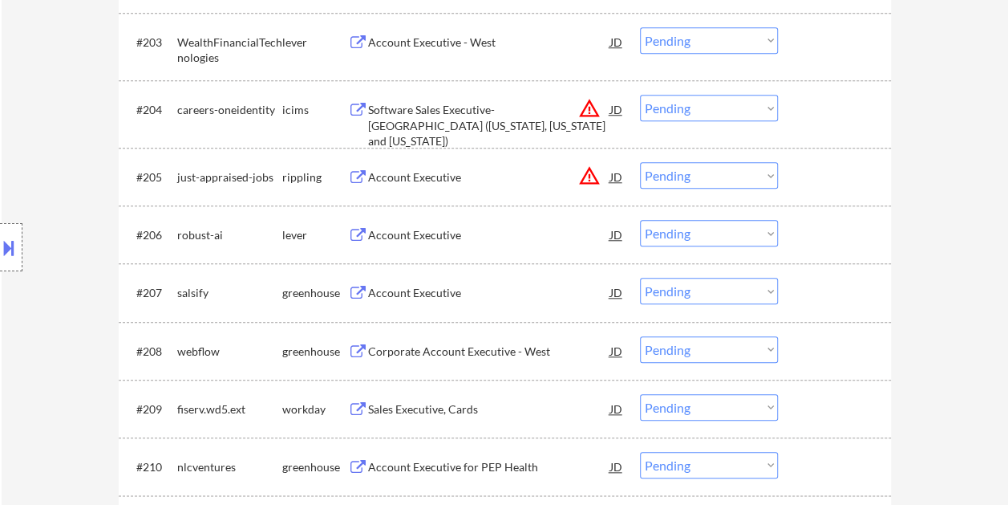
click at [823, 233] on div at bounding box center [836, 234] width 71 height 29
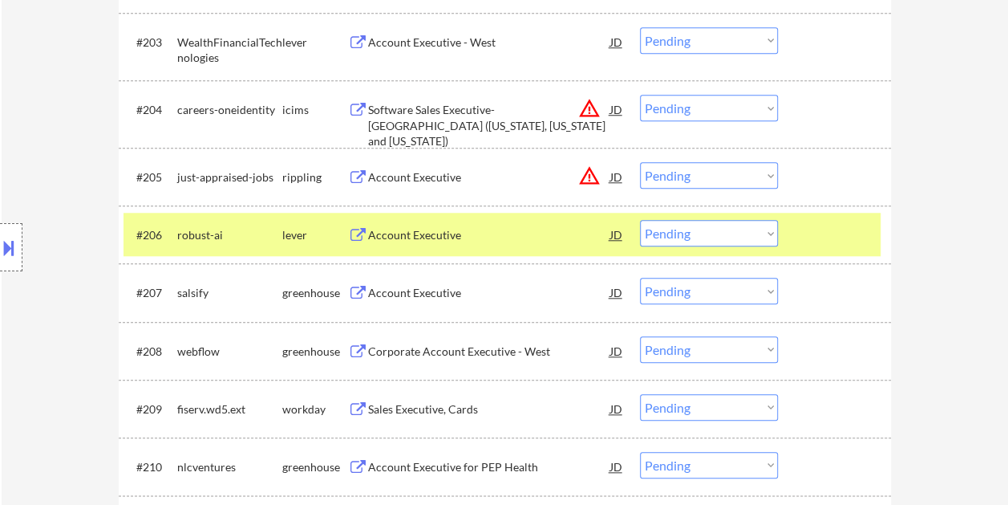
click at [424, 225] on div "Account Executive" at bounding box center [489, 234] width 242 height 29
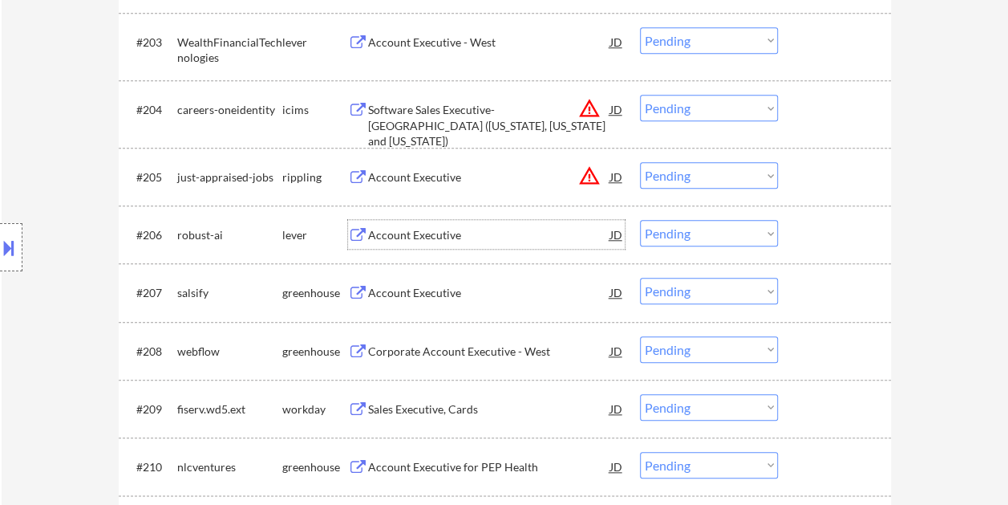
click at [813, 240] on div at bounding box center [836, 234] width 71 height 29
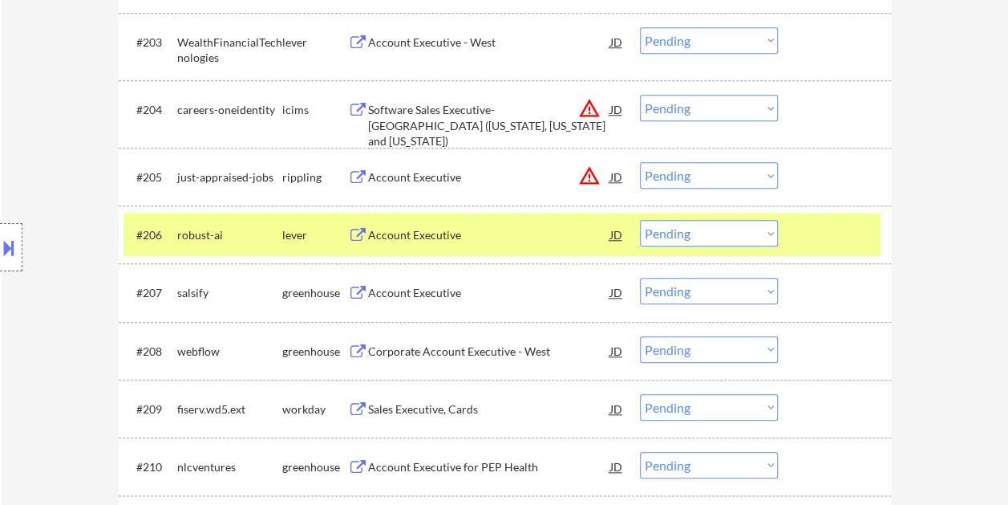
click at [770, 233] on select "Choose an option... Pending Applied Excluded (Questions) Excluded (Expired) Exc…" at bounding box center [709, 233] width 138 height 26
click at [640, 220] on select "Choose an option... Pending Applied Excluded (Questions) Excluded (Expired) Exc…" at bounding box center [709, 233] width 138 height 26
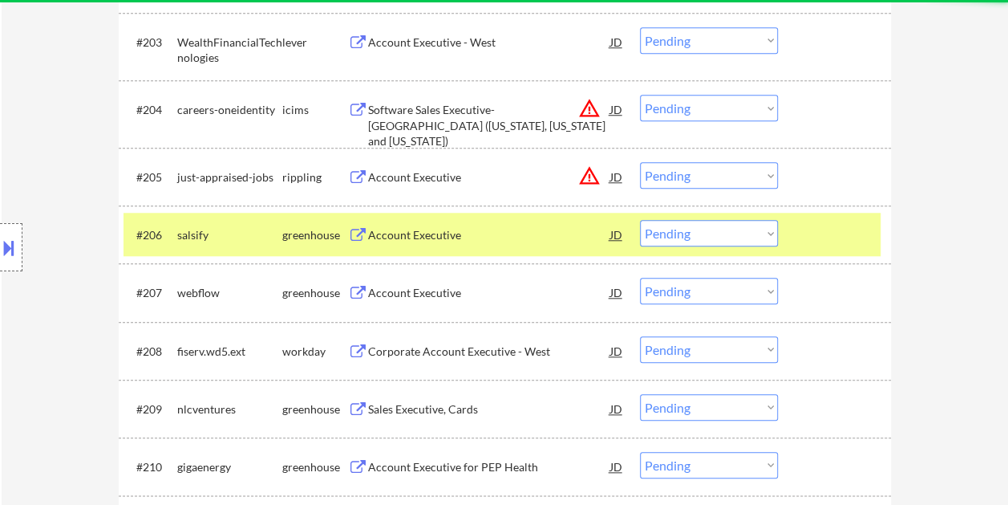
click at [837, 239] on div at bounding box center [836, 234] width 71 height 29
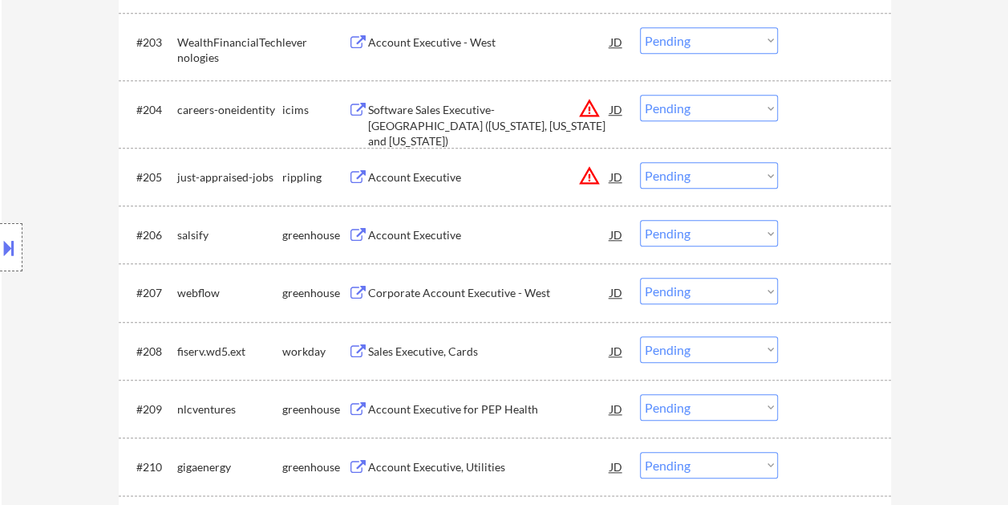
drag, startPoint x: 829, startPoint y: 233, endPoint x: 727, endPoint y: 237, distance: 102.7
click at [826, 233] on div at bounding box center [836, 234] width 71 height 29
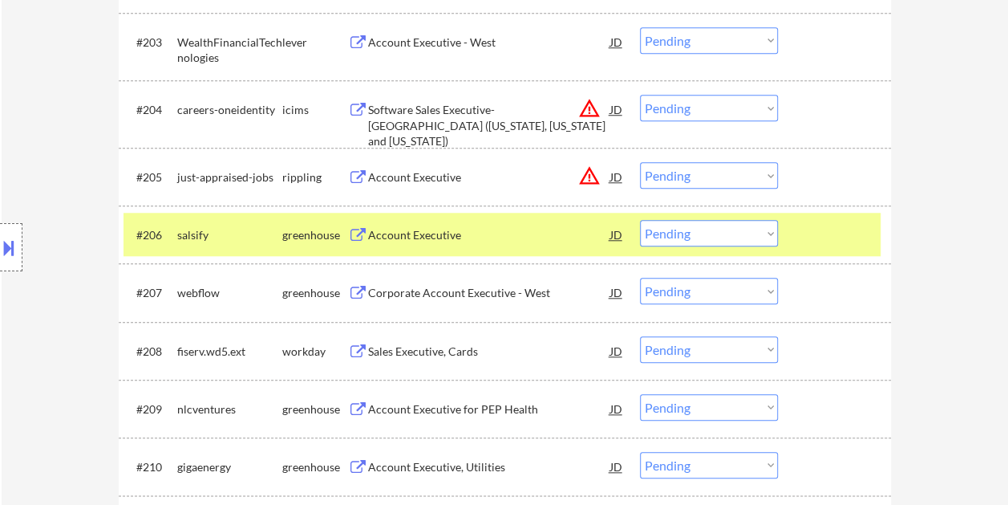
click at [505, 223] on div "Account Executive" at bounding box center [489, 234] width 242 height 29
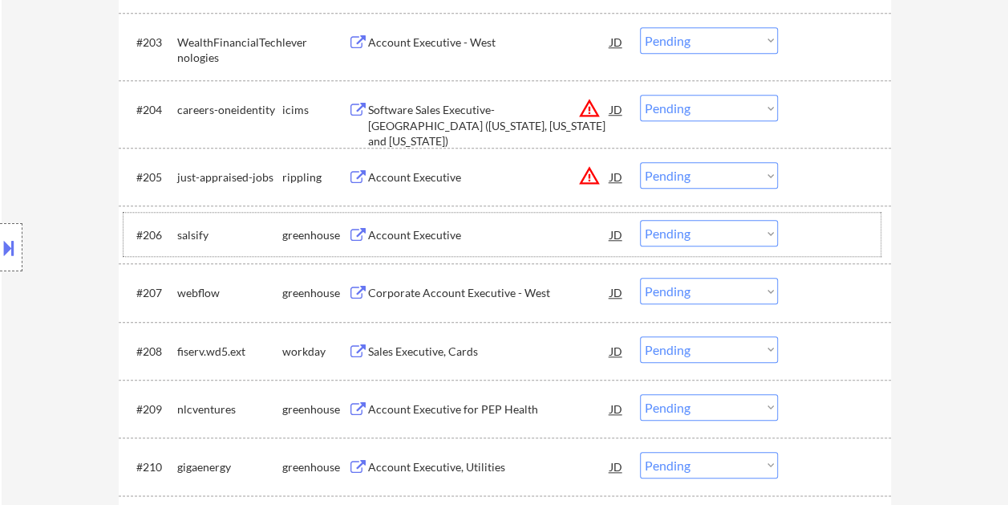
click at [820, 236] on div at bounding box center [836, 234] width 71 height 29
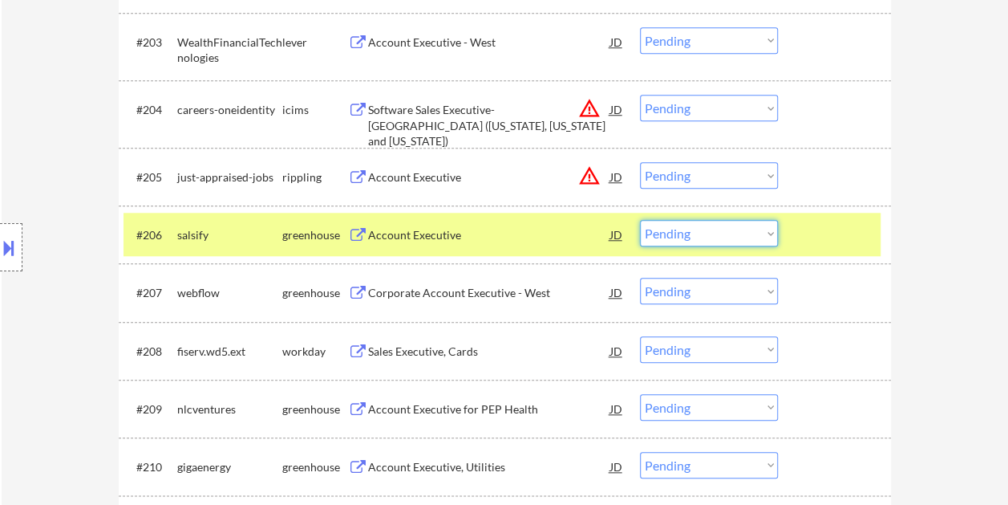
click at [770, 237] on select "Choose an option... Pending Applied Excluded (Questions) Excluded (Expired) Exc…" at bounding box center [709, 233] width 138 height 26
click at [640, 220] on select "Choose an option... Pending Applied Excluded (Questions) Excluded (Expired) Exc…" at bounding box center [709, 233] width 138 height 26
select select ""pending""
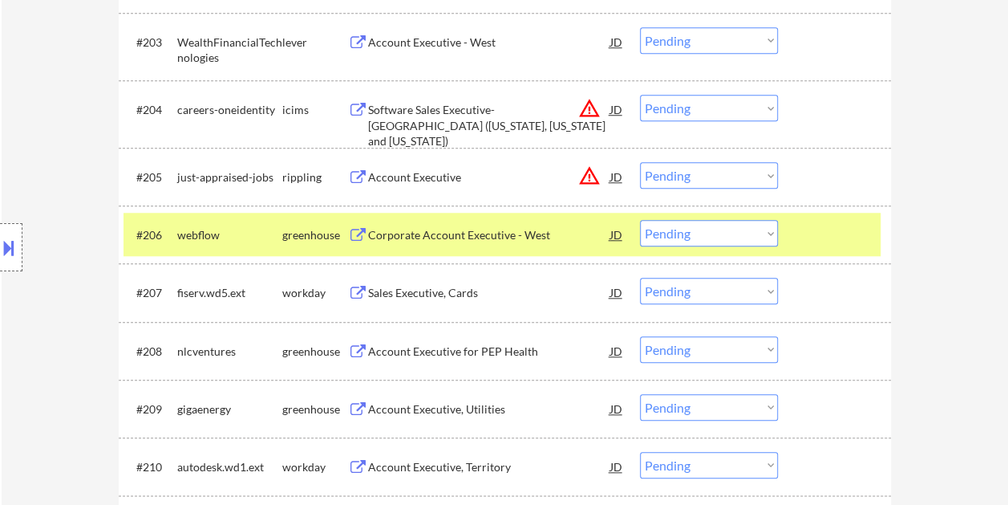
click at [833, 227] on div at bounding box center [836, 234] width 71 height 29
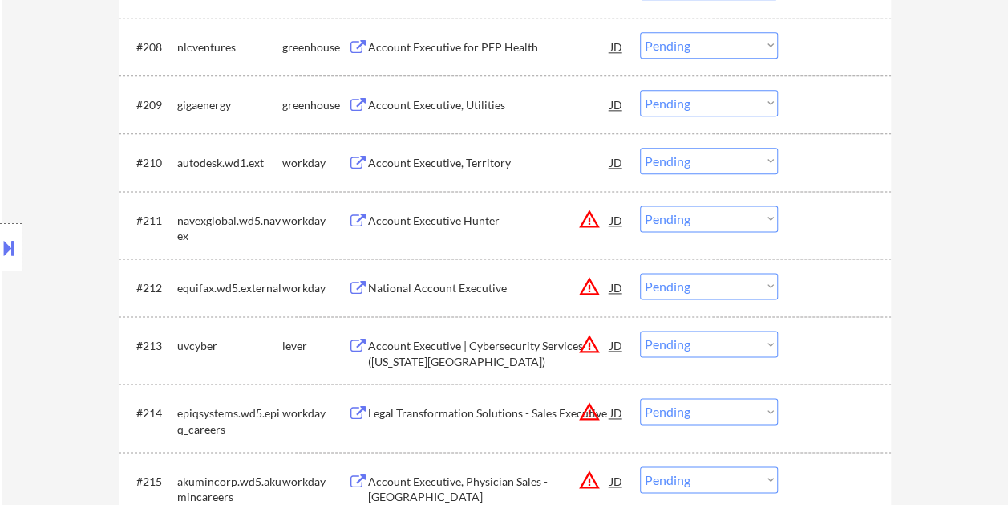
scroll to position [1043, 0]
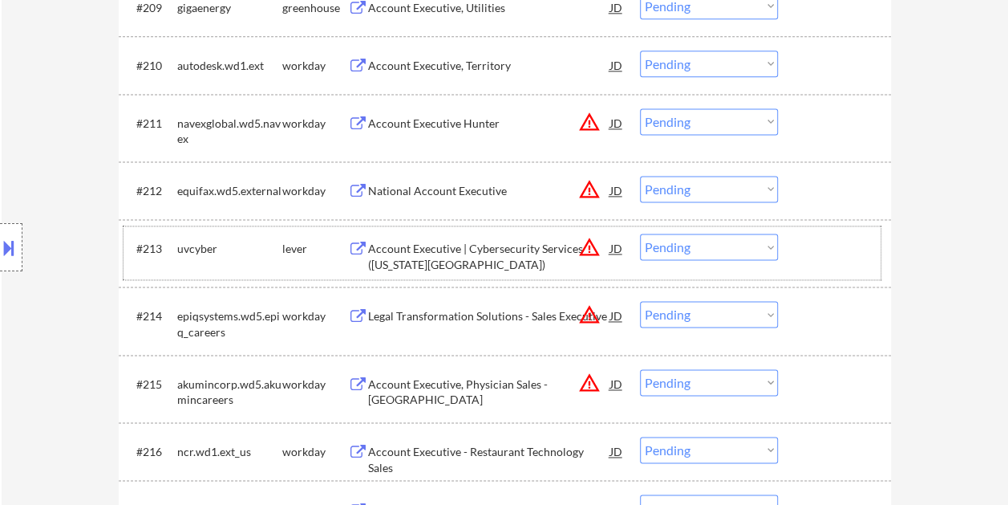
drag, startPoint x: 833, startPoint y: 253, endPoint x: 800, endPoint y: 254, distance: 32.9
click at [833, 253] on div at bounding box center [836, 247] width 71 height 29
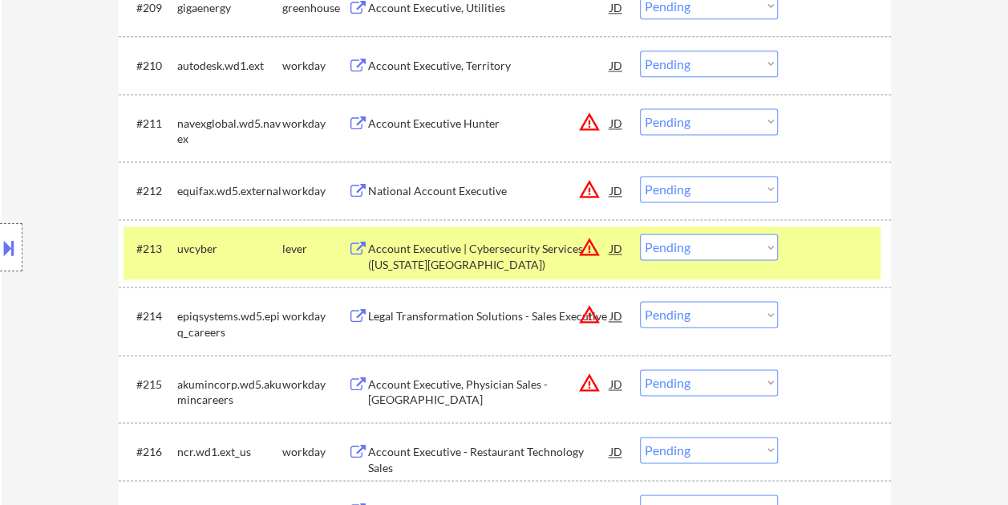
click at [480, 253] on div "Account Executive | Cybersecurity Services ([US_STATE][GEOGRAPHIC_DATA])" at bounding box center [489, 256] width 242 height 31
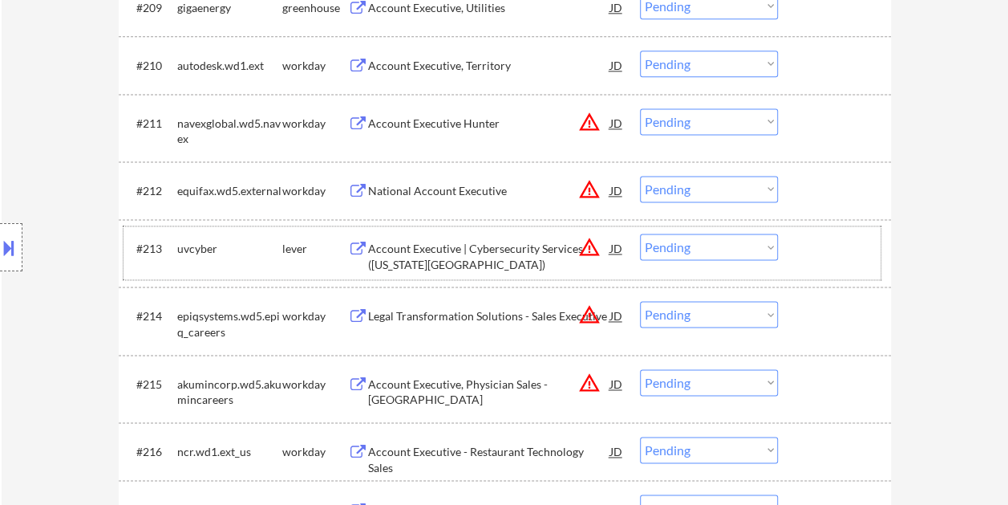
click at [799, 267] on div "#213 uvcyber lever Account Executive | Cybersecurity Services (New York Territo…" at bounding box center [502, 252] width 757 height 53
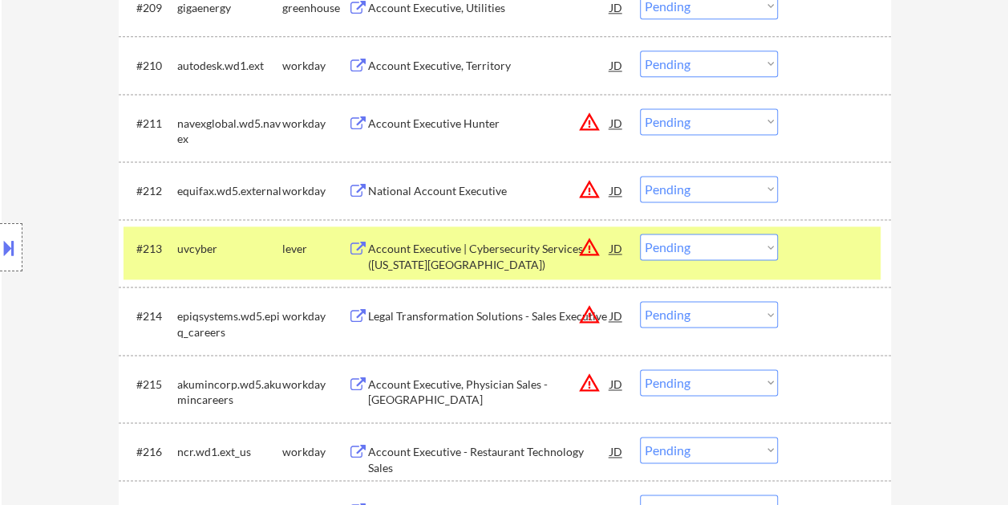
click at [761, 247] on select "Choose an option... Pending Applied Excluded (Questions) Excluded (Expired) Exc…" at bounding box center [709, 246] width 138 height 26
click at [640, 233] on select "Choose an option... Pending Applied Excluded (Questions) Excluded (Expired) Exc…" at bounding box center [709, 246] width 138 height 26
select select ""pending""
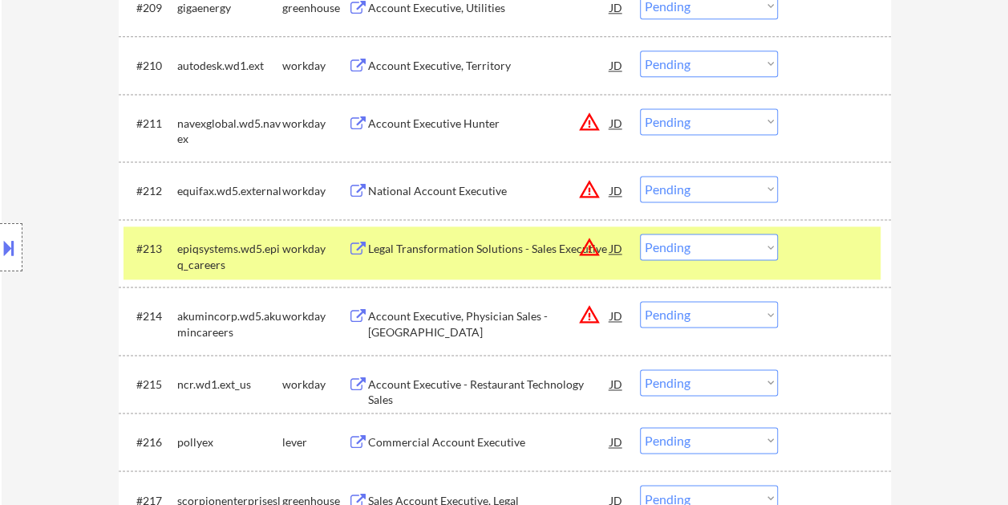
click at [809, 259] on div at bounding box center [836, 247] width 71 height 29
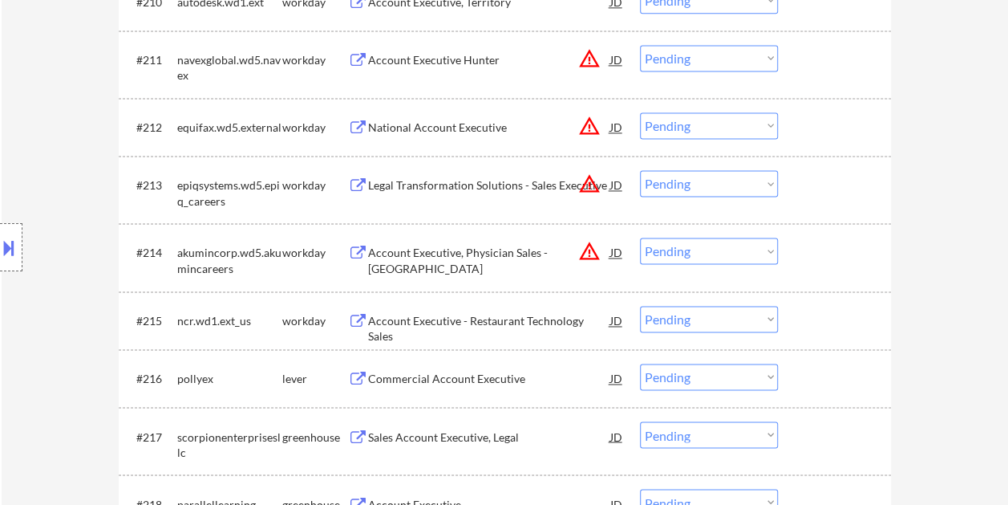
scroll to position [1203, 0]
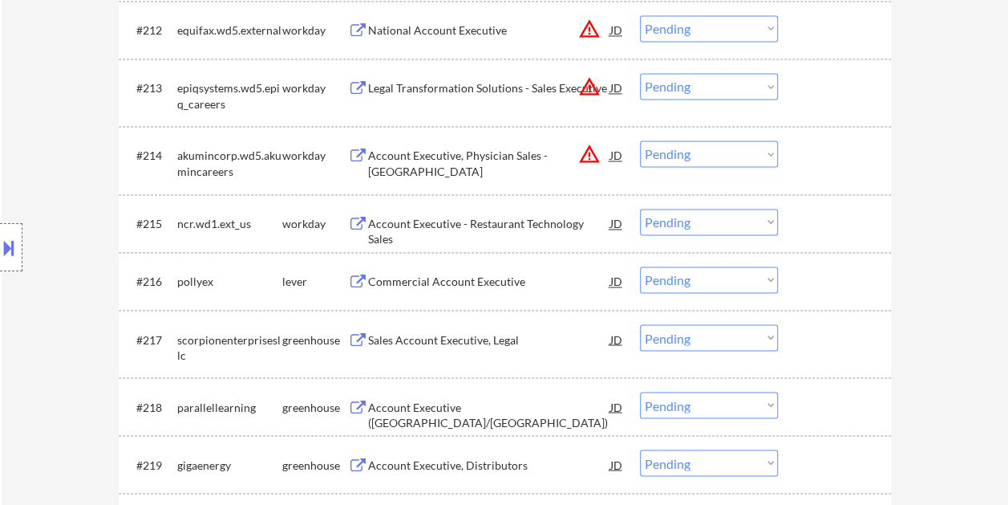
drag, startPoint x: 838, startPoint y: 272, endPoint x: 818, endPoint y: 242, distance: 35.8
click at [847, 261] on div "#216 pollyex lever Commercial Account Executive JD warning_amber Choose an opti…" at bounding box center [502, 280] width 757 height 43
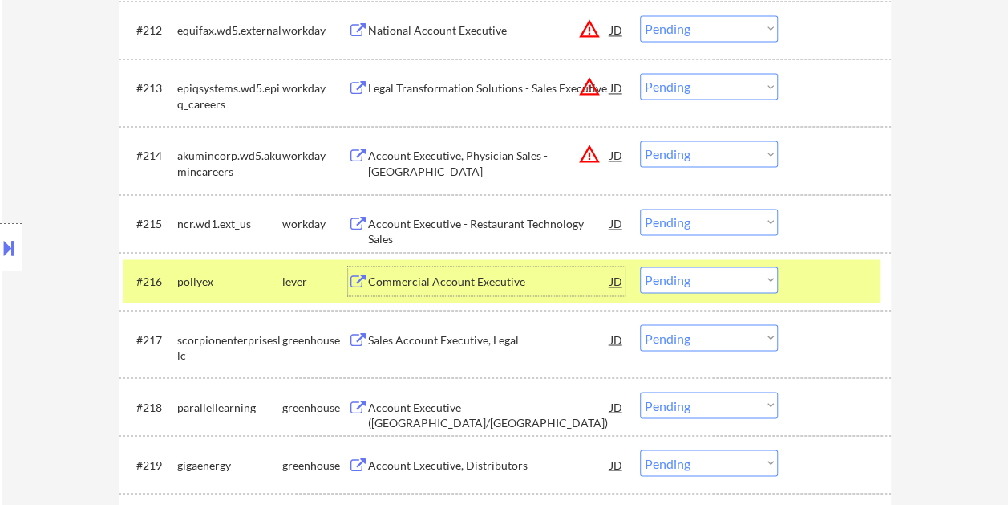
click at [427, 268] on div "Commercial Account Executive" at bounding box center [489, 280] width 242 height 29
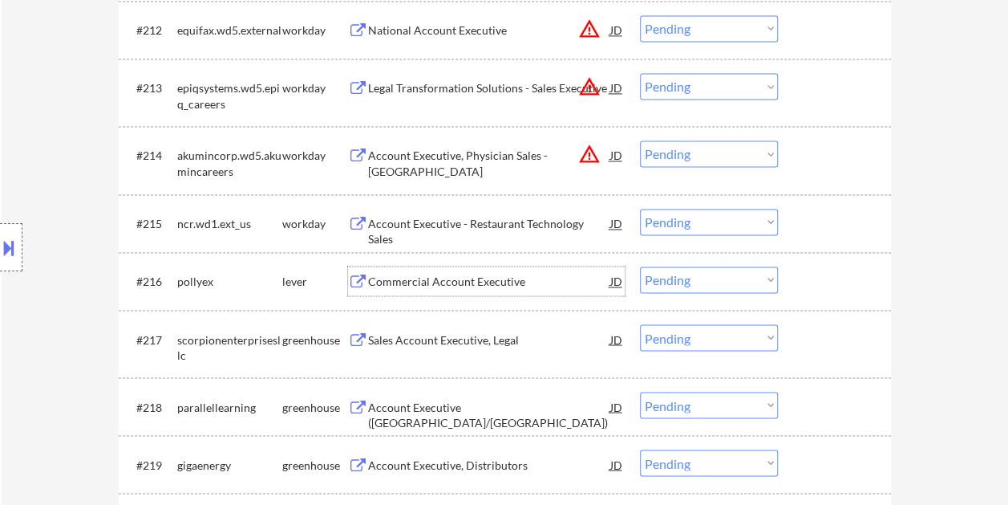
click at [810, 281] on div at bounding box center [836, 280] width 71 height 29
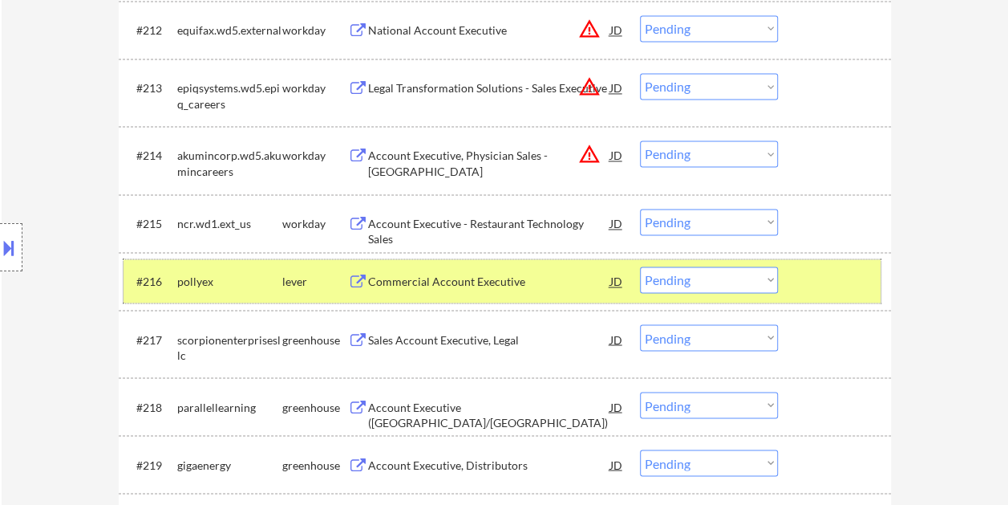
click at [760, 284] on select "Choose an option... Pending Applied Excluded (Questions) Excluded (Expired) Exc…" at bounding box center [709, 279] width 138 height 26
click at [640, 266] on select "Choose an option... Pending Applied Excluded (Questions) Excluded (Expired) Exc…" at bounding box center [709, 279] width 138 height 26
select select ""pending""
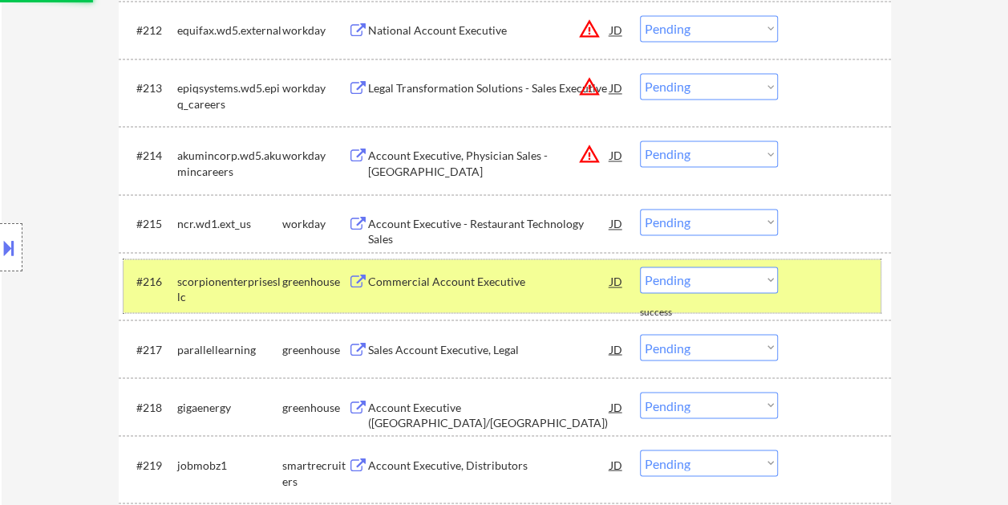
drag, startPoint x: 862, startPoint y: 280, endPoint x: 847, endPoint y: 282, distance: 15.4
click at [858, 281] on div at bounding box center [836, 280] width 71 height 29
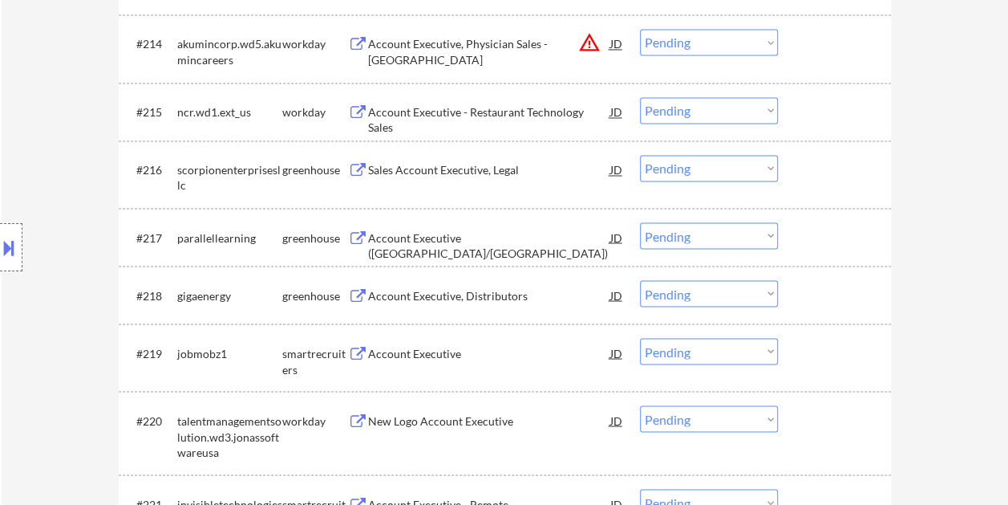
scroll to position [1364, 0]
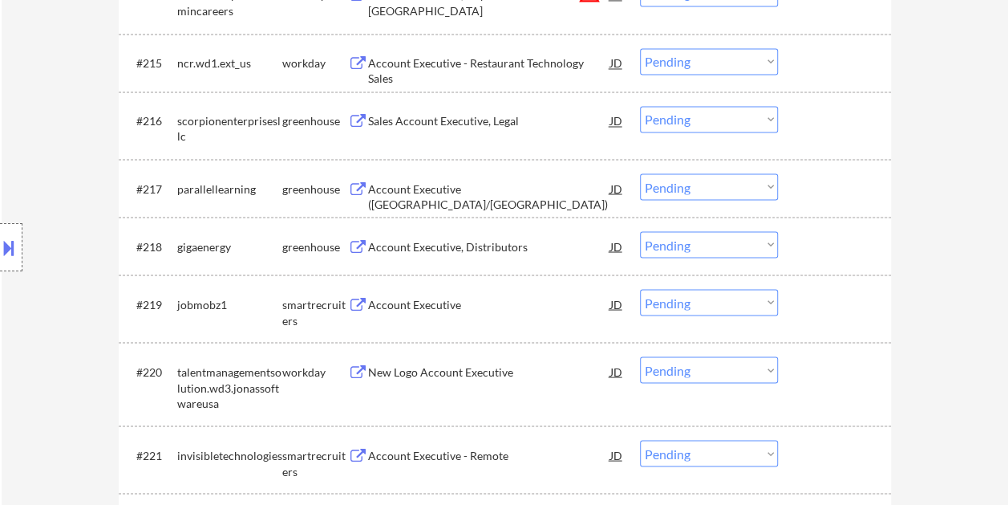
click at [834, 313] on div at bounding box center [836, 303] width 71 height 29
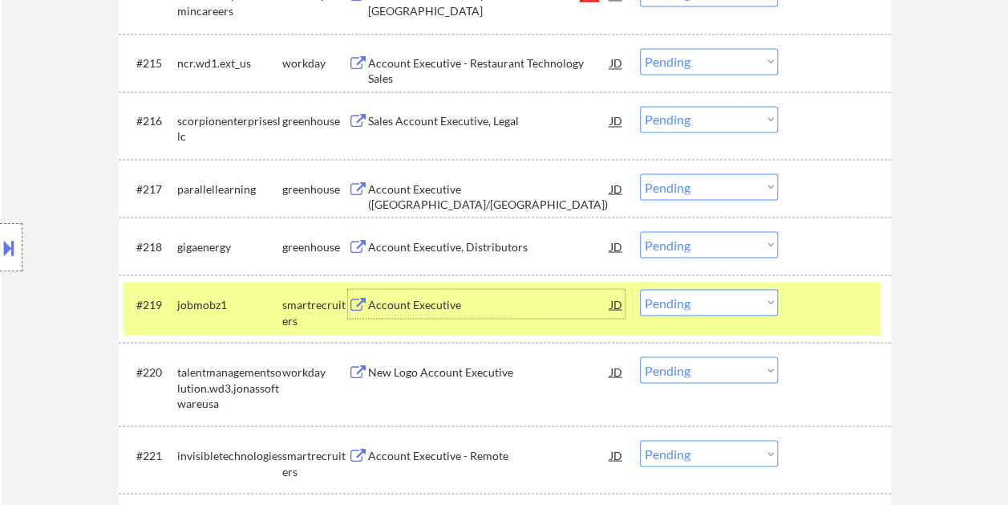
click at [522, 298] on div "Account Executive" at bounding box center [489, 304] width 242 height 16
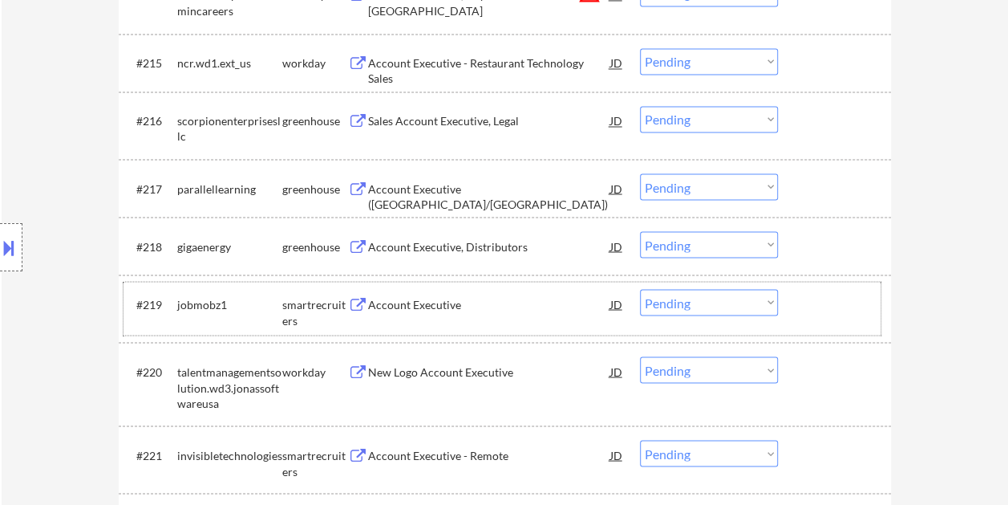
click at [813, 301] on div at bounding box center [836, 303] width 71 height 29
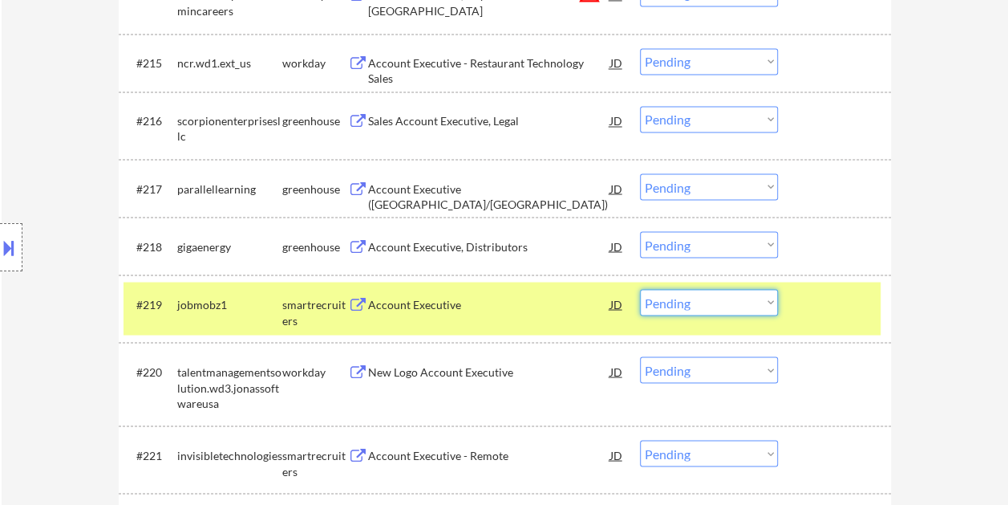
click at [756, 300] on select "Choose an option... Pending Applied Excluded (Questions) Excluded (Expired) Exc…" at bounding box center [709, 302] width 138 height 26
click at [640, 289] on select "Choose an option... Pending Applied Excluded (Questions) Excluded (Expired) Exc…" at bounding box center [709, 302] width 138 height 26
select select ""pending""
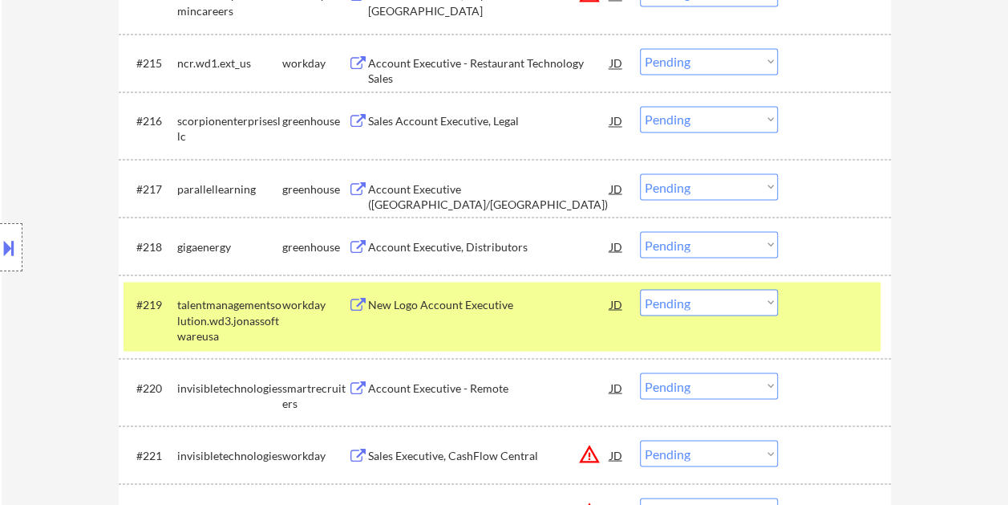
click at [812, 295] on div at bounding box center [836, 303] width 71 height 29
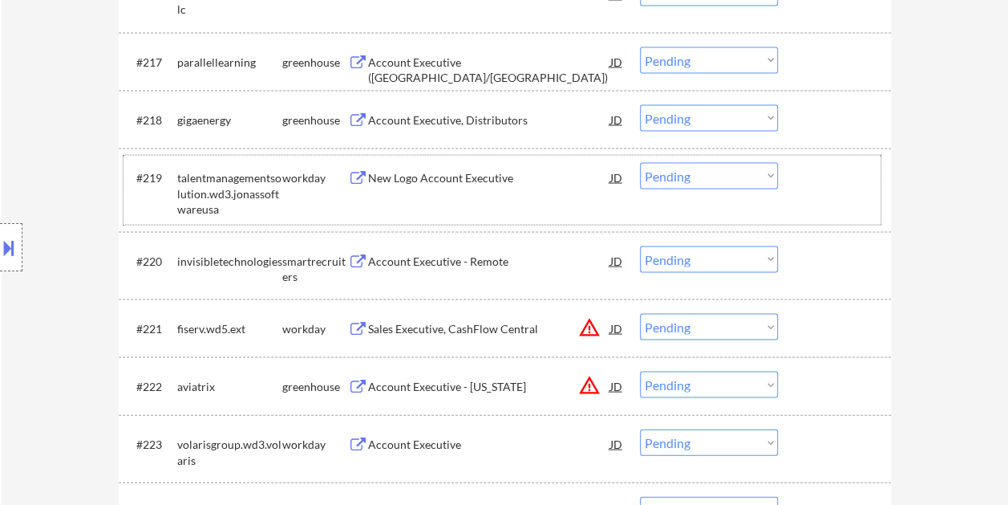
scroll to position [1524, 0]
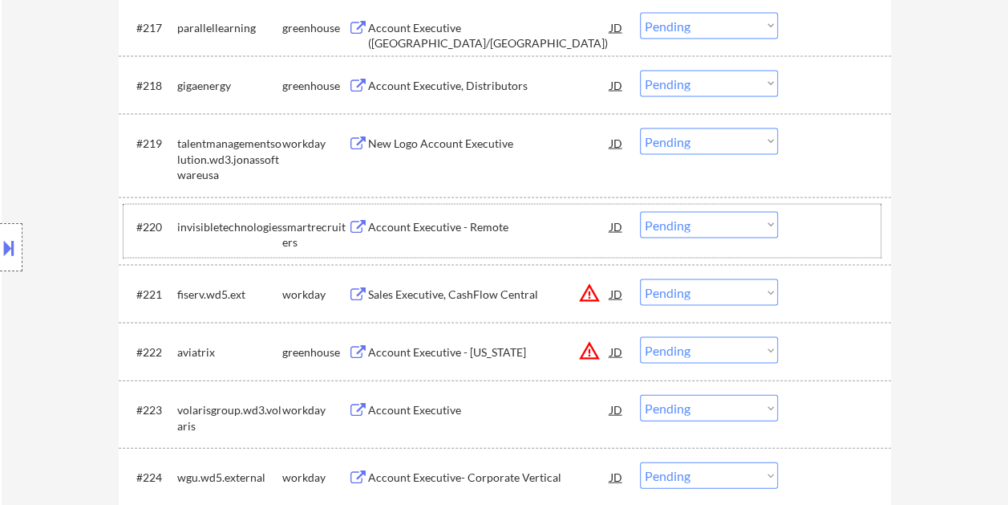
click at [809, 217] on div at bounding box center [836, 226] width 71 height 29
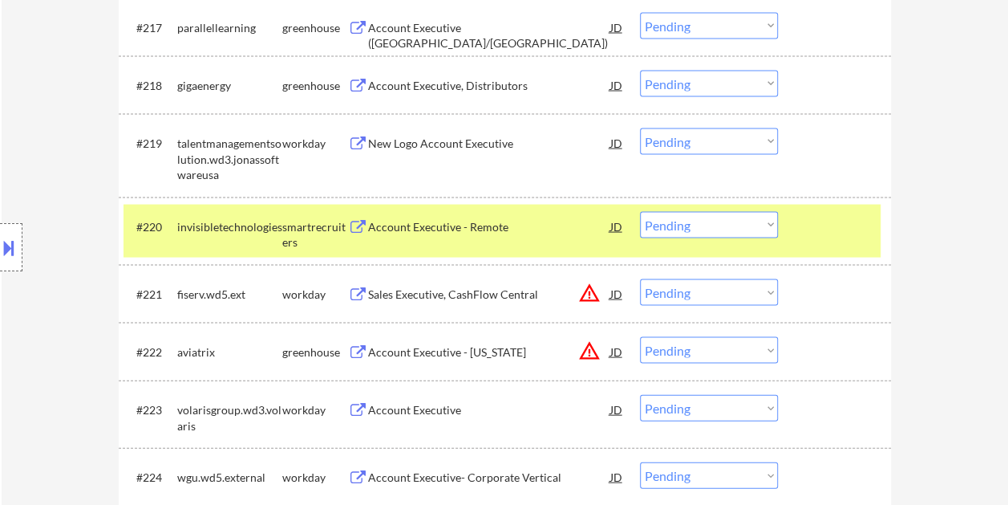
click at [561, 229] on div "Account Executive - Remote" at bounding box center [489, 227] width 242 height 16
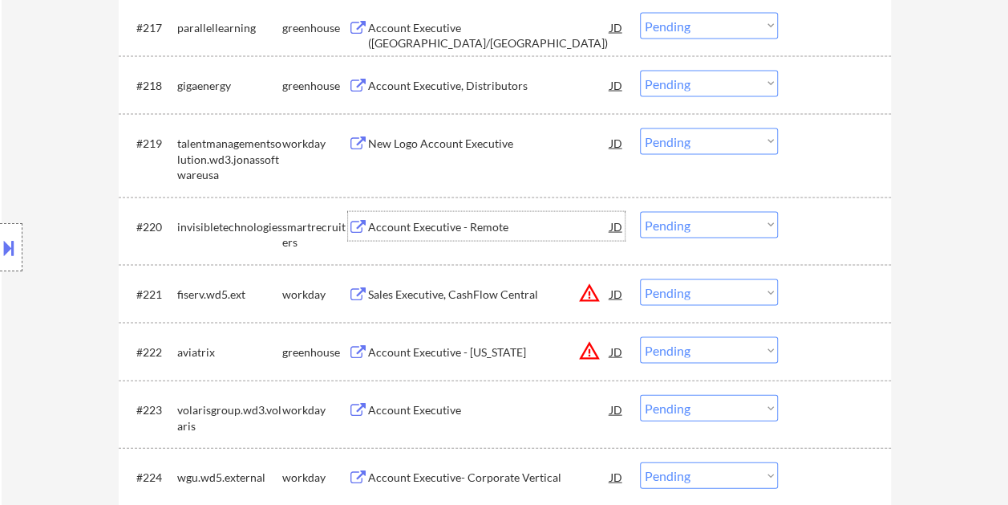
drag, startPoint x: 800, startPoint y: 229, endPoint x: 764, endPoint y: 221, distance: 37.0
click at [800, 229] on div "#220 invisibletechnologies smartrecruiters Account Executive - Remote JD warnin…" at bounding box center [502, 231] width 757 height 53
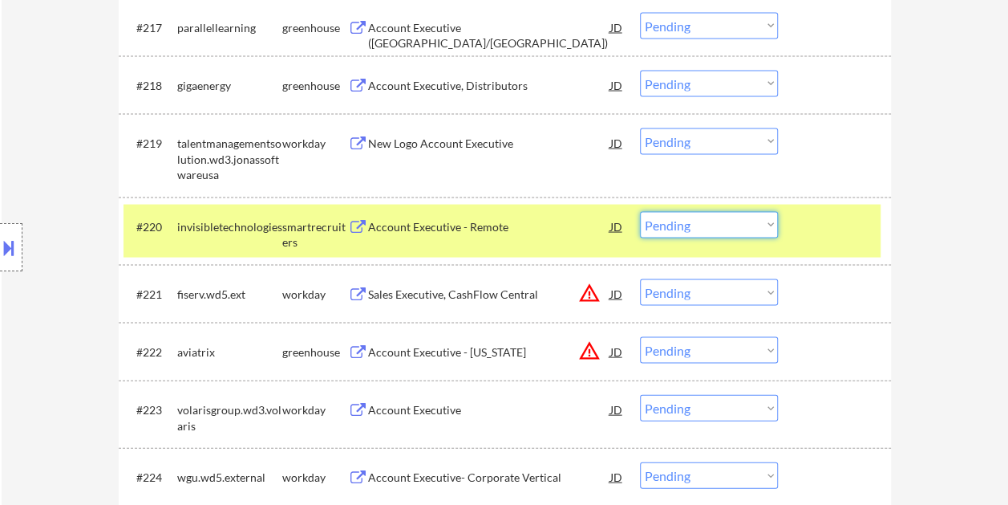
click at [762, 221] on select "Choose an option... Pending Applied Excluded (Questions) Excluded (Expired) Exc…" at bounding box center [709, 225] width 138 height 26
click at [640, 212] on select "Choose an option... Pending Applied Excluded (Questions) Excluded (Expired) Exc…" at bounding box center [709, 225] width 138 height 26
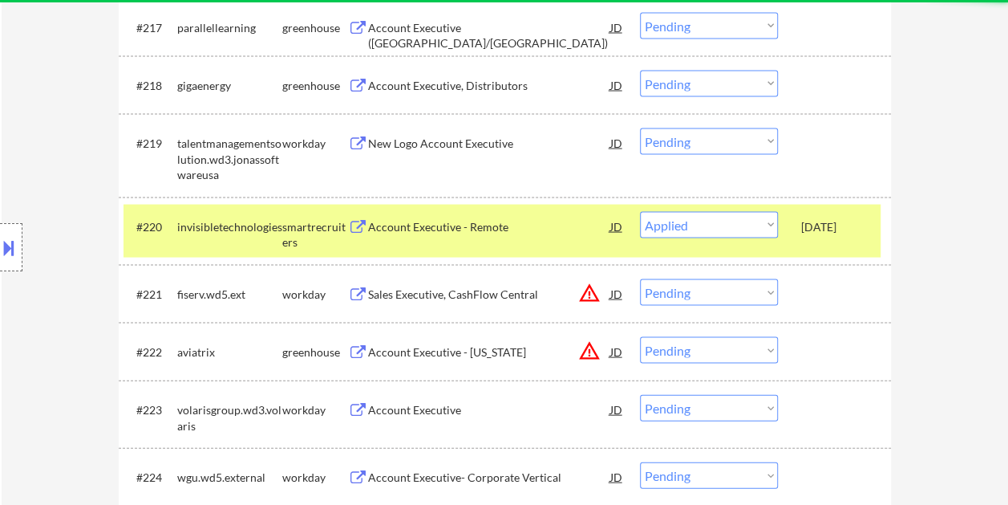
select select ""pending""
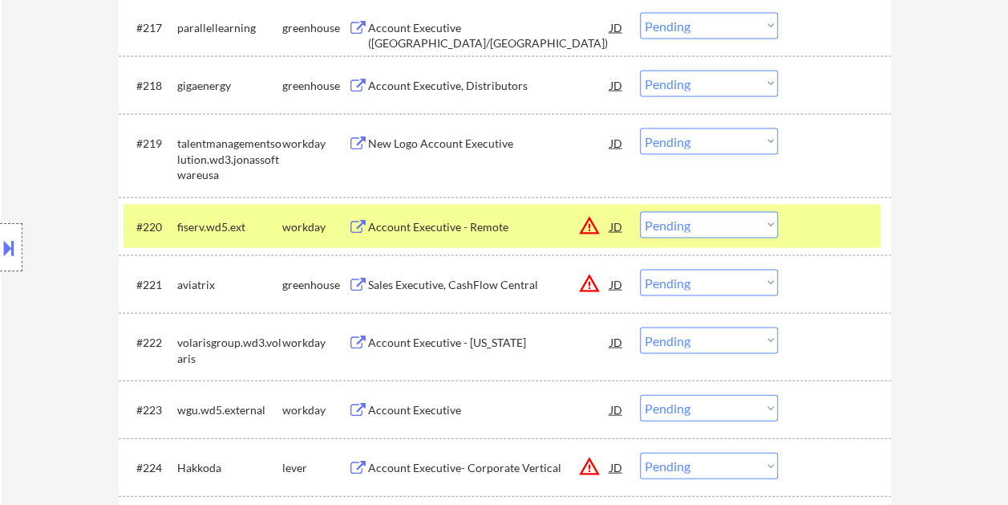
click at [818, 229] on div at bounding box center [836, 226] width 71 height 29
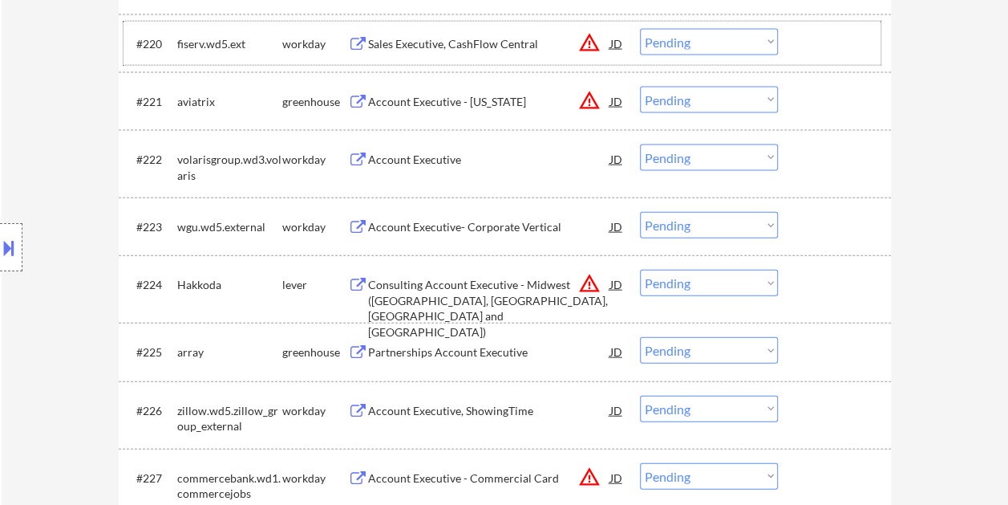
scroll to position [1765, 0]
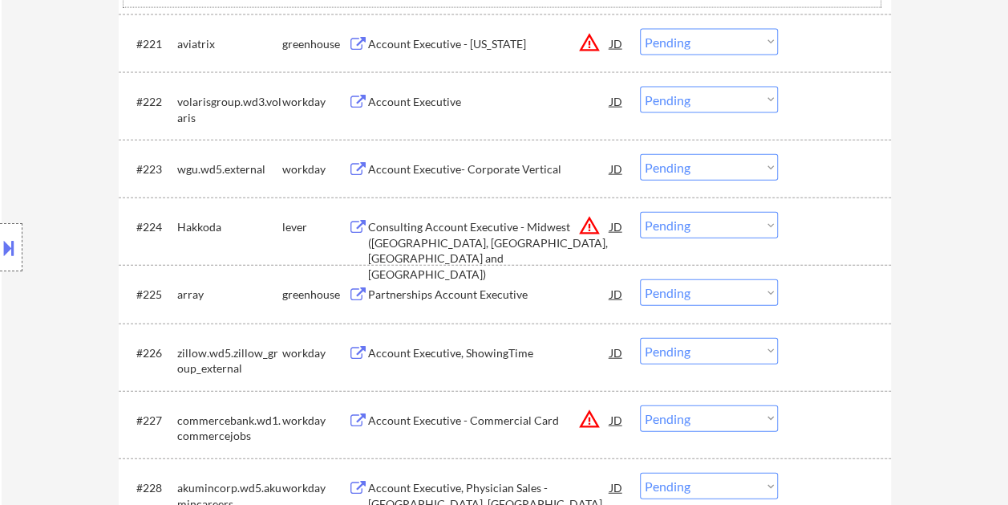
drag, startPoint x: 821, startPoint y: 218, endPoint x: 605, endPoint y: 205, distance: 216.9
click at [821, 219] on div at bounding box center [836, 226] width 71 height 29
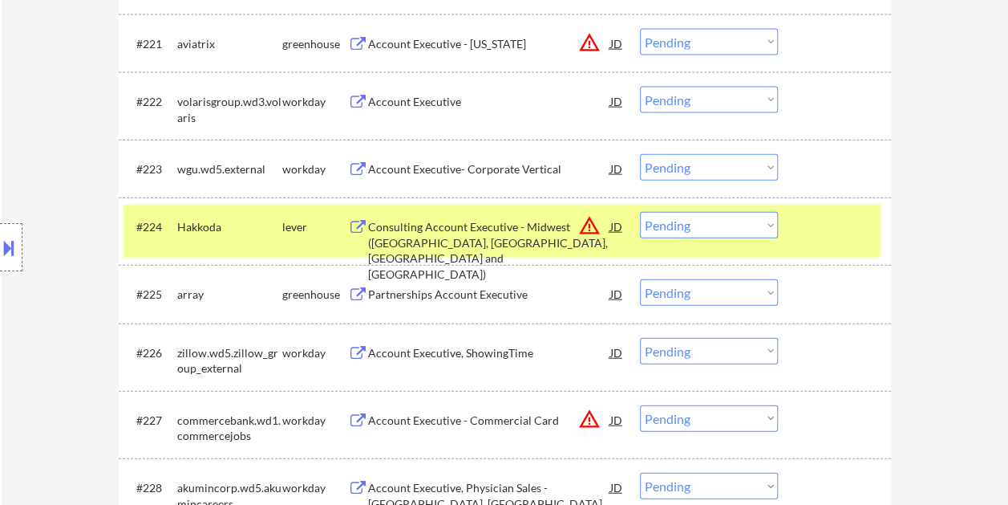
click at [509, 224] on div "Consulting Account Executive - Midwest ([GEOGRAPHIC_DATA], [GEOGRAPHIC_DATA], […" at bounding box center [489, 250] width 242 height 63
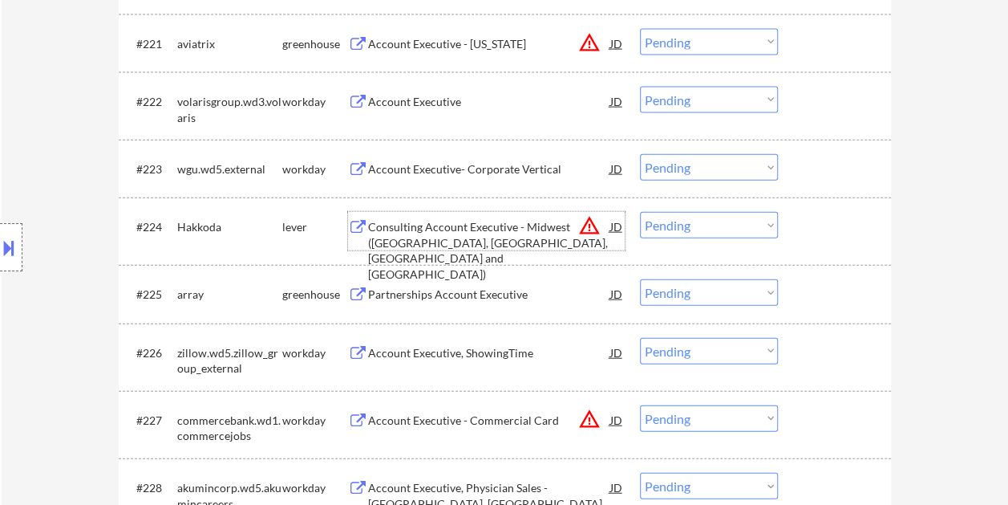
drag, startPoint x: 847, startPoint y: 237, endPoint x: 795, endPoint y: 229, distance: 52.8
click at [846, 237] on div at bounding box center [836, 226] width 71 height 29
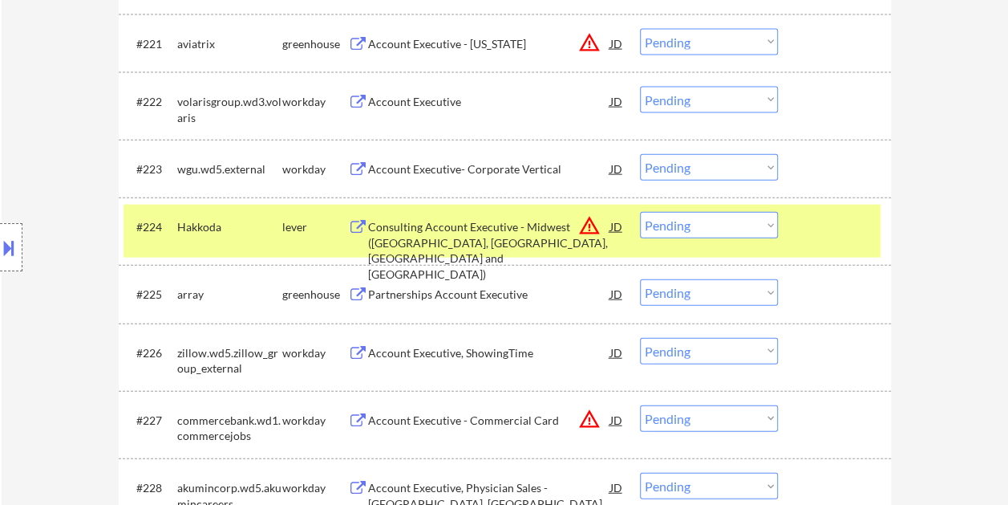
click at [762, 225] on select "Choose an option... Pending Applied Excluded (Questions) Excluded (Expired) Exc…" at bounding box center [709, 225] width 138 height 26
click at [640, 212] on select "Choose an option... Pending Applied Excluded (Questions) Excluded (Expired) Exc…" at bounding box center [709, 225] width 138 height 26
select select ""pending""
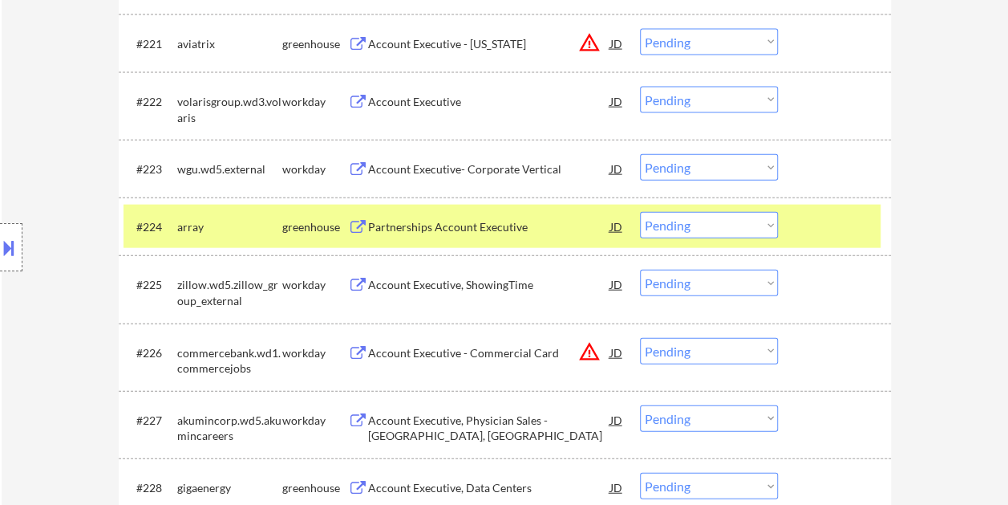
click at [828, 226] on div at bounding box center [836, 226] width 71 height 29
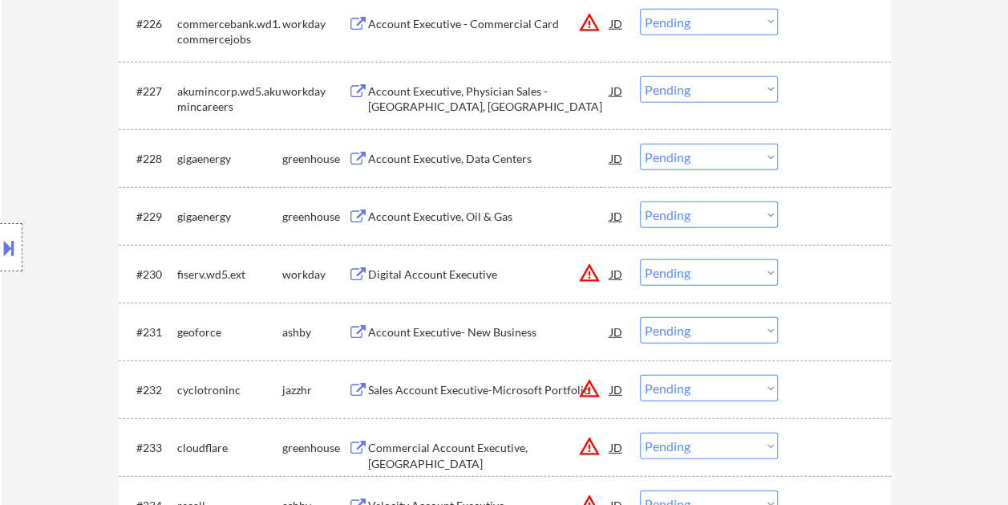
scroll to position [2166, 0]
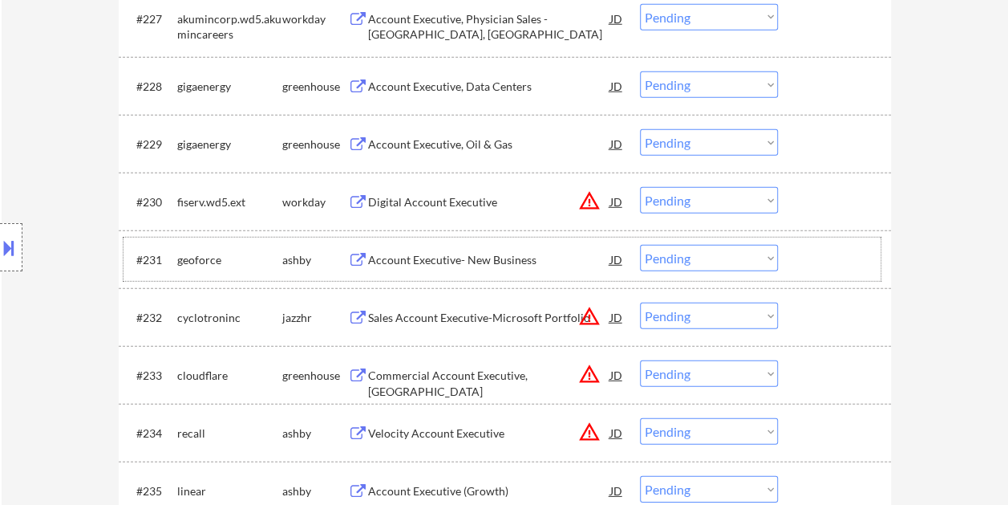
click at [847, 242] on div "#231 geoforce ashby Account Executive- New Business JD warning_amber Choose an …" at bounding box center [502, 258] width 757 height 43
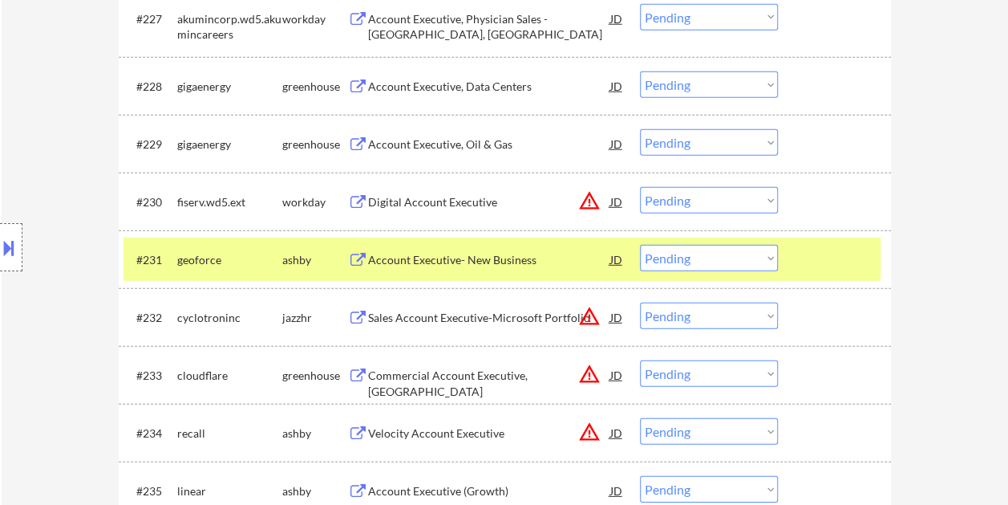
click at [504, 258] on div "Account Executive- New Business" at bounding box center [489, 260] width 242 height 16
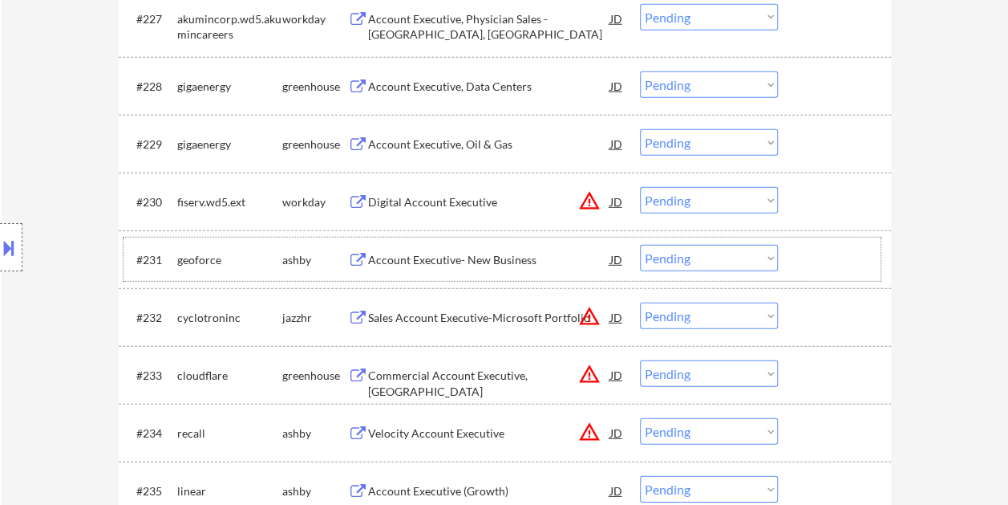
click at [791, 249] on div "#231 geoforce ashby Account Executive- New Business JD warning_amber Choose an …" at bounding box center [502, 258] width 757 height 43
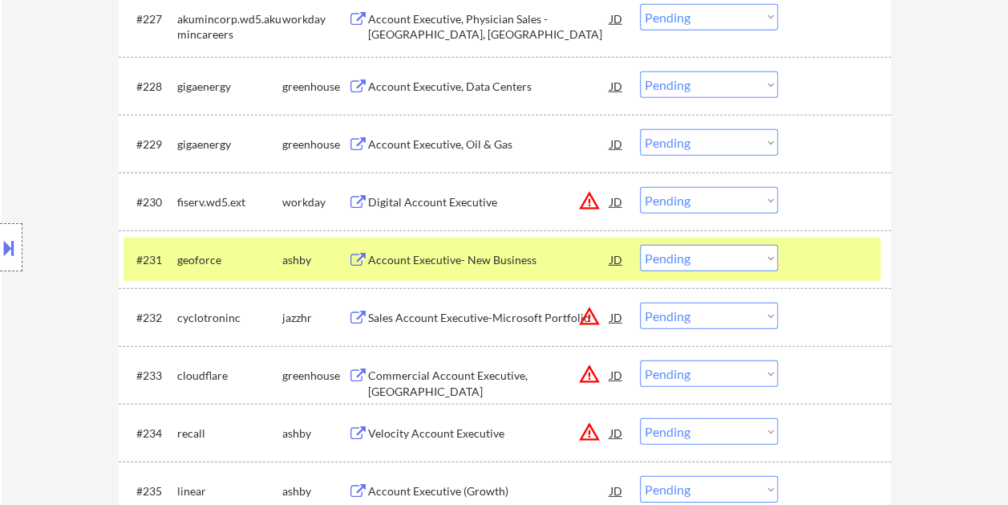
click at [770, 256] on select "Choose an option... Pending Applied Excluded (Questions) Excluded (Expired) Exc…" at bounding box center [709, 258] width 138 height 26
click at [640, 245] on select "Choose an option... Pending Applied Excluded (Questions) Excluded (Expired) Exc…" at bounding box center [709, 258] width 138 height 26
select select ""pending""
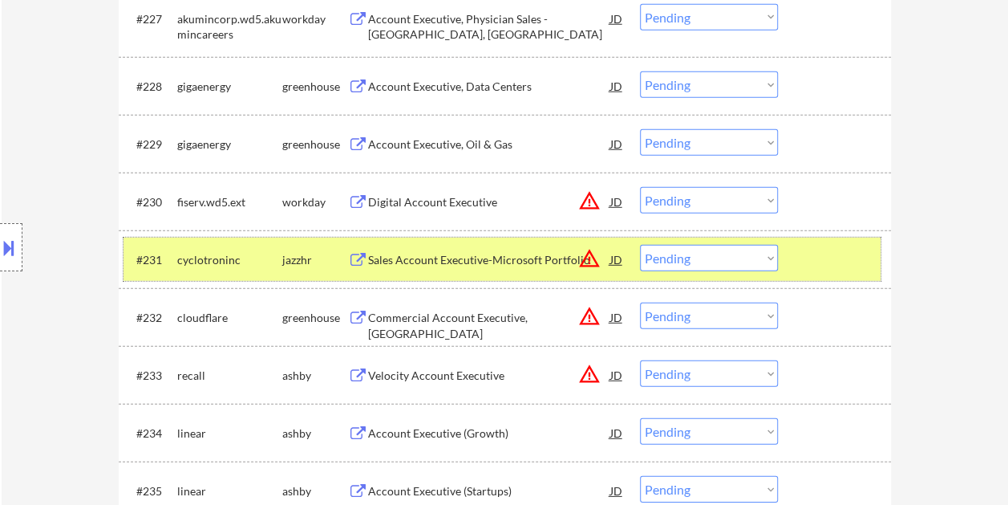
click at [815, 266] on div at bounding box center [836, 259] width 71 height 29
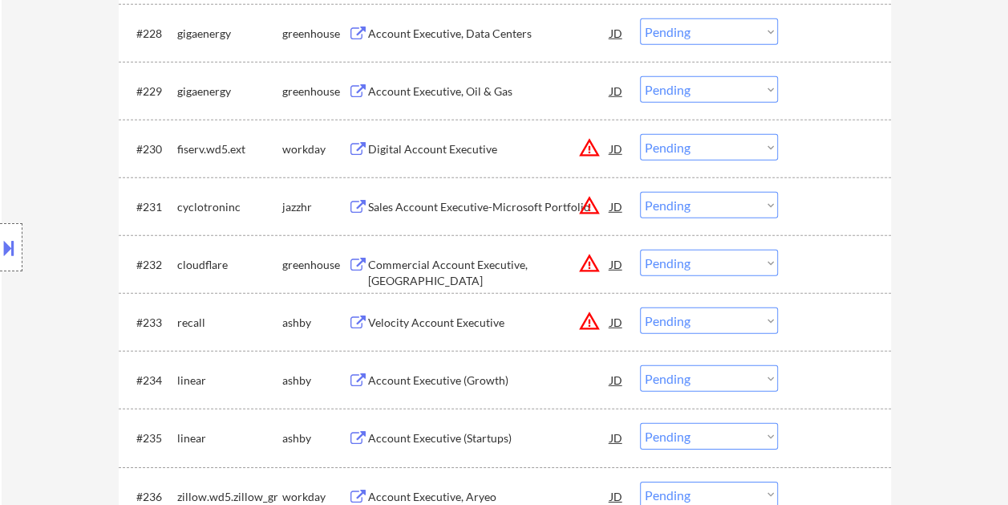
scroll to position [2326, 0]
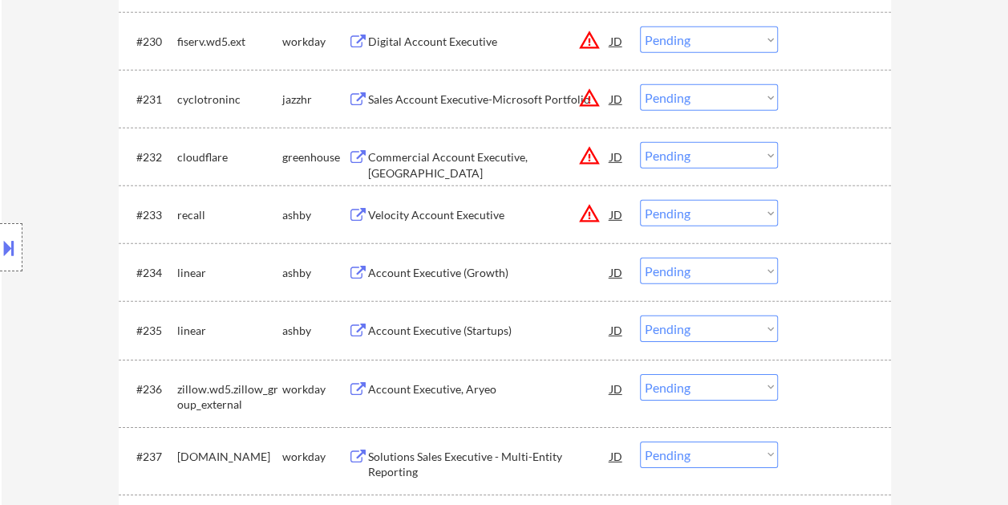
drag, startPoint x: 822, startPoint y: 213, endPoint x: 814, endPoint y: 220, distance: 10.3
click at [820, 213] on div at bounding box center [836, 214] width 71 height 29
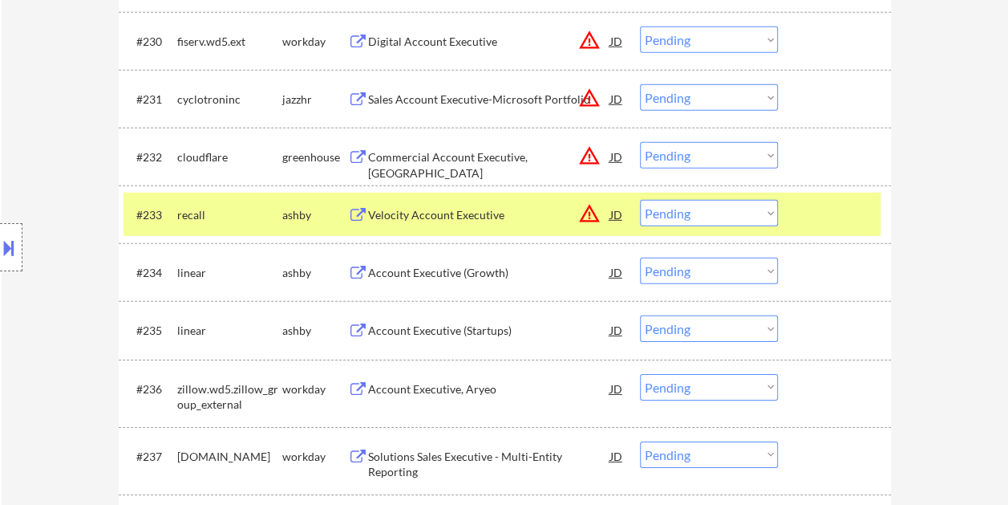
click at [396, 210] on div "Velocity Account Executive" at bounding box center [489, 215] width 242 height 16
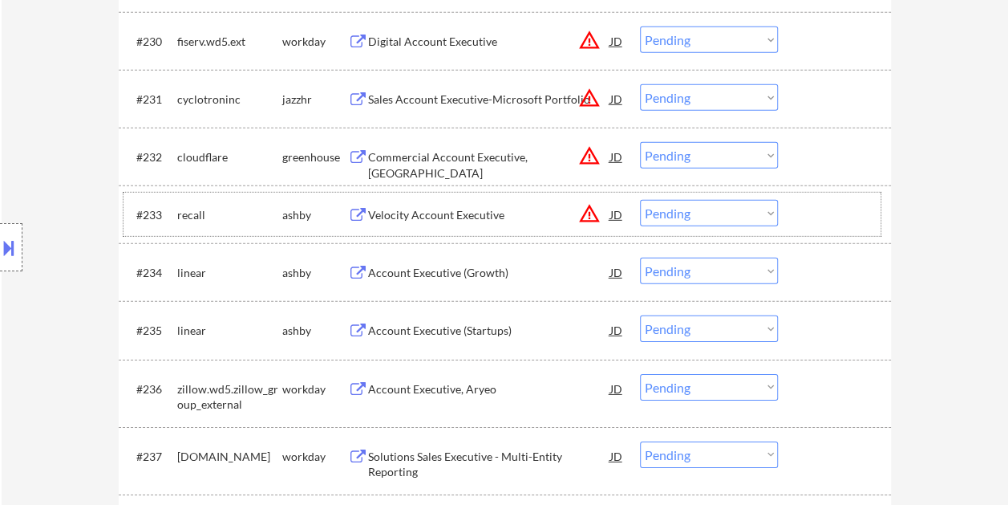
drag, startPoint x: 802, startPoint y: 209, endPoint x: 780, endPoint y: 213, distance: 22.0
click at [802, 210] on div at bounding box center [836, 214] width 71 height 29
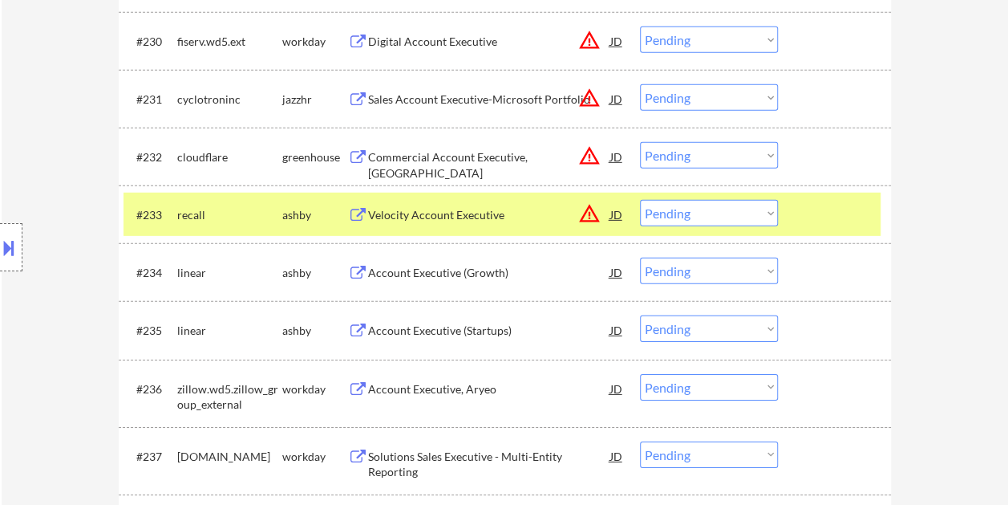
click at [770, 212] on select "Choose an option... Pending Applied Excluded (Questions) Excluded (Expired) Exc…" at bounding box center [709, 213] width 138 height 26
click at [640, 200] on select "Choose an option... Pending Applied Excluded (Questions) Excluded (Expired) Exc…" at bounding box center [709, 213] width 138 height 26
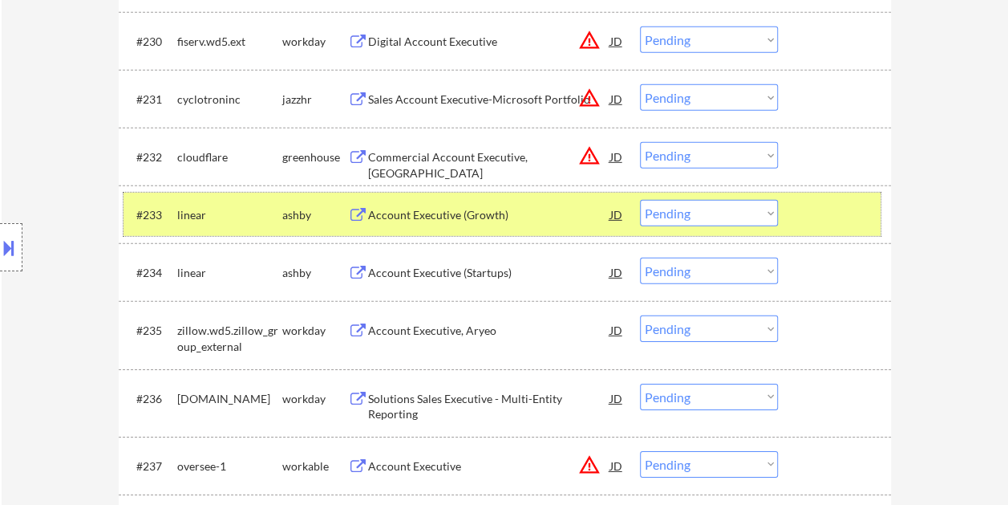
click at [812, 218] on div at bounding box center [836, 214] width 71 height 29
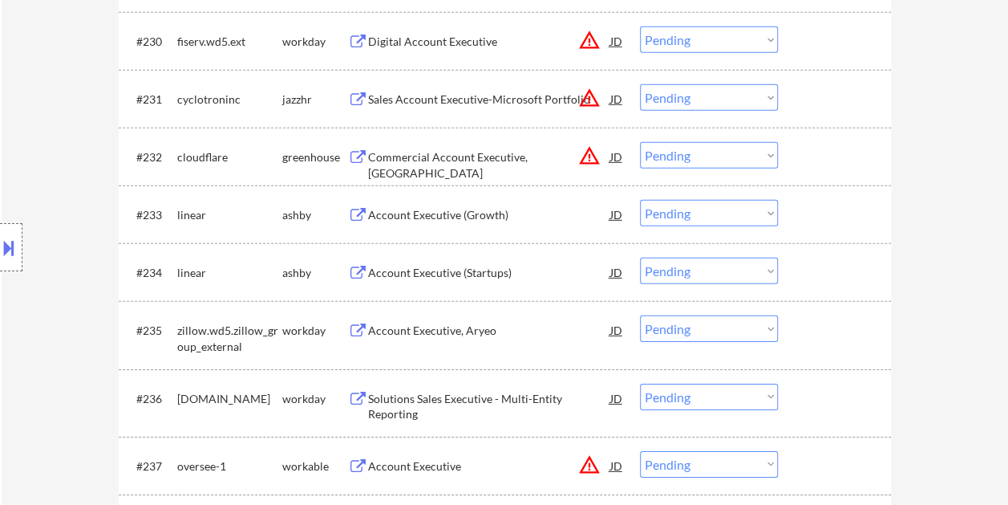
click at [810, 219] on div at bounding box center [836, 214] width 71 height 29
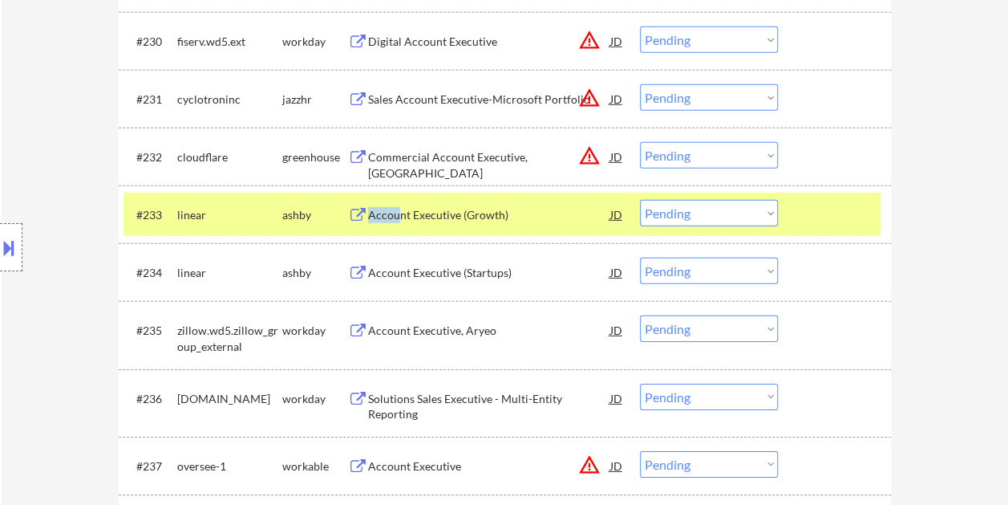
click at [399, 228] on div "Account Executive (Growth)" at bounding box center [489, 214] width 242 height 29
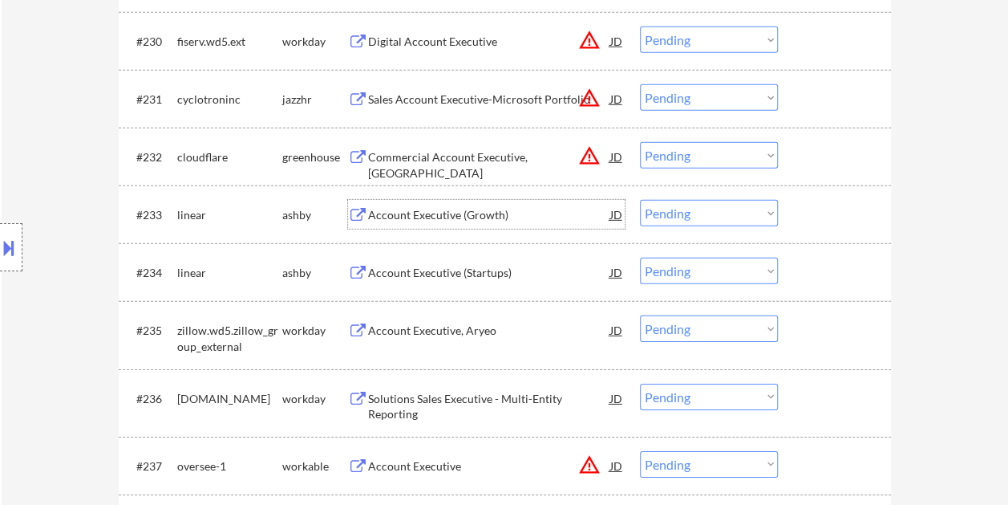
click at [812, 215] on div at bounding box center [836, 214] width 71 height 29
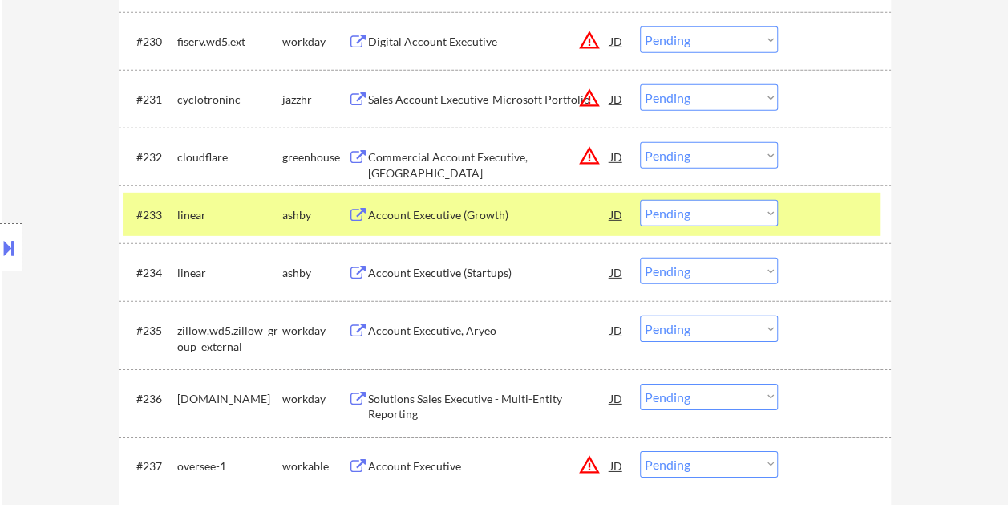
click at [767, 213] on select "Choose an option... Pending Applied Excluded (Questions) Excluded (Expired) Exc…" at bounding box center [709, 213] width 138 height 26
click at [640, 200] on select "Choose an option... Pending Applied Excluded (Questions) Excluded (Expired) Exc…" at bounding box center [709, 213] width 138 height 26
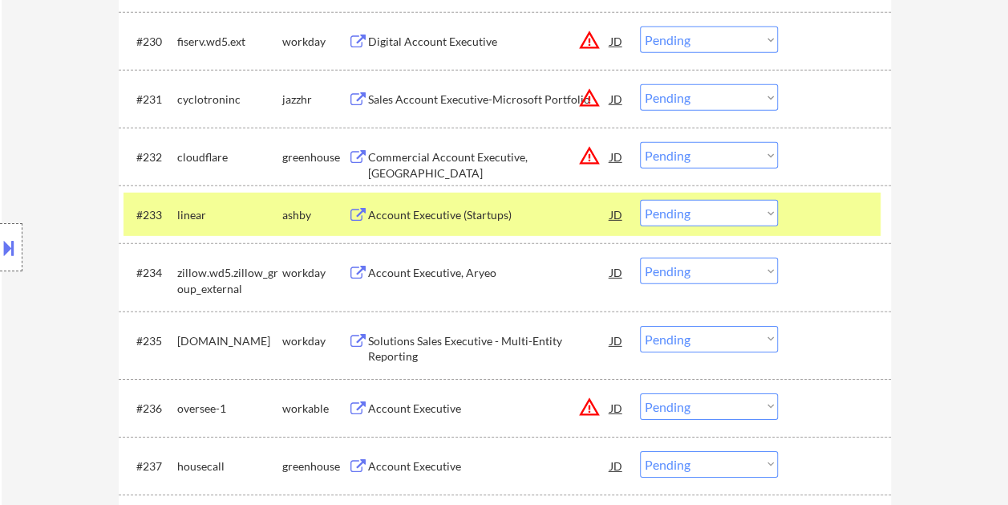
click at [823, 215] on div at bounding box center [836, 214] width 71 height 29
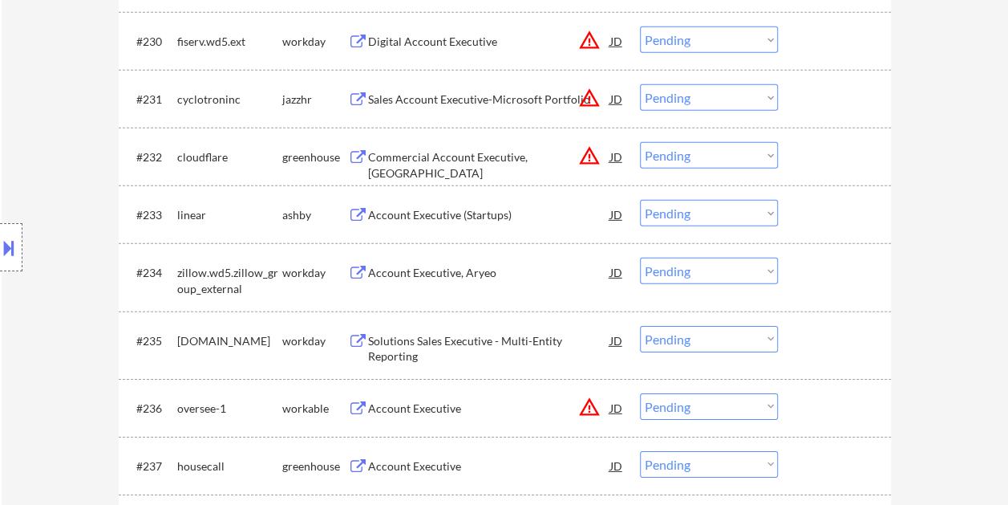
click at [831, 207] on div at bounding box center [836, 214] width 71 height 29
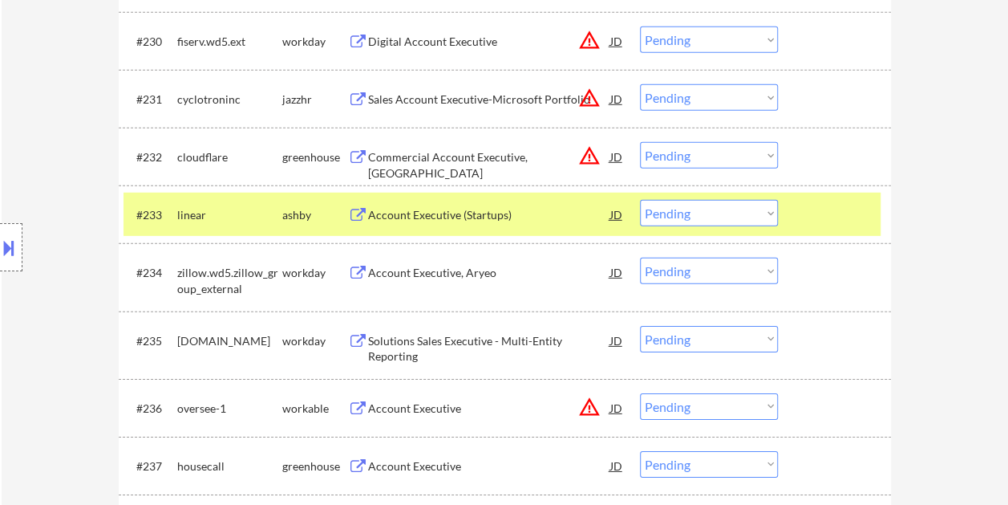
click at [481, 219] on div "Account Executive (Startups)" at bounding box center [489, 215] width 242 height 16
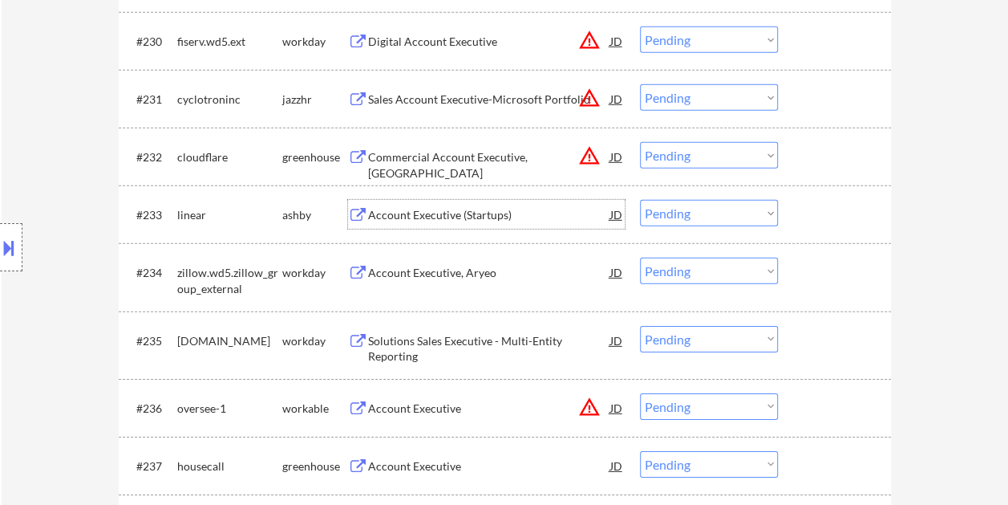
click at [797, 209] on div "#233 linear ashby Account Executive (Startups) JD warning_amber Choose an optio…" at bounding box center [502, 214] width 757 height 43
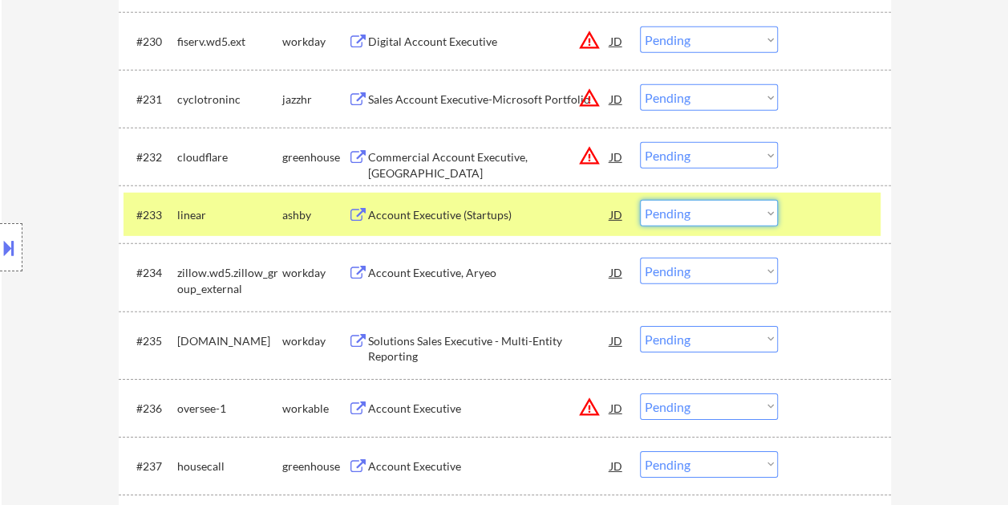
click at [772, 211] on select "Choose an option... Pending Applied Excluded (Questions) Excluded (Expired) Exc…" at bounding box center [709, 213] width 138 height 26
click at [640, 200] on select "Choose an option... Pending Applied Excluded (Questions) Excluded (Expired) Exc…" at bounding box center [709, 213] width 138 height 26
click at [829, 209] on div at bounding box center [836, 214] width 71 height 29
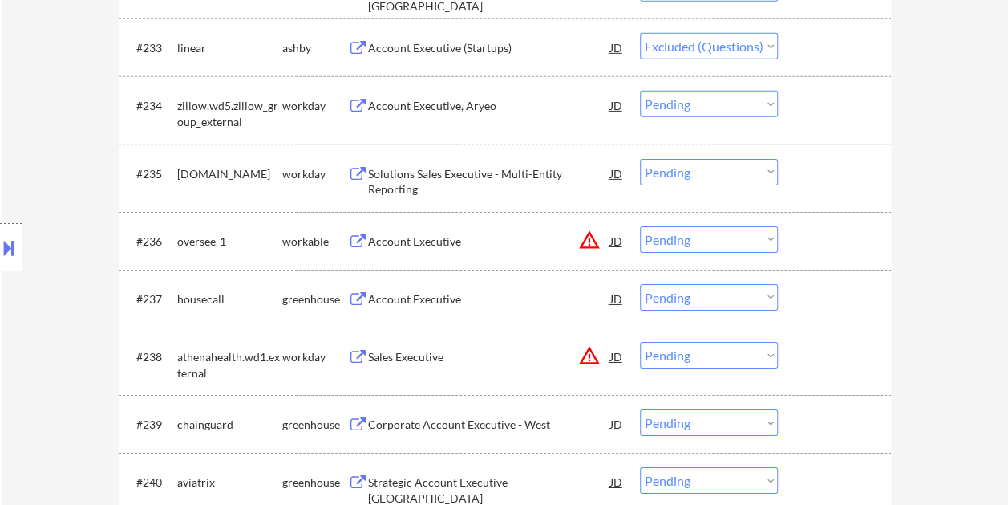
scroll to position [2246, 0]
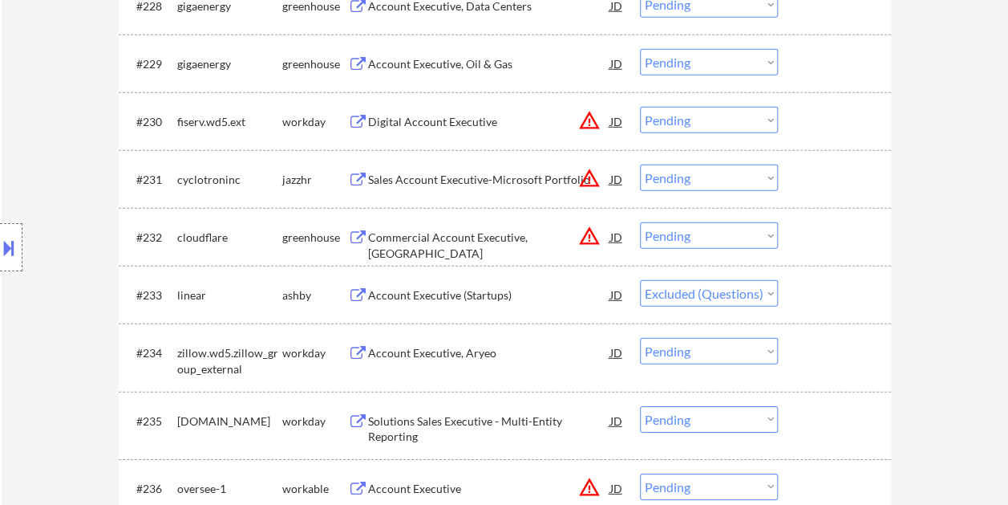
select select ""pending""
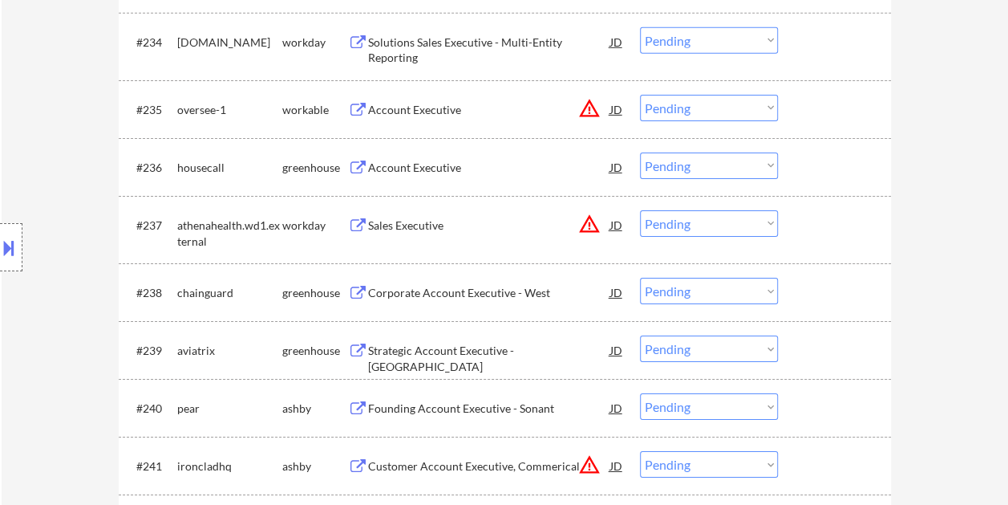
scroll to position [2647, 0]
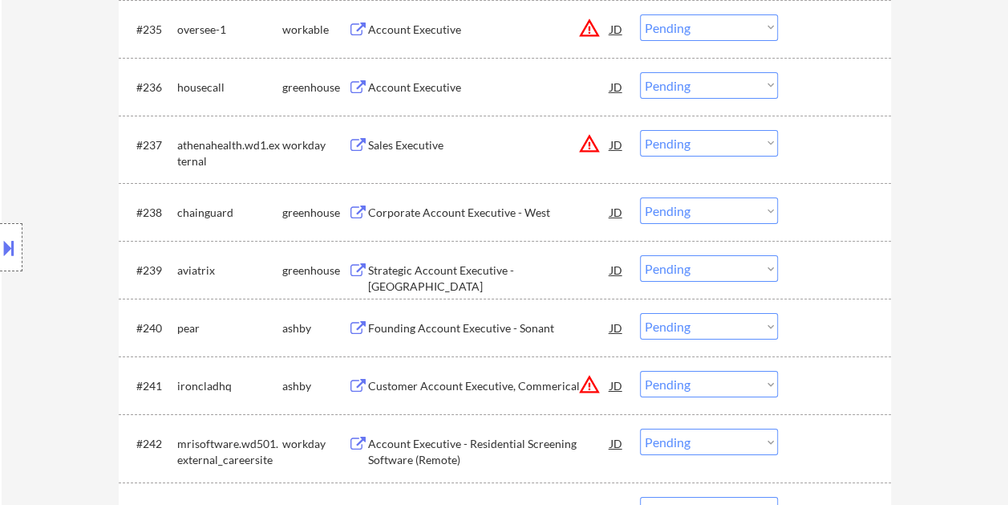
click at [839, 334] on div at bounding box center [836, 327] width 71 height 29
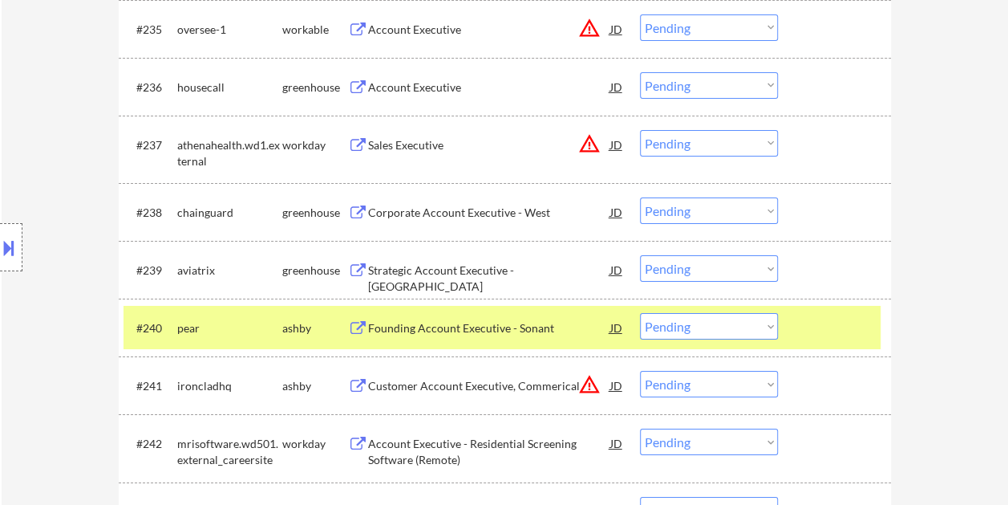
click at [513, 329] on div "Founding Account Executive - Sonant" at bounding box center [489, 328] width 242 height 16
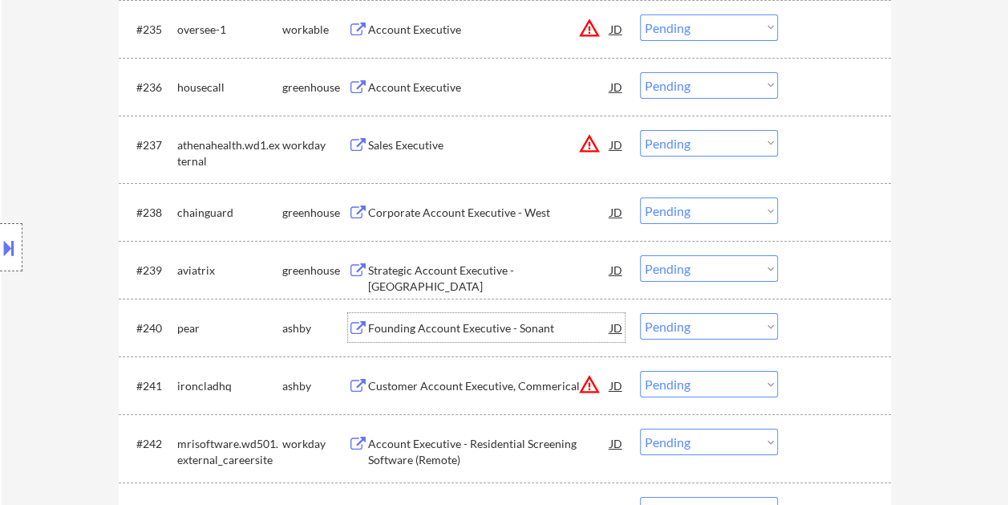
click at [813, 329] on div at bounding box center [836, 327] width 71 height 29
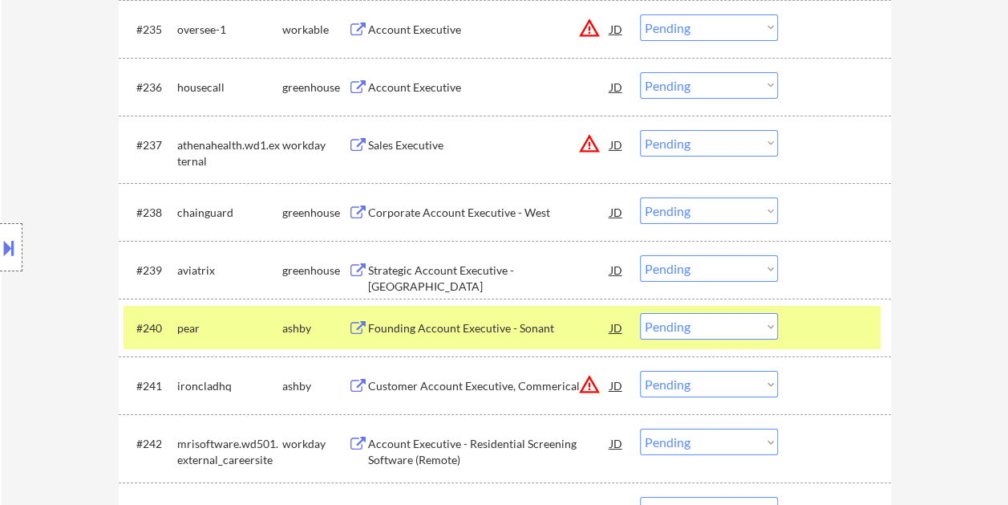
click at [766, 326] on select "Choose an option... Pending Applied Excluded (Questions) Excluded (Expired) Exc…" at bounding box center [709, 326] width 138 height 26
click at [640, 313] on select "Choose an option... Pending Applied Excluded (Questions) Excluded (Expired) Exc…" at bounding box center [709, 326] width 138 height 26
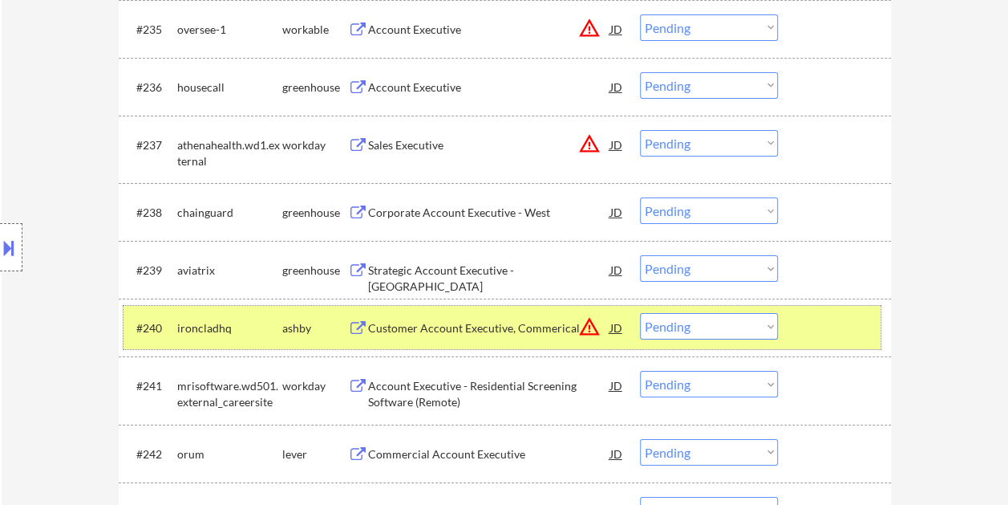
click at [822, 320] on div at bounding box center [836, 327] width 71 height 29
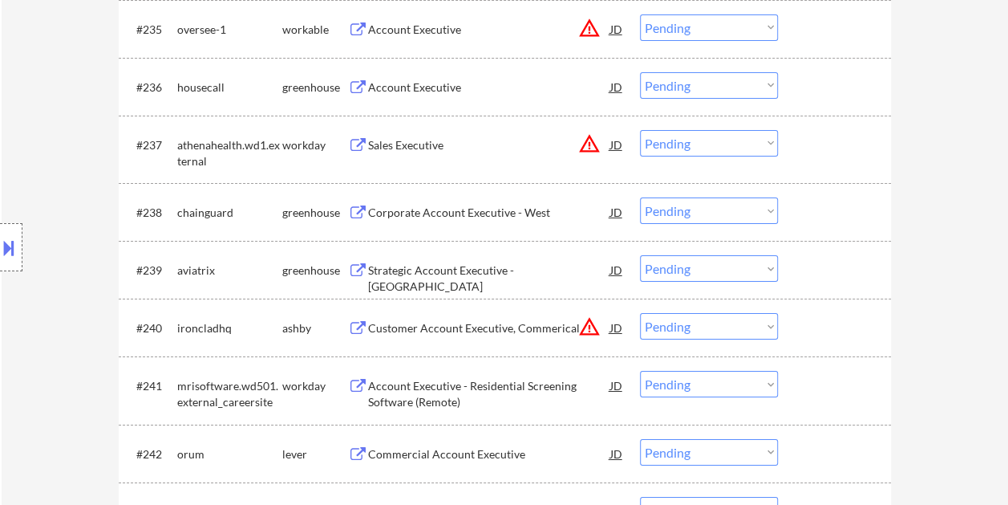
click at [825, 321] on div at bounding box center [836, 327] width 71 height 29
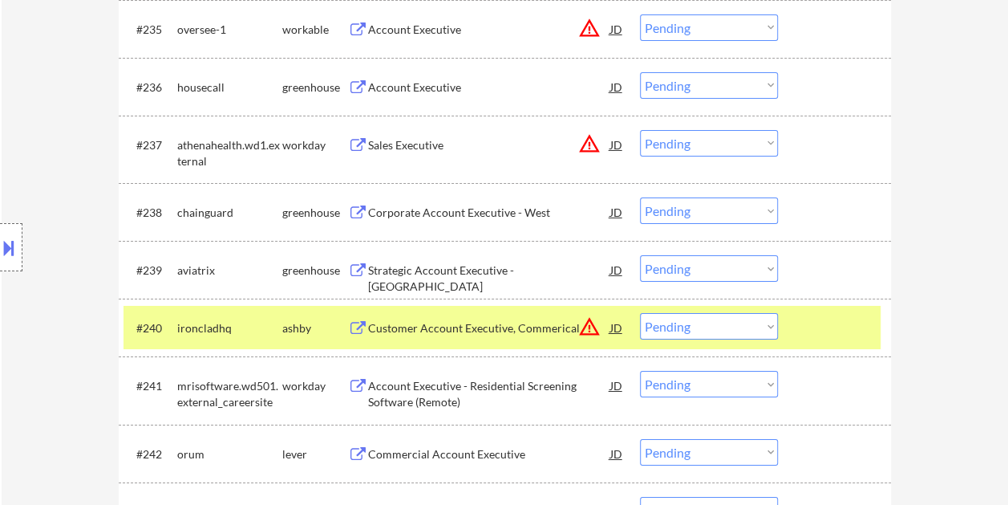
click at [440, 320] on div "Customer Account Executive, Commerical" at bounding box center [489, 328] width 242 height 16
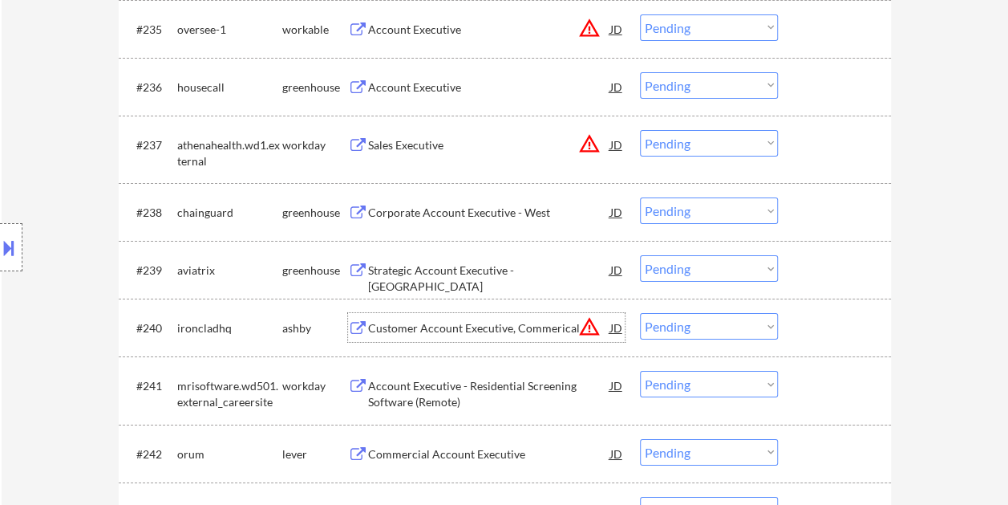
click at [802, 324] on div at bounding box center [836, 327] width 71 height 29
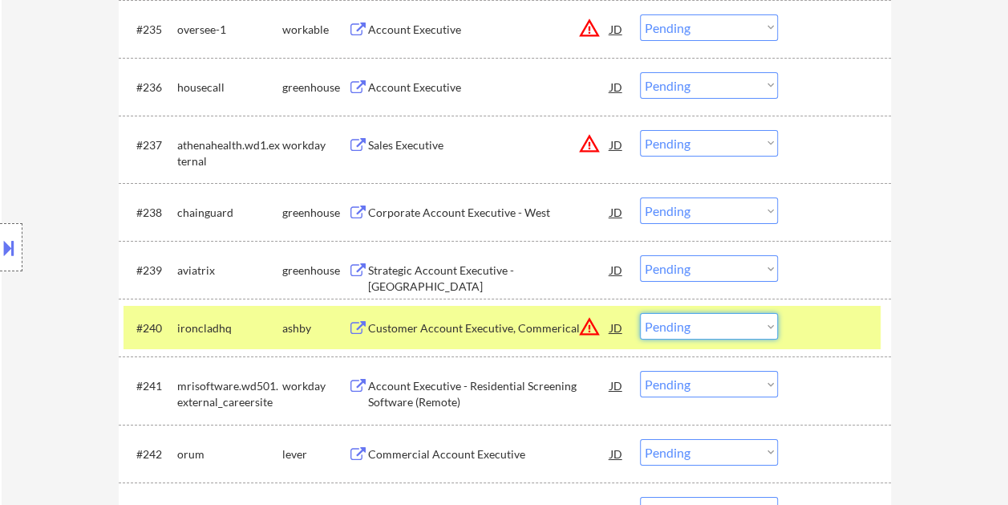
click at [762, 324] on select "Choose an option... Pending Applied Excluded (Questions) Excluded (Expired) Exc…" at bounding box center [709, 326] width 138 height 26
click at [640, 313] on select "Choose an option... Pending Applied Excluded (Questions) Excluded (Expired) Exc…" at bounding box center [709, 326] width 138 height 26
select select ""pending""
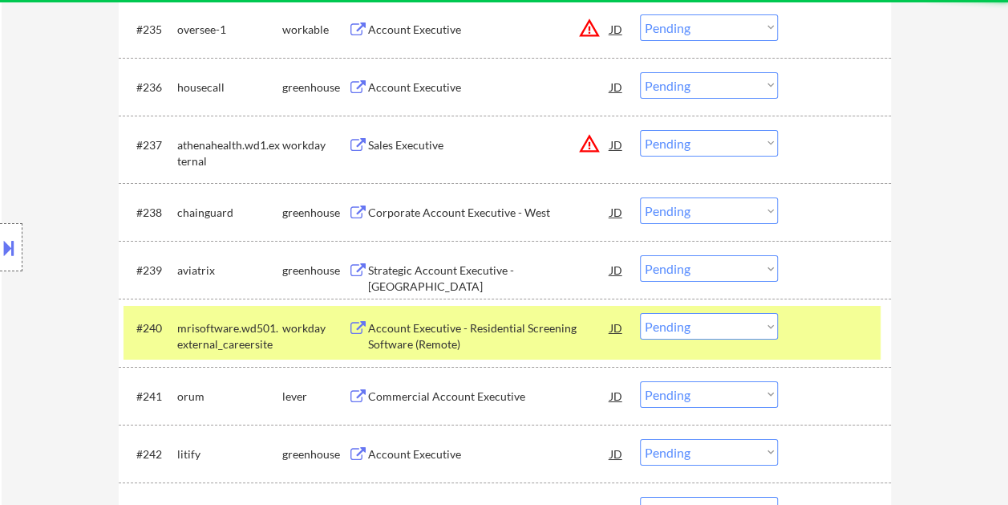
click at [833, 322] on div at bounding box center [836, 327] width 71 height 29
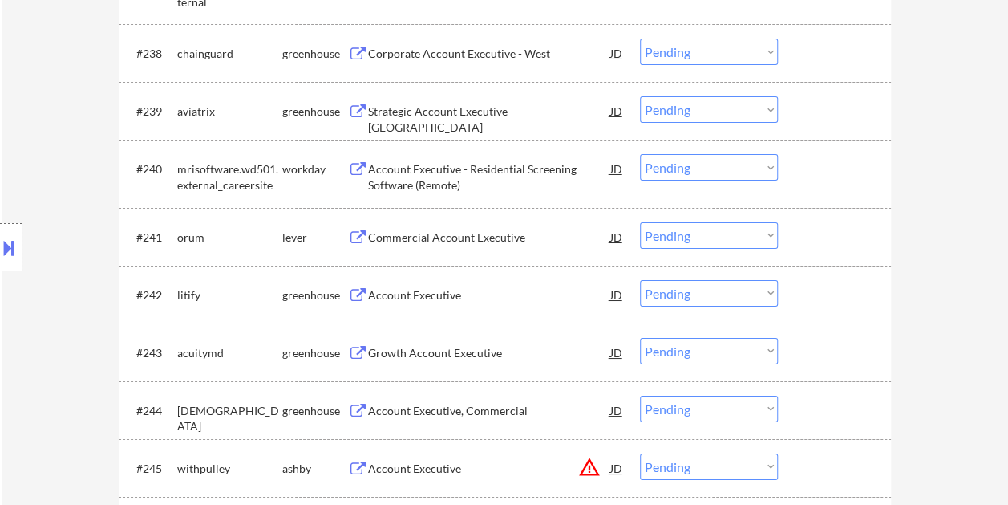
scroll to position [2807, 0]
click at [813, 228] on div at bounding box center [836, 235] width 71 height 29
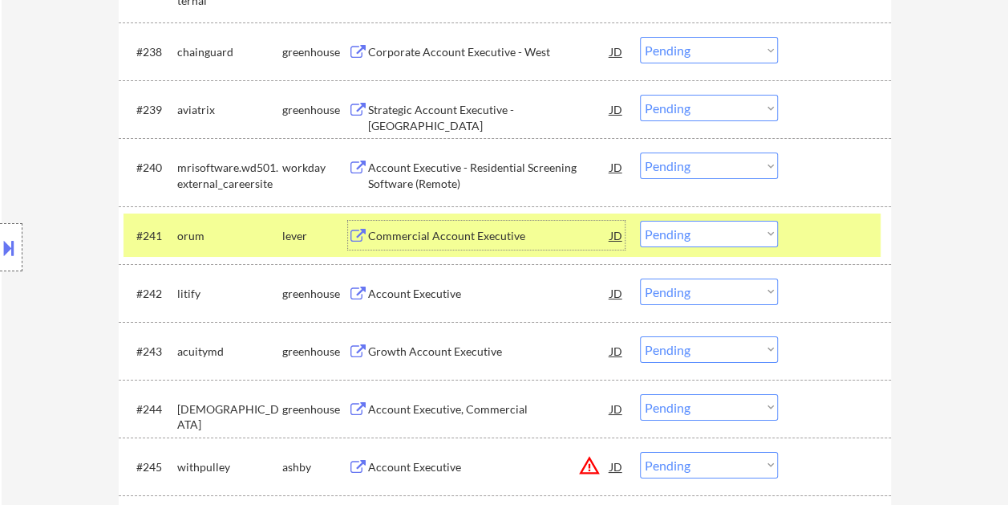
click at [448, 223] on div "Commercial Account Executive" at bounding box center [489, 235] width 242 height 29
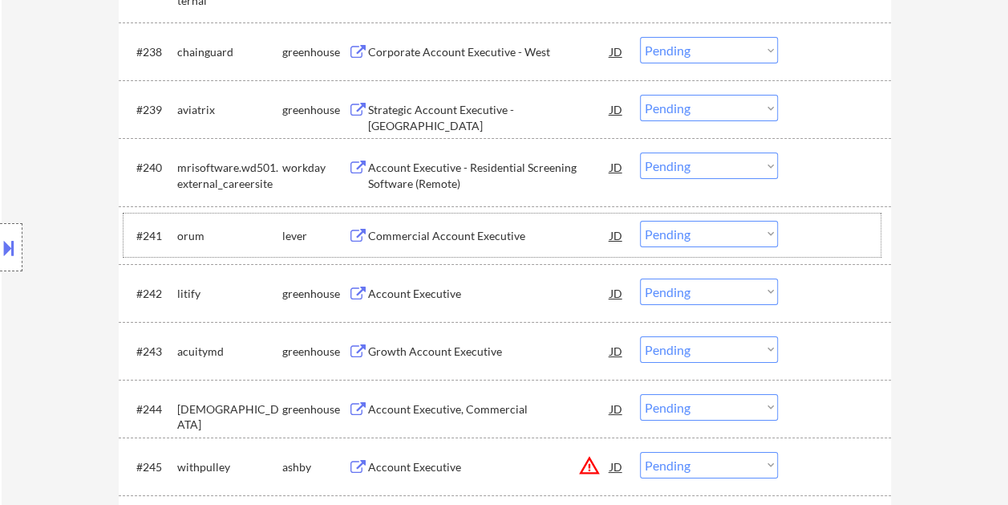
click at [822, 234] on div at bounding box center [836, 235] width 71 height 29
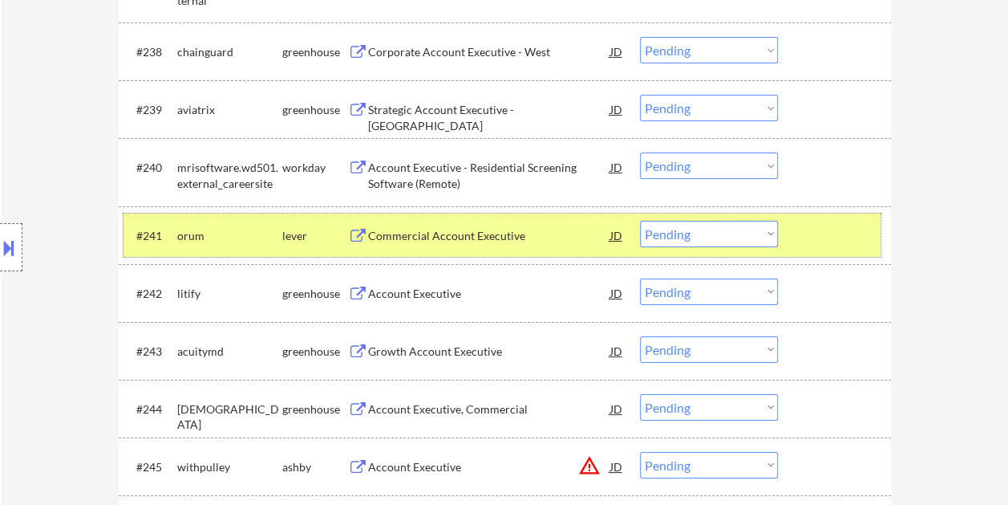
click at [812, 239] on div at bounding box center [836, 235] width 71 height 29
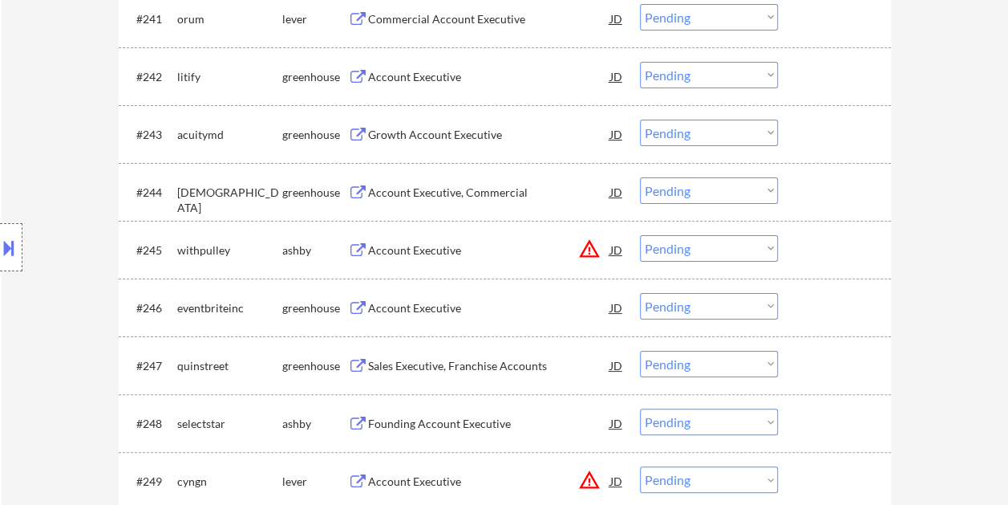
scroll to position [3048, 0]
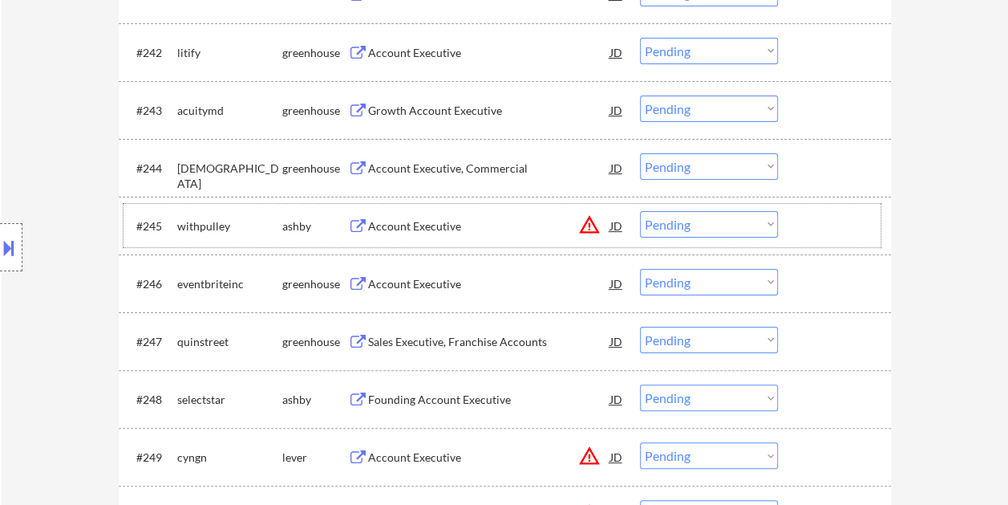
click at [829, 228] on div at bounding box center [836, 225] width 71 height 29
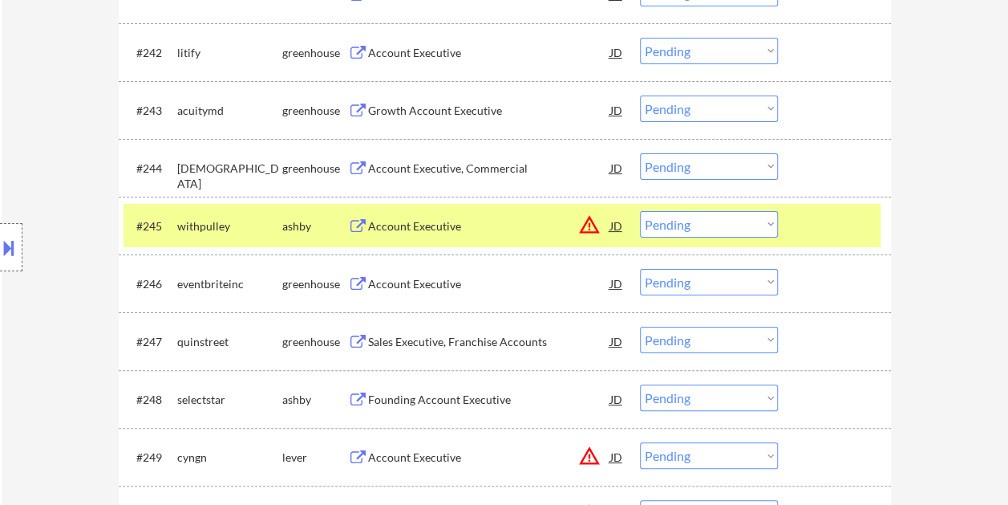
click at [470, 219] on div "Account Executive" at bounding box center [489, 226] width 242 height 16
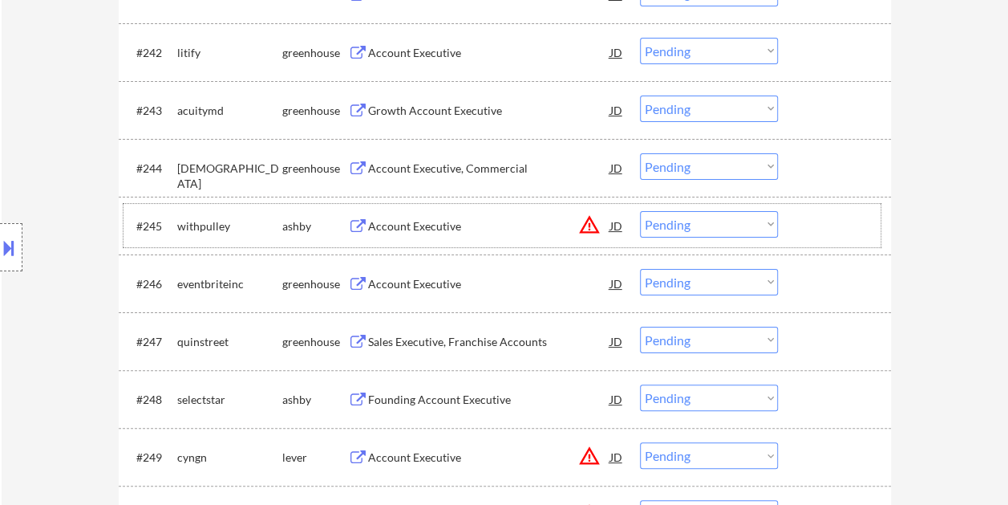
drag, startPoint x: 817, startPoint y: 223, endPoint x: 796, endPoint y: 228, distance: 21.4
click at [815, 223] on div at bounding box center [836, 225] width 71 height 29
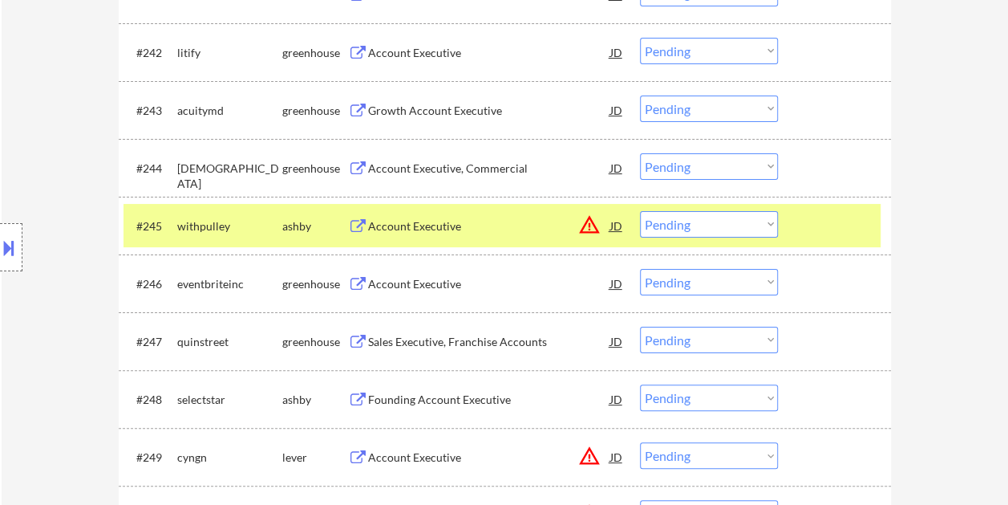
click at [764, 225] on select "Choose an option... Pending Applied Excluded (Questions) Excluded (Expired) Exc…" at bounding box center [709, 224] width 138 height 26
click at [640, 211] on select "Choose an option... Pending Applied Excluded (Questions) Excluded (Expired) Exc…" at bounding box center [709, 224] width 138 height 26
select select ""pending""
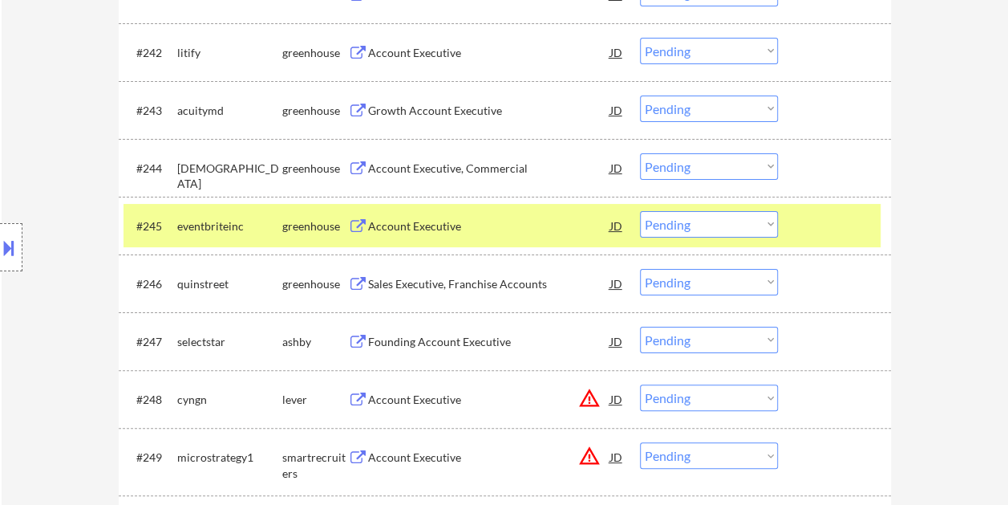
click at [818, 227] on div at bounding box center [836, 225] width 71 height 29
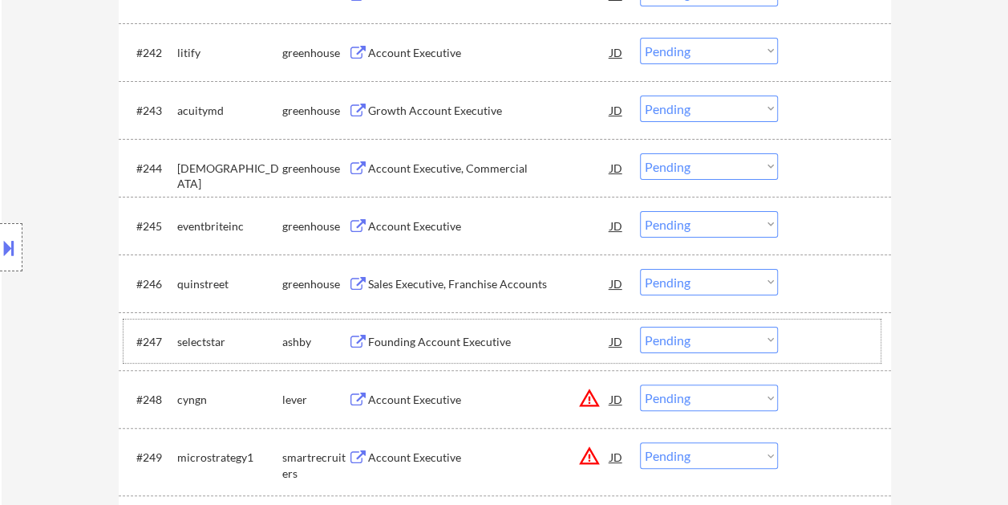
click at [809, 334] on div at bounding box center [836, 340] width 71 height 29
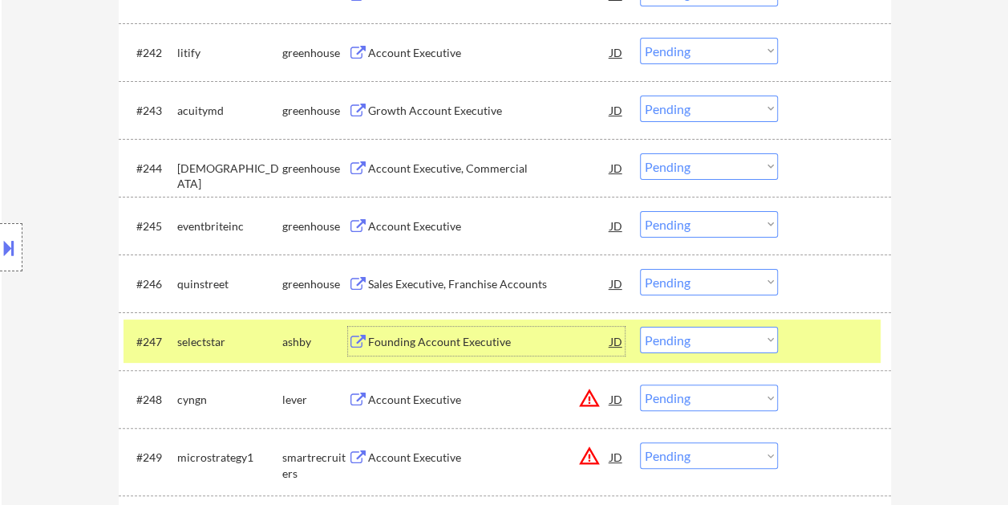
click at [443, 350] on div "Founding Account Executive" at bounding box center [489, 340] width 242 height 29
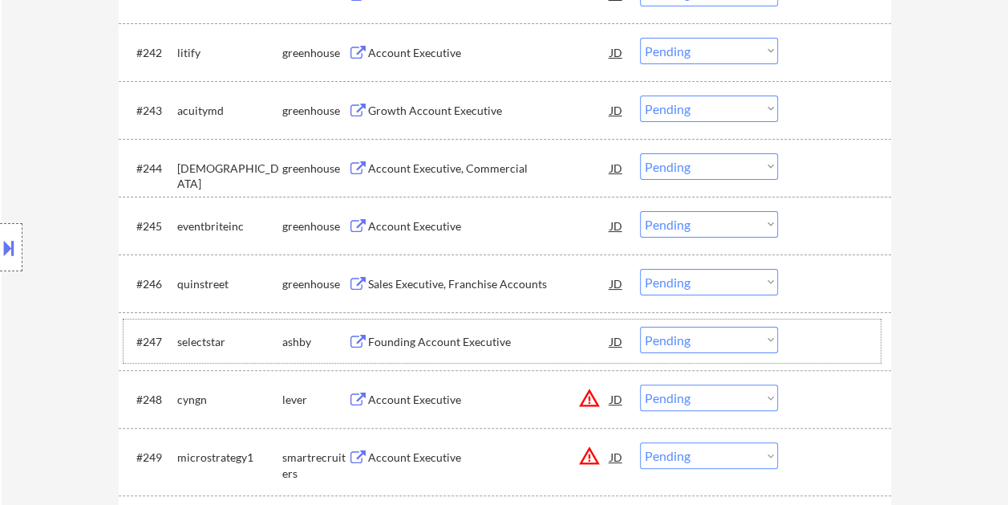
click at [825, 348] on div at bounding box center [836, 340] width 71 height 29
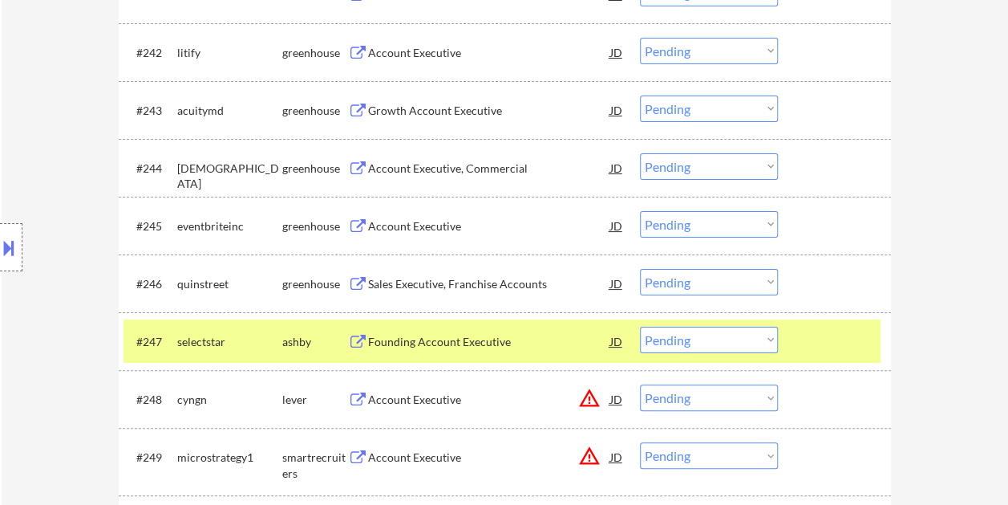
click at [768, 338] on select "Choose an option... Pending Applied Excluded (Questions) Excluded (Expired) Exc…" at bounding box center [709, 339] width 138 height 26
click at [640, 326] on select "Choose an option... Pending Applied Excluded (Questions) Excluded (Expired) Exc…" at bounding box center [709, 339] width 138 height 26
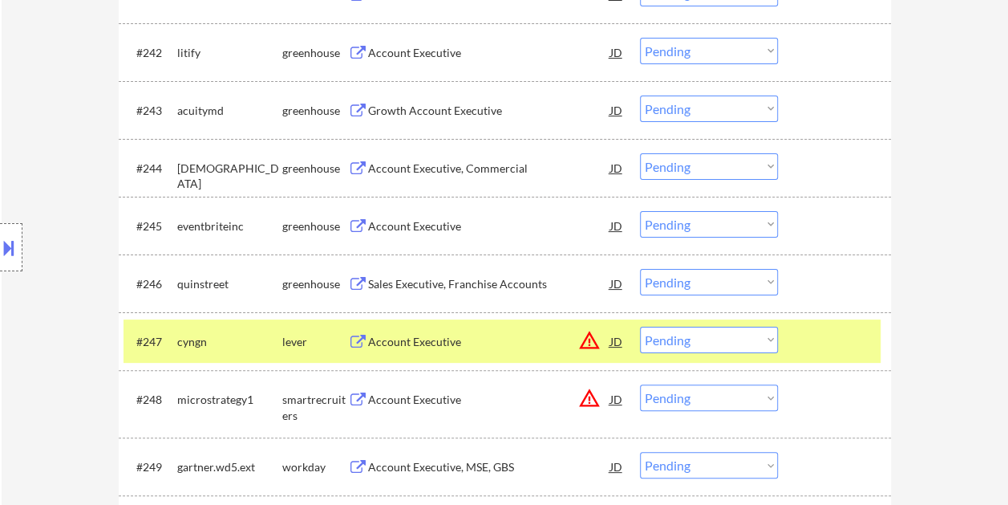
click at [816, 339] on div at bounding box center [836, 340] width 71 height 29
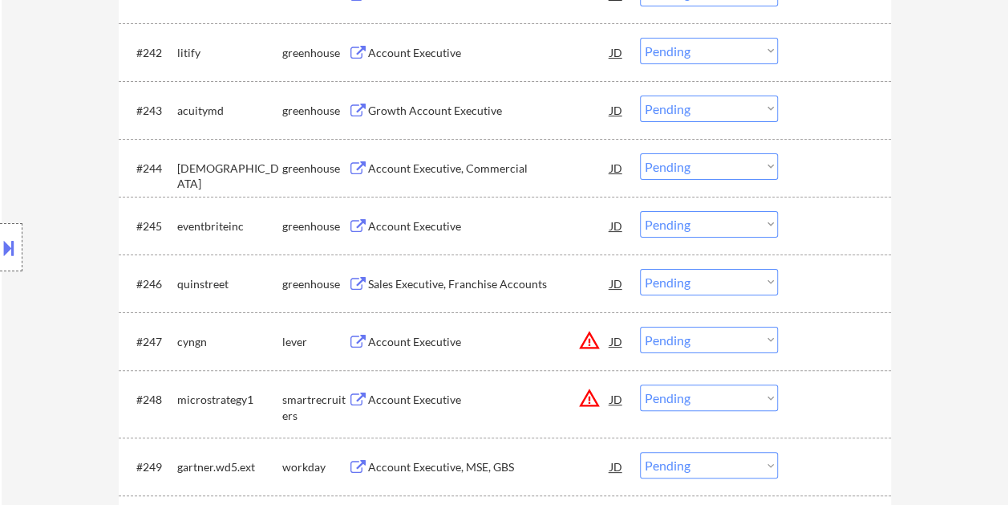
drag, startPoint x: 841, startPoint y: 334, endPoint x: 744, endPoint y: 335, distance: 96.3
click at [839, 335] on div at bounding box center [836, 340] width 71 height 29
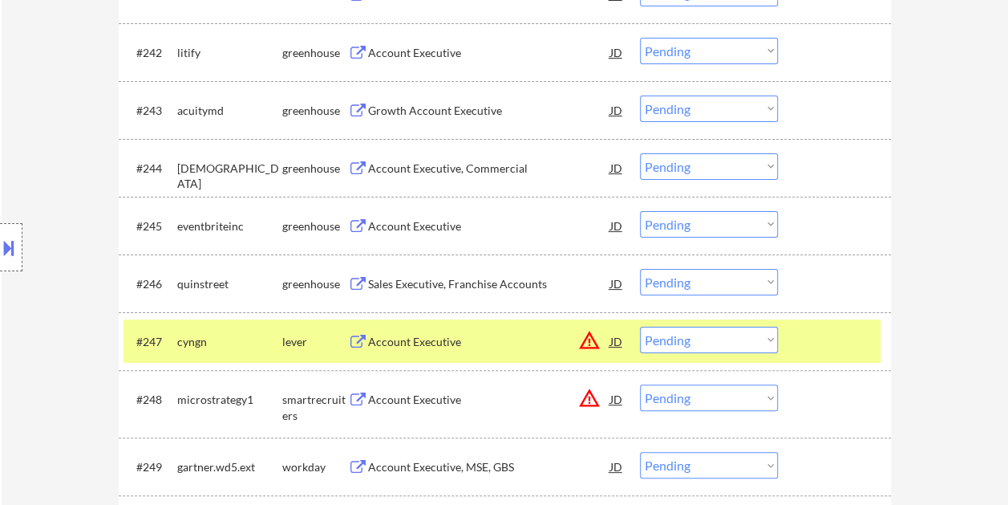
click at [484, 330] on div "Account Executive" at bounding box center [489, 340] width 242 height 29
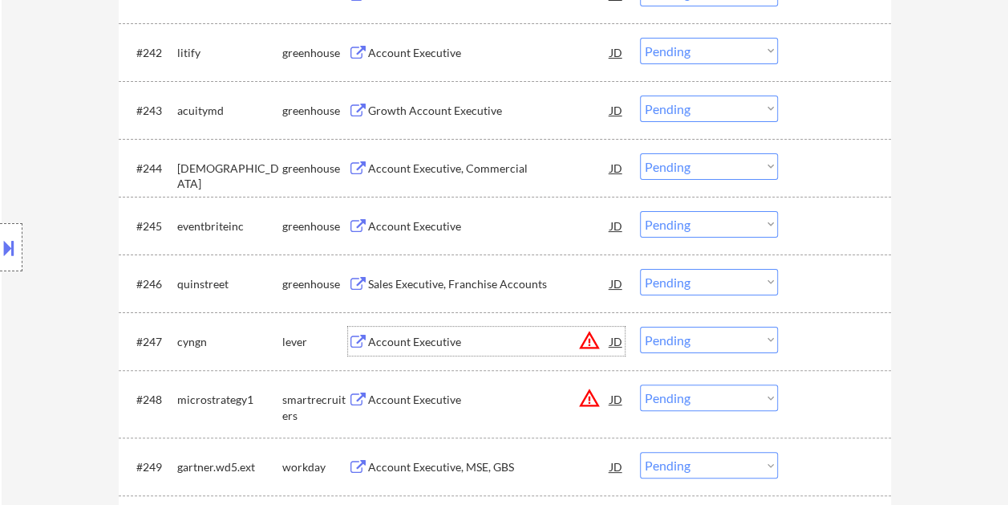
drag, startPoint x: 840, startPoint y: 350, endPoint x: 801, endPoint y: 348, distance: 39.3
click at [837, 350] on div at bounding box center [836, 340] width 71 height 29
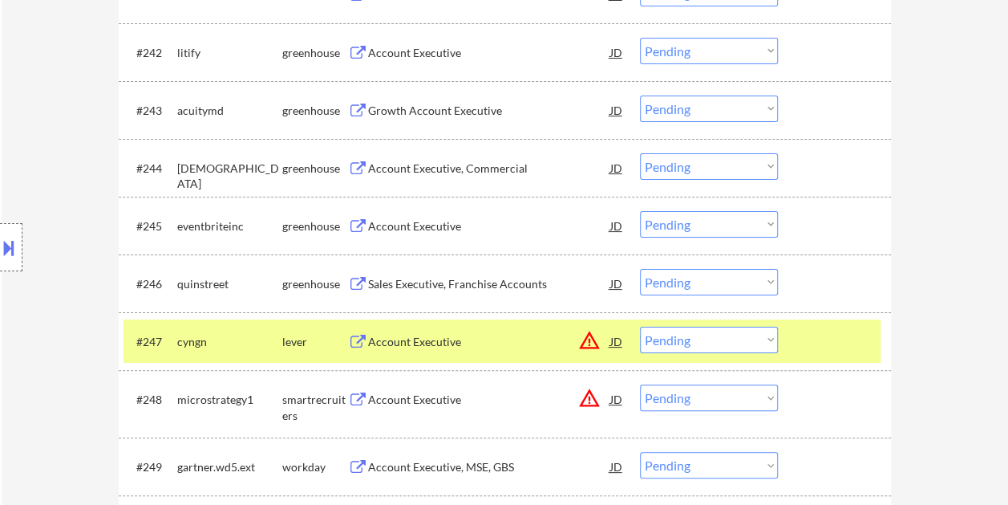
click at [742, 337] on select "Choose an option... Pending Applied Excluded (Questions) Excluded (Expired) Exc…" at bounding box center [709, 339] width 138 height 26
click at [640, 326] on select "Choose an option... Pending Applied Excluded (Questions) Excluded (Expired) Exc…" at bounding box center [709, 339] width 138 height 26
select select ""pending""
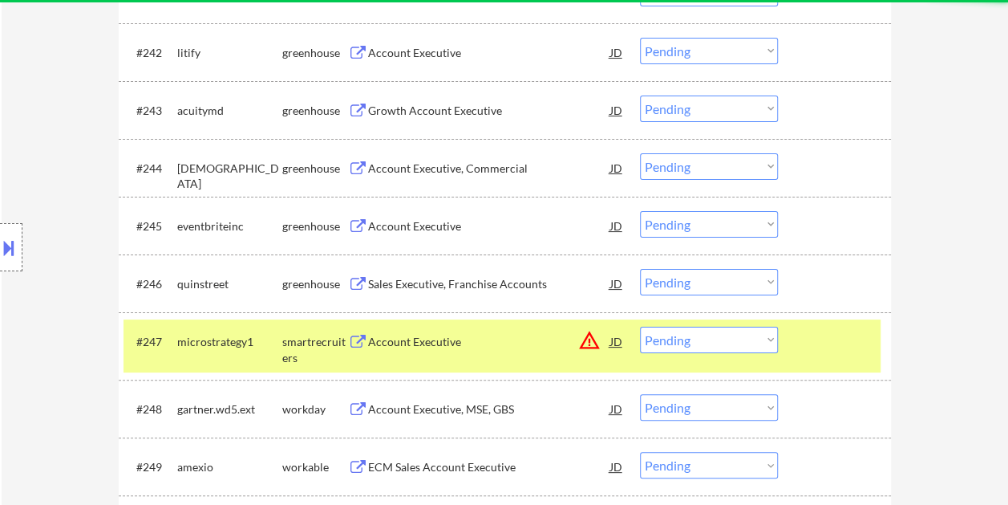
click at [820, 336] on div at bounding box center [836, 340] width 71 height 29
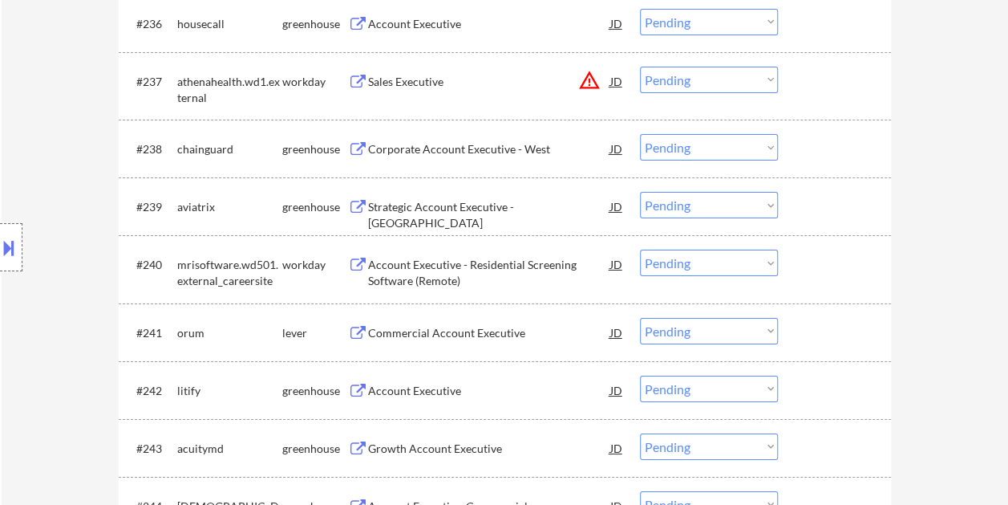
scroll to position [2735, 0]
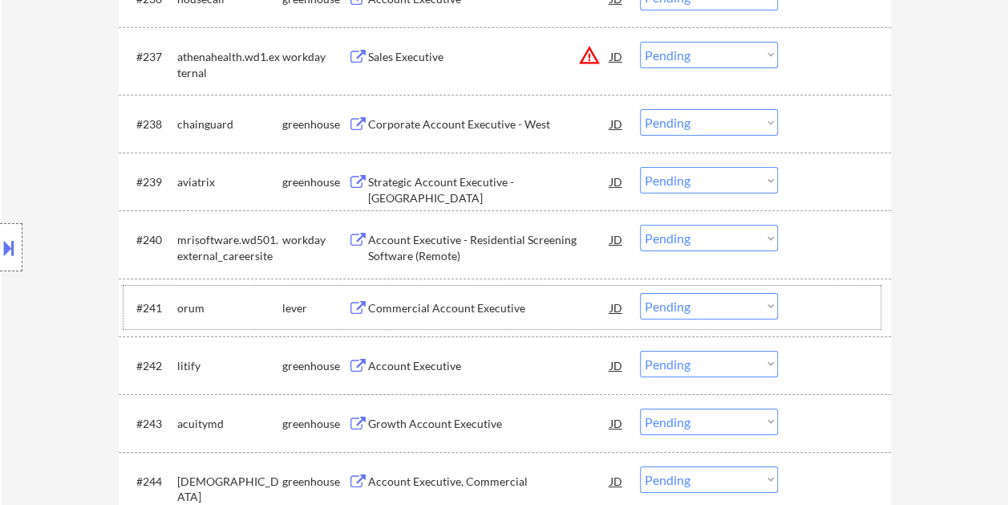
drag, startPoint x: 827, startPoint y: 314, endPoint x: 645, endPoint y: 302, distance: 182.5
click at [826, 314] on div at bounding box center [836, 307] width 71 height 29
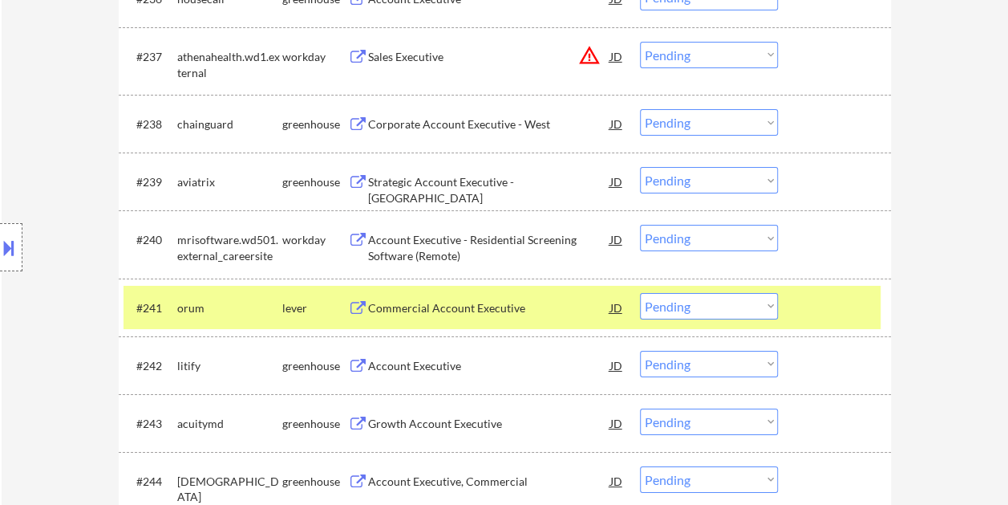
click at [504, 298] on div "Commercial Account Executive" at bounding box center [489, 307] width 242 height 29
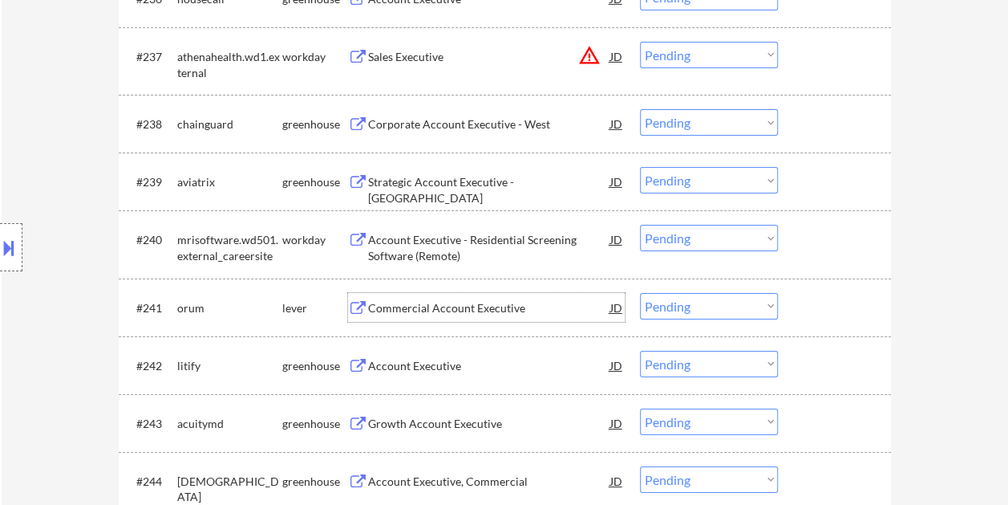
click at [801, 297] on div at bounding box center [836, 307] width 71 height 29
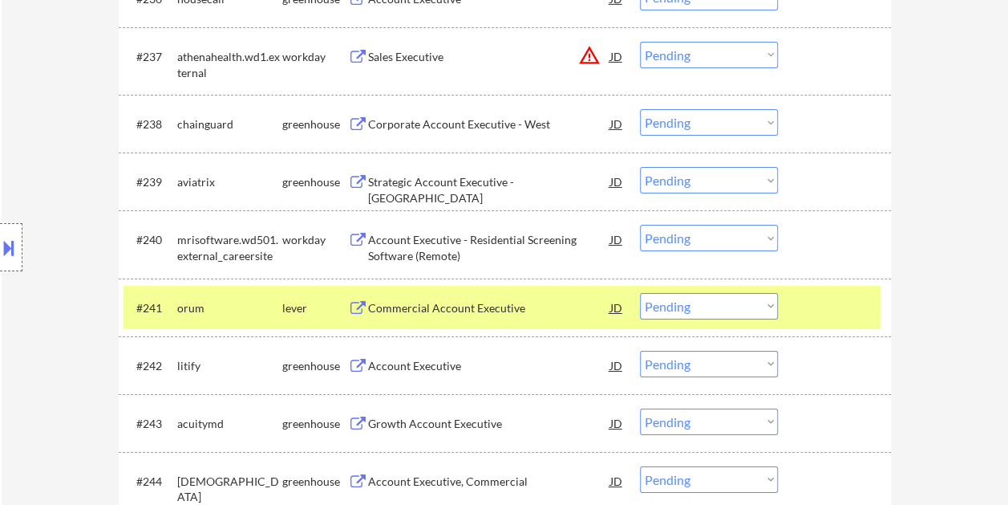
click at [762, 302] on select "Choose an option... Pending Applied Excluded (Questions) Excluded (Expired) Exc…" at bounding box center [709, 306] width 138 height 26
click at [640, 293] on select "Choose an option... Pending Applied Excluded (Questions) Excluded (Expired) Exc…" at bounding box center [709, 306] width 138 height 26
select select ""pending""
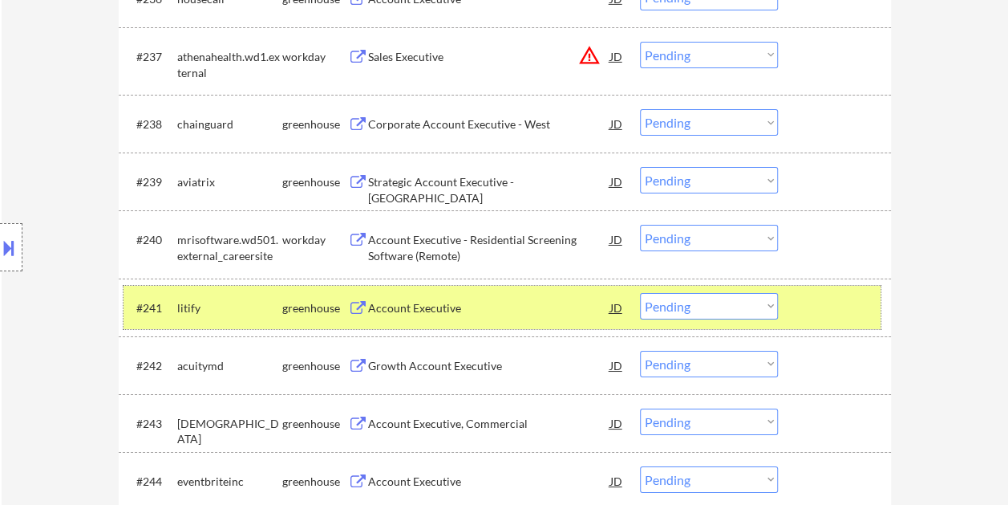
click at [808, 314] on div at bounding box center [836, 307] width 71 height 29
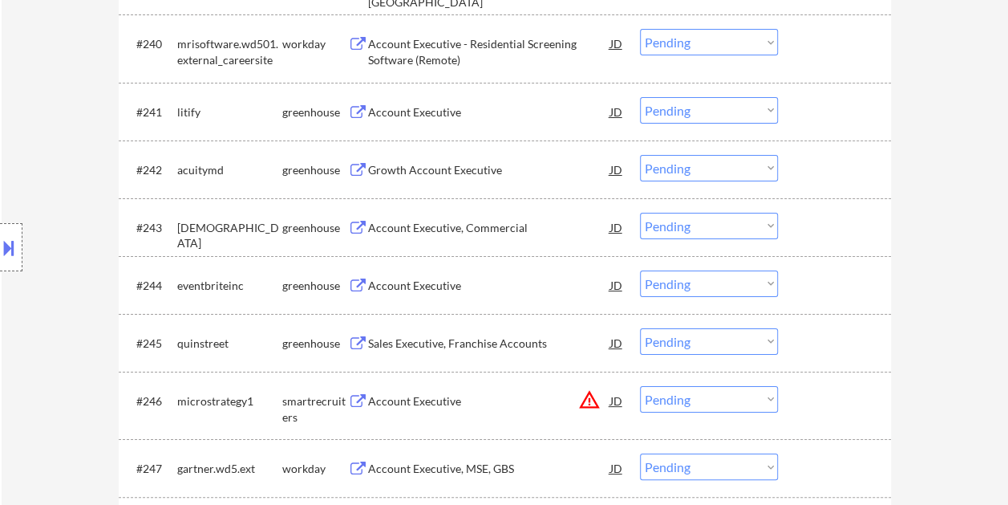
scroll to position [2976, 0]
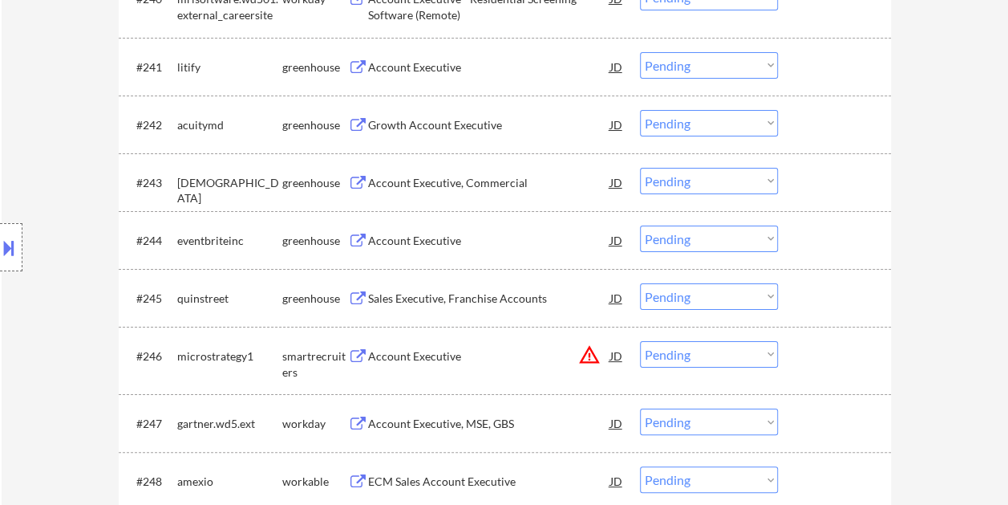
click at [812, 349] on div at bounding box center [836, 355] width 71 height 29
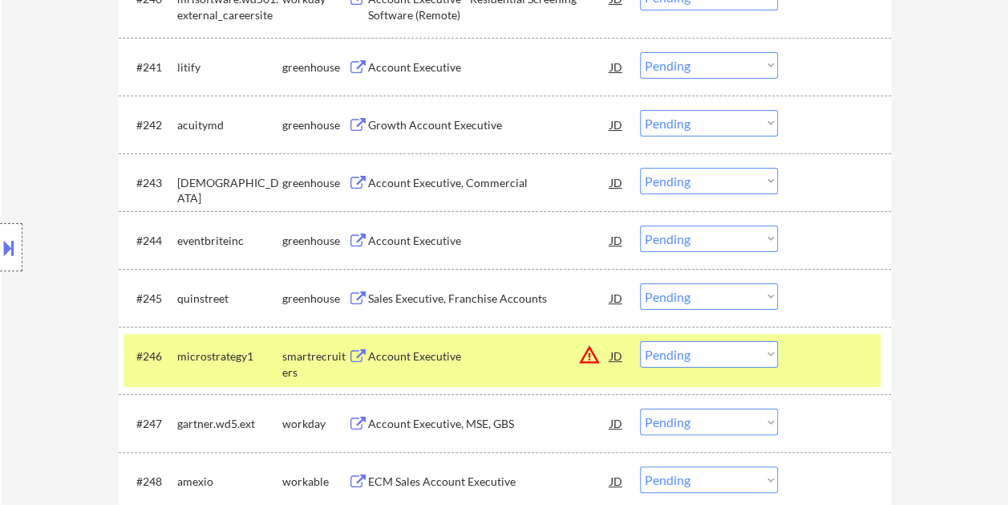
click at [805, 355] on div at bounding box center [836, 355] width 71 height 29
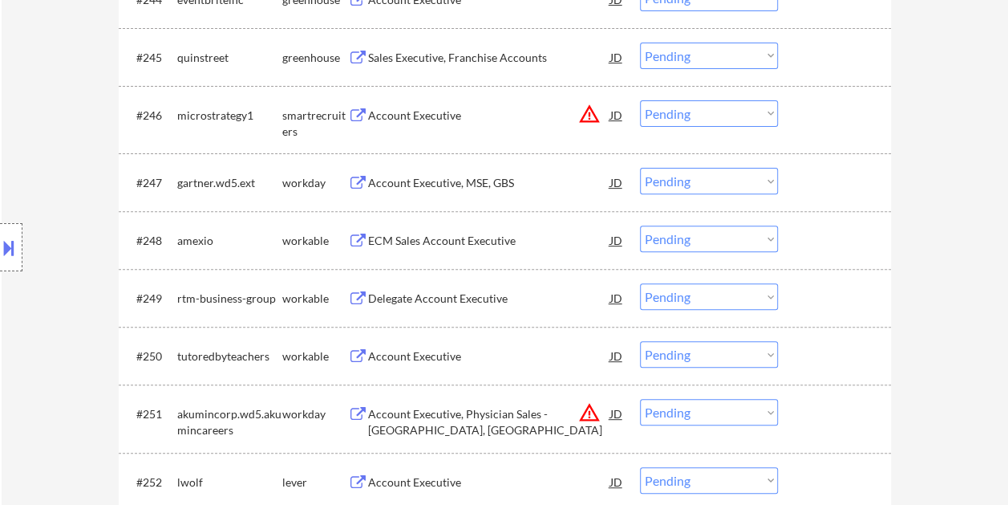
scroll to position [3216, 0]
click at [833, 236] on div at bounding box center [836, 239] width 71 height 29
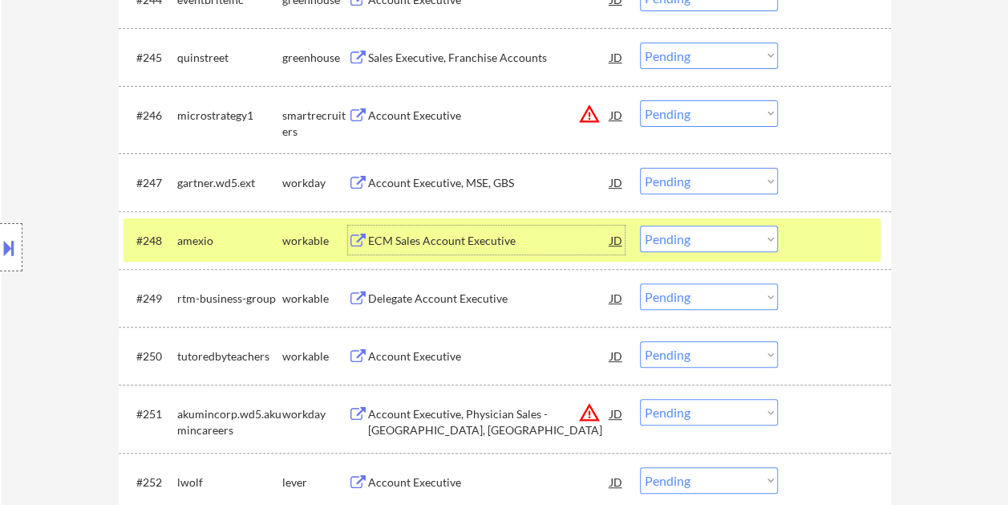
click at [440, 234] on div "ECM Sales Account Executive" at bounding box center [489, 241] width 242 height 16
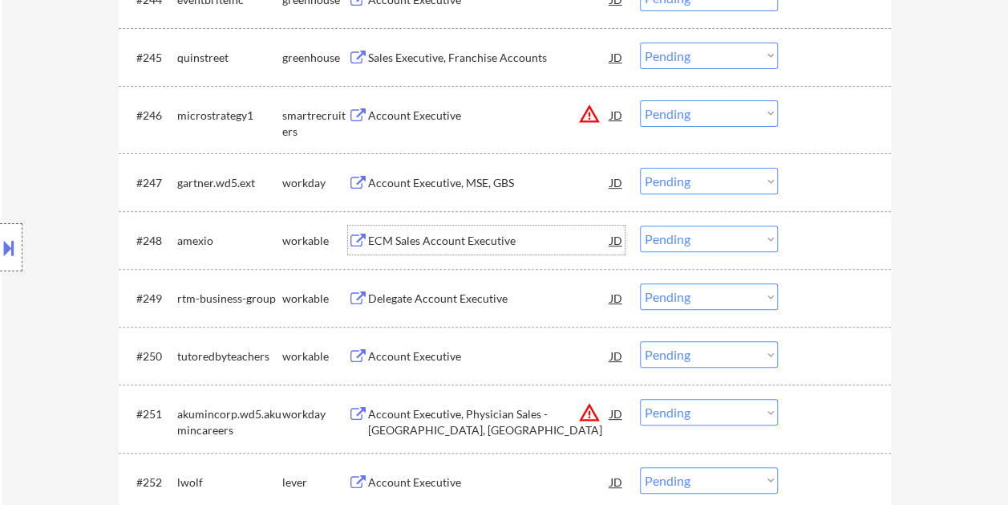
click at [823, 240] on div at bounding box center [836, 239] width 71 height 29
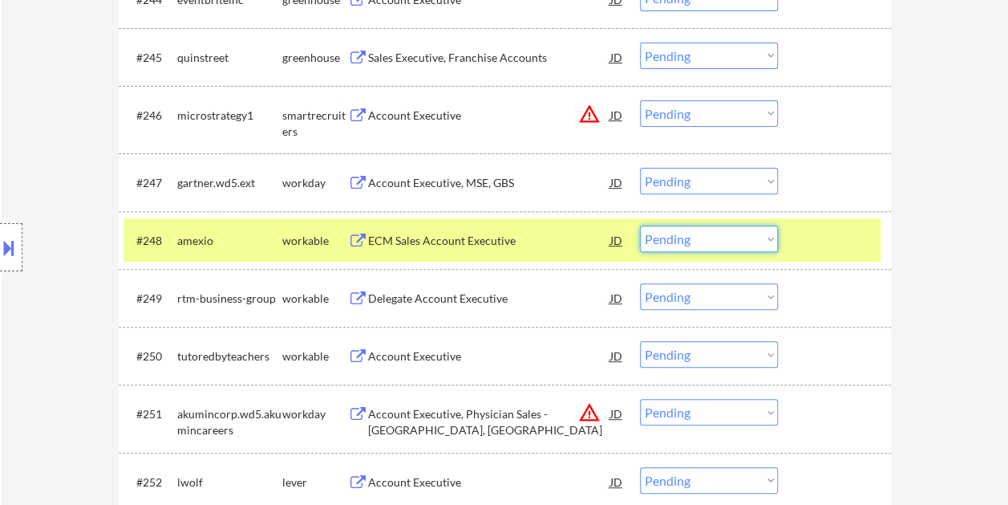
click at [770, 234] on select "Choose an option... Pending Applied Excluded (Questions) Excluded (Expired) Exc…" at bounding box center [709, 238] width 138 height 26
click at [640, 225] on select "Choose an option... Pending Applied Excluded (Questions) Excluded (Expired) Exc…" at bounding box center [709, 238] width 138 height 26
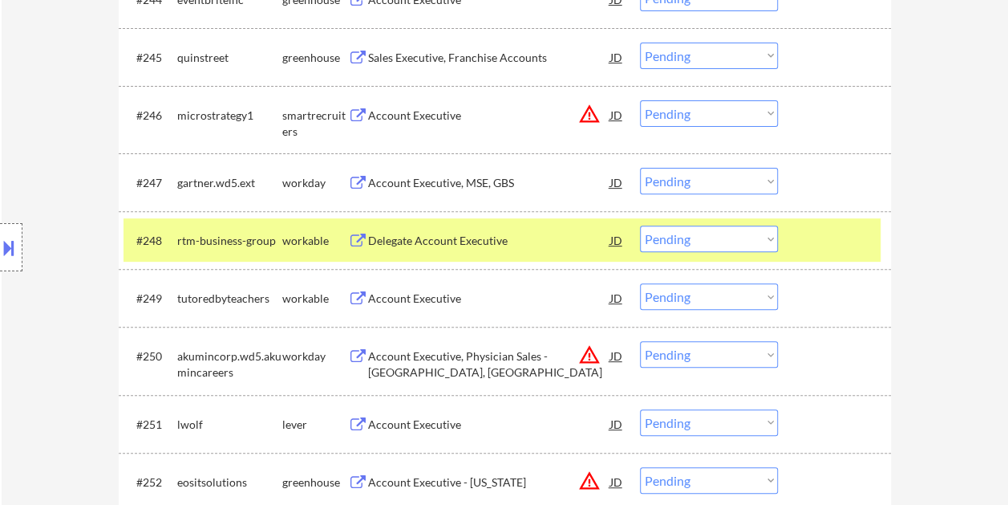
click at [828, 241] on div at bounding box center [836, 239] width 71 height 29
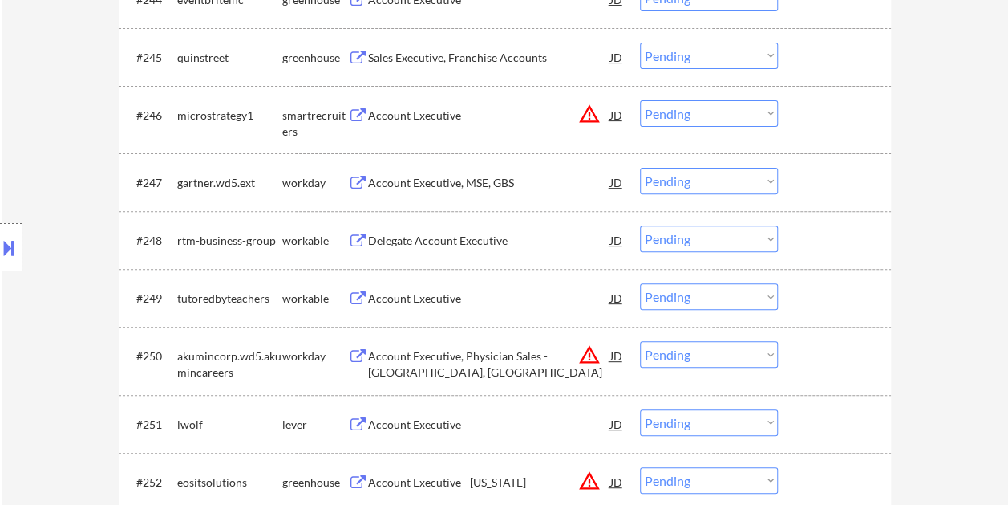
drag, startPoint x: 804, startPoint y: 242, endPoint x: 707, endPoint y: 243, distance: 97.1
click at [804, 243] on div at bounding box center [836, 239] width 71 height 29
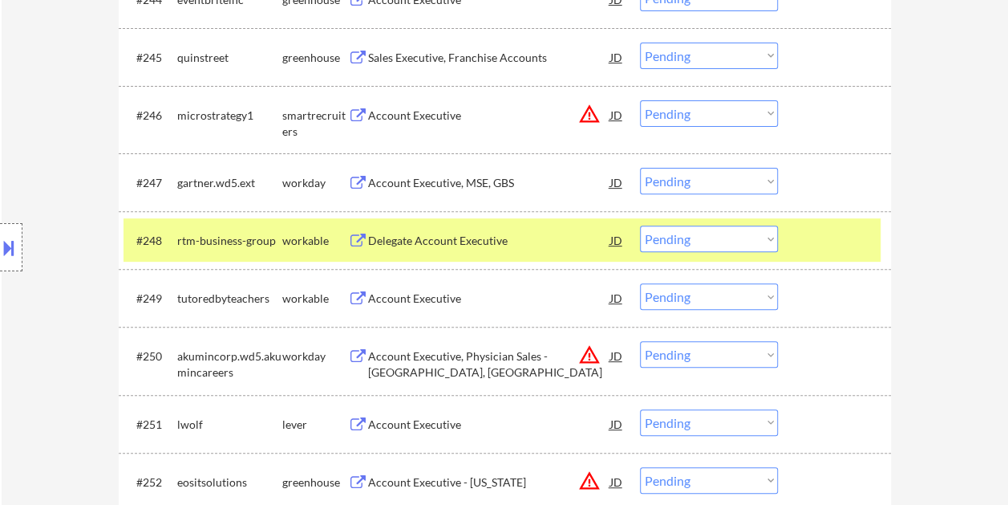
click at [464, 234] on div "Delegate Account Executive" at bounding box center [489, 241] width 242 height 16
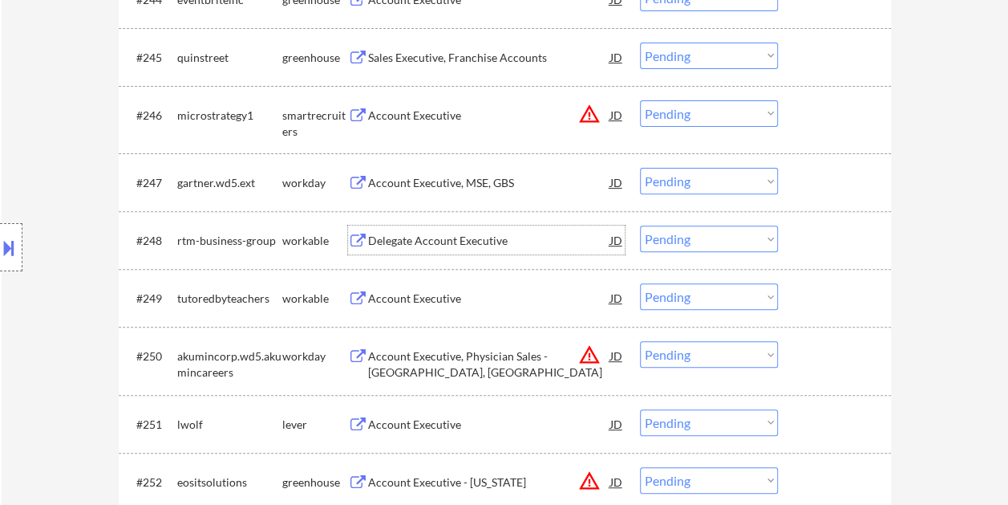
click at [793, 239] on div "#248 rtm-business-group workable Delegate Account Executive JD warning_amber Ch…" at bounding box center [502, 239] width 757 height 43
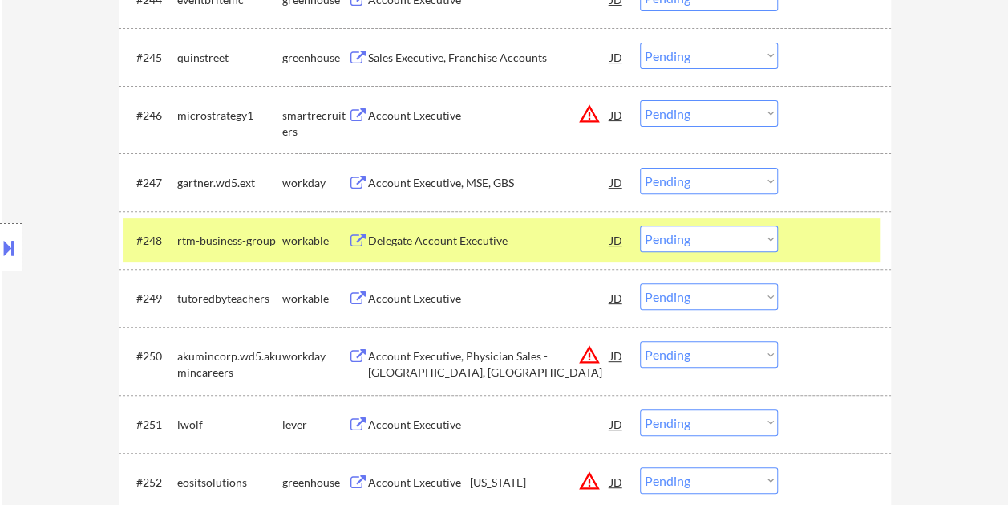
click at [771, 242] on select "Choose an option... Pending Applied Excluded (Questions) Excluded (Expired) Exc…" at bounding box center [709, 238] width 138 height 26
click at [640, 225] on select "Choose an option... Pending Applied Excluded (Questions) Excluded (Expired) Exc…" at bounding box center [709, 238] width 138 height 26
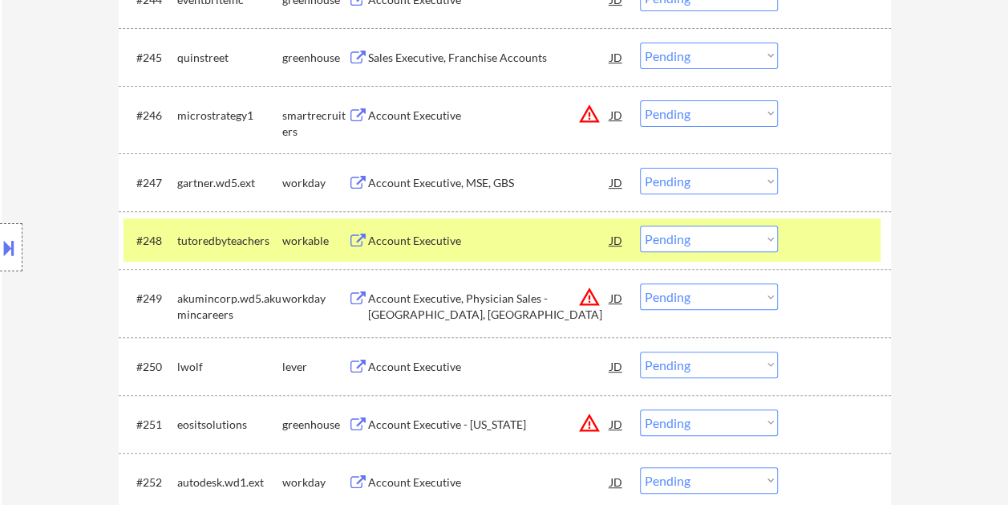
click at [808, 237] on div at bounding box center [836, 239] width 71 height 29
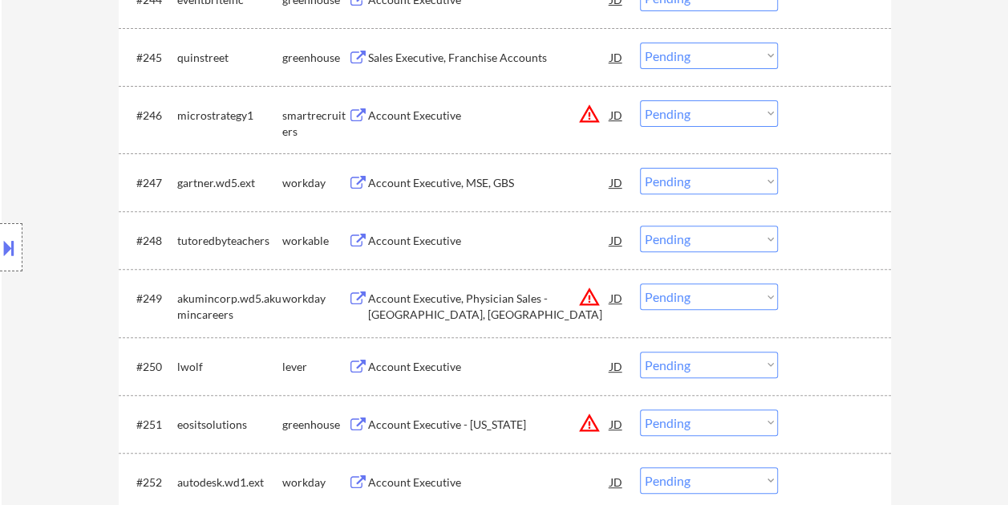
click at [813, 237] on div at bounding box center [836, 239] width 71 height 29
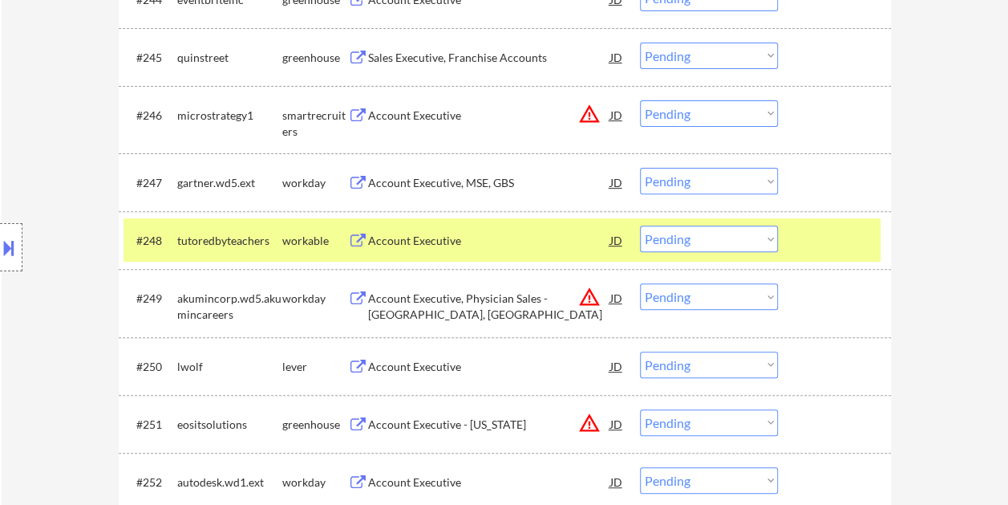
click at [444, 233] on div "Account Executive" at bounding box center [489, 241] width 242 height 16
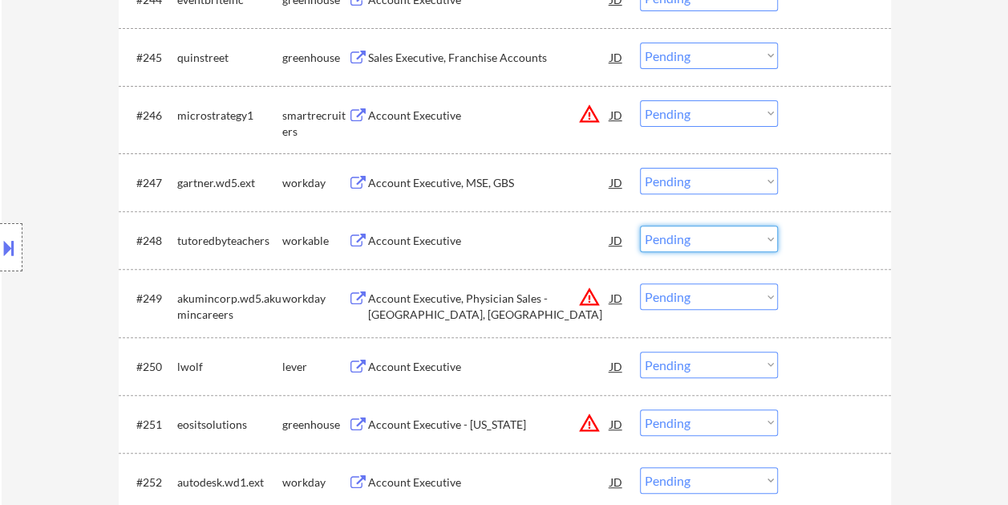
click at [768, 236] on select "Choose an option... Pending Applied Excluded (Questions) Excluded (Expired) Exc…" at bounding box center [709, 238] width 138 height 26
click at [640, 225] on select "Choose an option... Pending Applied Excluded (Questions) Excluded (Expired) Exc…" at bounding box center [709, 238] width 138 height 26
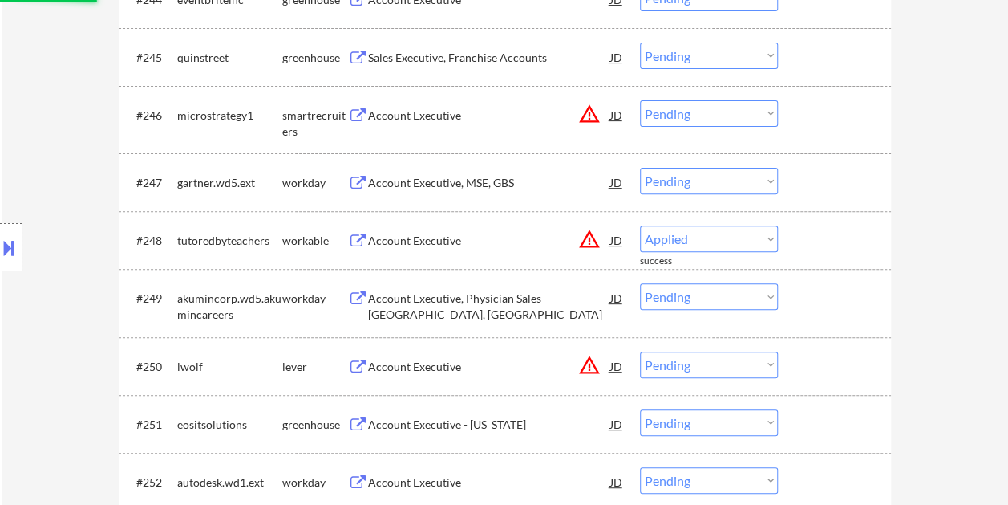
select select ""pending""
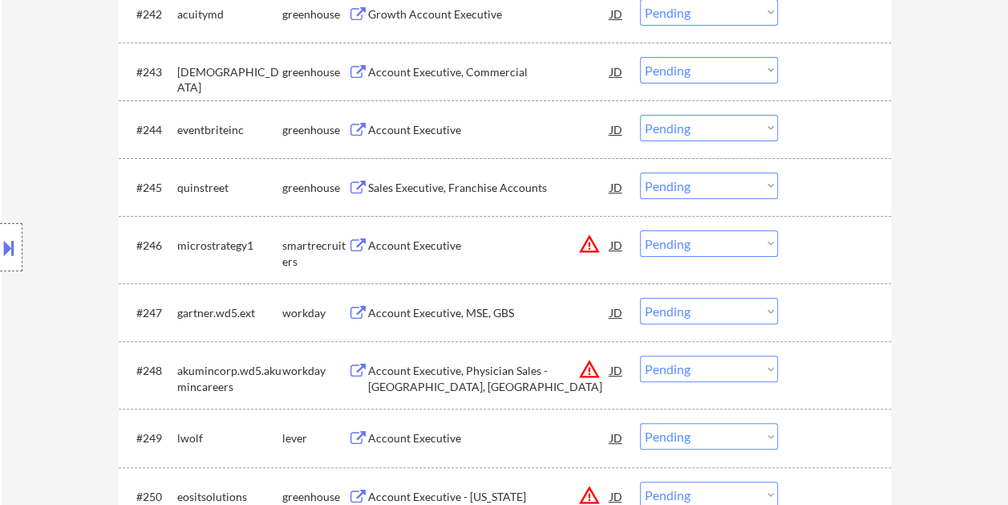
scroll to position [3128, 0]
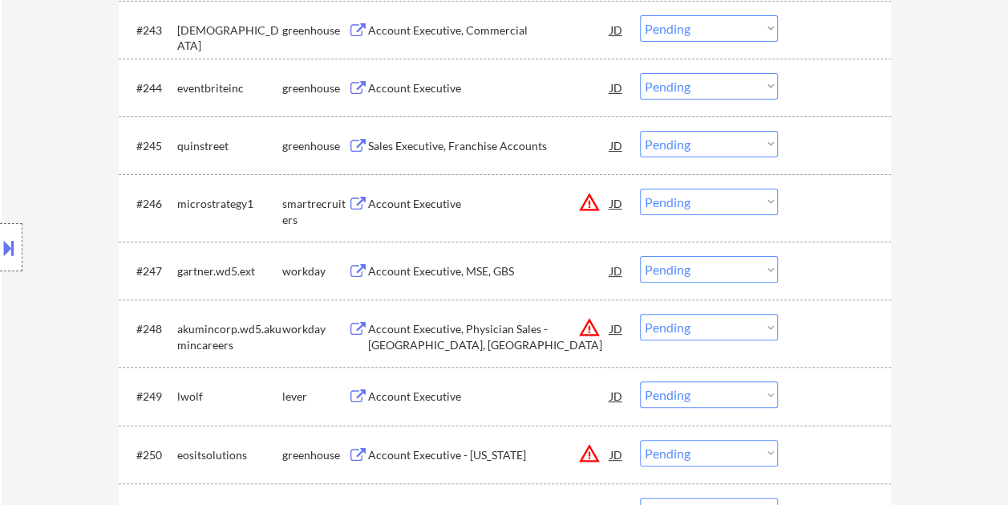
drag, startPoint x: 841, startPoint y: 199, endPoint x: 797, endPoint y: 207, distance: 44.1
click at [839, 202] on div at bounding box center [836, 202] width 71 height 29
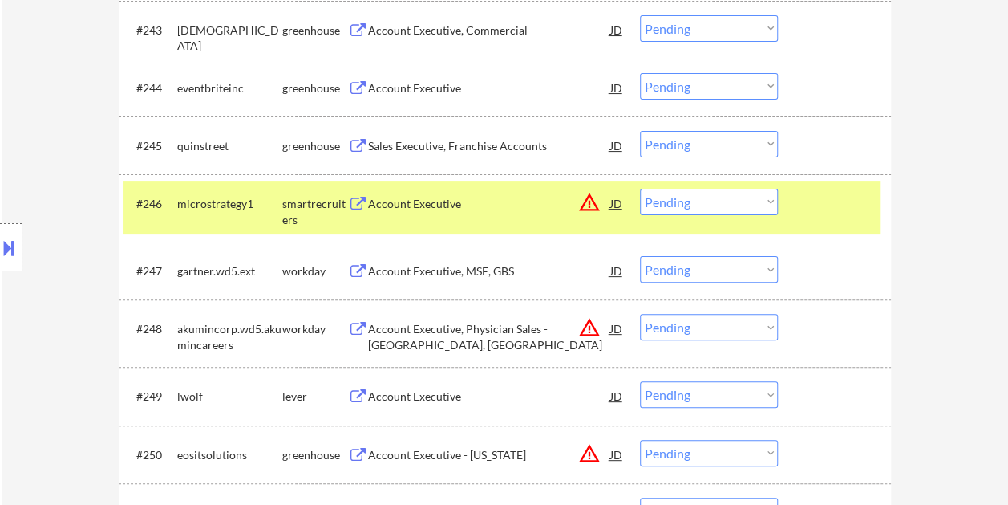
click at [508, 204] on div "Account Executive" at bounding box center [489, 204] width 242 height 16
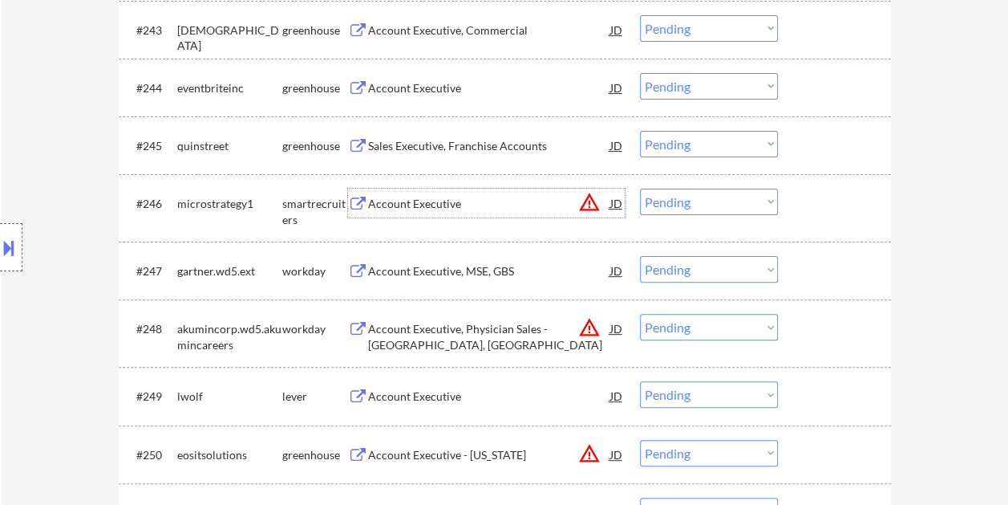
click at [802, 201] on div at bounding box center [836, 202] width 71 height 29
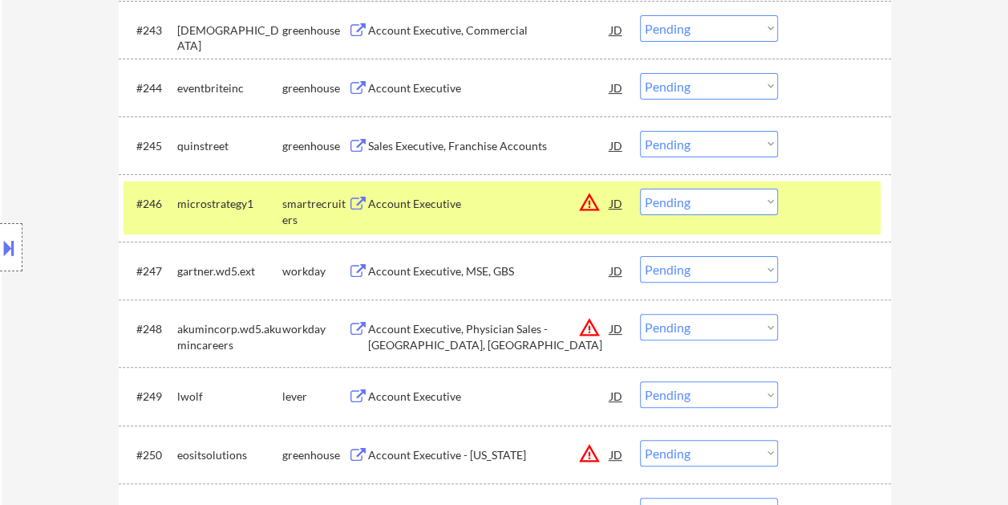
click at [764, 212] on select "Choose an option... Pending Applied Excluded (Questions) Excluded (Expired) Exc…" at bounding box center [709, 201] width 138 height 26
click at [640, 188] on select "Choose an option... Pending Applied Excluded (Questions) Excluded (Expired) Exc…" at bounding box center [709, 201] width 138 height 26
select select ""pending""
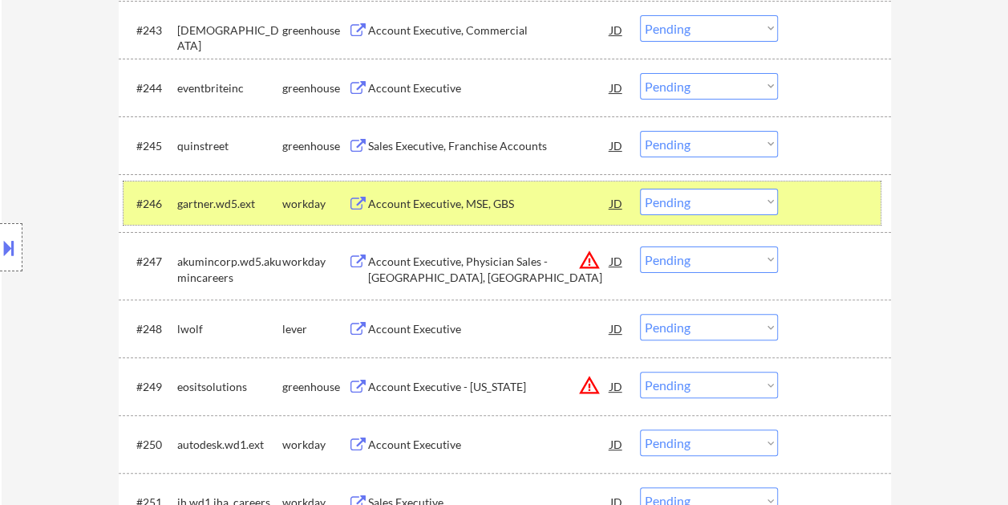
click at [837, 206] on div at bounding box center [836, 202] width 71 height 29
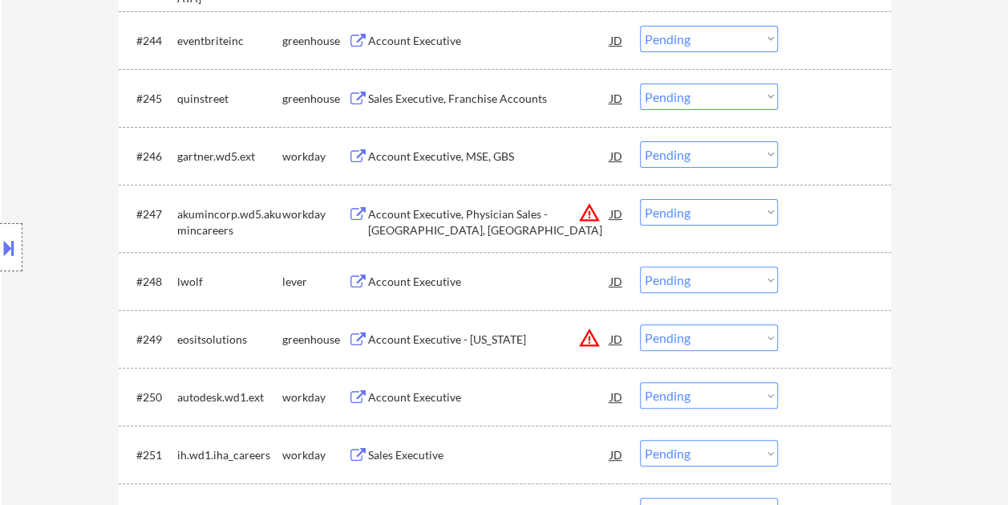
scroll to position [3208, 0]
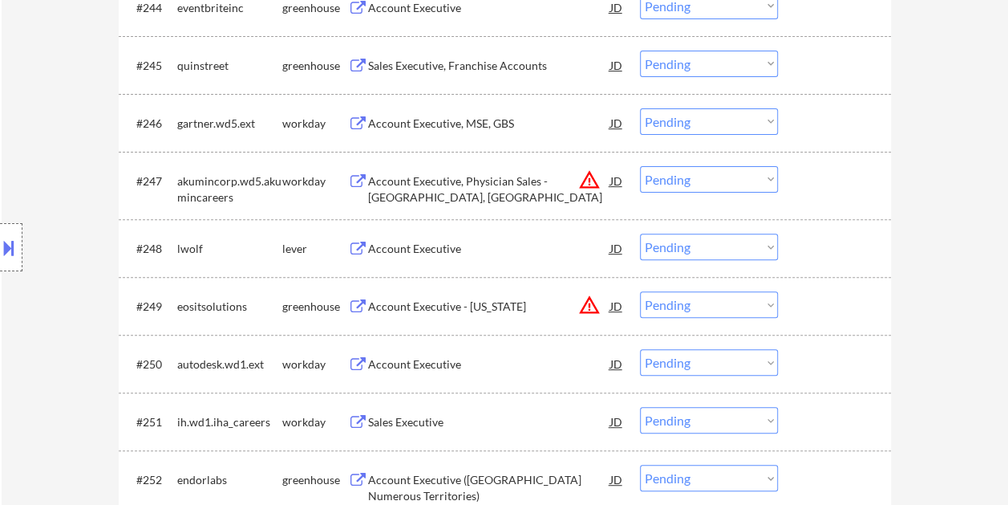
drag, startPoint x: 799, startPoint y: 245, endPoint x: 630, endPoint y: 239, distance: 168.6
click at [800, 247] on div "#248 lwolf lever Account Executive JD warning_amber Choose an option... Pending…" at bounding box center [502, 247] width 757 height 43
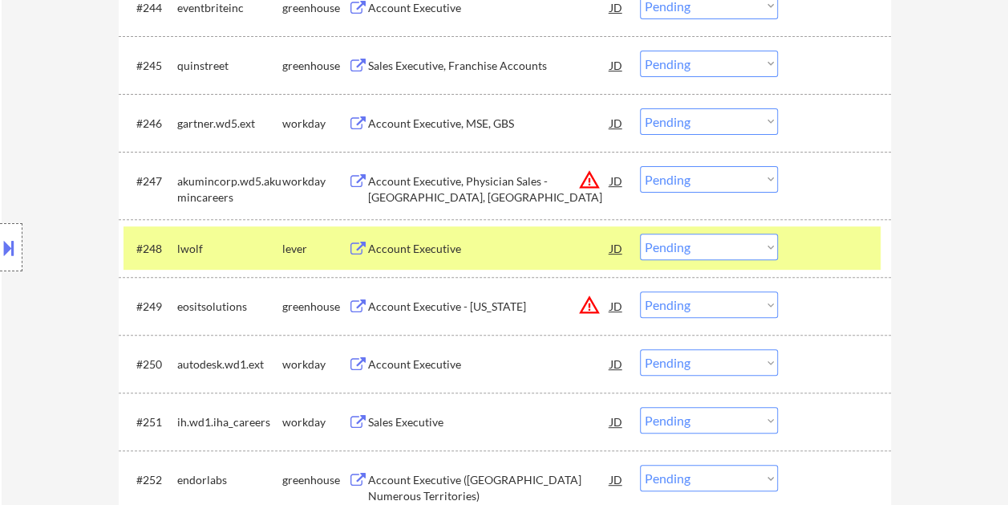
click at [435, 246] on div "Account Executive" at bounding box center [489, 249] width 242 height 16
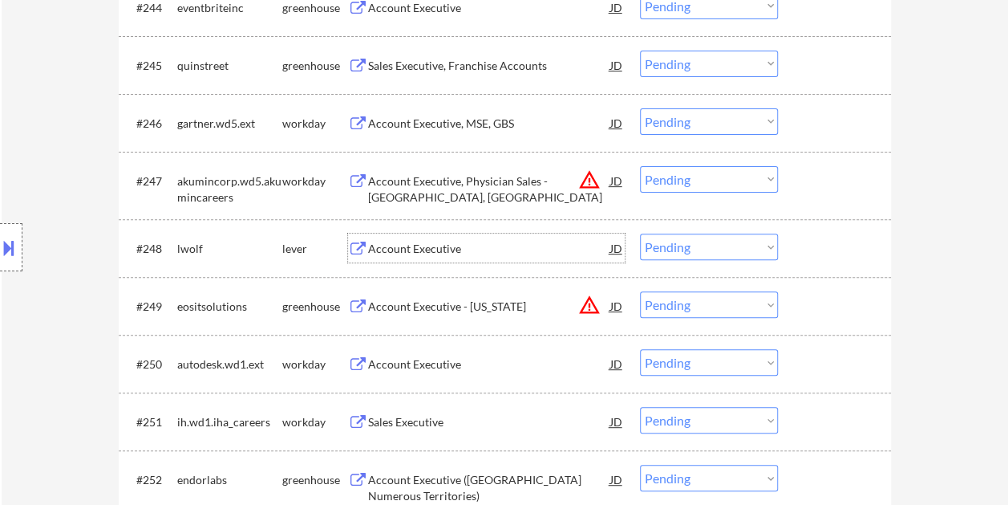
click at [820, 250] on div at bounding box center [836, 247] width 71 height 29
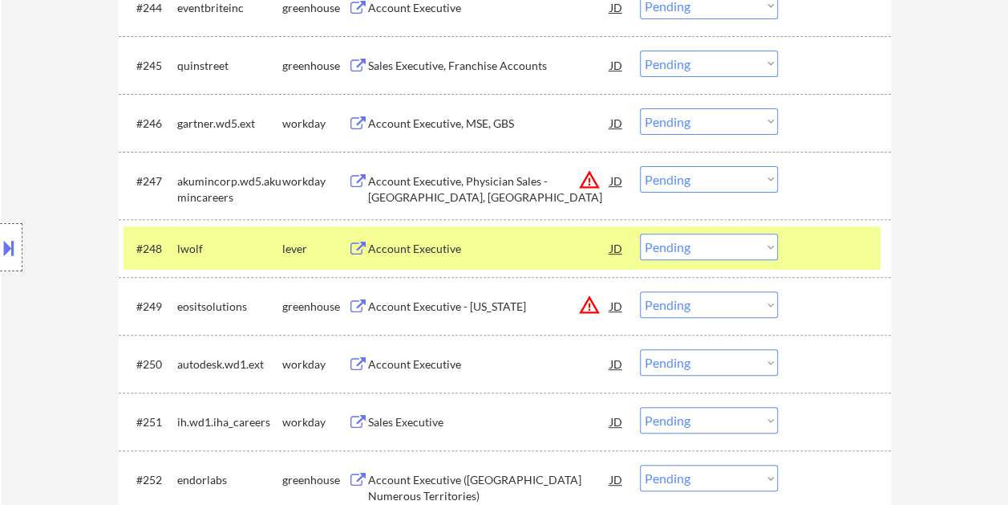
click at [770, 250] on select "Choose an option... Pending Applied Excluded (Questions) Excluded (Expired) Exc…" at bounding box center [709, 246] width 138 height 26
click at [640, 233] on select "Choose an option... Pending Applied Excluded (Questions) Excluded (Expired) Exc…" at bounding box center [709, 246] width 138 height 26
select select ""pending""
click at [839, 241] on div at bounding box center [836, 247] width 71 height 29
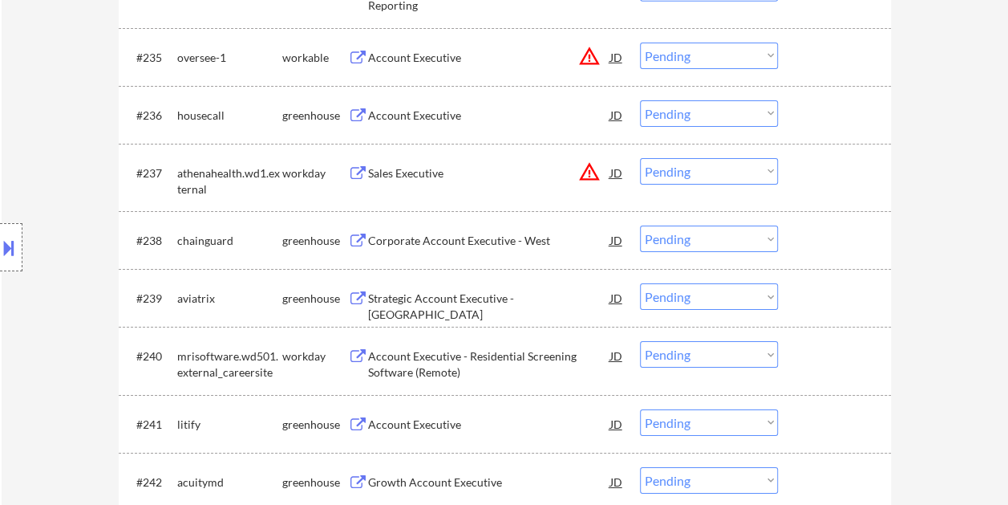
scroll to position [2567, 0]
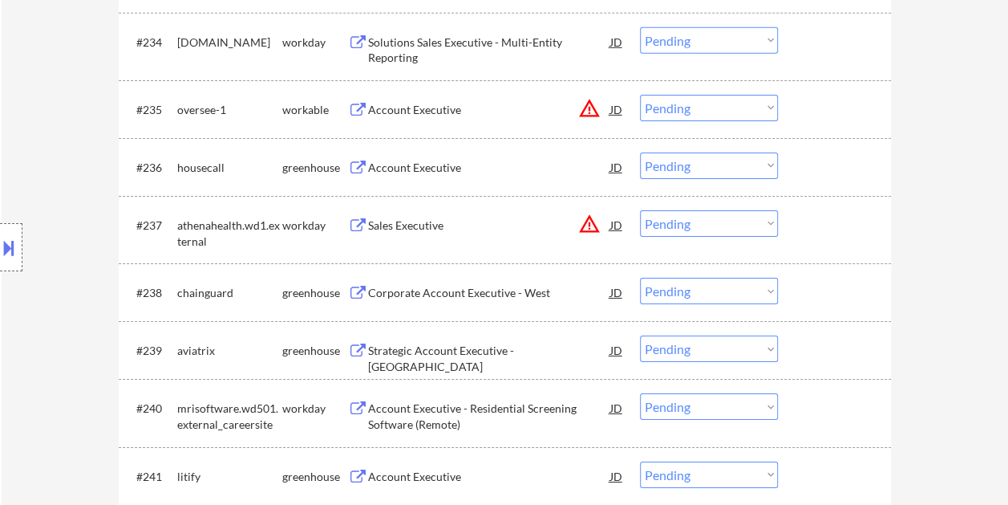
click at [817, 113] on div at bounding box center [836, 109] width 71 height 29
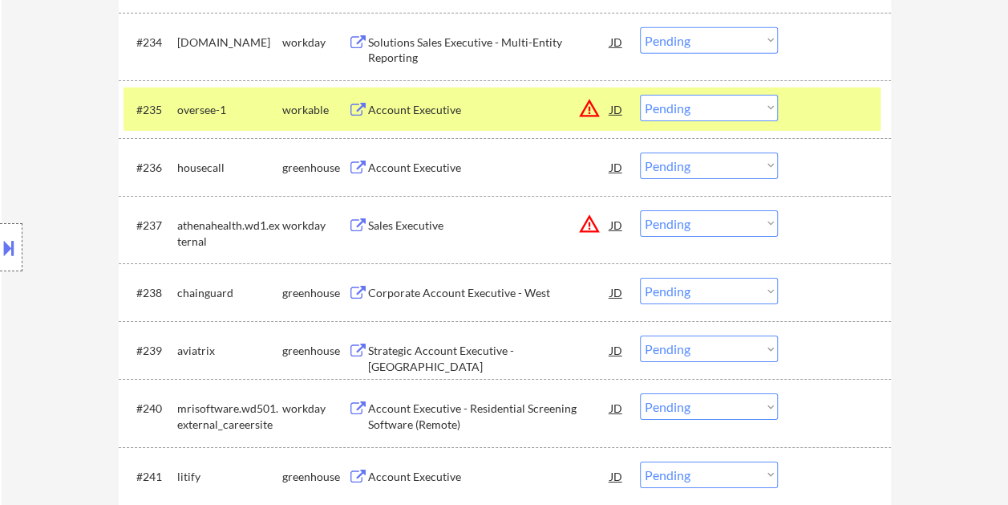
click at [501, 107] on div "Account Executive" at bounding box center [489, 110] width 242 height 16
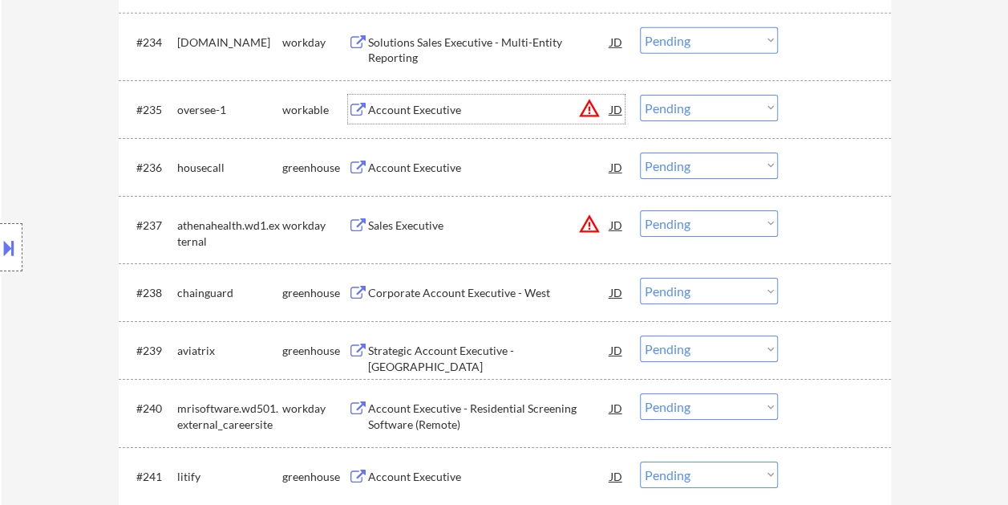
drag, startPoint x: 820, startPoint y: 118, endPoint x: 797, endPoint y: 124, distance: 23.2
click at [818, 118] on div at bounding box center [836, 109] width 71 height 29
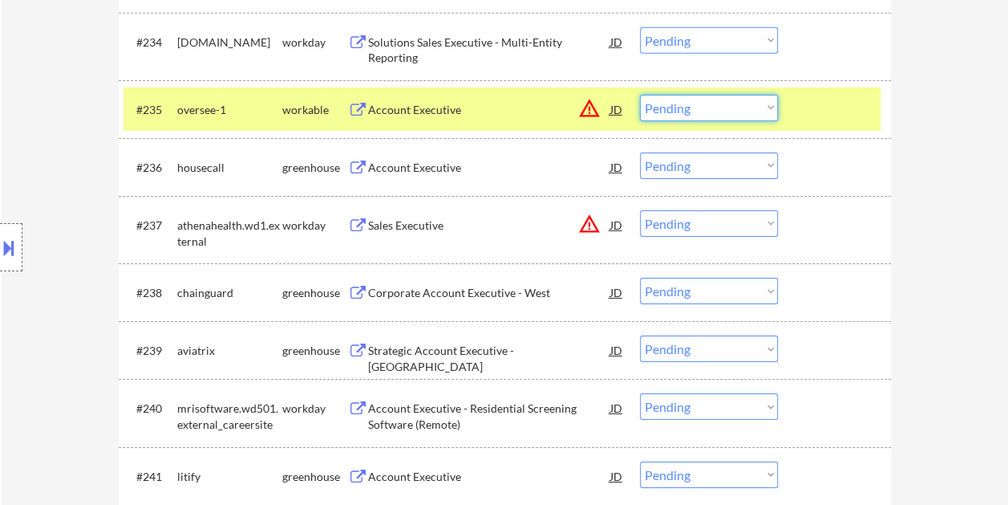
click at [776, 104] on select "Choose an option... Pending Applied Excluded (Questions) Excluded (Expired) Exc…" at bounding box center [709, 108] width 138 height 26
click at [640, 95] on select "Choose an option... Pending Applied Excluded (Questions) Excluded (Expired) Exc…" at bounding box center [709, 108] width 138 height 26
select select ""pending""
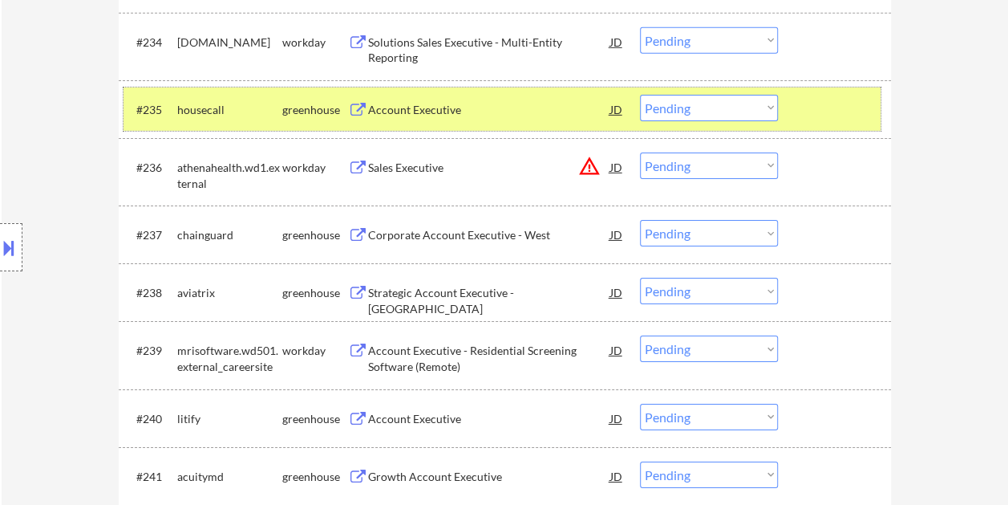
click at [828, 92] on div "#235 housecall greenhouse Account Executive JD warning_amber Choose an option..…" at bounding box center [502, 108] width 757 height 43
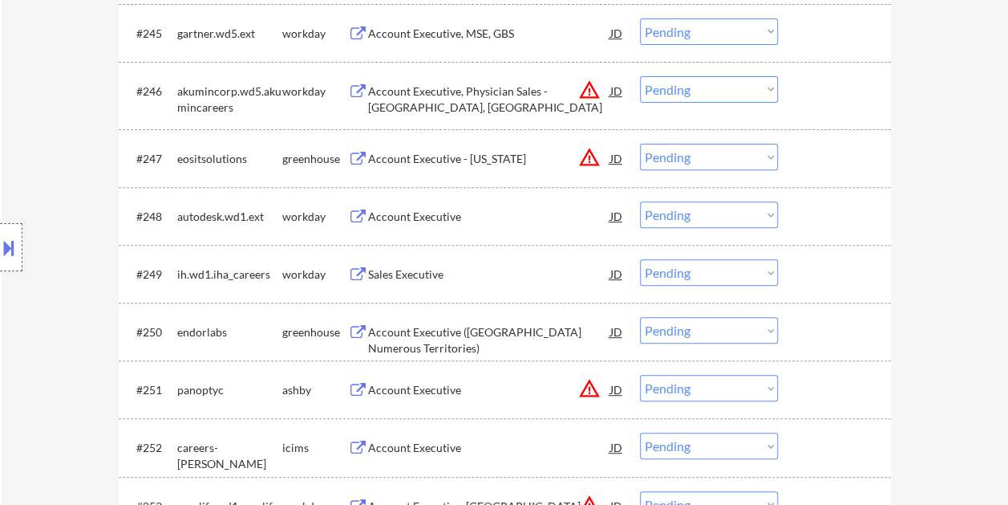
scroll to position [3289, 0]
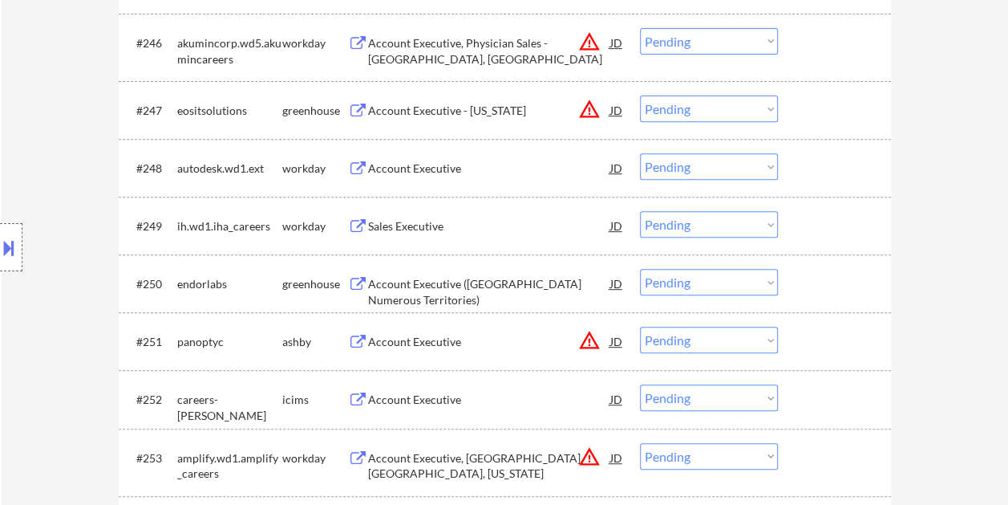
drag, startPoint x: 834, startPoint y: 337, endPoint x: 805, endPoint y: 342, distance: 29.3
click at [834, 337] on div at bounding box center [836, 340] width 71 height 29
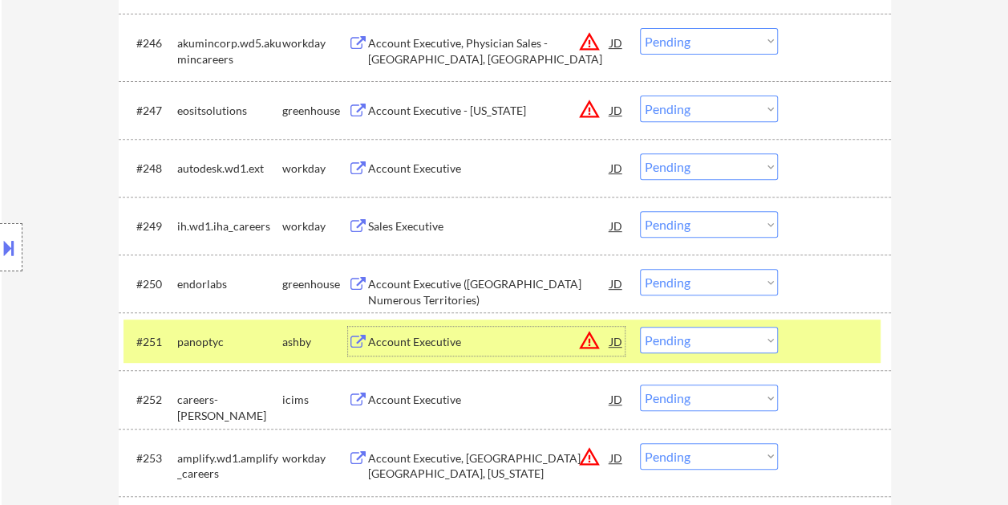
click at [496, 345] on div "Account Executive" at bounding box center [489, 342] width 242 height 16
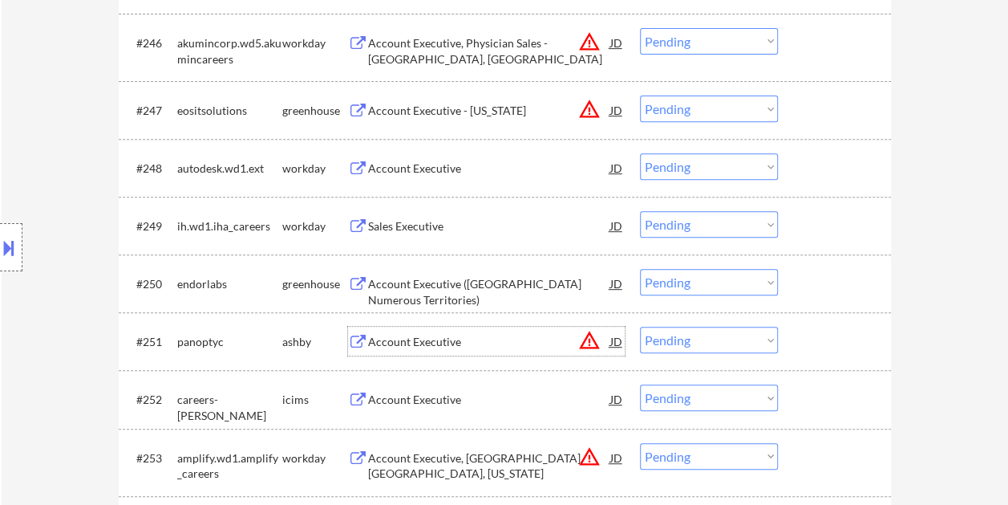
click at [796, 339] on div "#251 panoptyc ashby Account Executive JD warning_amber Choose an option... Pend…" at bounding box center [502, 340] width 757 height 43
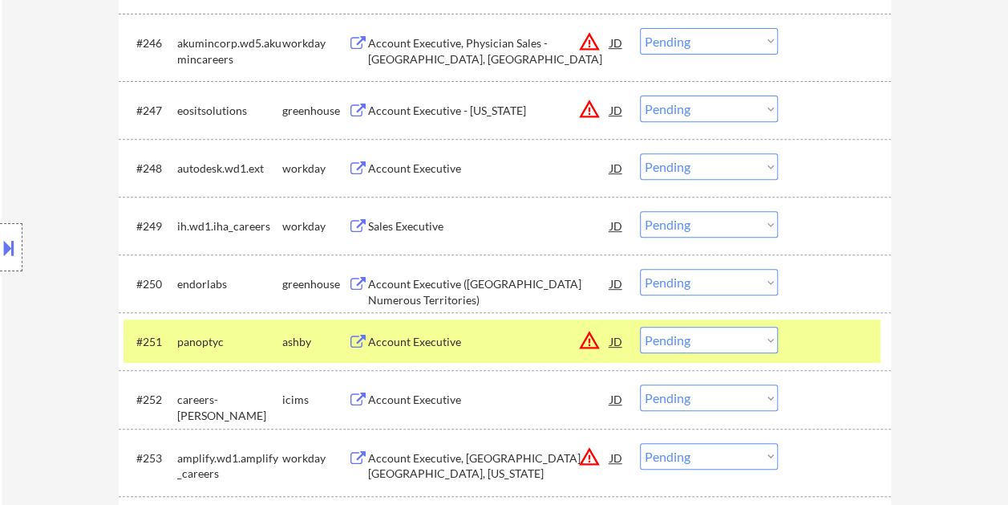
click at [767, 338] on select "Choose an option... Pending Applied Excluded (Questions) Excluded (Expired) Exc…" at bounding box center [709, 339] width 138 height 26
click at [640, 326] on select "Choose an option... Pending Applied Excluded (Questions) Excluded (Expired) Exc…" at bounding box center [709, 339] width 138 height 26
select select ""pending""
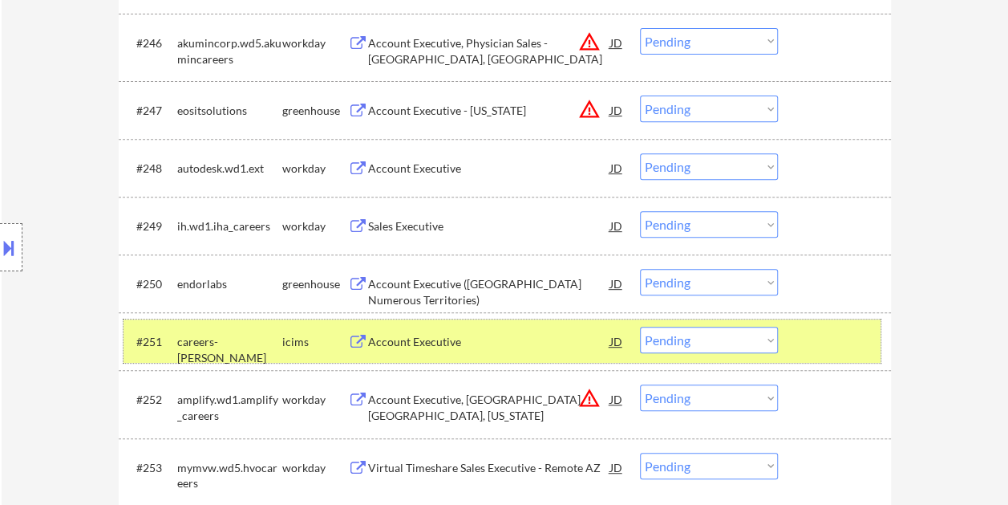
click at [823, 335] on div at bounding box center [836, 340] width 71 height 29
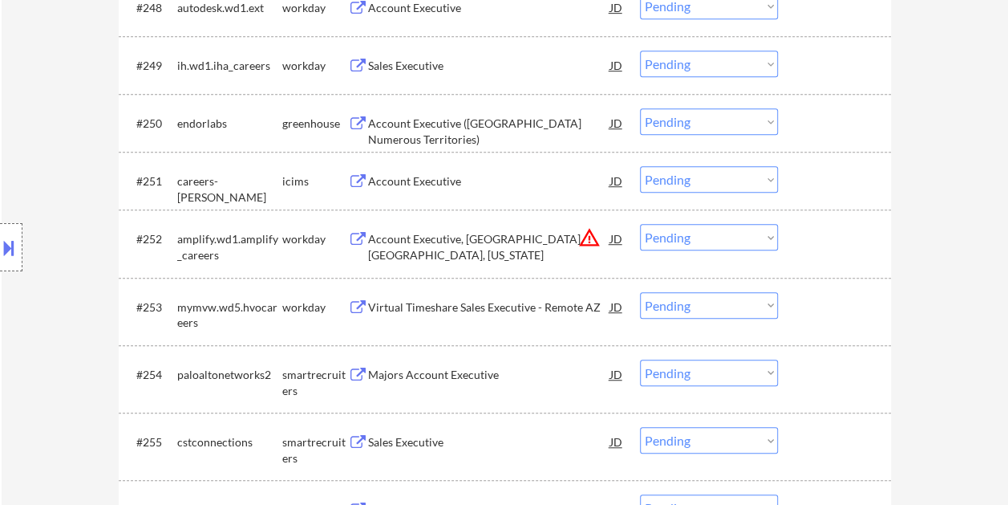
scroll to position [3529, 0]
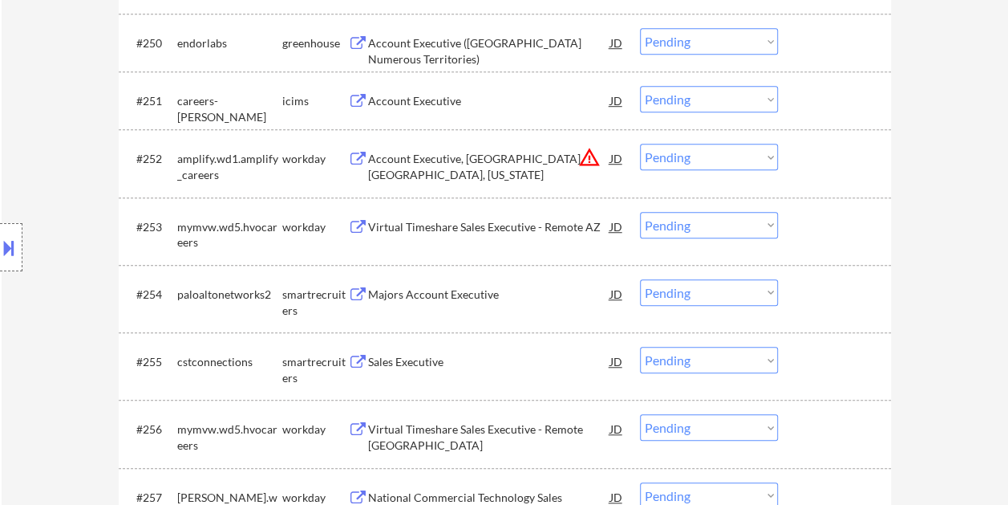
click at [818, 298] on div at bounding box center [836, 293] width 71 height 29
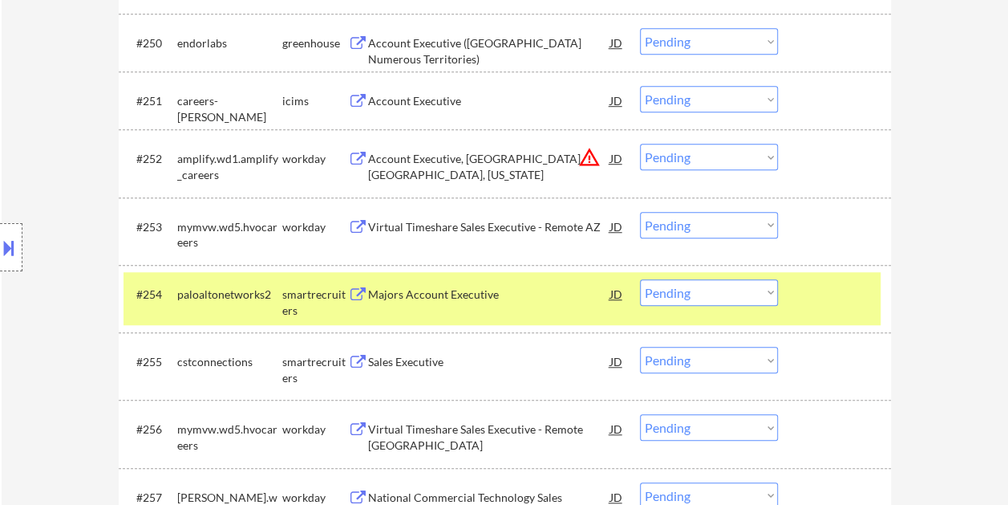
click at [513, 290] on div "Majors Account Executive" at bounding box center [489, 294] width 242 height 16
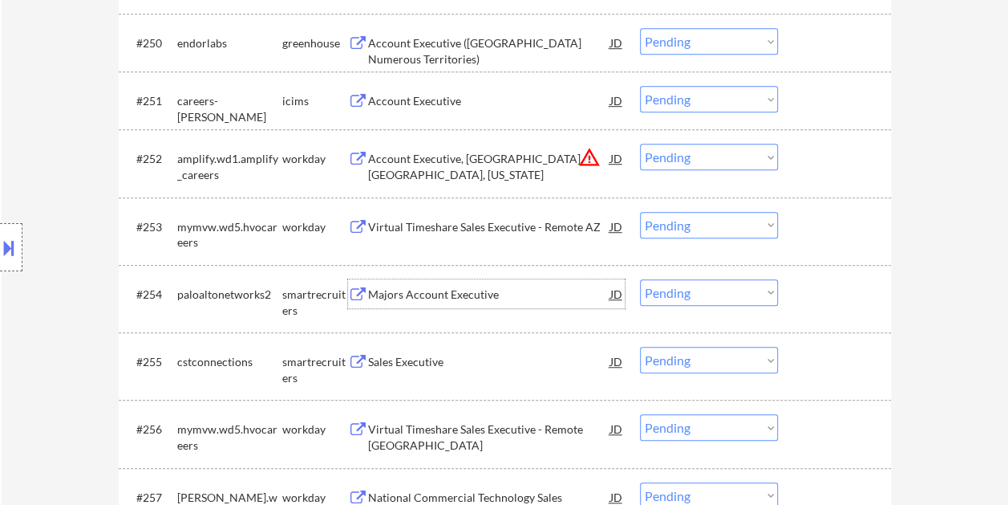
click at [834, 309] on div "#254 paloaltonetworks2 smartrecruiters Majors Account Executive JD warning_ambe…" at bounding box center [502, 298] width 757 height 53
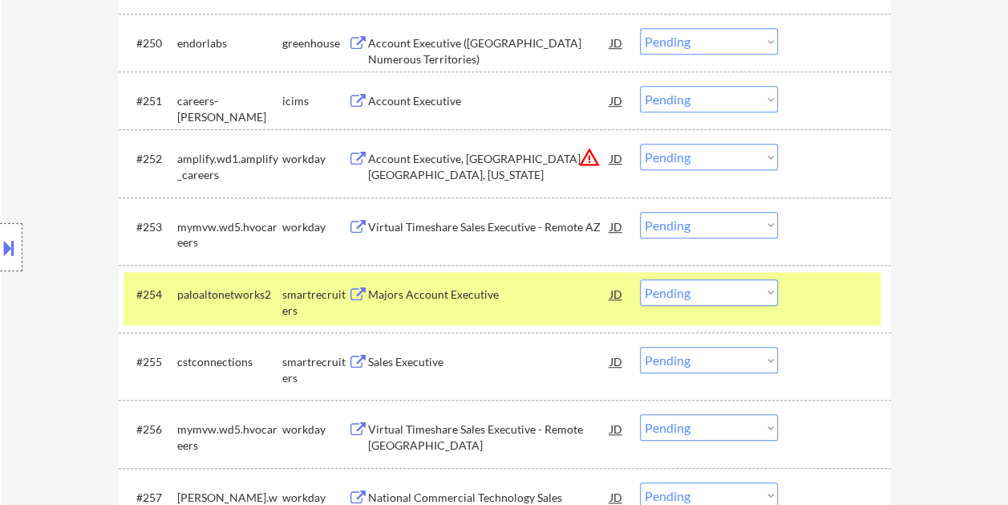
click at [768, 293] on select "Choose an option... Pending Applied Excluded (Questions) Excluded (Expired) Exc…" at bounding box center [709, 292] width 138 height 26
click at [640, 279] on select "Choose an option... Pending Applied Excluded (Questions) Excluded (Expired) Exc…" at bounding box center [709, 292] width 138 height 26
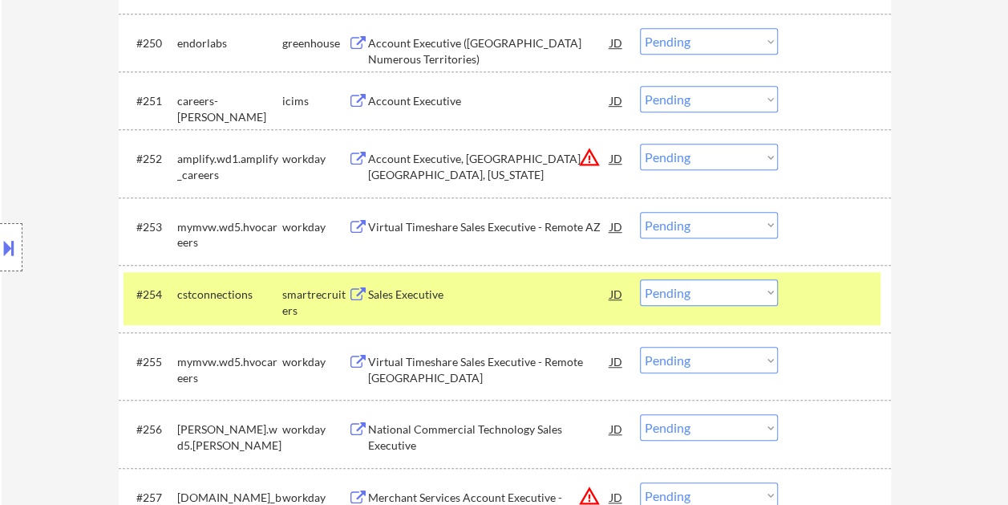
click at [837, 292] on div at bounding box center [836, 293] width 71 height 29
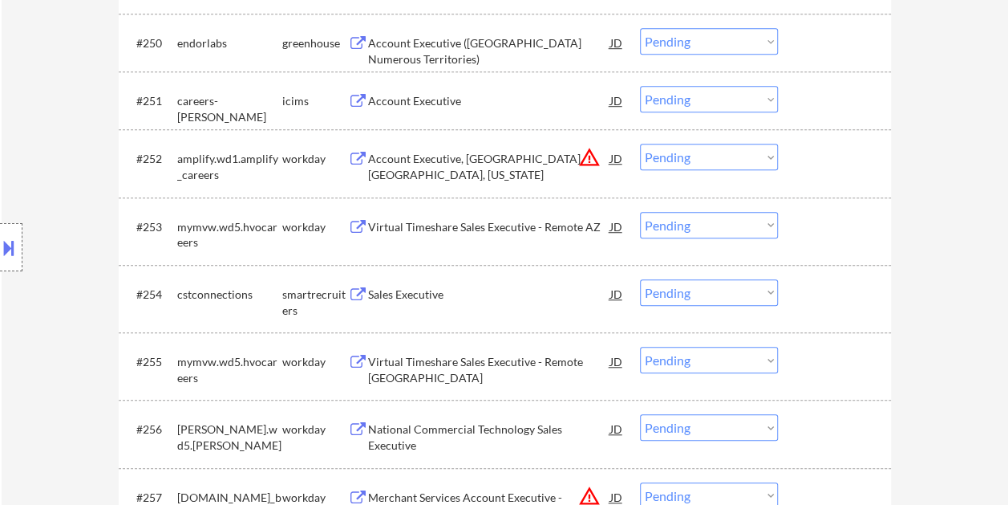
click at [837, 297] on div at bounding box center [836, 293] width 71 height 29
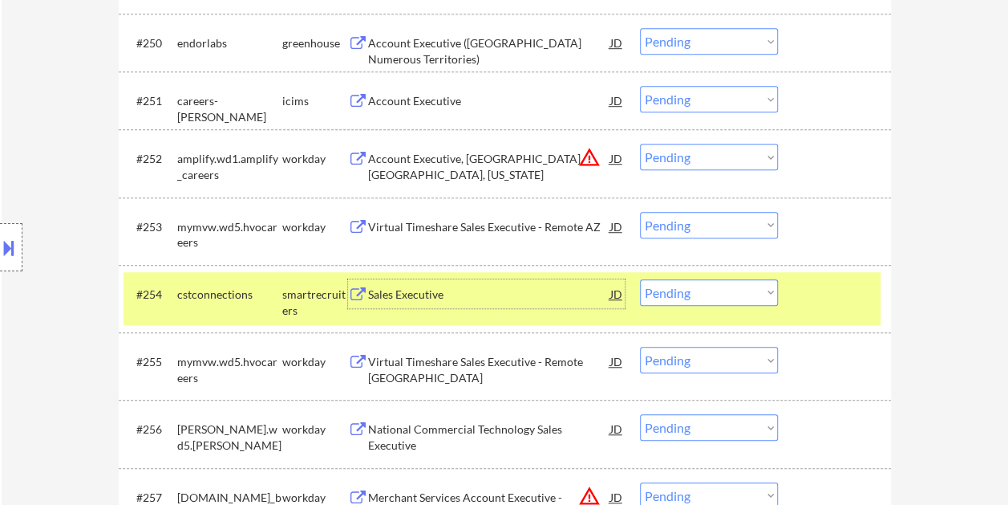
click at [505, 285] on div "Sales Executive" at bounding box center [489, 293] width 242 height 29
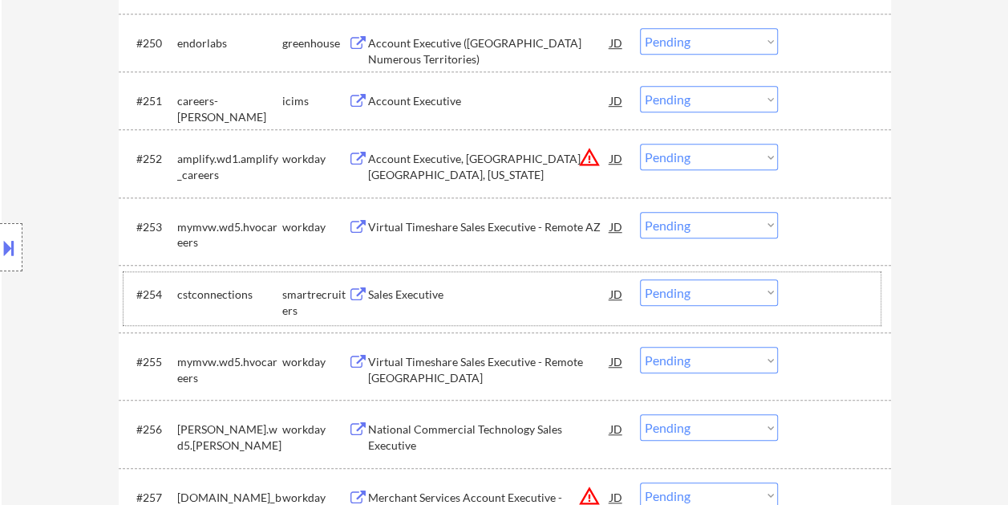
drag, startPoint x: 833, startPoint y: 289, endPoint x: 740, endPoint y: 298, distance: 92.7
click at [832, 289] on div at bounding box center [836, 293] width 71 height 29
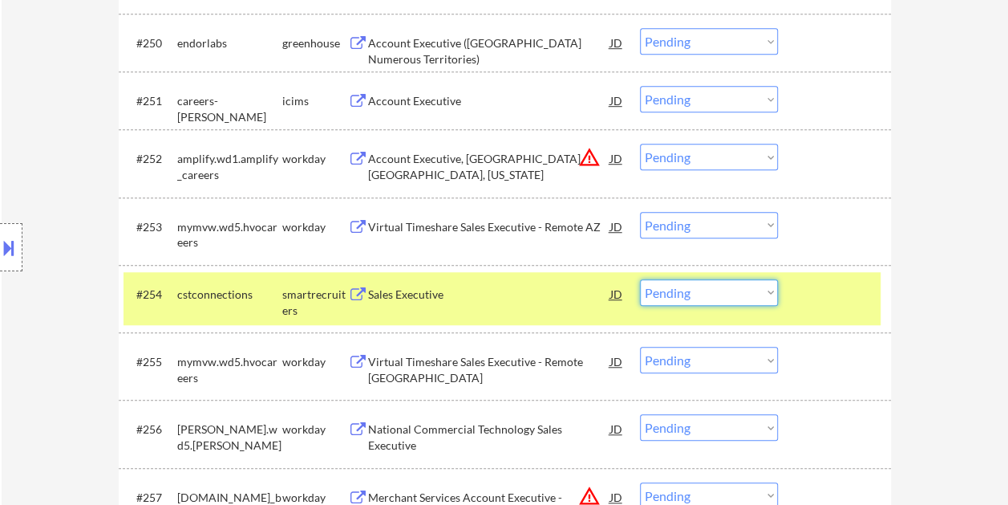
click at [760, 290] on select "Choose an option... Pending Applied Excluded (Questions) Excluded (Expired) Exc…" at bounding box center [709, 292] width 138 height 26
click at [640, 279] on select "Choose an option... Pending Applied Excluded (Questions) Excluded (Expired) Exc…" at bounding box center [709, 292] width 138 height 26
select select ""pending""
